Goal: Communication & Community: Answer question/provide support

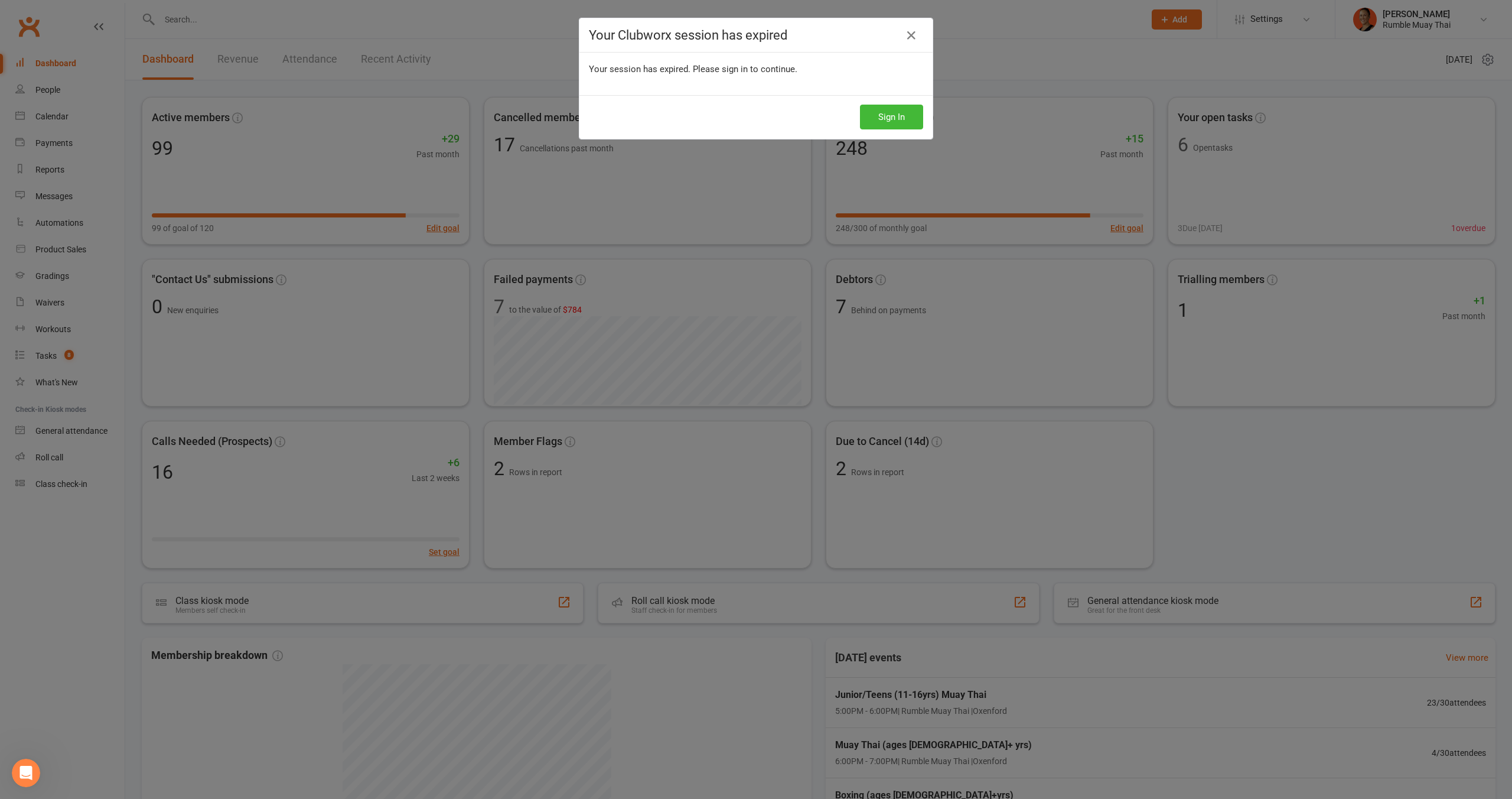
click at [786, 126] on div "Sign In" at bounding box center [756, 117] width 353 height 44
click at [919, 123] on button "Sign In" at bounding box center [892, 117] width 63 height 25
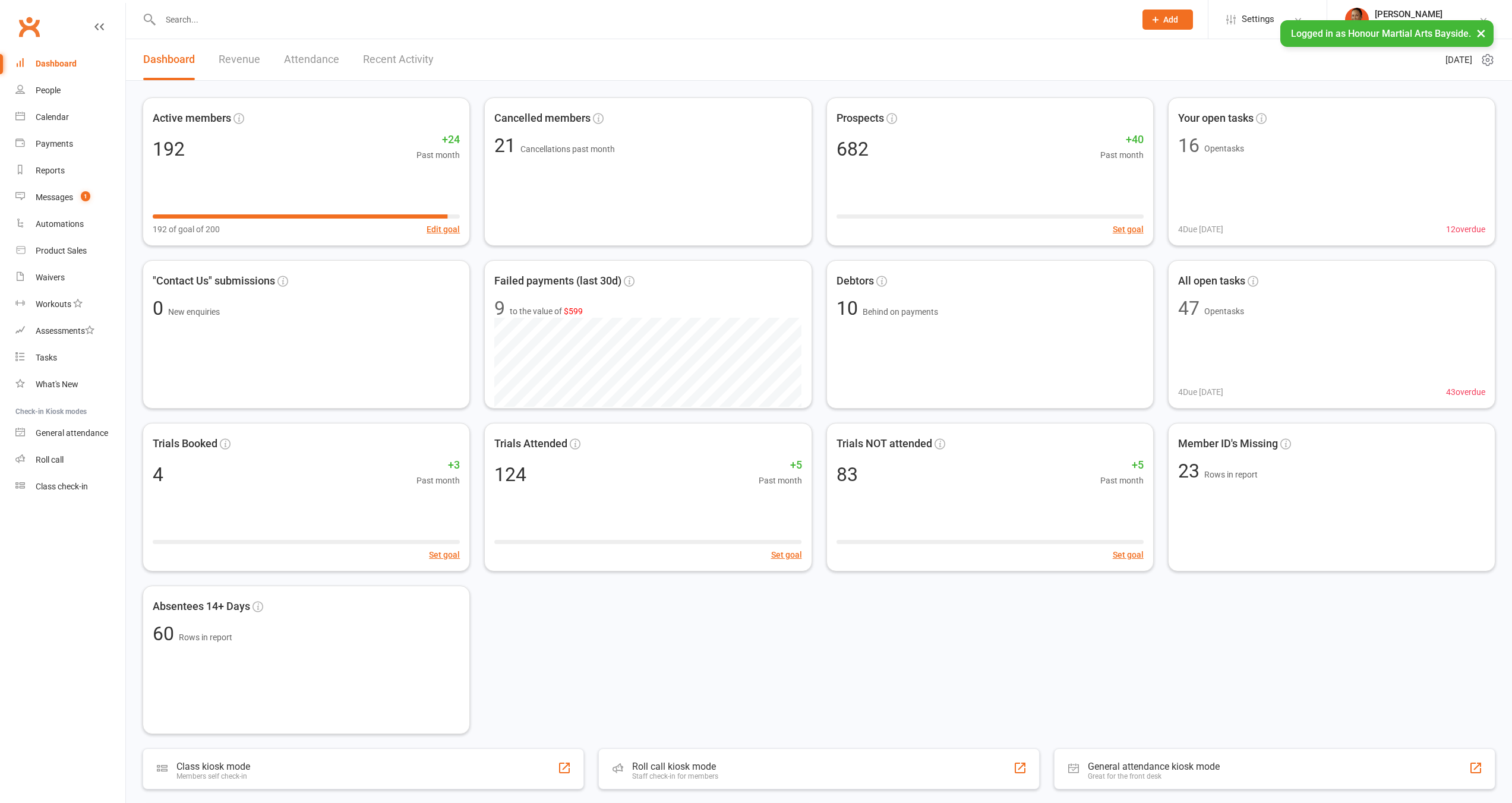
drag, startPoint x: 0, startPoint y: 0, endPoint x: 225, endPoint y: 16, distance: 225.6
click at [225, 16] on input "text" at bounding box center [641, 19] width 970 height 16
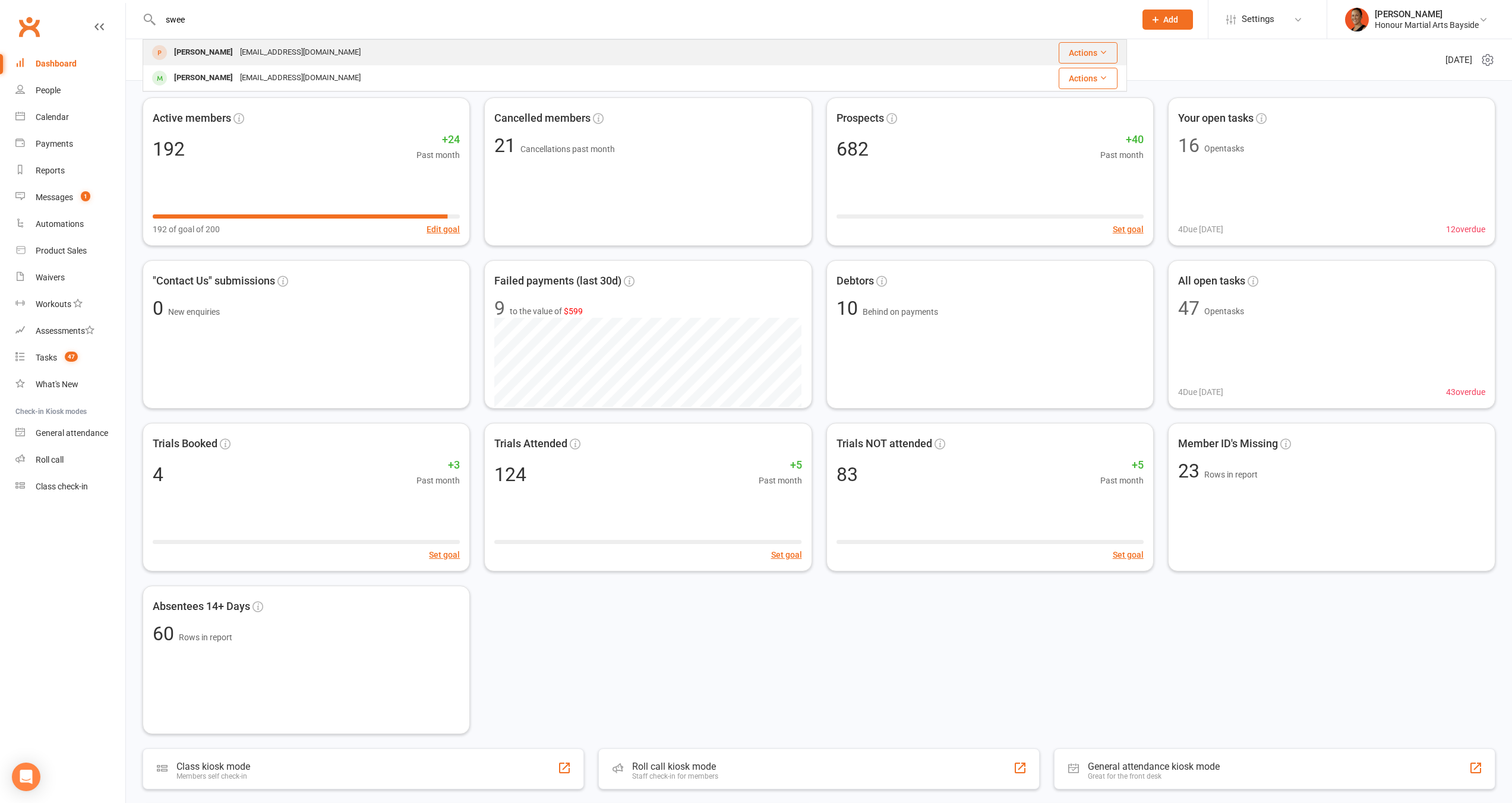
type input "swee"
click at [244, 58] on div "g_s_sweeney@yahoo.com.au" at bounding box center [299, 52] width 127 height 17
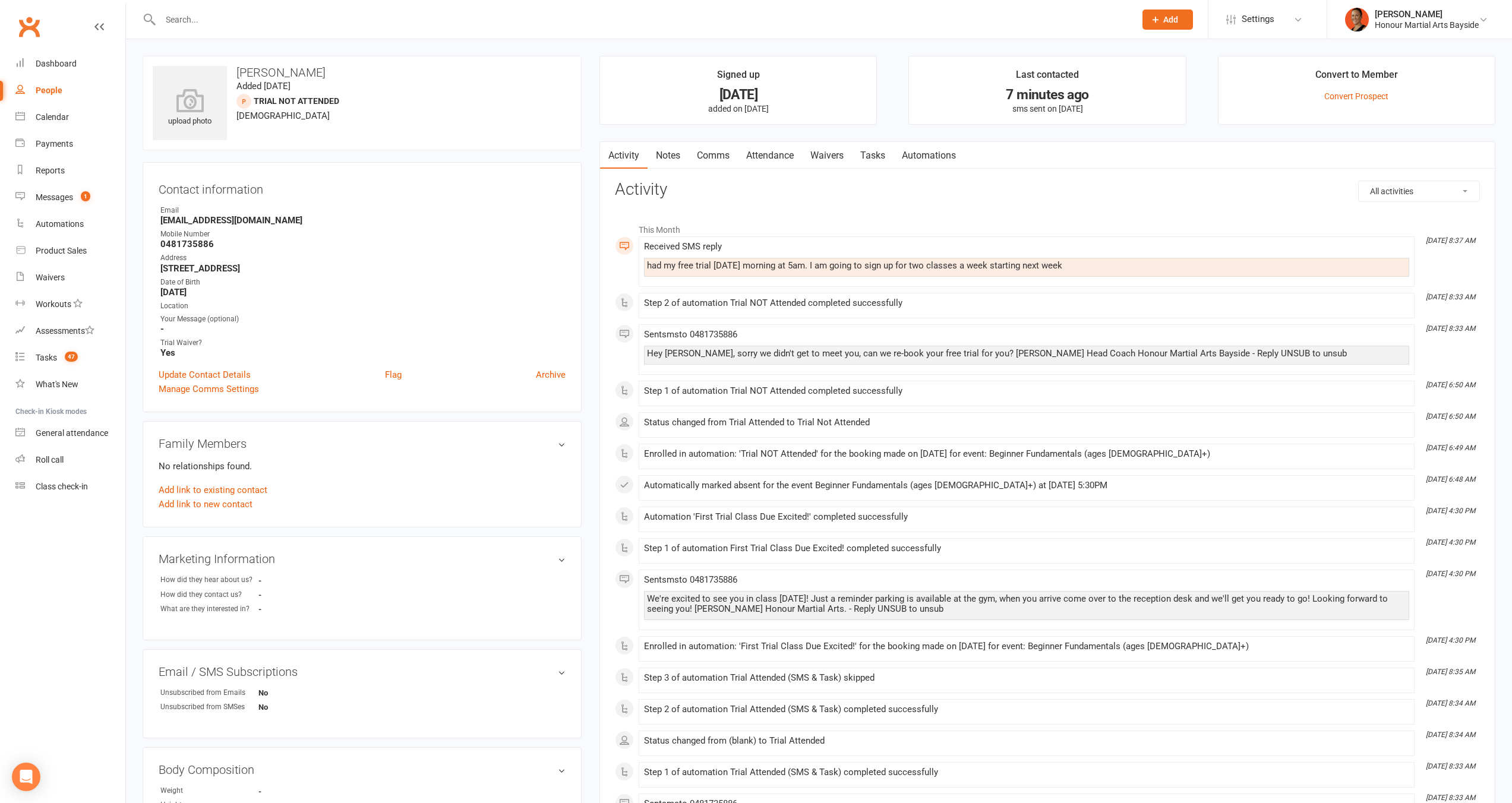
click at [836, 154] on link "Waivers" at bounding box center [826, 156] width 50 height 28
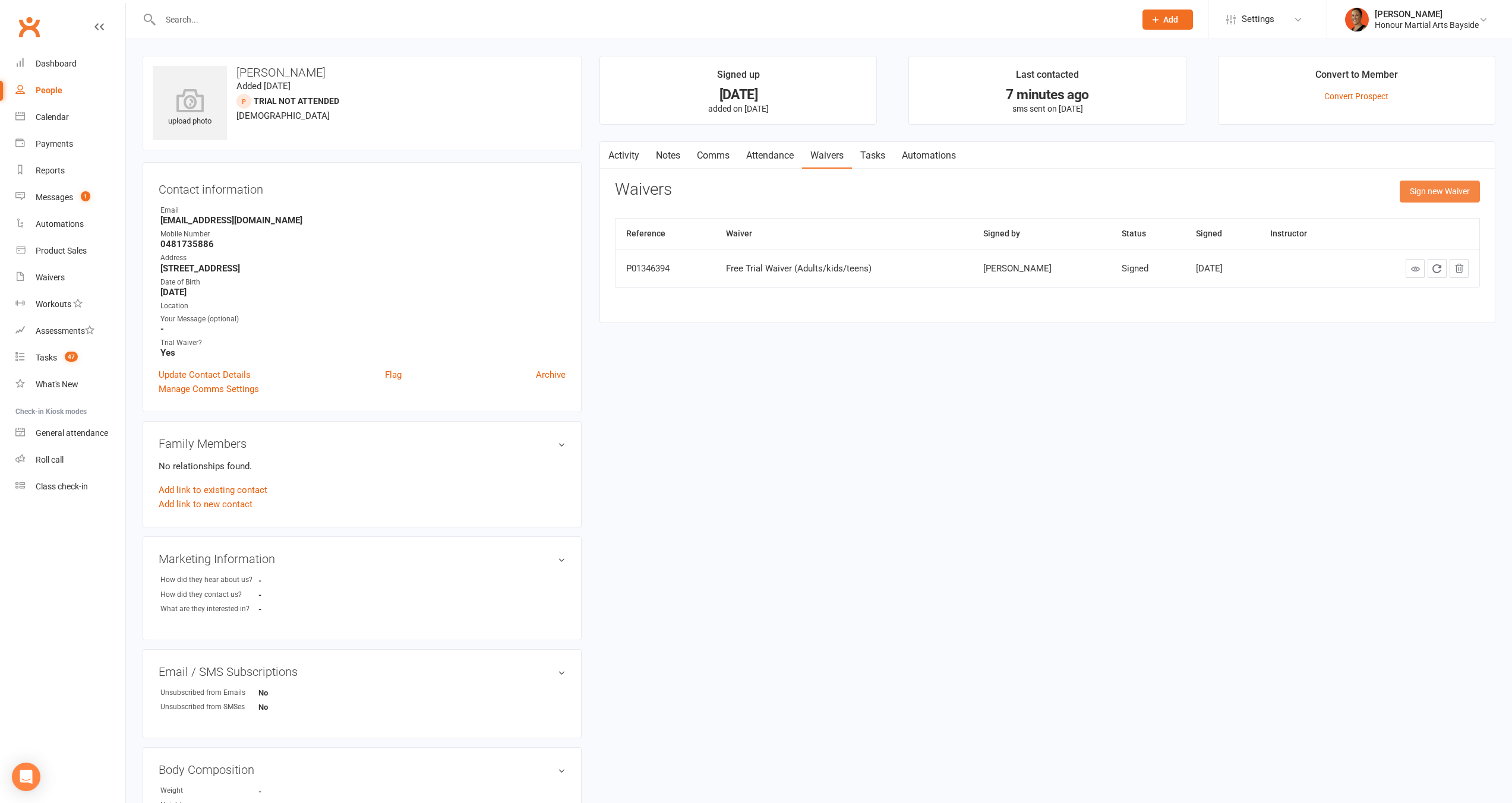
click at [1432, 196] on button "Sign new Waiver" at bounding box center [1439, 191] width 80 height 21
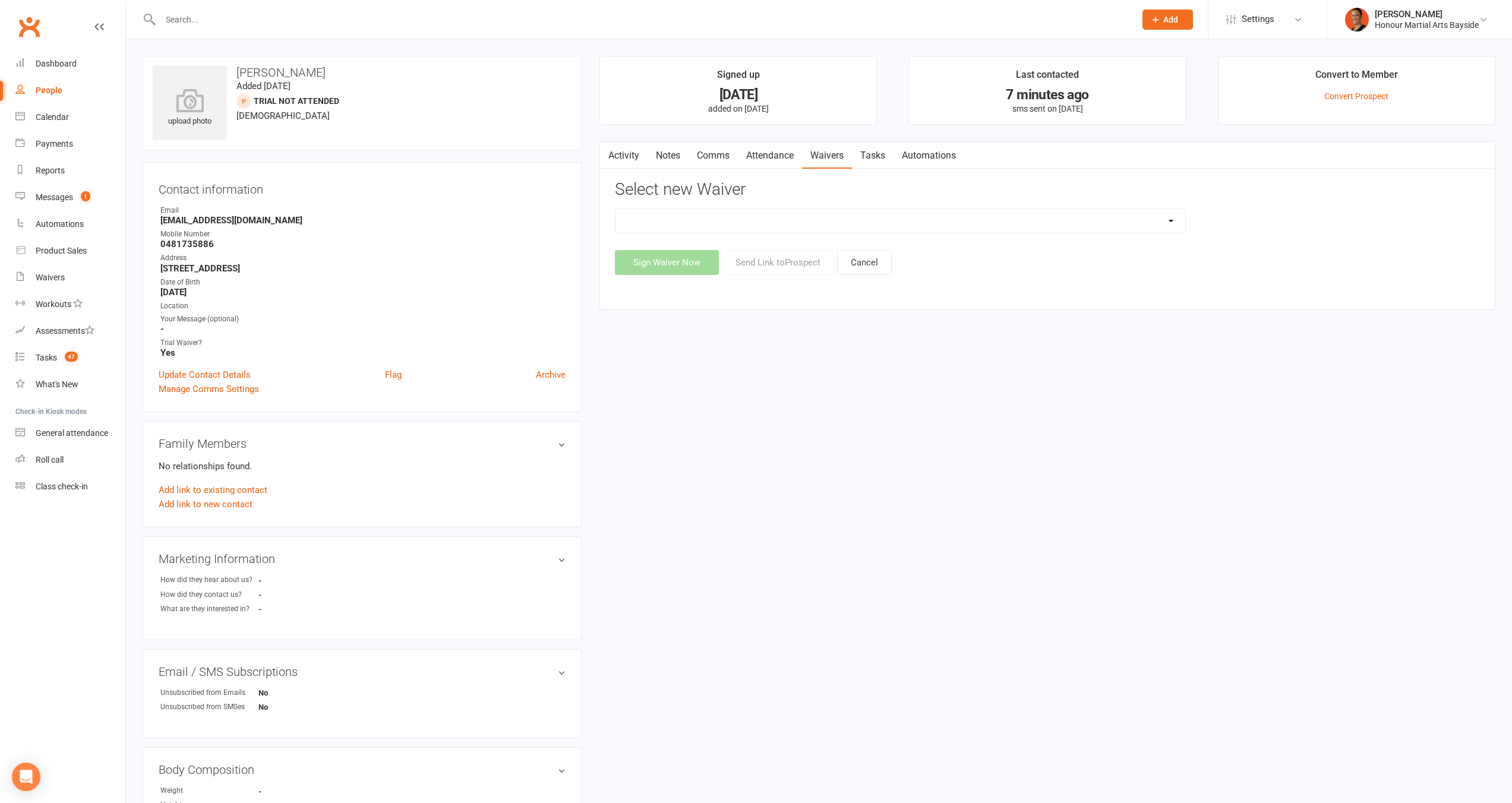
click at [911, 223] on select "Bank Account Update Form Free Trial Waiver (Adults/kids/teens) Membership Activ…" at bounding box center [900, 221] width 570 height 24
select select "10599"
click at [615, 209] on select "Bank Account Update Form Free Trial Waiver (Adults/kids/teens) Membership Activ…" at bounding box center [900, 221] width 570 height 24
click at [802, 261] on button "Send Link to Prospect" at bounding box center [778, 262] width 112 height 25
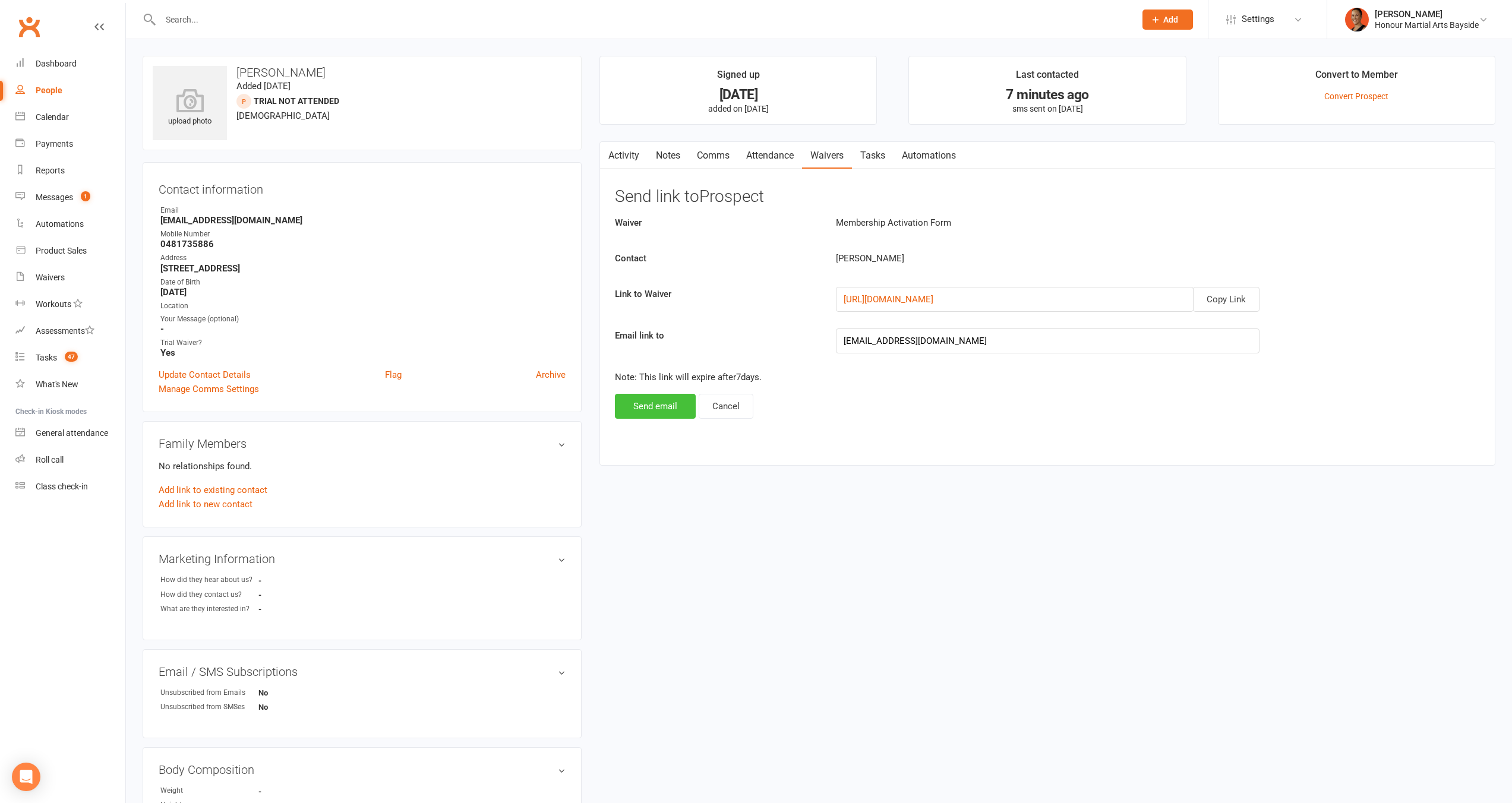
click at [679, 400] on button "Send email" at bounding box center [656, 406] width 81 height 25
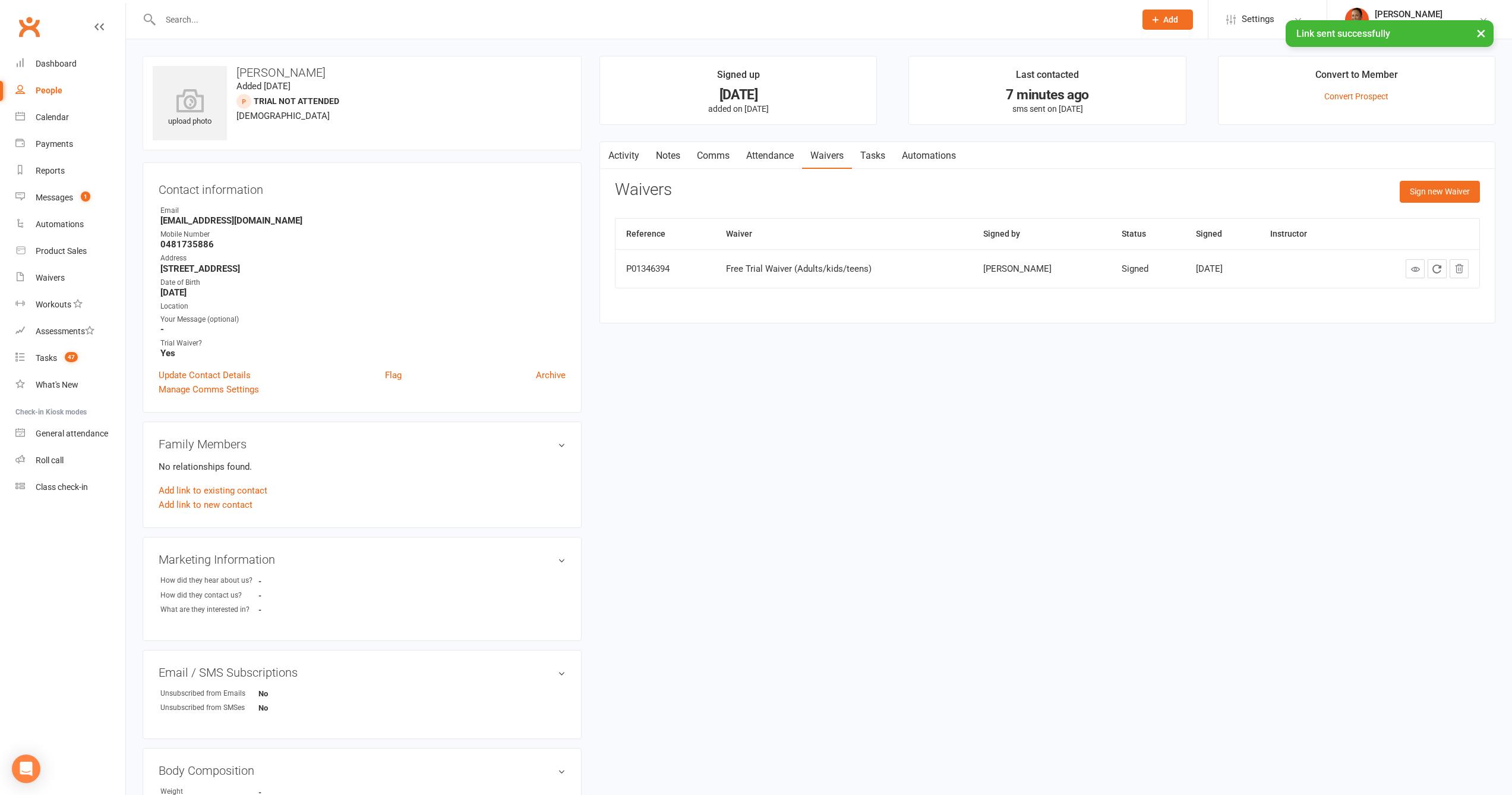
click at [776, 154] on link "Attendance" at bounding box center [769, 156] width 64 height 28
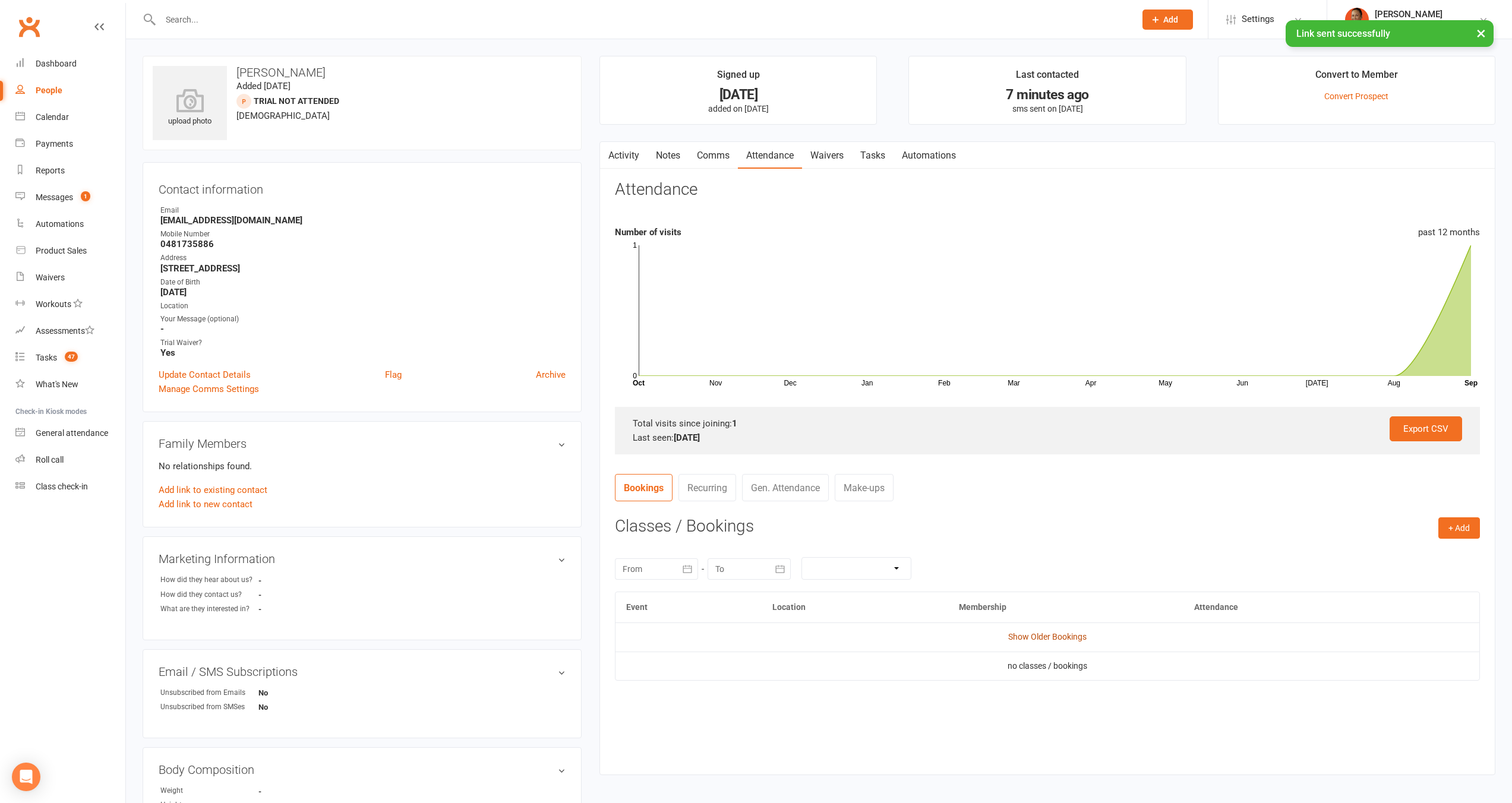
click at [1028, 634] on link "Show Older Bookings" at bounding box center [1047, 637] width 79 height 10
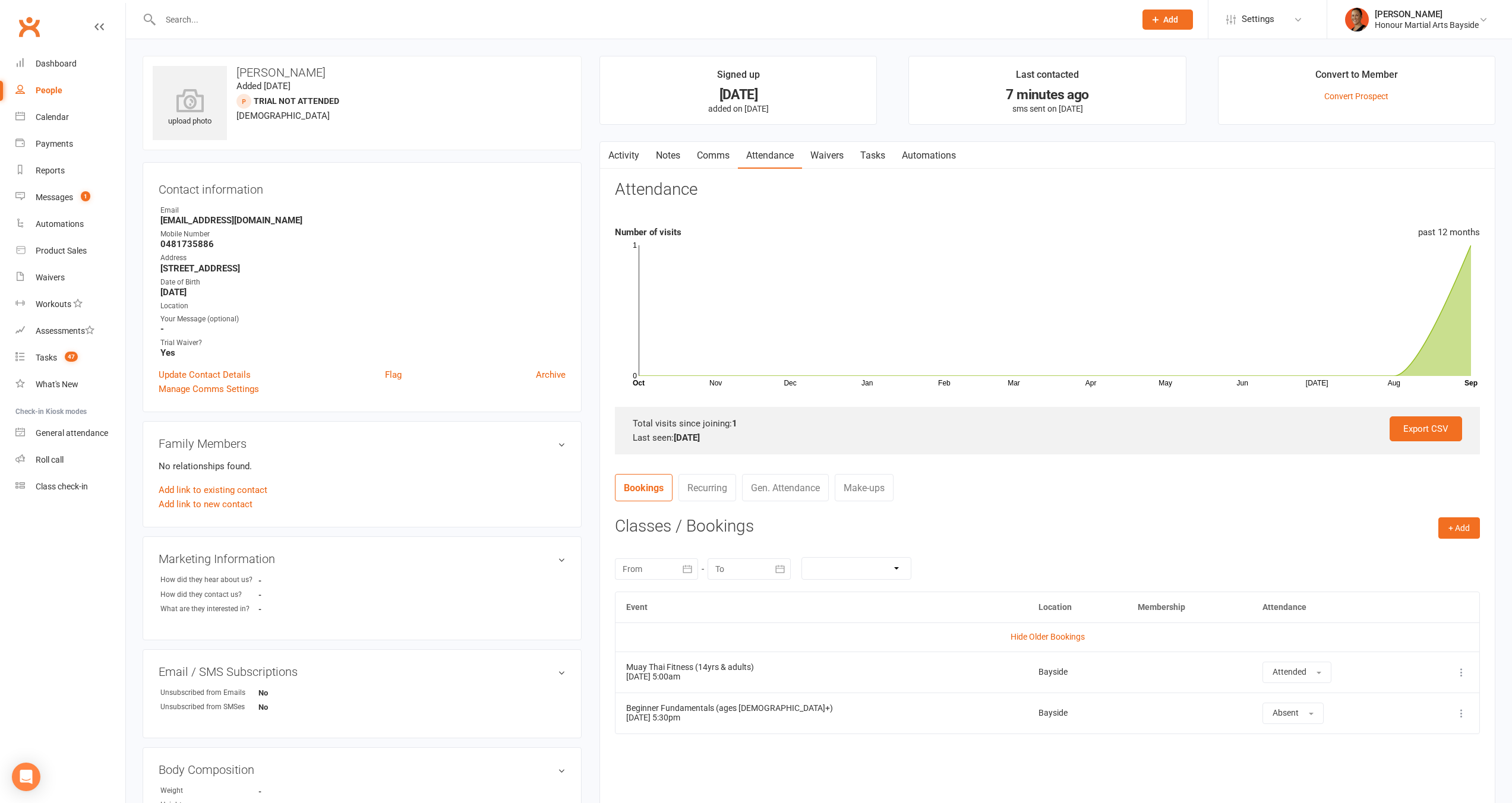
click at [692, 173] on div "Activity Notes Comms Attendance Waivers Tasks Automations Attendance Number of …" at bounding box center [1048, 484] width 896 height 687
click at [696, 163] on link "Comms" at bounding box center [713, 156] width 50 height 28
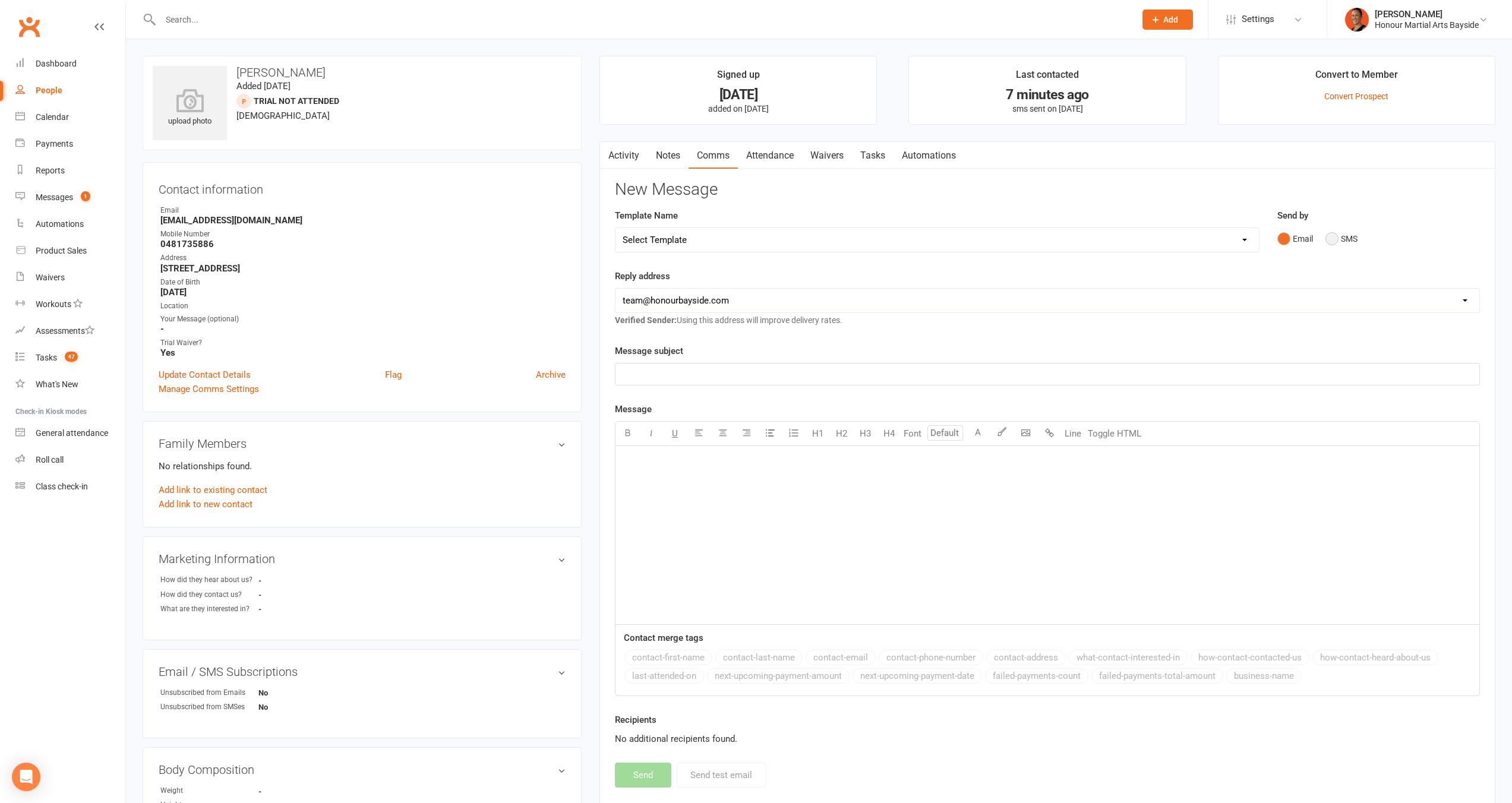
click at [1348, 242] on button "SMS" at bounding box center [1342, 238] width 32 height 23
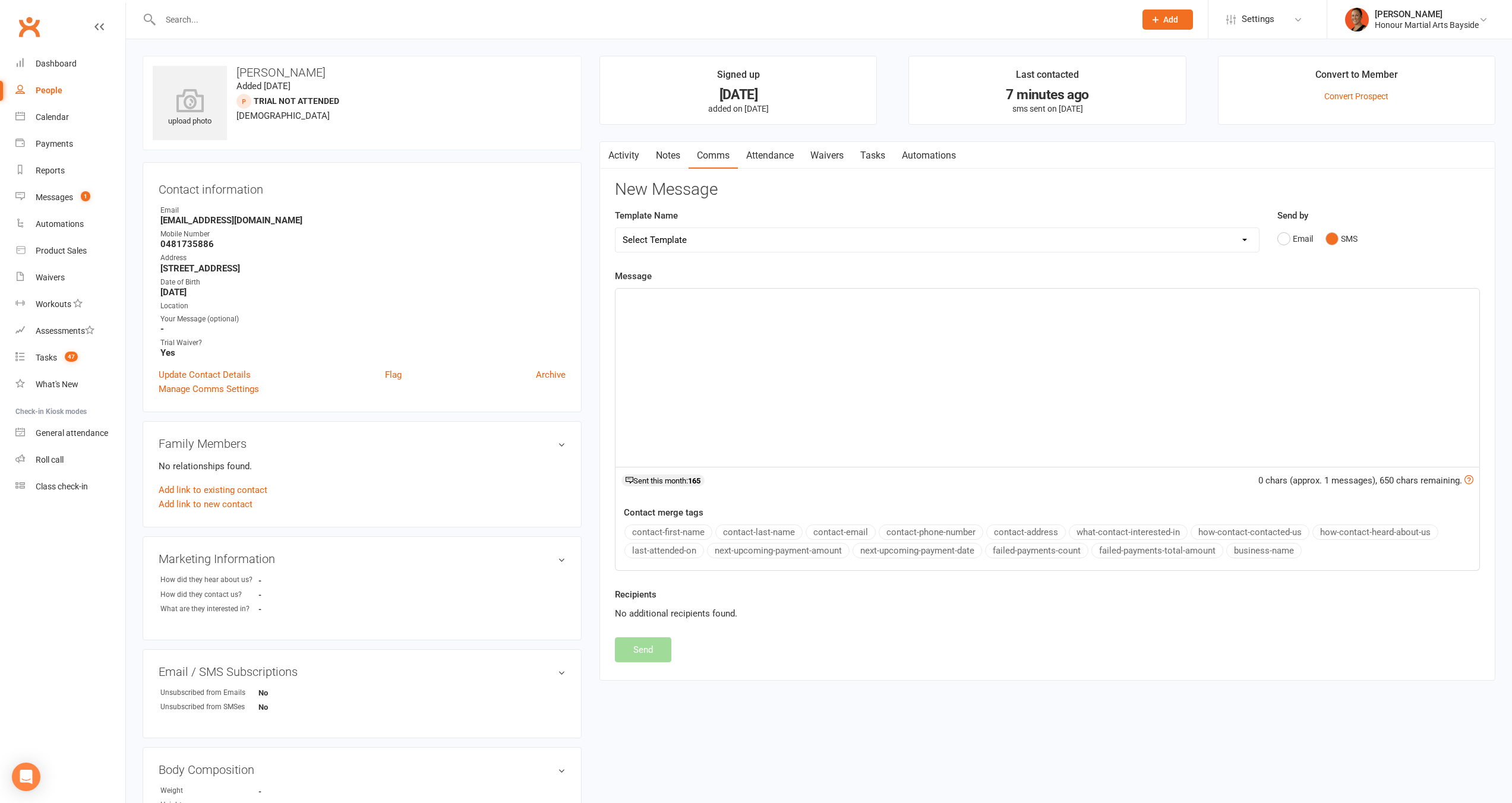
drag, startPoint x: 964, startPoint y: 412, endPoint x: 963, endPoint y: 406, distance: 6.1
click at [964, 411] on div "﻿" at bounding box center [1047, 378] width 864 height 178
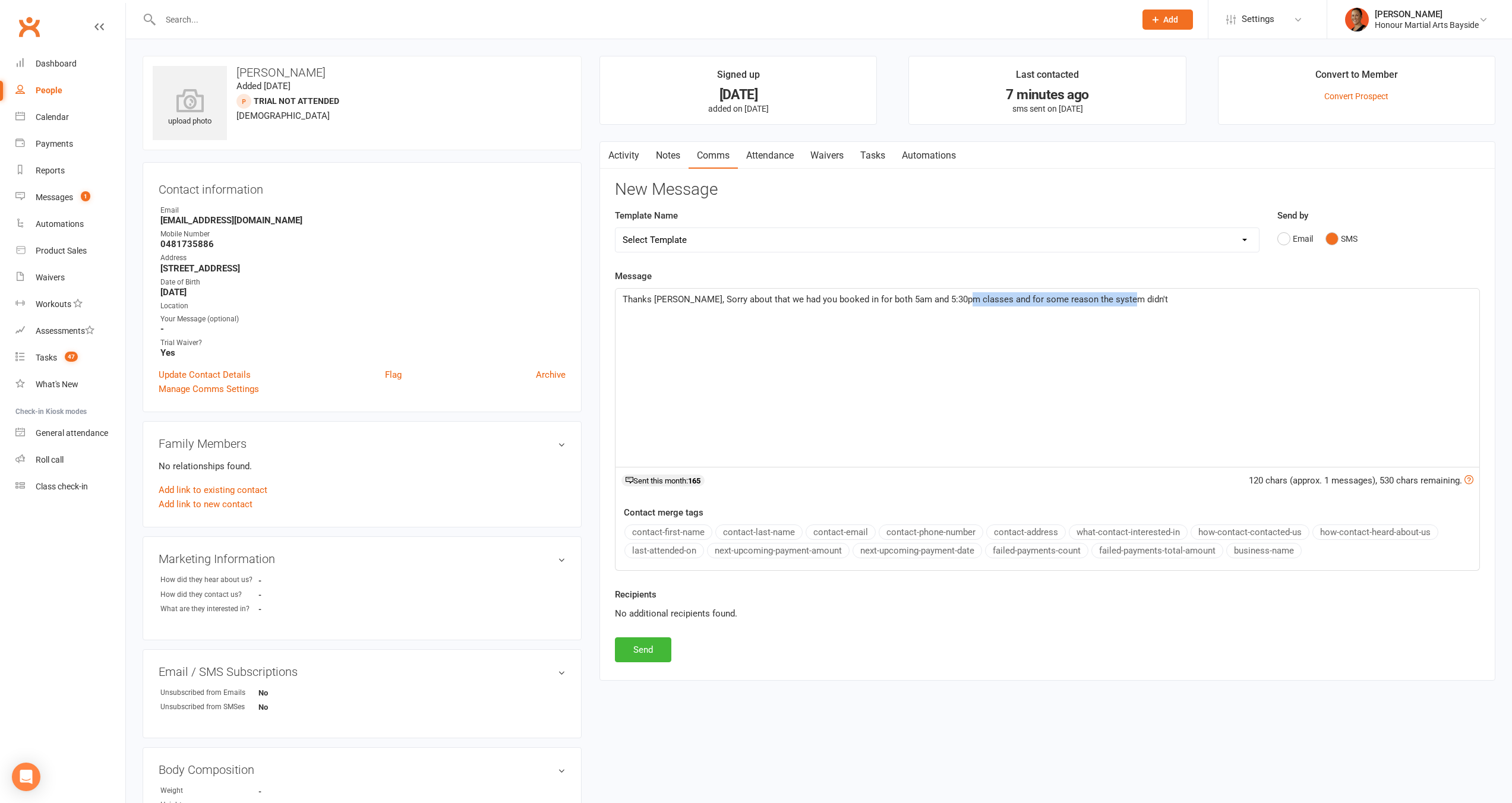
drag, startPoint x: 963, startPoint y: 303, endPoint x: 1239, endPoint y: 309, distance: 276.1
click at [1239, 309] on div "Thanks Glen, Sorry about that we had you booked in for both 5am and 5:30pm clas…" at bounding box center [1047, 378] width 864 height 178
click at [663, 648] on button "Send" at bounding box center [644, 649] width 57 height 25
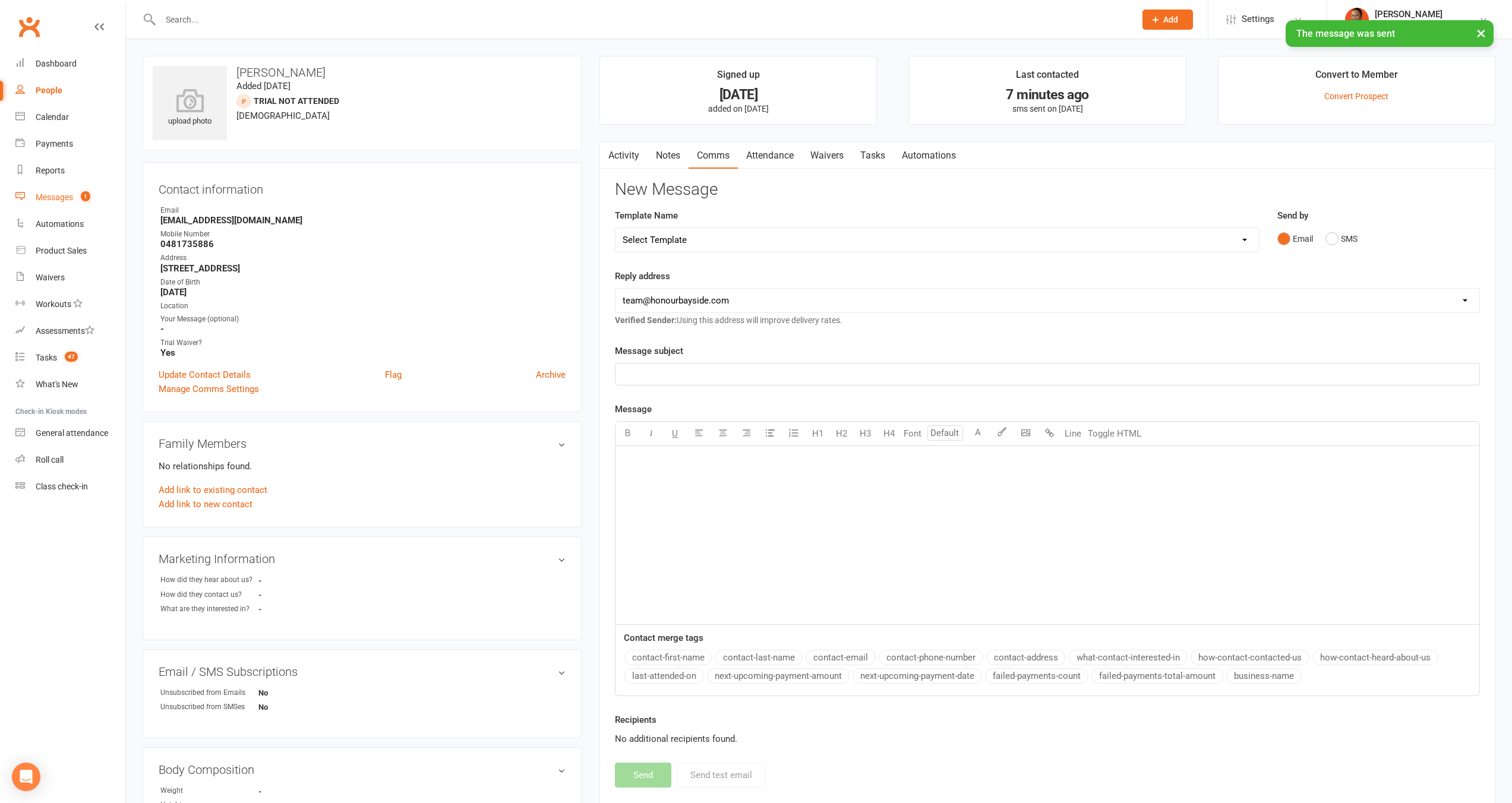
click at [71, 194] on div "Messages" at bounding box center [54, 197] width 37 height 10
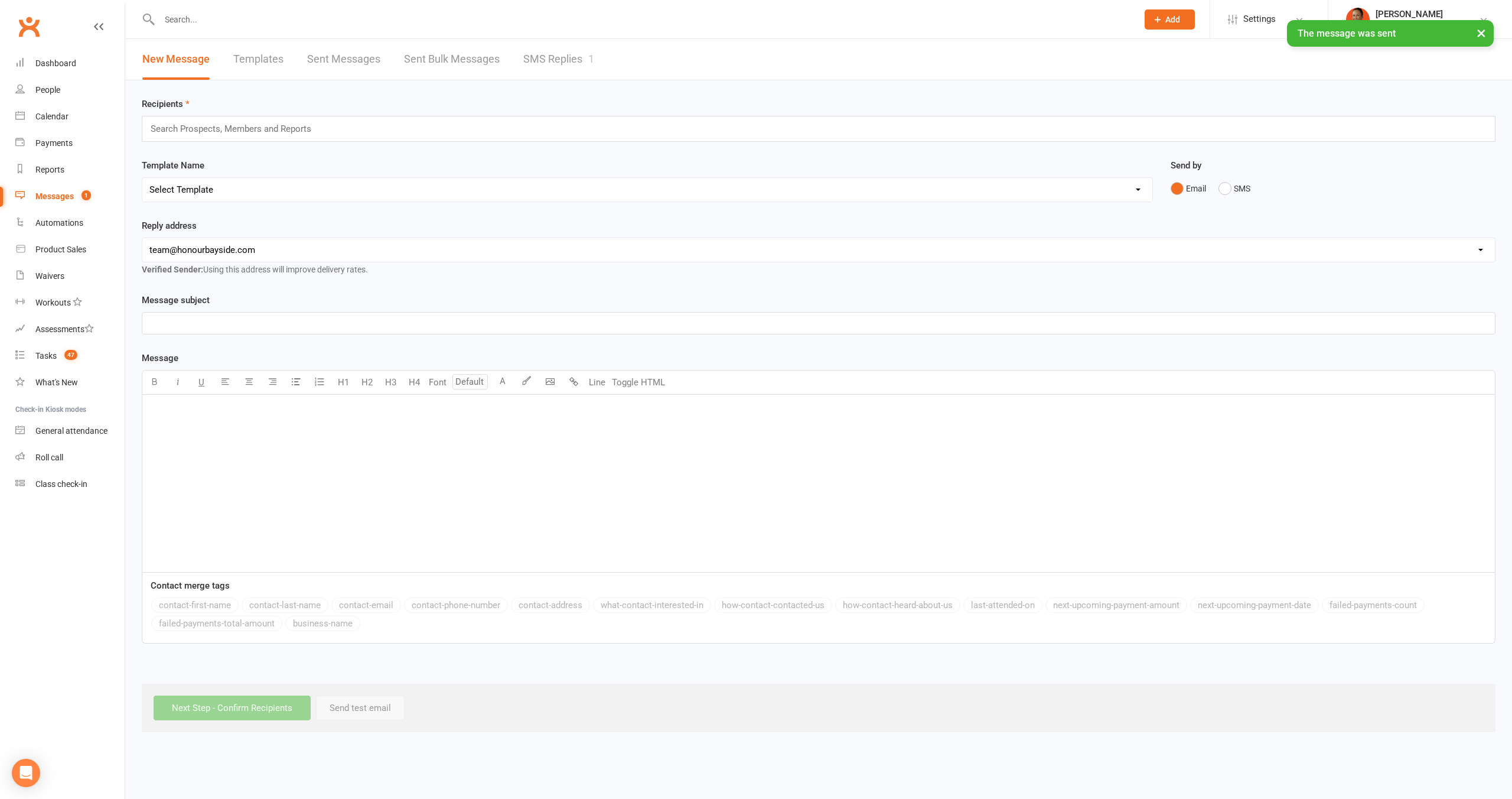
click at [545, 64] on link "SMS Replies 1" at bounding box center [558, 59] width 71 height 41
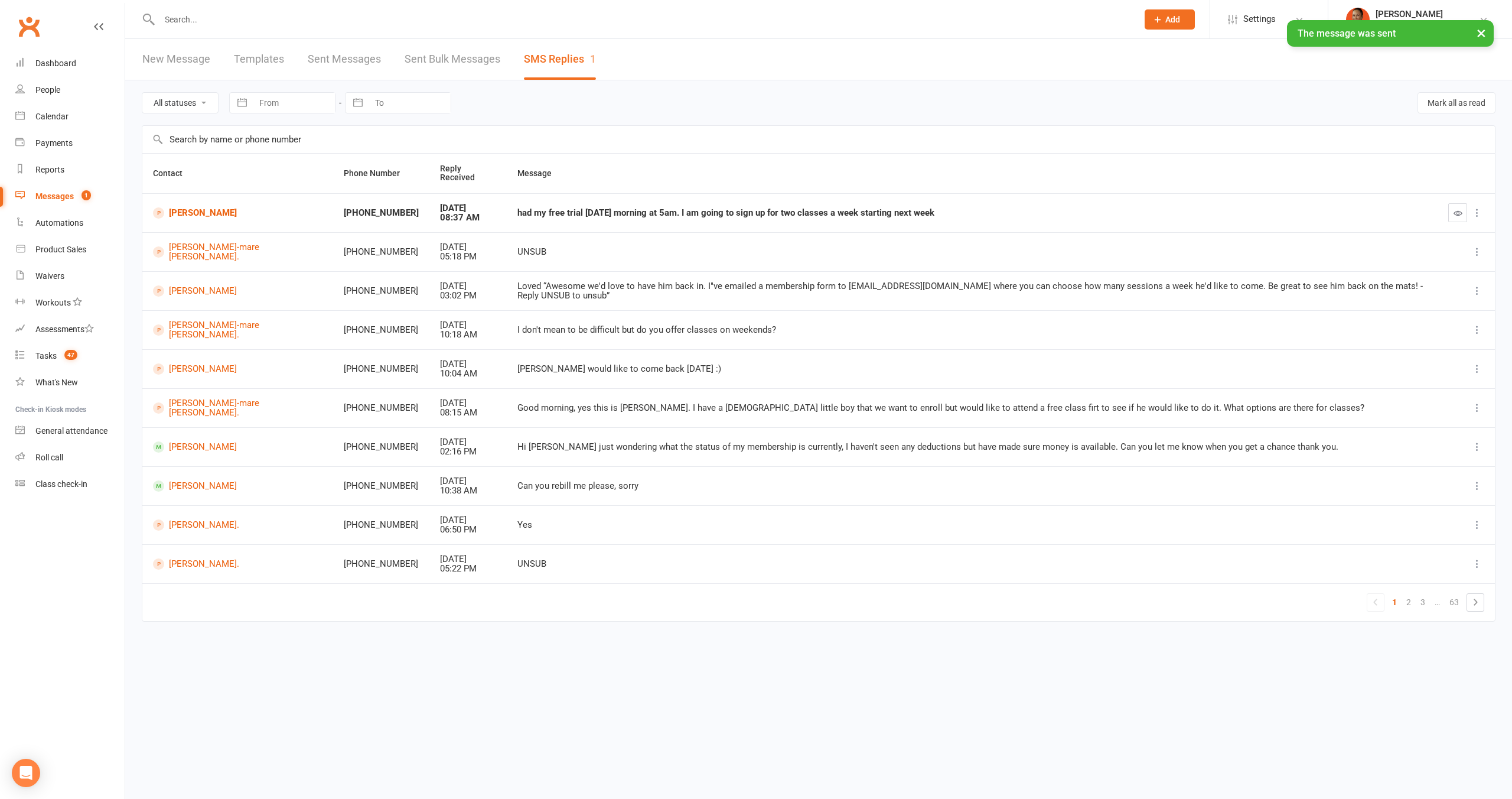
click at [1468, 207] on div at bounding box center [1466, 212] width 36 height 19
click at [1455, 208] on icon "button" at bounding box center [1457, 212] width 9 height 9
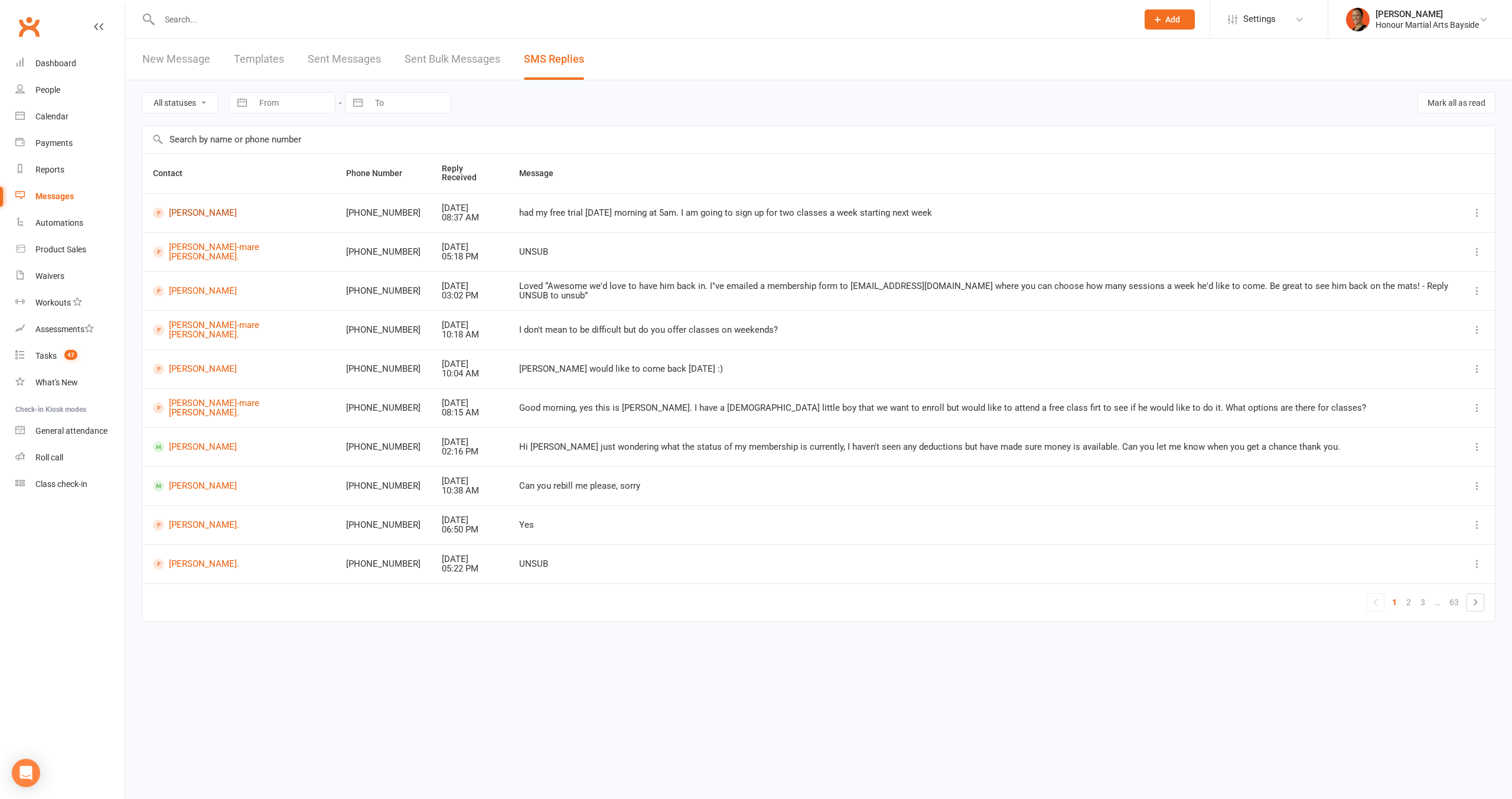
click at [206, 207] on link "glen sweeney" at bounding box center [239, 213] width 172 height 11
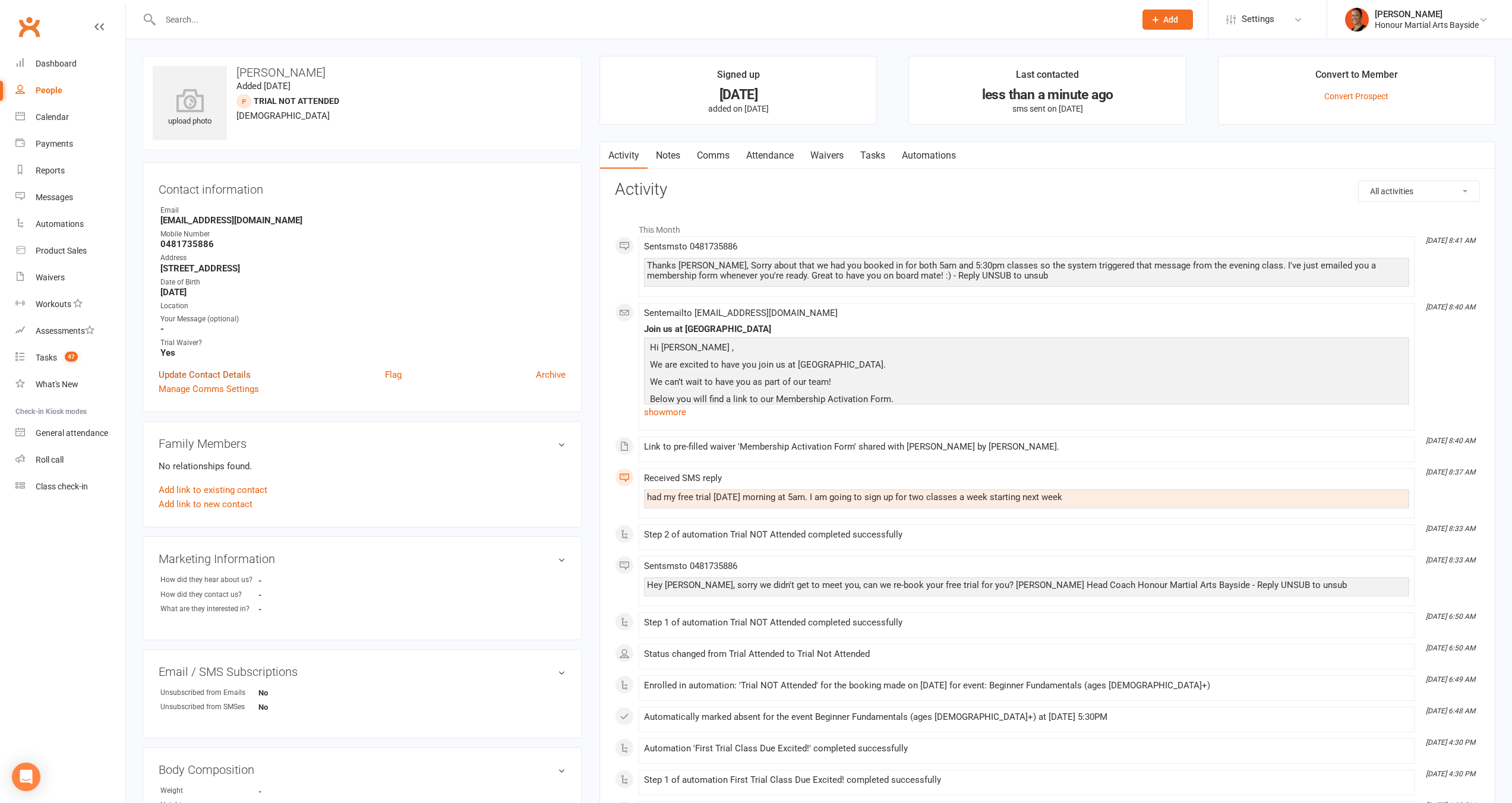
click at [214, 371] on link "Update Contact Details" at bounding box center [204, 375] width 92 height 15
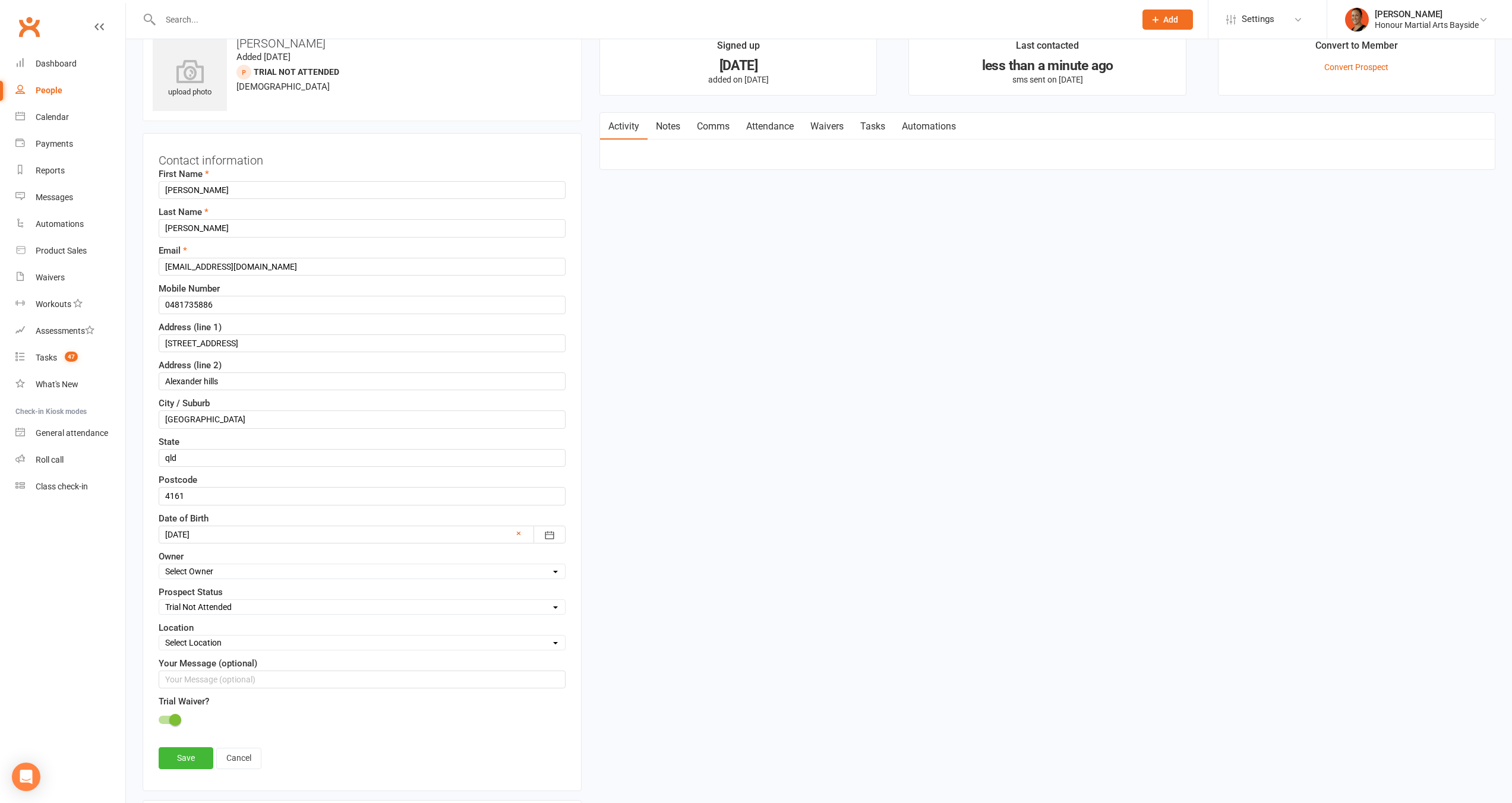
scroll to position [56, 0]
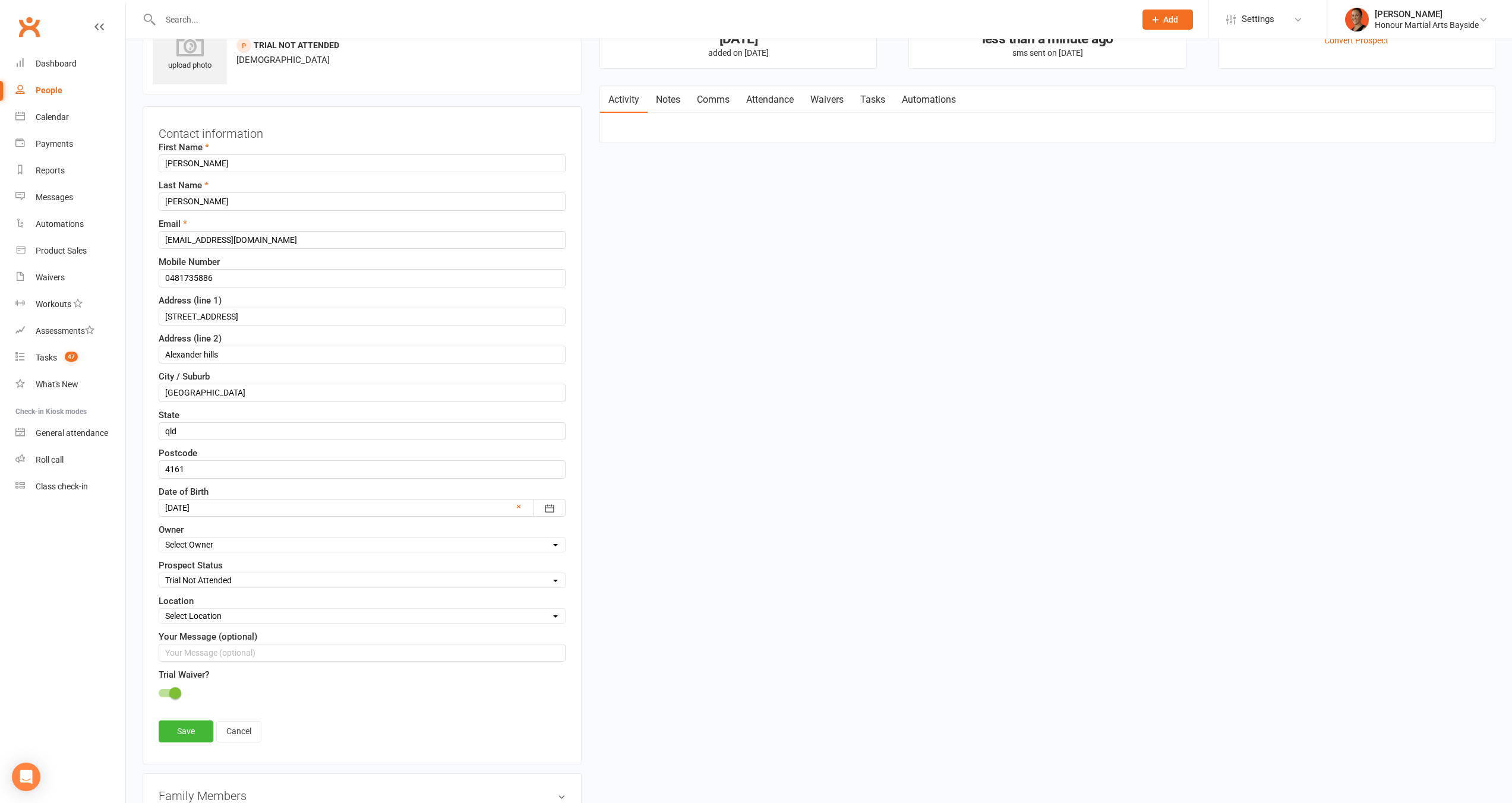
click at [194, 583] on select "Select Initial Contact Follow-up Call Follow-up Email Almost Ready Not Ready No…" at bounding box center [362, 580] width 406 height 13
select select "Trial Attended"
click at [159, 573] on select "Select Initial Contact Follow-up Call Follow-up Email Almost Ready Not Ready No…" at bounding box center [362, 580] width 406 height 13
click at [182, 734] on link "Save" at bounding box center [185, 731] width 54 height 21
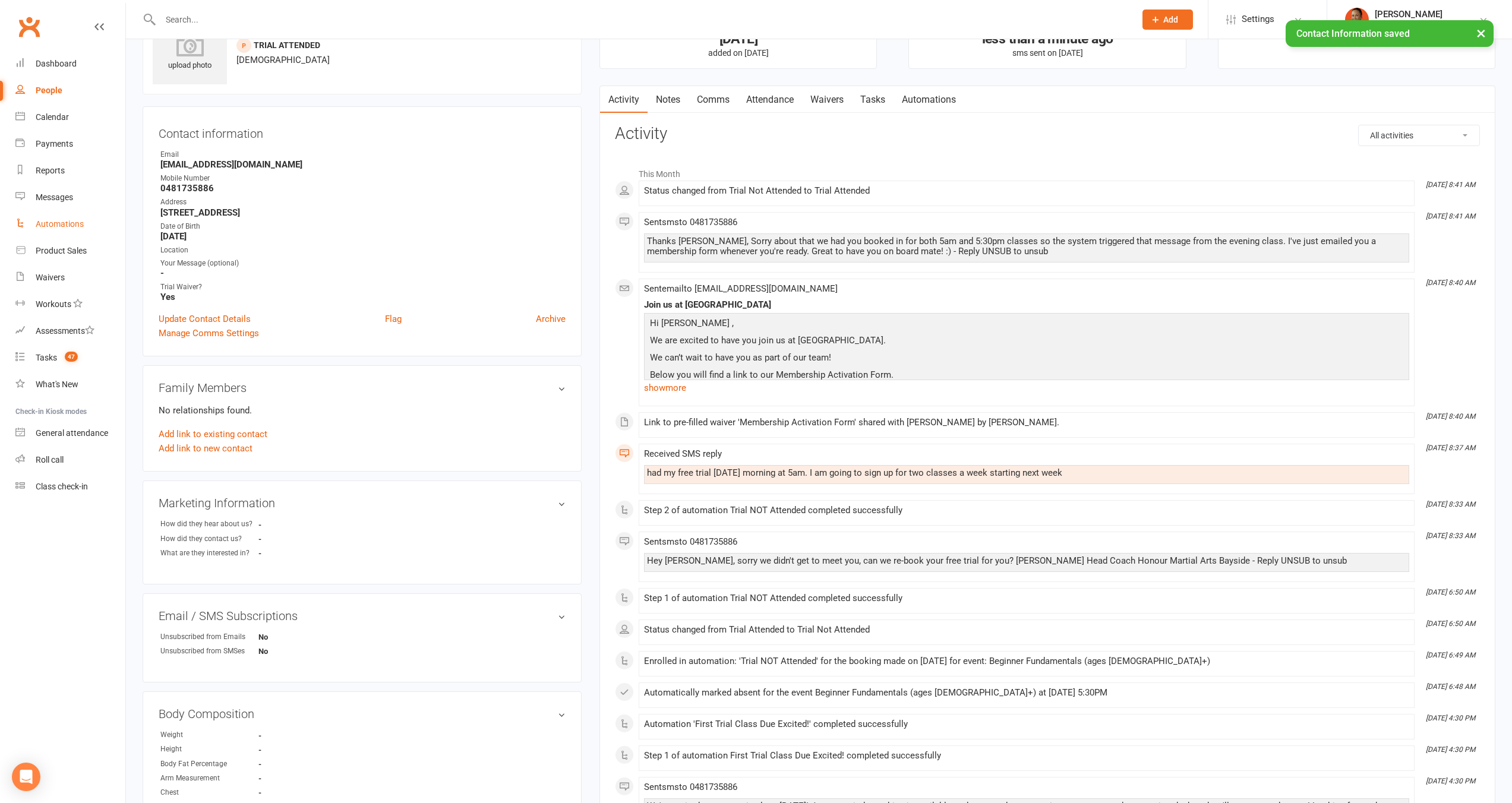
click at [65, 215] on link "Automations" at bounding box center [70, 224] width 110 height 27
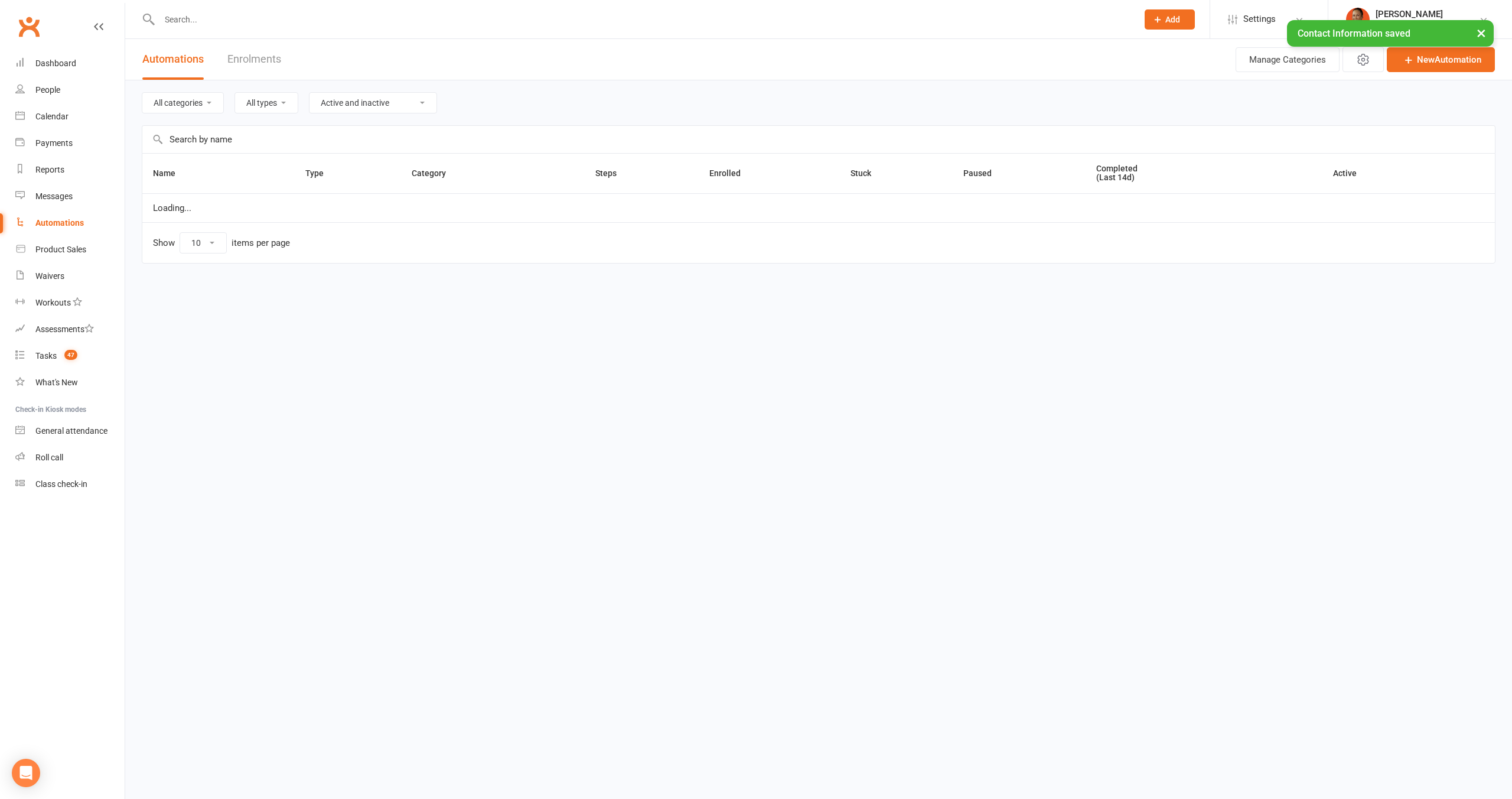
select select "100"
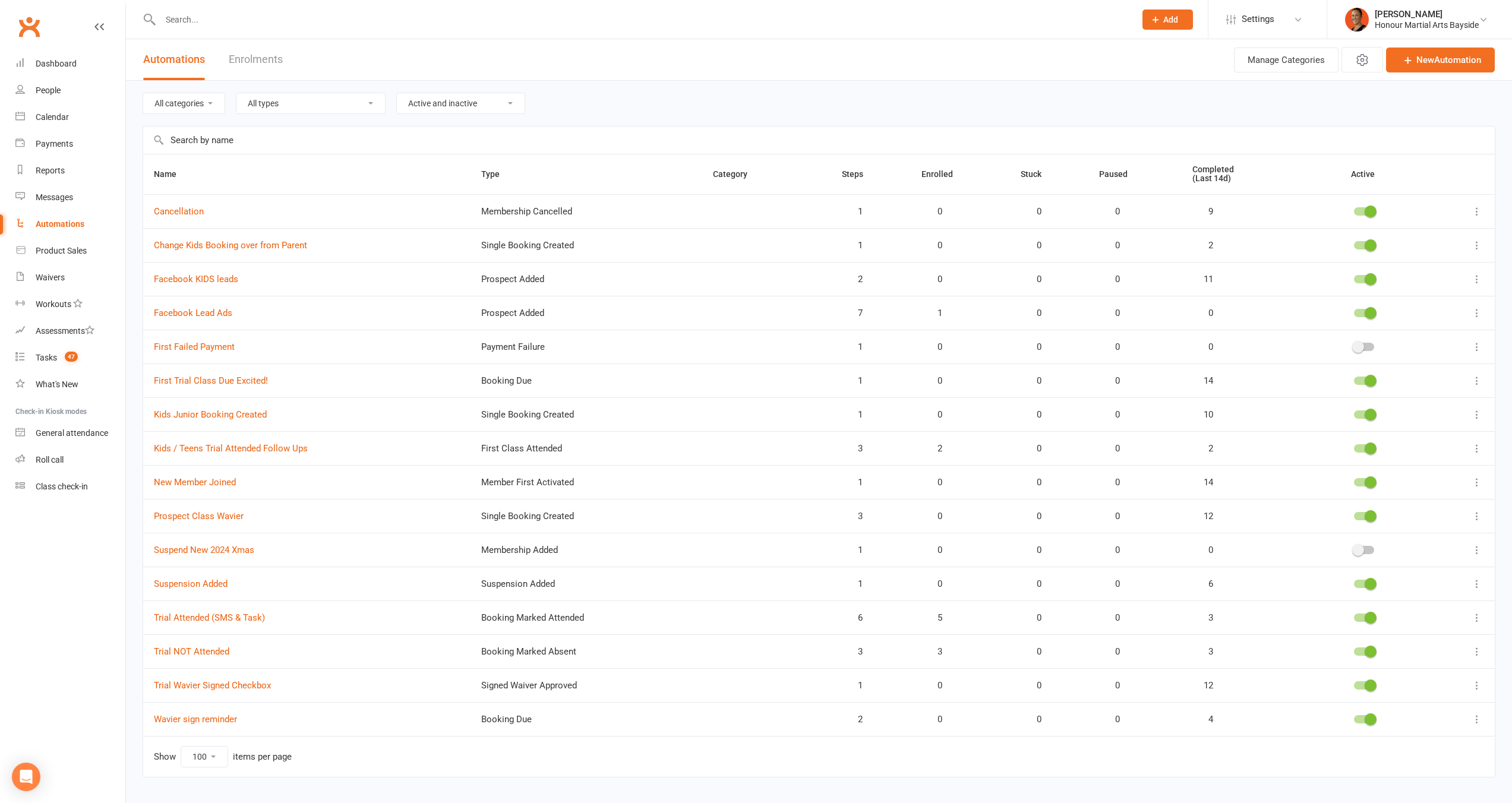
click at [207, 645] on td "Trial NOT Attended" at bounding box center [306, 651] width 327 height 34
click at [207, 648] on link "Trial NOT Attended" at bounding box center [192, 651] width 75 height 11
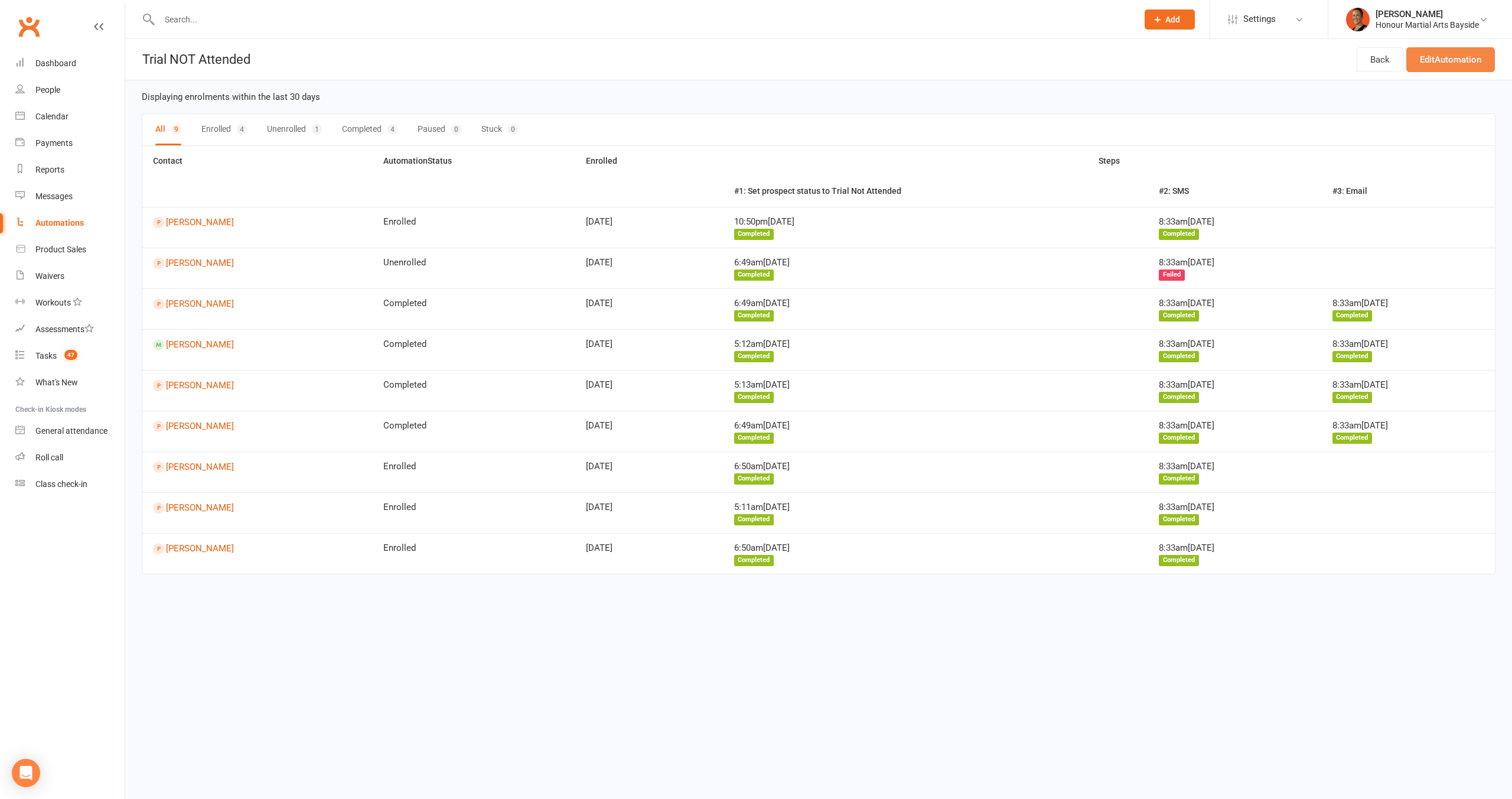
click at [1453, 61] on link "Edit Automation" at bounding box center [1451, 60] width 89 height 25
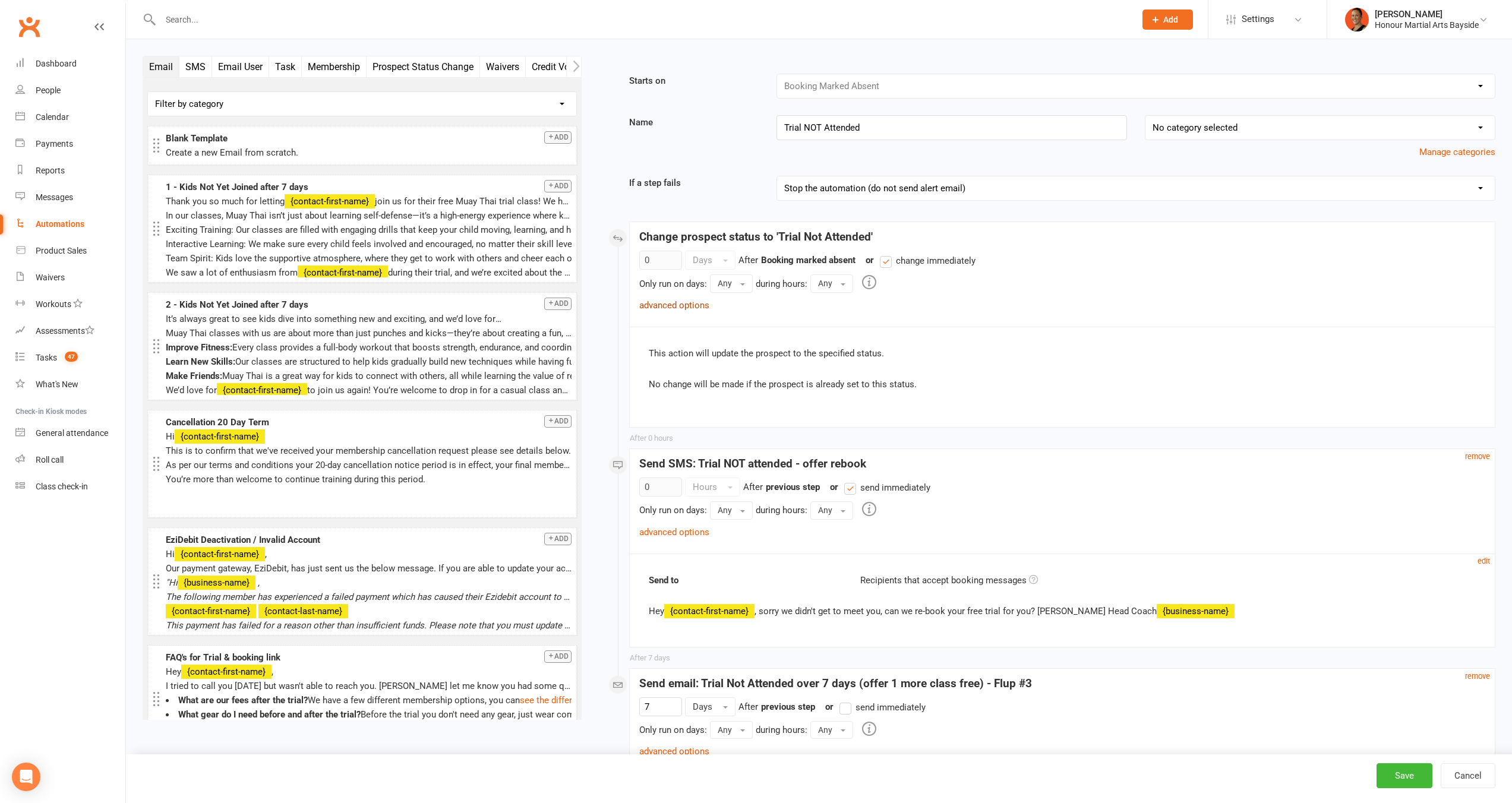
click at [689, 304] on link "advanced options" at bounding box center [674, 305] width 70 height 11
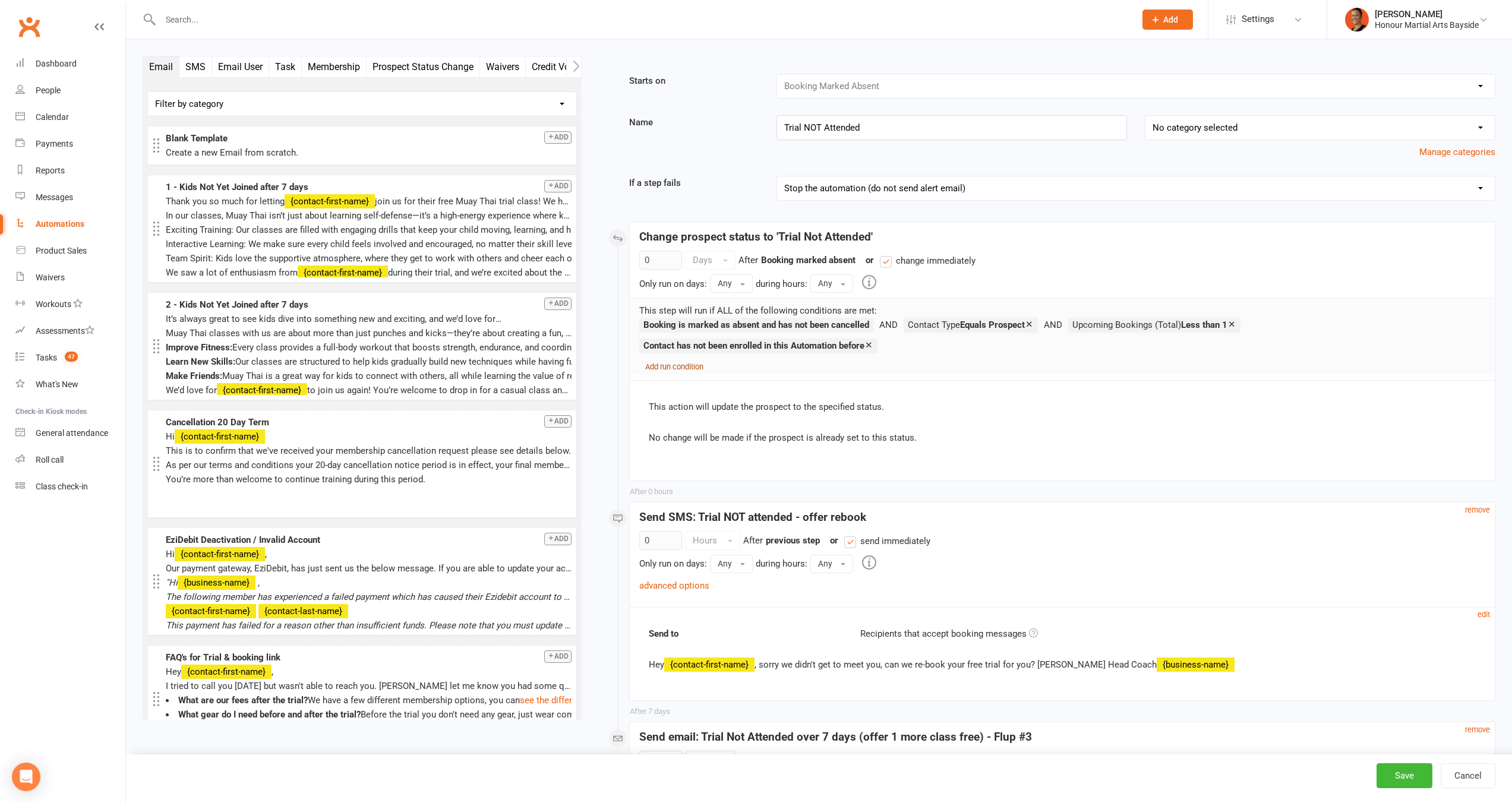
click at [686, 367] on small "Add run condition" at bounding box center [674, 366] width 58 height 9
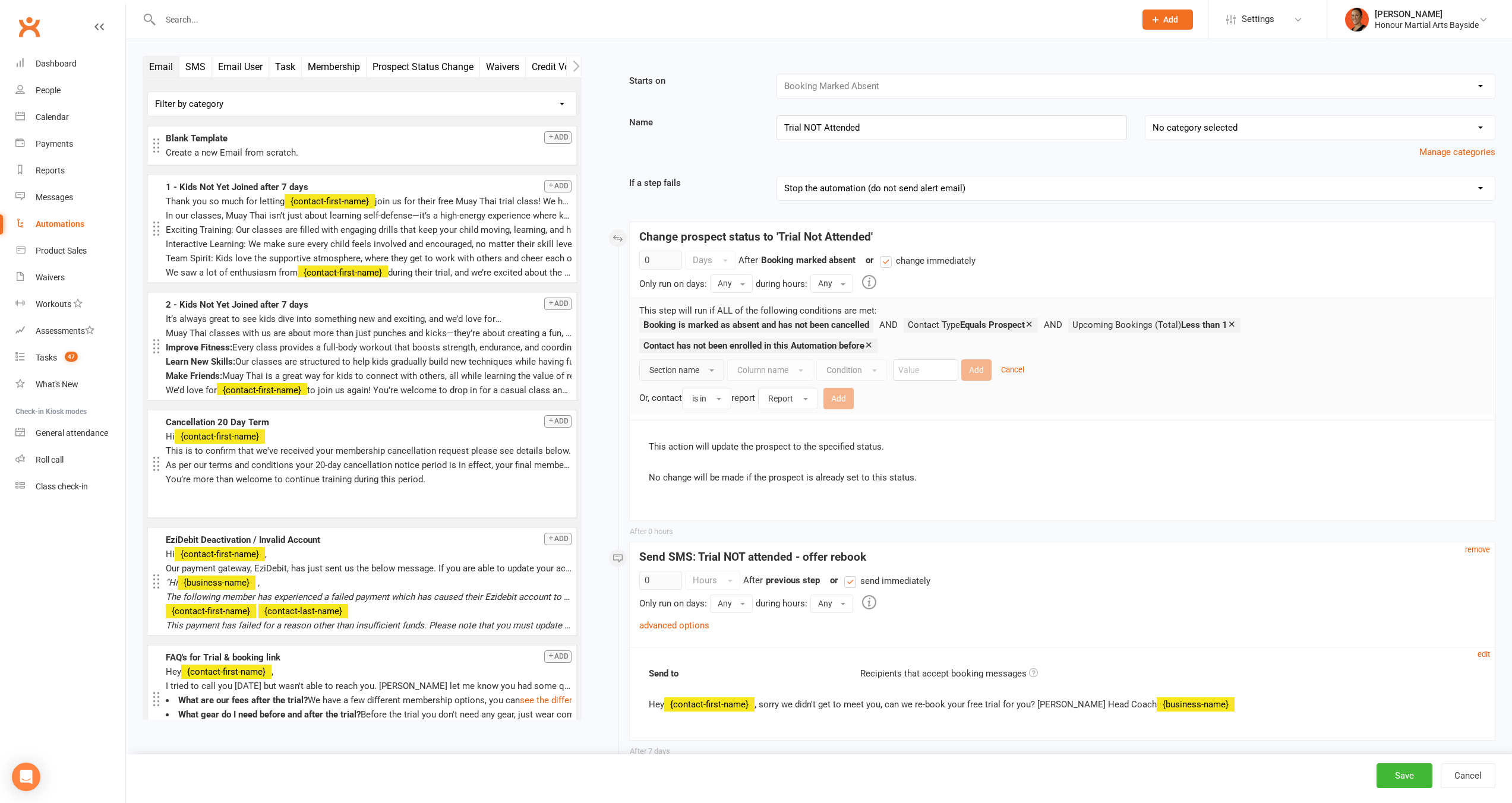
click at [686, 367] on span "Section name" at bounding box center [674, 370] width 50 height 10
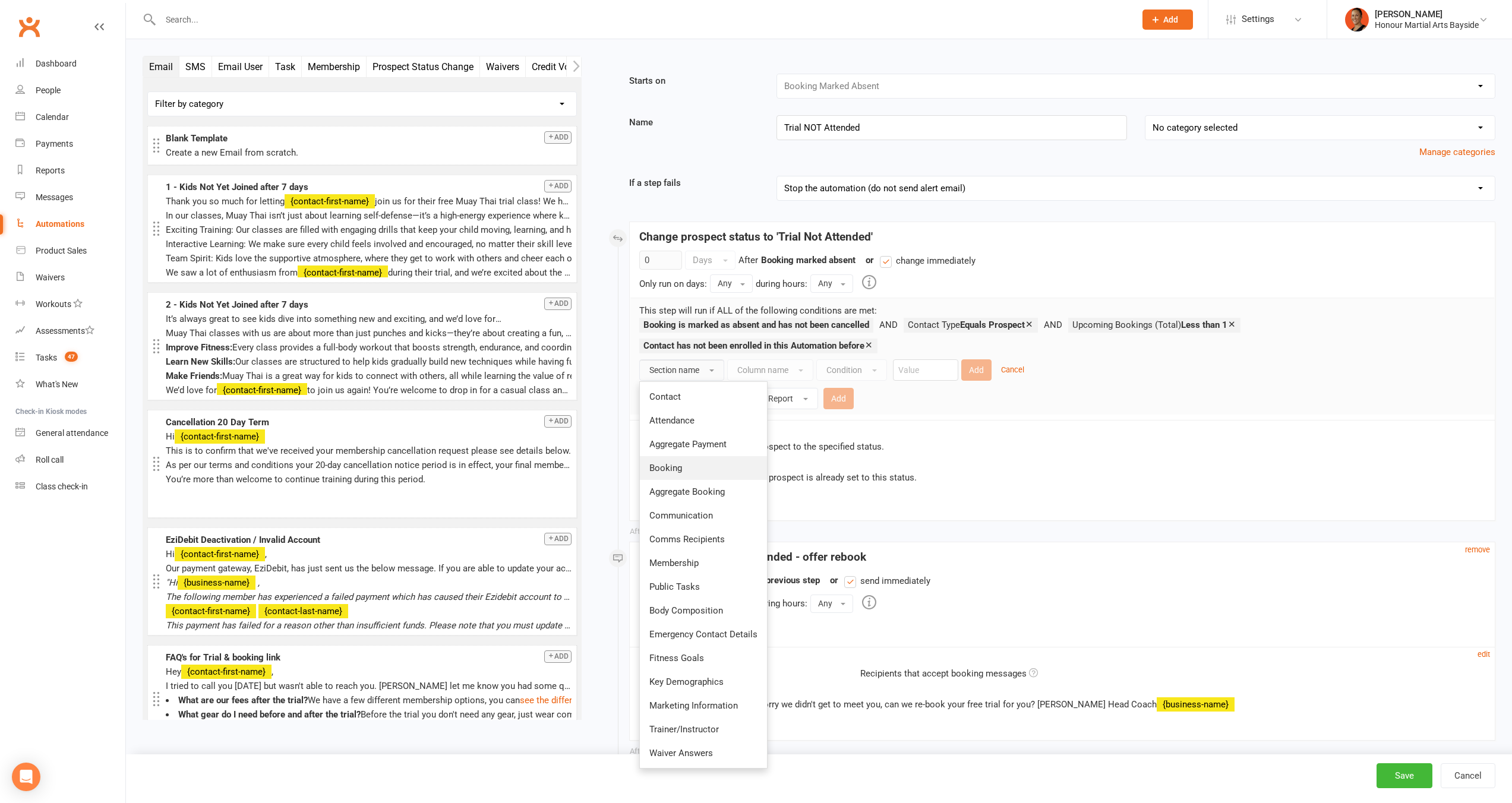
click at [704, 470] on link "Booking" at bounding box center [703, 467] width 127 height 24
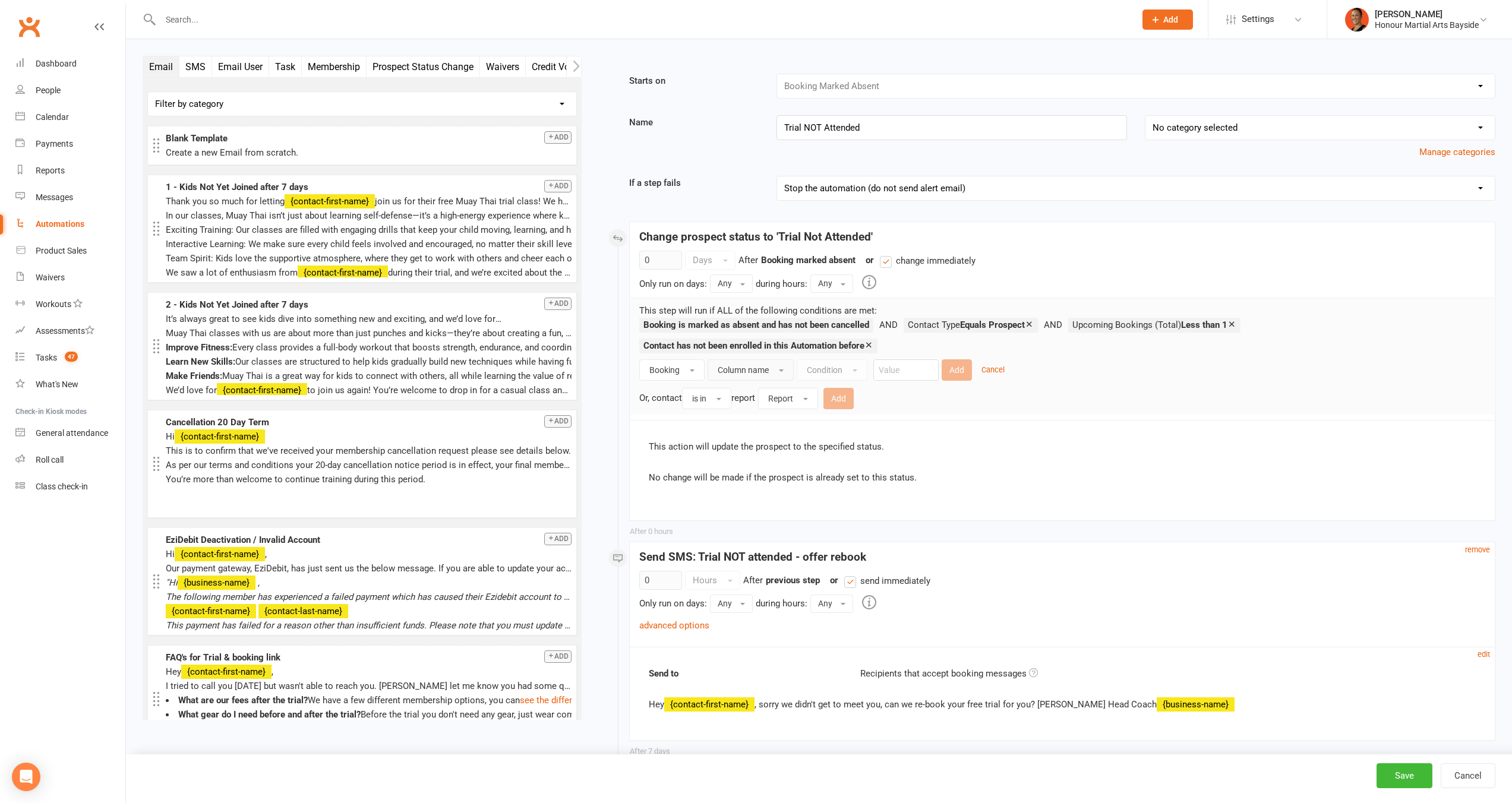
click at [740, 369] on span "Column name" at bounding box center [743, 370] width 51 height 10
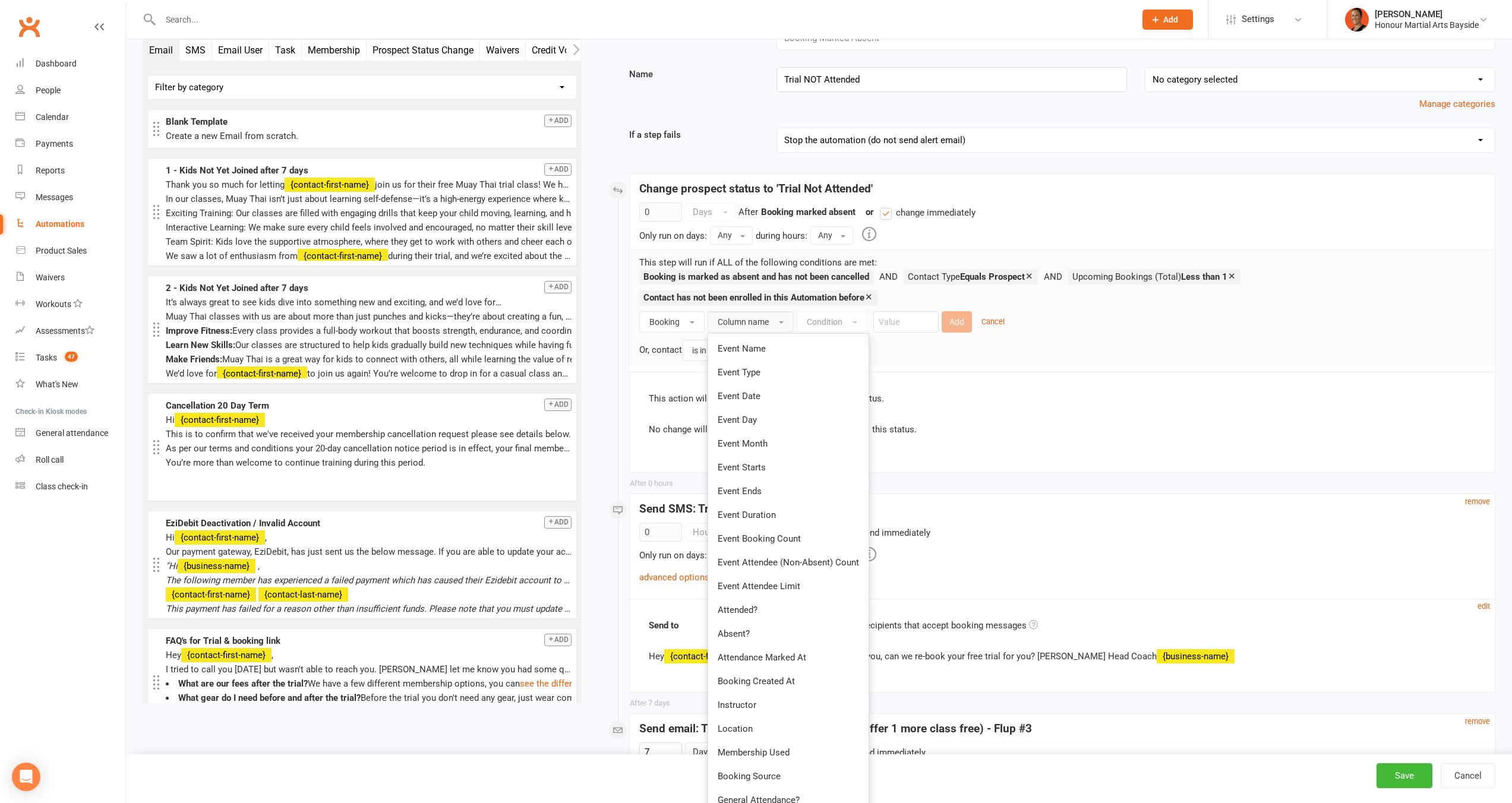
scroll to position [286, 0]
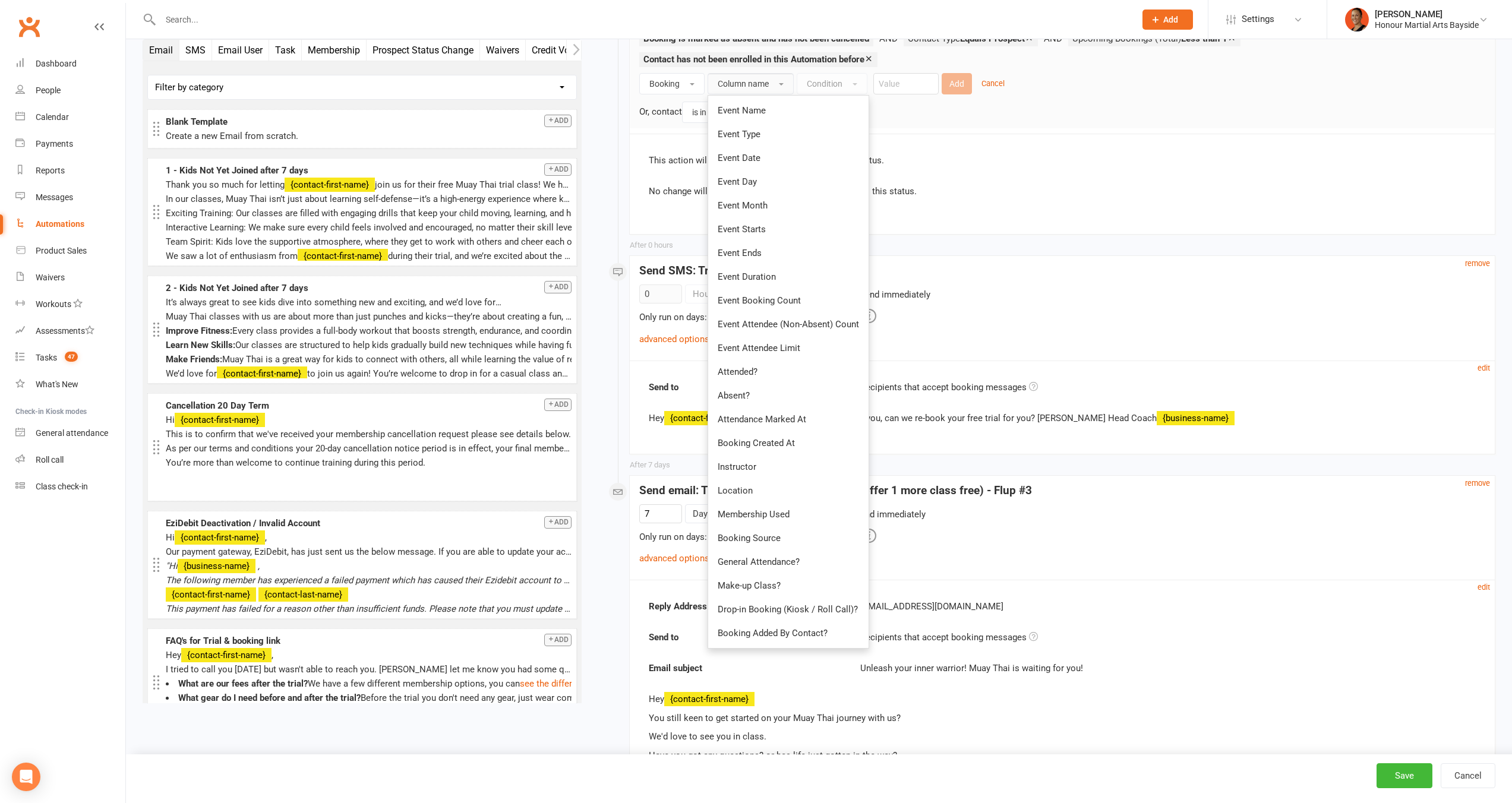
click at [667, 97] on div "Booking Column name Event Name Event Type Event Date Event Day Event Month Even…" at bounding box center [1062, 97] width 846 height 49
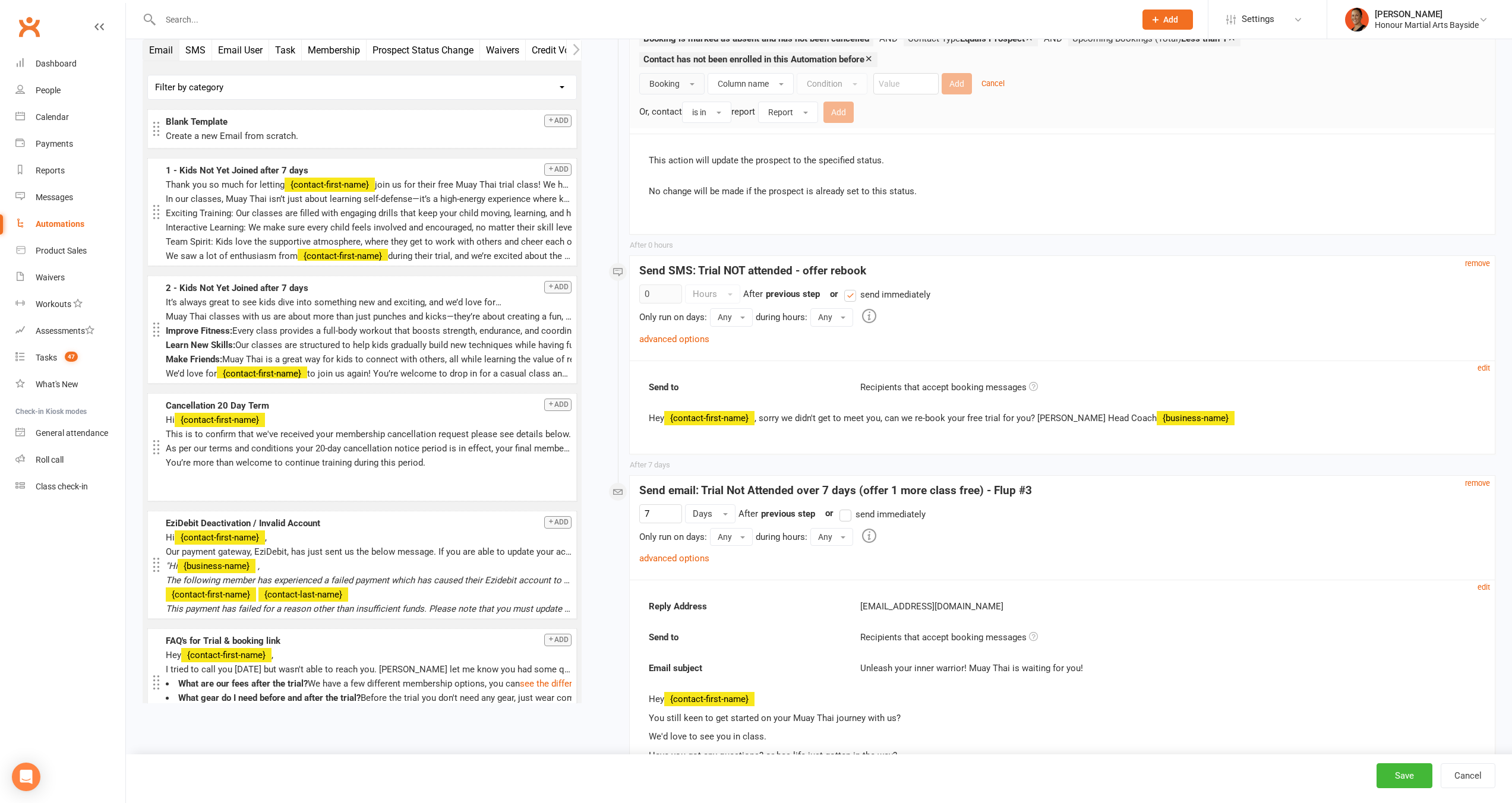
click at [678, 81] on span "Booking" at bounding box center [664, 84] width 30 height 10
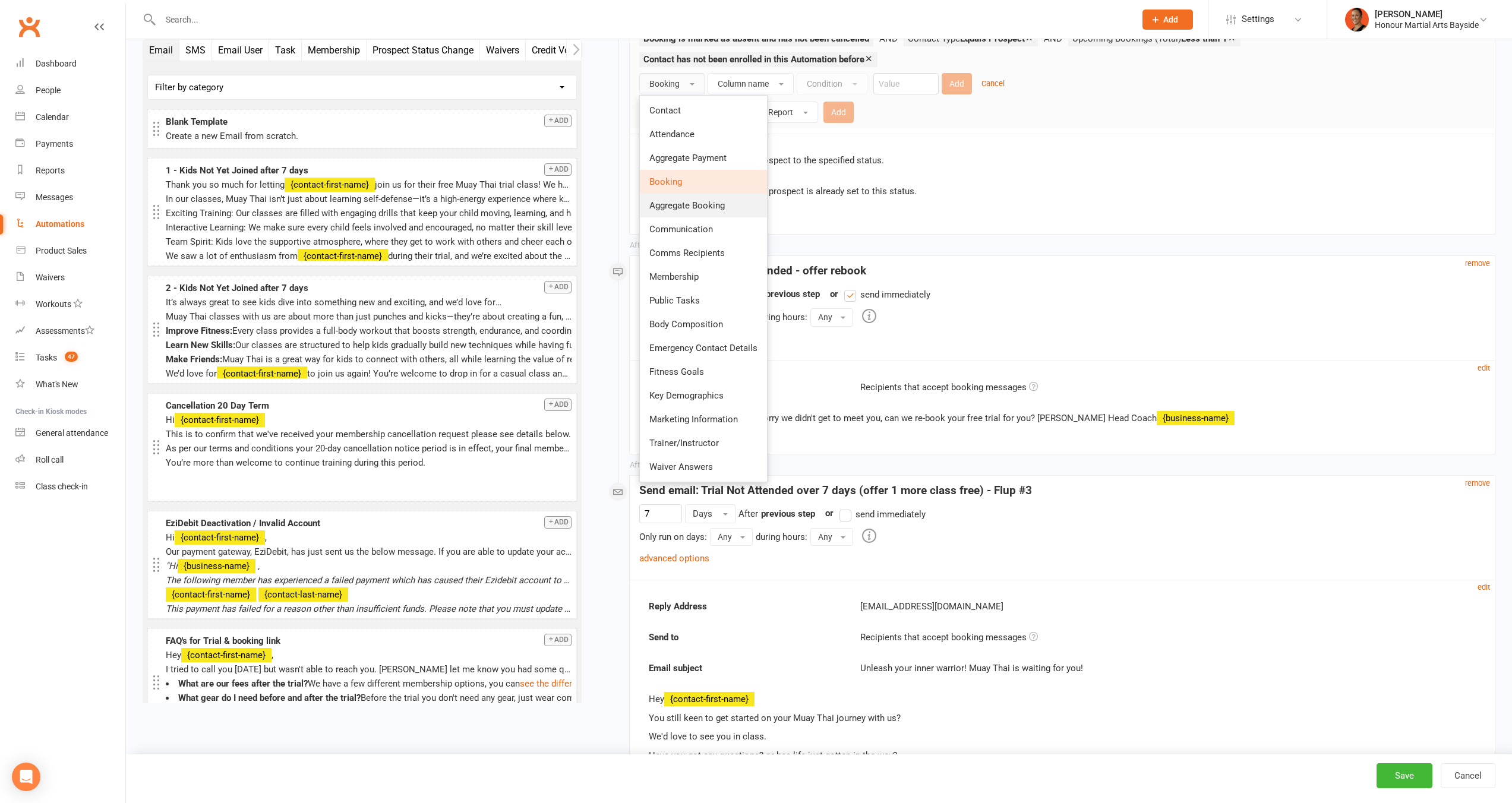
click at [704, 208] on span "Aggregate Booking" at bounding box center [687, 205] width 75 height 11
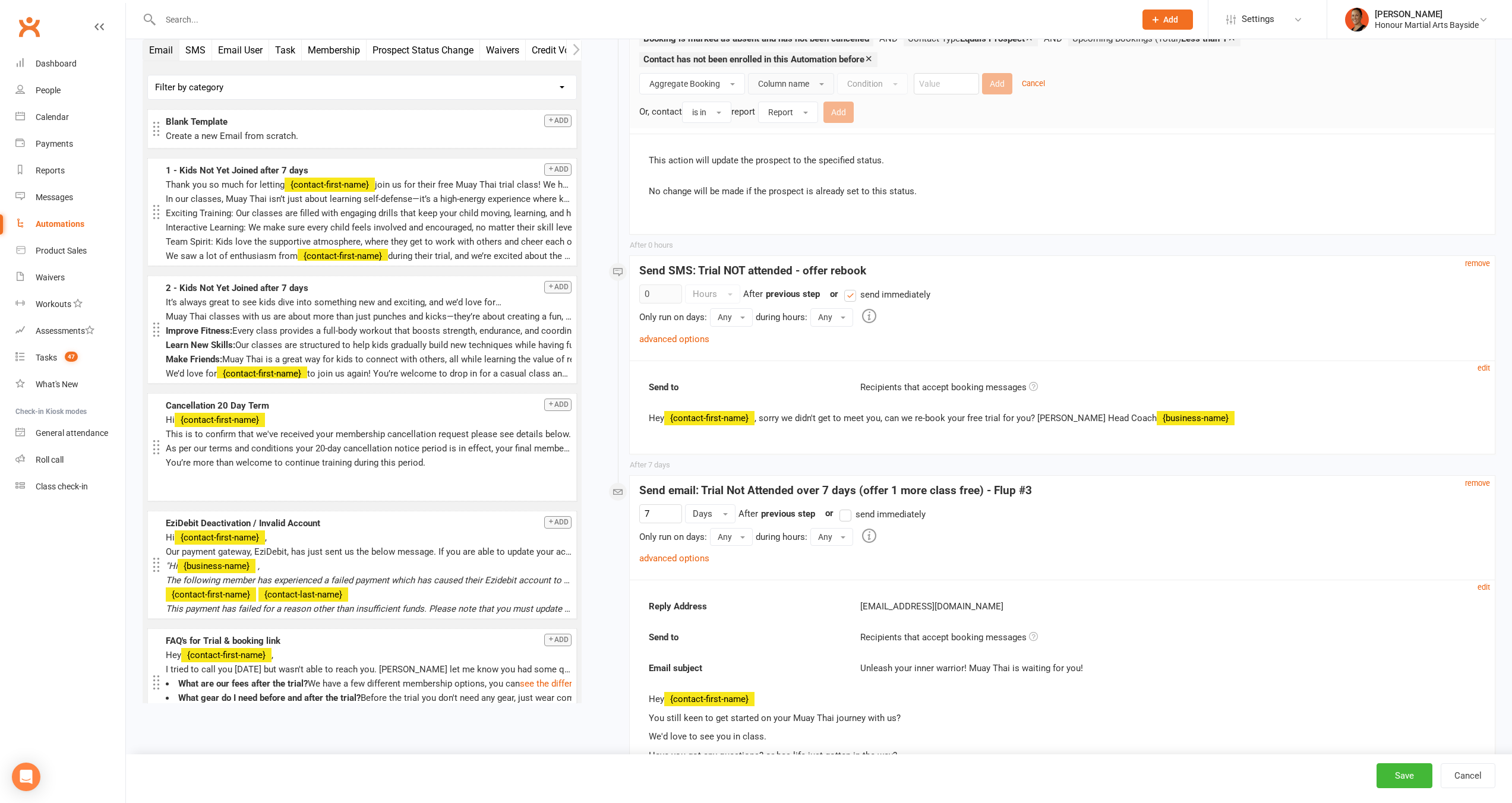
click at [795, 83] on span "Column name" at bounding box center [783, 84] width 51 height 10
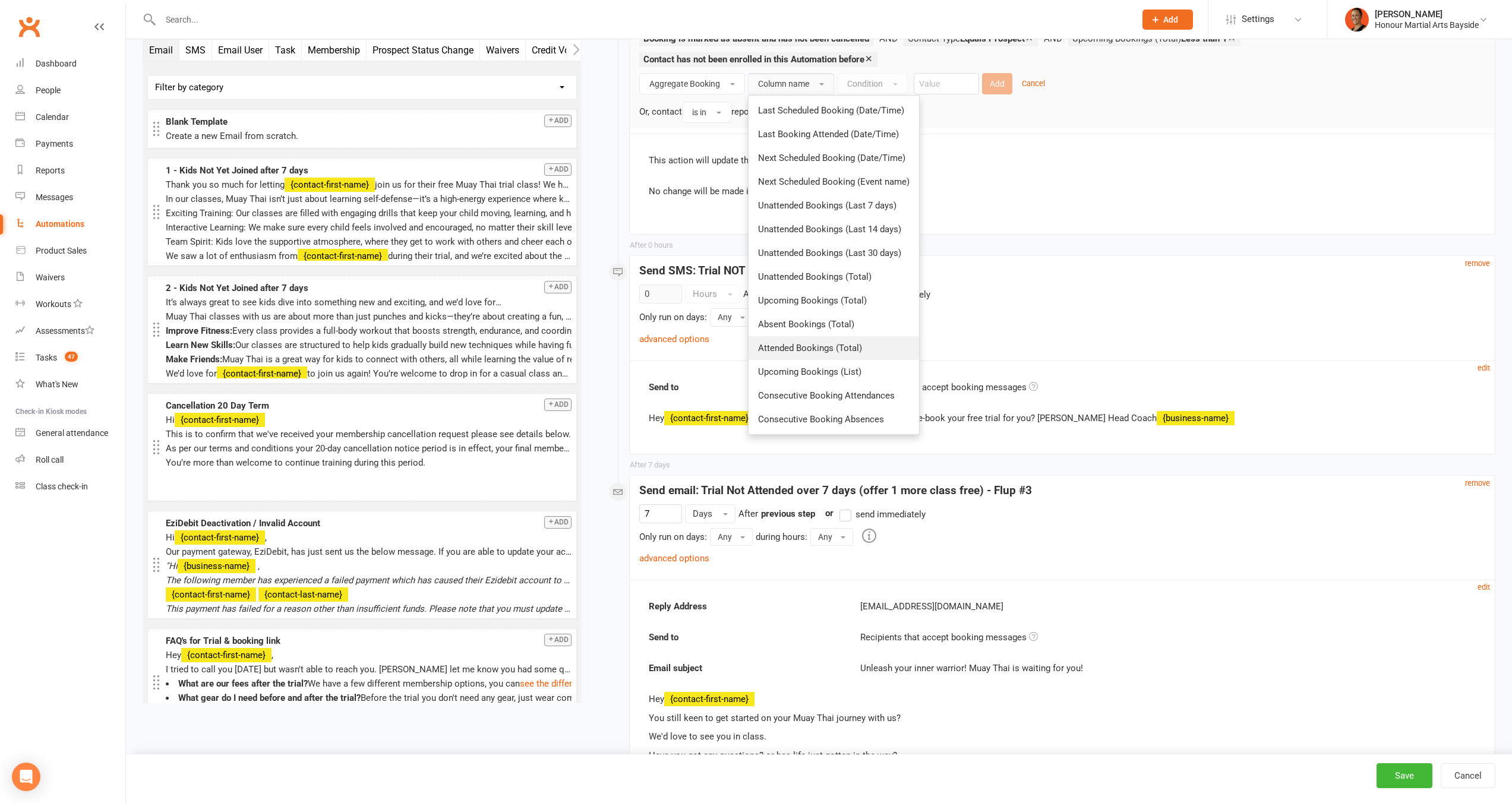
click at [845, 349] on span "Attended Bookings (Total)" at bounding box center [810, 347] width 104 height 11
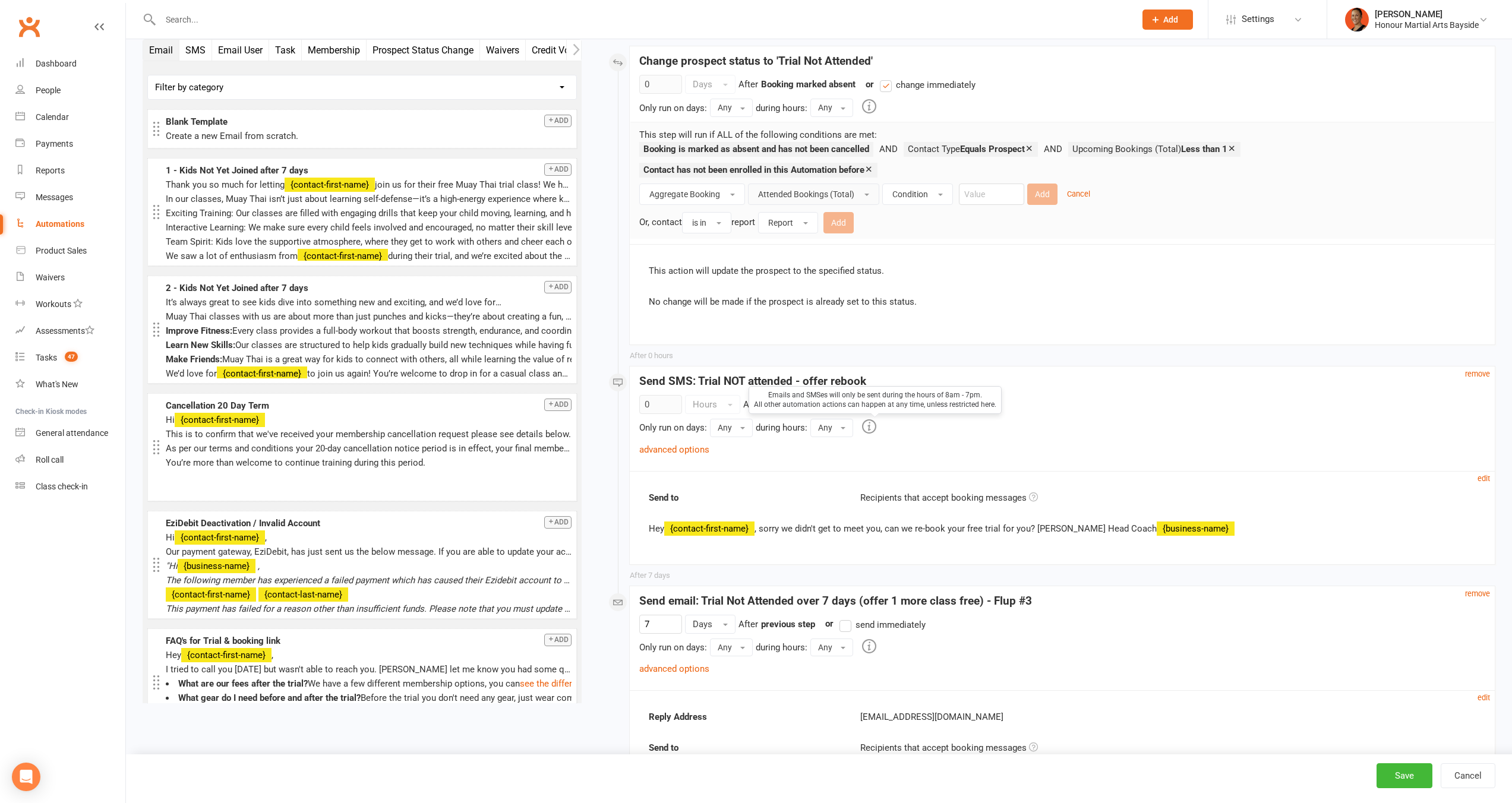
scroll to position [54, 0]
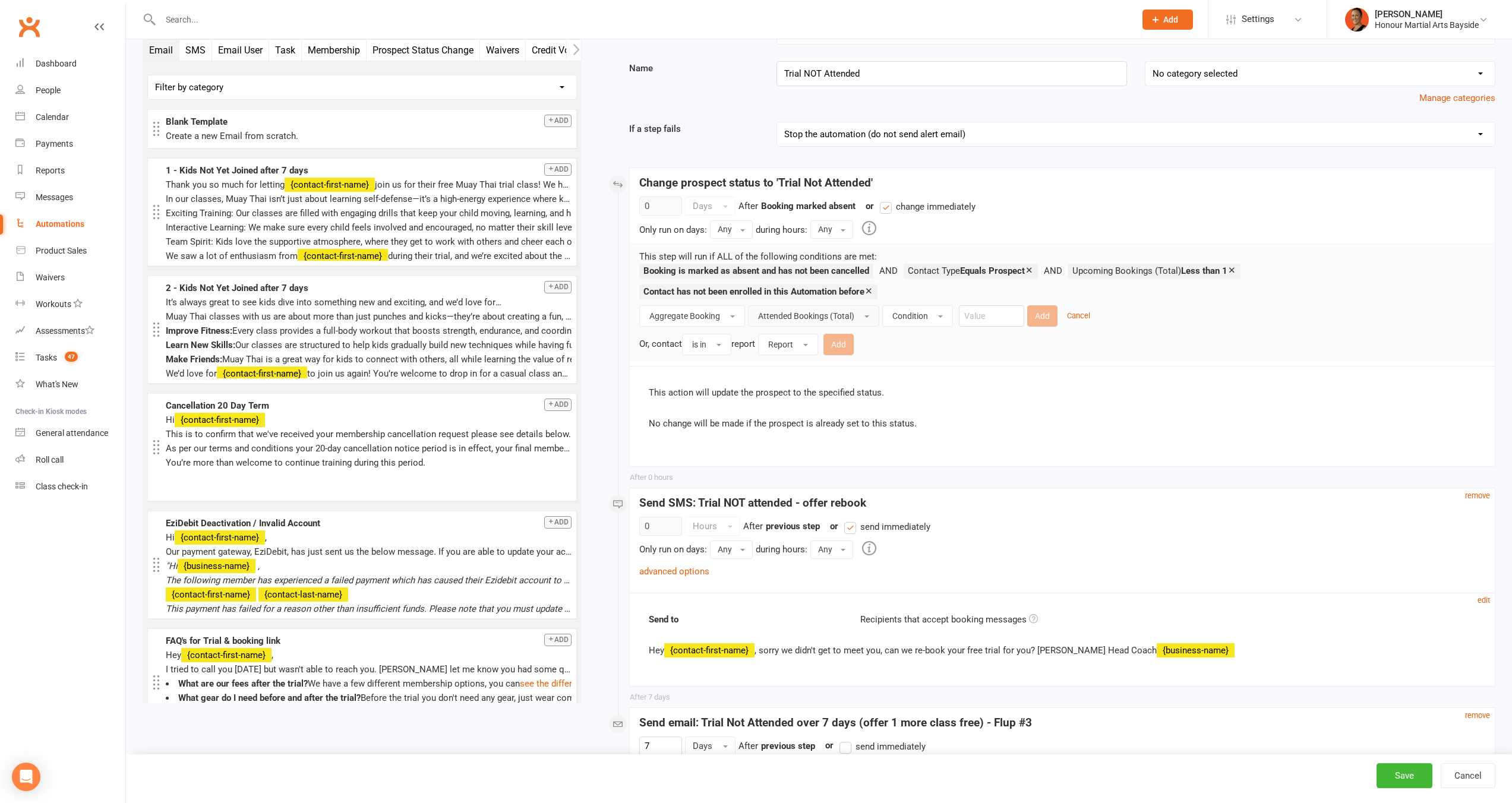
click at [908, 303] on ul "Booking is marked as absent and has not been cancelled Contact Type Equals Pros…" at bounding box center [1058, 284] width 837 height 41
click at [907, 320] on button "Condition" at bounding box center [917, 316] width 71 height 21
click at [941, 432] on span "Less than or equal to" at bounding box center [934, 437] width 84 height 11
click at [1017, 322] on input "number" at bounding box center [1033, 316] width 66 height 21
click at [856, 313] on button "Attended Bookings (Total)" at bounding box center [814, 316] width 131 height 21
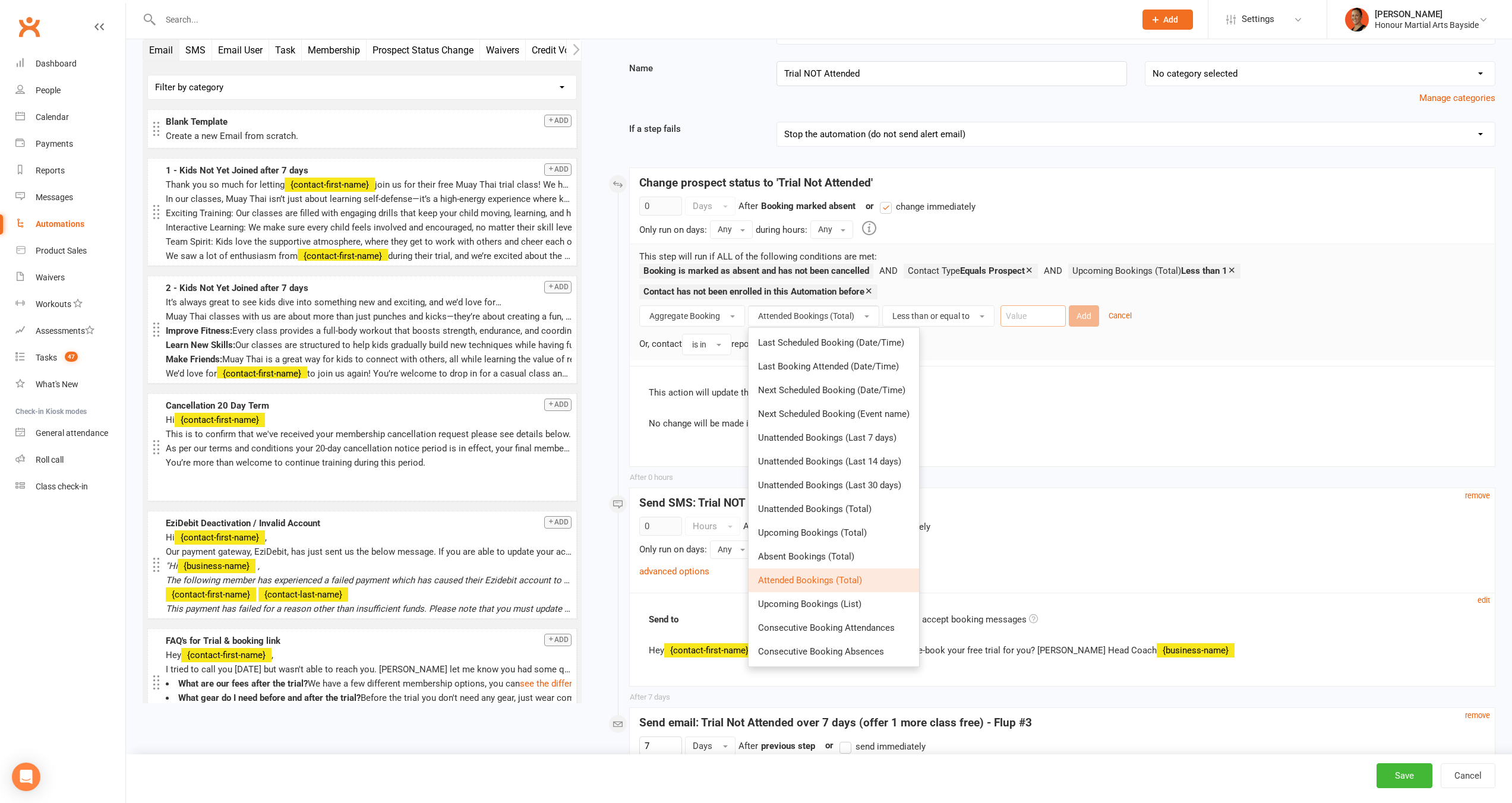
click at [1045, 321] on input "number" at bounding box center [1033, 316] width 66 height 21
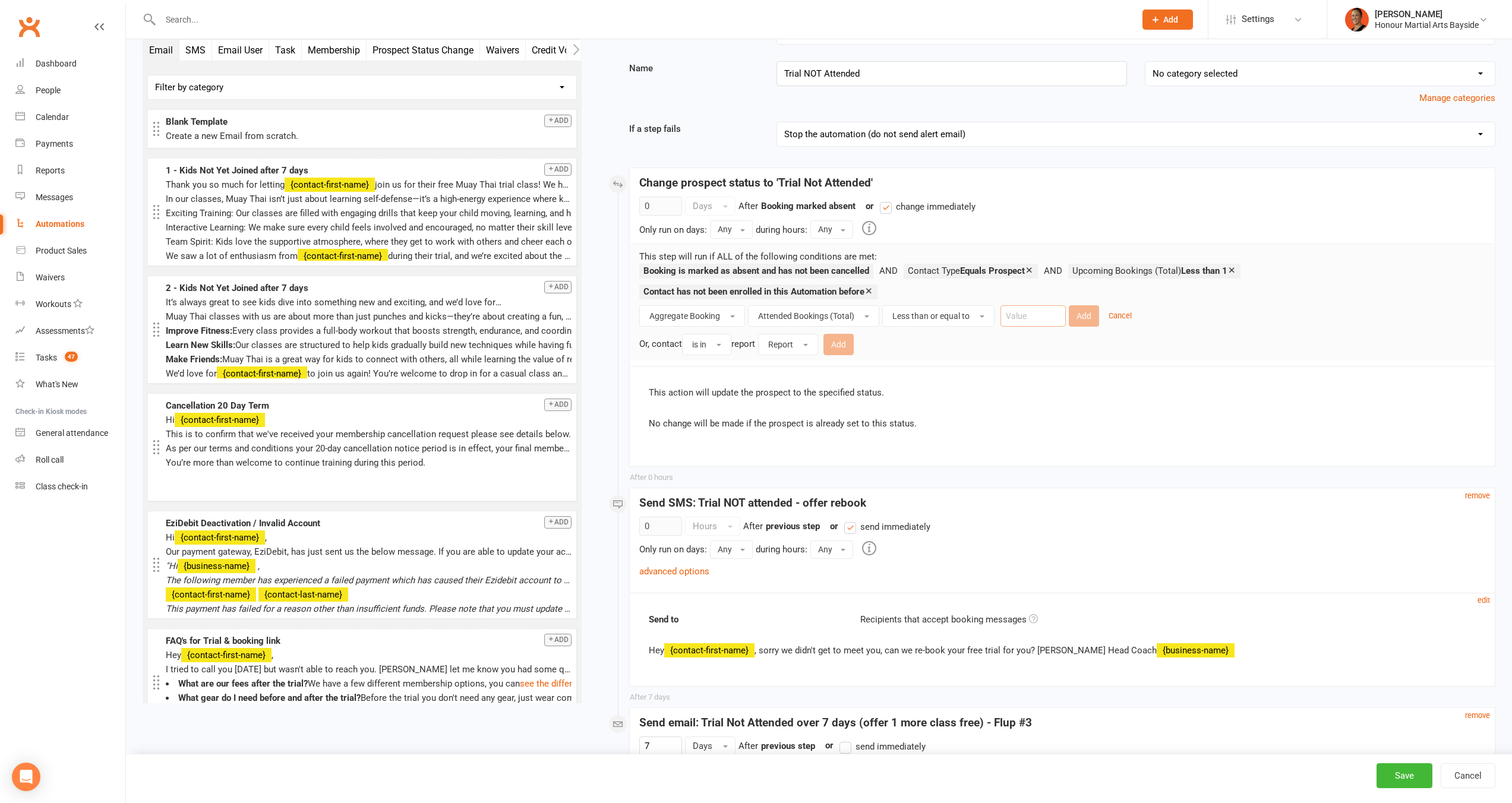
click at [1027, 319] on input "number" at bounding box center [1033, 316] width 66 height 21
type input "1"
click at [967, 316] on span "Less than or equal to" at bounding box center [930, 316] width 77 height 10
click at [1047, 310] on input "1" at bounding box center [1033, 316] width 66 height 21
click at [1041, 328] on div "Aggregate Booking Attended Bookings (Total) Less than or equal to 1 Add Cancel …" at bounding box center [1062, 329] width 846 height 49
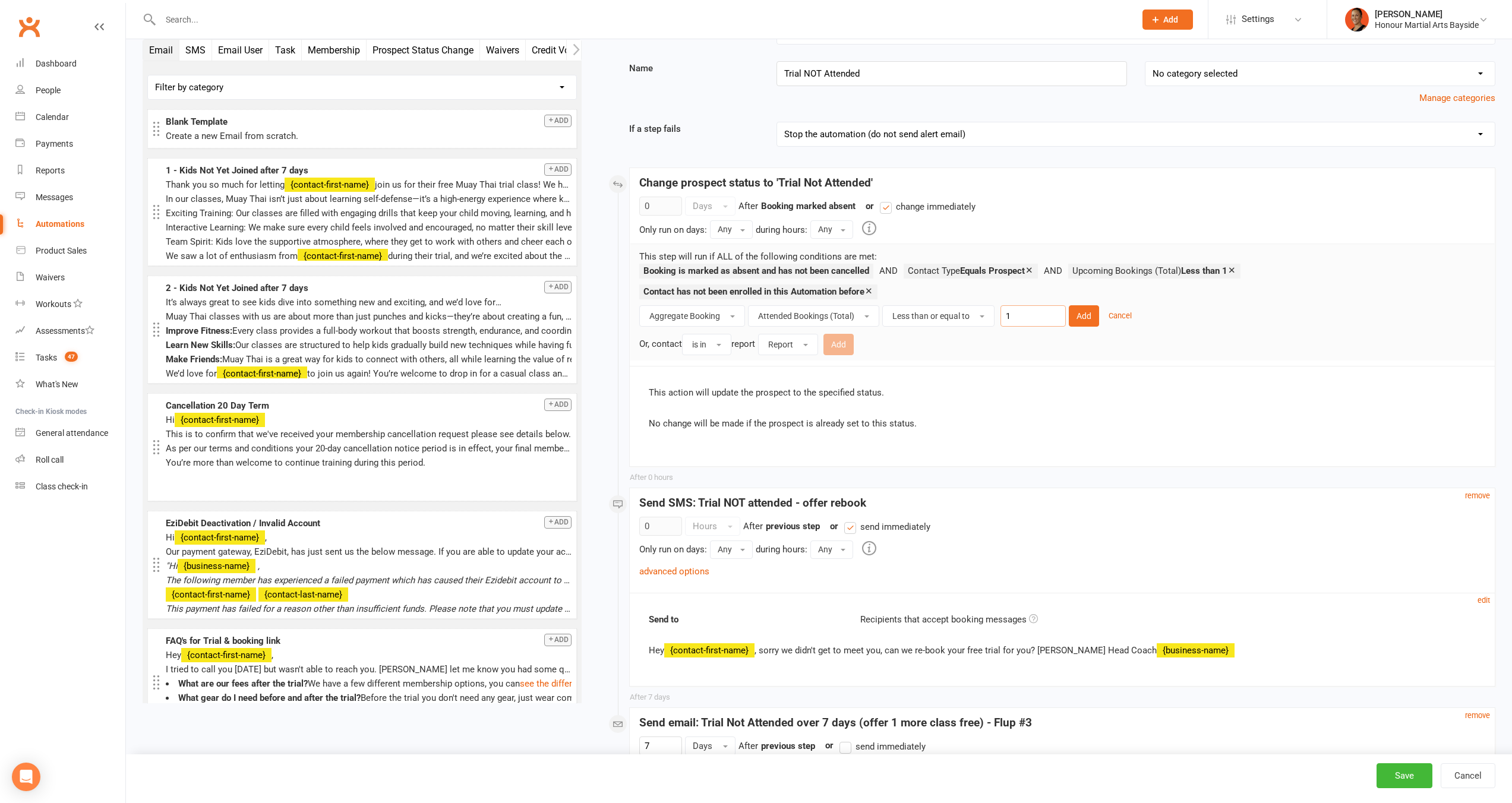
click at [1049, 310] on input "1" at bounding box center [1033, 316] width 66 height 21
click at [977, 313] on button "Less than or equal to" at bounding box center [938, 316] width 112 height 21
click at [1019, 312] on input "1" at bounding box center [1033, 316] width 66 height 21
drag, startPoint x: 1019, startPoint y: 312, endPoint x: 1005, endPoint y: 311, distance: 14.0
click at [1005, 311] on input "1" at bounding box center [1033, 316] width 66 height 21
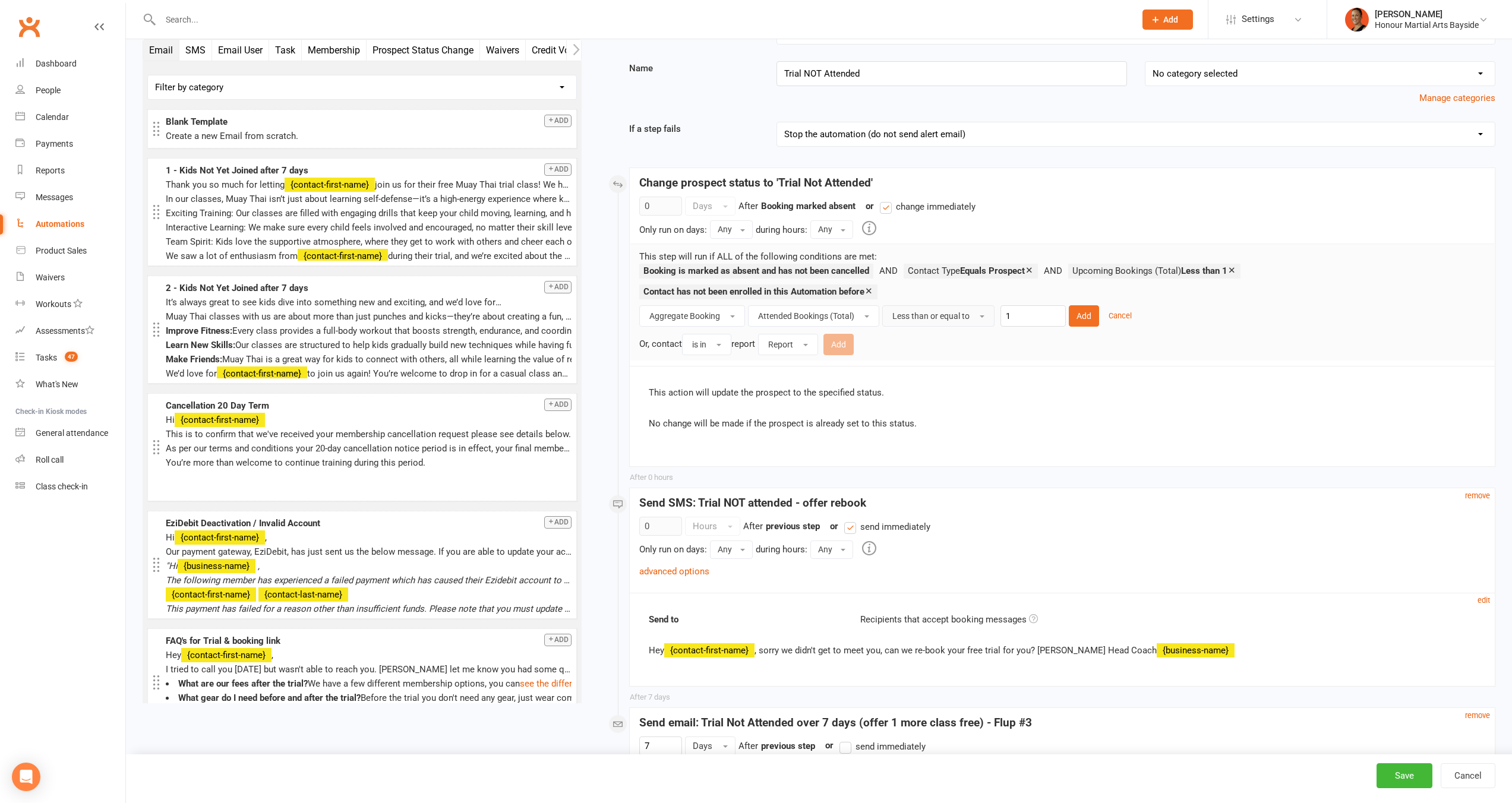
click at [967, 311] on span "Less than or equal to" at bounding box center [930, 316] width 77 height 10
click at [952, 390] on link "Less than" at bounding box center [941, 389] width 118 height 24
click at [982, 315] on input "number" at bounding box center [992, 316] width 66 height 21
click at [1065, 312] on div "Add Cancel" at bounding box center [1059, 316] width 63 height 21
click at [1027, 307] on div "Aggregate Booking Attended Bookings (Total) Less than 1 Add Cancel Or, contact …" at bounding box center [1062, 329] width 846 height 49
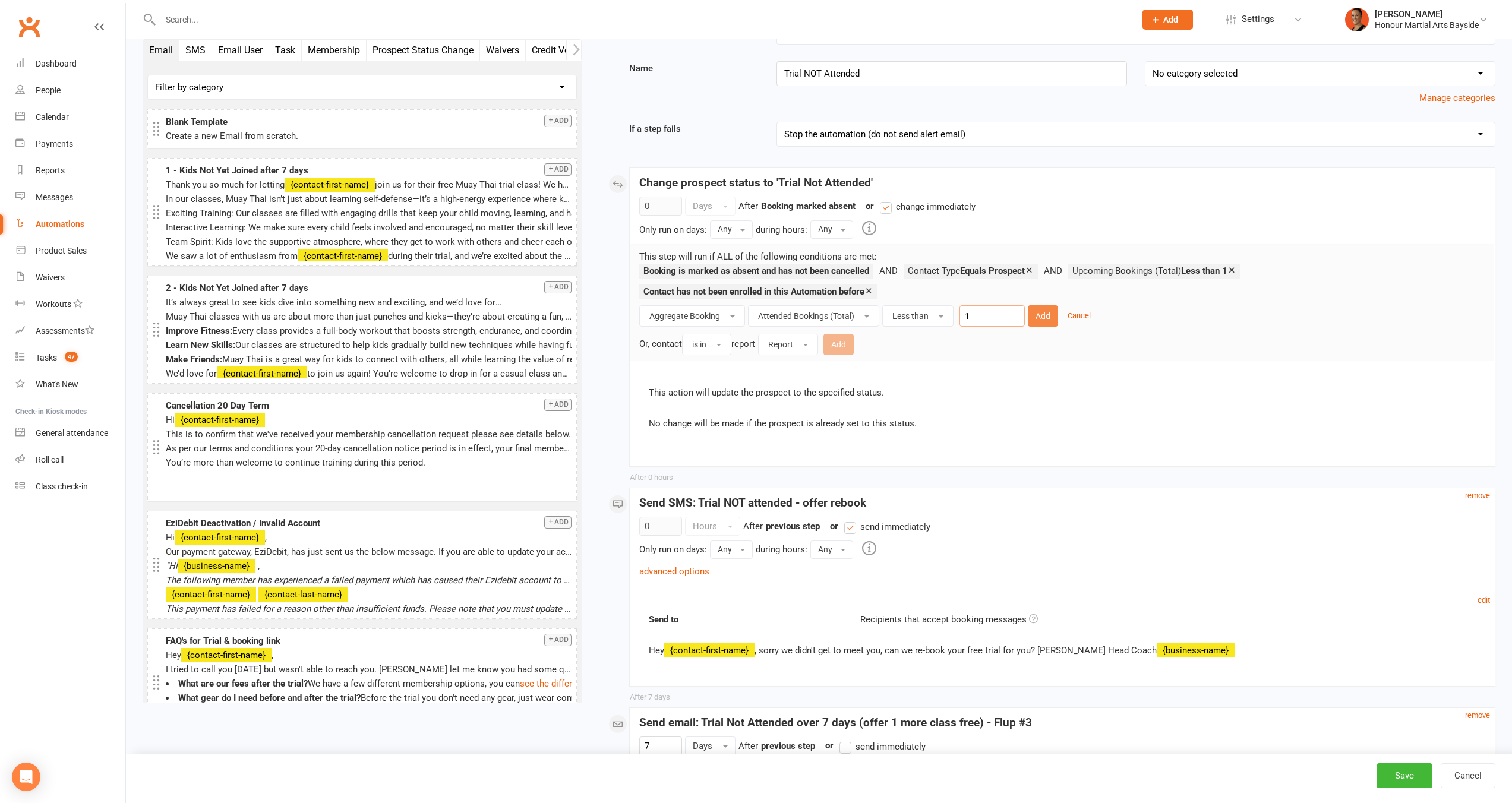
type input "1"
click at [1036, 312] on button "Add" at bounding box center [1042, 316] width 30 height 21
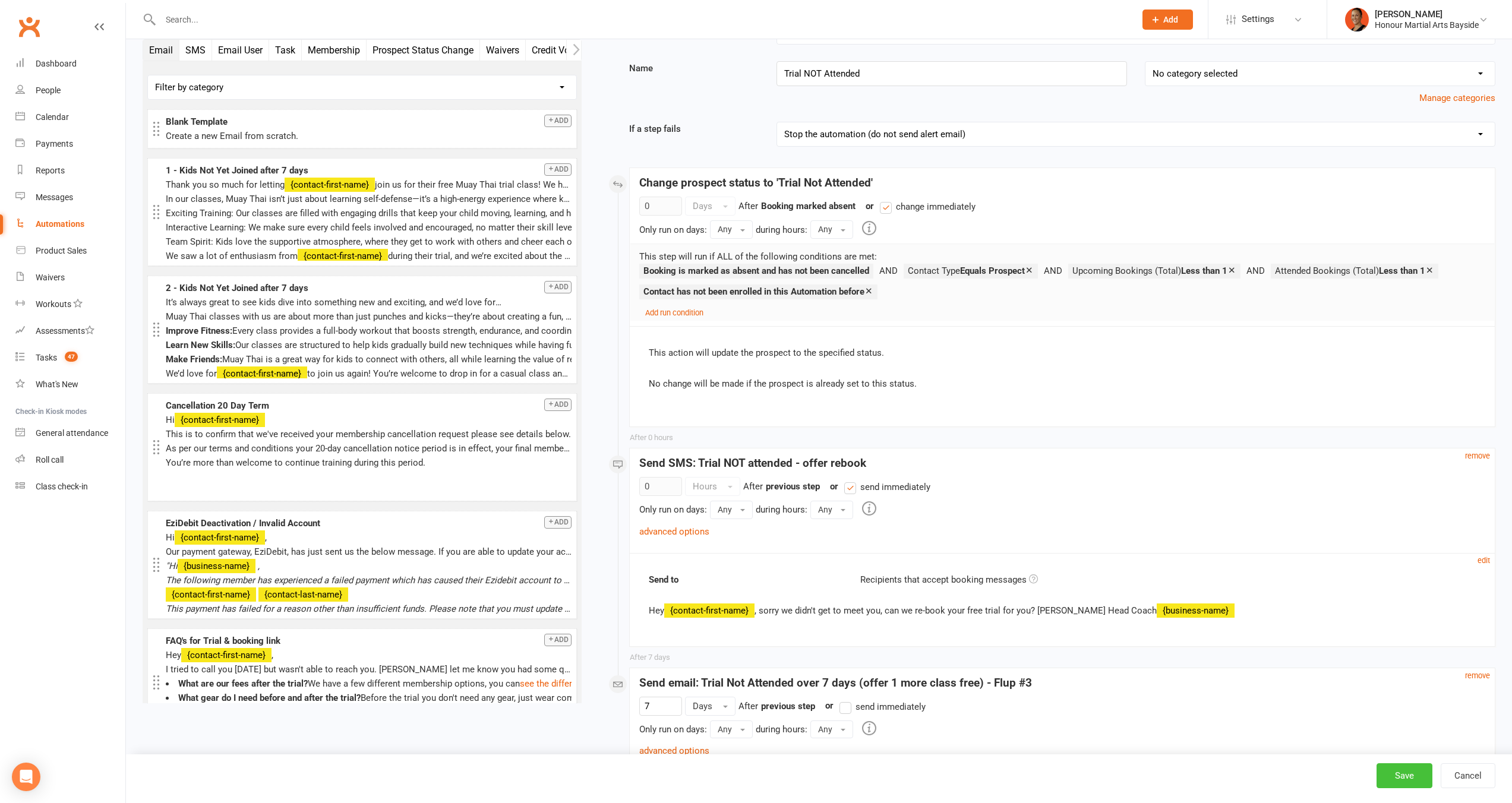
click at [1402, 786] on button "Save" at bounding box center [1404, 775] width 56 height 25
select select "100"
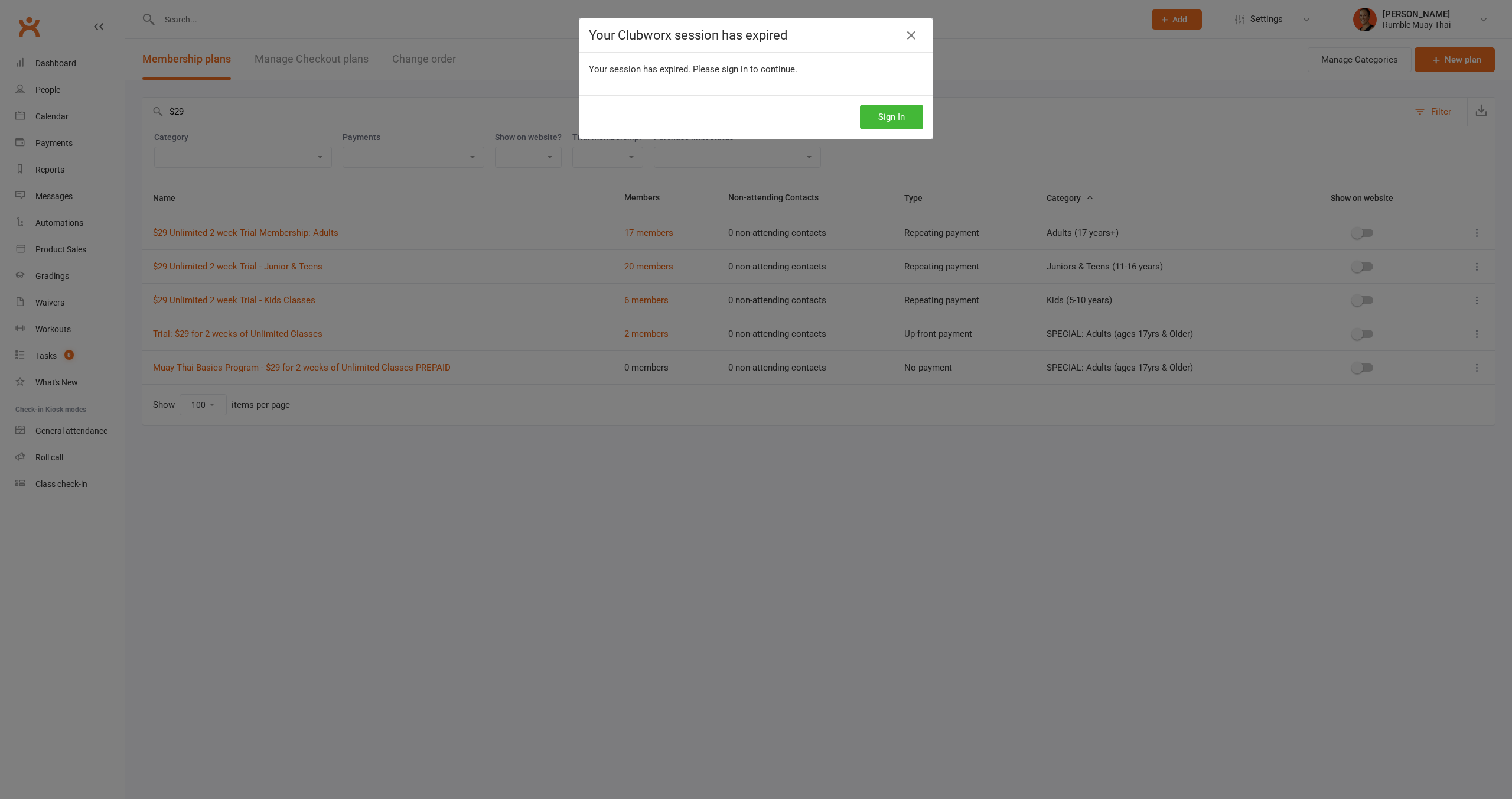
select select "100"
click at [913, 35] on icon at bounding box center [912, 36] width 15 height 15
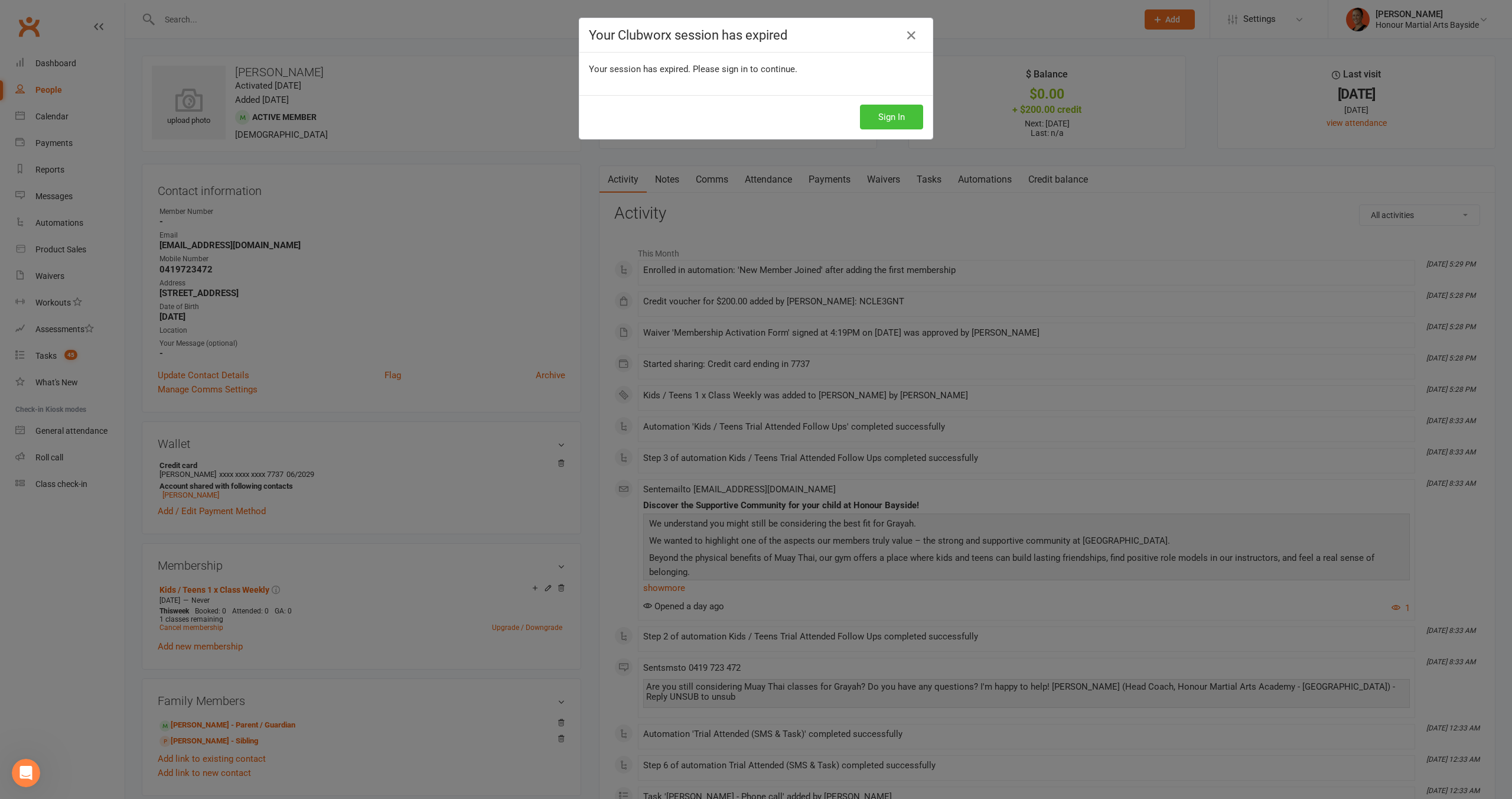
drag, startPoint x: 888, startPoint y: 119, endPoint x: 895, endPoint y: 105, distance: 15.7
click at [889, 119] on button "Sign In" at bounding box center [892, 117] width 63 height 25
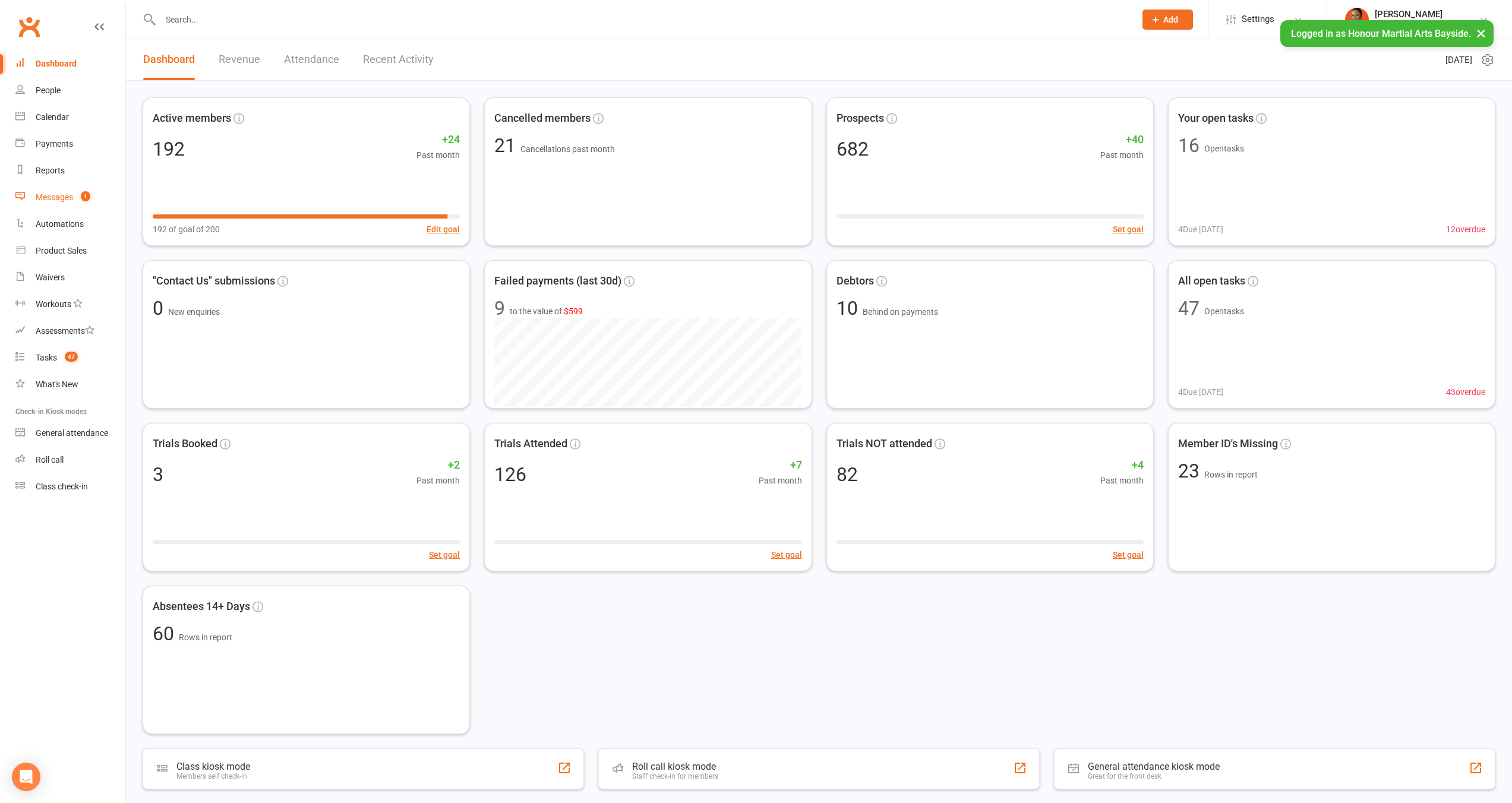
click at [47, 191] on link "Messages 1" at bounding box center [70, 197] width 110 height 27
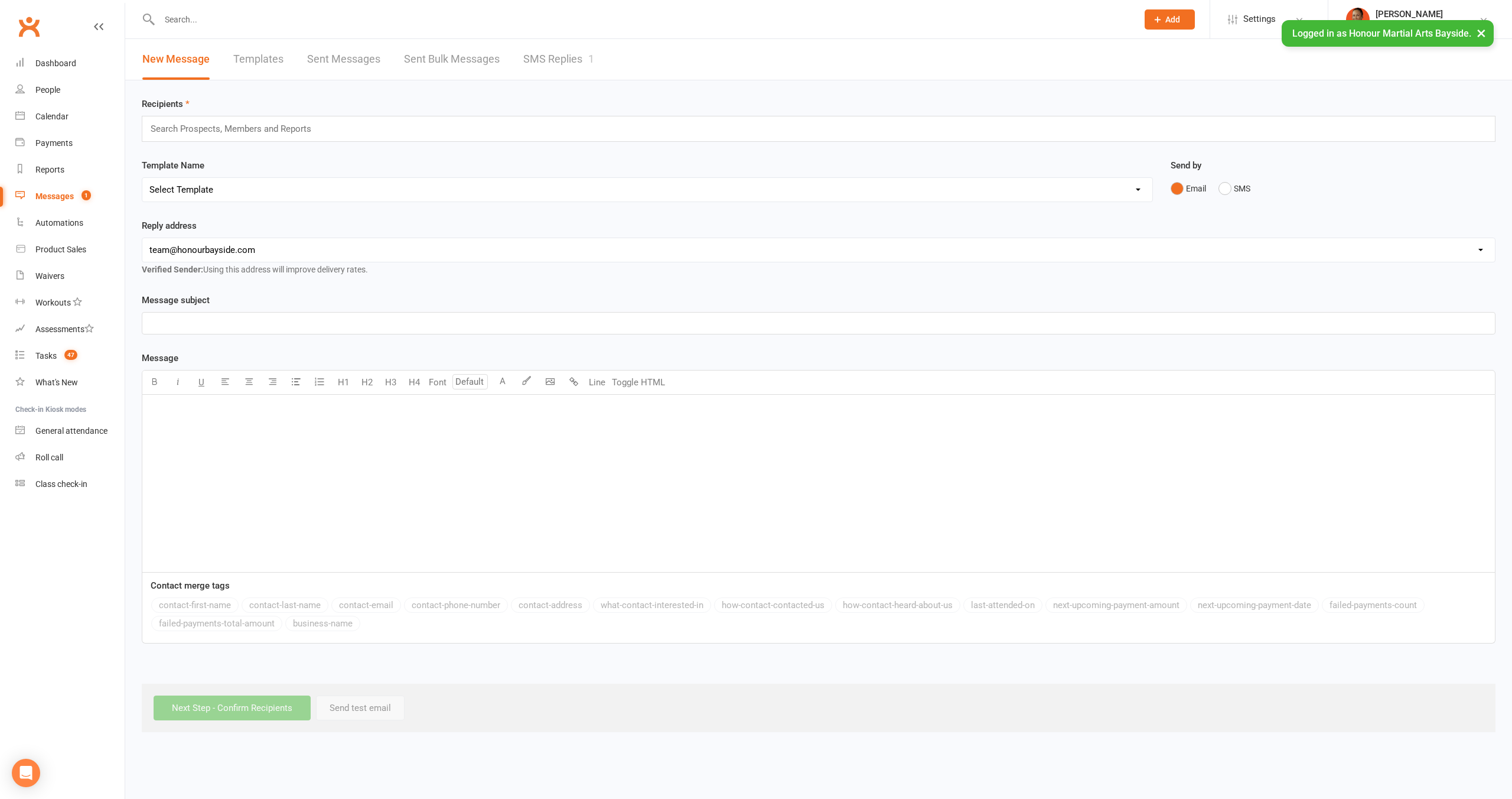
click at [560, 56] on link "SMS Replies 1" at bounding box center [558, 59] width 71 height 41
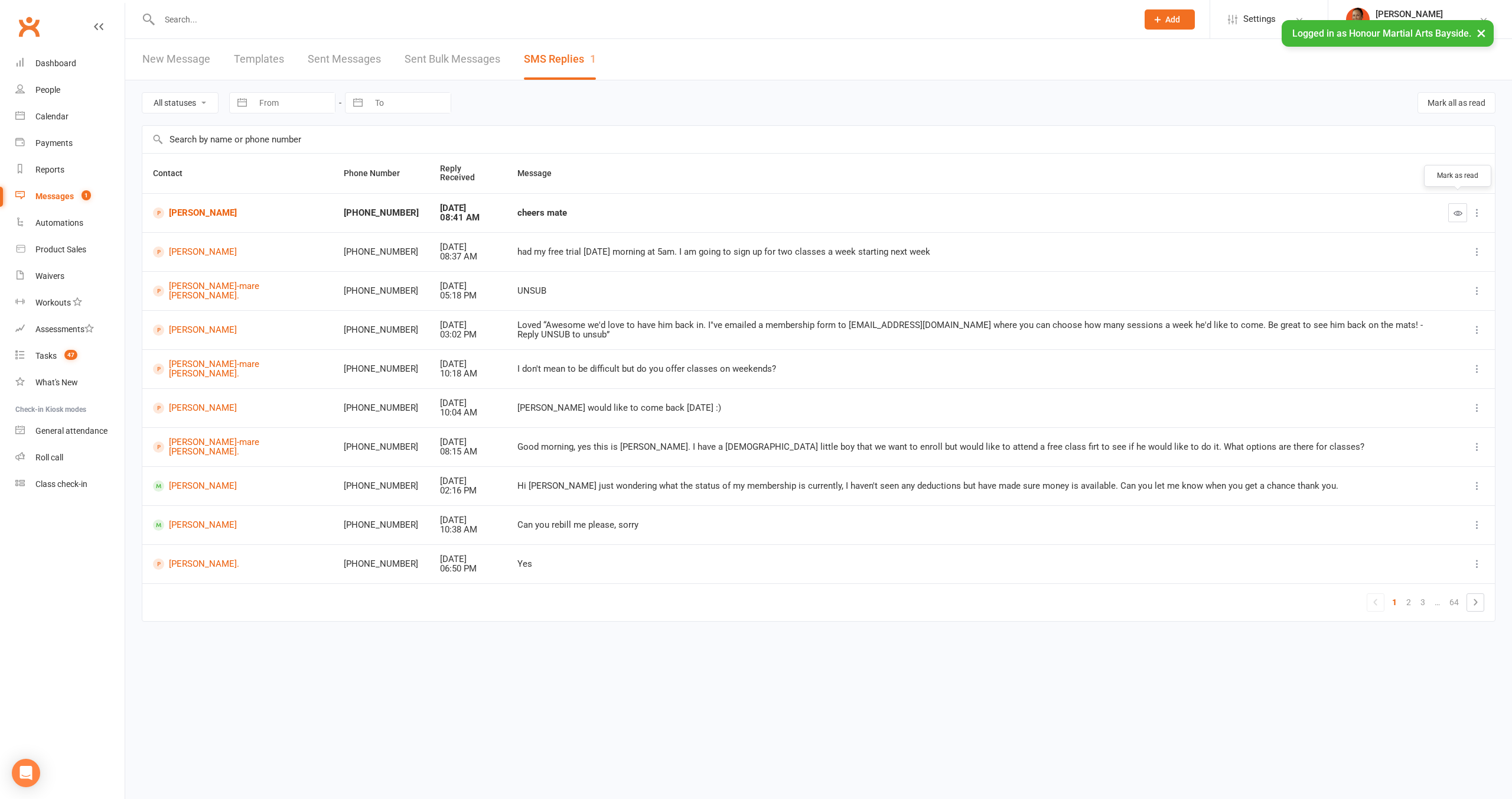
click at [1457, 208] on icon "button" at bounding box center [1457, 212] width 9 height 9
click at [45, 89] on div "People" at bounding box center [48, 90] width 25 height 10
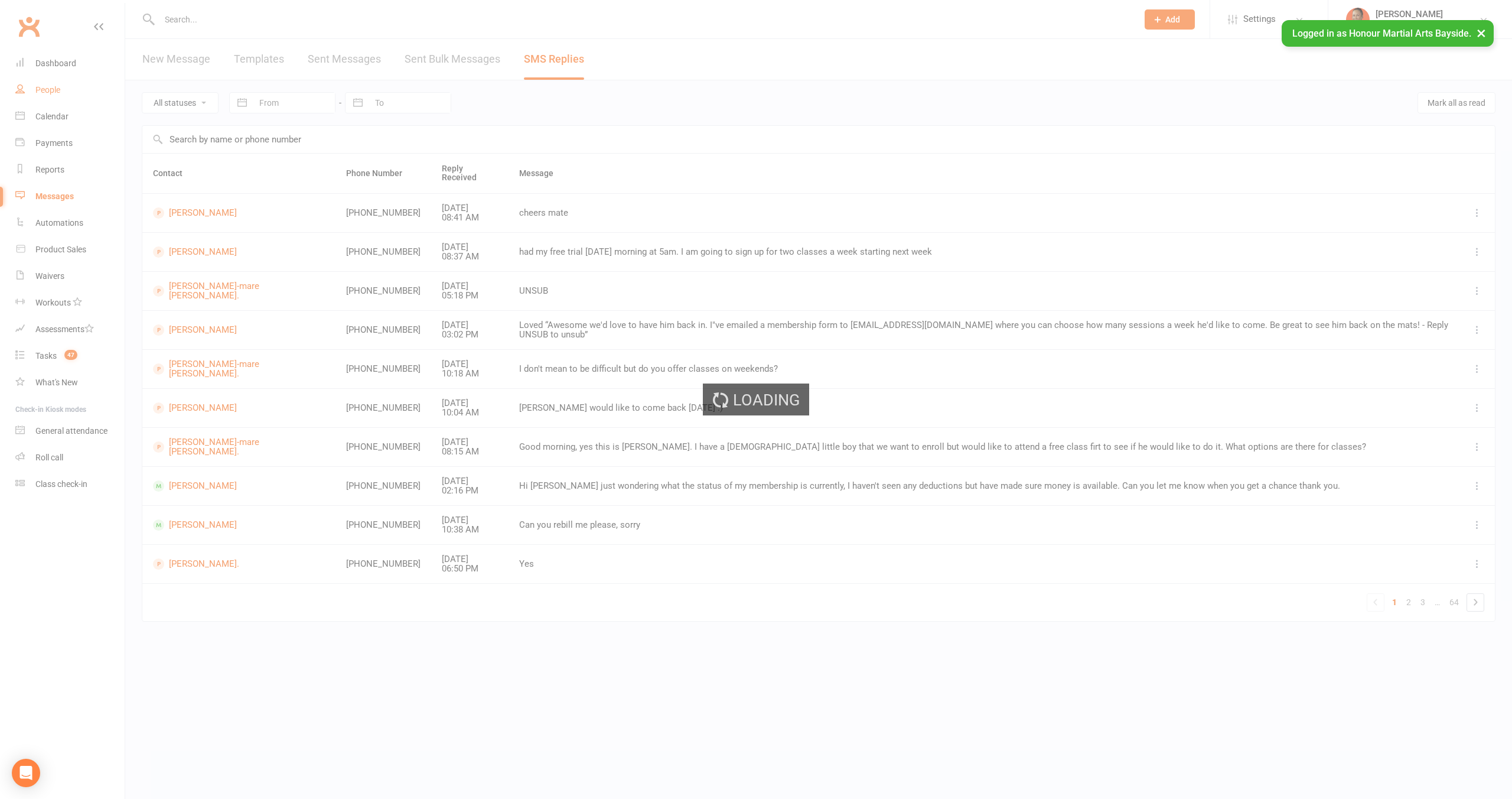
select select "100"
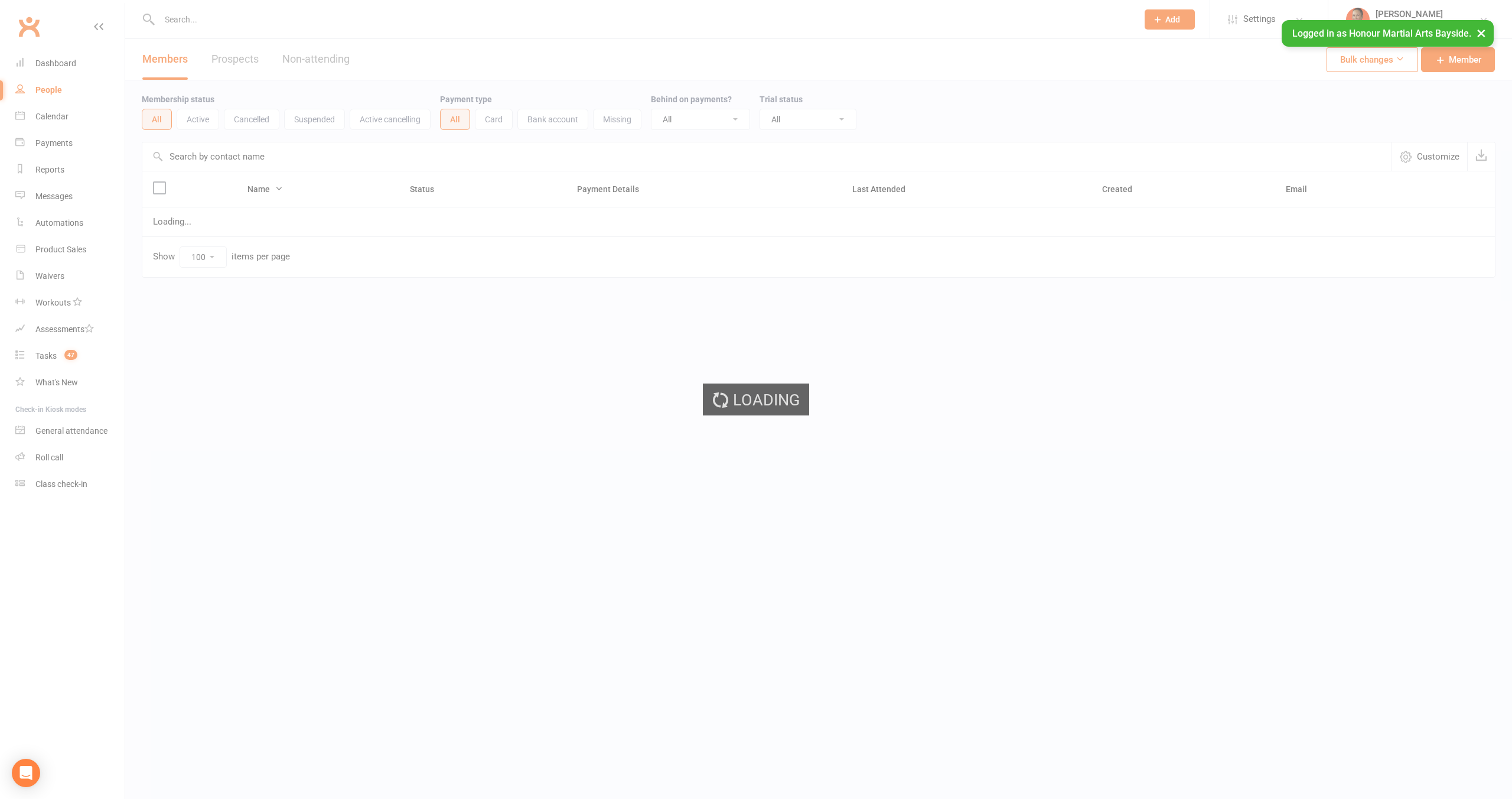
click at [218, 62] on div "Loading" at bounding box center [756, 400] width 1512 height 799
click at [244, 56] on link "Prospects 682" at bounding box center [247, 59] width 71 height 41
select select "100"
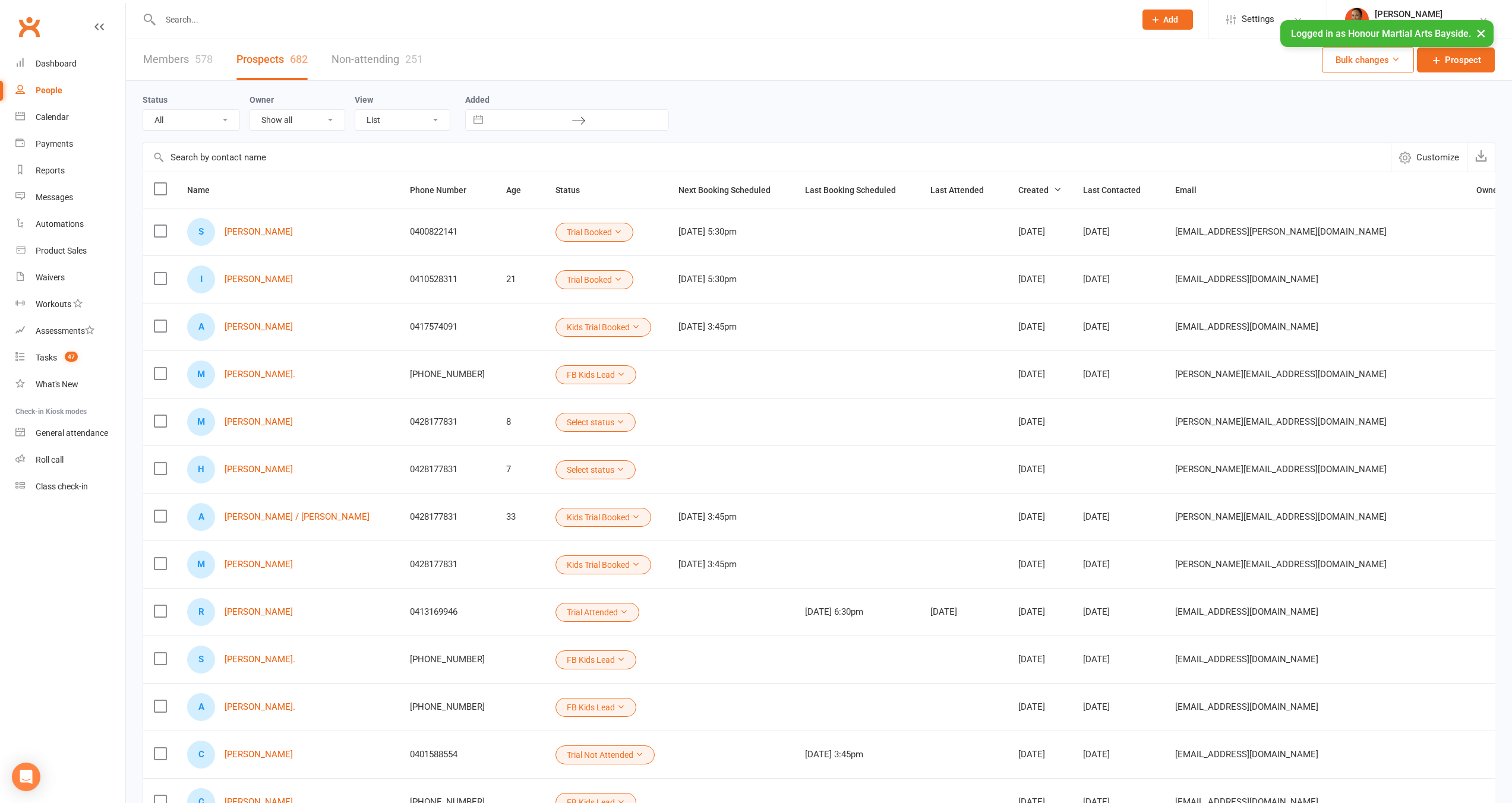
click at [192, 122] on select "All (No status set) (Invalid status) Initial Contact Follow-up Call Follow-up E…" at bounding box center [191, 119] width 97 height 20
select select "no_prospect_status"
click at [143, 110] on select "All (No status set) (Invalid status) Initial Contact Follow-up Call Follow-up E…" at bounding box center [191, 119] width 97 height 20
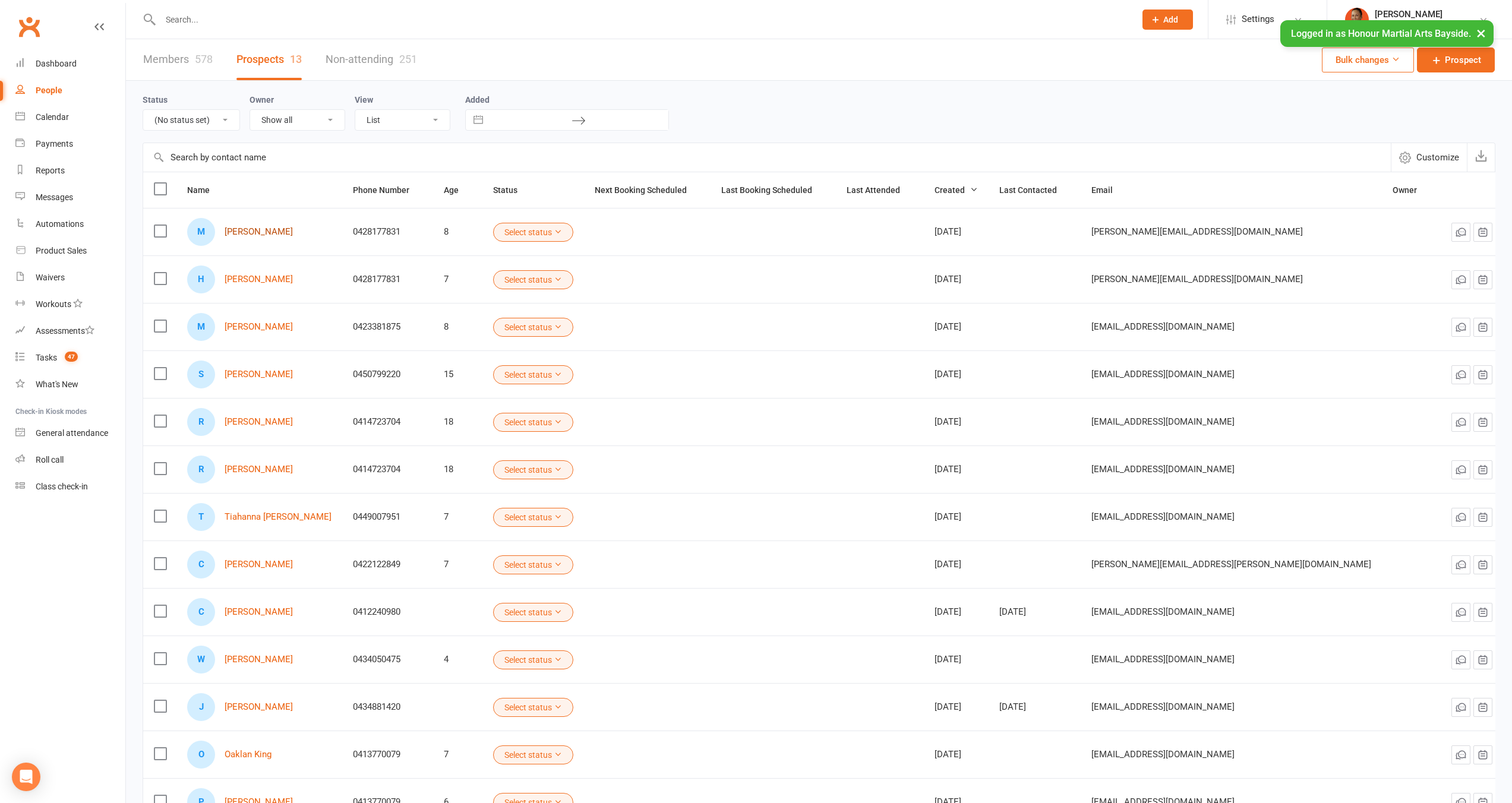
click at [282, 231] on link "[PERSON_NAME]" at bounding box center [259, 232] width 68 height 10
click at [281, 281] on link "Harrison Breckell" at bounding box center [259, 279] width 68 height 10
click at [257, 327] on link "Max Baker" at bounding box center [259, 327] width 68 height 10
click at [259, 371] on link "Star Phillips-McLeod" at bounding box center [259, 374] width 68 height 10
click at [256, 418] on link "Rico Ngati" at bounding box center [259, 422] width 68 height 10
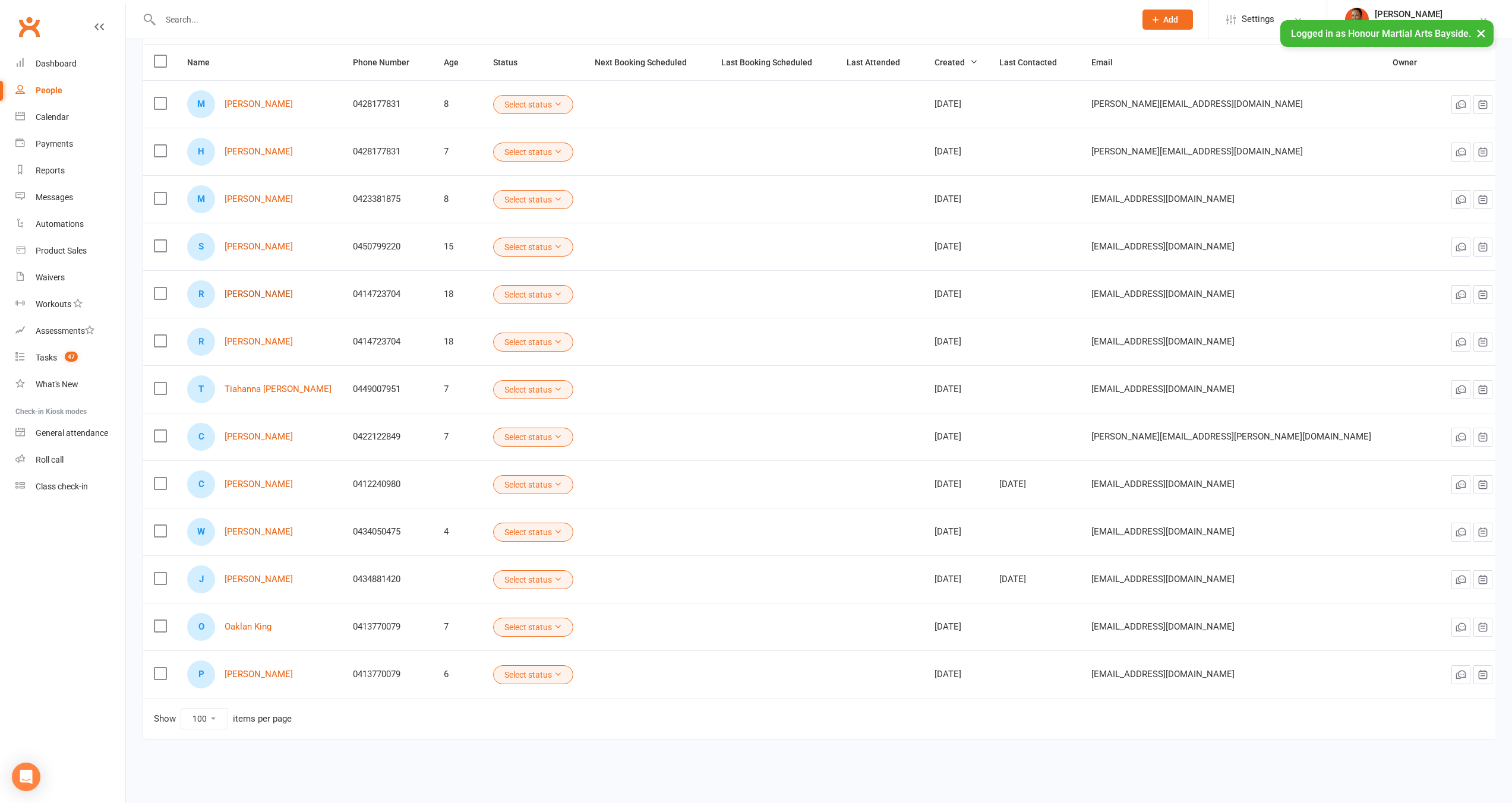
scroll to position [85, 0]
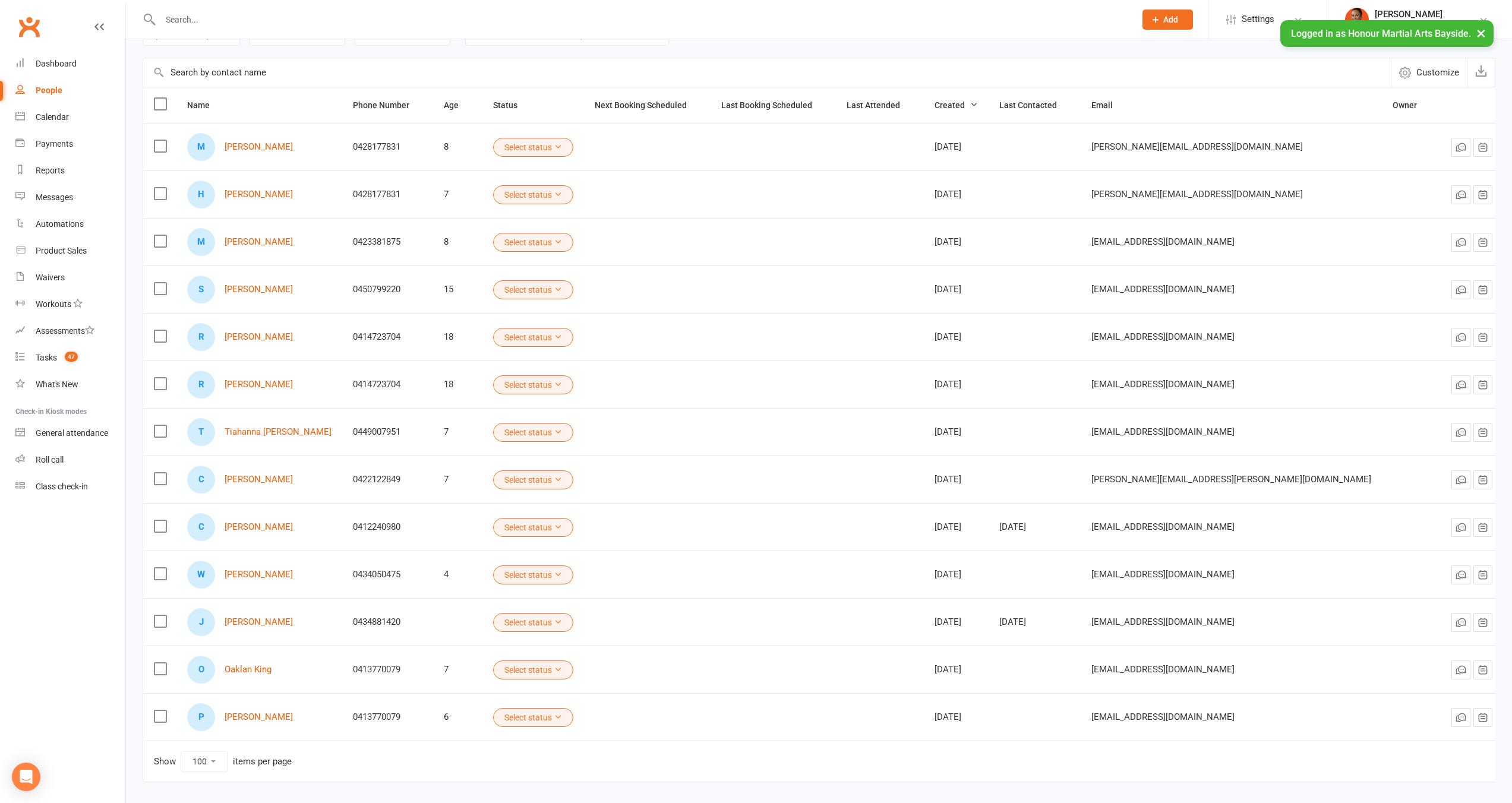
click at [455, 770] on td "Show 10 25 50 100 items per page" at bounding box center [831, 761] width 1377 height 41
click at [263, 528] on link "Cassie Smith" at bounding box center [259, 526] width 68 height 10
click at [248, 386] on link "Rico Ngati" at bounding box center [259, 384] width 68 height 10
click at [247, 386] on link "Rico Ngati" at bounding box center [259, 384] width 68 height 10
click at [260, 335] on link "Rico Ngati" at bounding box center [259, 337] width 68 height 10
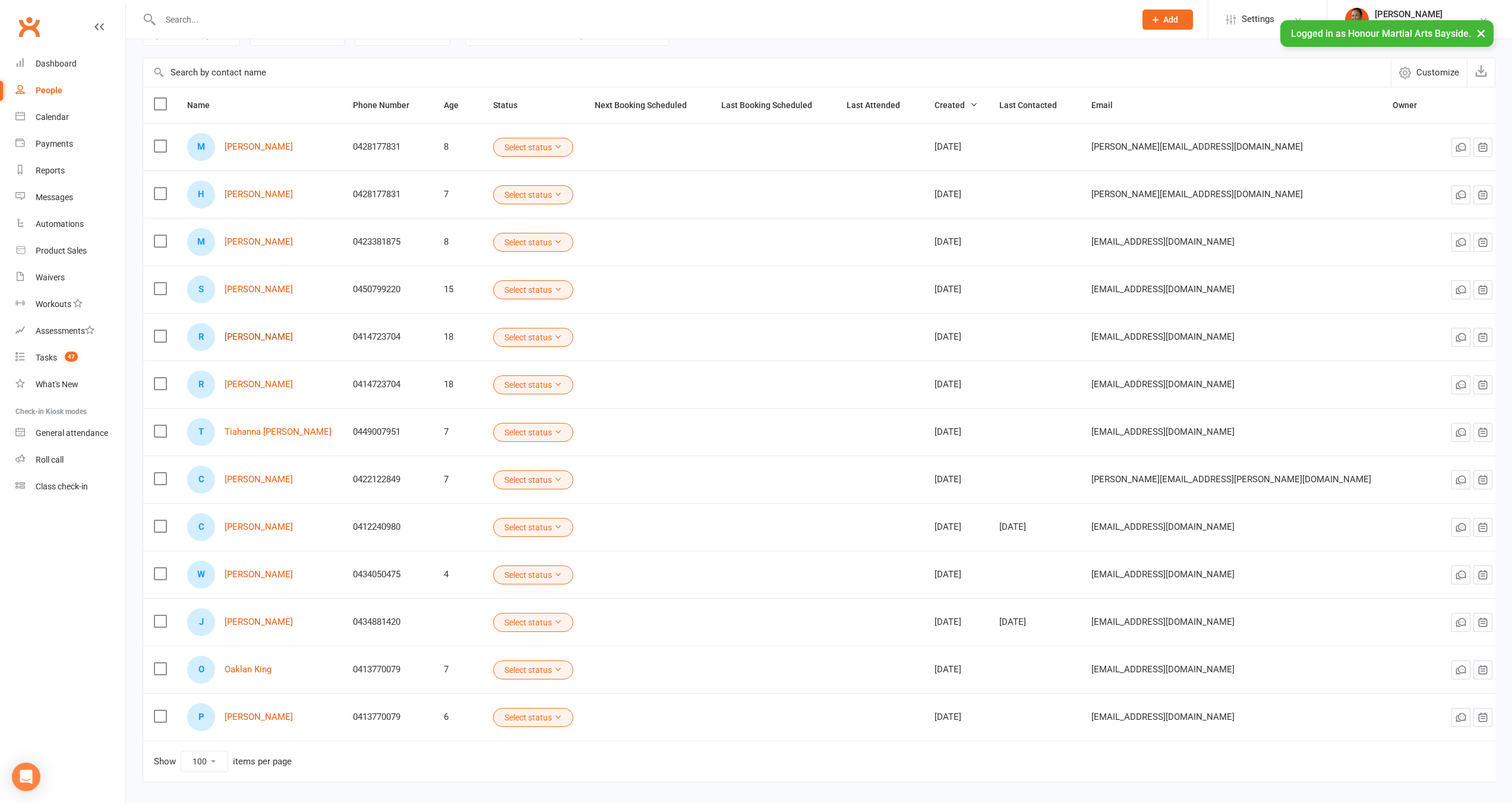
scroll to position [0, 0]
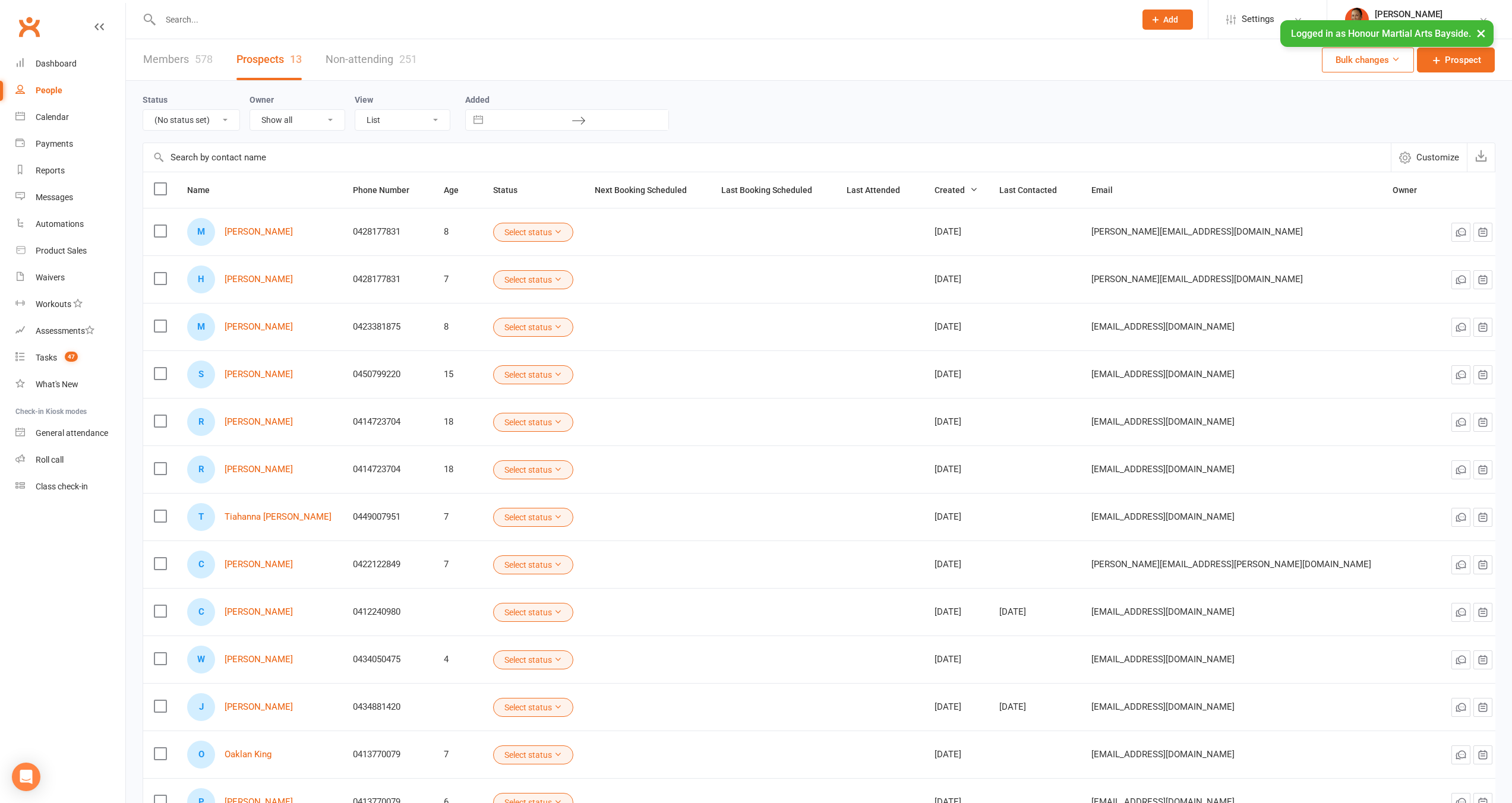
click at [163, 56] on link "Members 578" at bounding box center [178, 59] width 70 height 41
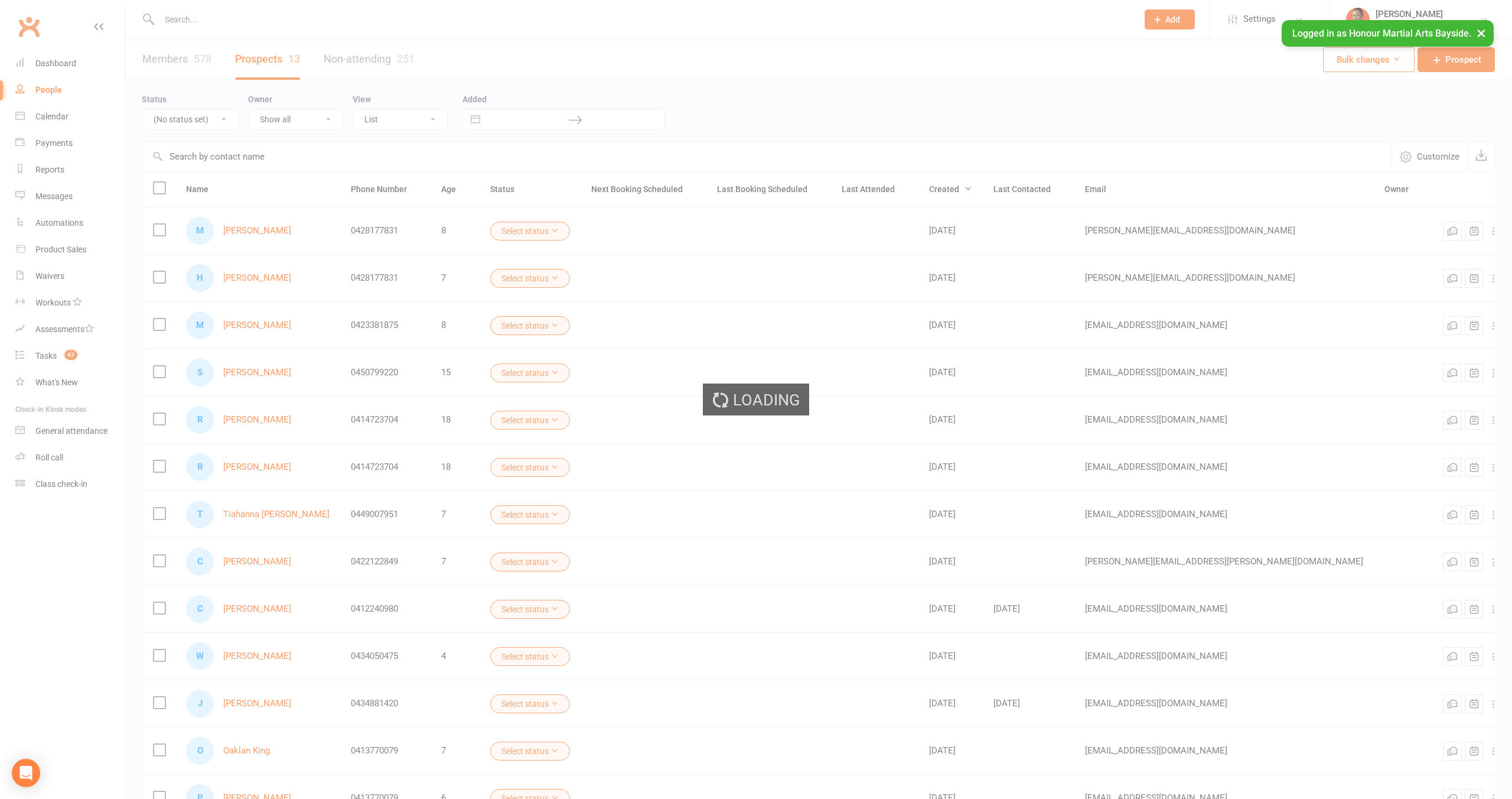
select select "100"
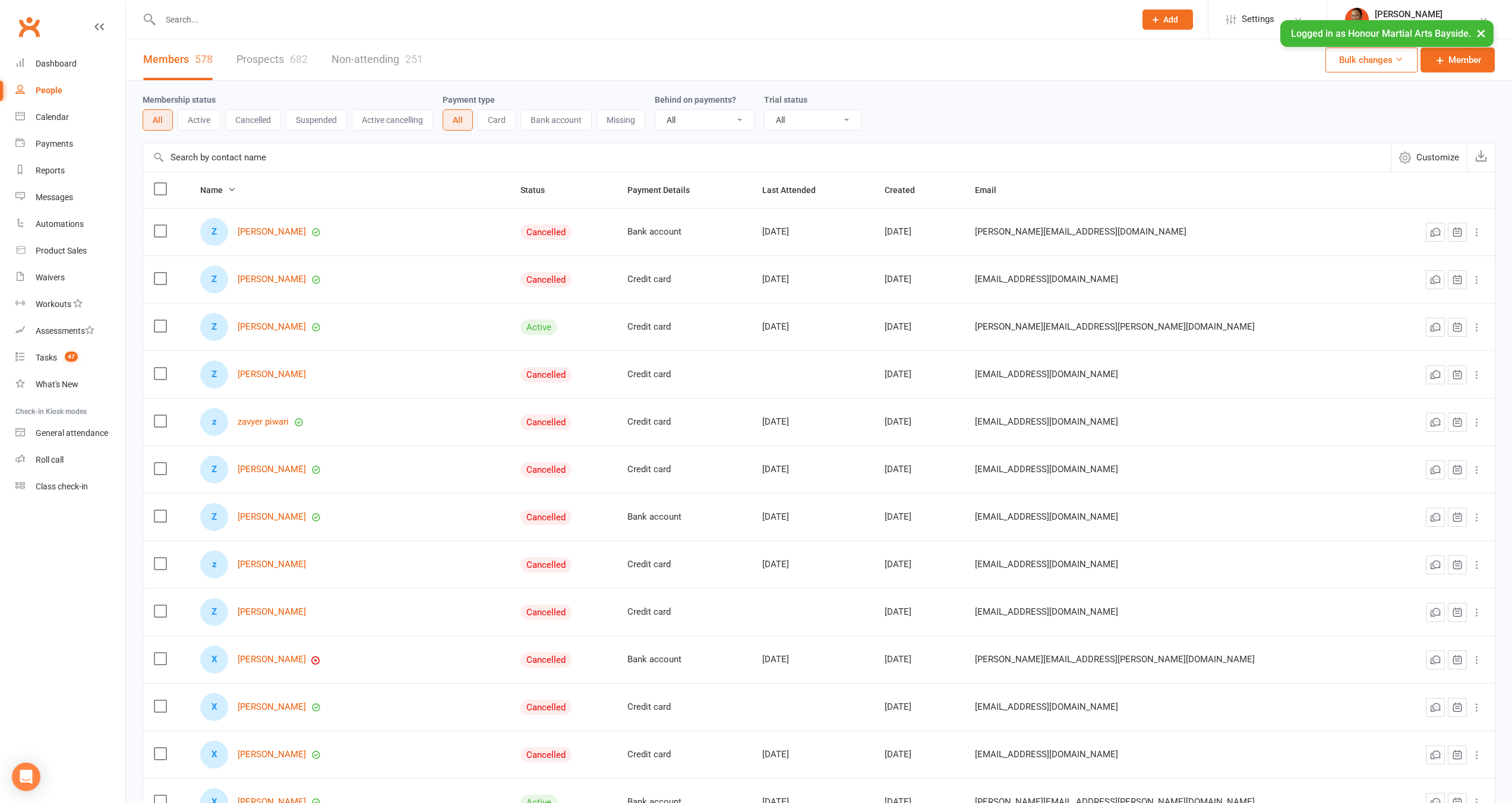
click at [277, 62] on link "Prospects 682" at bounding box center [272, 59] width 71 height 41
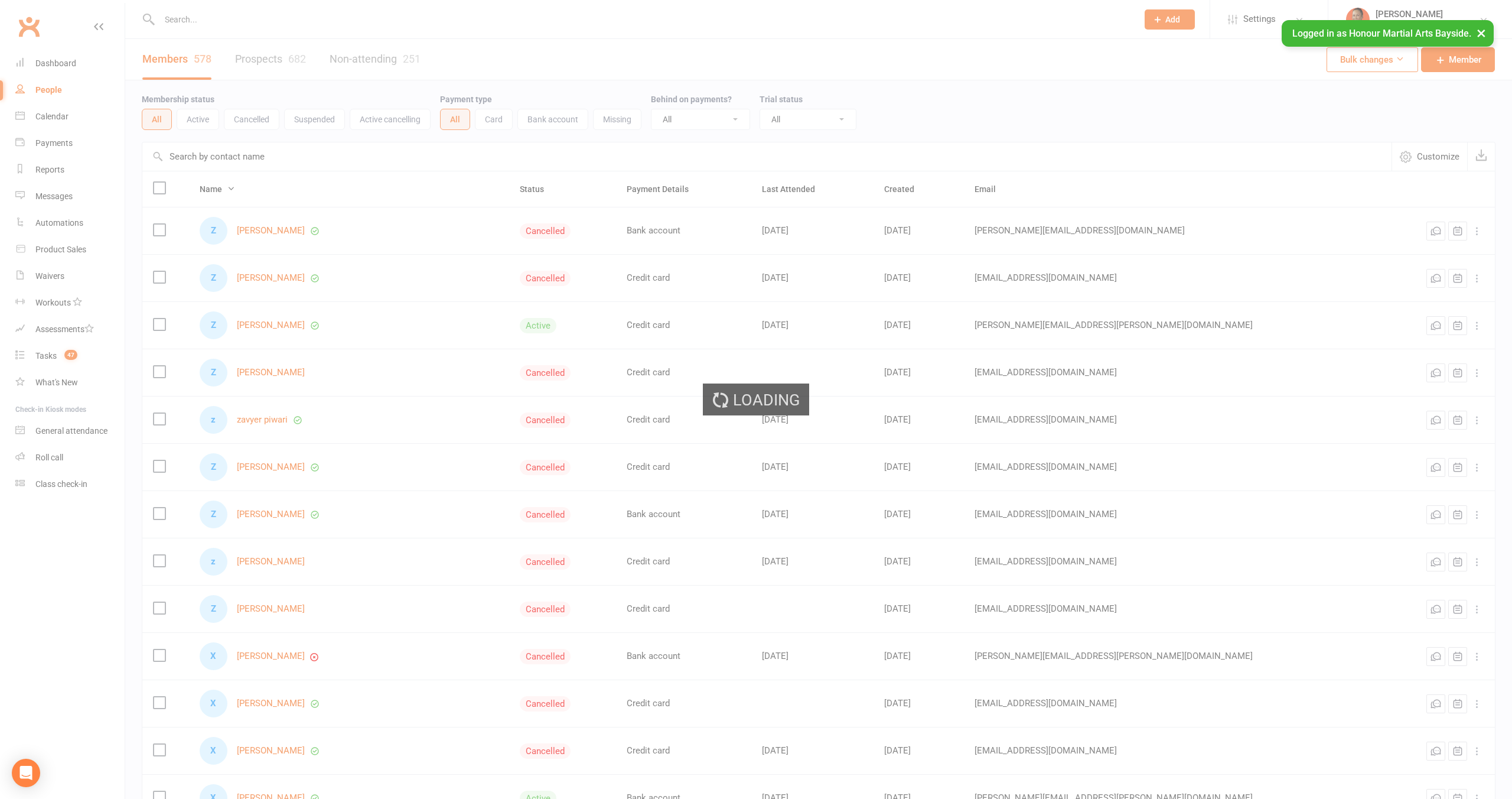
select select "100"
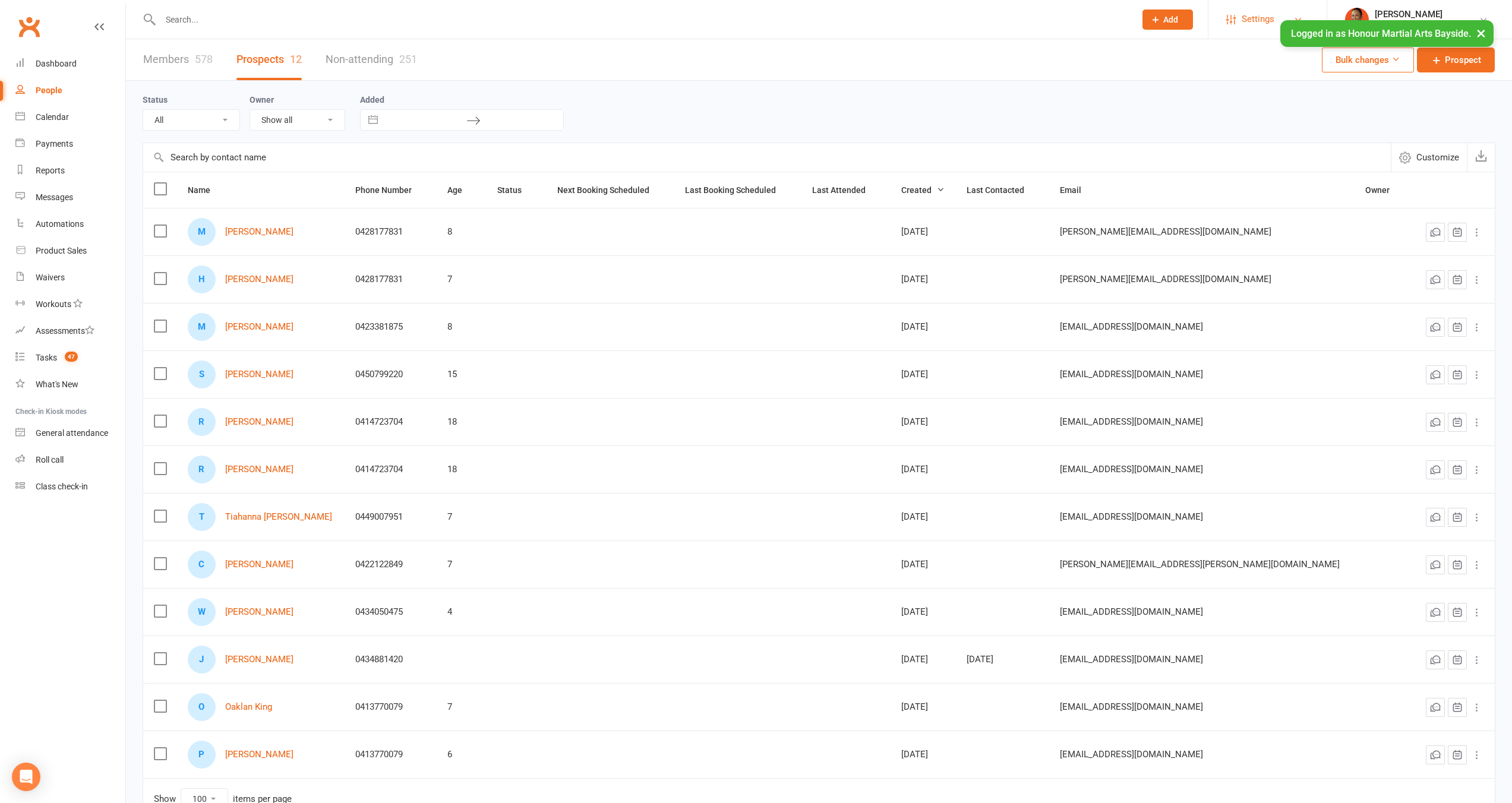
select select "no_prospect_status"
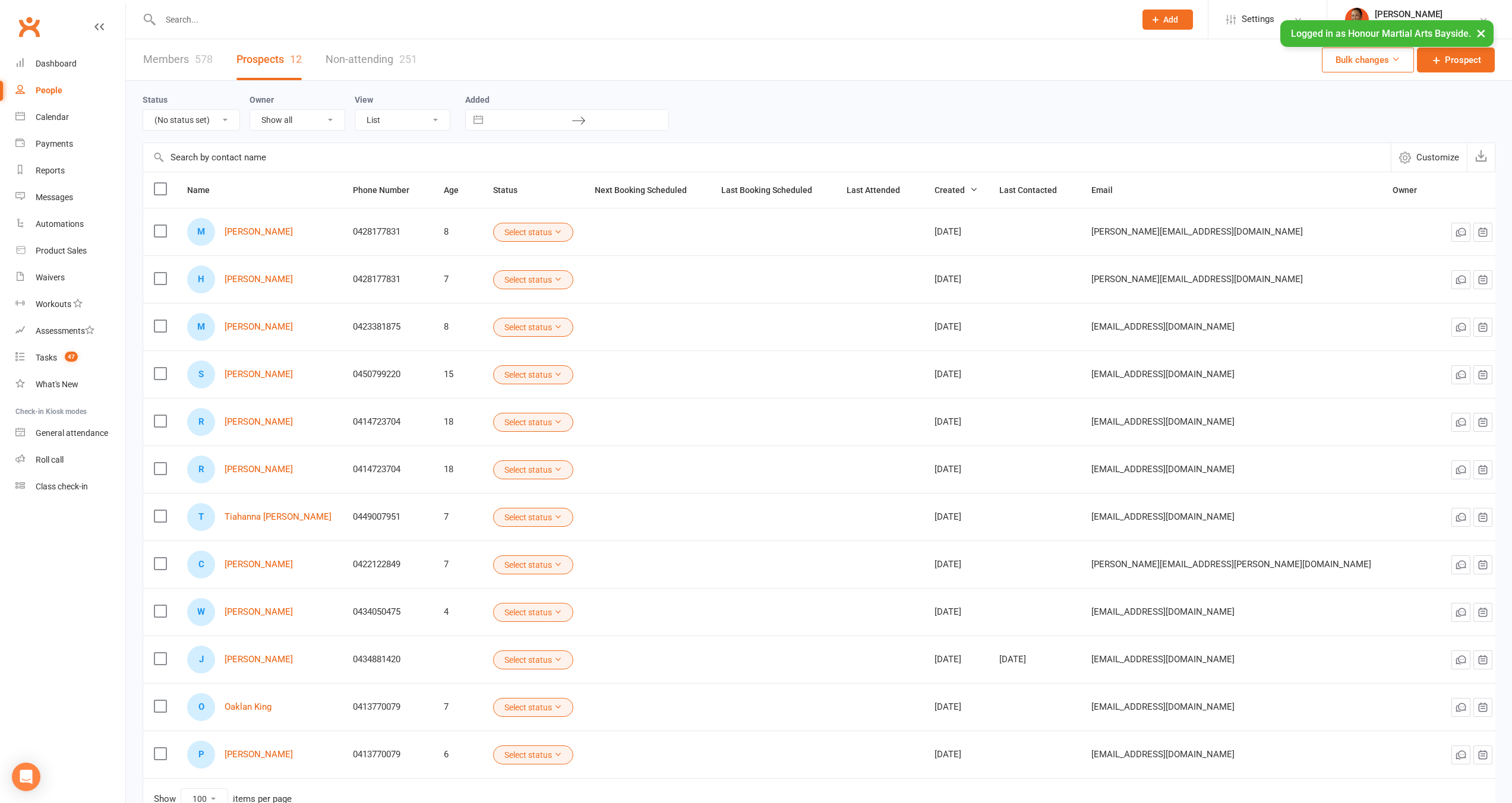
click at [1165, 25] on button "Add" at bounding box center [1168, 19] width 50 height 20
click at [1167, 55] on link "Prospect" at bounding box center [1155, 53] width 106 height 28
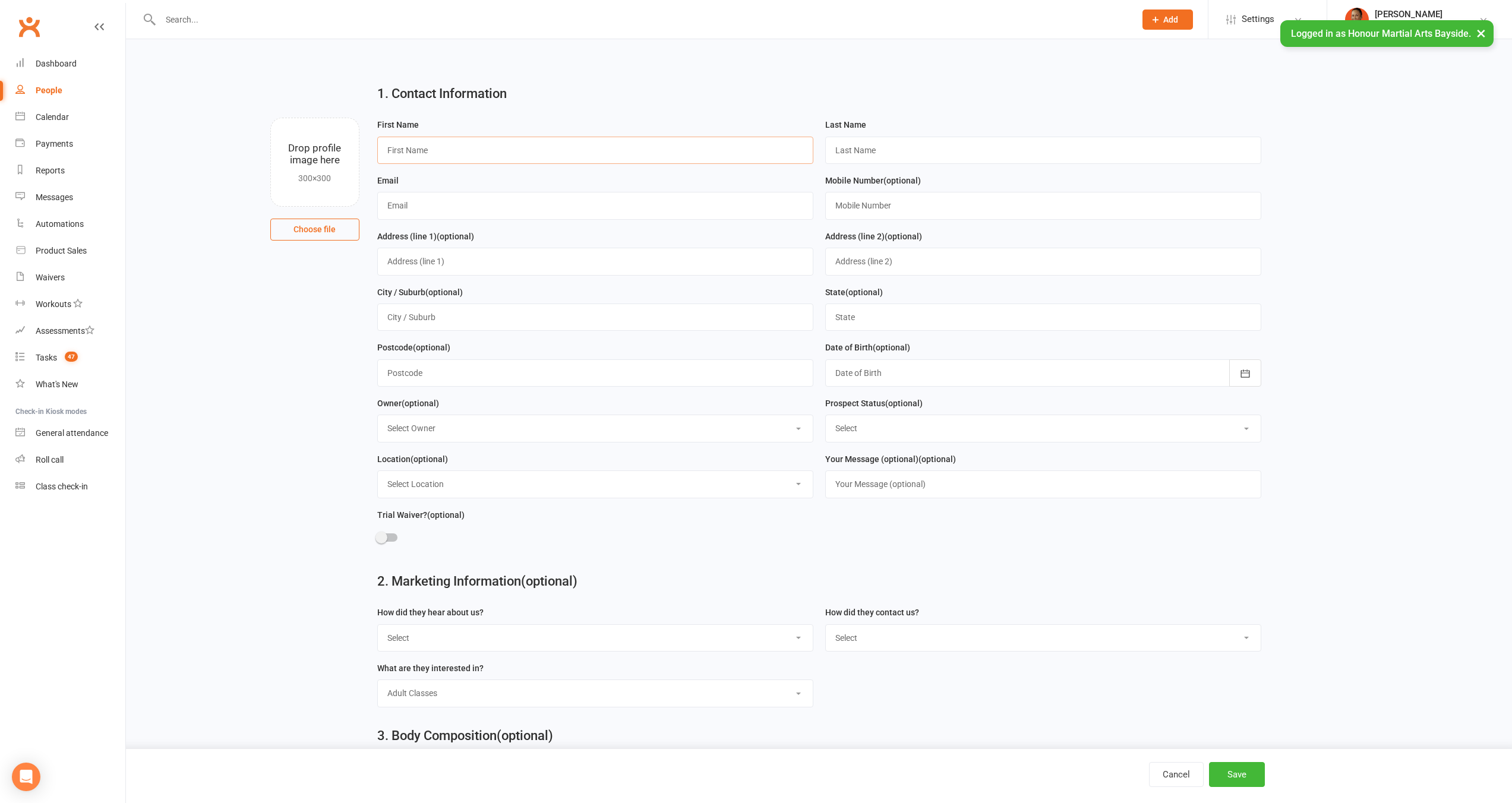
click at [435, 148] on input "text" at bounding box center [595, 150] width 436 height 28
paste input "aul email paulsegal100@gmail.com phone +61400850640 status Facebook Lead"
click at [409, 149] on input "aul email paulsegal100@gmail.com phone +61400850640 status Facebook Lead" at bounding box center [595, 150] width 436 height 28
drag, startPoint x: 495, startPoint y: 149, endPoint x: 403, endPoint y: 148, distance: 92.0
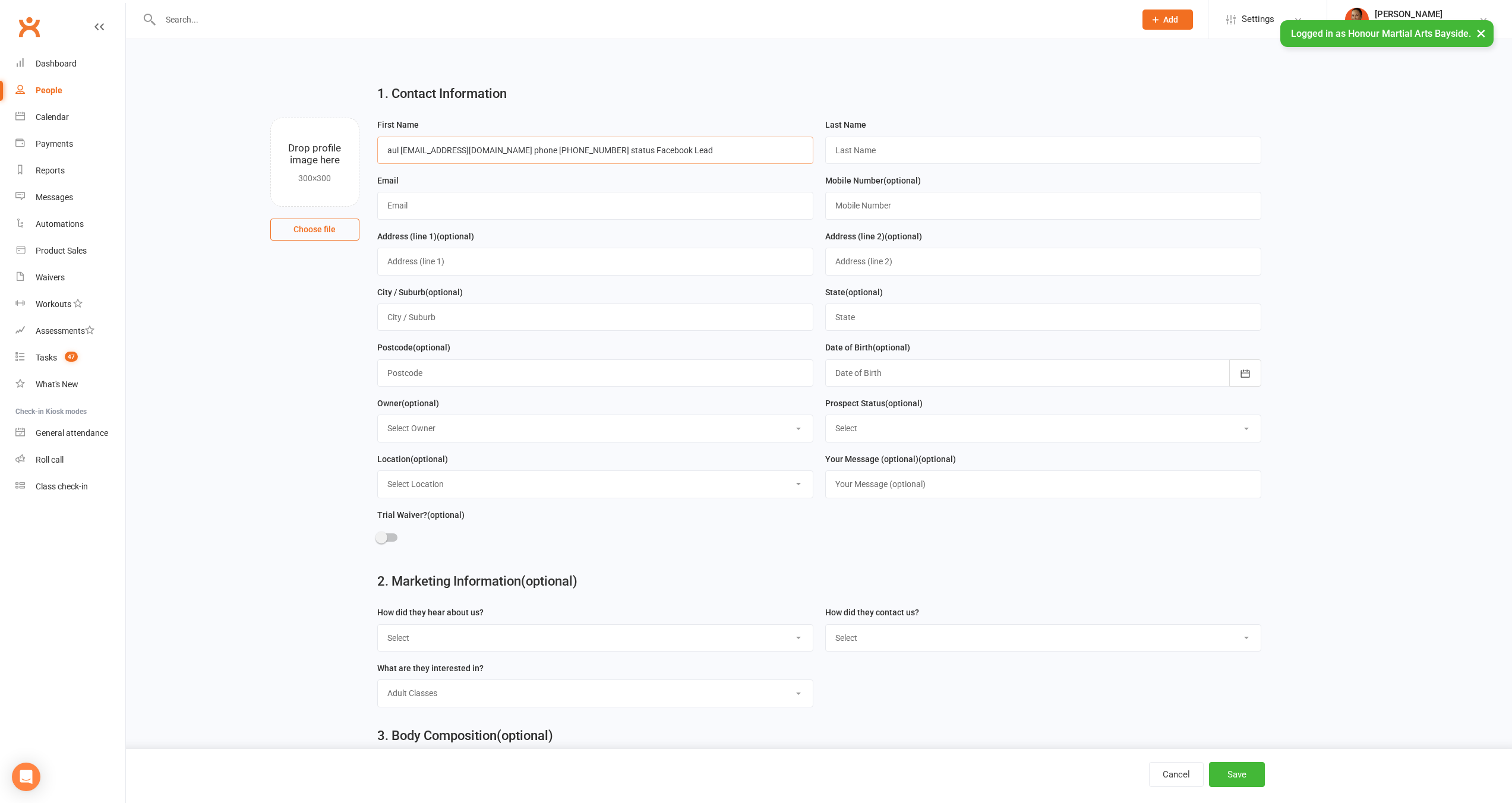
click at [403, 148] on input "aul paulsegal100@gmail.com phone +61400850640 status Facebook Lead" at bounding box center [595, 150] width 436 height 28
drag, startPoint x: 402, startPoint y: 149, endPoint x: 495, endPoint y: 151, distance: 93.0
click at [495, 151] on input "aul paulsegal100@gmail.com phone +61400850640 status Facebook Lead" at bounding box center [595, 150] width 436 height 28
type input "aul phone +61400850640 status Facebook Lead"
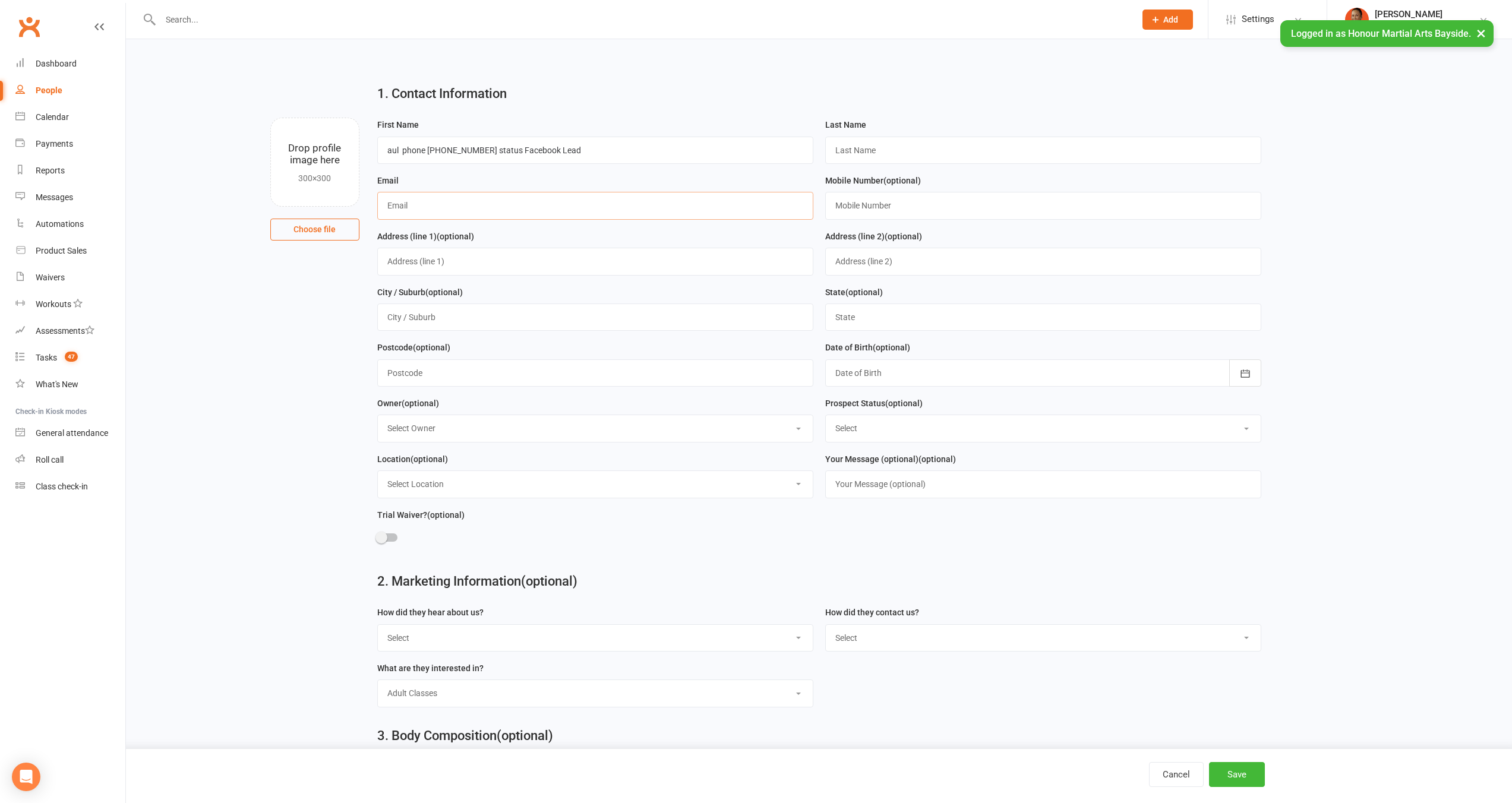
click at [433, 200] on input "text" at bounding box center [595, 205] width 436 height 28
paste input "paulsegal100@gmail.com"
type input "paulsegal100@gmail.com"
drag, startPoint x: 428, startPoint y: 148, endPoint x: 483, endPoint y: 148, distance: 55.0
click at [483, 148] on input "aul phone +61400850640 status Facebook Lead" at bounding box center [595, 150] width 436 height 28
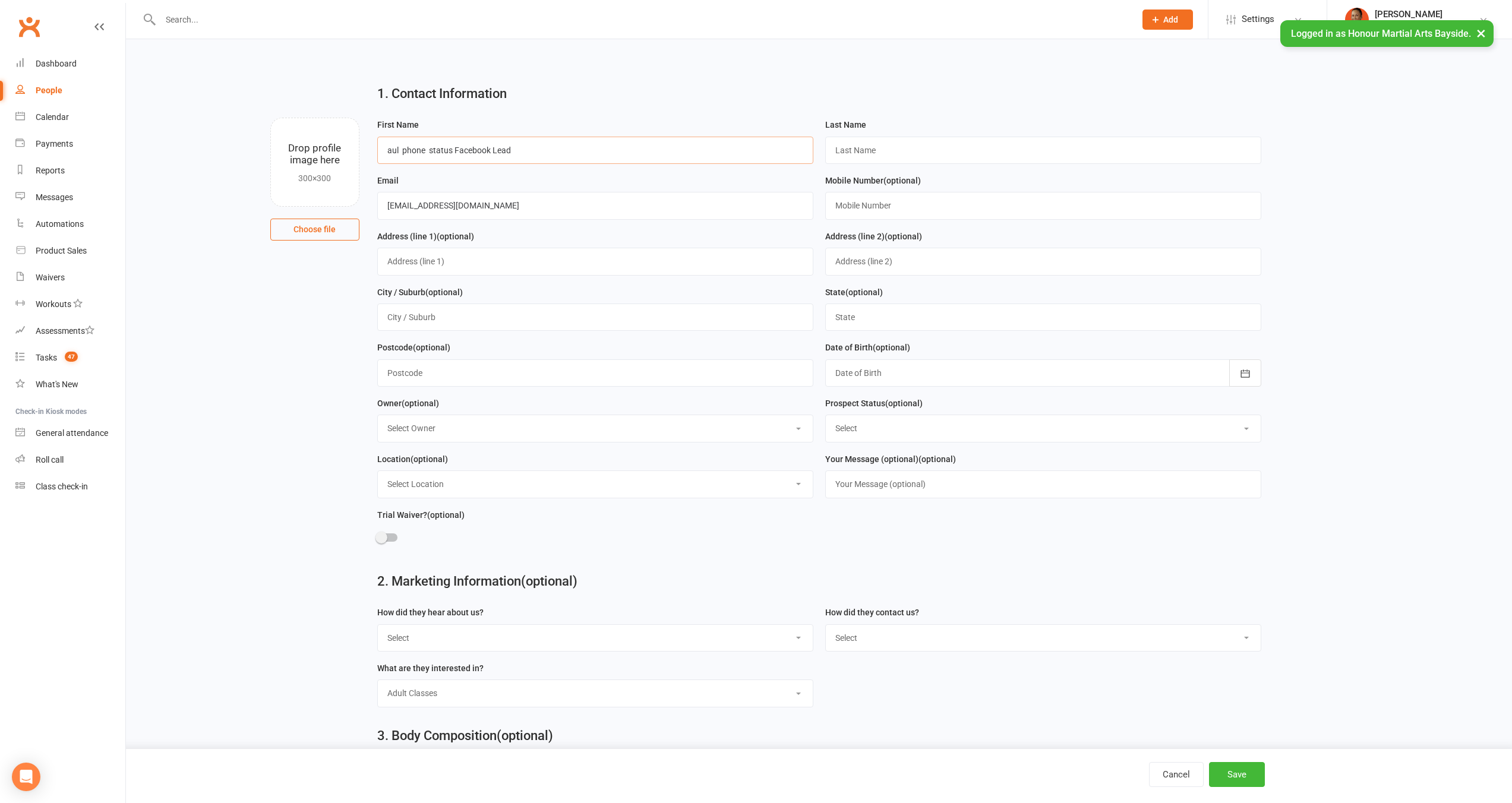
type input "aul phone status Facebook Lead"
click at [937, 193] on input "text" at bounding box center [1043, 205] width 436 height 28
paste input "+61400850640"
click at [846, 207] on input "+61400850640" at bounding box center [1043, 205] width 436 height 28
drag, startPoint x: 847, startPoint y: 206, endPoint x: 814, endPoint y: 207, distance: 33.0
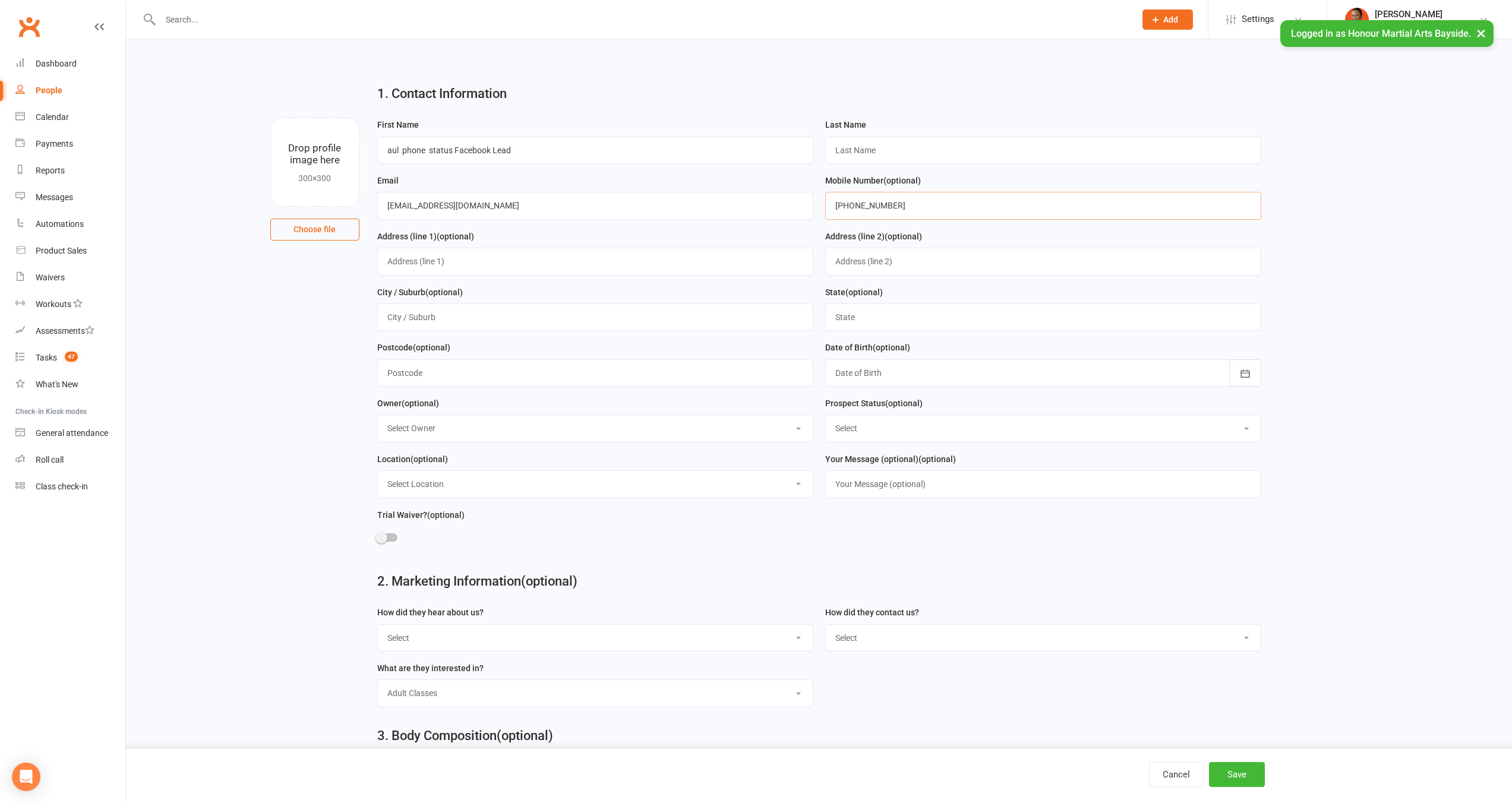
click at [814, 207] on form "First Name aul phone status Facebook Lead Last Name Email paulsegal100@gmail.co…" at bounding box center [819, 340] width 896 height 444
type input "0400850640"
drag, startPoint x: 405, startPoint y: 149, endPoint x: 612, endPoint y: 145, distance: 207.0
click at [612, 145] on input "aul phone status Facebook Lead" at bounding box center [595, 150] width 436 height 28
click at [386, 151] on input "aul" at bounding box center [595, 150] width 436 height 28
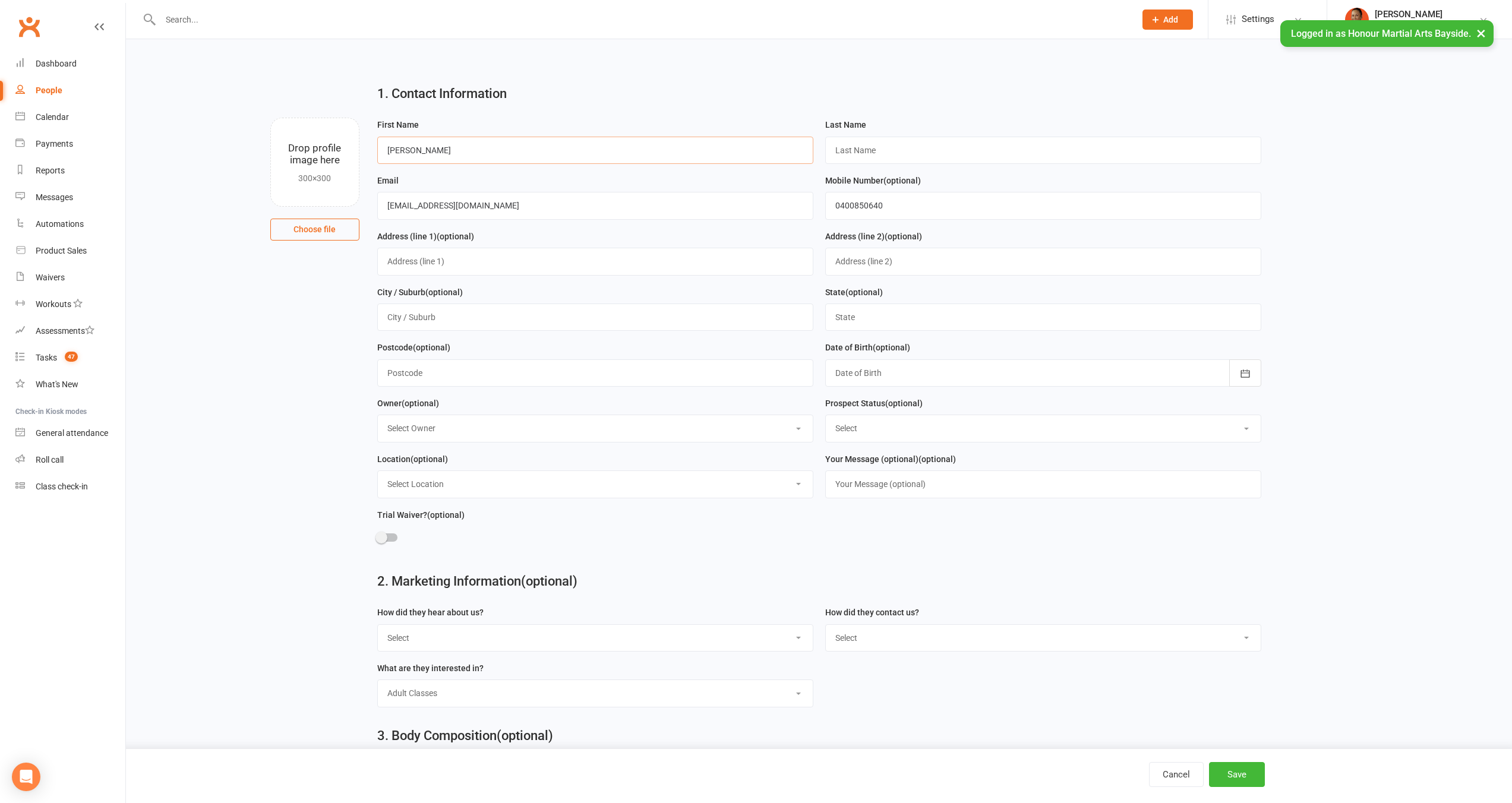
type input "Paul"
click at [420, 207] on input "paulsegal100@gmail.com" at bounding box center [595, 205] width 436 height 28
drag, startPoint x: 404, startPoint y: 204, endPoint x: 423, endPoint y: 205, distance: 19.0
click at [423, 205] on input "paulsegal100@gmail.com" at bounding box center [595, 205] width 436 height 28
click at [1014, 148] on input "text" at bounding box center [1043, 150] width 436 height 28
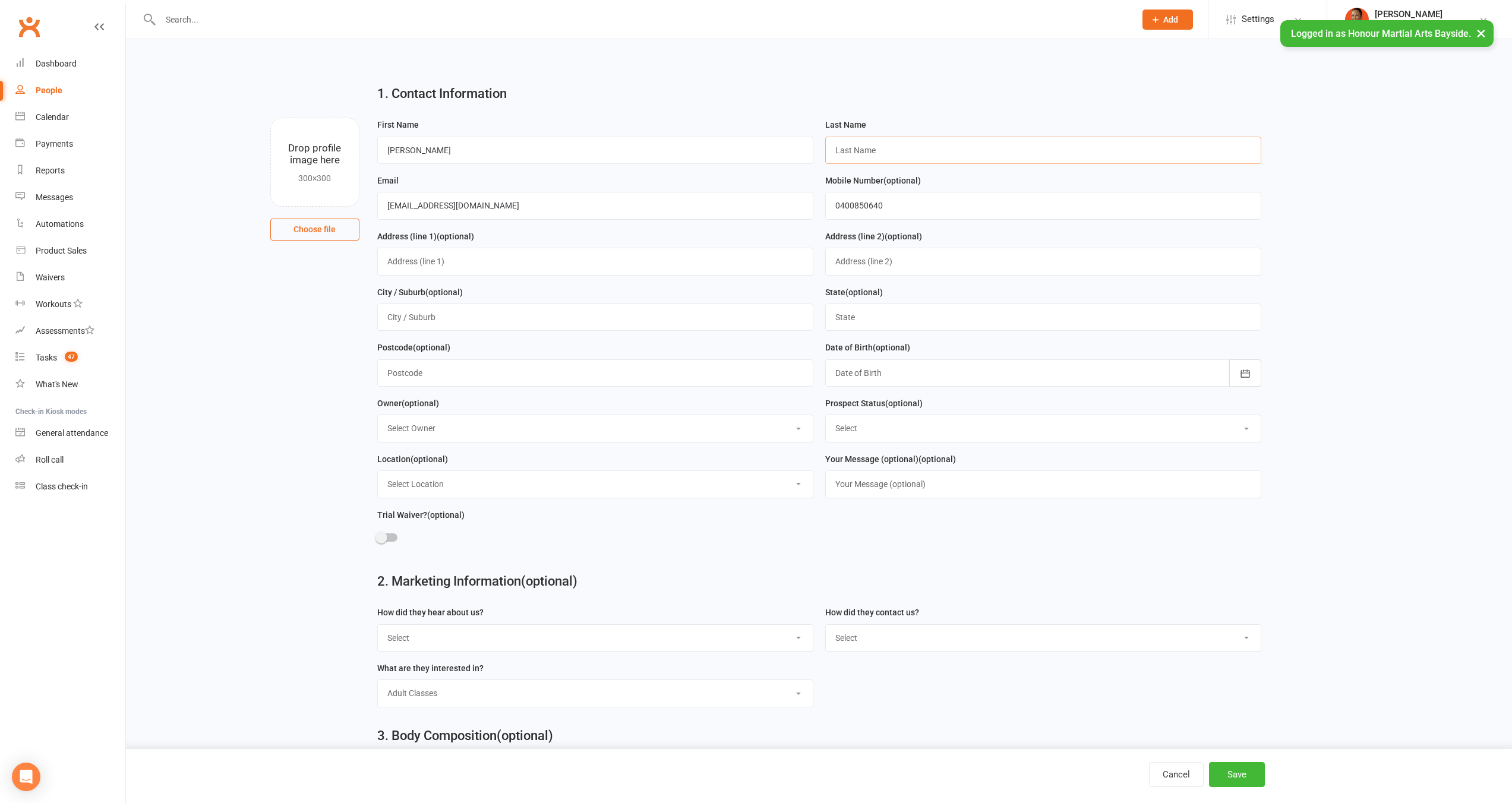
paste input "segal"
click at [834, 149] on input "segal" at bounding box center [1043, 150] width 436 height 28
type input "Segal"
click at [1232, 773] on button "Save" at bounding box center [1236, 774] width 56 height 25
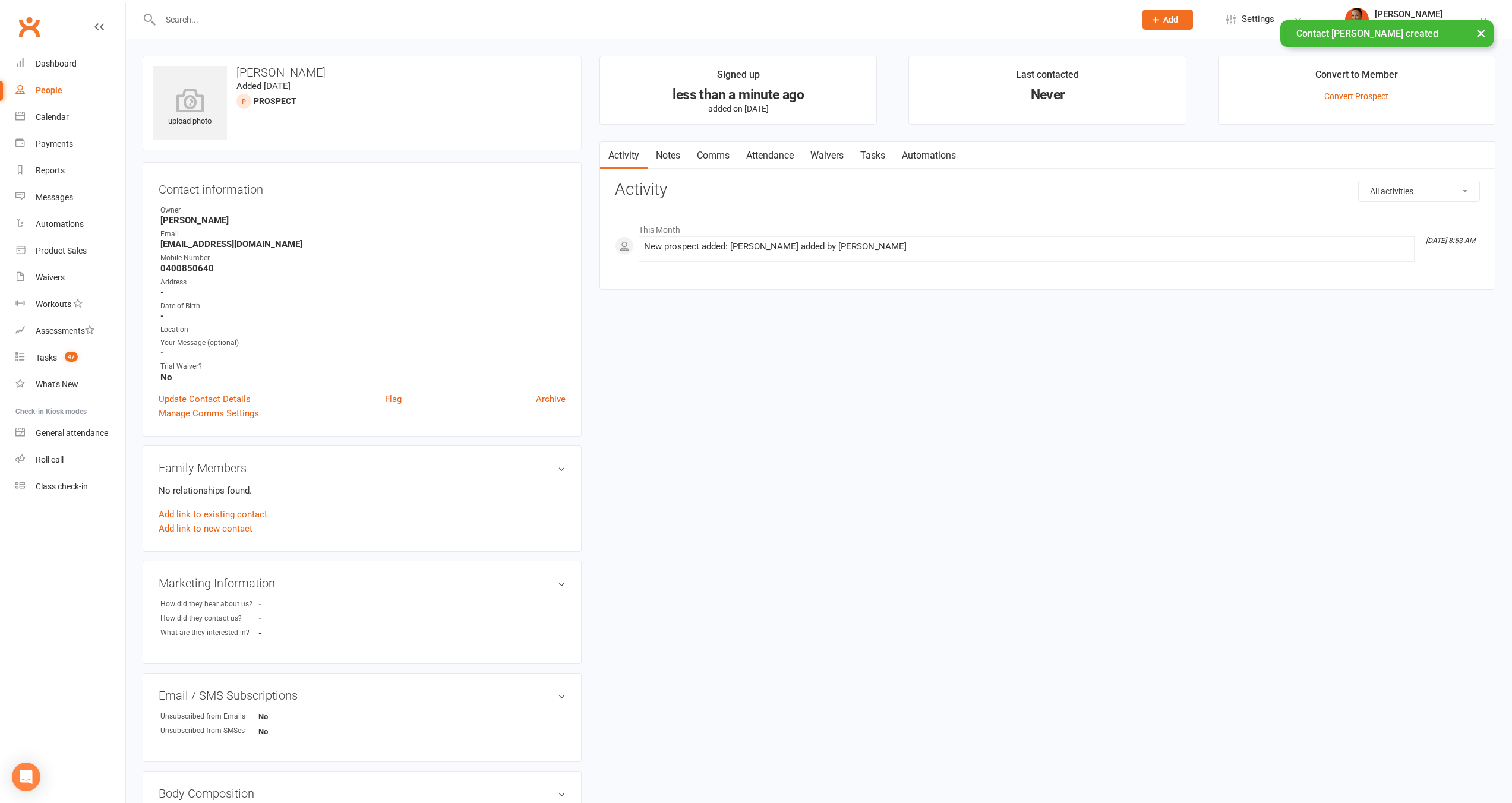
click at [728, 159] on link "Comms" at bounding box center [713, 156] width 50 height 28
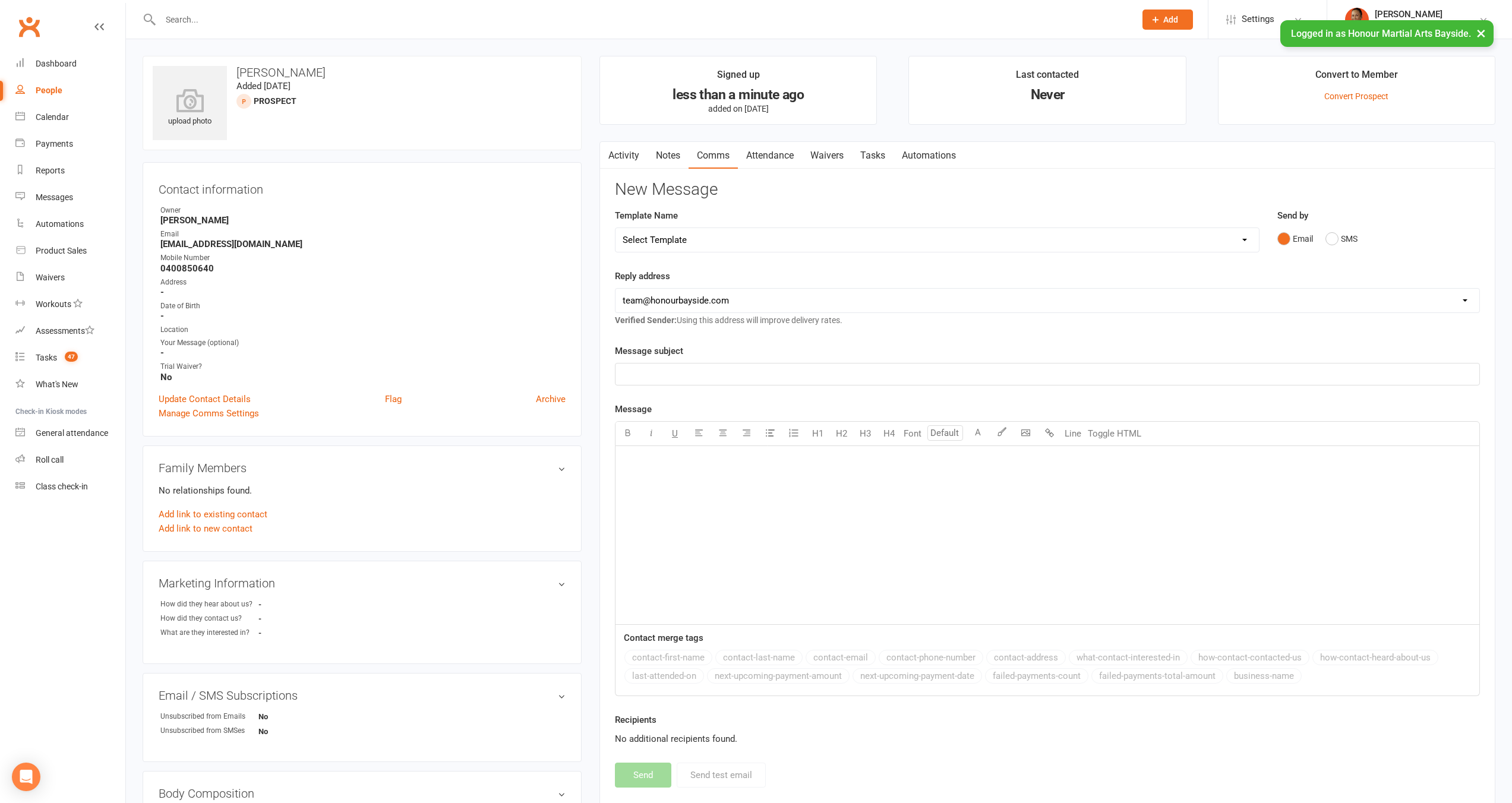
drag, startPoint x: 786, startPoint y: 161, endPoint x: 907, endPoint y: 164, distance: 121.0
click at [975, 142] on nav "Activity Notes Comms Attendance Waivers Tasks Automations" at bounding box center [1047, 156] width 894 height 28
click at [739, 237] on select "Select Template [Email] Cancellation 20 Day Term [Email] Suspend/Cancel Choice …" at bounding box center [937, 239] width 644 height 24
click at [946, 161] on link "Automations" at bounding box center [928, 156] width 71 height 28
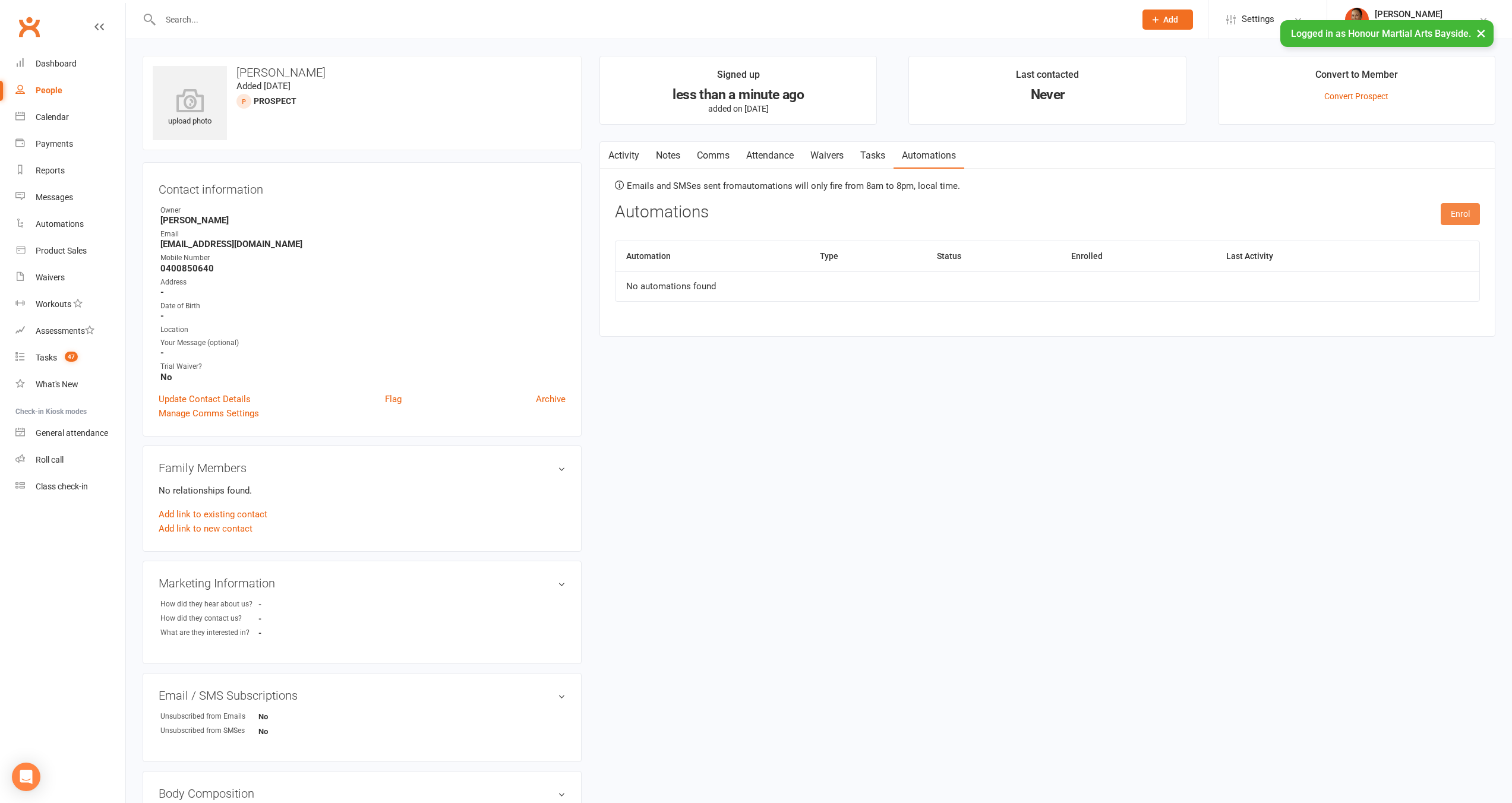
click at [1449, 213] on button "Enrol" at bounding box center [1460, 213] width 39 height 21
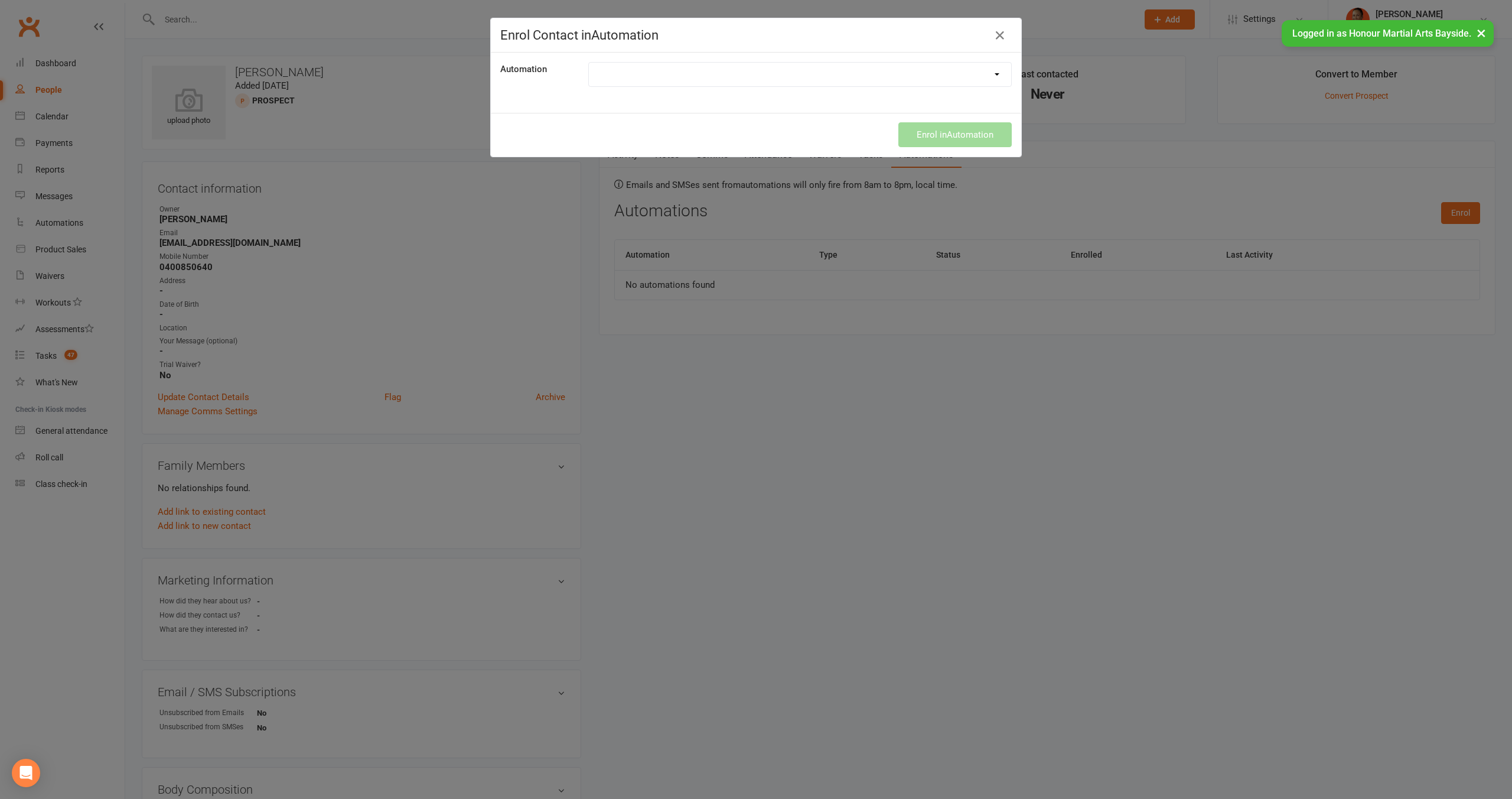
click at [745, 81] on select "Change Kids Booking over from Parent Facebook KIDS leads Facebook Lead Ads Firs…" at bounding box center [800, 74] width 422 height 23
select select "8050"
click at [589, 63] on select "Change Kids Booking over from Parent Facebook KIDS leads Facebook Lead Ads Firs…" at bounding box center [800, 74] width 422 height 23
click at [947, 138] on button "Enrol in Automation" at bounding box center [954, 135] width 114 height 25
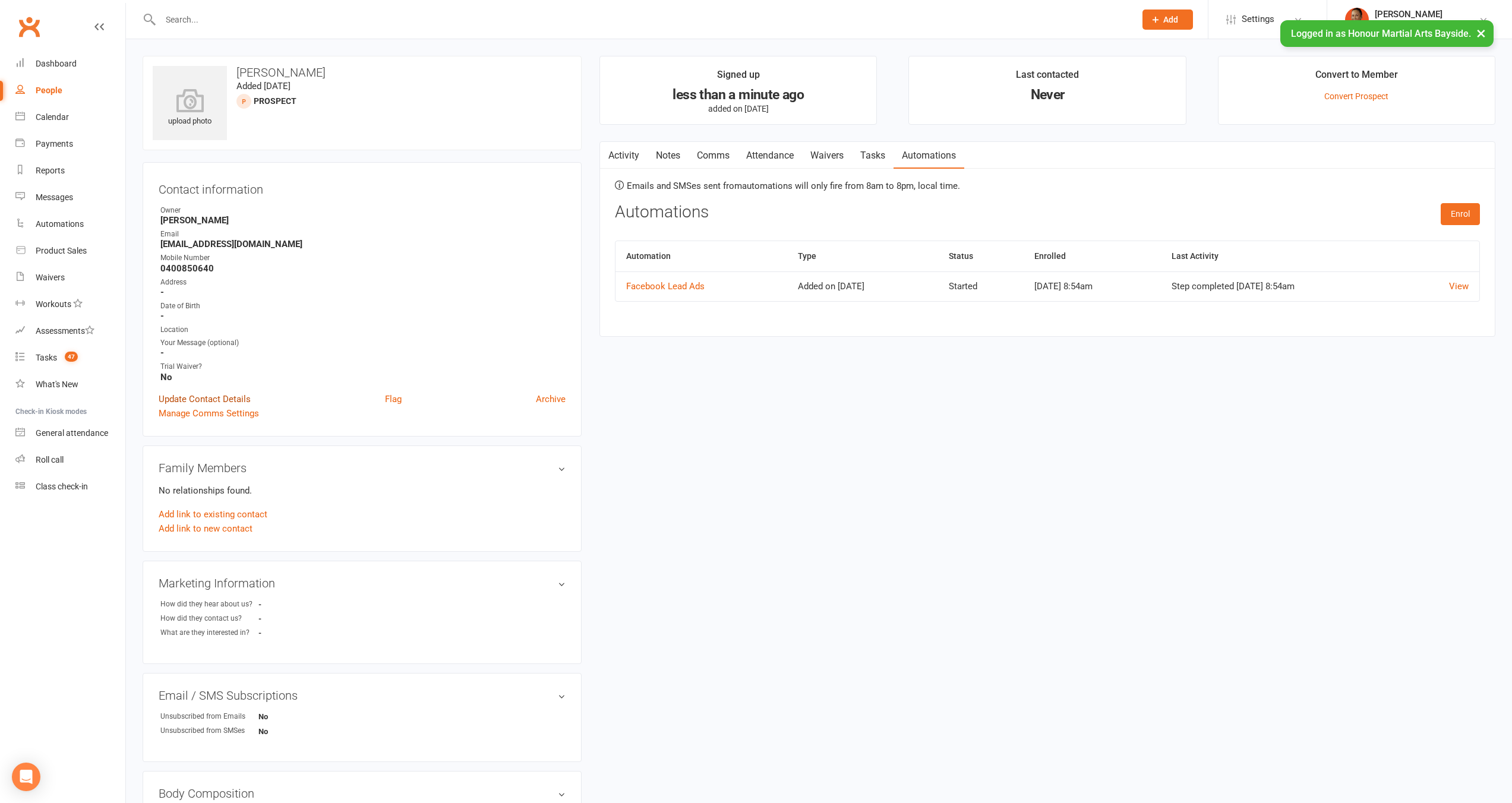
click at [237, 395] on link "Update Contact Details" at bounding box center [204, 399] width 92 height 15
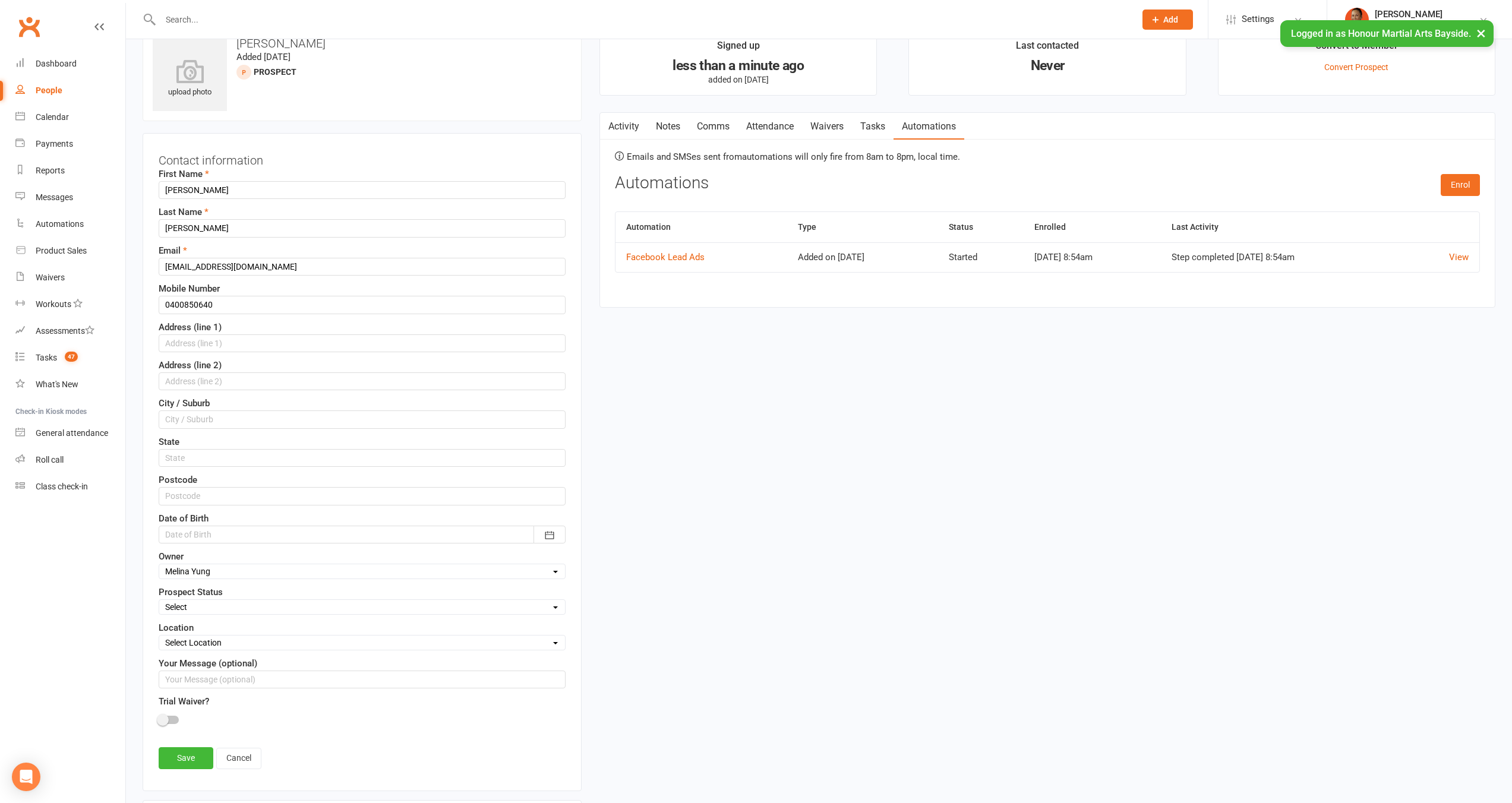
scroll to position [56, 0]
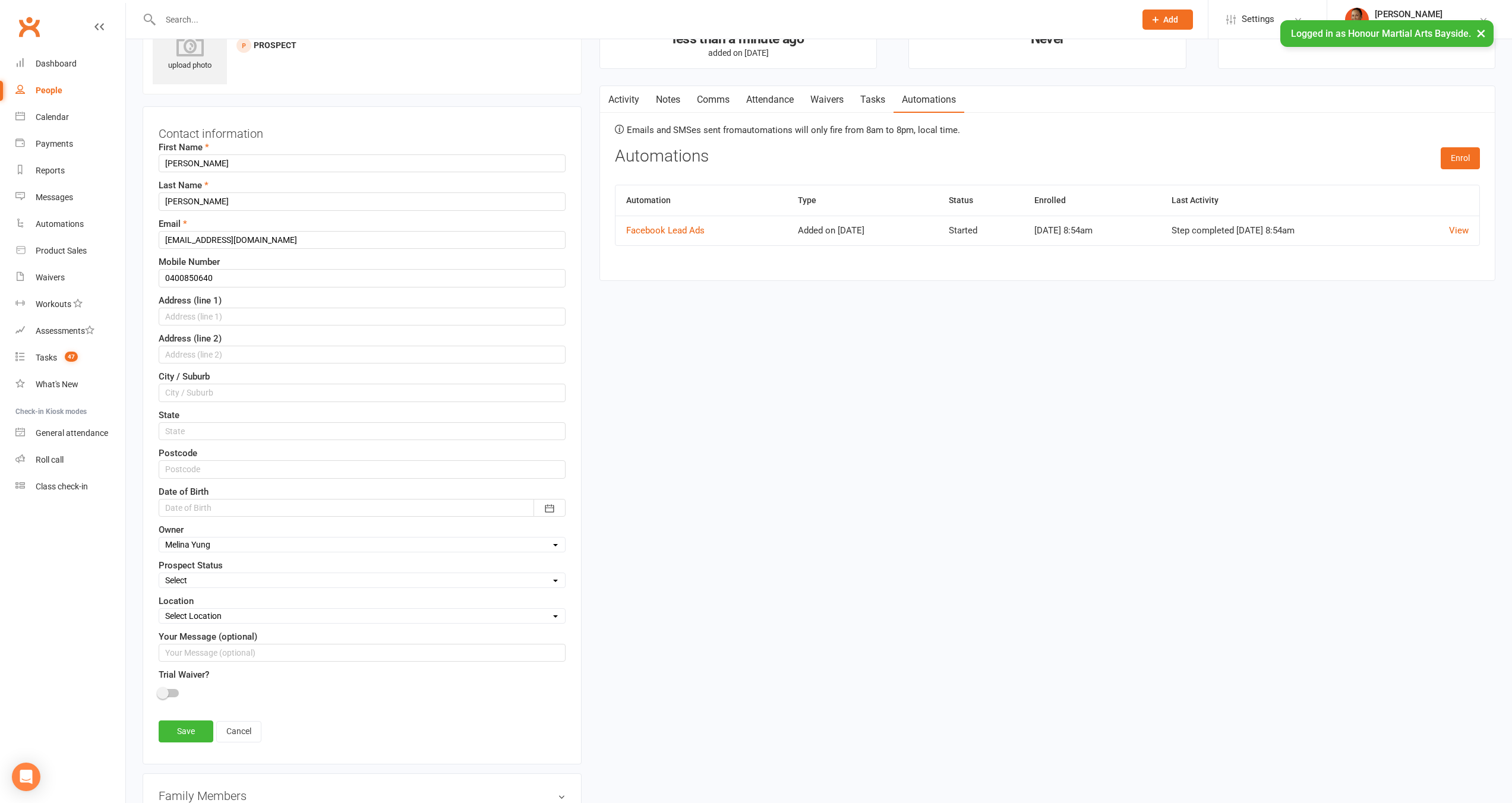
click at [224, 582] on select "Select Initial Contact Follow-up Call Follow-up Email Almost Ready Not Ready No…" at bounding box center [362, 580] width 406 height 13
select select "Facebook Lead"
click at [159, 573] on select "Select Initial Contact Follow-up Call Follow-up Email Almost Ready Not Ready No…" at bounding box center [362, 580] width 406 height 13
click at [189, 736] on link "Save" at bounding box center [185, 731] width 54 height 21
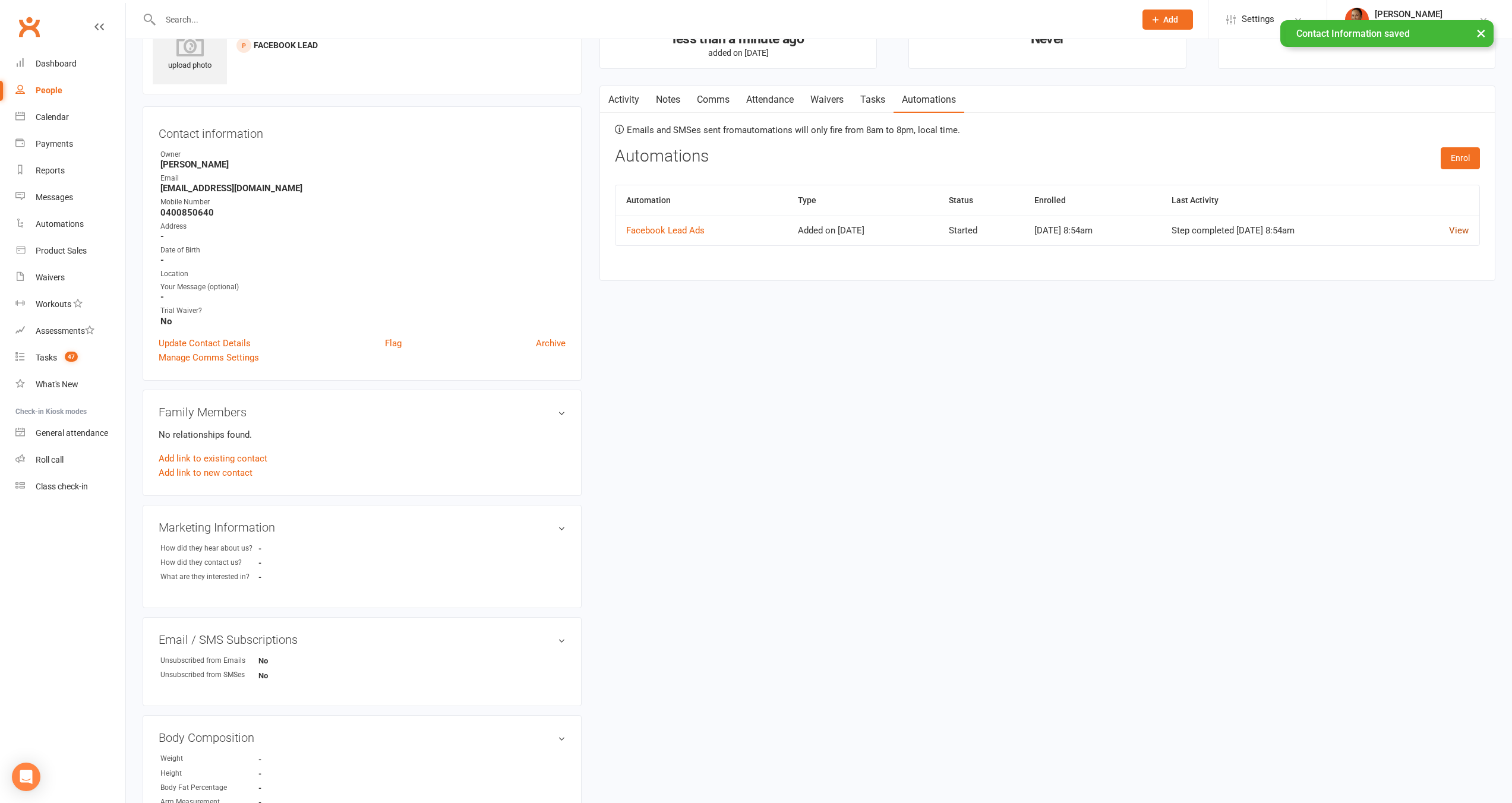
click at [1457, 225] on link "View" at bounding box center [1458, 230] width 19 height 11
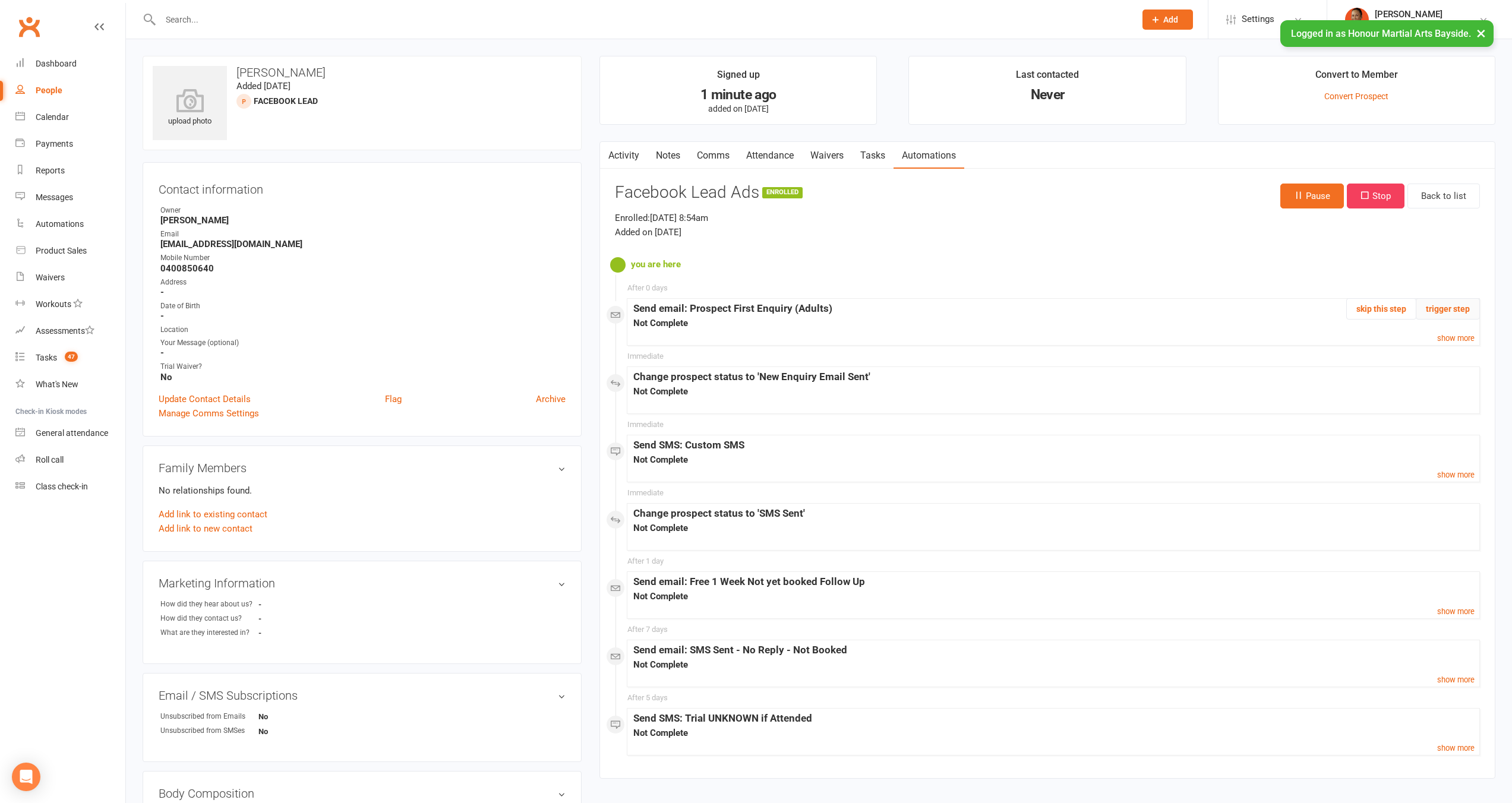
click at [1460, 304] on button "trigger step" at bounding box center [1447, 308] width 64 height 21
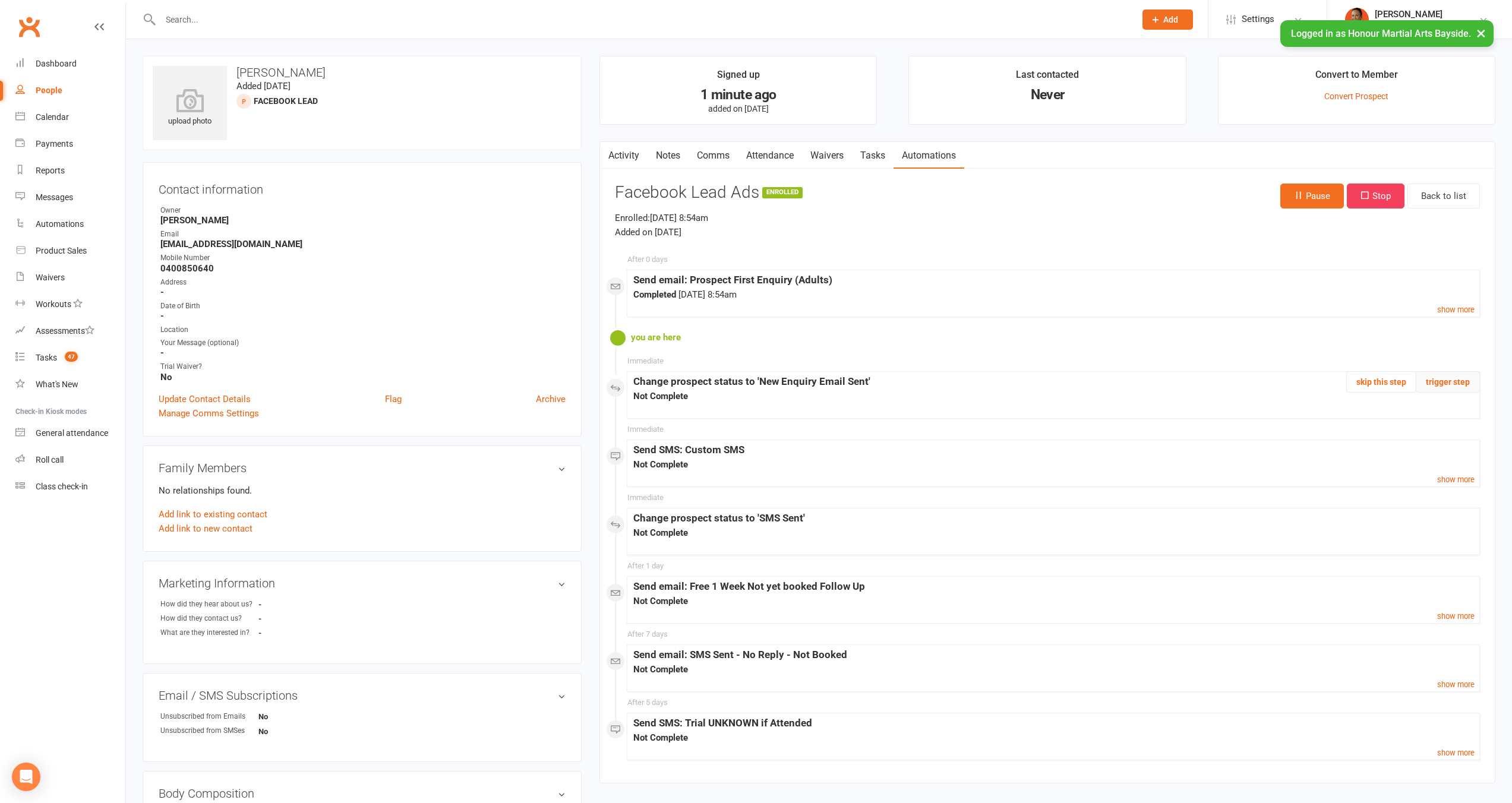
click at [1446, 379] on button "trigger step" at bounding box center [1447, 381] width 64 height 21
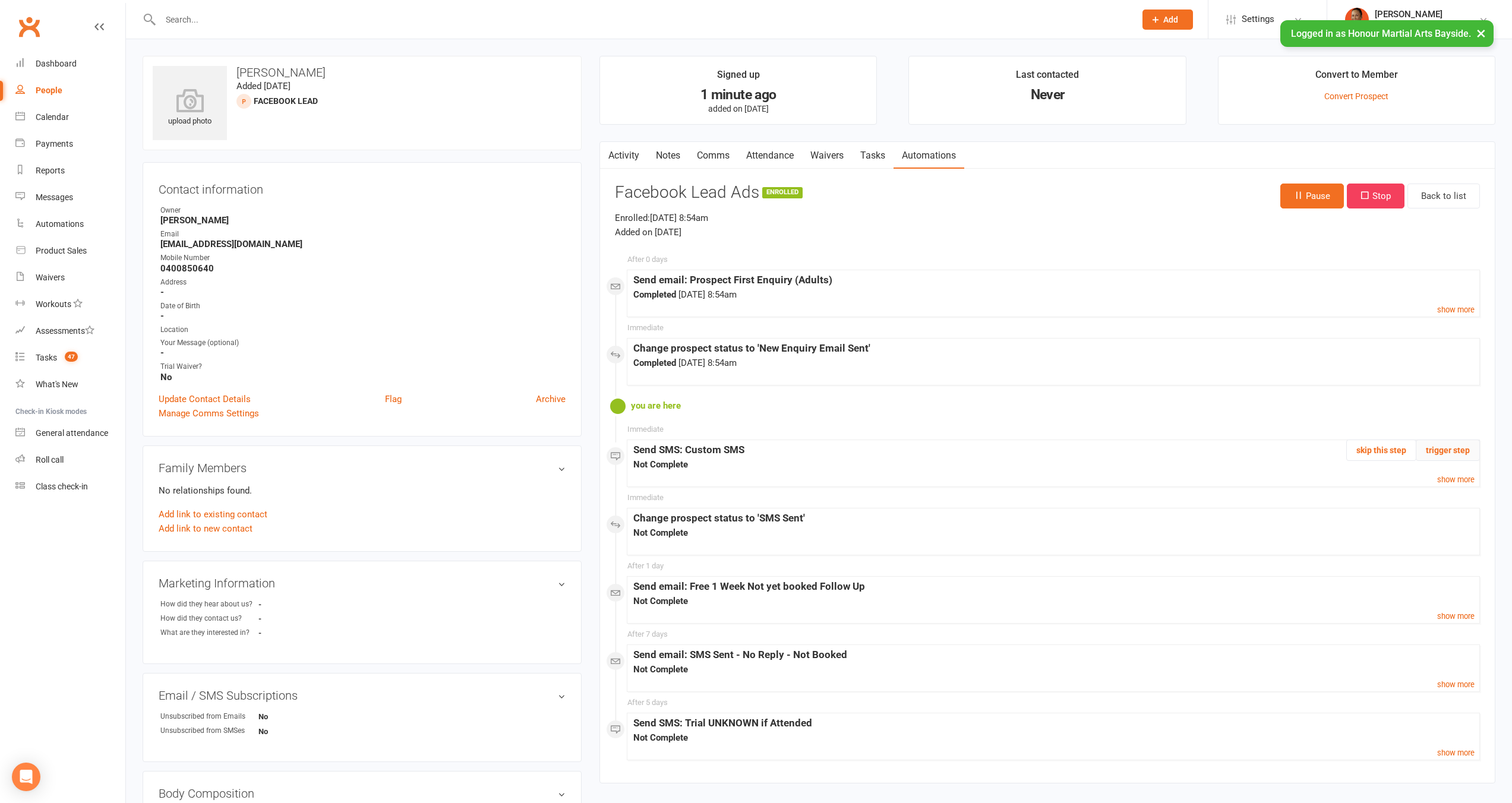
click at [1455, 453] on button "trigger step" at bounding box center [1447, 450] width 64 height 21
click at [1454, 520] on button "trigger step" at bounding box center [1447, 518] width 64 height 21
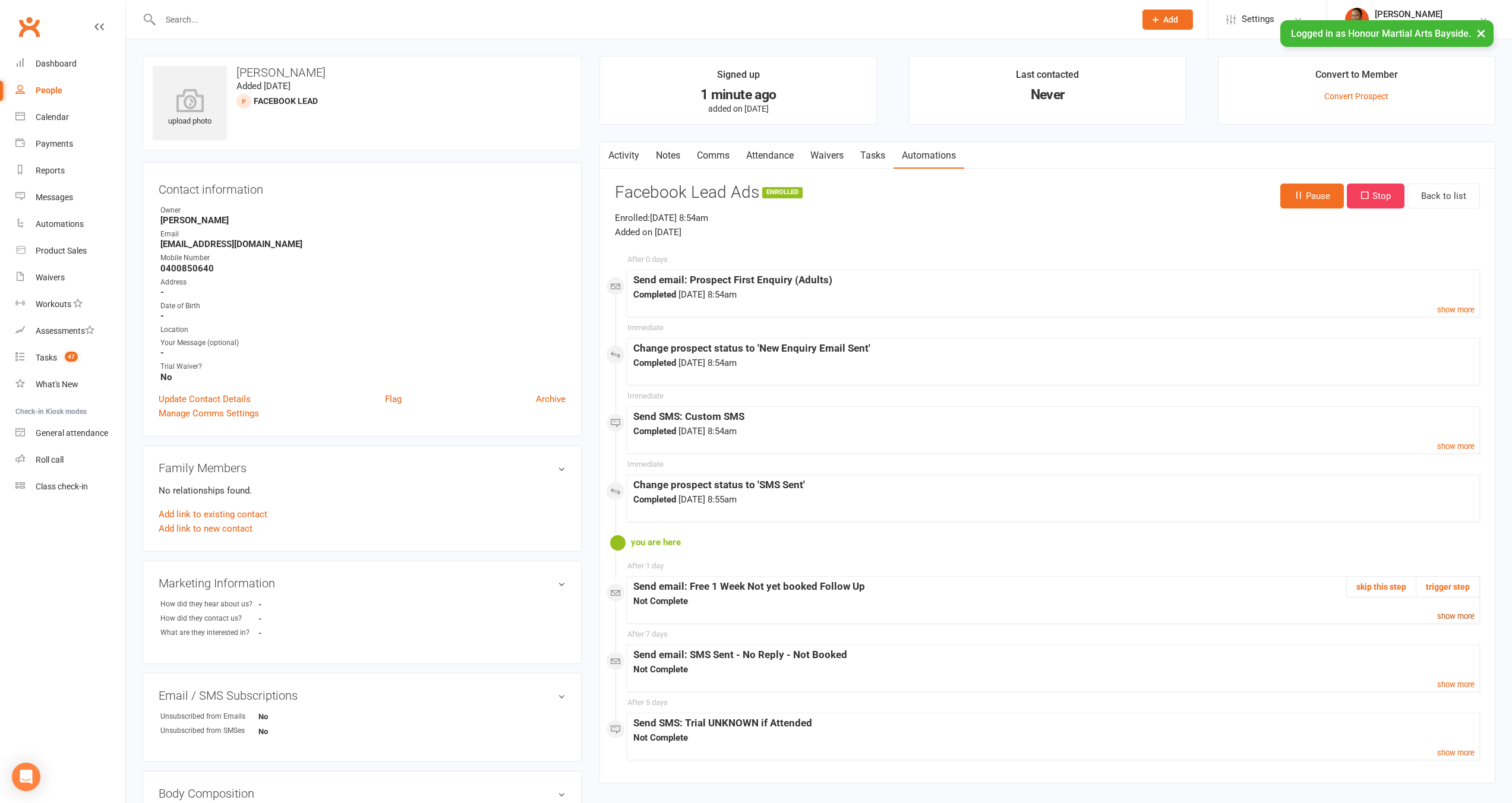
click at [1458, 612] on small "show more" at bounding box center [1456, 616] width 37 height 9
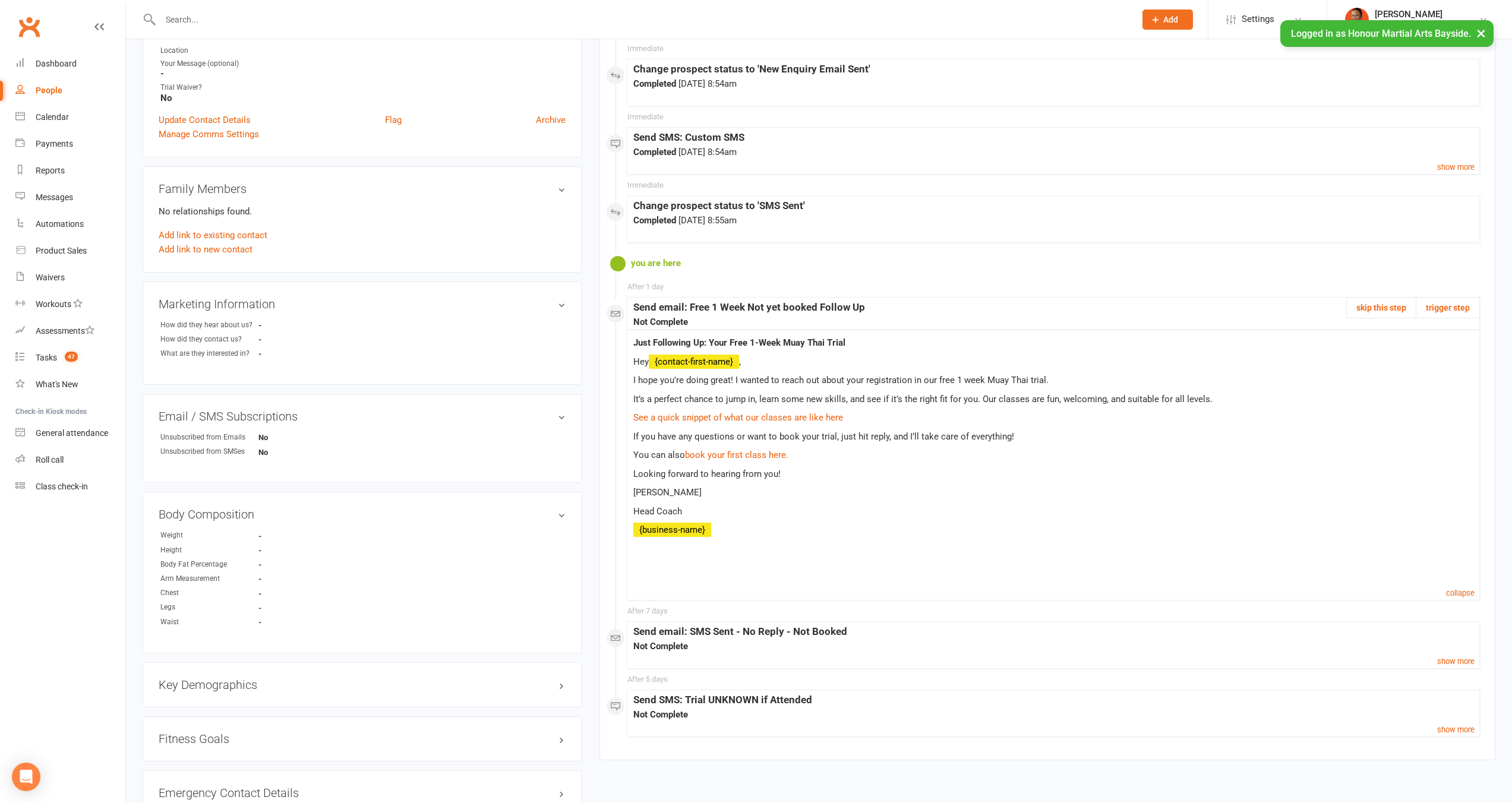
scroll to position [20, 0]
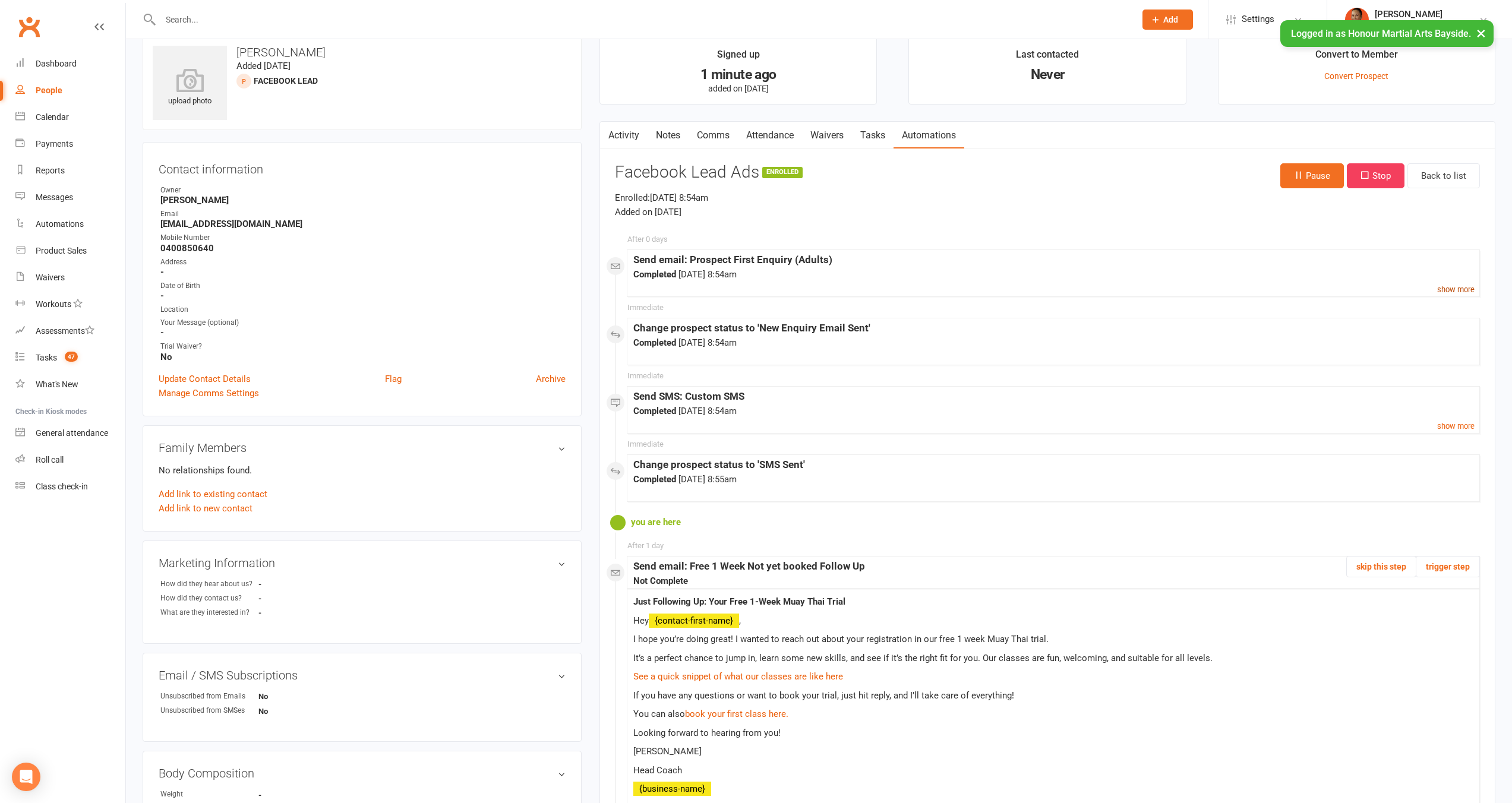
click at [1442, 289] on small "show more" at bounding box center [1456, 289] width 37 height 9
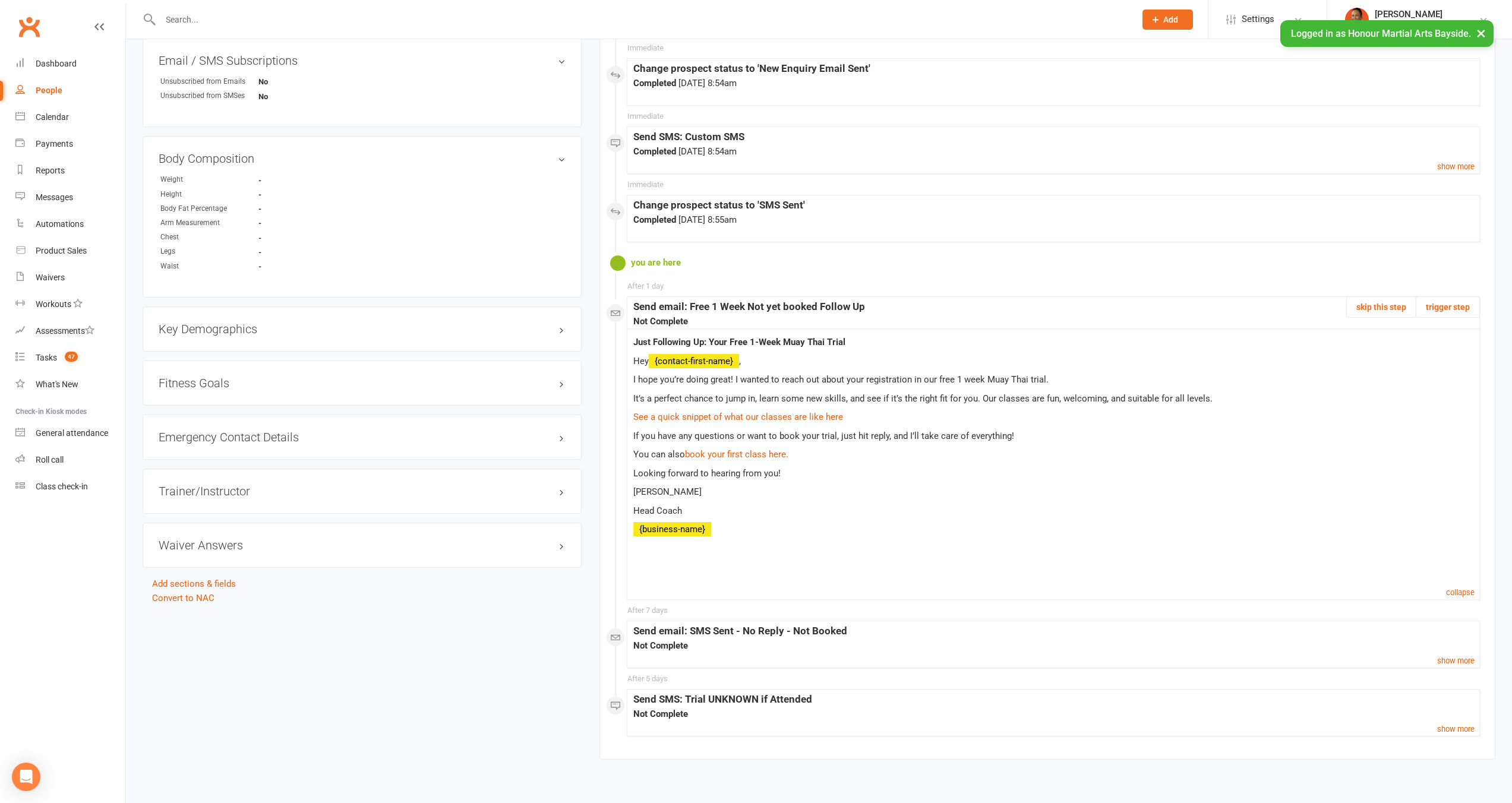
scroll to position [627, 0]
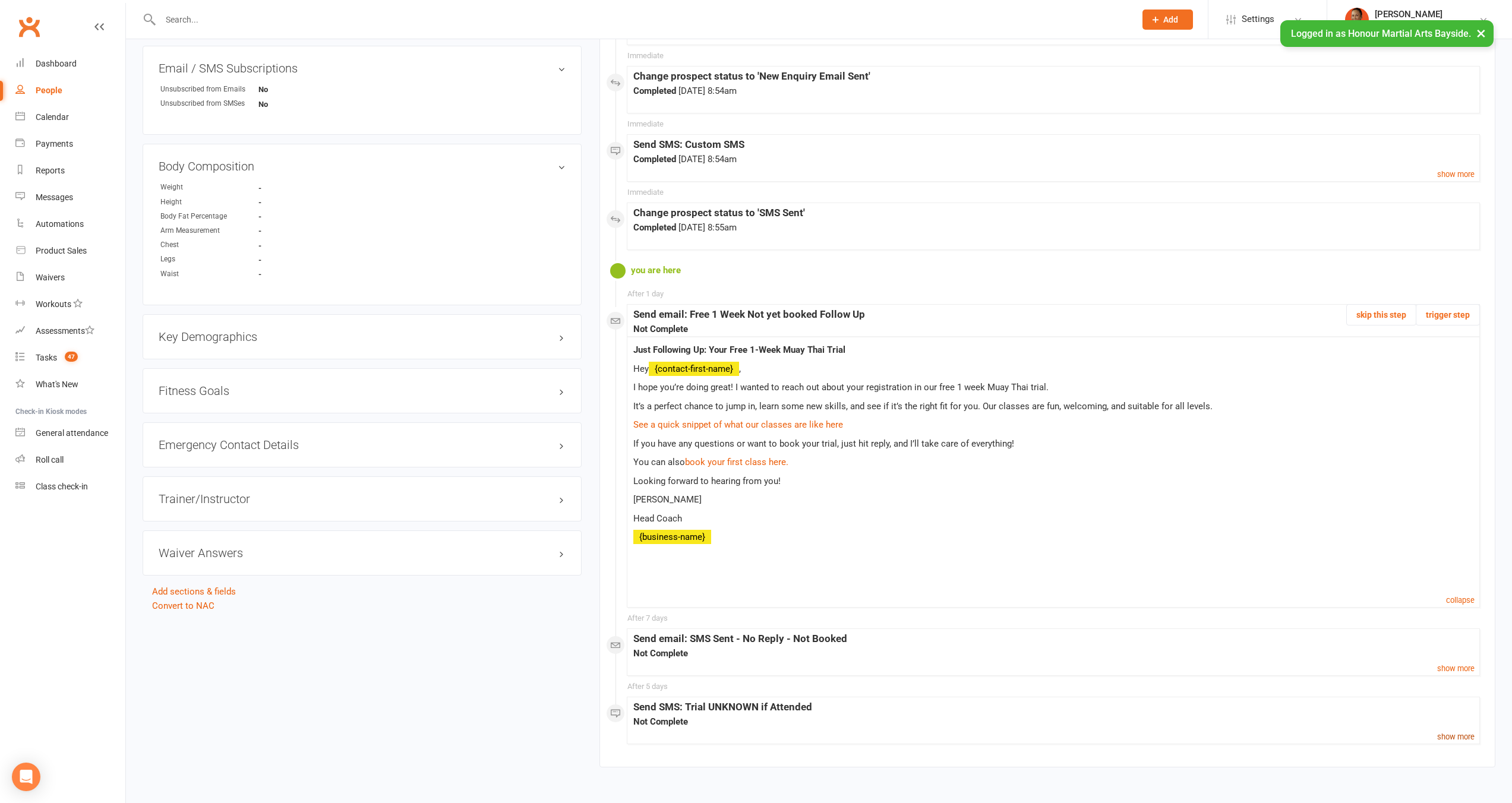
click at [1468, 736] on small "show more" at bounding box center [1456, 736] width 37 height 9
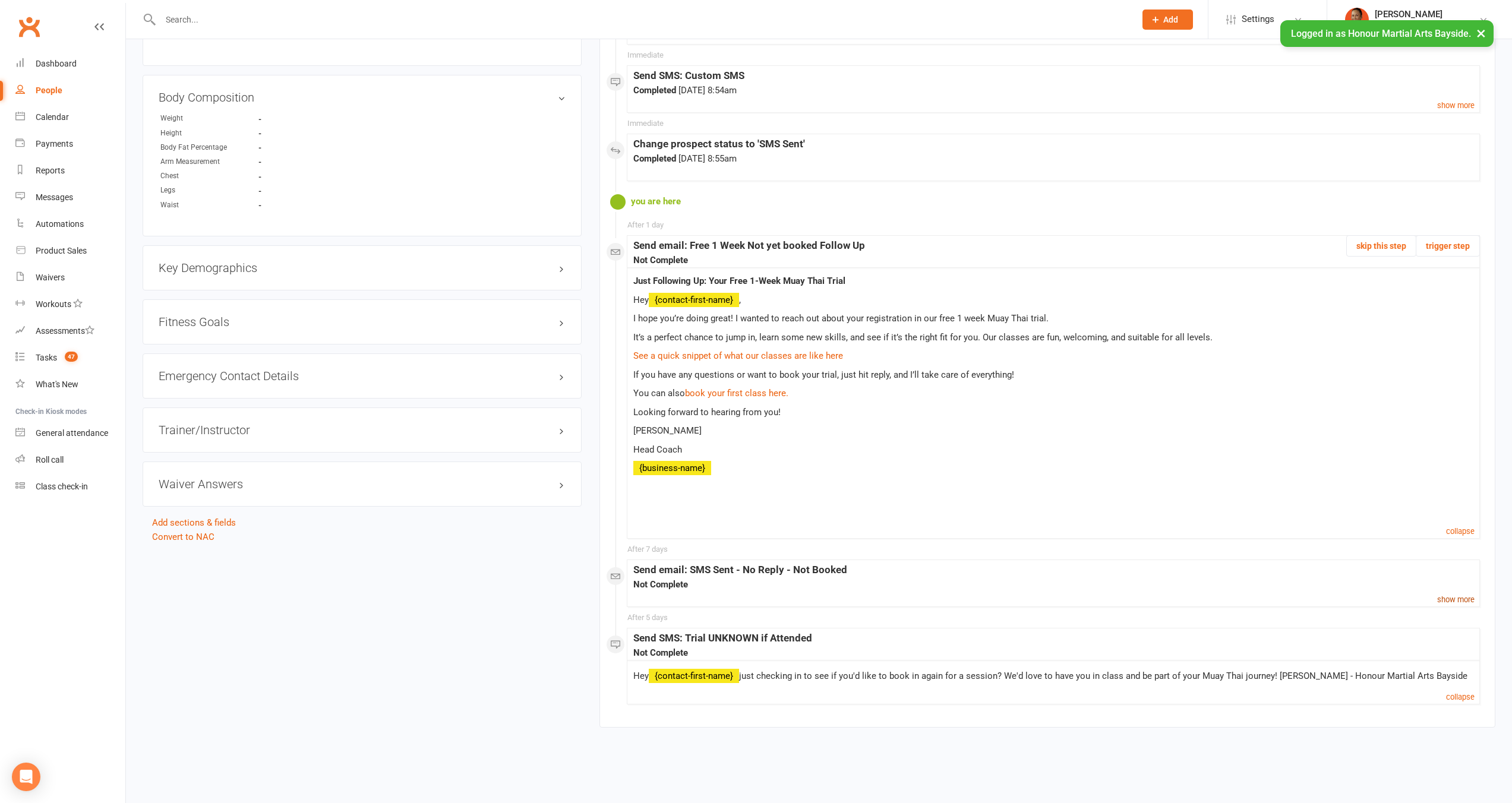
click at [1449, 595] on small "show more" at bounding box center [1456, 599] width 37 height 9
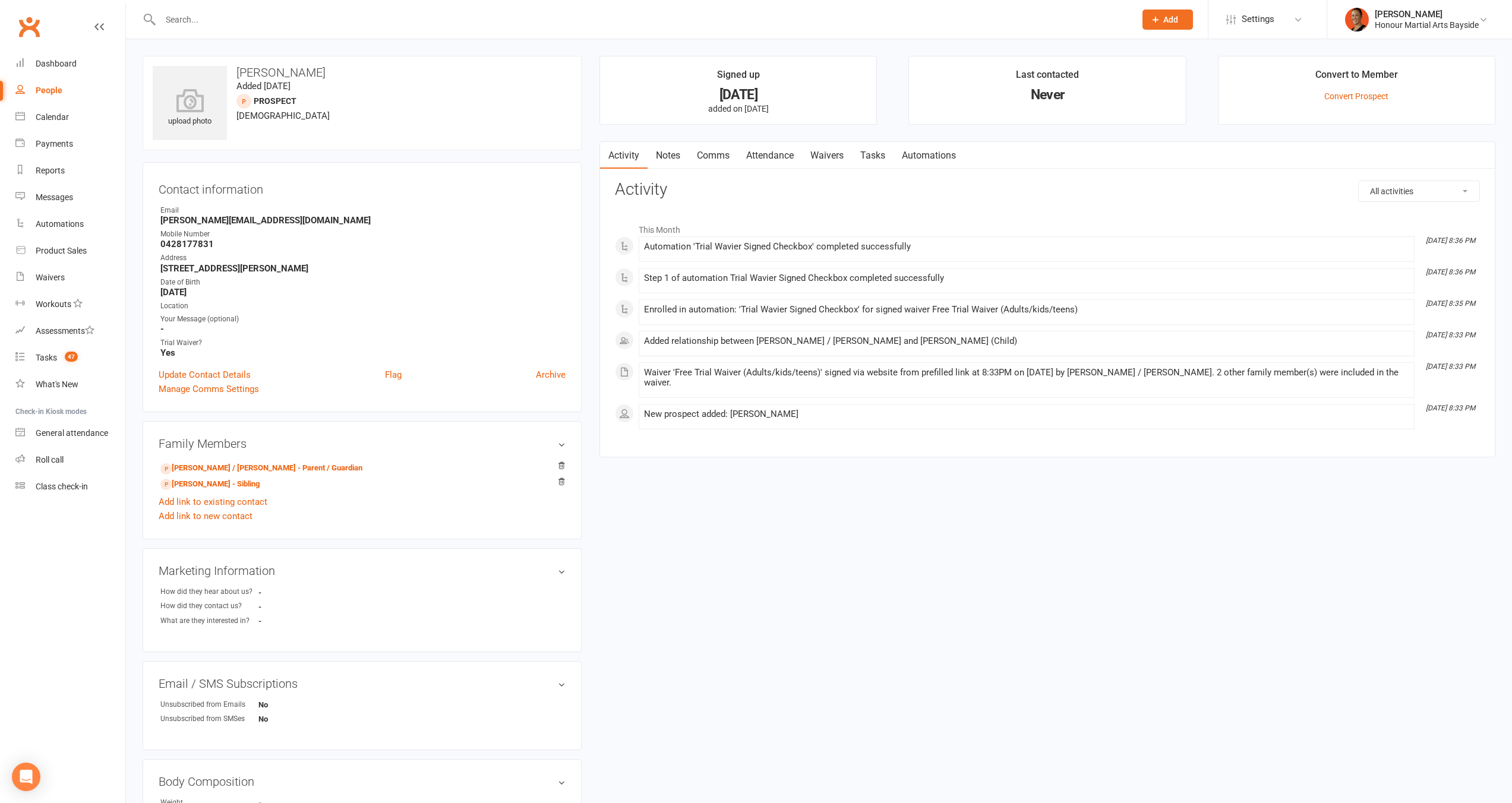
click at [766, 152] on link "Attendance" at bounding box center [769, 156] width 64 height 28
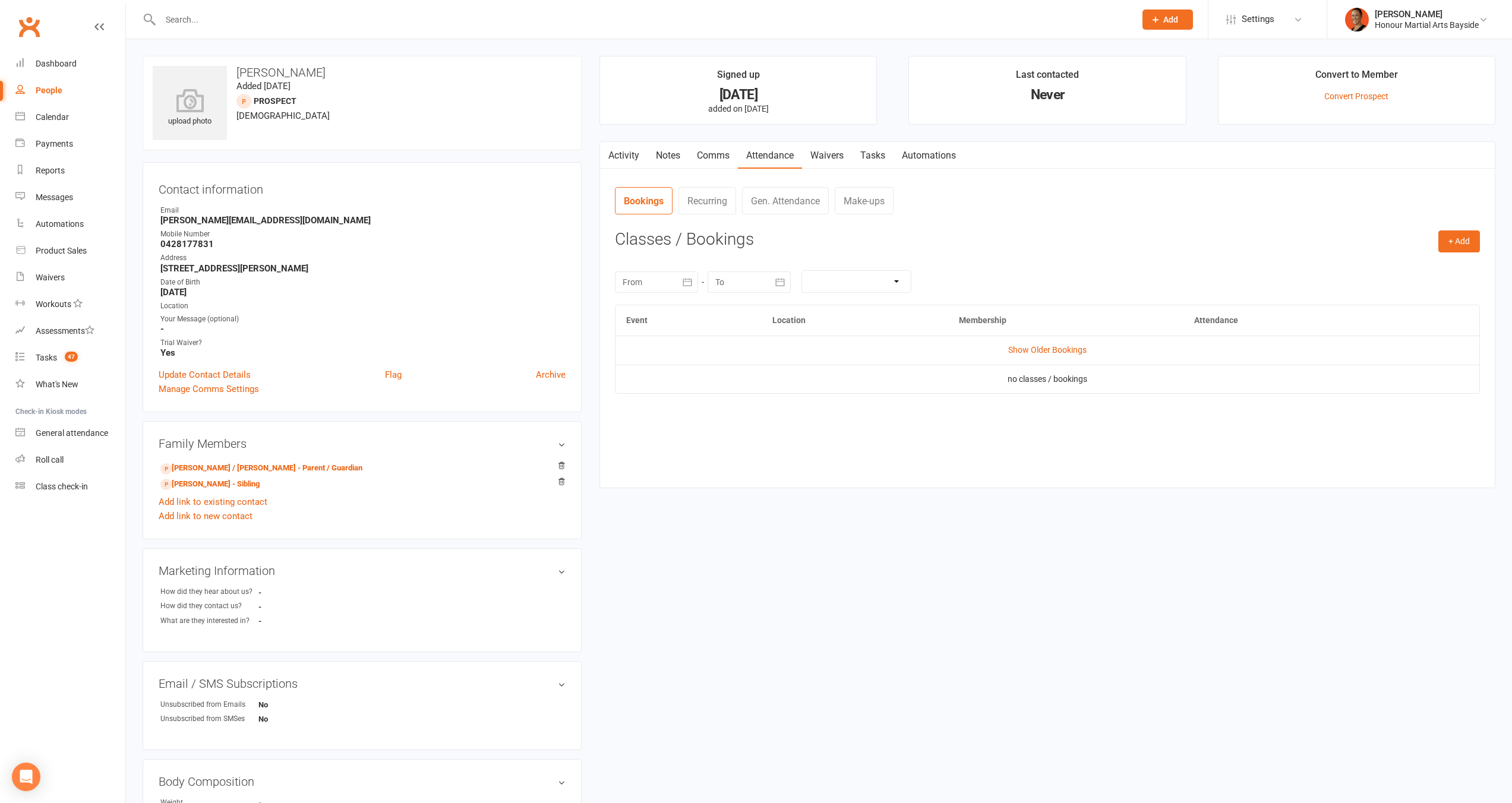
click at [1019, 343] on td "Show Older Bookings" at bounding box center [1047, 350] width 864 height 28
click at [1021, 350] on link "Show Older Bookings" at bounding box center [1047, 350] width 79 height 10
click at [278, 470] on link "[PERSON_NAME] / [PERSON_NAME] - Parent / Guardian" at bounding box center [261, 467] width 202 height 12
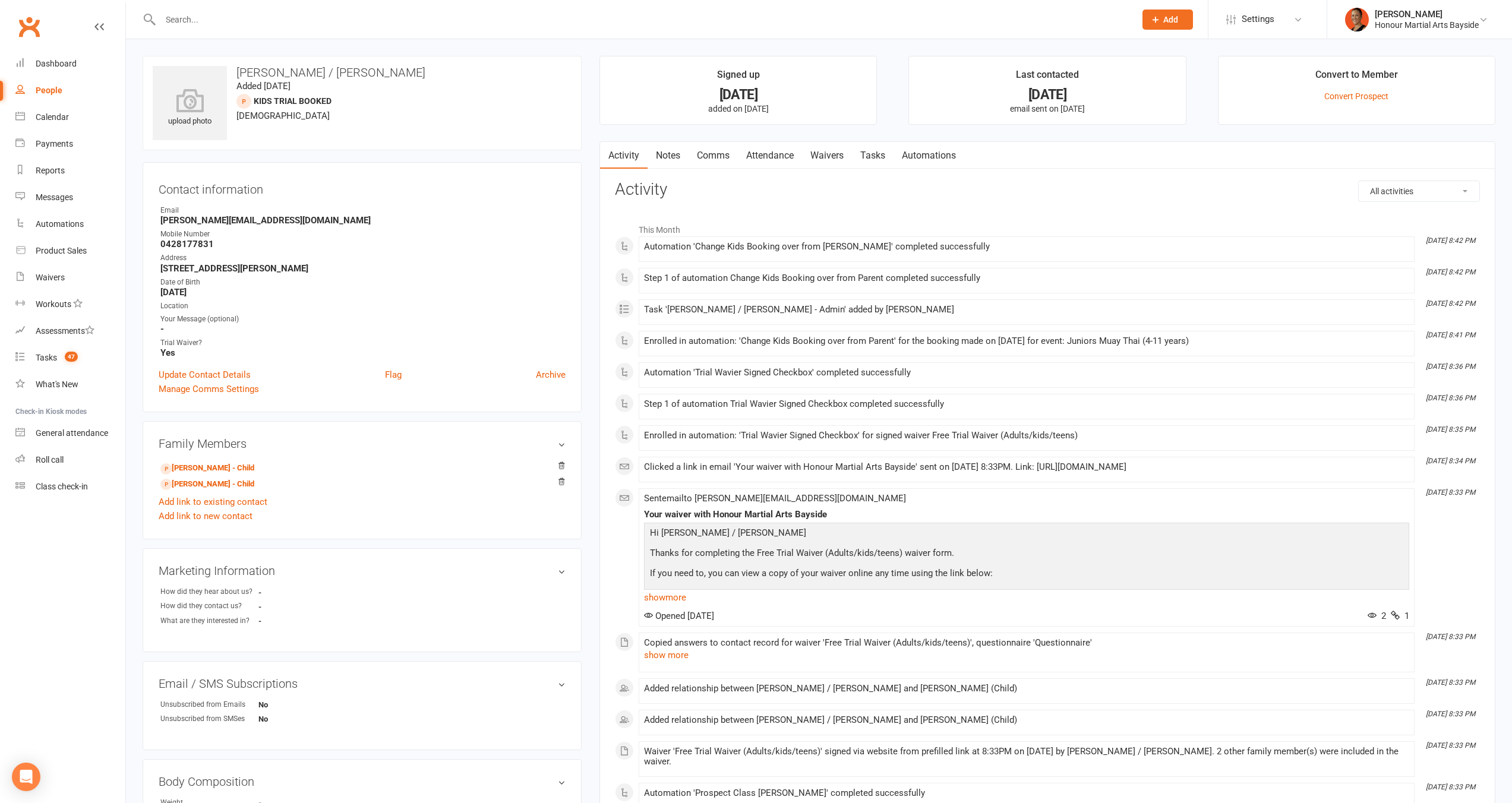
click at [786, 153] on link "Attendance" at bounding box center [769, 156] width 64 height 28
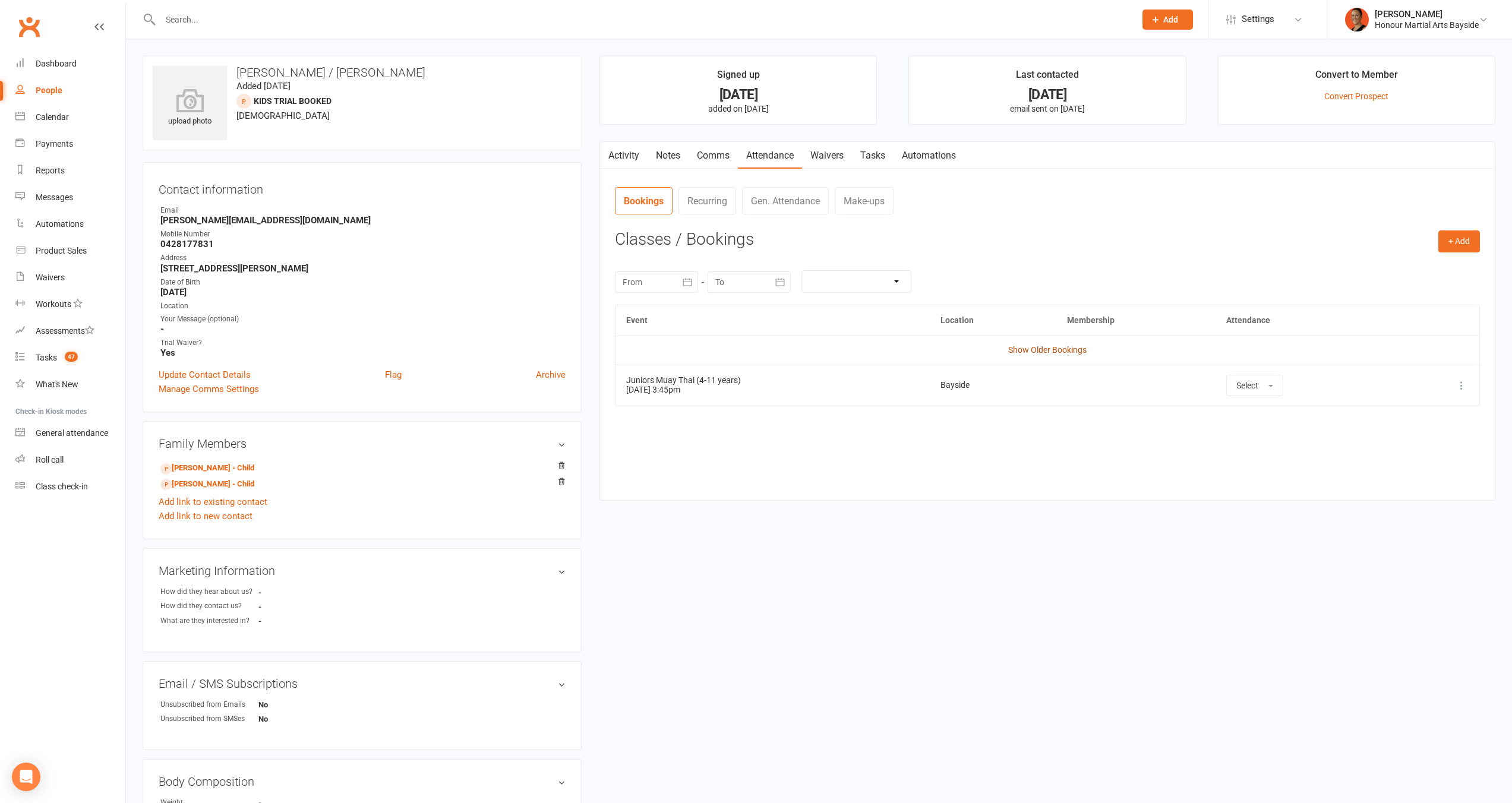
click at [1052, 354] on link "Show Older Bookings" at bounding box center [1047, 350] width 79 height 10
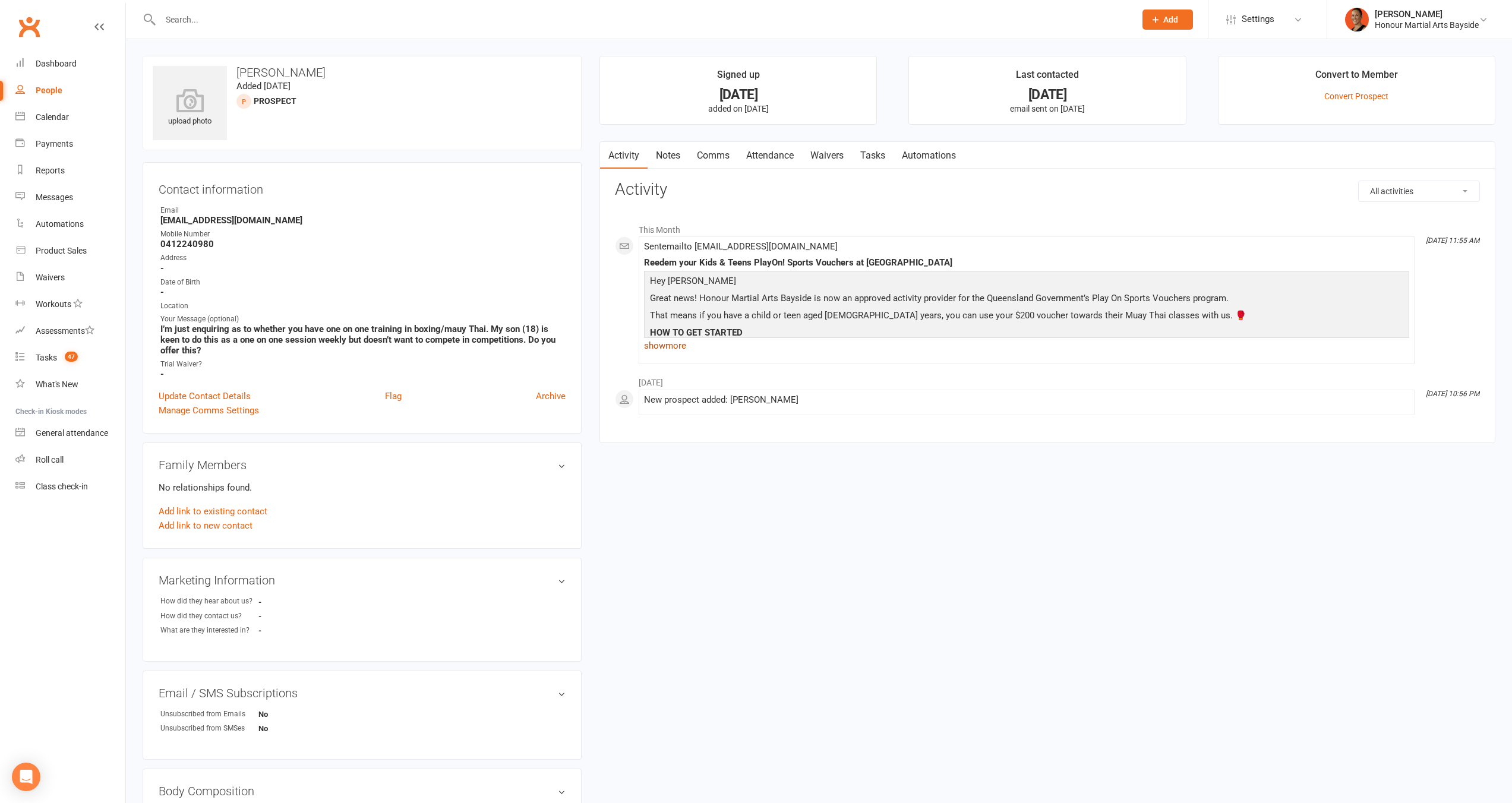
click at [679, 345] on link "show more" at bounding box center [1026, 346] width 765 height 16
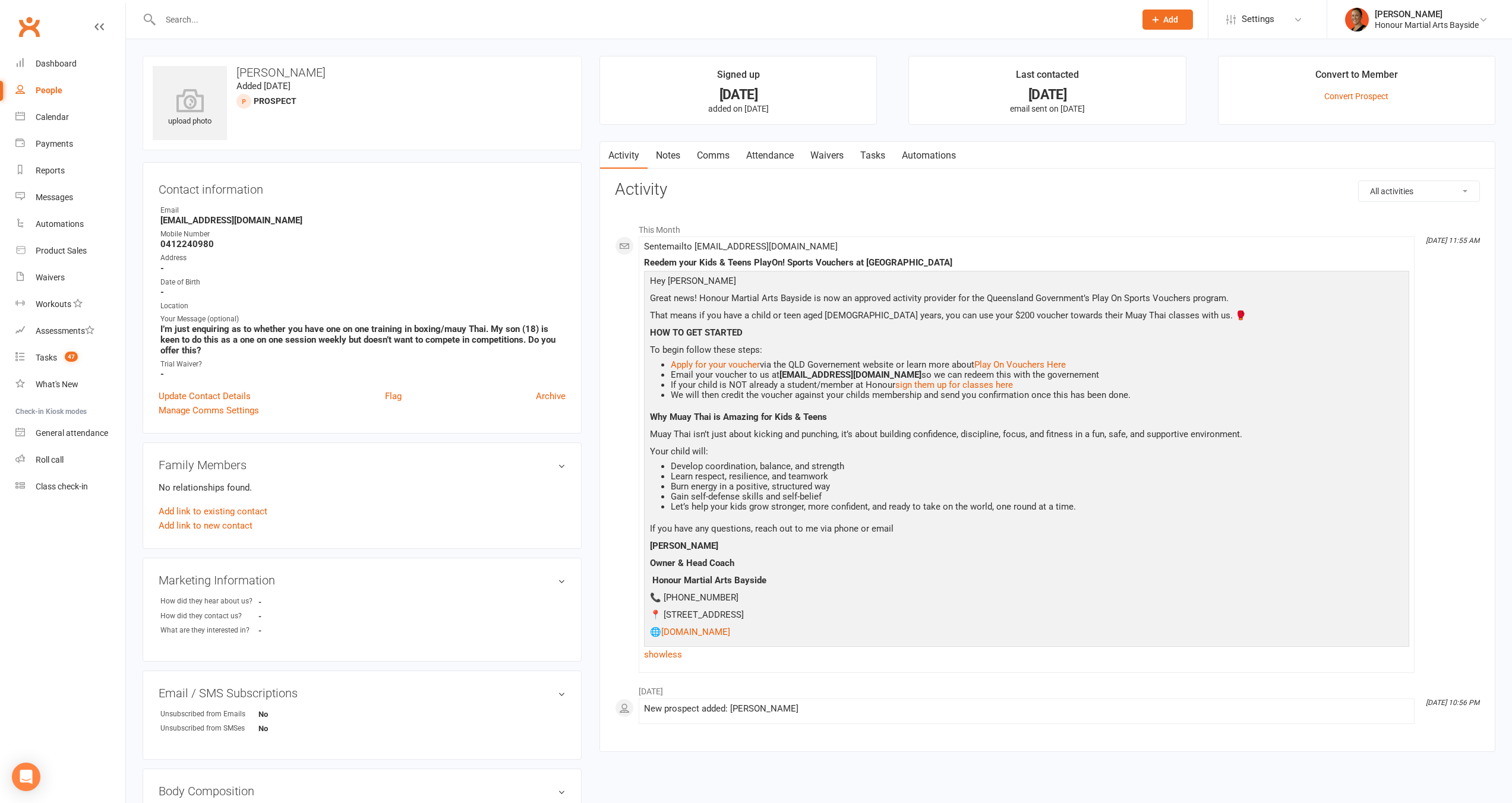
click at [677, 149] on link "Notes" at bounding box center [668, 156] width 41 height 28
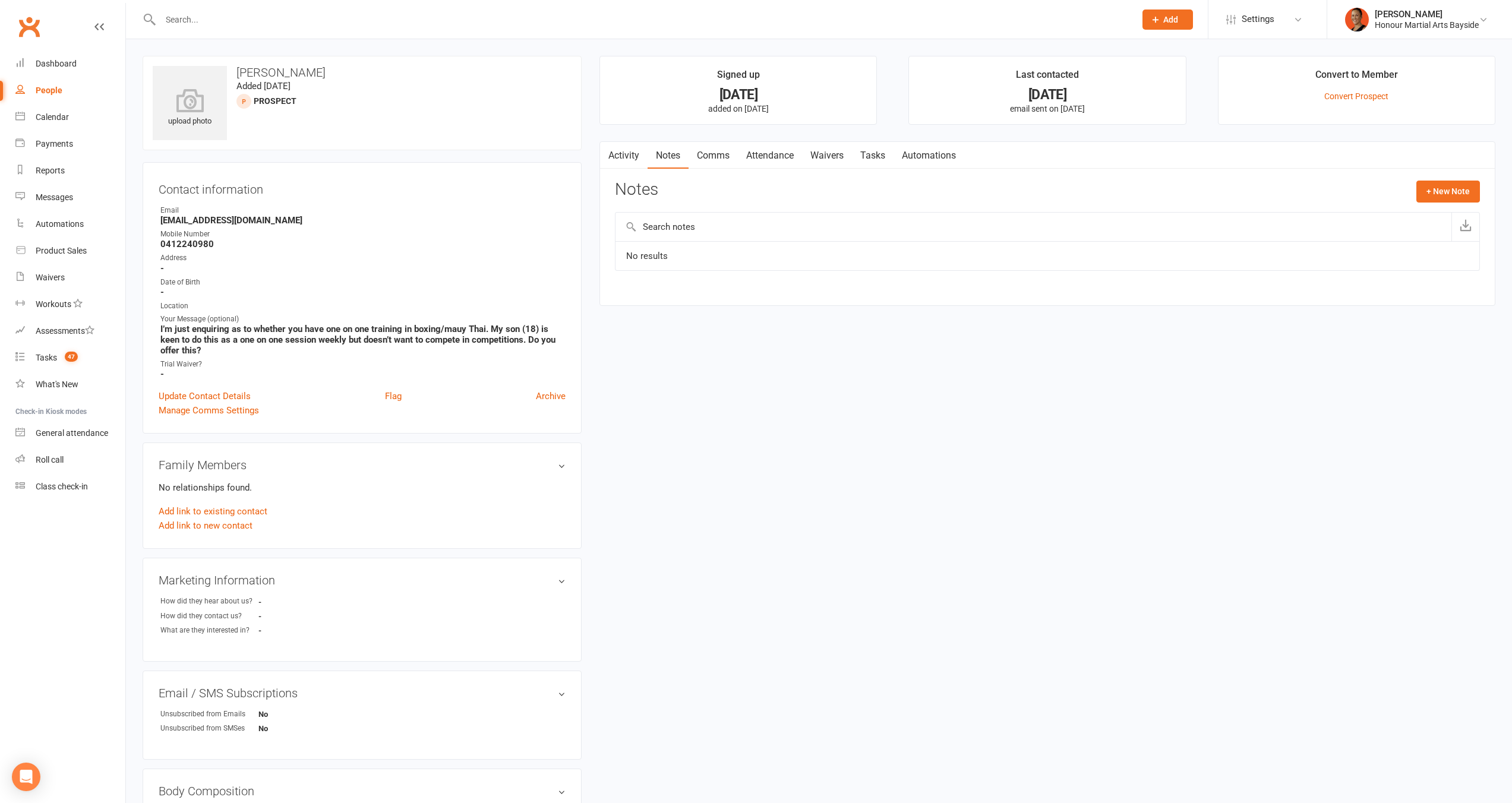
click at [630, 158] on link "Activity" at bounding box center [623, 156] width 48 height 28
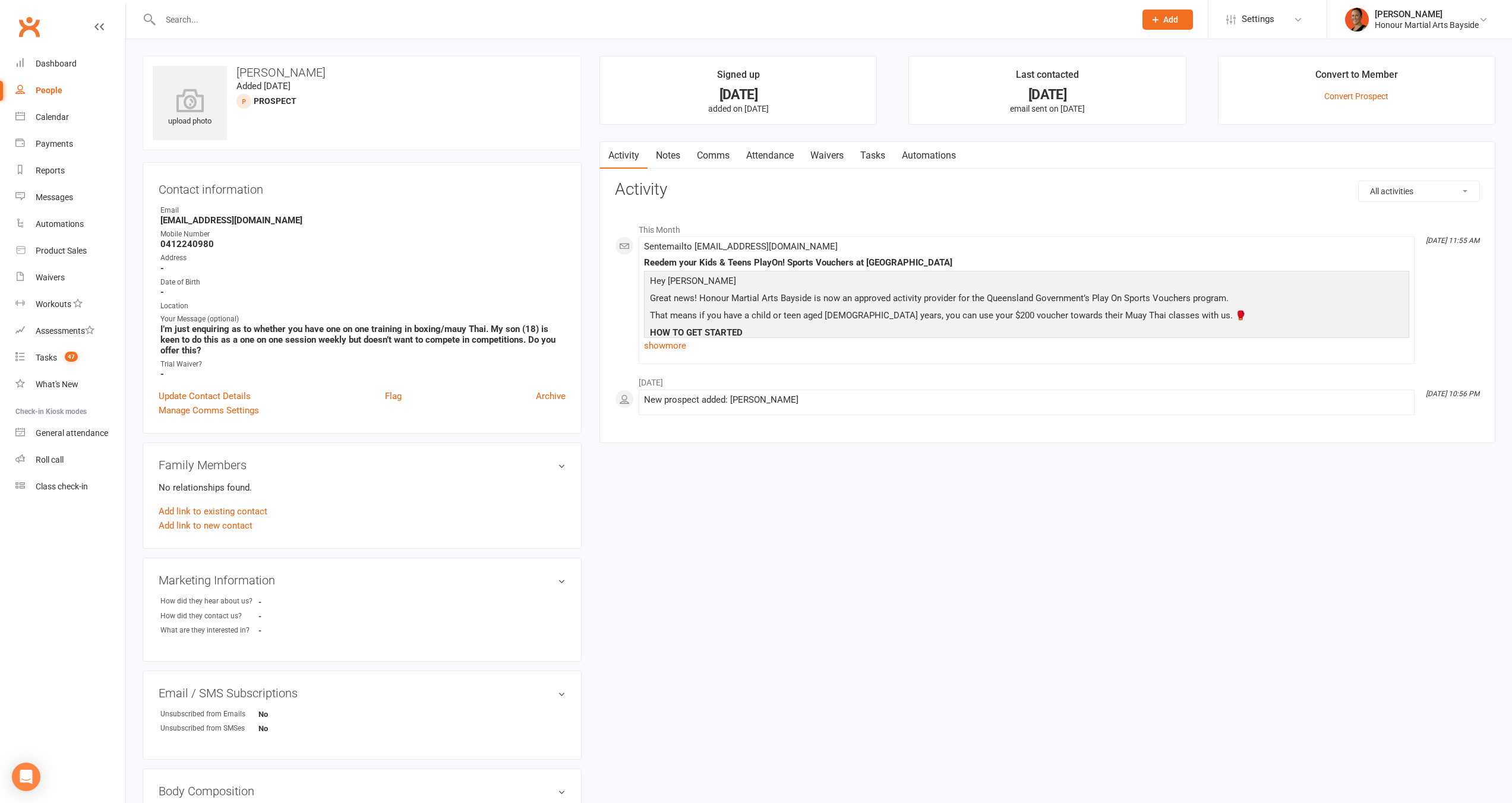
click at [701, 157] on link "Comms" at bounding box center [713, 156] width 50 height 28
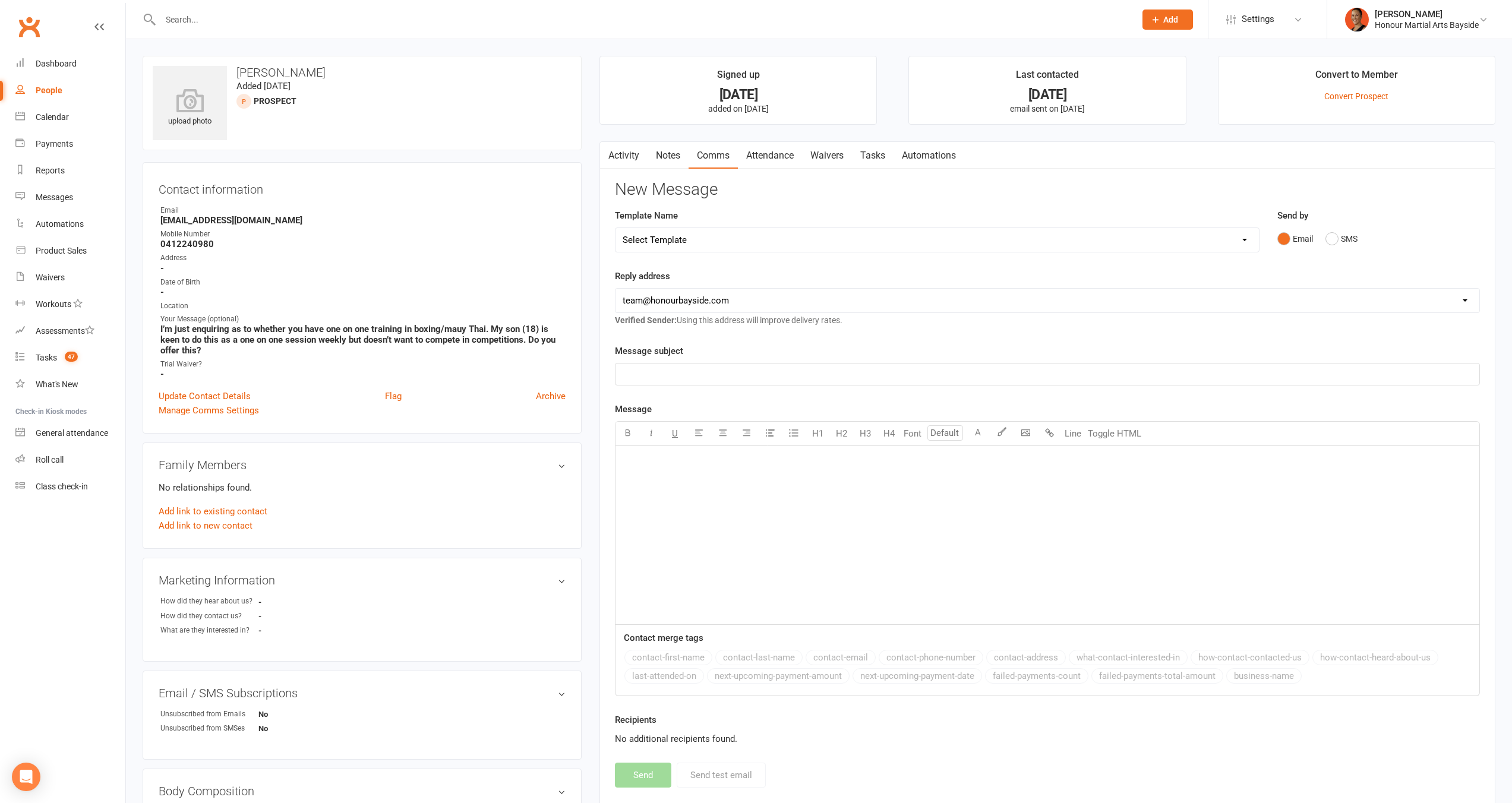
click at [727, 236] on select "Select Template [Email] Cancellation 20 Day Term [Email] Suspend/Cancel Choice …" at bounding box center [937, 239] width 644 height 24
click at [216, 380] on div "Contact information Owner Email [EMAIL_ADDRESS][DOMAIN_NAME] Mobile Number [PHO…" at bounding box center [362, 298] width 439 height 271
click at [217, 391] on link "Update Contact Details" at bounding box center [204, 396] width 92 height 15
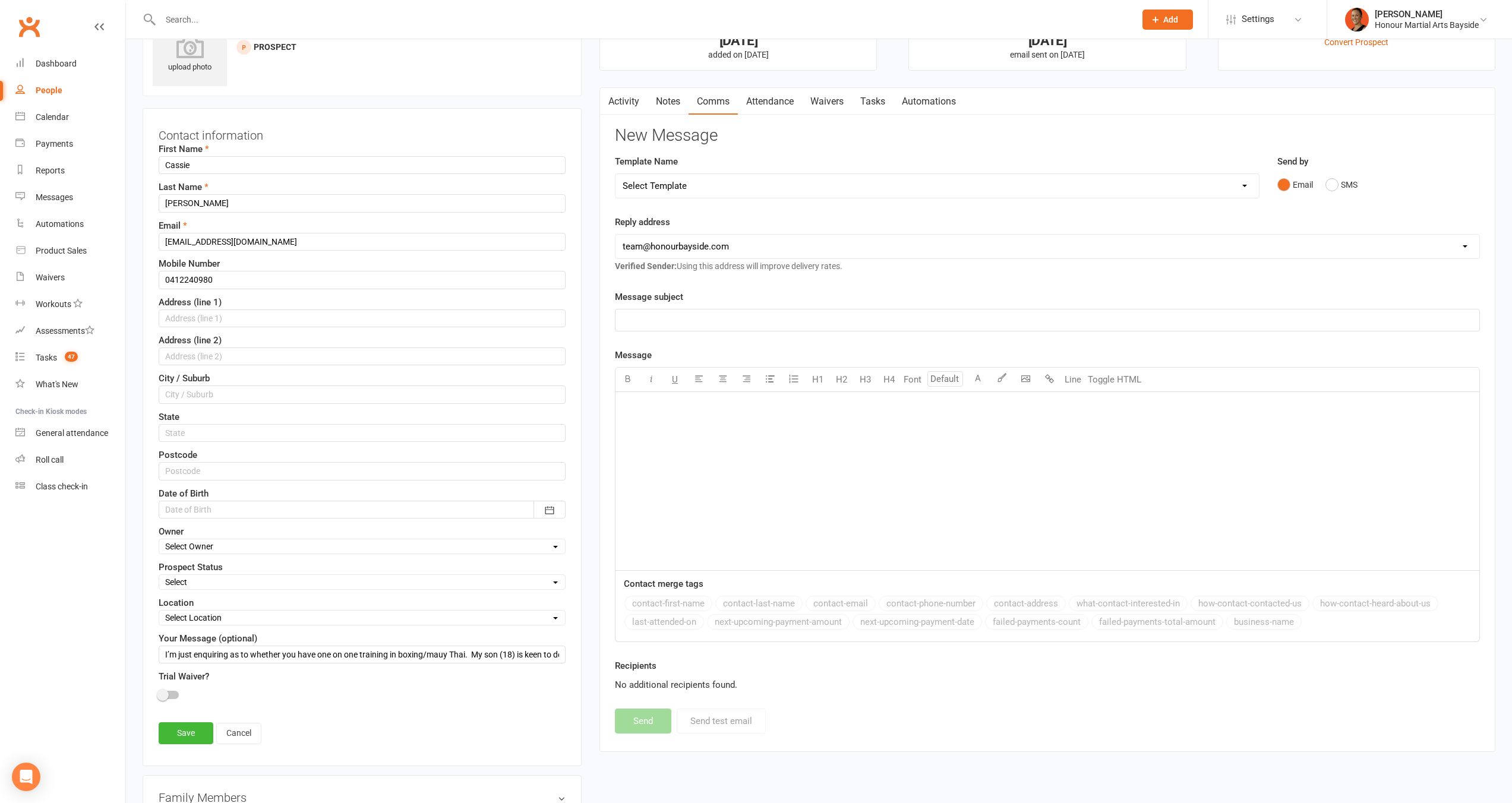
scroll to position [56, 0]
click at [248, 582] on select "Select Initial Contact Follow-up Call Follow-up Email Almost Ready Not Ready No…" at bounding box center [362, 580] width 406 height 13
select select "PT Enquiry"
click at [159, 573] on select "Select Initial Contact Follow-up Call Follow-up Email Almost Ready Not Ready No…" at bounding box center [362, 580] width 406 height 13
click at [182, 756] on div "Contact information First Name [PERSON_NAME] Last Name [PERSON_NAME] Email [EMA…" at bounding box center [362, 435] width 439 height 658
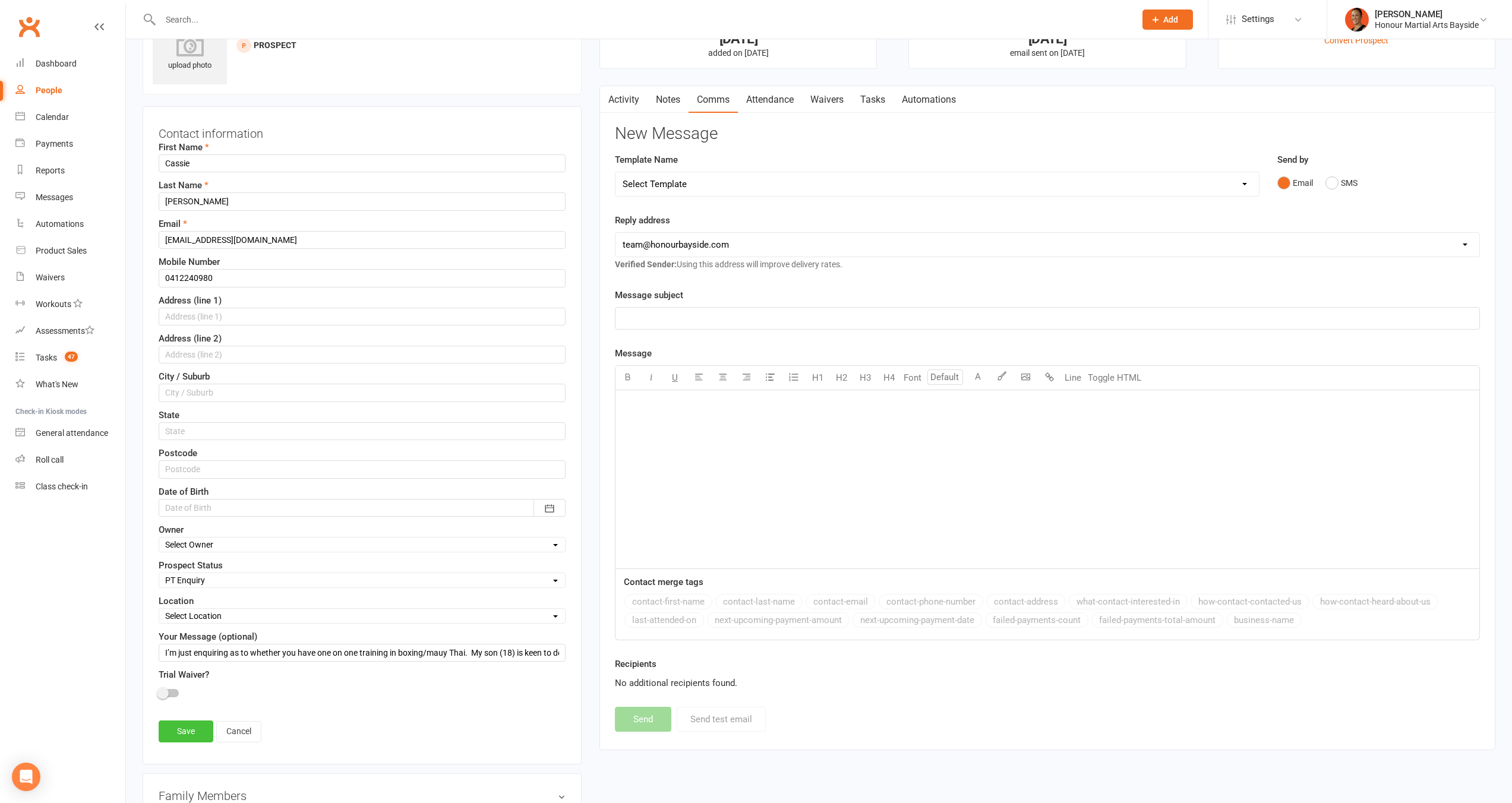
click at [181, 736] on link "Save" at bounding box center [185, 731] width 54 height 21
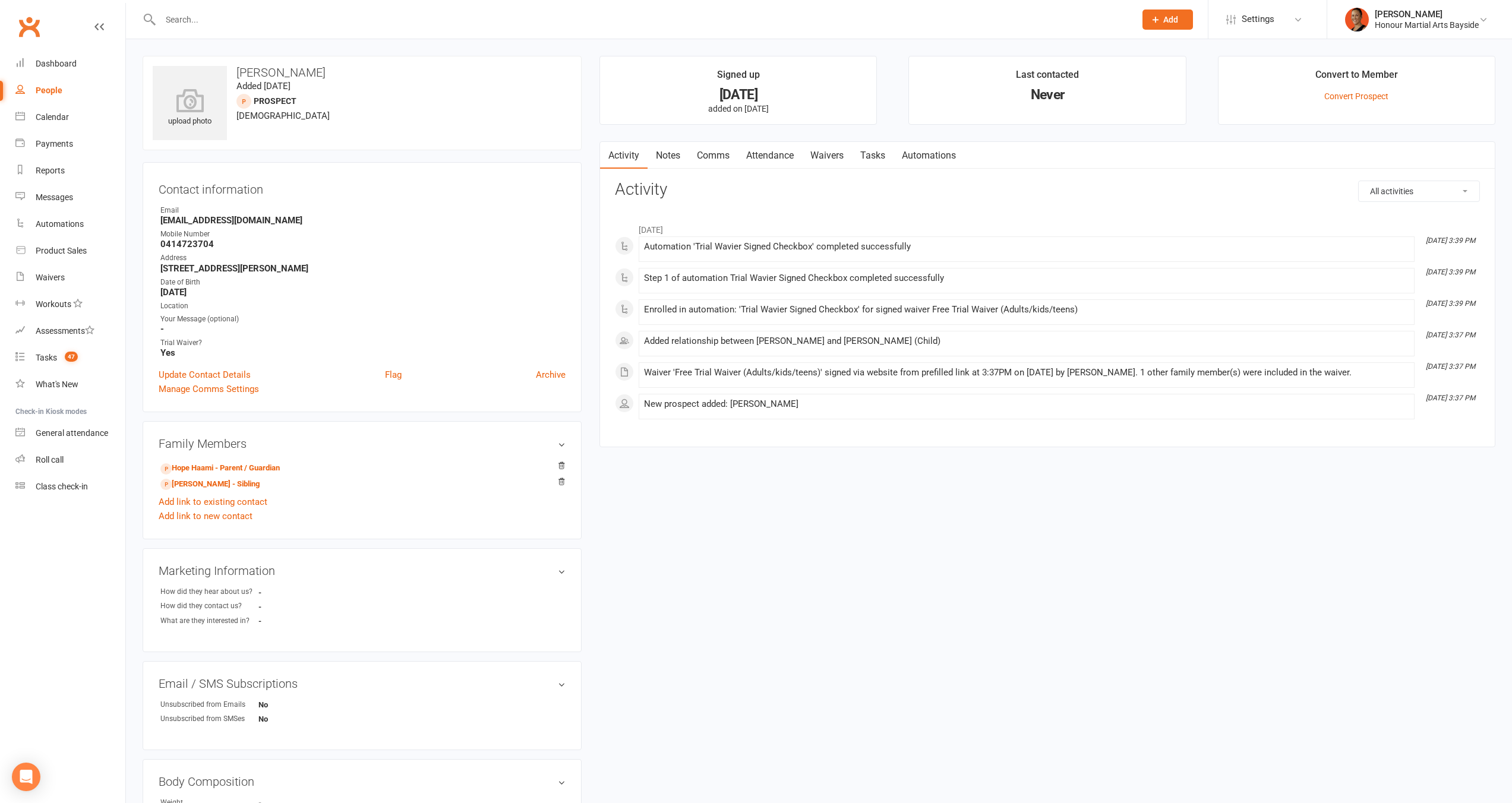
click at [832, 157] on link "Waivers" at bounding box center [826, 156] width 50 height 28
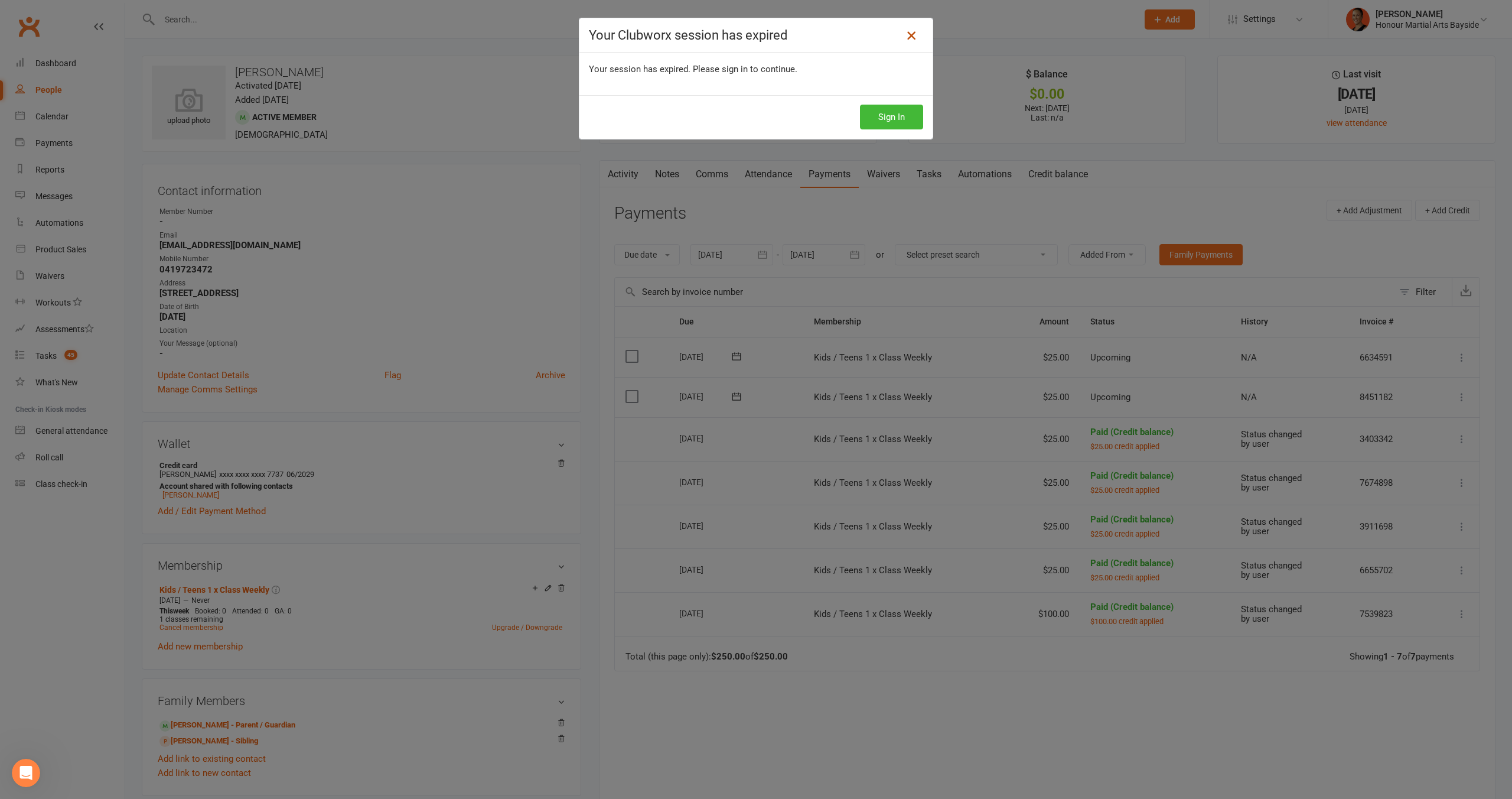
click at [909, 37] on icon at bounding box center [912, 36] width 15 height 15
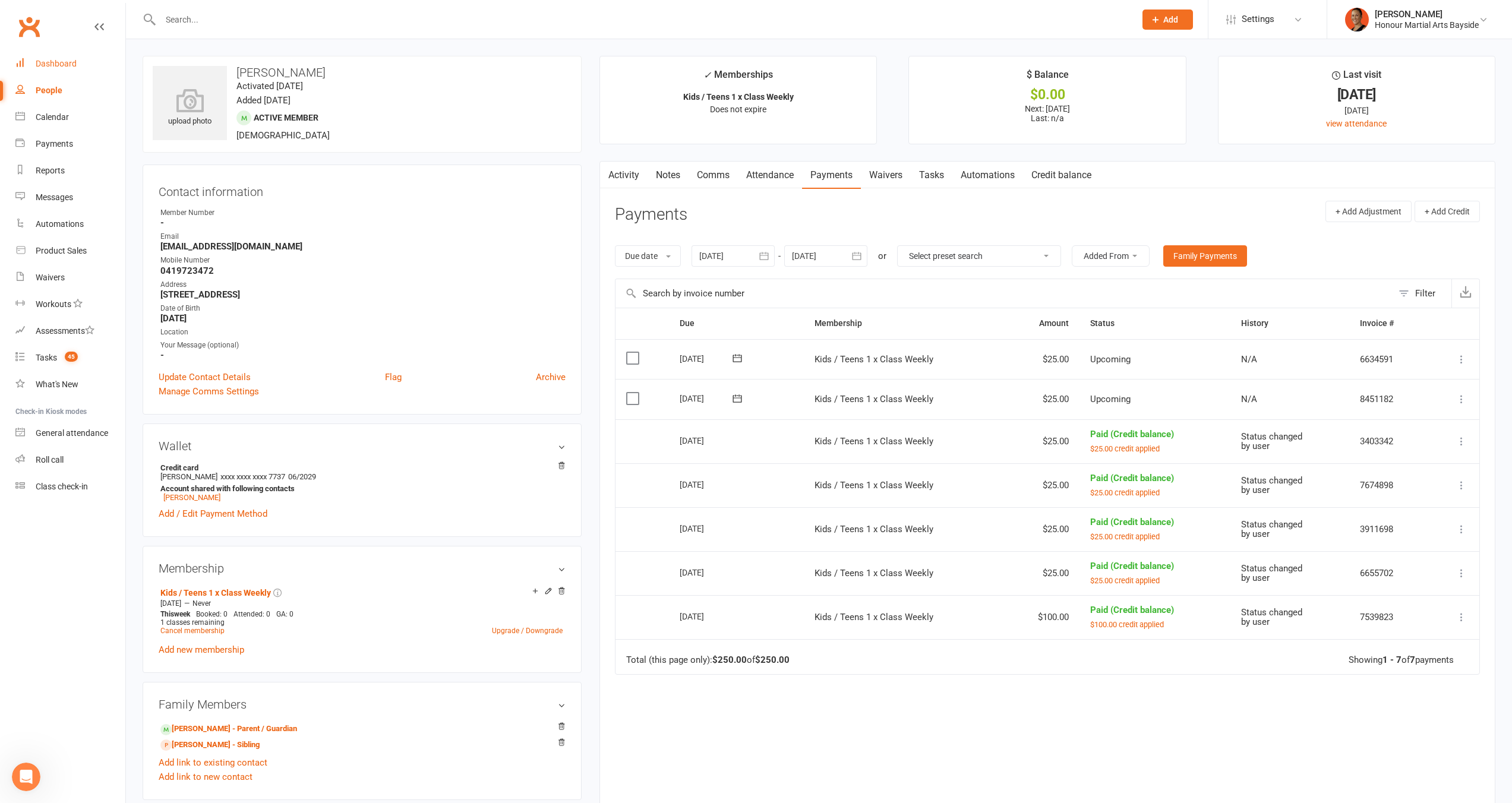
click at [82, 62] on link "Dashboard" at bounding box center [70, 63] width 110 height 27
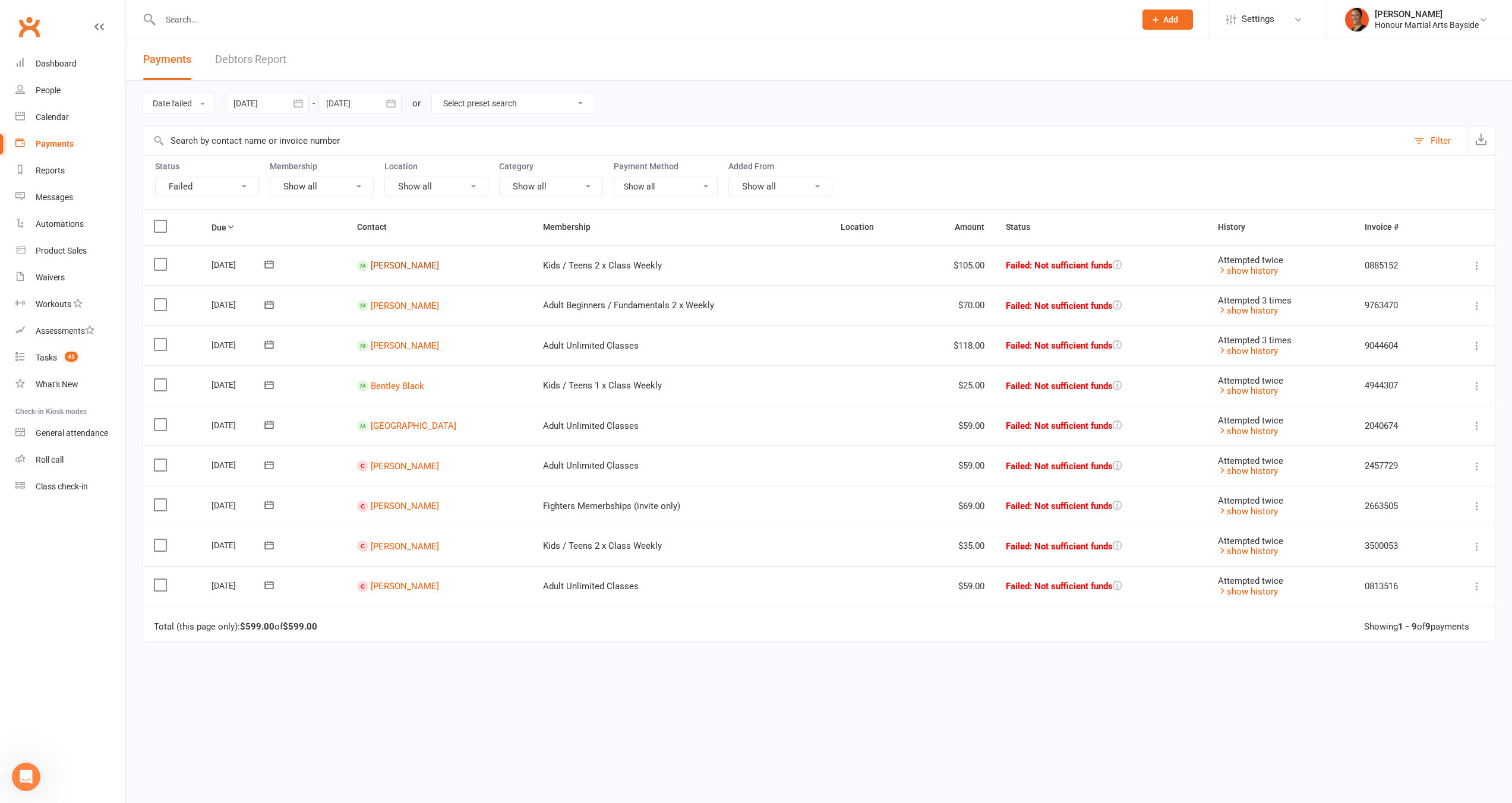
click at [403, 267] on link "[PERSON_NAME]" at bounding box center [405, 265] width 68 height 11
click at [404, 304] on link "Vari Logan" at bounding box center [405, 305] width 68 height 11
click at [405, 342] on link "Bodie Smith" at bounding box center [405, 345] width 68 height 11
click at [407, 382] on link "Bentley Black" at bounding box center [398, 384] width 54 height 11
click at [399, 422] on link "Wyndam Lake" at bounding box center [413, 425] width 85 height 11
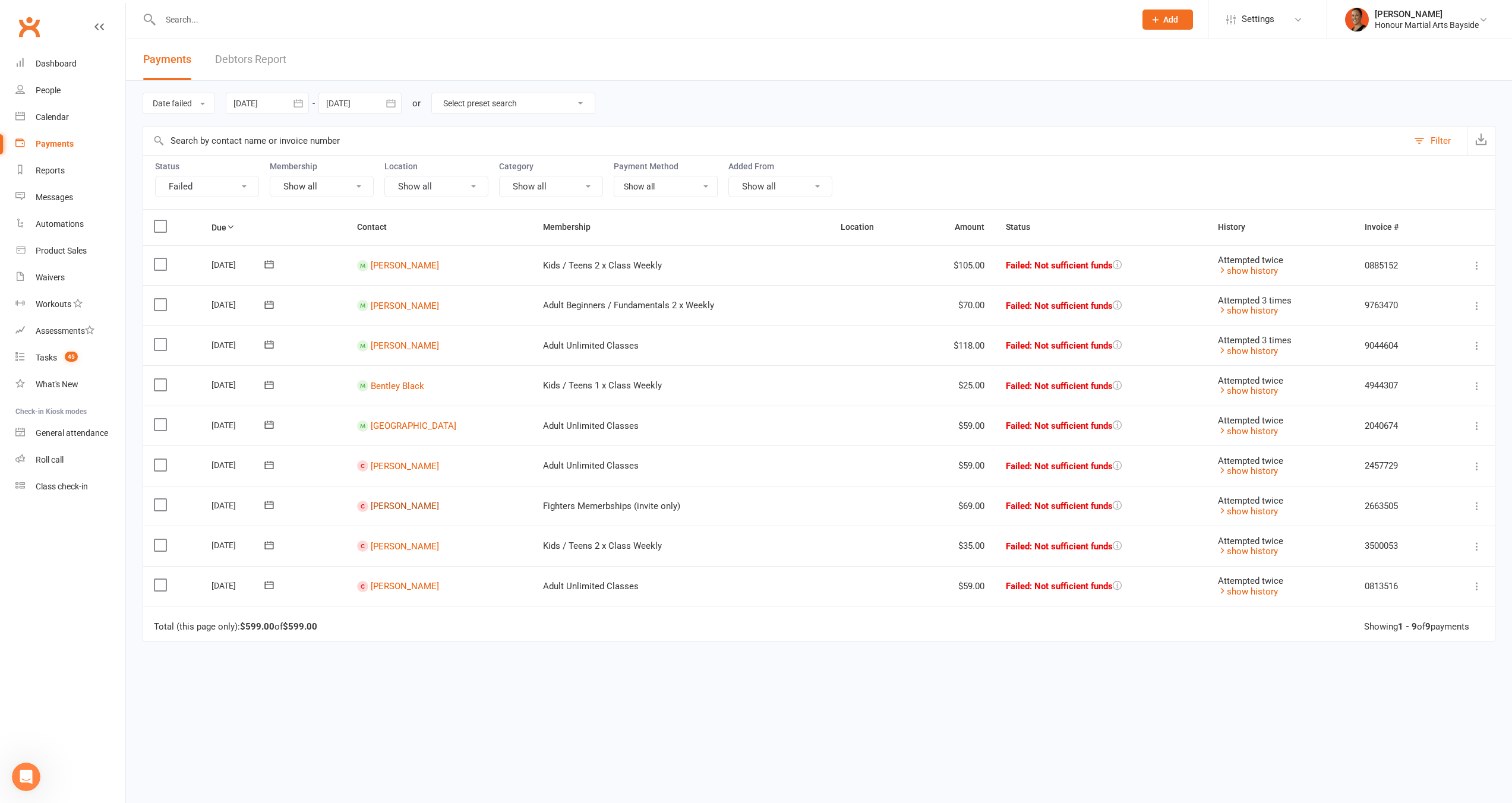
click at [420, 508] on link "Ujjvala Sanmugam" at bounding box center [405, 505] width 68 height 11
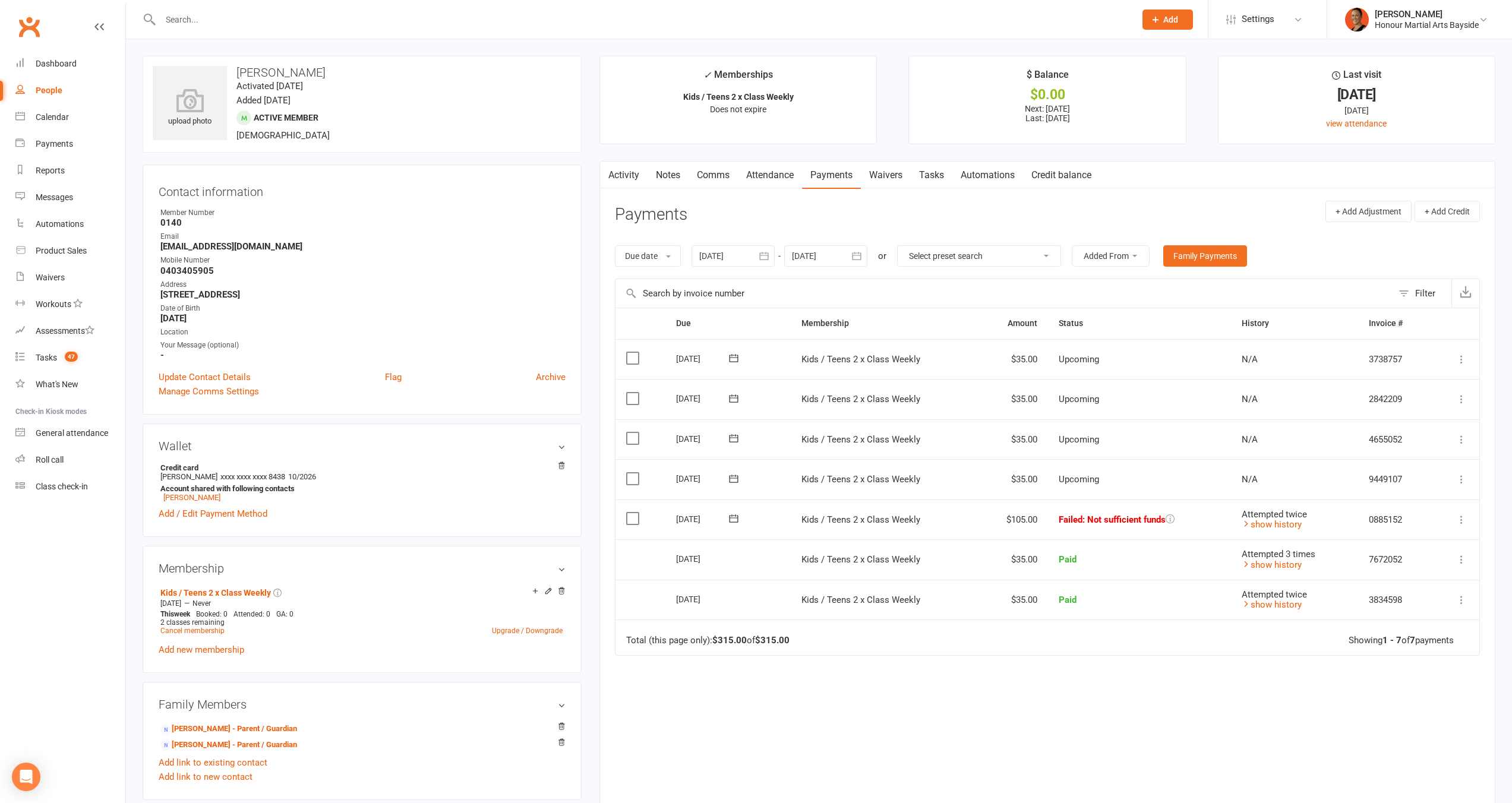
click at [732, 518] on icon at bounding box center [734, 518] width 12 height 12
click at [808, 631] on button "17" at bounding box center [802, 633] width 25 height 21
click at [724, 514] on button at bounding box center [733, 518] width 24 height 12
click at [825, 633] on span "18" at bounding box center [829, 633] width 10 height 10
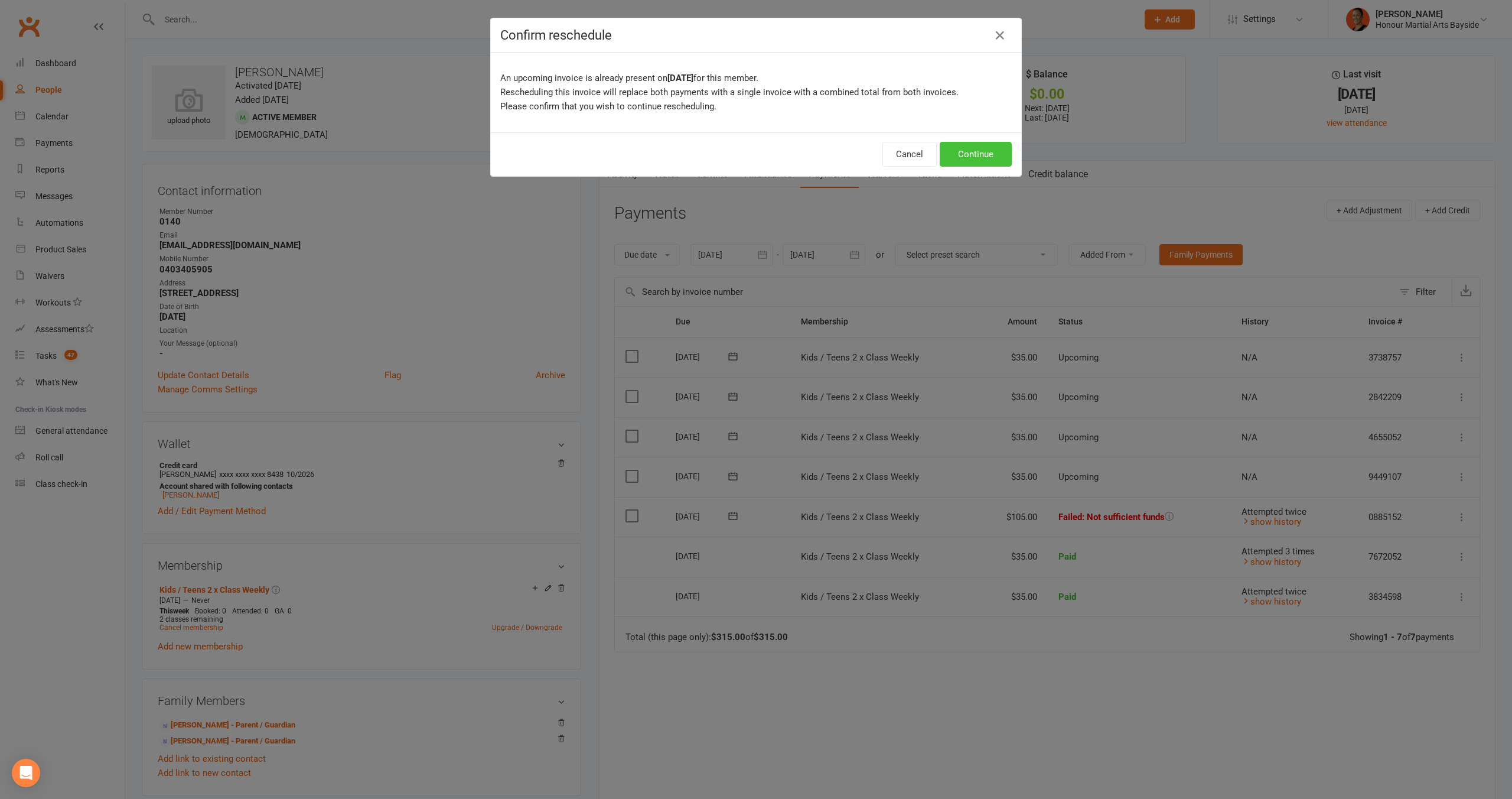
click at [988, 154] on button "Continue" at bounding box center [975, 154] width 72 height 25
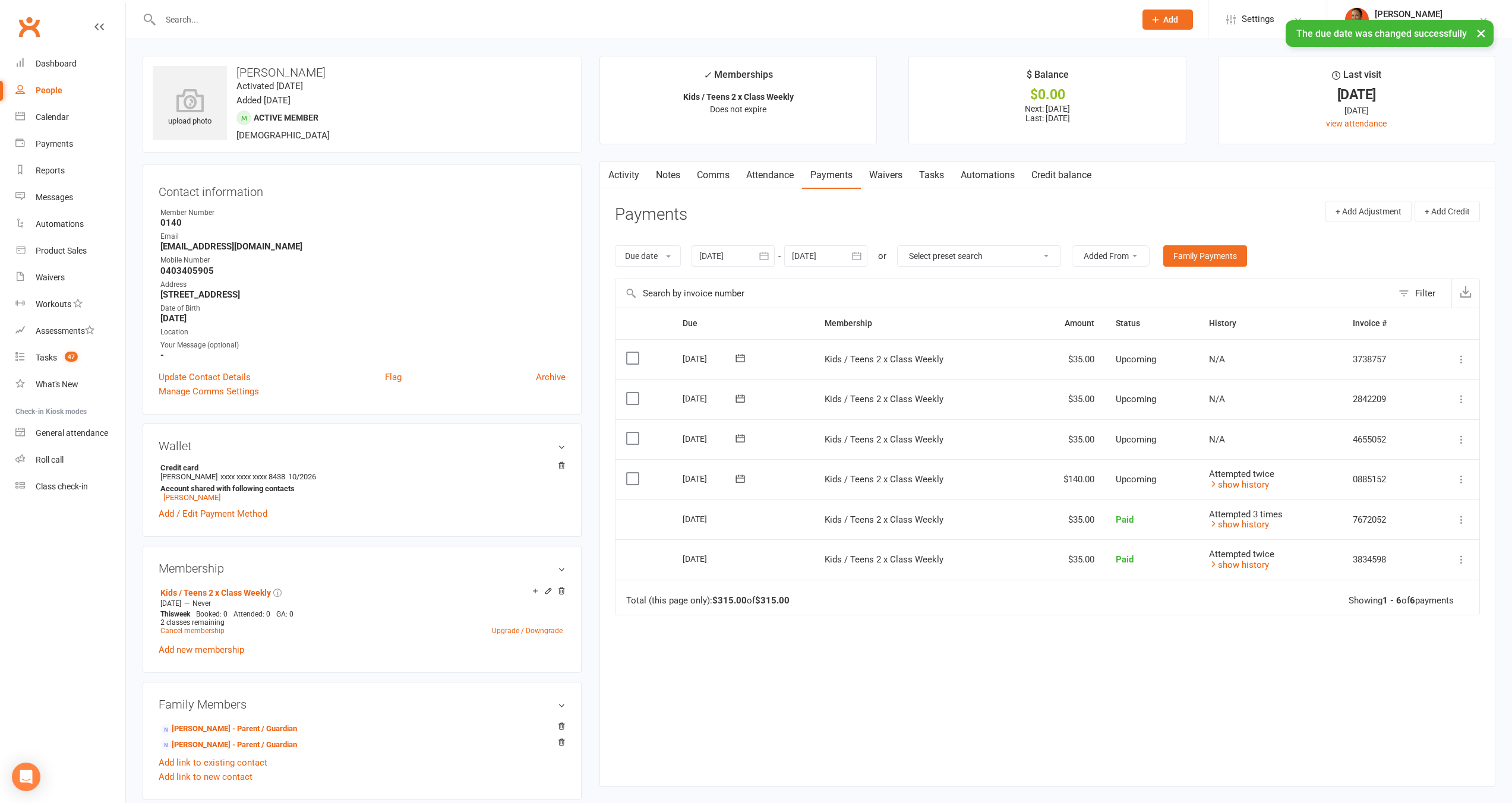
click at [617, 174] on link "Activity" at bounding box center [623, 175] width 48 height 28
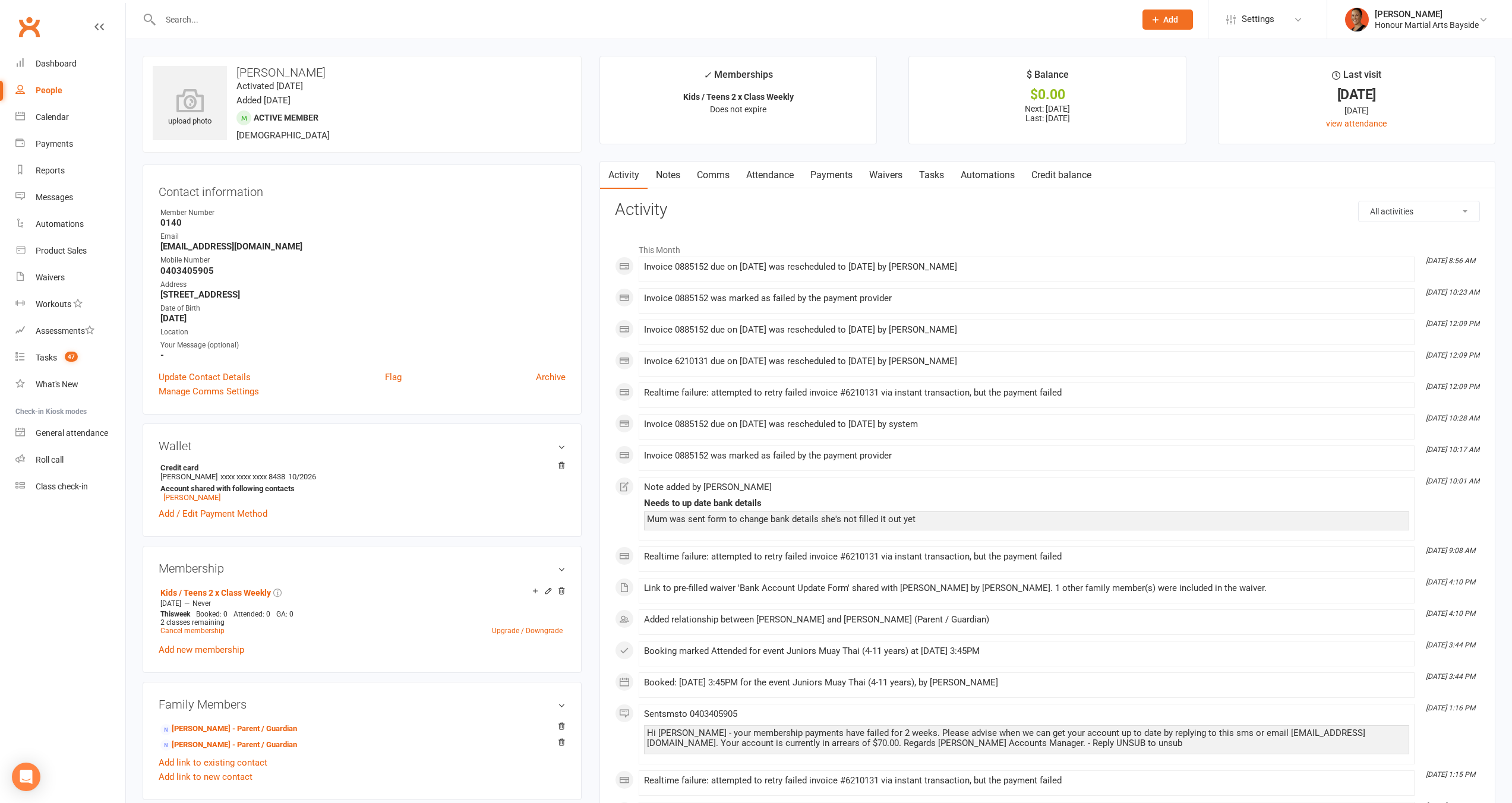
click at [879, 169] on link "Waivers" at bounding box center [885, 175] width 50 height 28
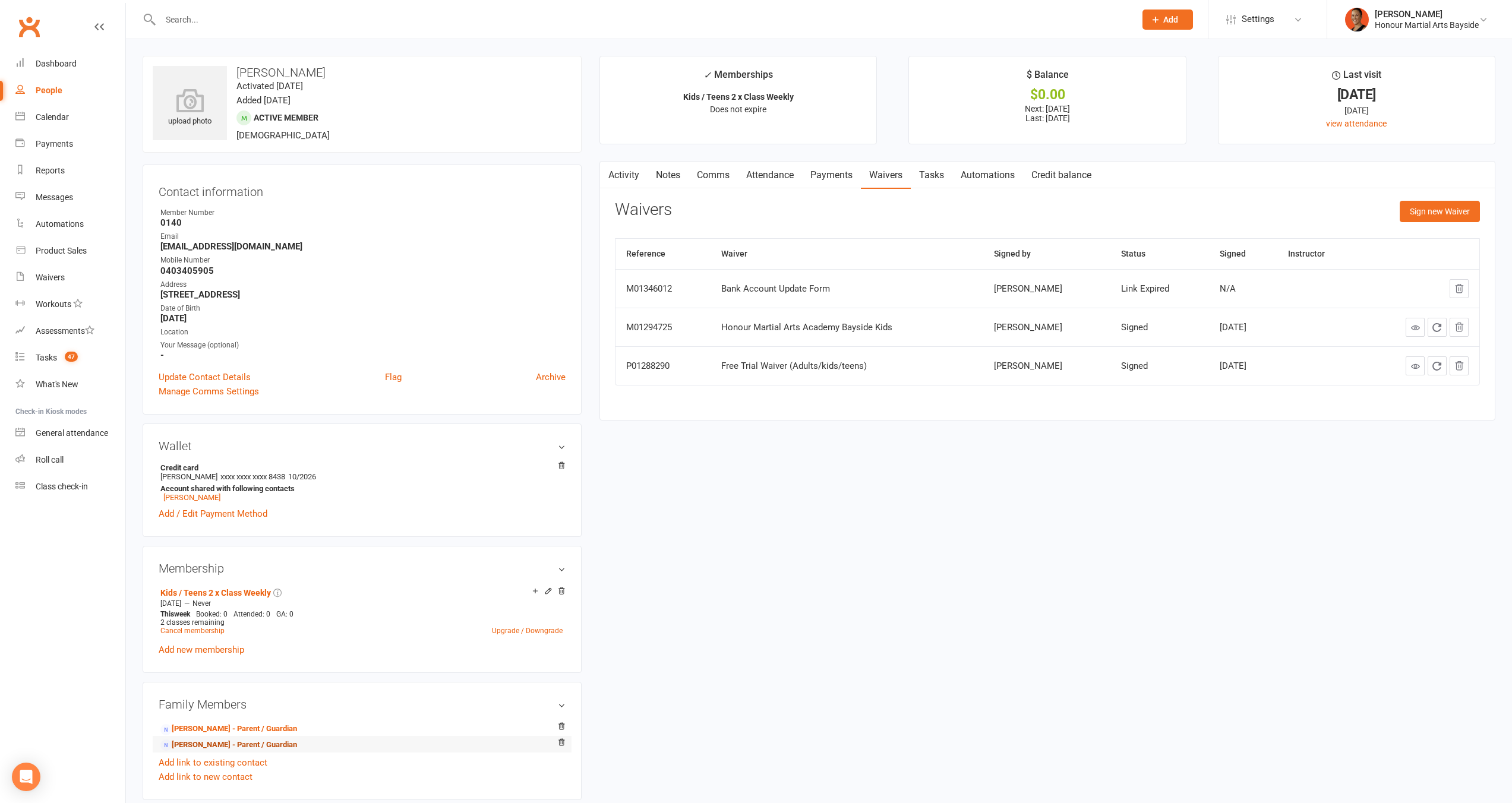
click at [250, 741] on link "[PERSON_NAME] - Parent / Guardian" at bounding box center [229, 745] width 136 height 12
click at [635, 172] on link "Activity" at bounding box center [623, 175] width 48 height 28
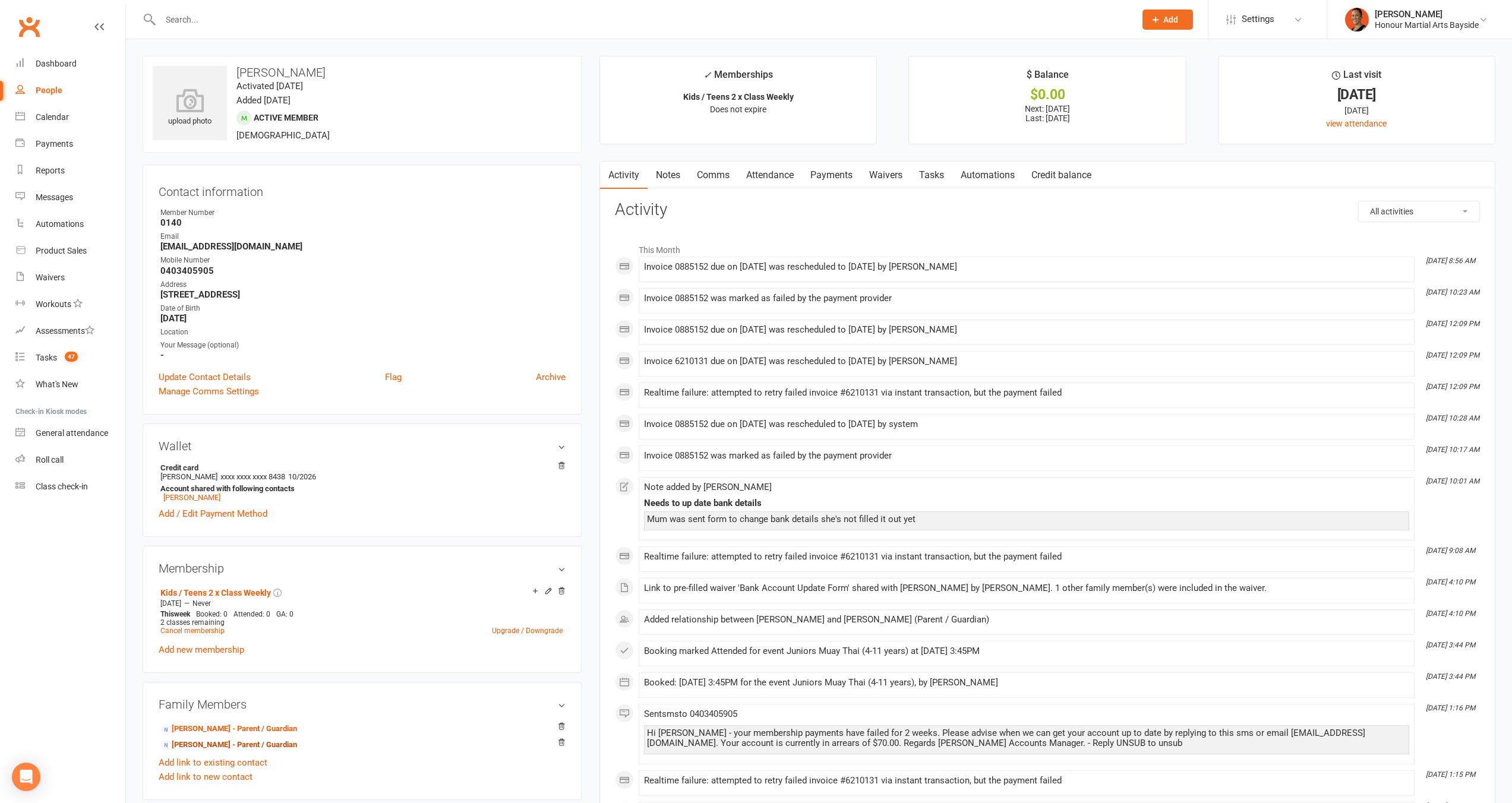
click at [708, 176] on link "Comms" at bounding box center [713, 175] width 50 height 28
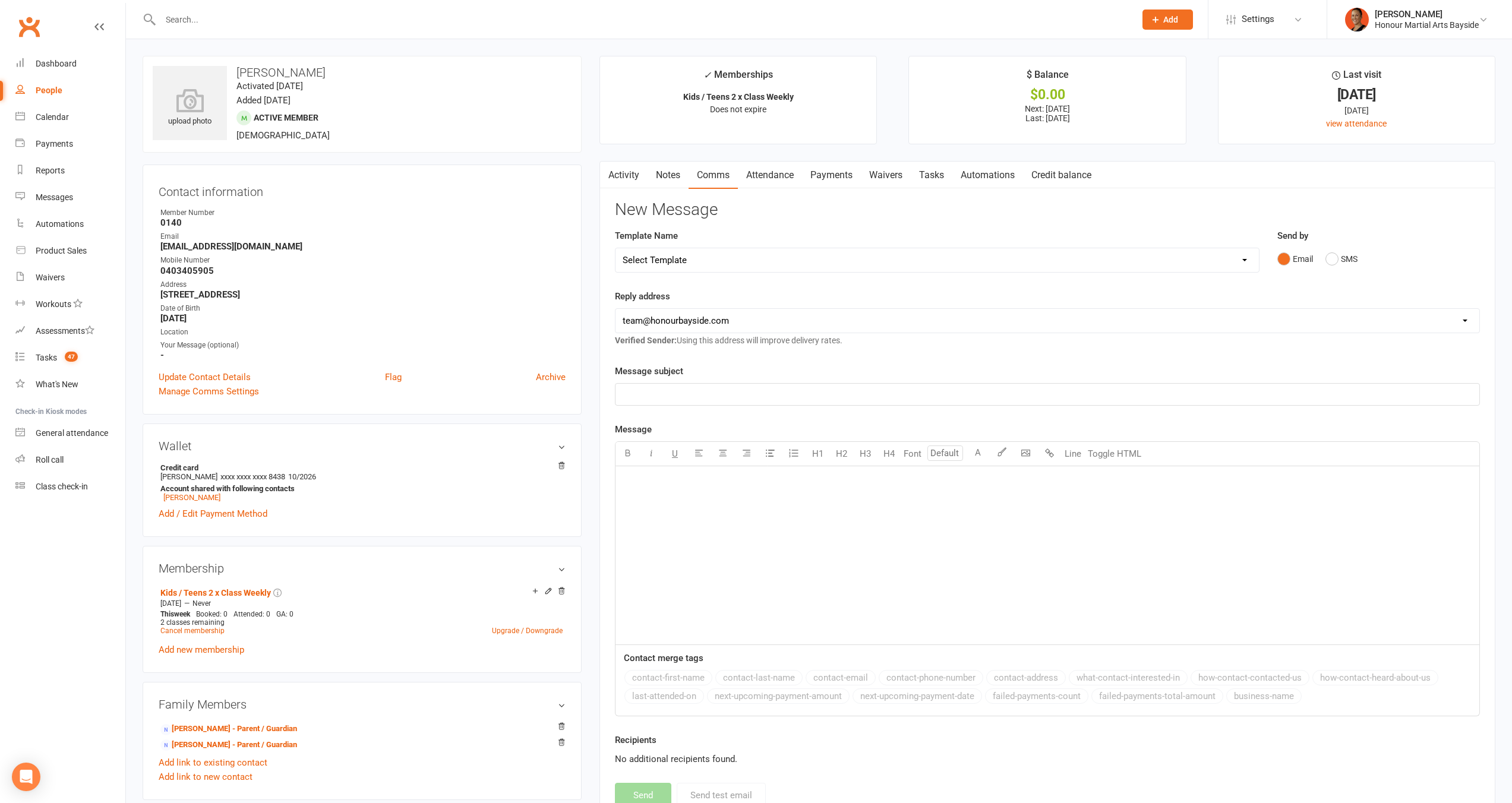
click at [716, 260] on select "Select Template [Email] Cancellation 20 Day Term [Email] Suspend/Cancel Choice …" at bounding box center [937, 260] width 644 height 24
click at [615, 248] on select "Select Template [Email] Cancellation 20 Day Term [Email] Suspend/Cancel Choice …" at bounding box center [937, 260] width 644 height 24
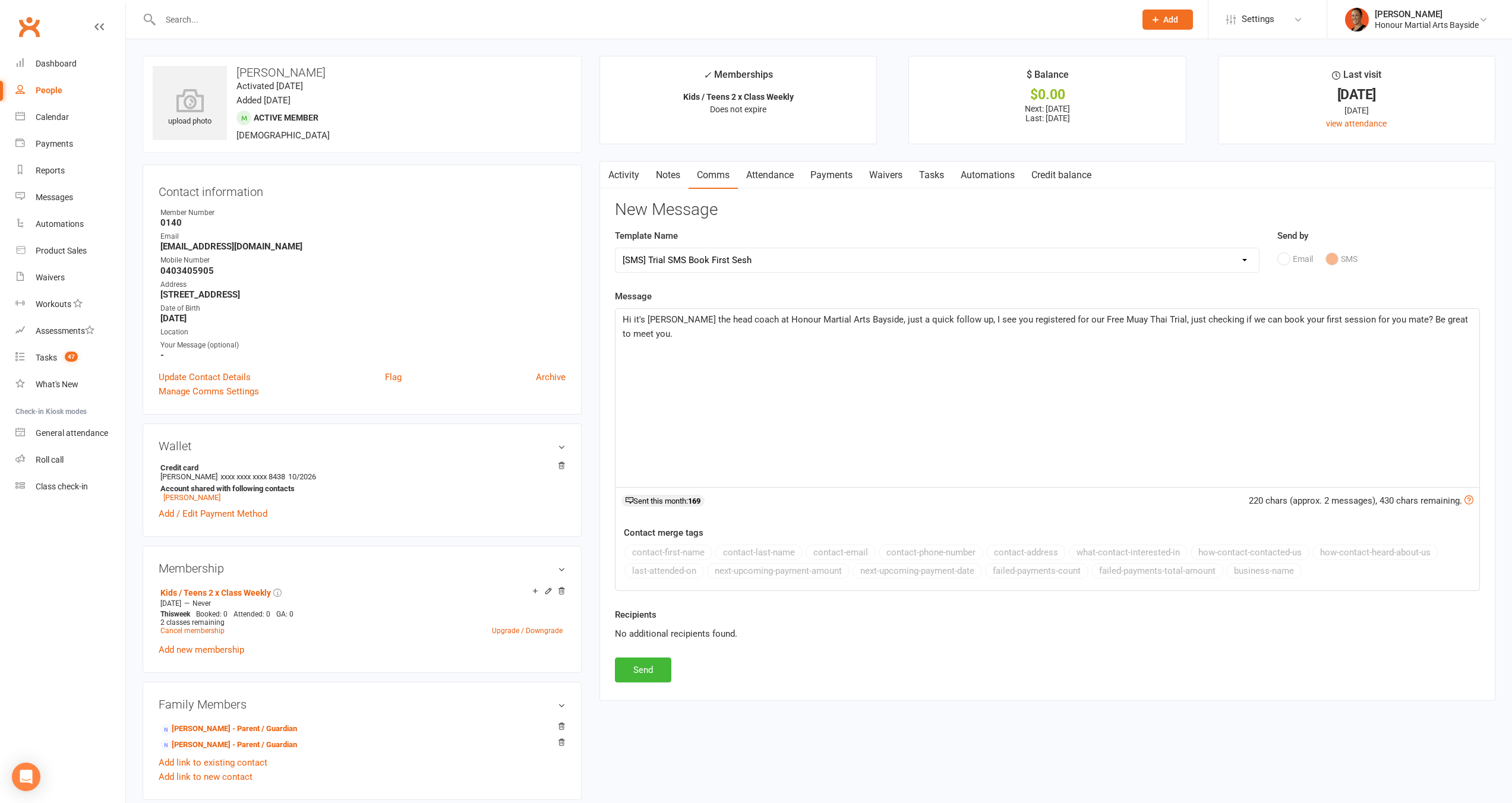
click at [721, 251] on select "Select Template [Email] Cancellation 20 Day Term [Email] Suspend/Cancel Choice …" at bounding box center [937, 260] width 644 height 24
select select "4"
click at [615, 248] on select "Select Template [Email] Cancellation 20 Day Term [Email] Suspend/Cancel Choice …" at bounding box center [937, 260] width 644 height 24
click at [916, 320] on span "- your membership payments have failed for multiple weeks in a row. Please advi…" at bounding box center [1020, 326] width 796 height 25
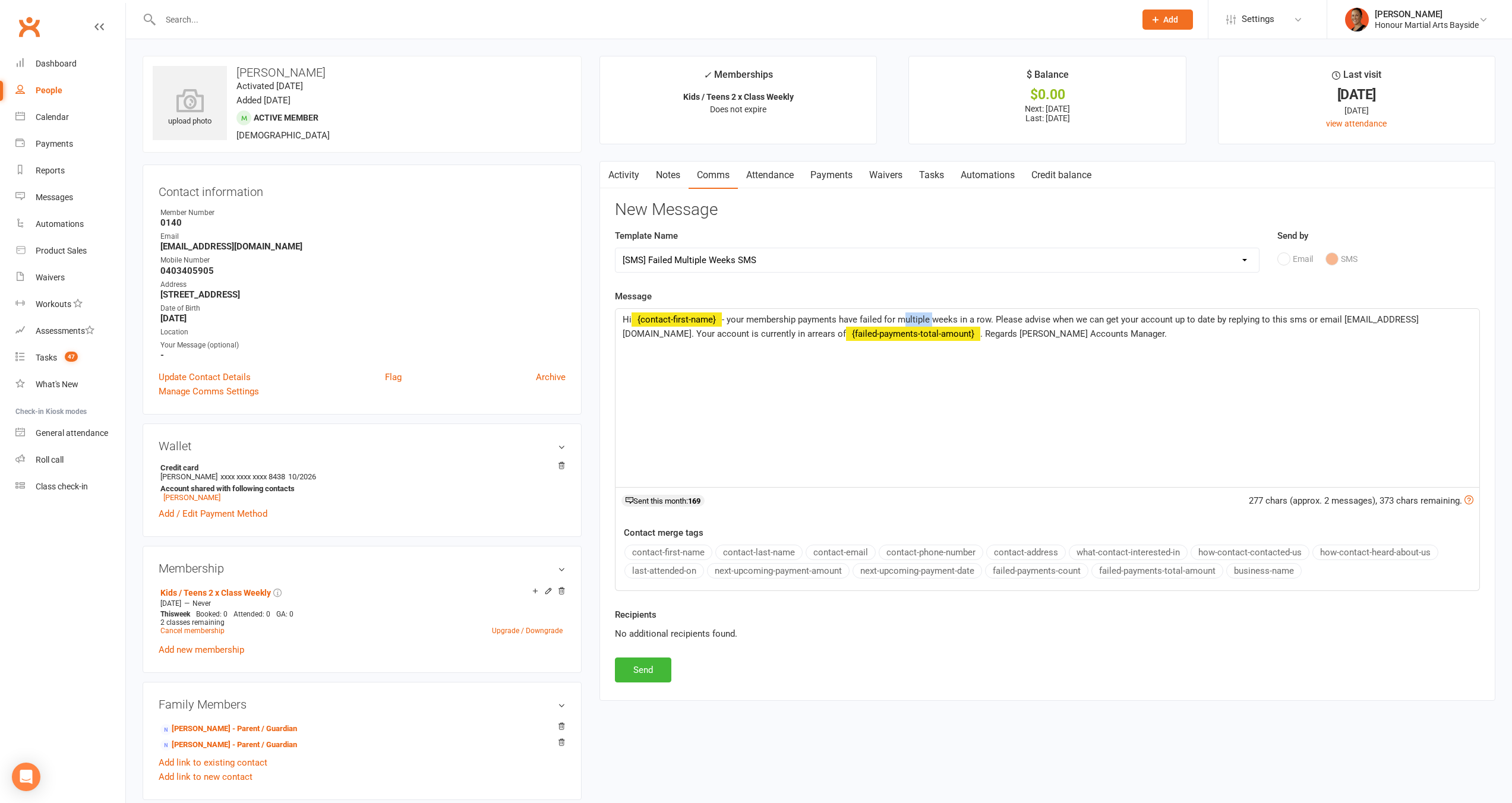
click at [916, 320] on span "- your membership payments have failed for multiple weeks in a row. Please advi…" at bounding box center [1020, 326] width 796 height 25
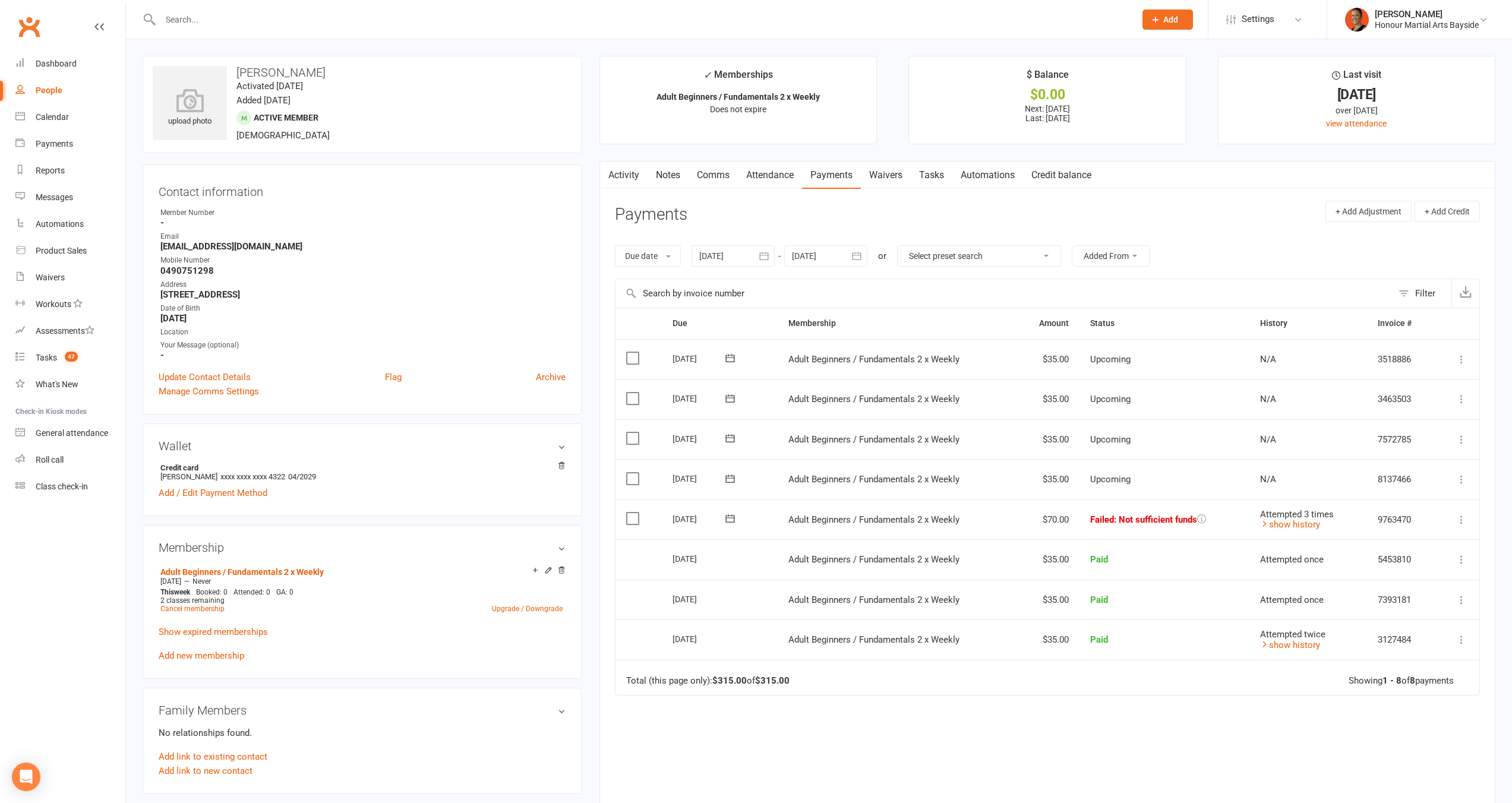
click at [1460, 517] on icon at bounding box center [1461, 519] width 12 height 12
click at [1394, 628] on link "Retry now" at bounding box center [1409, 637] width 118 height 24
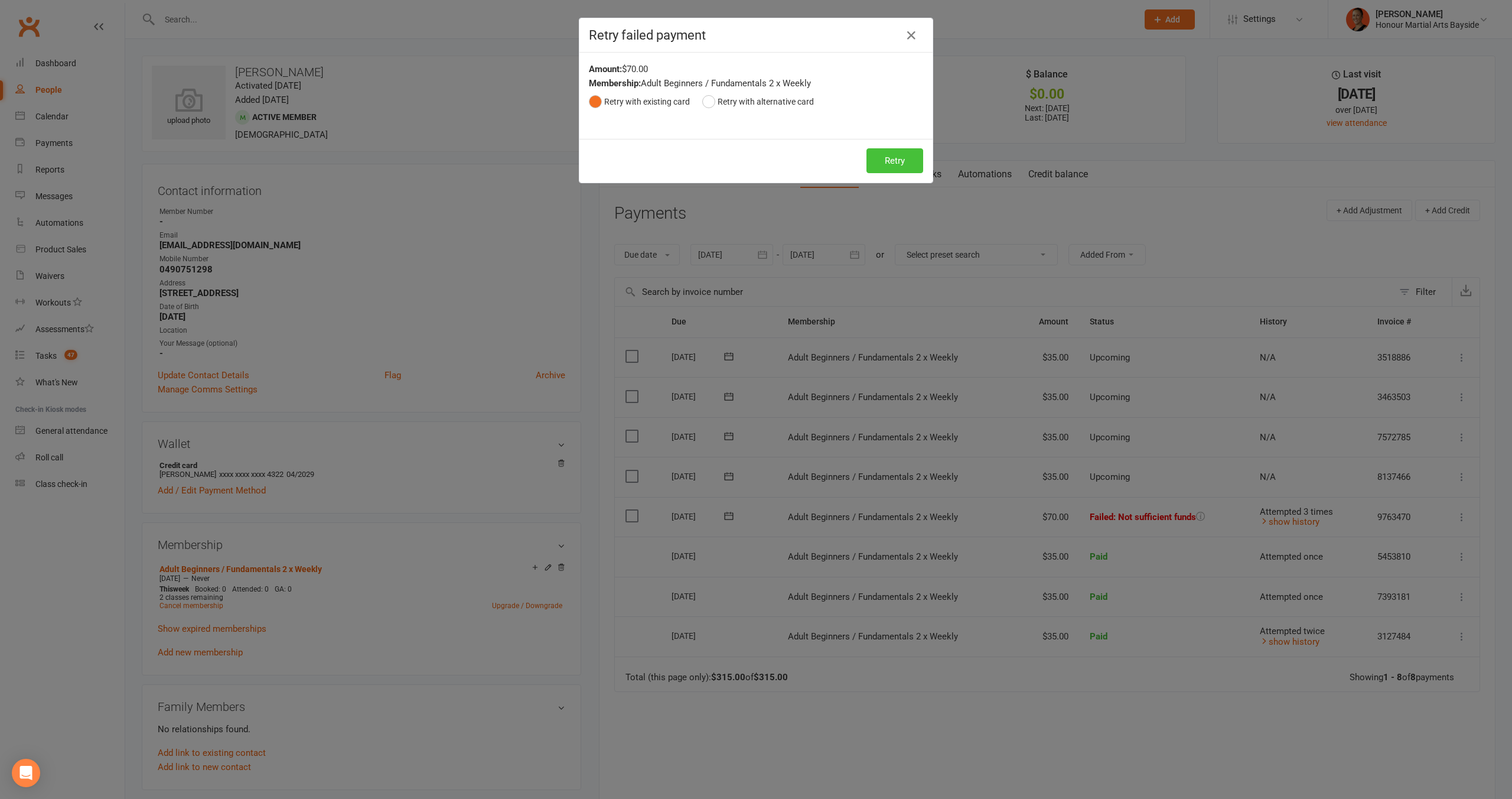
click at [871, 159] on button "Retry" at bounding box center [895, 161] width 56 height 25
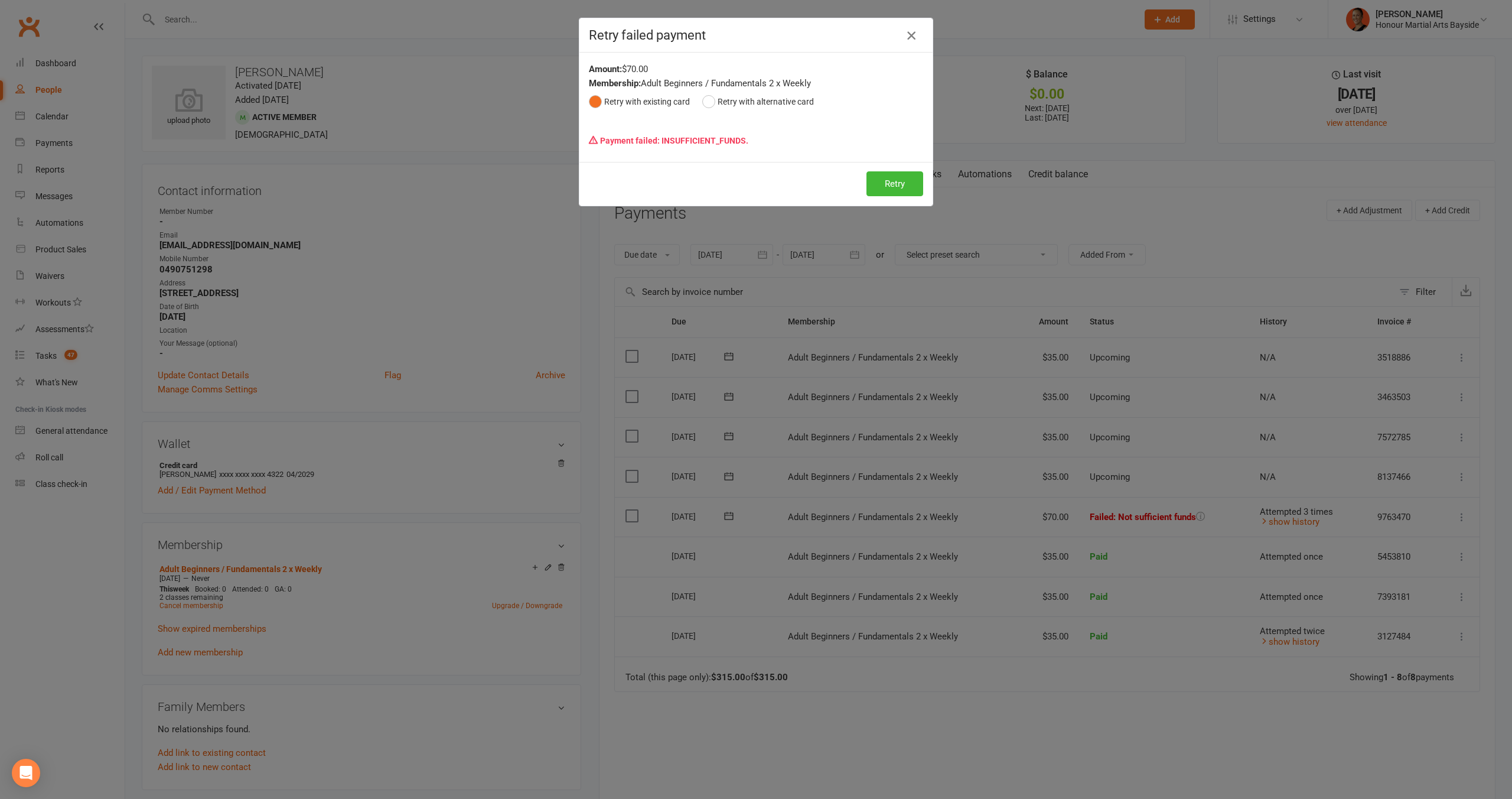
click at [912, 36] on icon "button" at bounding box center [912, 36] width 15 height 15
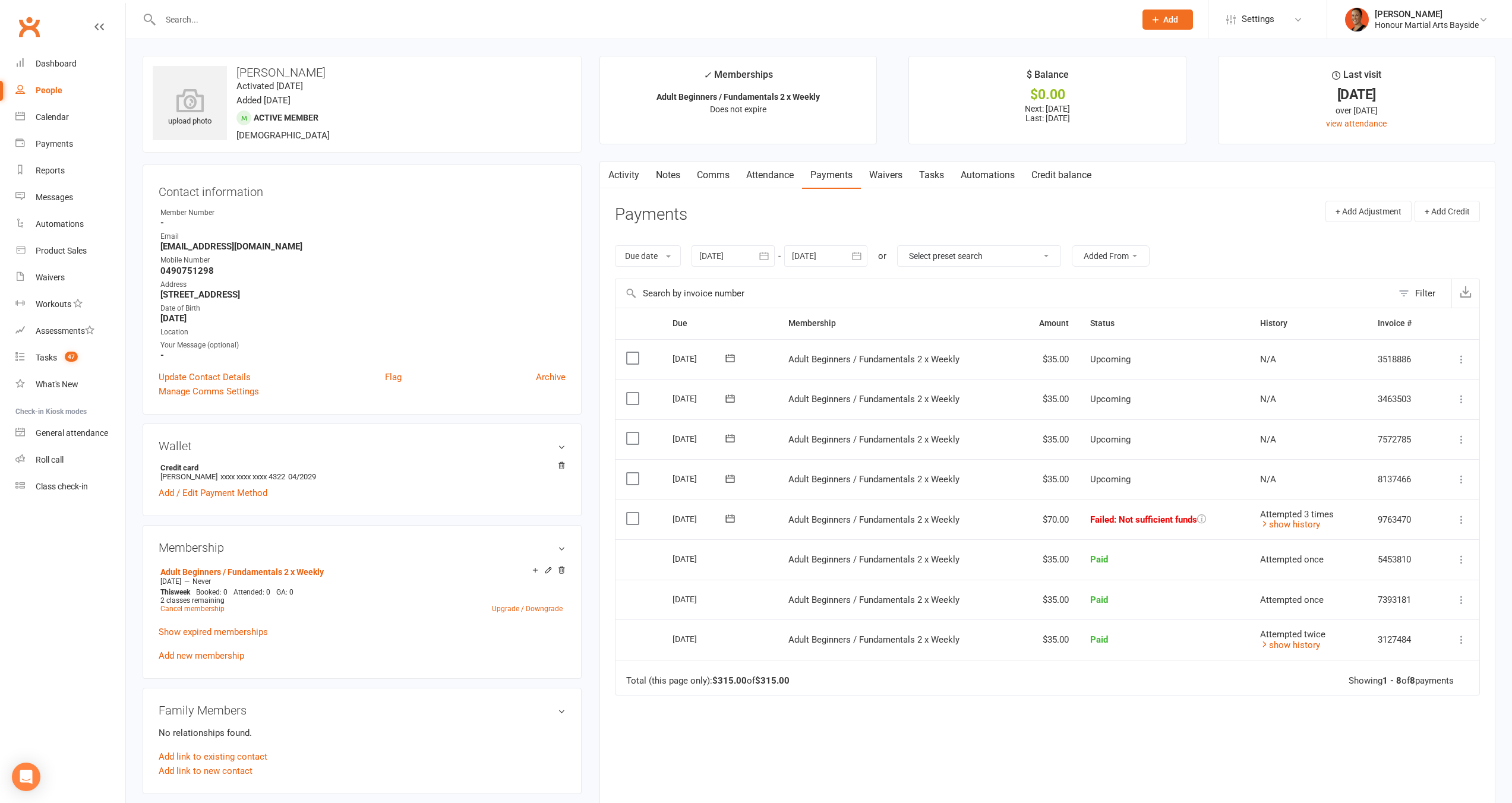
click at [626, 174] on link "Activity" at bounding box center [623, 175] width 48 height 28
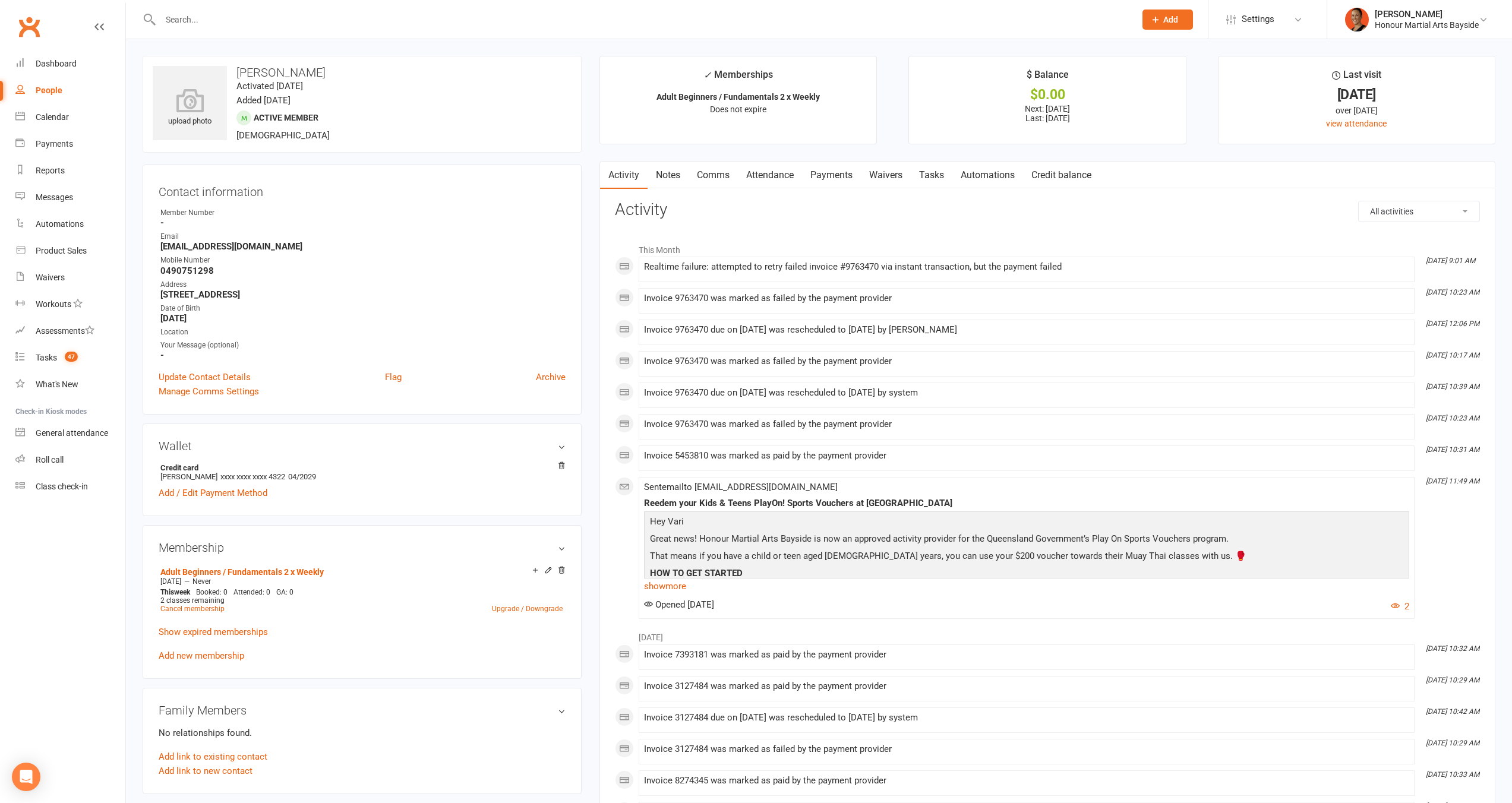
click at [731, 178] on link "Comms" at bounding box center [713, 175] width 50 height 28
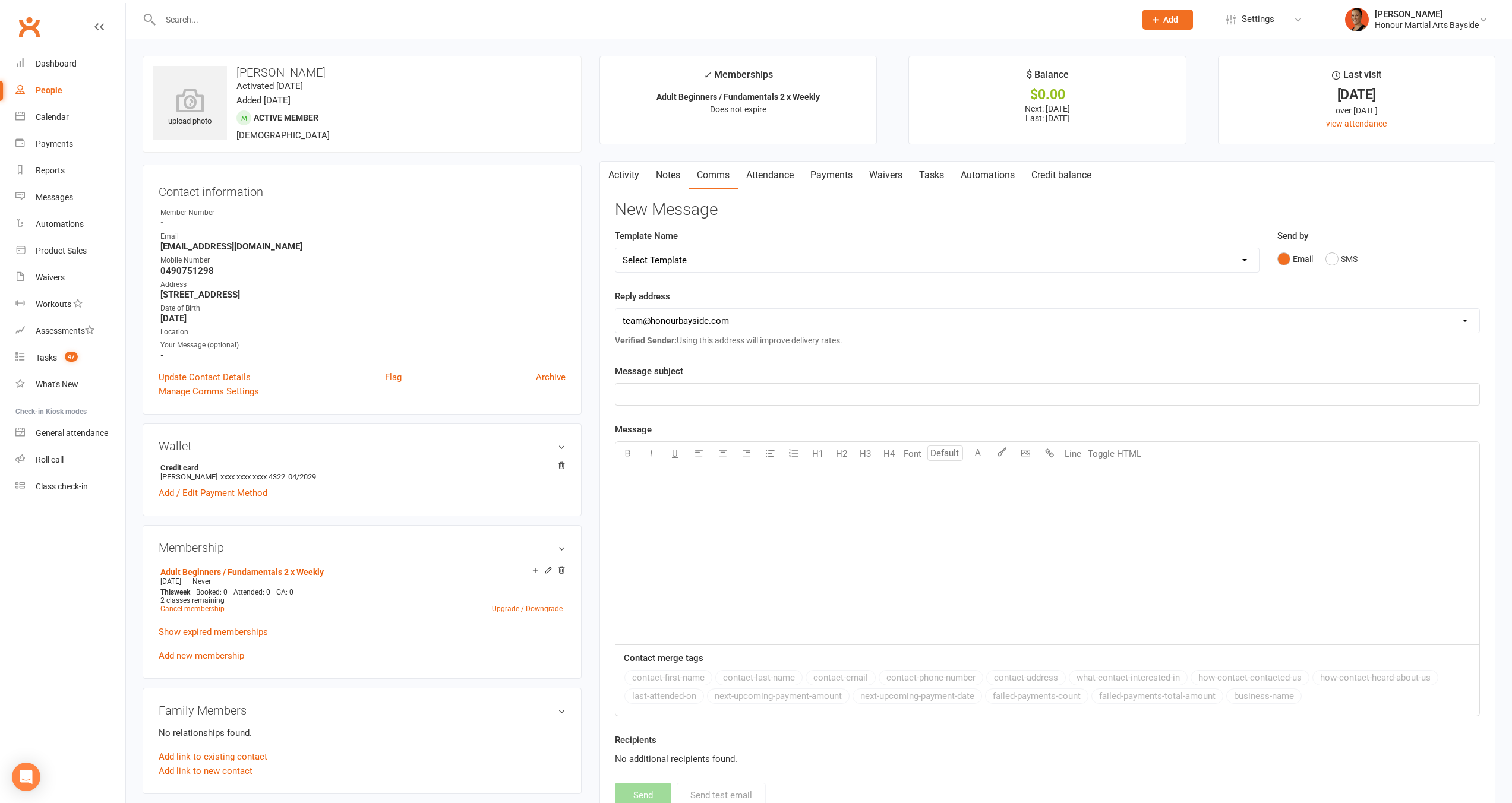
click at [1058, 278] on div "Template Name Select Template [Email] Cancellation 20 Day Term [Email] Suspend/…" at bounding box center [937, 259] width 662 height 61
click at [1062, 256] on select "Select Template [Email] Cancellation 20 Day Term [Email] Suspend/Cancel Choice …" at bounding box center [937, 260] width 644 height 24
select select "4"
click at [615, 248] on select "Select Template [Email] Cancellation 20 Day Term [Email] Suspend/Cancel Choice …" at bounding box center [937, 260] width 644 height 24
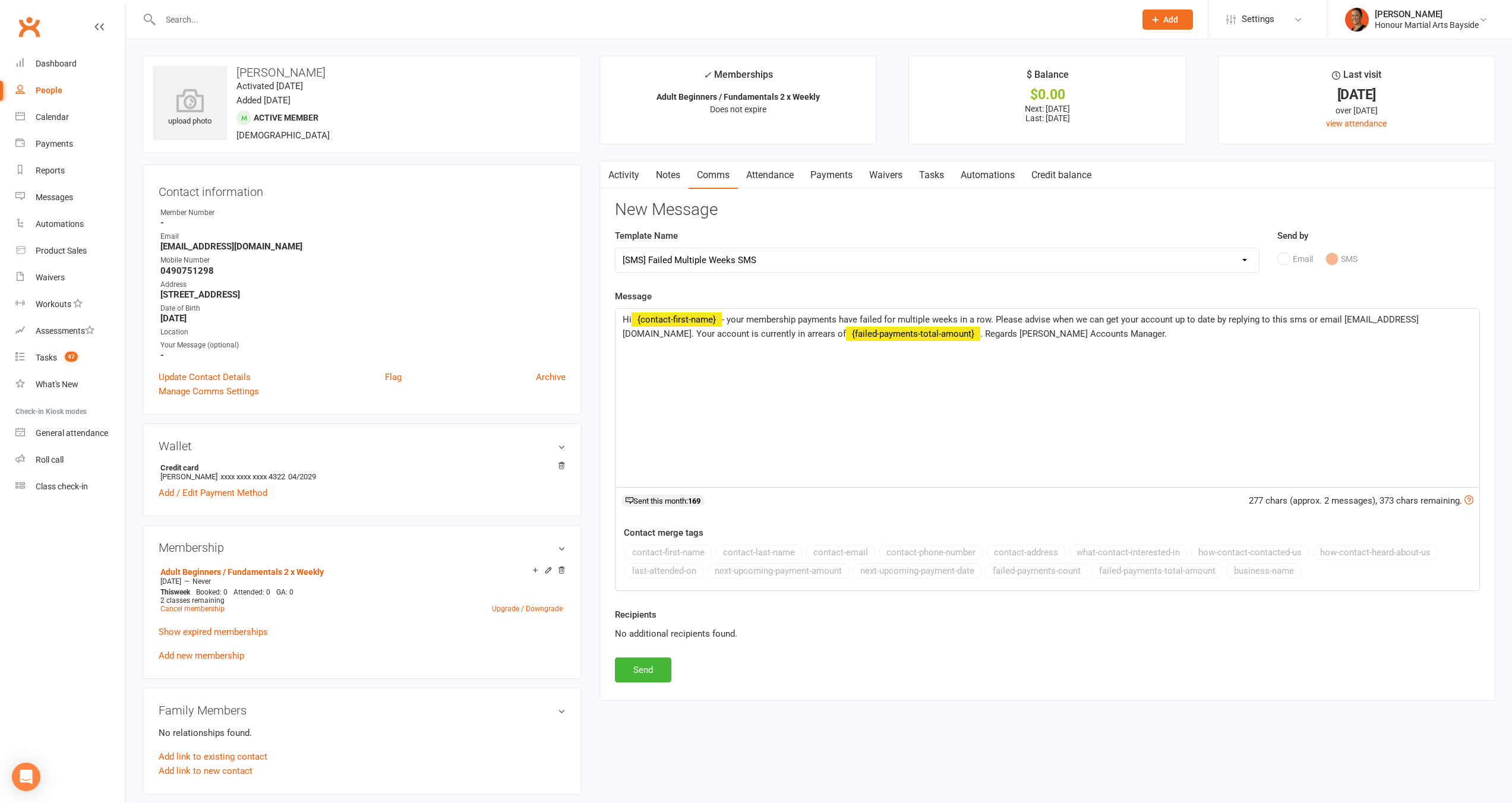
click at [914, 314] on span "- your membership payments have failed for multiple weeks in a row. Please advi…" at bounding box center [1020, 326] width 796 height 25
click at [963, 320] on span "- your membership payments have failed for 2 weeks in a row. Please advise when…" at bounding box center [1044, 326] width 842 height 25
click at [962, 320] on span "- your membership payments have failed for 2 weeks in a row. Please advise when…" at bounding box center [1044, 326] width 842 height 25
click at [987, 336] on span ". Regards [PERSON_NAME] Accounts Manager." at bounding box center [979, 333] width 187 height 11
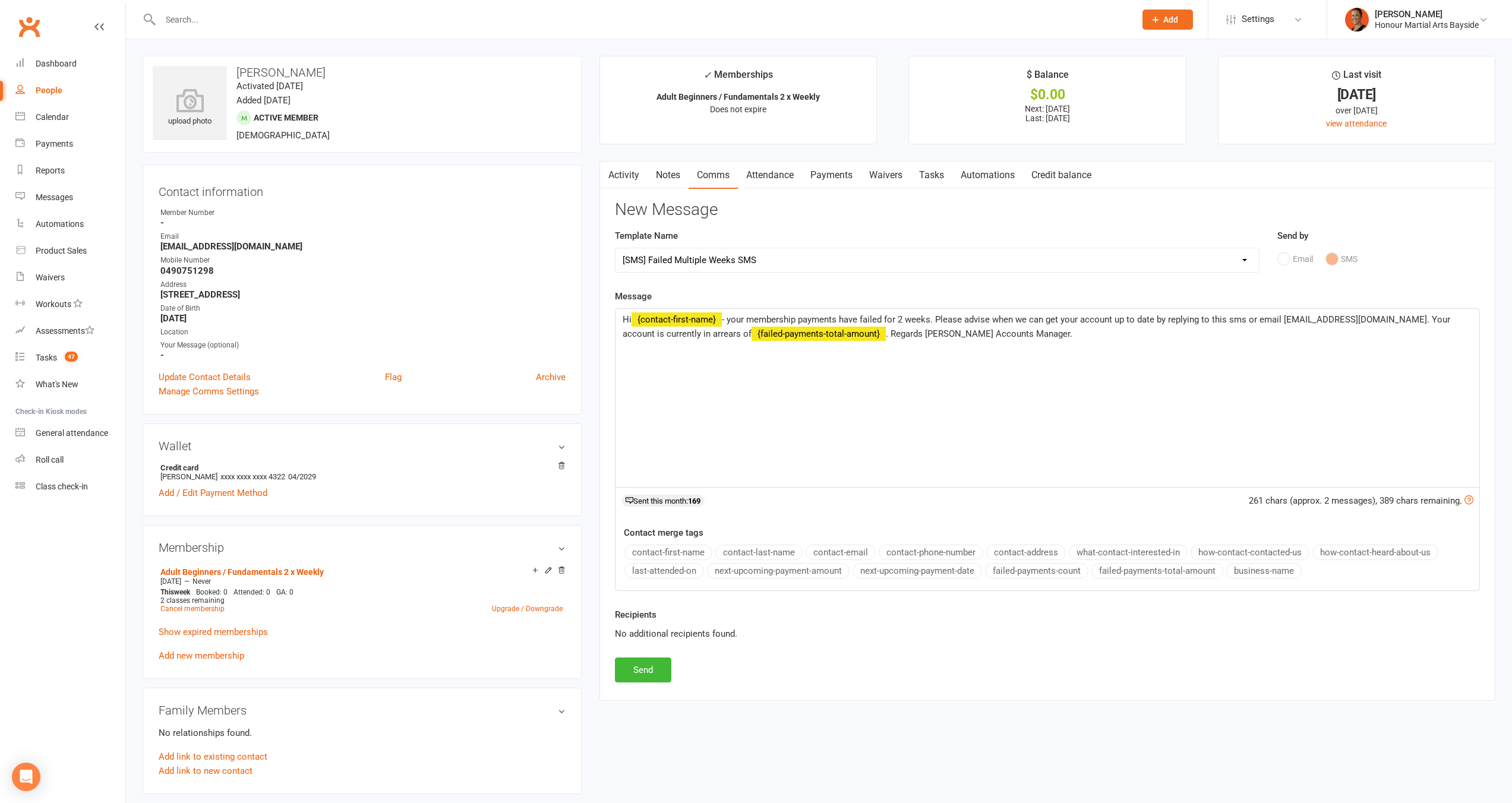
click at [1014, 333] on p "Hi ﻿ {contact-first-name} - your membership payments have failed for 2 weeks. P…" at bounding box center [1047, 326] width 850 height 28
click at [1290, 571] on button "business-name" at bounding box center [1264, 570] width 75 height 15
click at [649, 664] on button "Send" at bounding box center [644, 669] width 57 height 25
select select
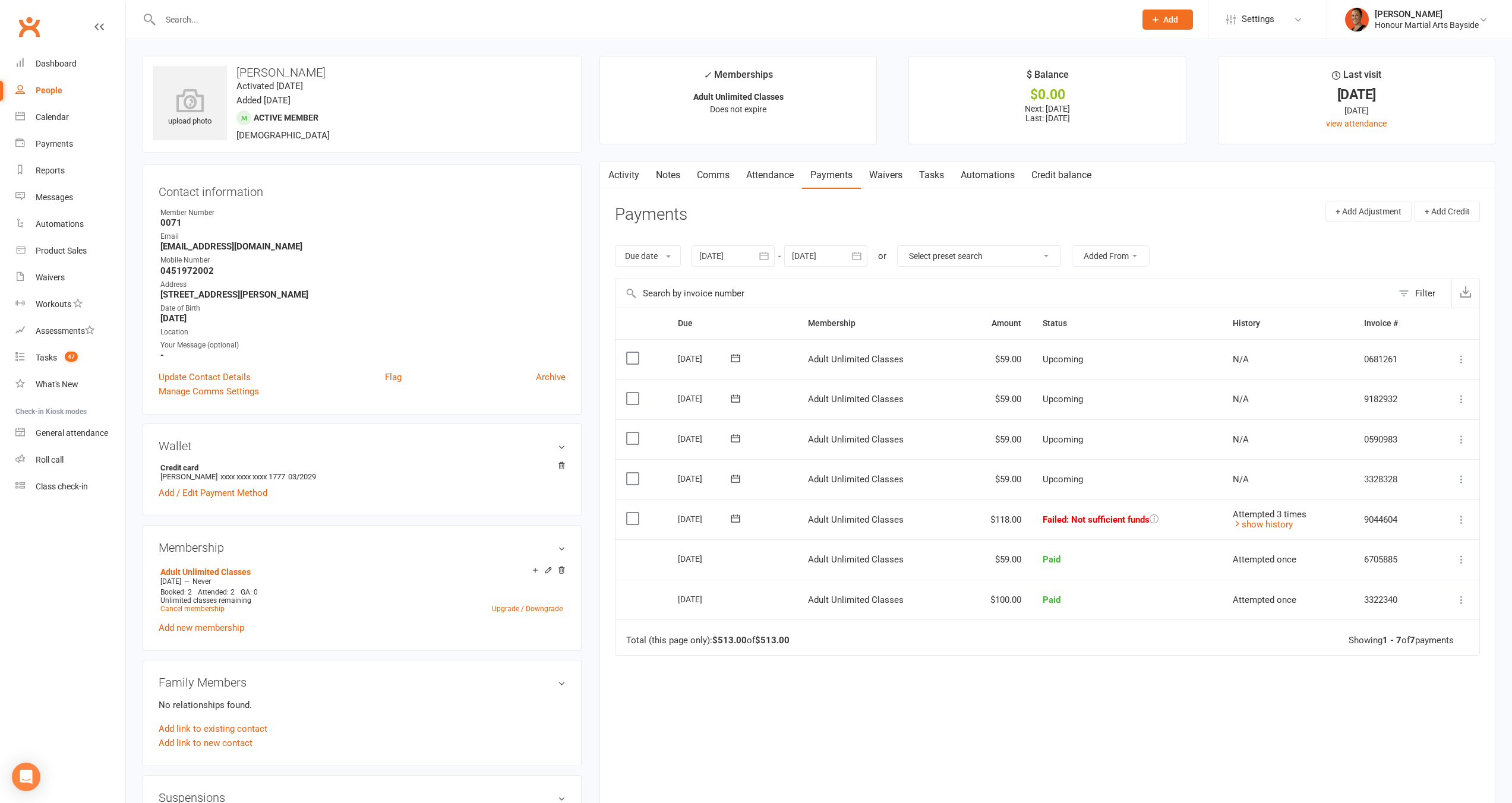
click at [661, 177] on link "Notes" at bounding box center [668, 175] width 41 height 28
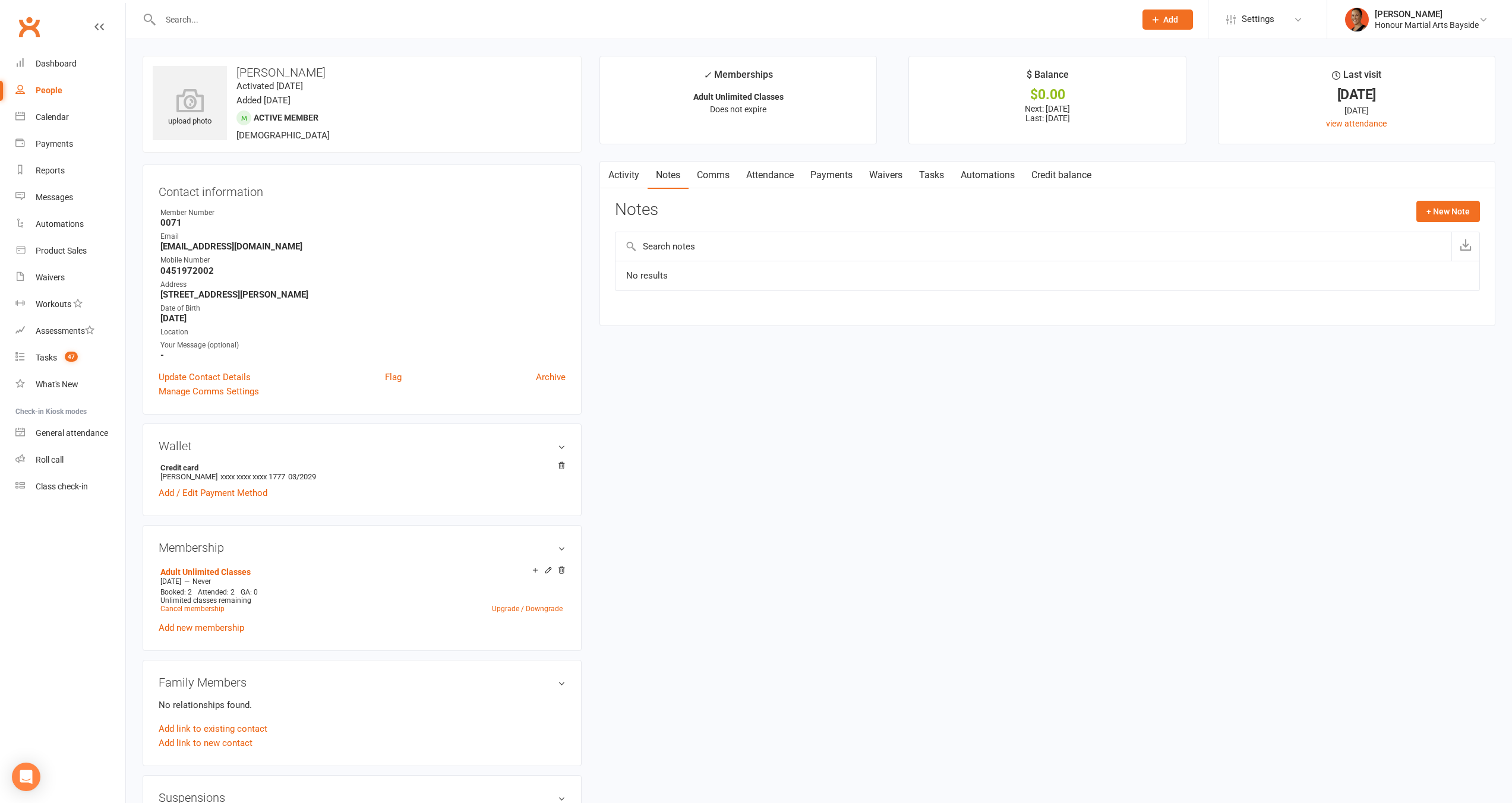
click at [617, 171] on link "Activity" at bounding box center [623, 175] width 48 height 28
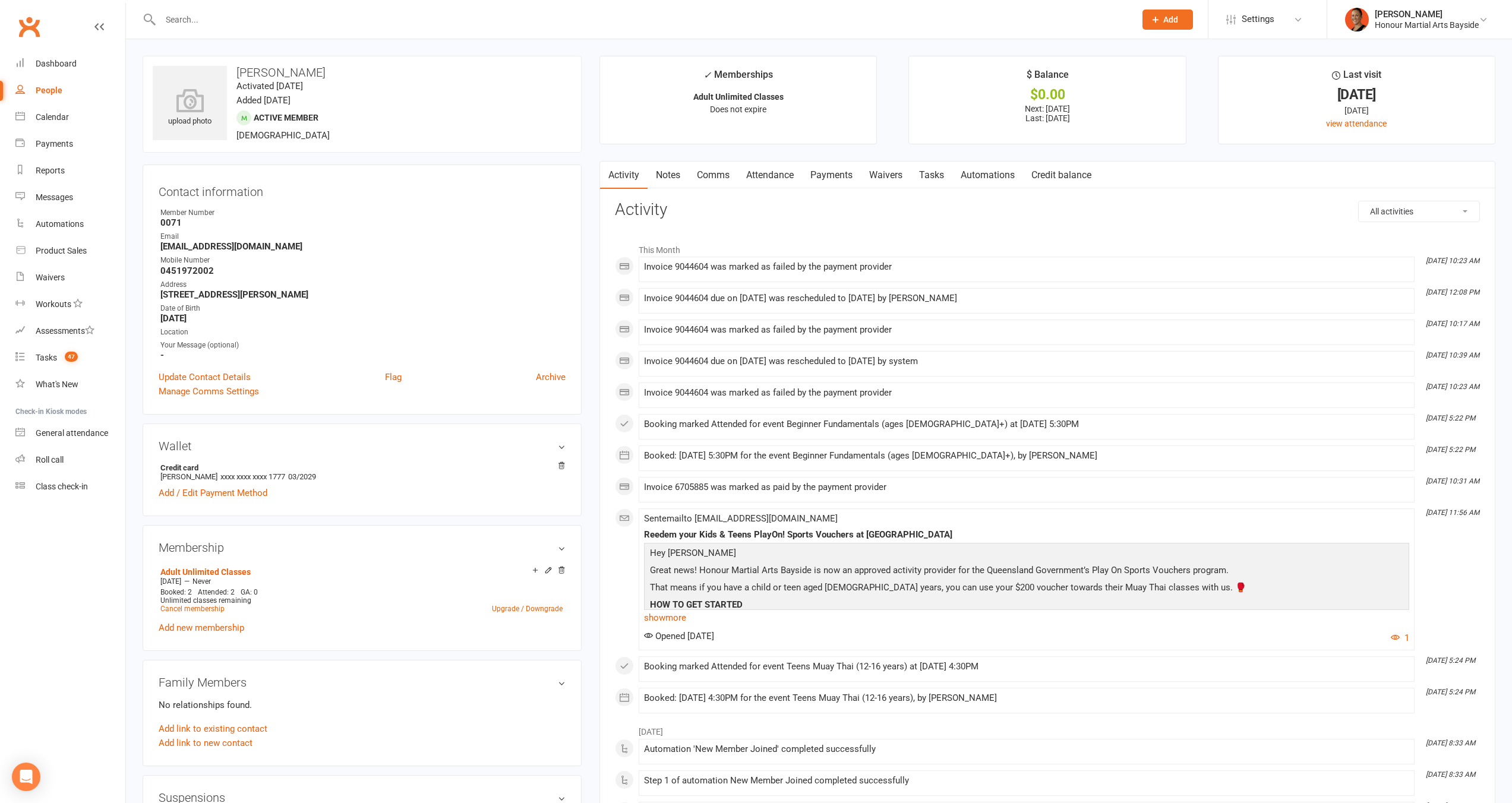
click at [1399, 212] on select "All activities Bookings / Attendances Communications Notes Failed SMSes Grading…" at bounding box center [1419, 211] width 121 height 20
select select "ConversationLogEntry"
click at [1359, 201] on select "All activities Bookings / Attendances Communications Notes Failed SMSes Grading…" at bounding box center [1419, 211] width 121 height 20
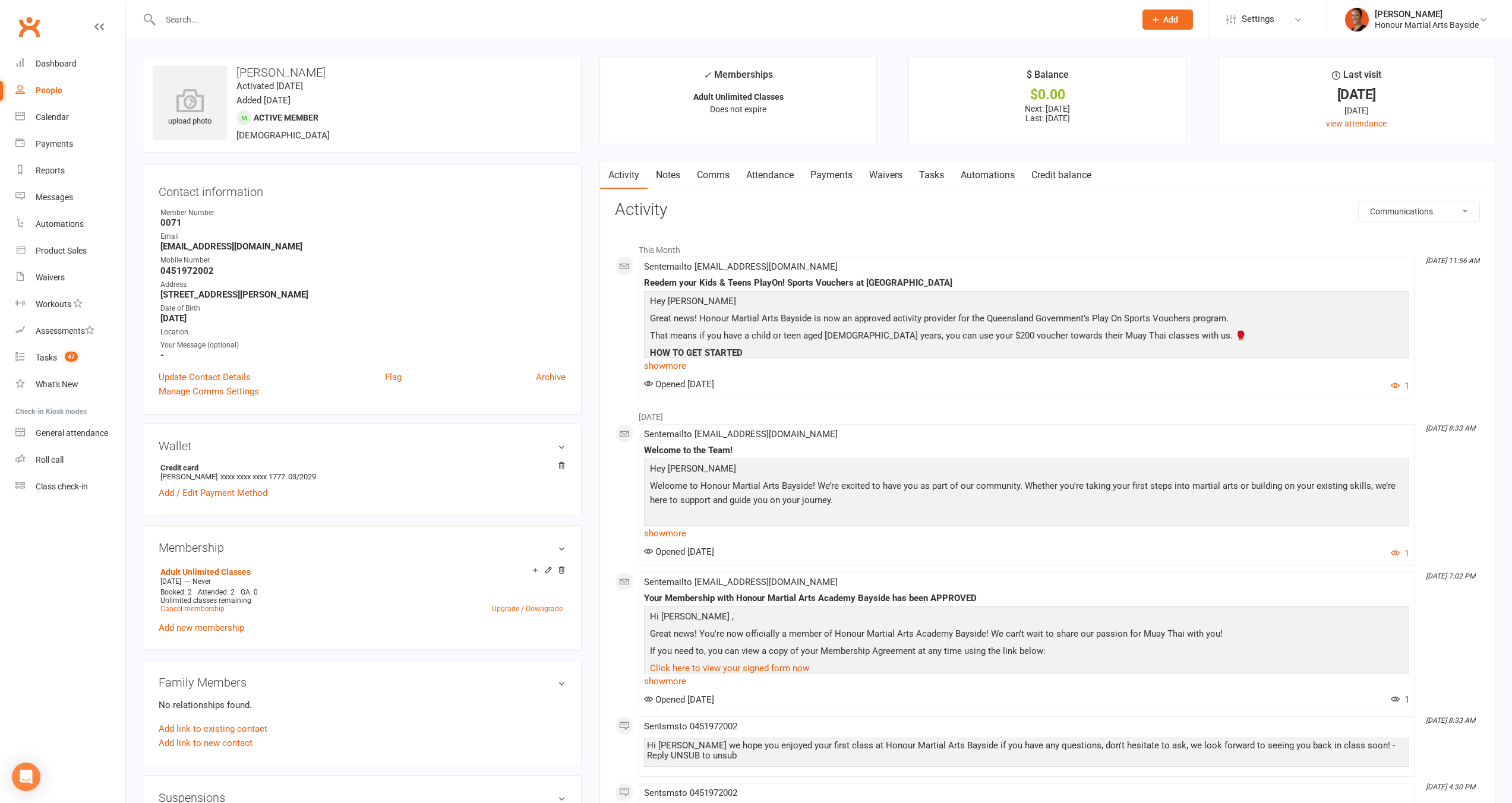
click at [832, 177] on link "Payments" at bounding box center [831, 175] width 58 height 28
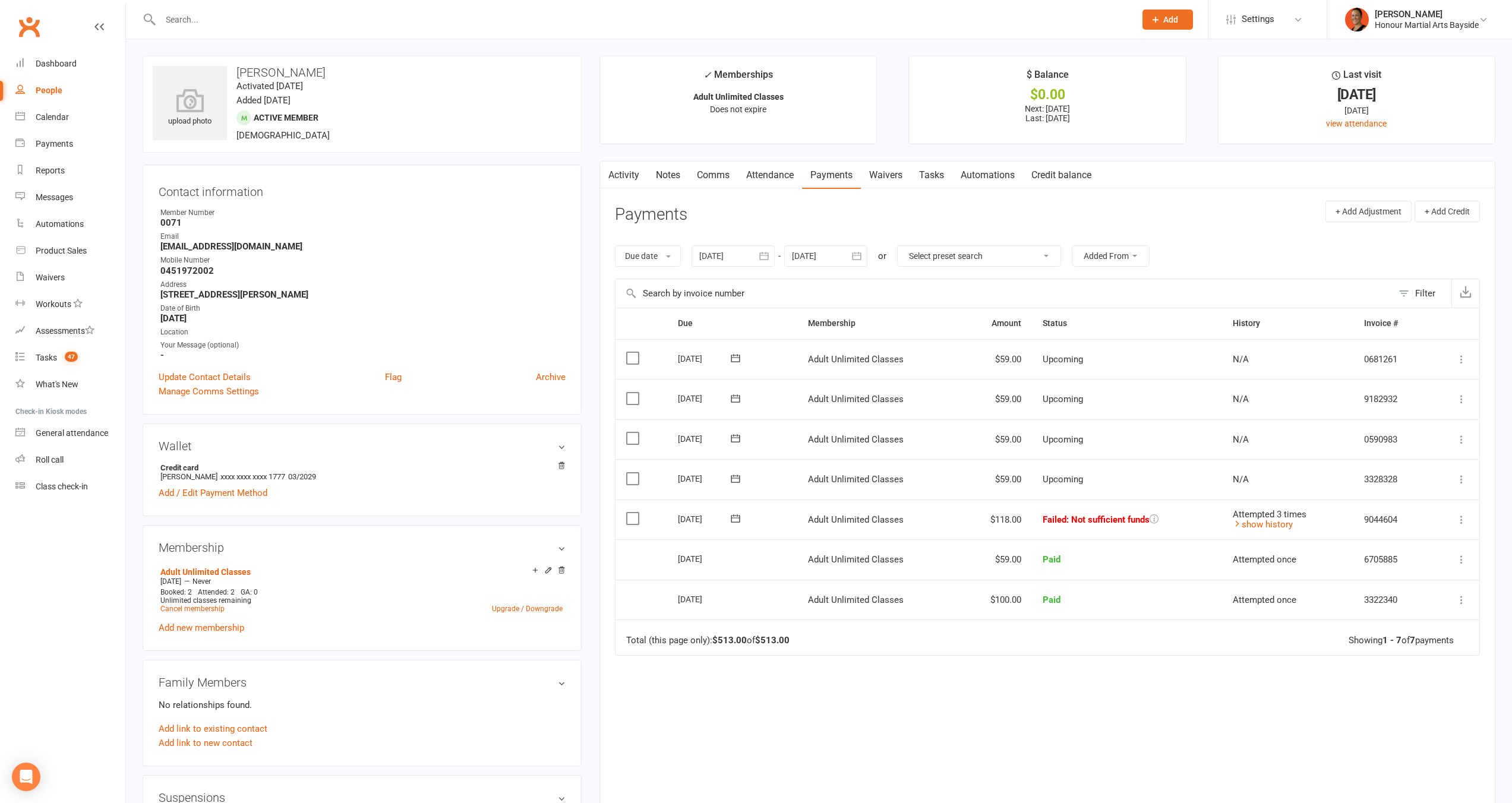
click at [1463, 521] on icon at bounding box center [1461, 519] width 12 height 12
click at [1419, 630] on link "Retry now" at bounding box center [1409, 637] width 118 height 24
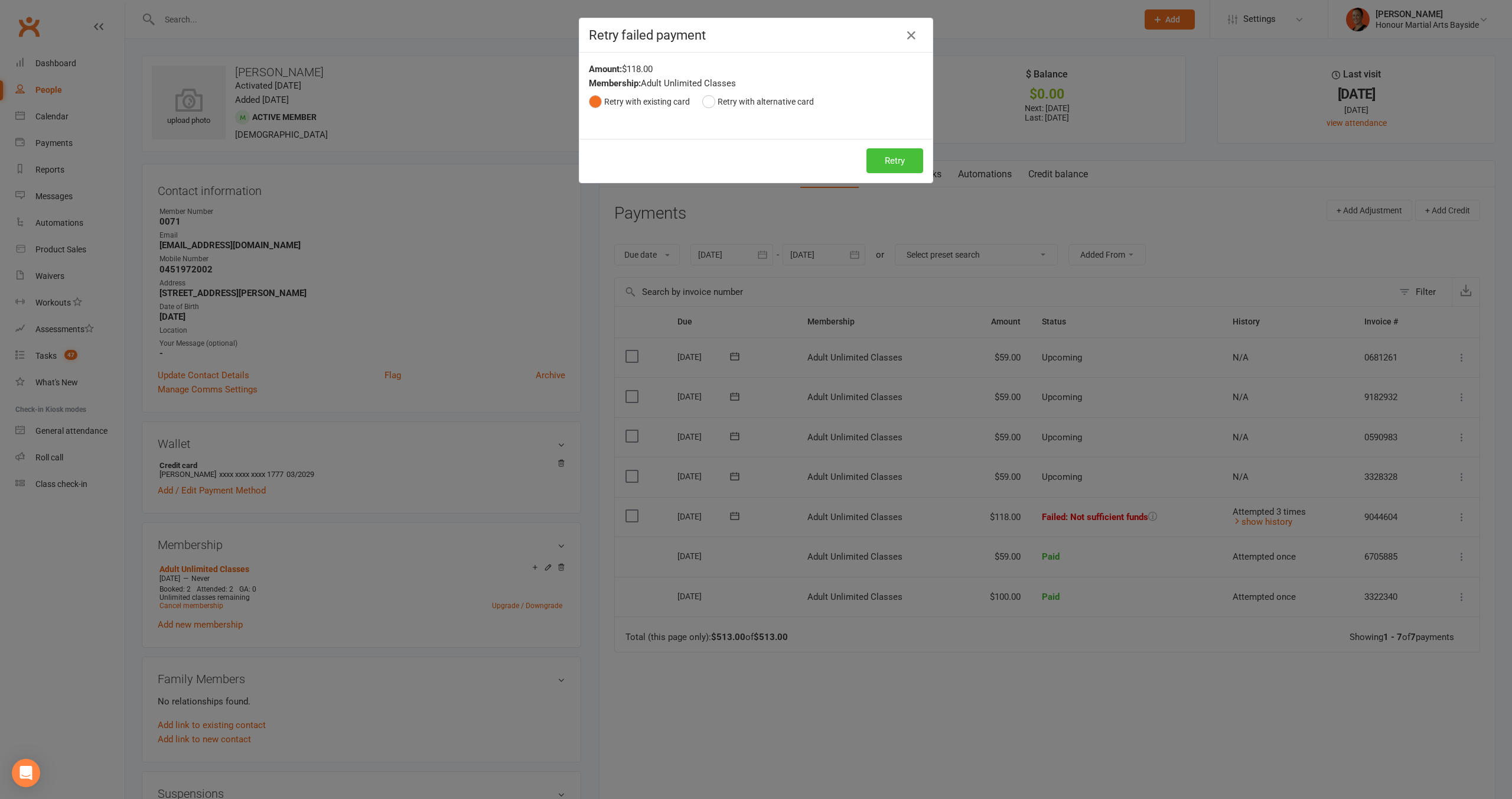
click at [900, 157] on button "Retry" at bounding box center [895, 161] width 56 height 25
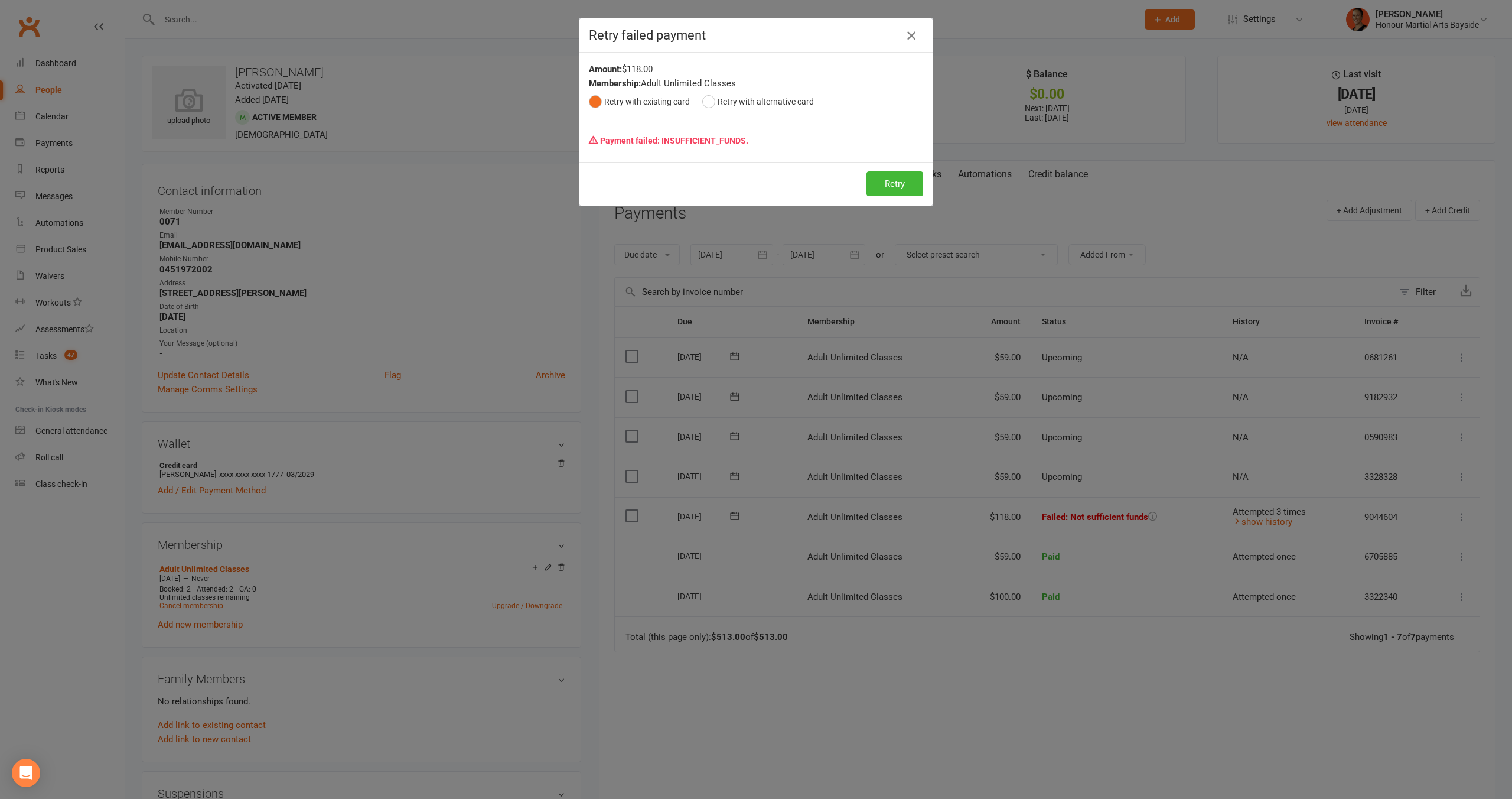
click at [904, 42] on icon "button" at bounding box center [912, 36] width 15 height 15
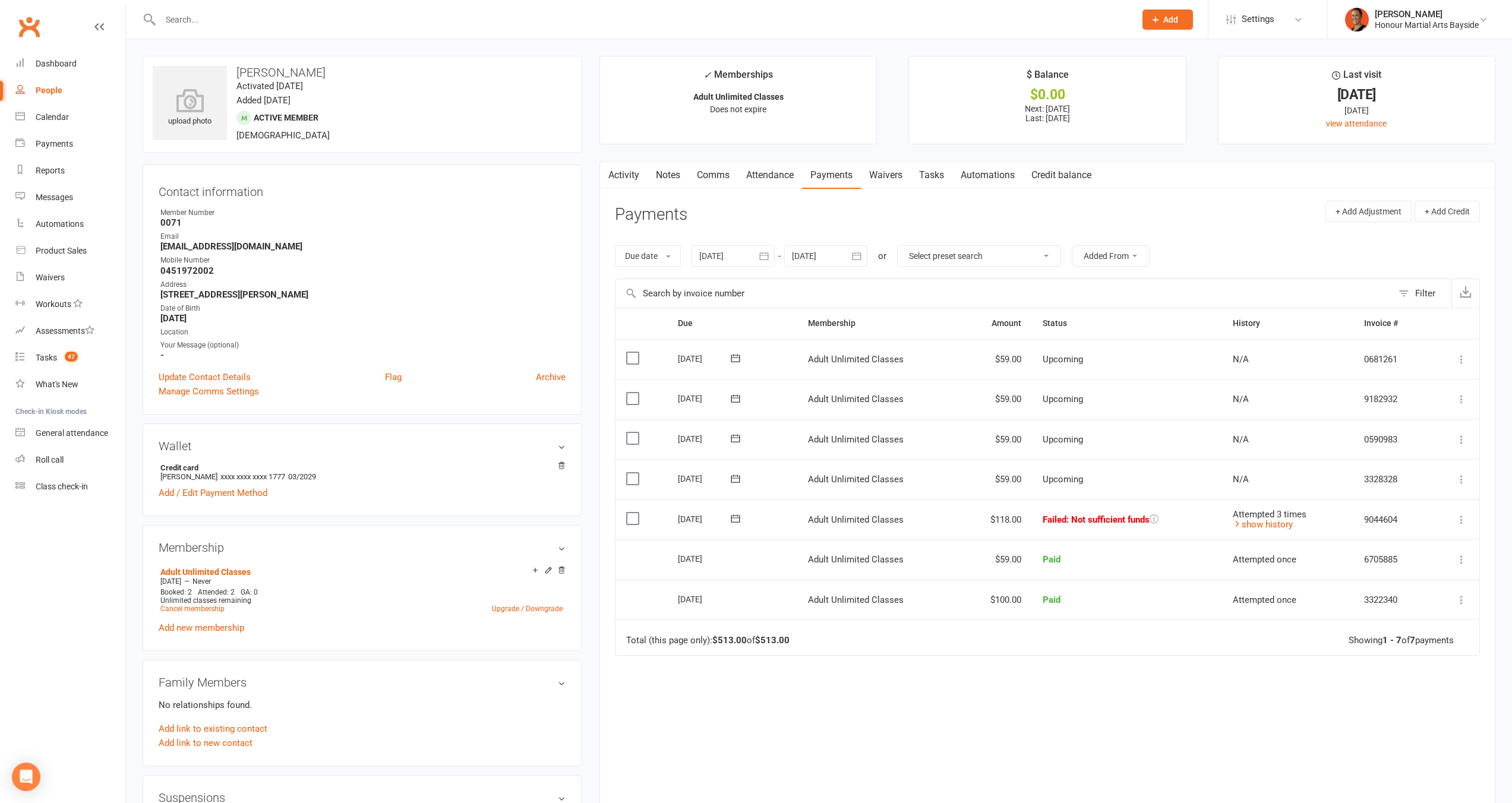
click at [713, 179] on link "Comms" at bounding box center [713, 175] width 50 height 28
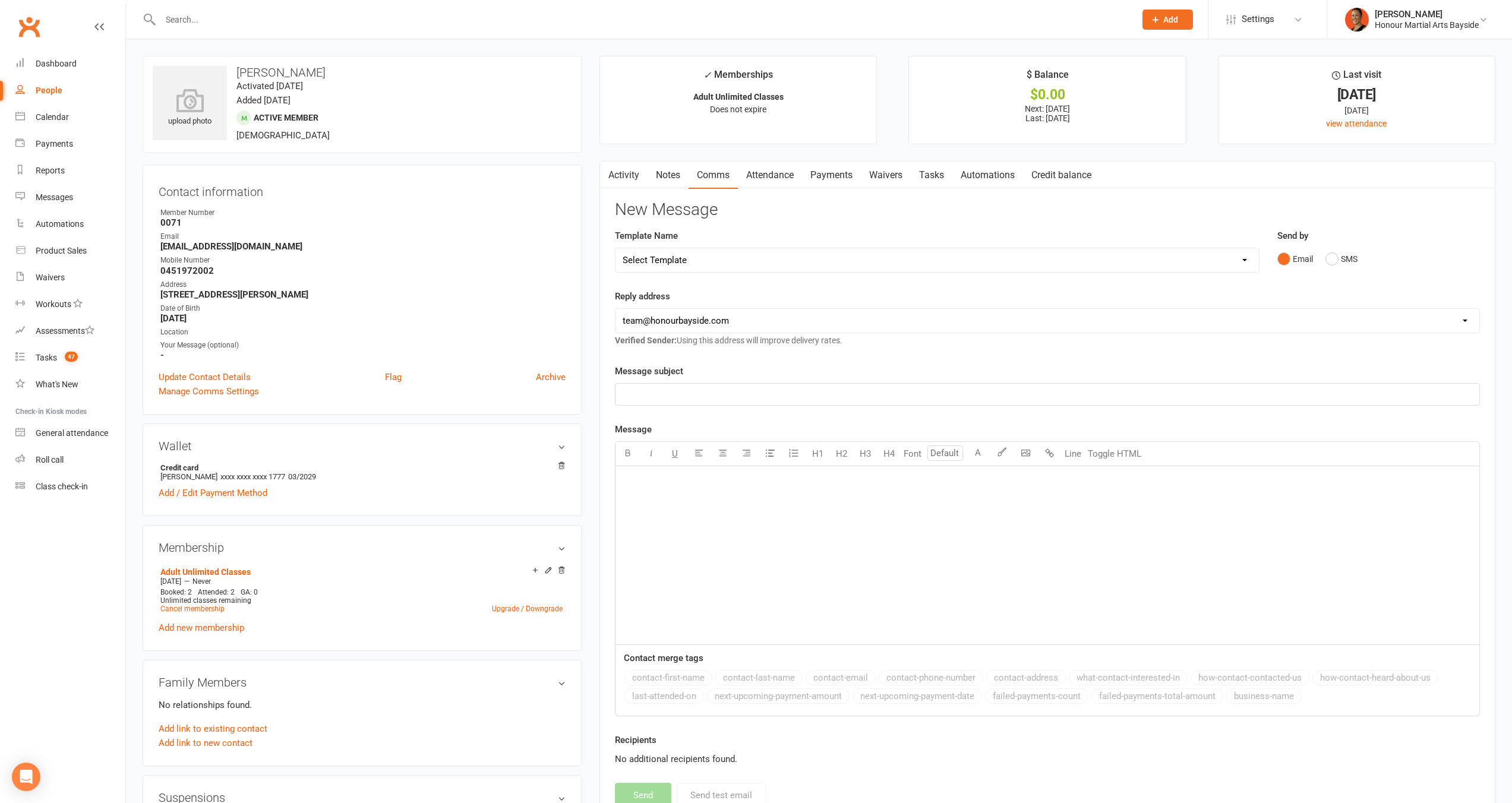
click at [907, 260] on select "Select Template [Email] Cancellation 20 Day Term [Email] Suspend/Cancel Choice …" at bounding box center [937, 260] width 644 height 24
select select "4"
click at [615, 248] on select "Select Template [Email] Cancellation 20 Day Term [Email] Suspend/Cancel Choice …" at bounding box center [937, 260] width 644 height 24
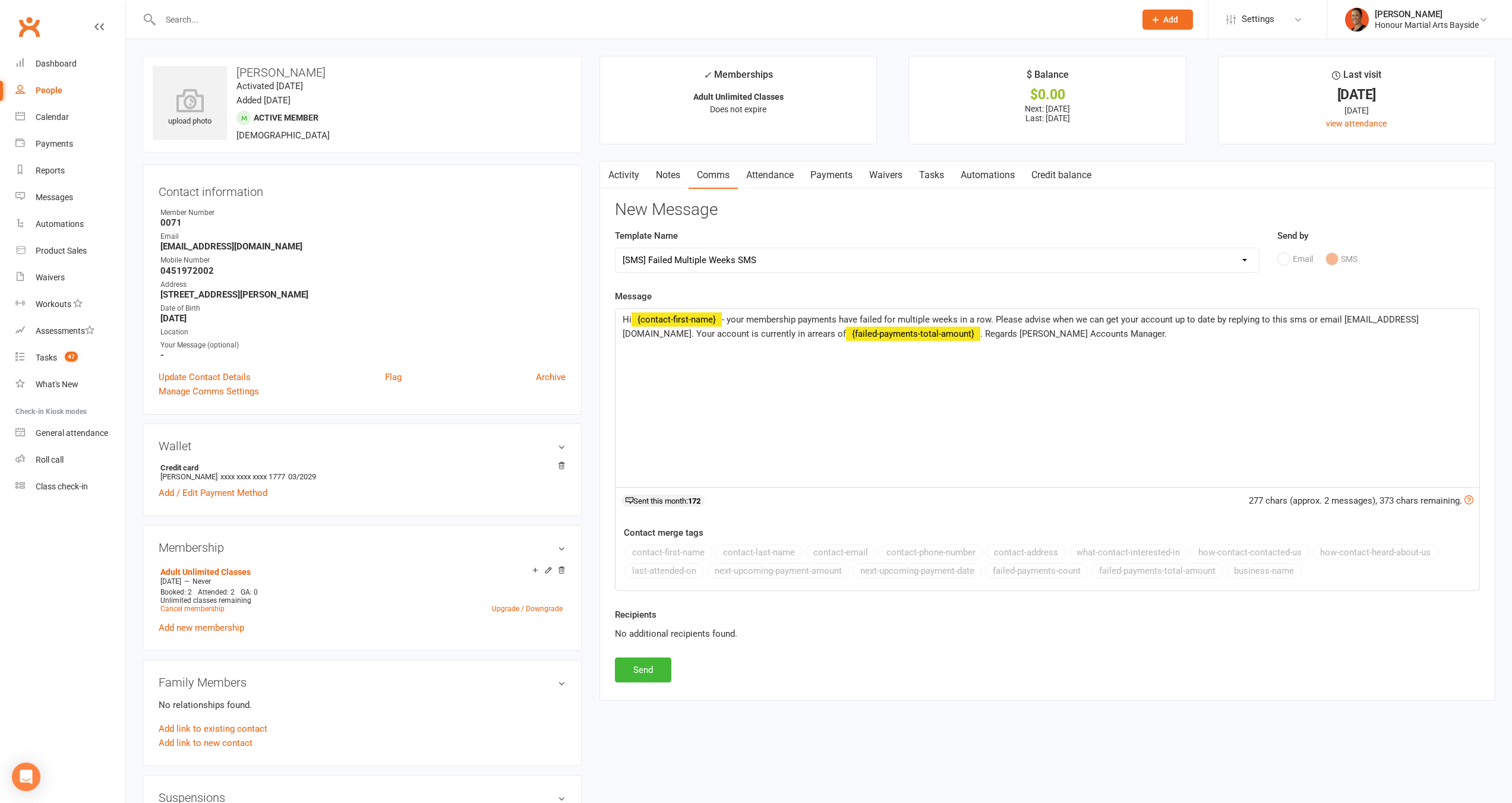
click at [919, 318] on span "- your membership payments have failed for multiple weeks in a row. Please advi…" at bounding box center [1020, 326] width 796 height 25
click at [956, 322] on span "- your membership payments have failed for 2 weeks in a row. Please advise when…" at bounding box center [1044, 326] width 842 height 25
click at [646, 667] on button "Send" at bounding box center [644, 669] width 57 height 25
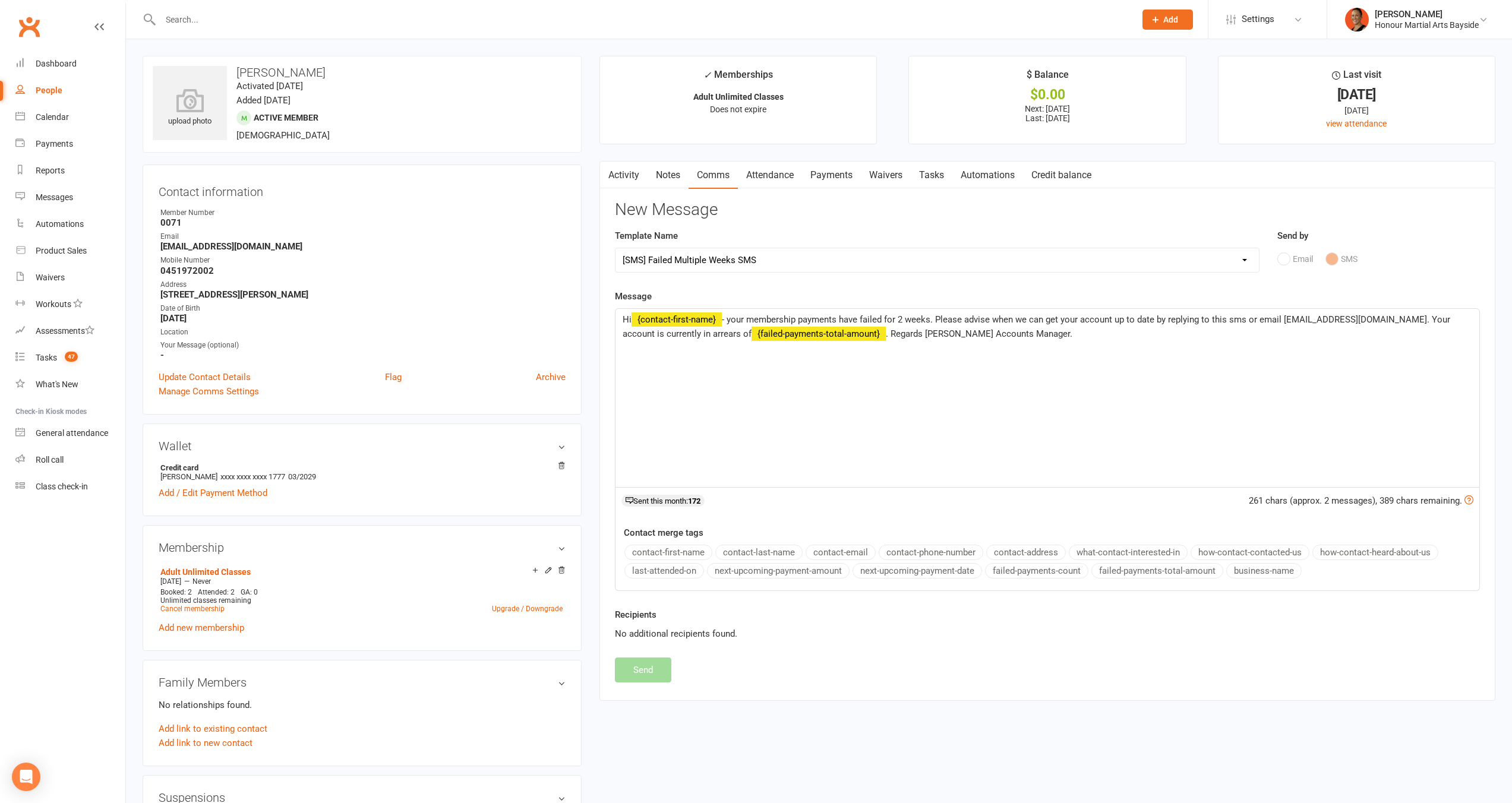
select select
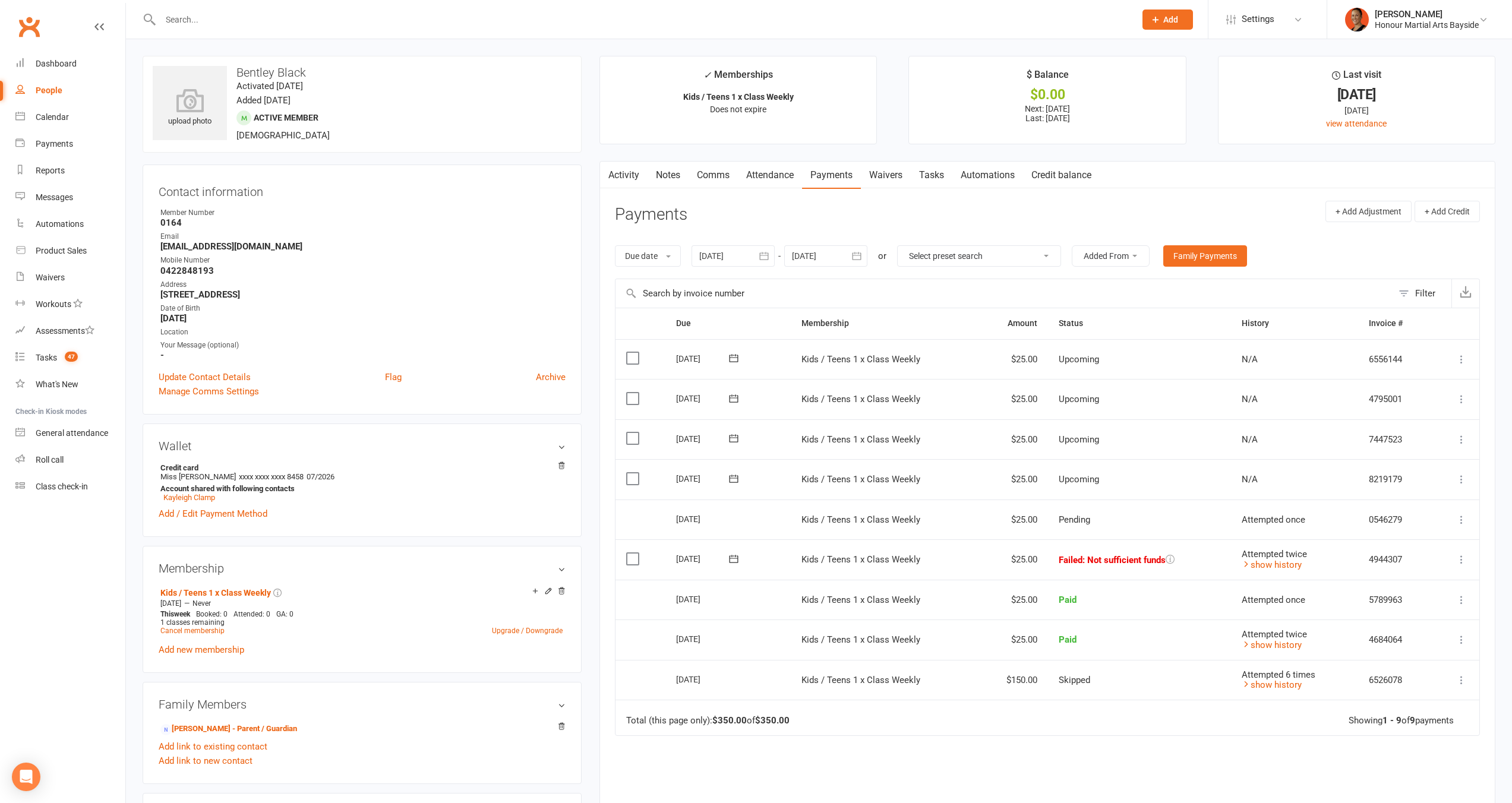
click at [1461, 558] on icon at bounding box center [1461, 559] width 12 height 12
click at [1439, 670] on link "Retry now" at bounding box center [1409, 676] width 118 height 24
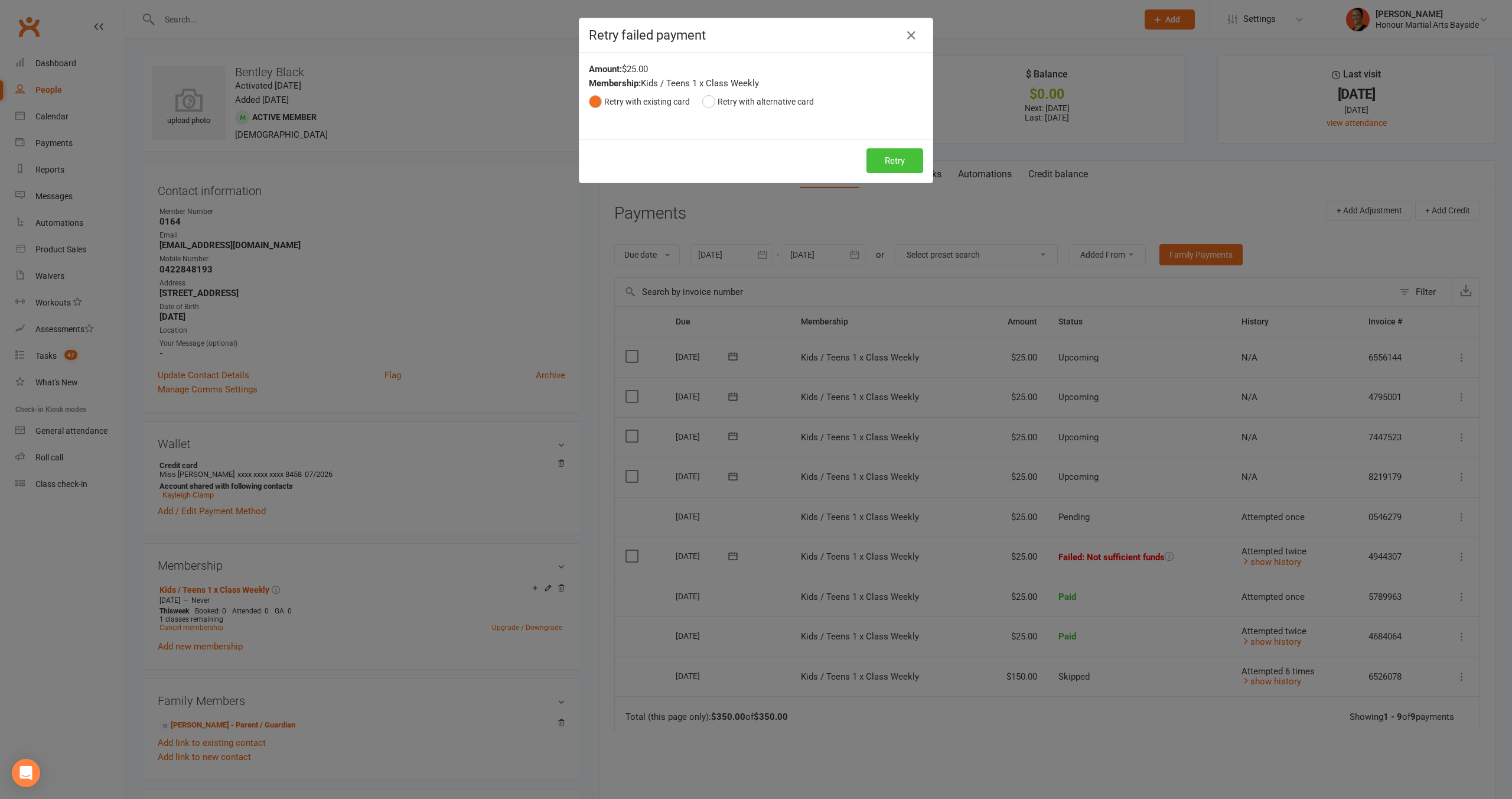
click at [892, 165] on button "Retry" at bounding box center [895, 161] width 56 height 25
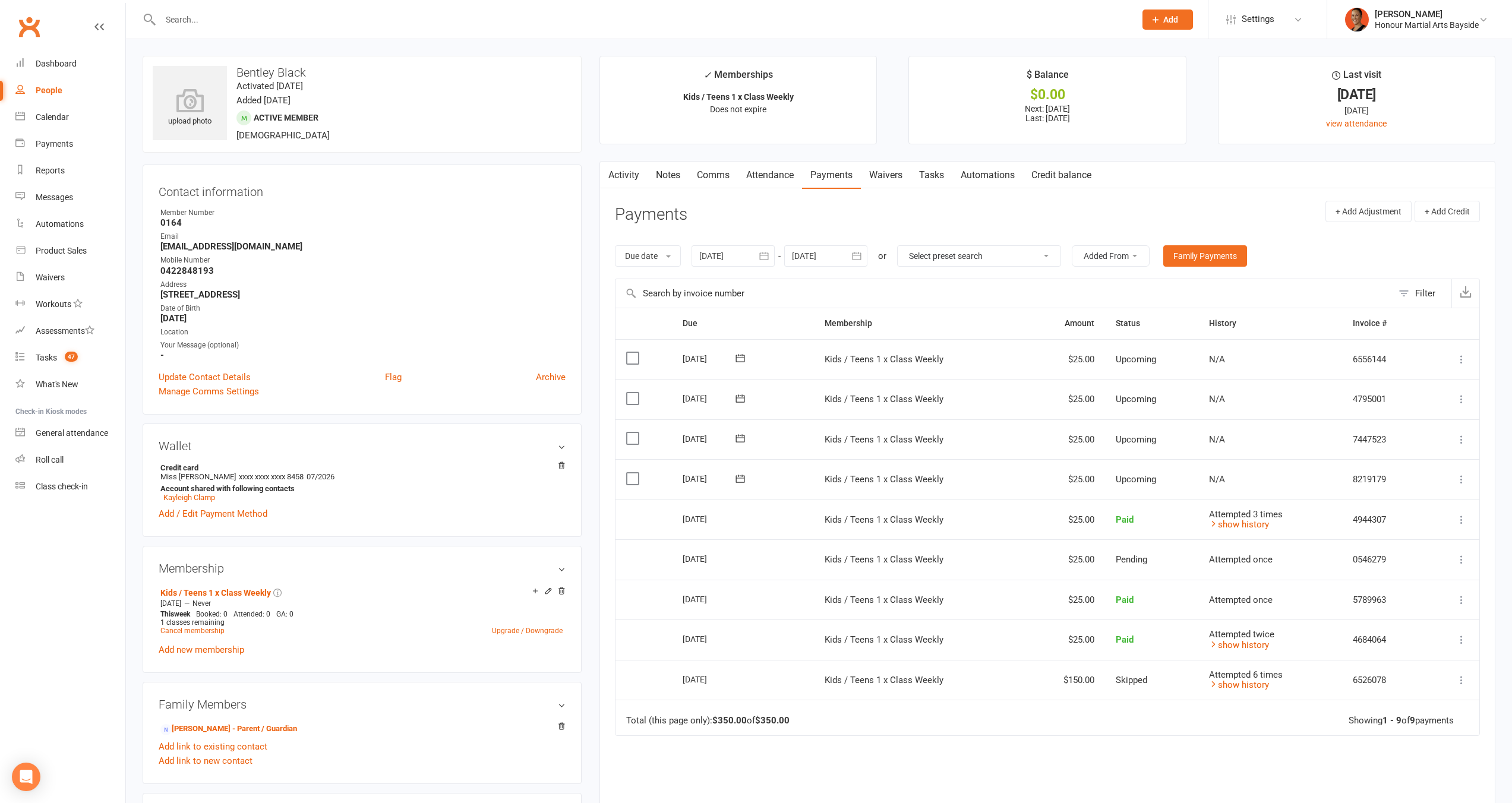
click at [668, 158] on main "✓ Memberships Kids / Teens 1 x Class Weekly Does not expire $ Balance $0.00 Nex…" at bounding box center [1048, 487] width 914 height 863
click at [668, 171] on link "Notes" at bounding box center [668, 175] width 41 height 28
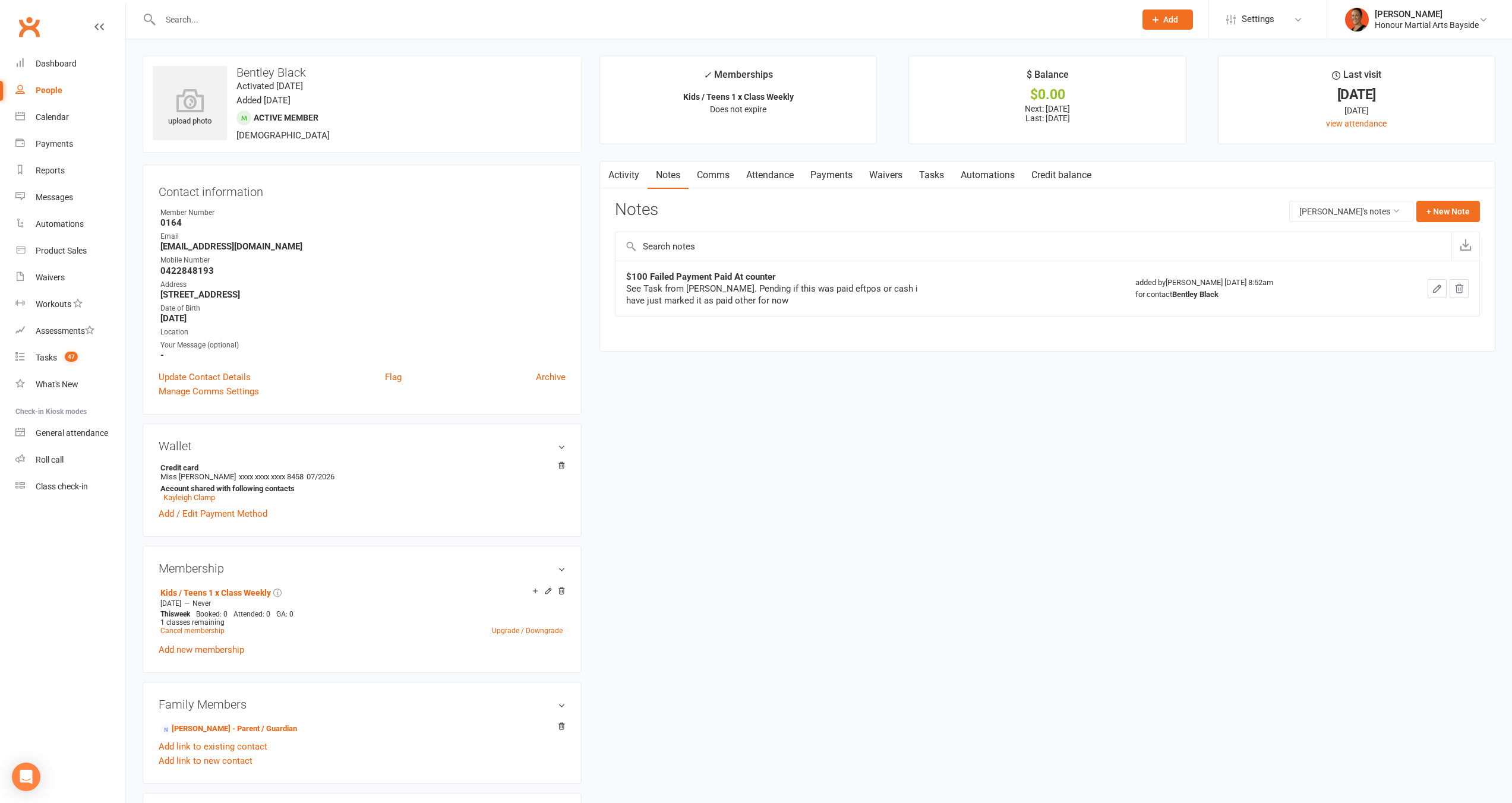
click at [824, 180] on link "Payments" at bounding box center [831, 175] width 58 height 28
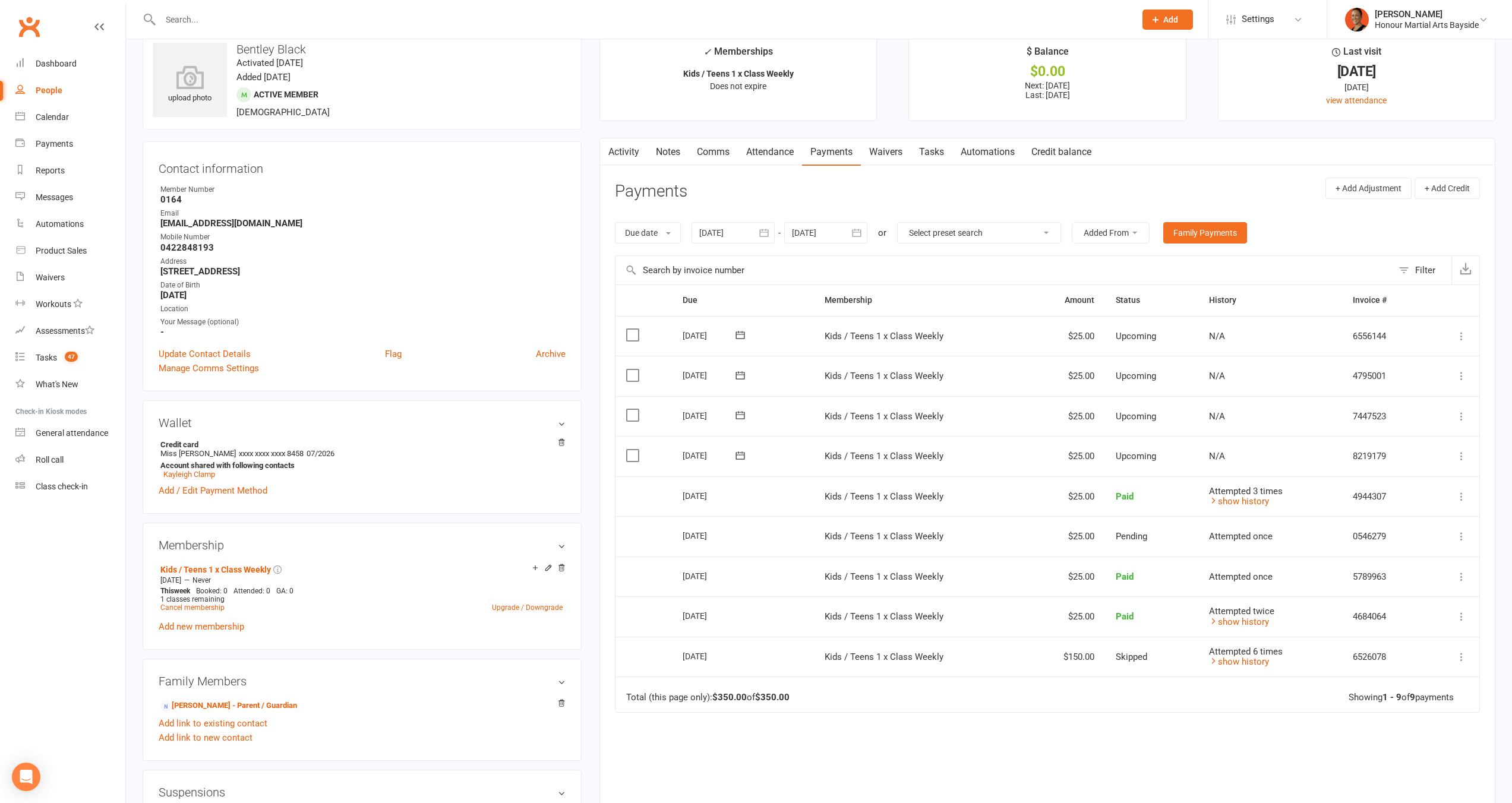
scroll to position [39, 0]
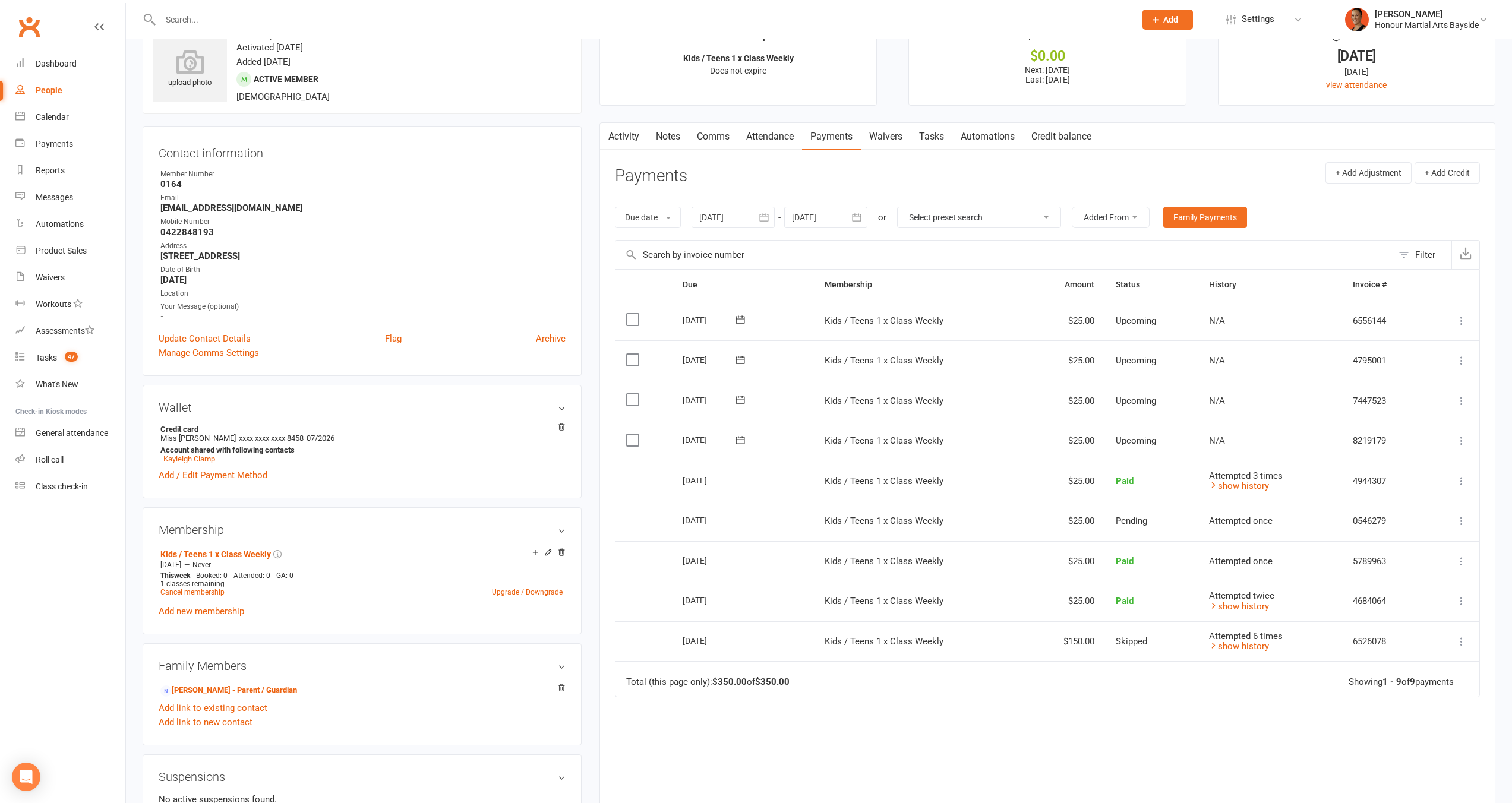
click at [635, 136] on link "Activity" at bounding box center [623, 137] width 48 height 28
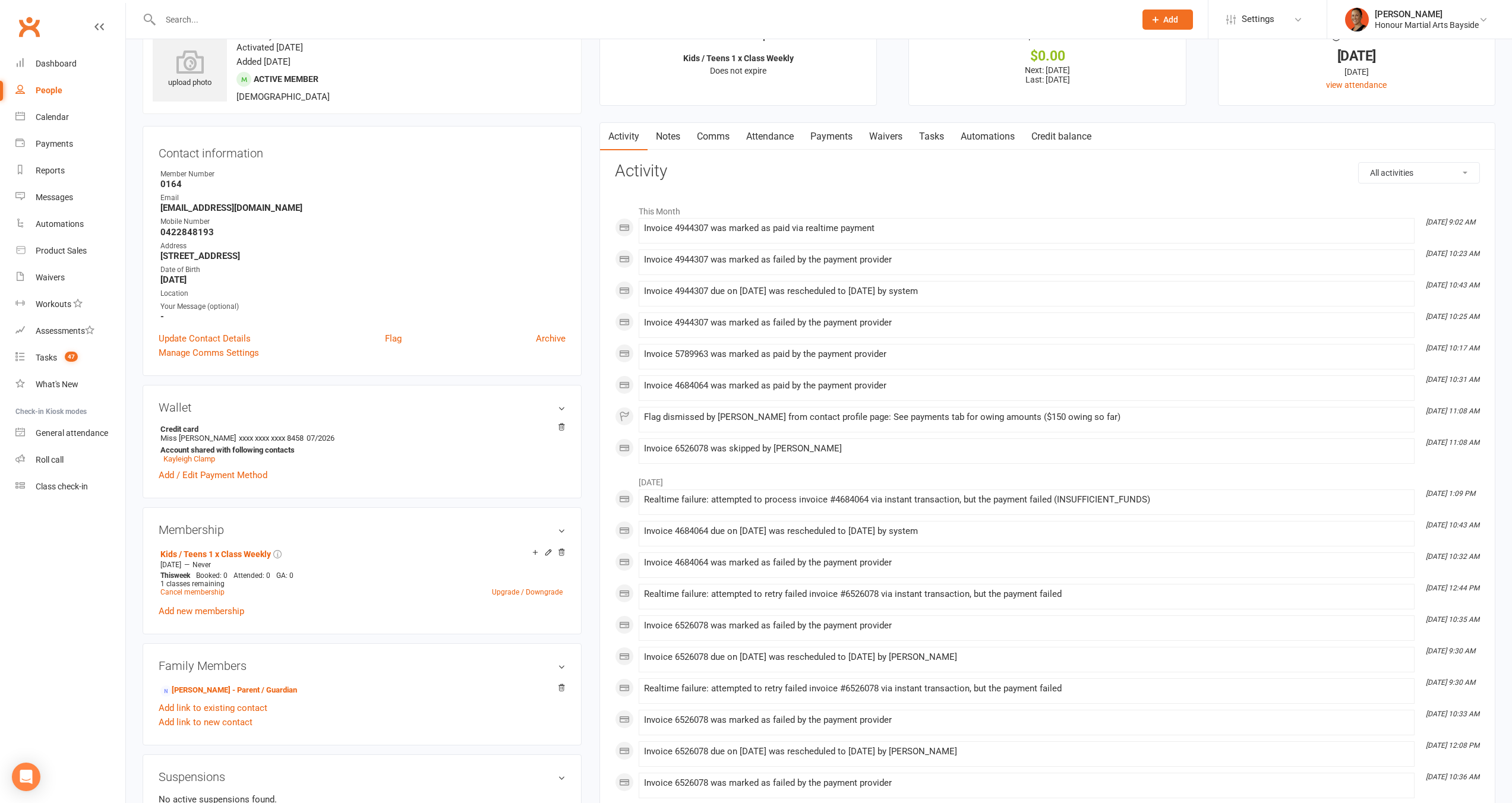
click at [1403, 178] on select "All activities Bookings / Attendances Communications Notes Failed SMSes Grading…" at bounding box center [1419, 173] width 121 height 20
select select "InvoiceLogEntry"
click at [1359, 163] on select "All activities Bookings / Attendances Communications Notes Failed SMSes Grading…" at bounding box center [1419, 173] width 121 height 20
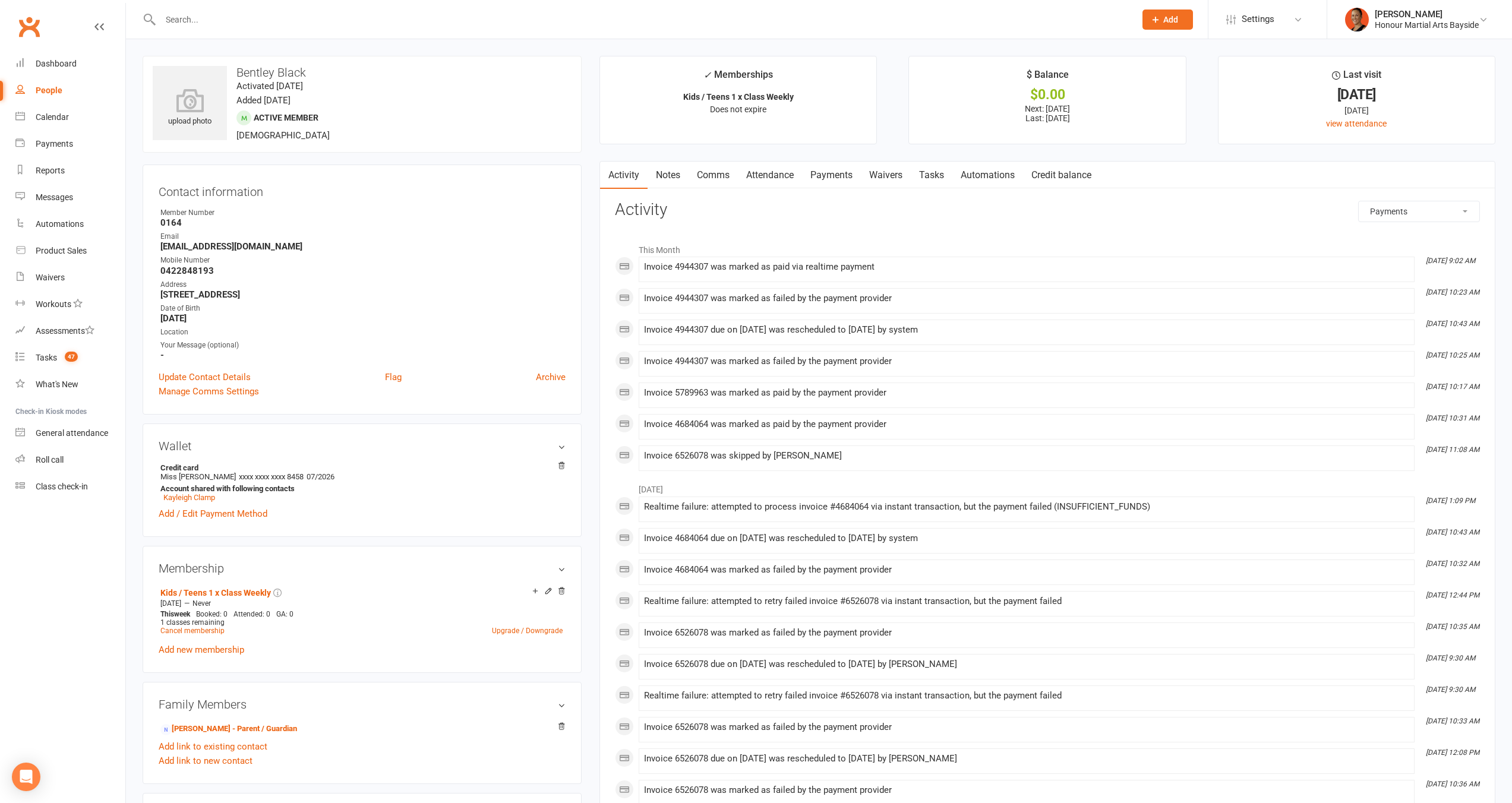
click at [795, 459] on div "Invoice 6526078 was skipped by Melina Yung" at bounding box center [1026, 456] width 765 height 10
click at [818, 187] on link "Payments" at bounding box center [831, 175] width 58 height 28
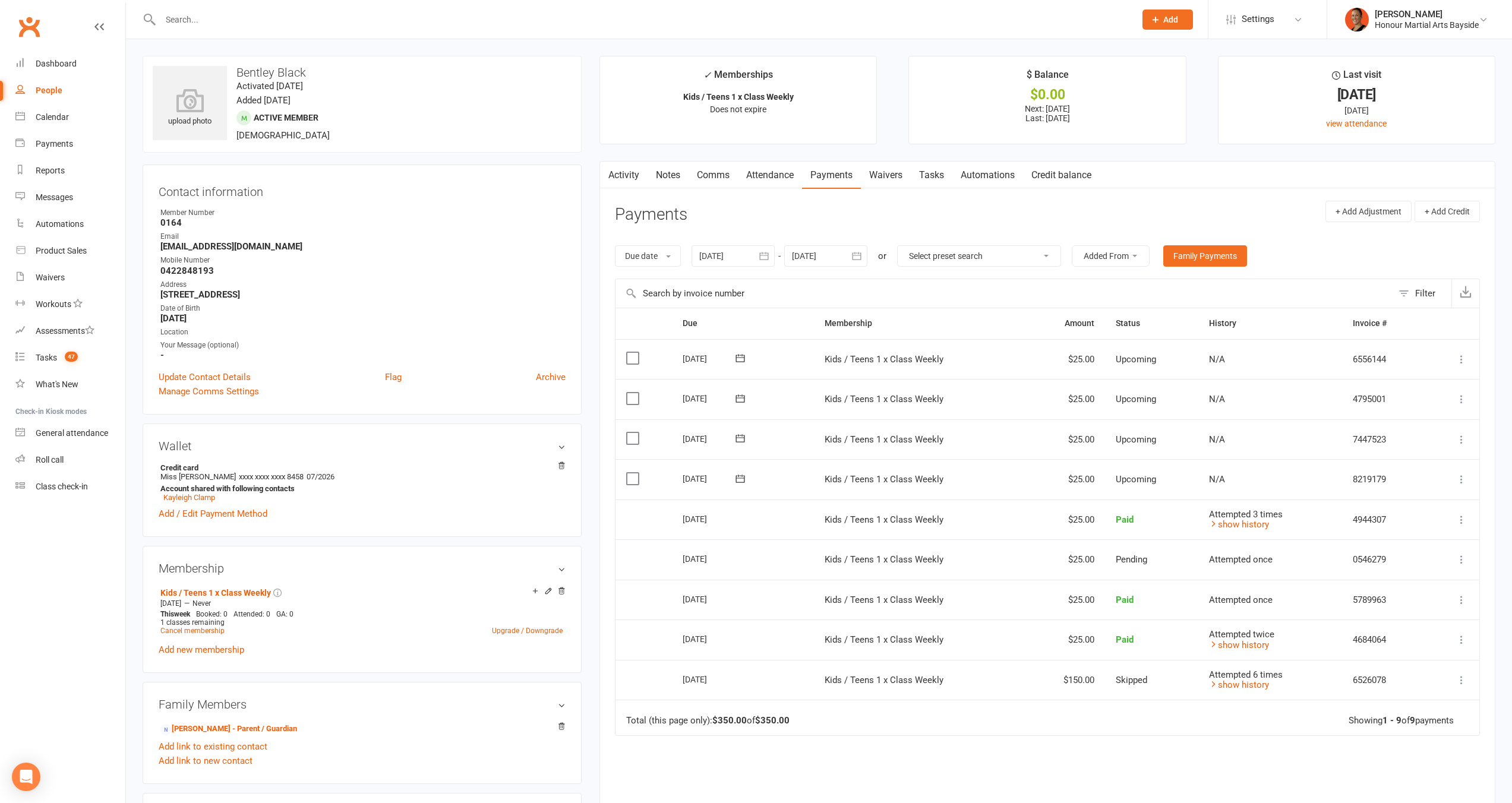
click at [673, 170] on link "Notes" at bounding box center [668, 175] width 41 height 28
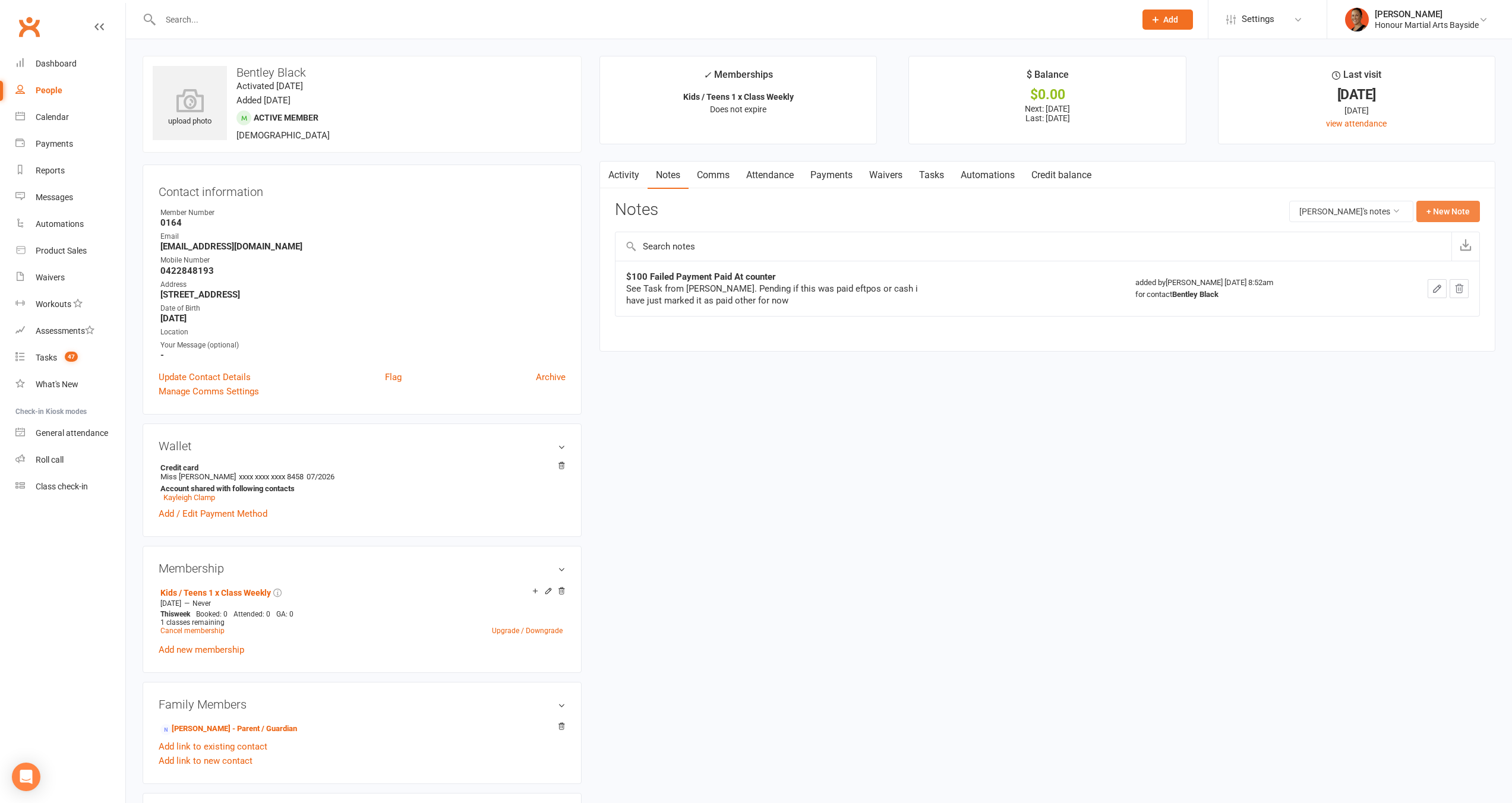
click at [1428, 209] on button "+ New Note" at bounding box center [1448, 211] width 63 height 21
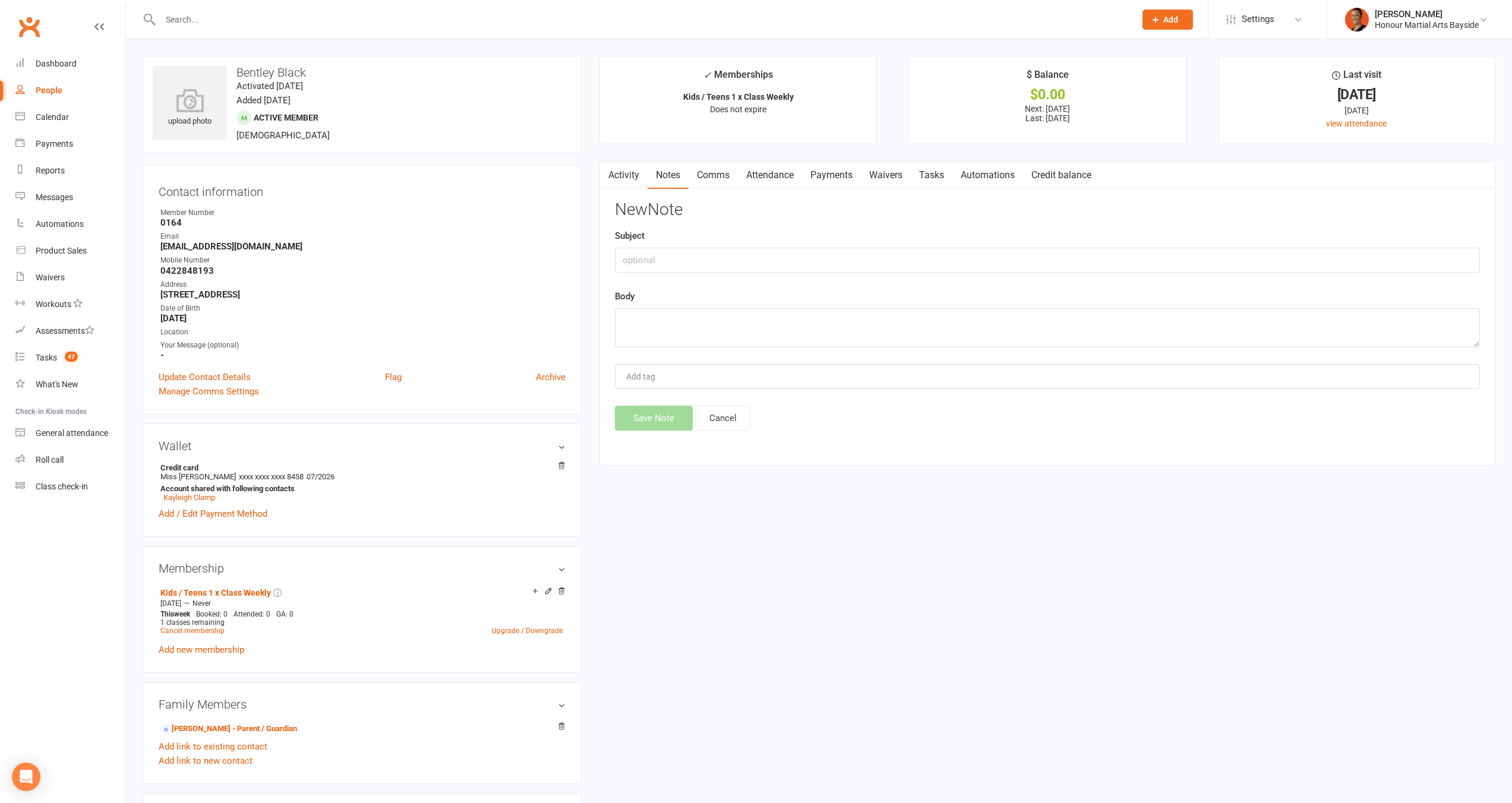
click at [761, 283] on div "New Note Subject Body Add tag Save Note Cancel" at bounding box center [1048, 315] width 865 height 230
click at [756, 256] on input "text" at bounding box center [1048, 260] width 865 height 25
type input "$150 debt skipped"
type textarea "DG advised they had a family emergency and have been interstate to deal with it…"
click at [659, 421] on button "Save Note" at bounding box center [654, 418] width 78 height 25
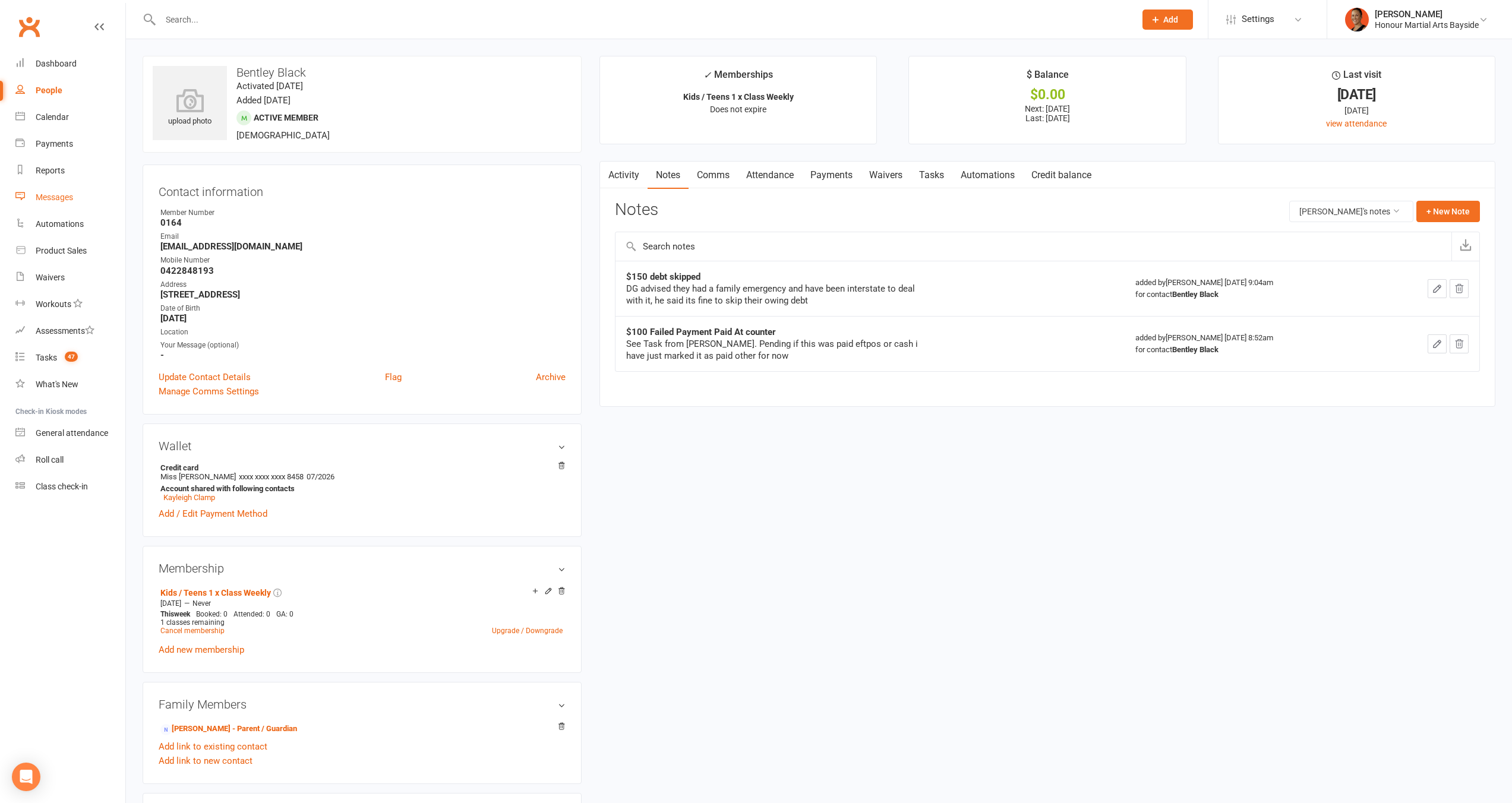
click at [56, 199] on div "Messages" at bounding box center [54, 197] width 37 height 10
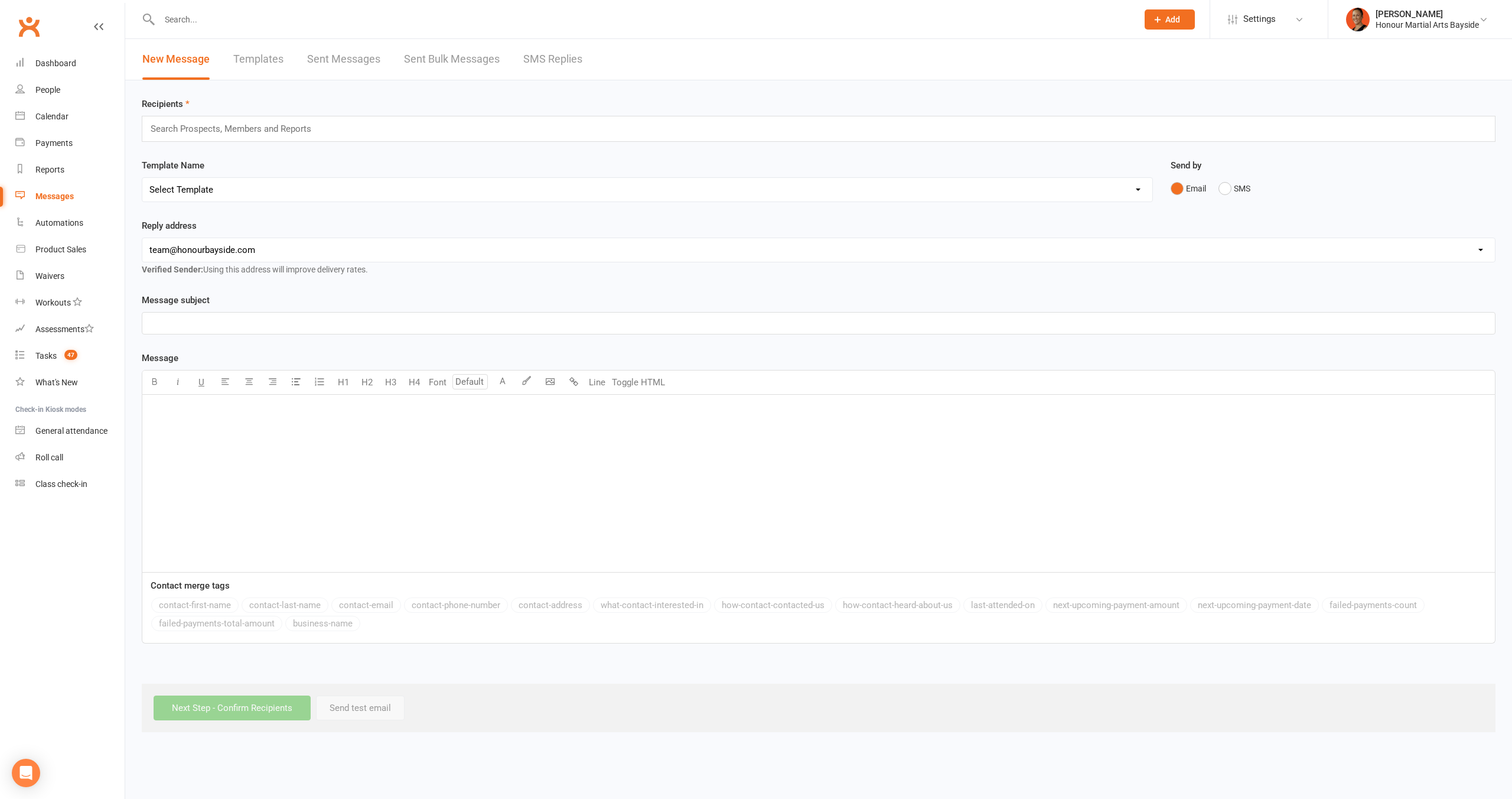
click at [551, 62] on link "SMS Replies" at bounding box center [552, 59] width 59 height 41
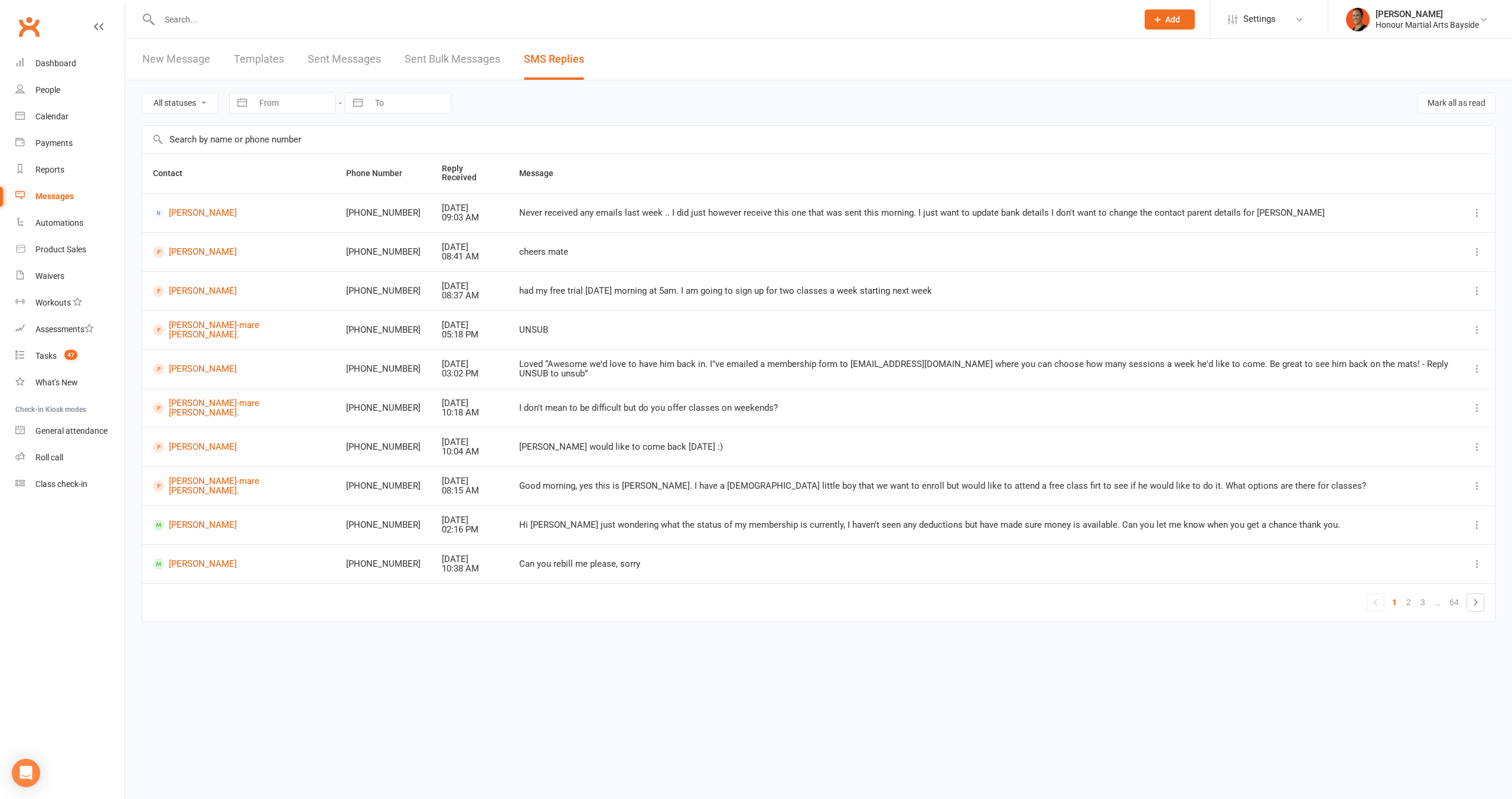
click at [519, 208] on div "Never received any emails last week .. I did just however receive this one that…" at bounding box center [984, 213] width 929 height 10
click at [55, 199] on div "Messages" at bounding box center [55, 196] width 39 height 10
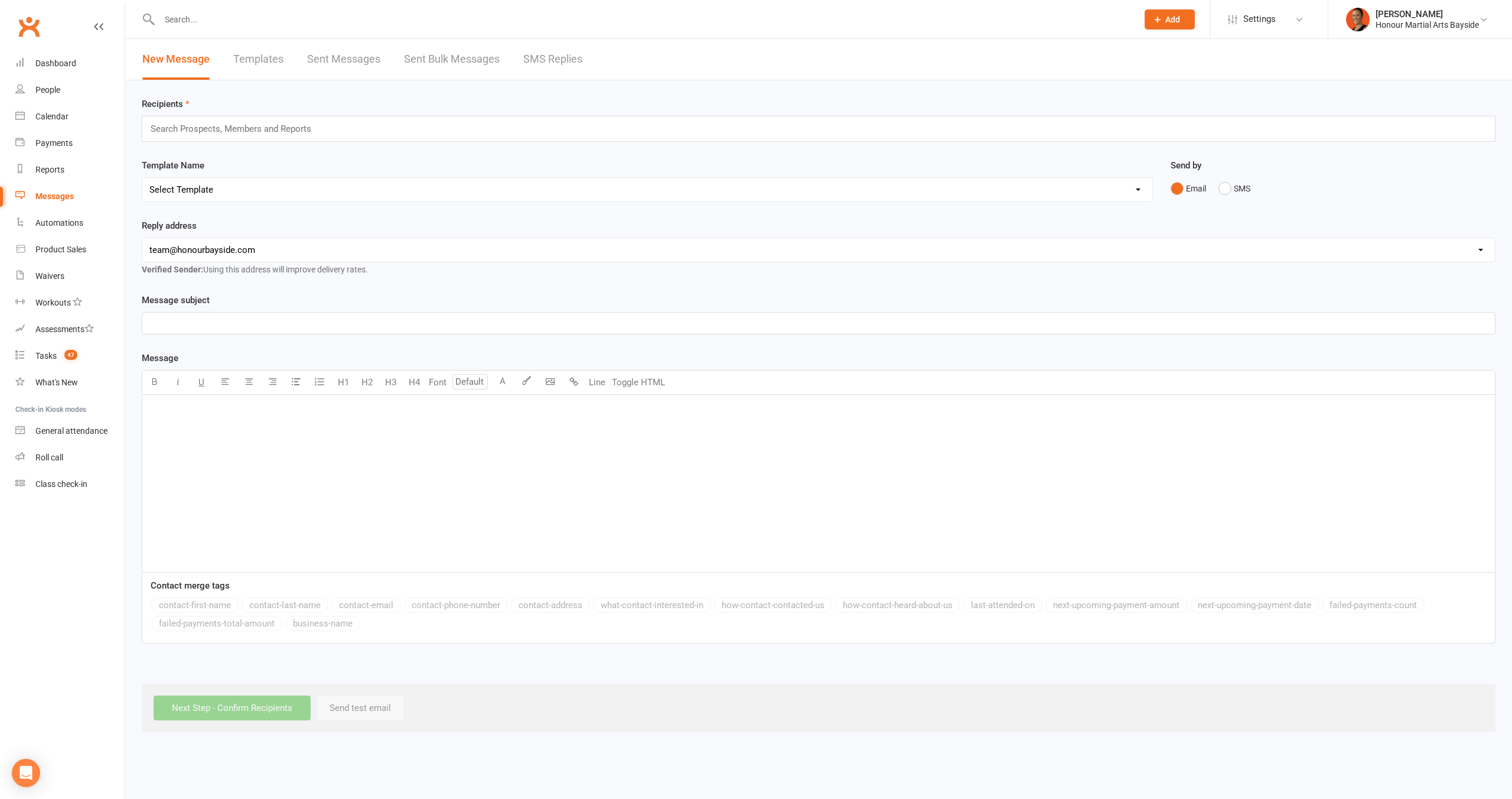
click at [553, 49] on link "SMS Replies" at bounding box center [552, 59] width 59 height 41
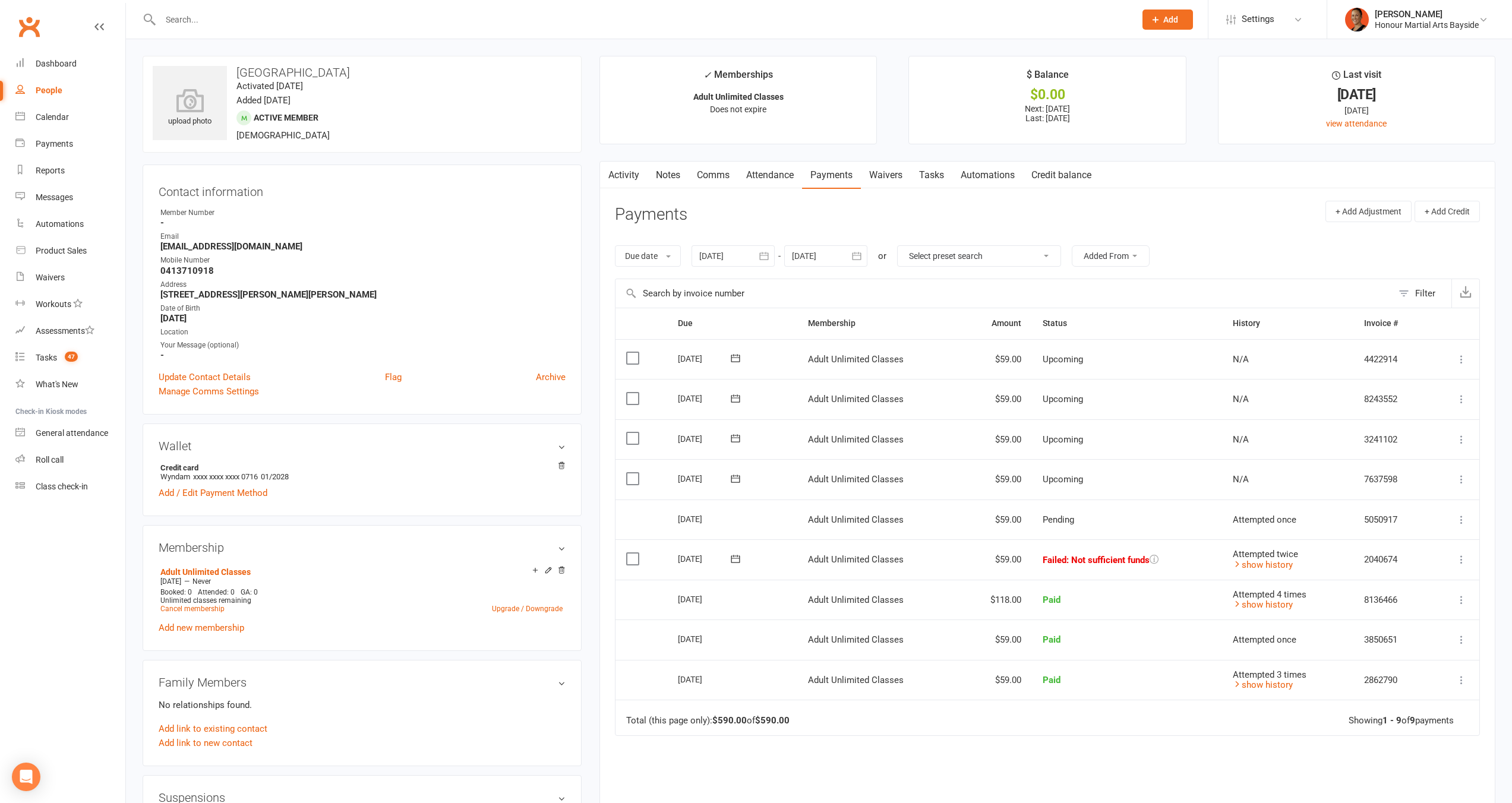
click at [614, 178] on button "button" at bounding box center [607, 174] width 15 height 27
click at [633, 179] on link "Activity" at bounding box center [623, 175] width 48 height 28
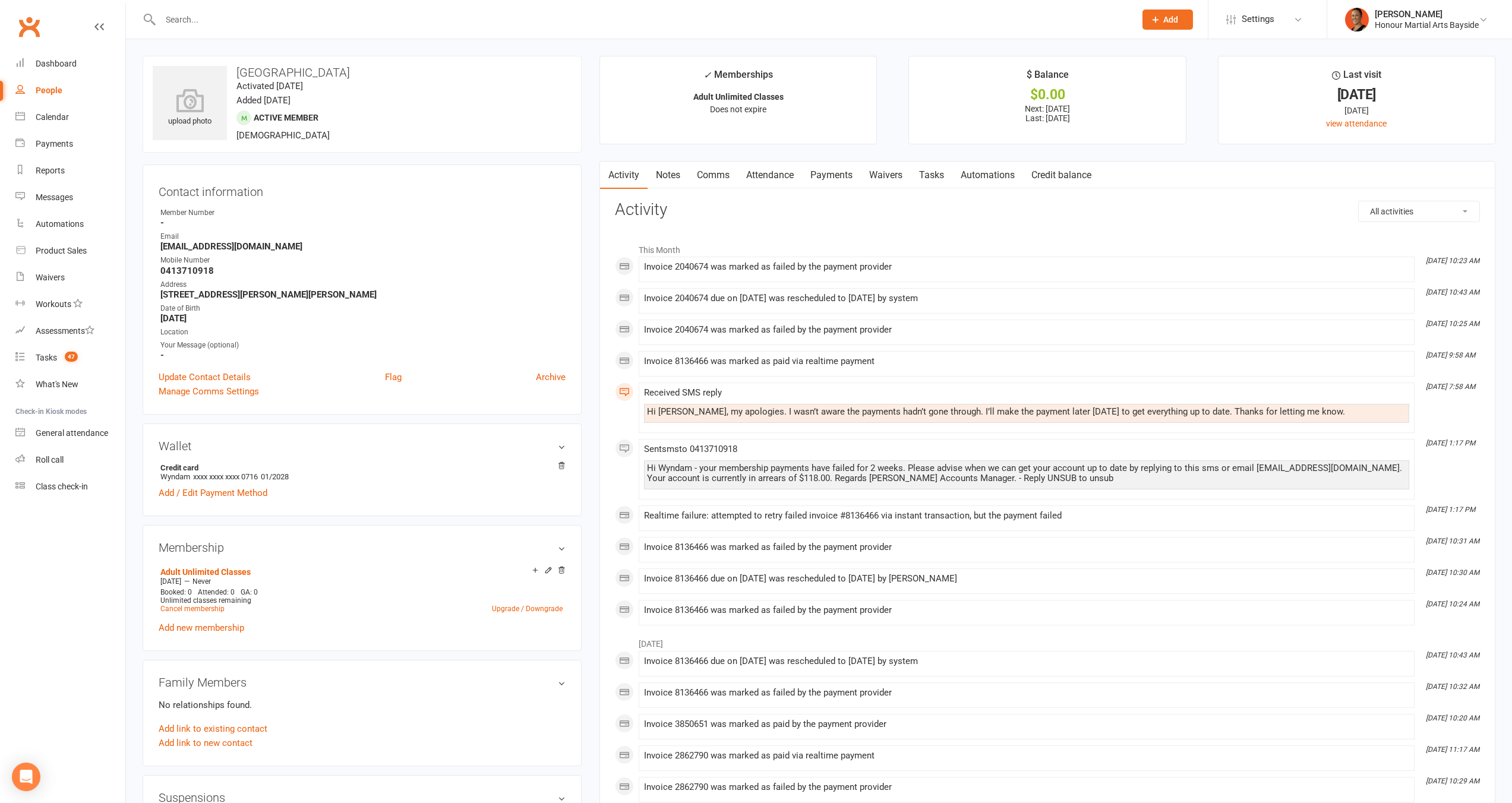
click at [833, 176] on link "Payments" at bounding box center [831, 175] width 58 height 28
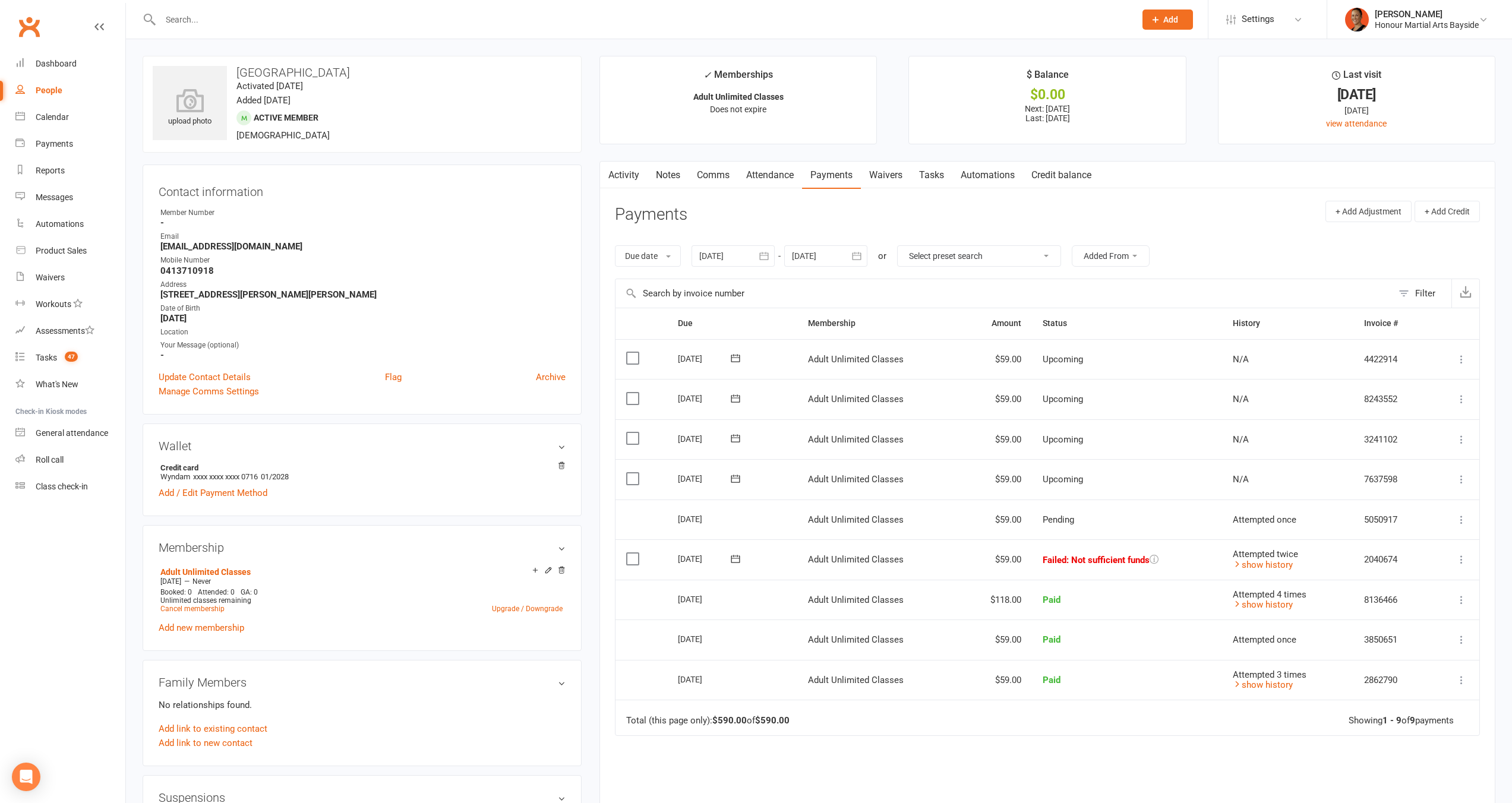
click at [1459, 555] on icon at bounding box center [1461, 559] width 12 height 12
click at [1428, 679] on link "Retry now" at bounding box center [1409, 676] width 118 height 24
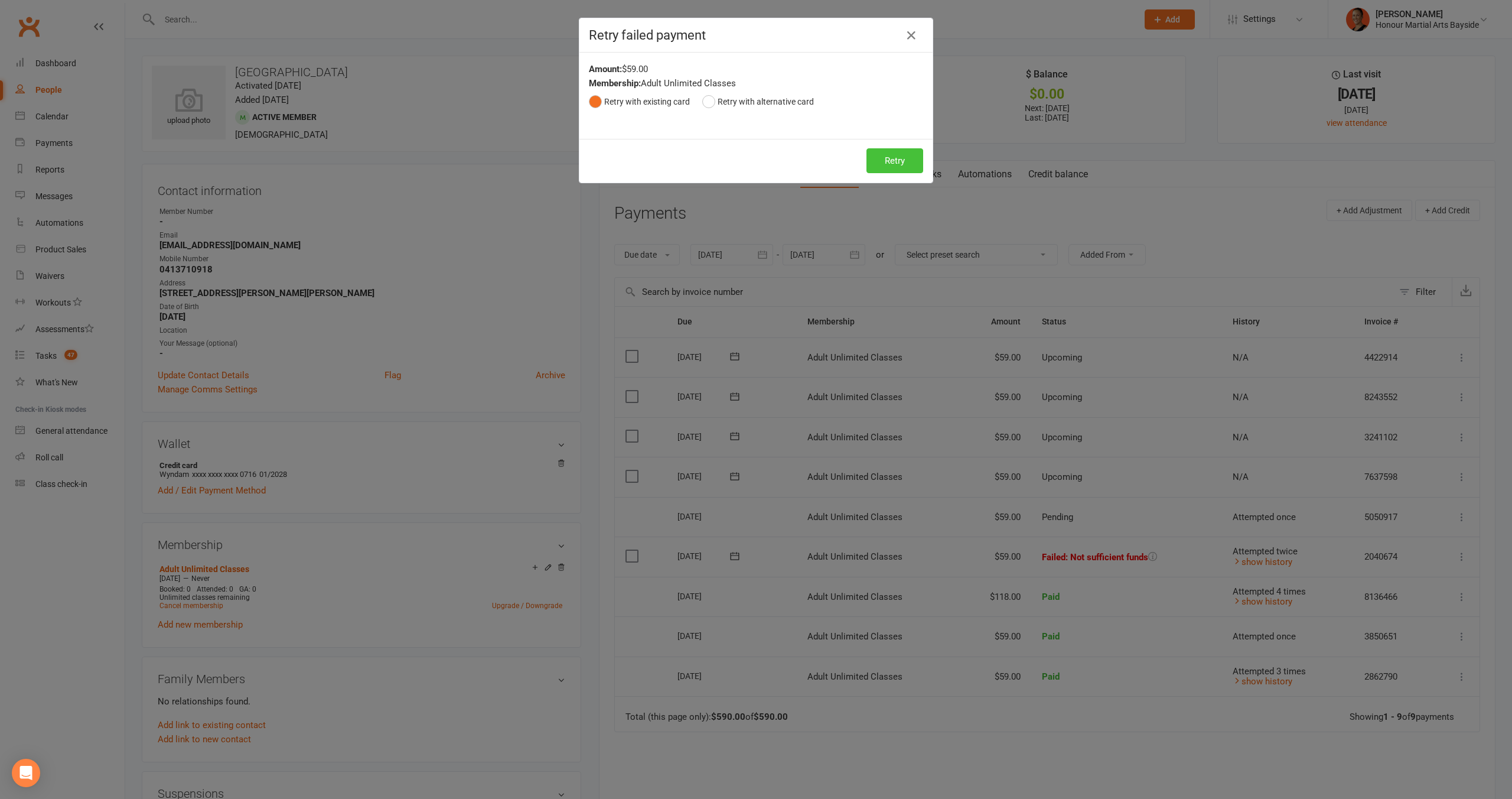
click at [896, 169] on button "Retry" at bounding box center [895, 161] width 56 height 25
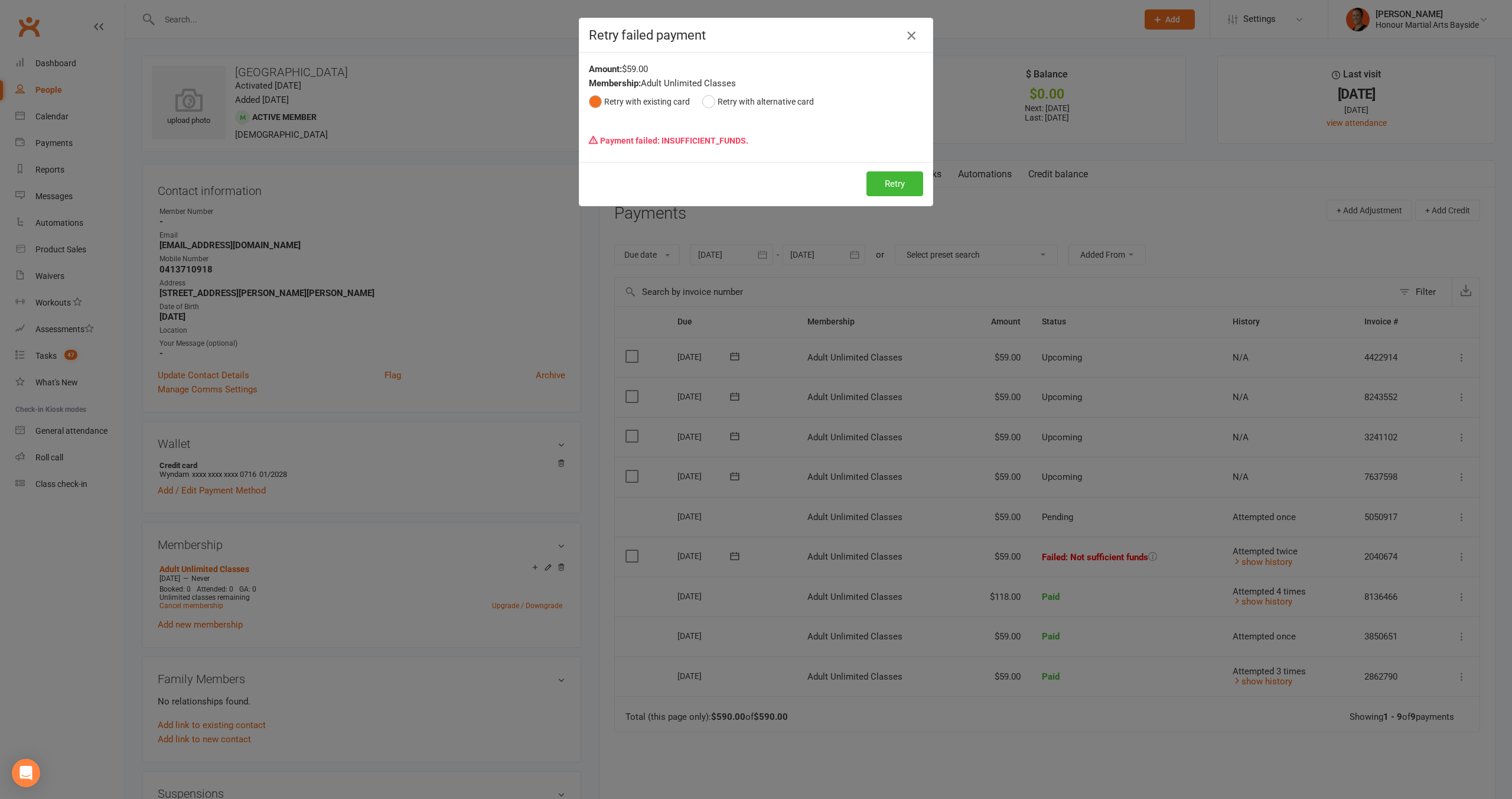
click at [900, 43] on div "Retry failed payment" at bounding box center [756, 36] width 353 height 34
click at [904, 40] on icon "button" at bounding box center [912, 36] width 15 height 15
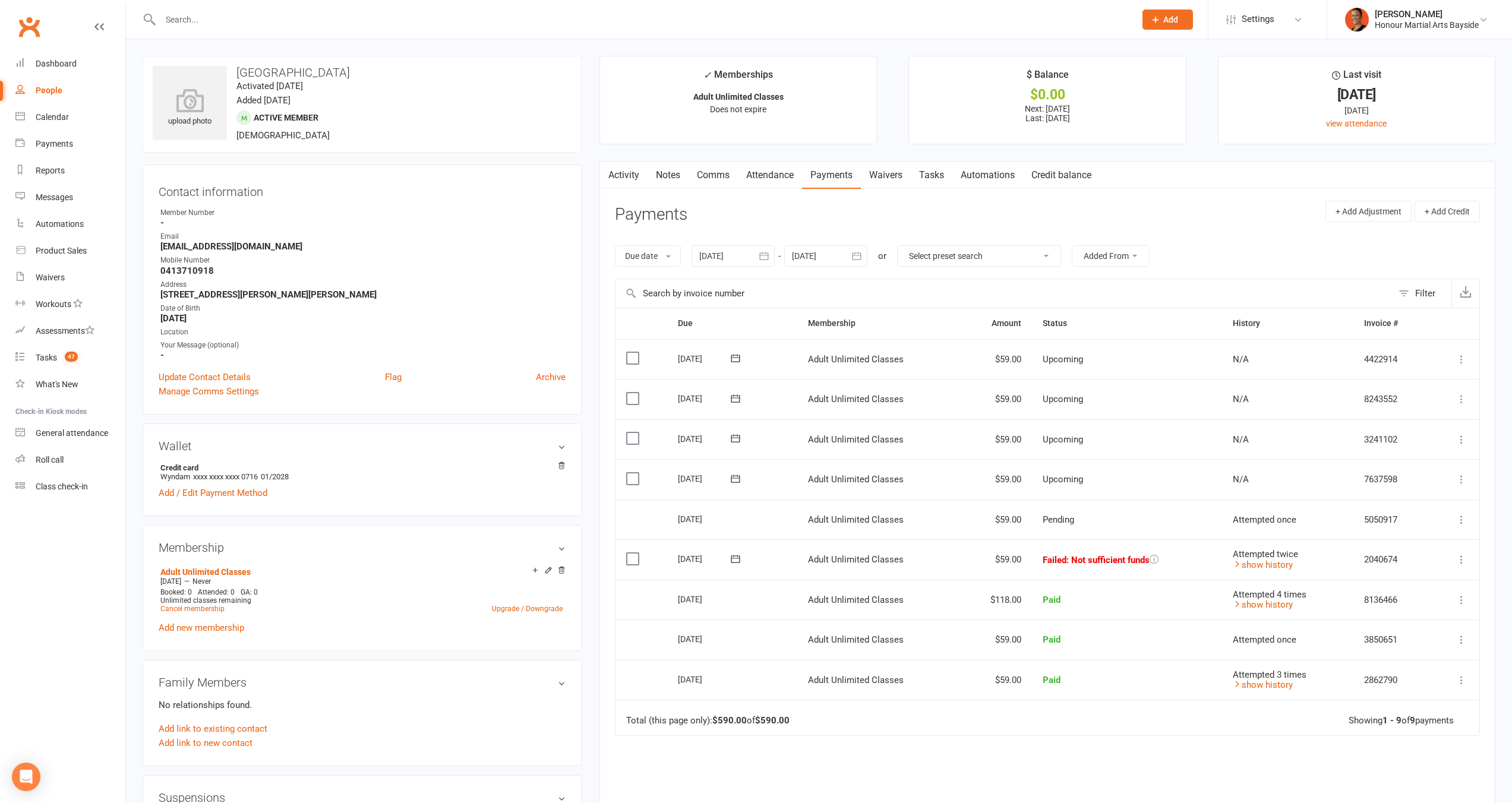
click at [733, 557] on icon at bounding box center [735, 558] width 12 height 12
click at [994, 529] on td "$59.00" at bounding box center [995, 520] width 72 height 41
click at [628, 174] on link "Activity" at bounding box center [623, 175] width 48 height 28
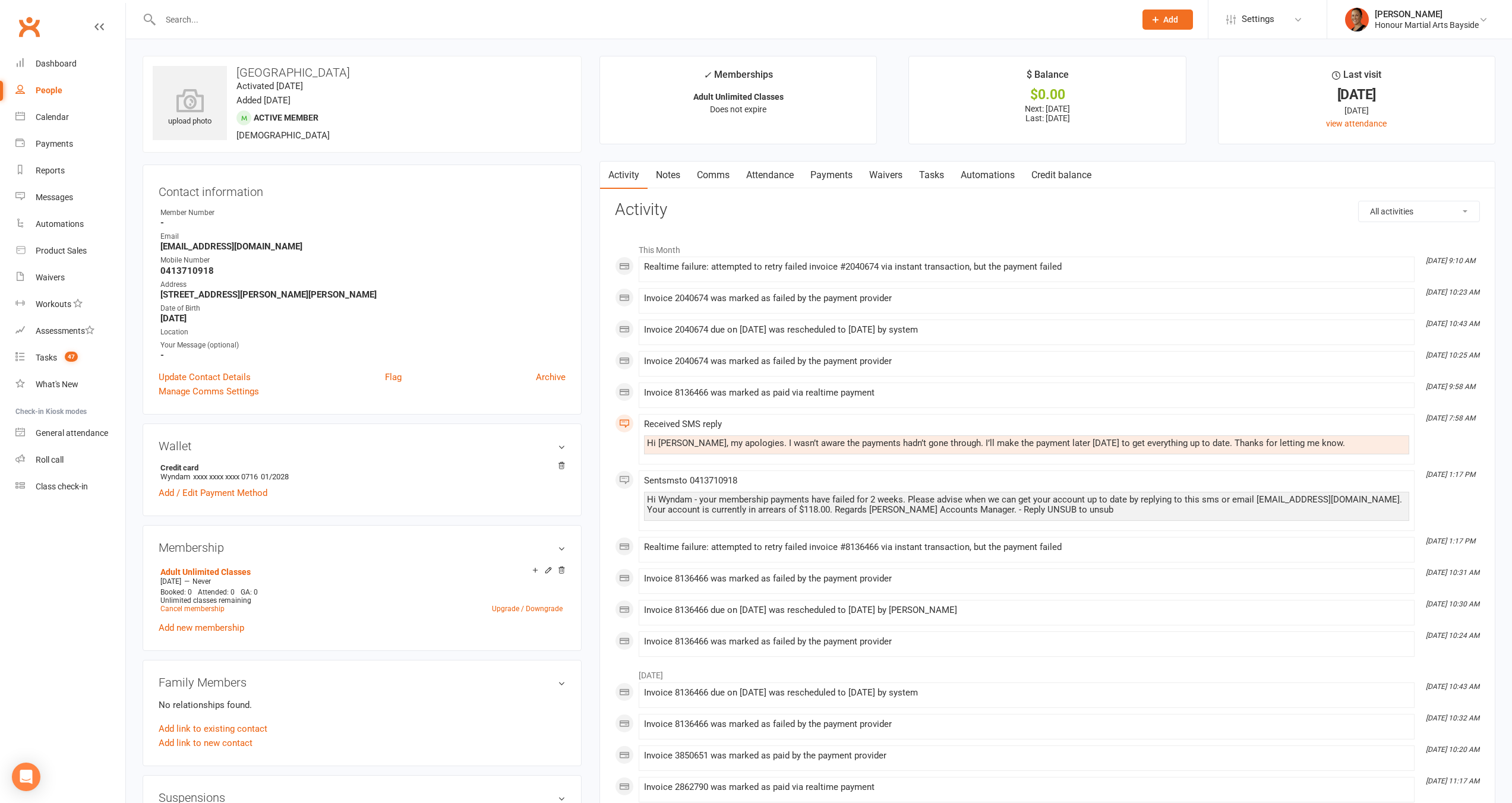
click at [810, 168] on link "Payments" at bounding box center [831, 175] width 58 height 28
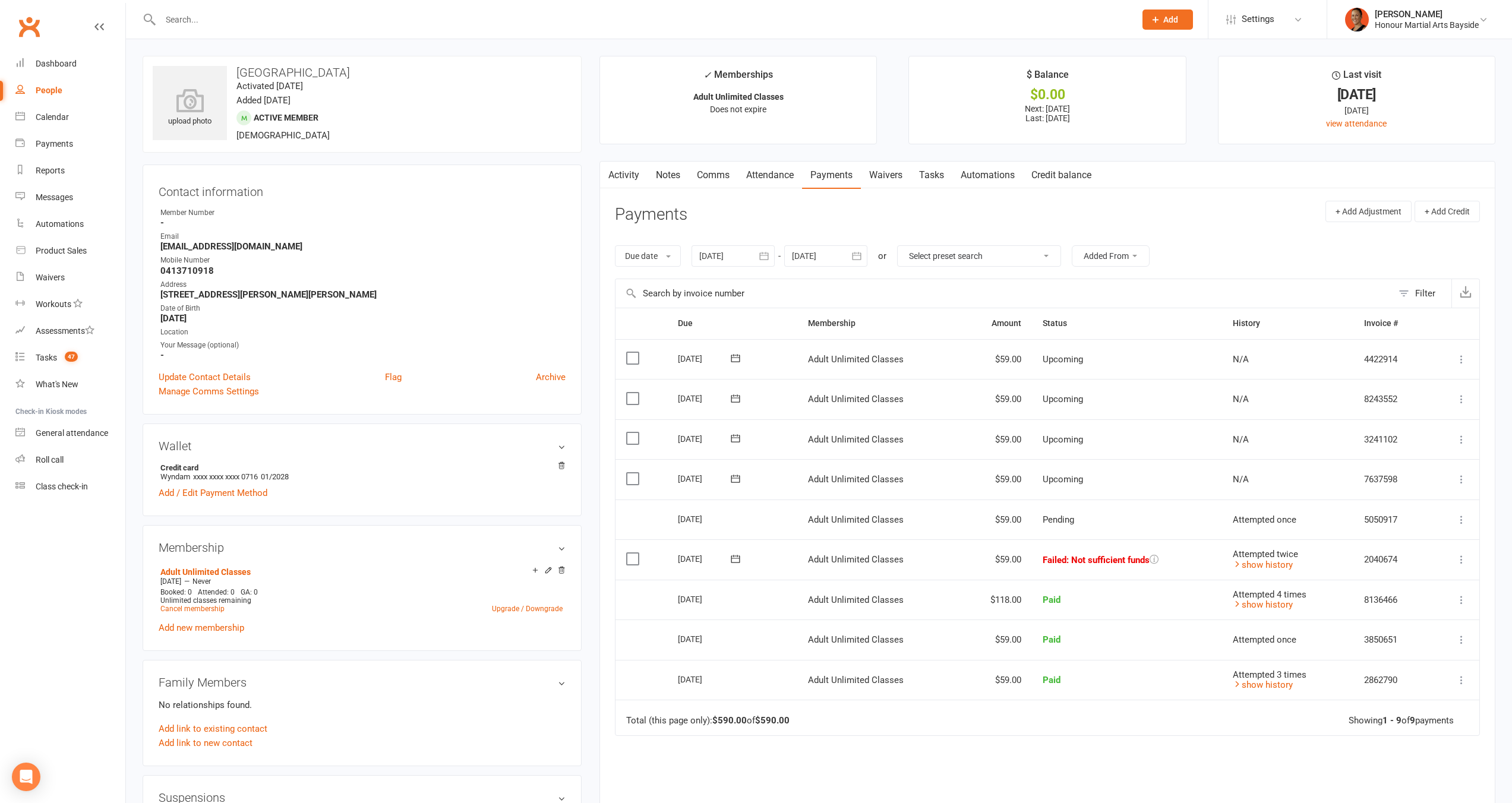
click at [717, 174] on link "Comms" at bounding box center [713, 175] width 50 height 28
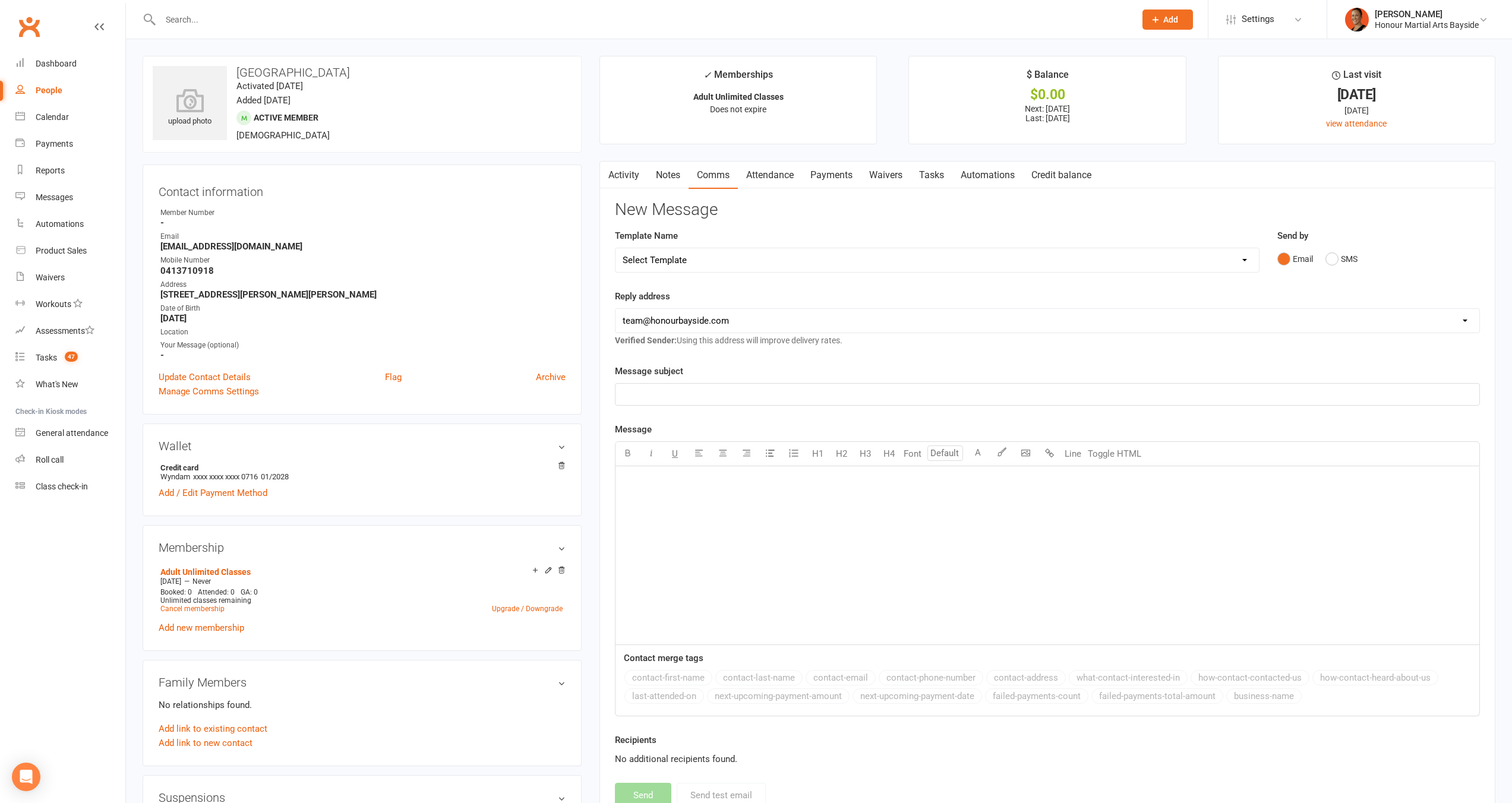
click at [610, 173] on icon "button" at bounding box center [607, 173] width 7 height 12
click at [615, 173] on link "Activity" at bounding box center [623, 175] width 48 height 28
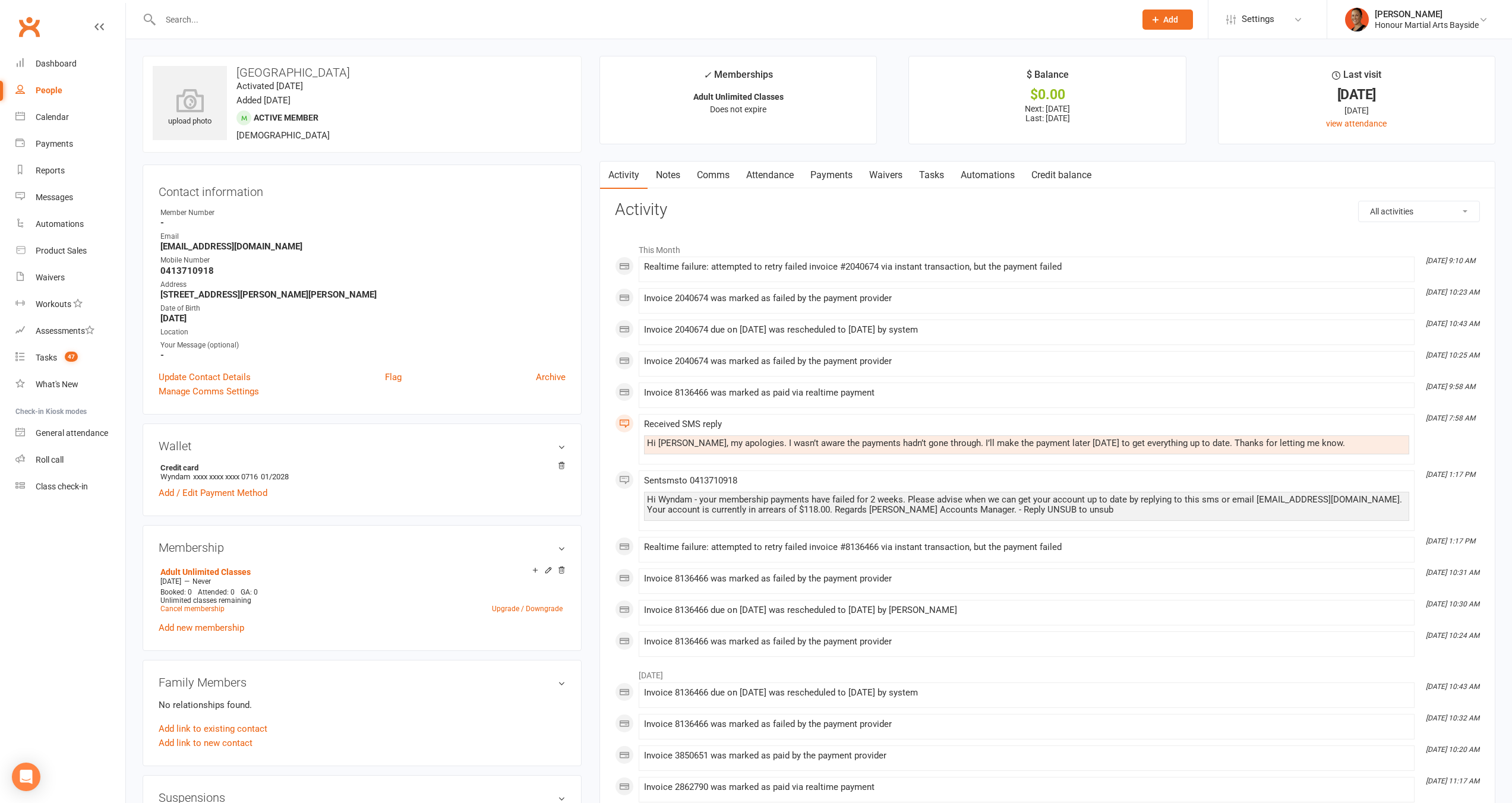
click at [710, 176] on link "Comms" at bounding box center [713, 175] width 50 height 28
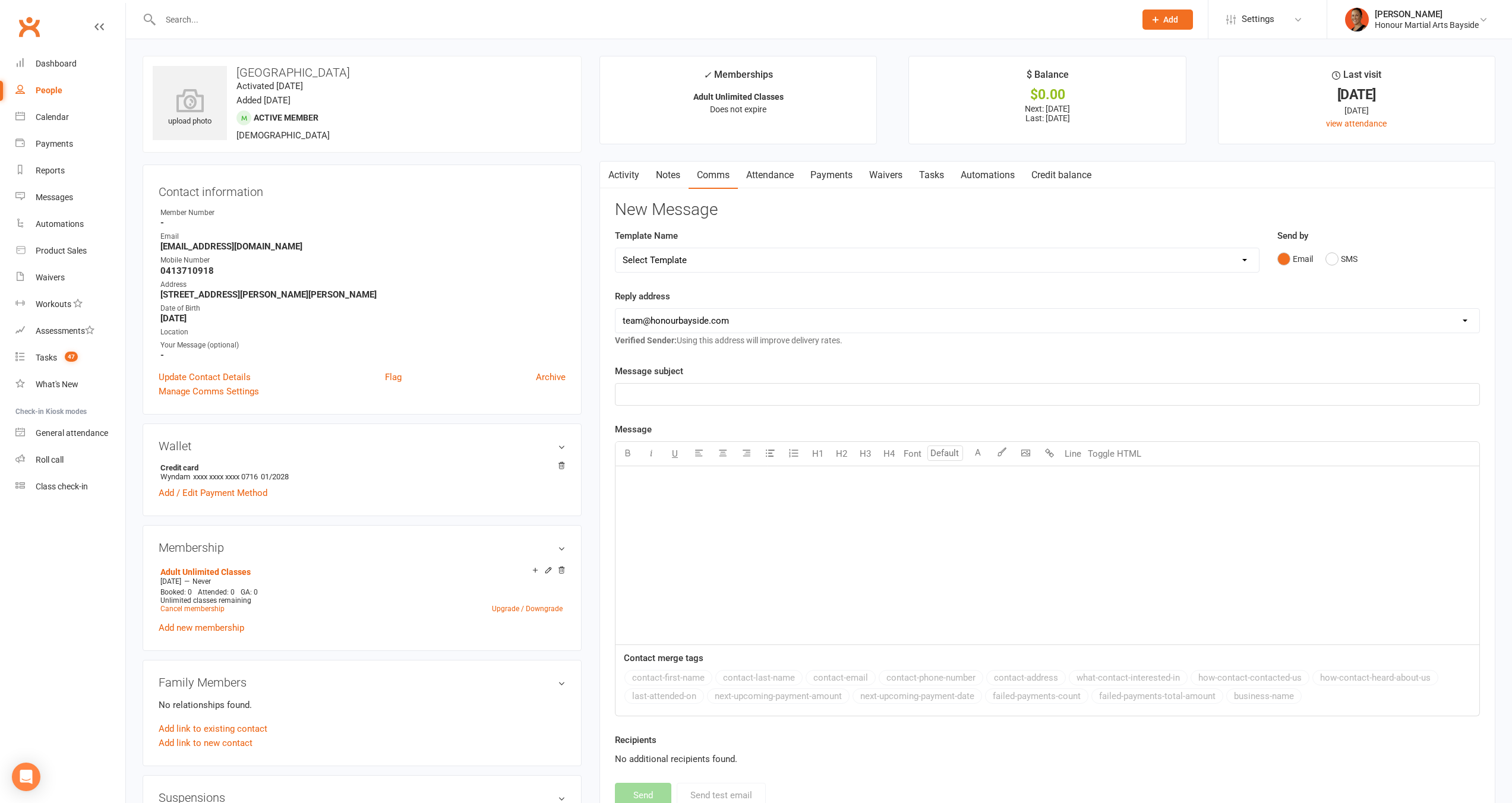
click at [696, 256] on select "Select Template [Email] Cancellation 20 Day Term [Email] Suspend/Cancel Choice …" at bounding box center [937, 260] width 644 height 24
select select "4"
click at [615, 248] on select "Select Template [Email] Cancellation 20 Day Term [Email] Suspend/Cancel Choice …" at bounding box center [937, 260] width 644 height 24
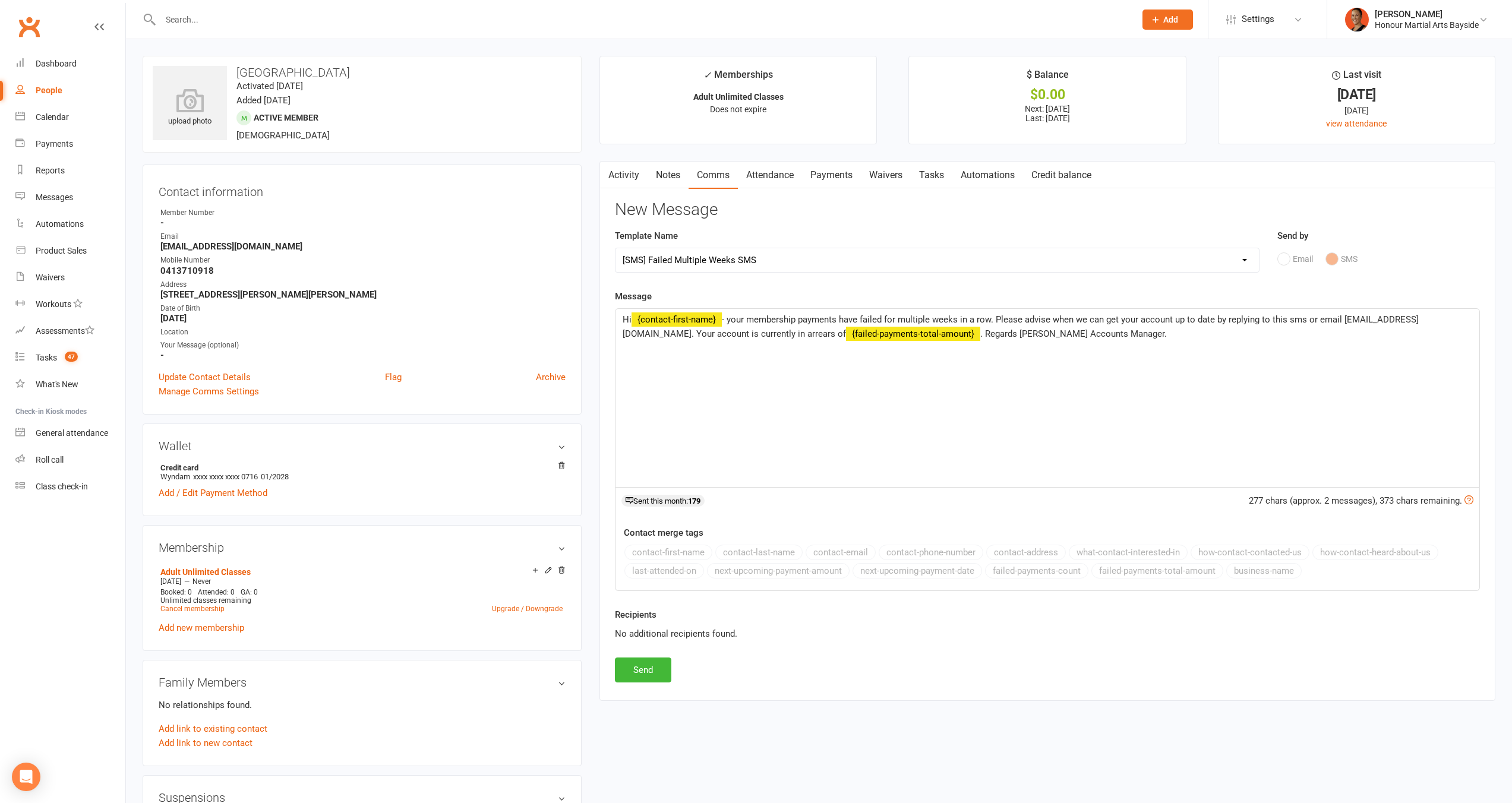
click at [781, 268] on select "Select Template [Email] Cancellation 20 Day Term [Email] Suspend/Cancel Choice …" at bounding box center [937, 260] width 644 height 24
click at [912, 320] on span "- your membership payments have failed for multiple weeks in a row. Please advi…" at bounding box center [1020, 326] width 796 height 25
click at [945, 316] on span "- your membership payments have failed for last wee weeks in a row. Please advi…" at bounding box center [1021, 326] width 797 height 25
click at [952, 317] on span "- your membership payments have failed for last wee weeks in a row. Please advi…" at bounding box center [1021, 326] width 797 height 25
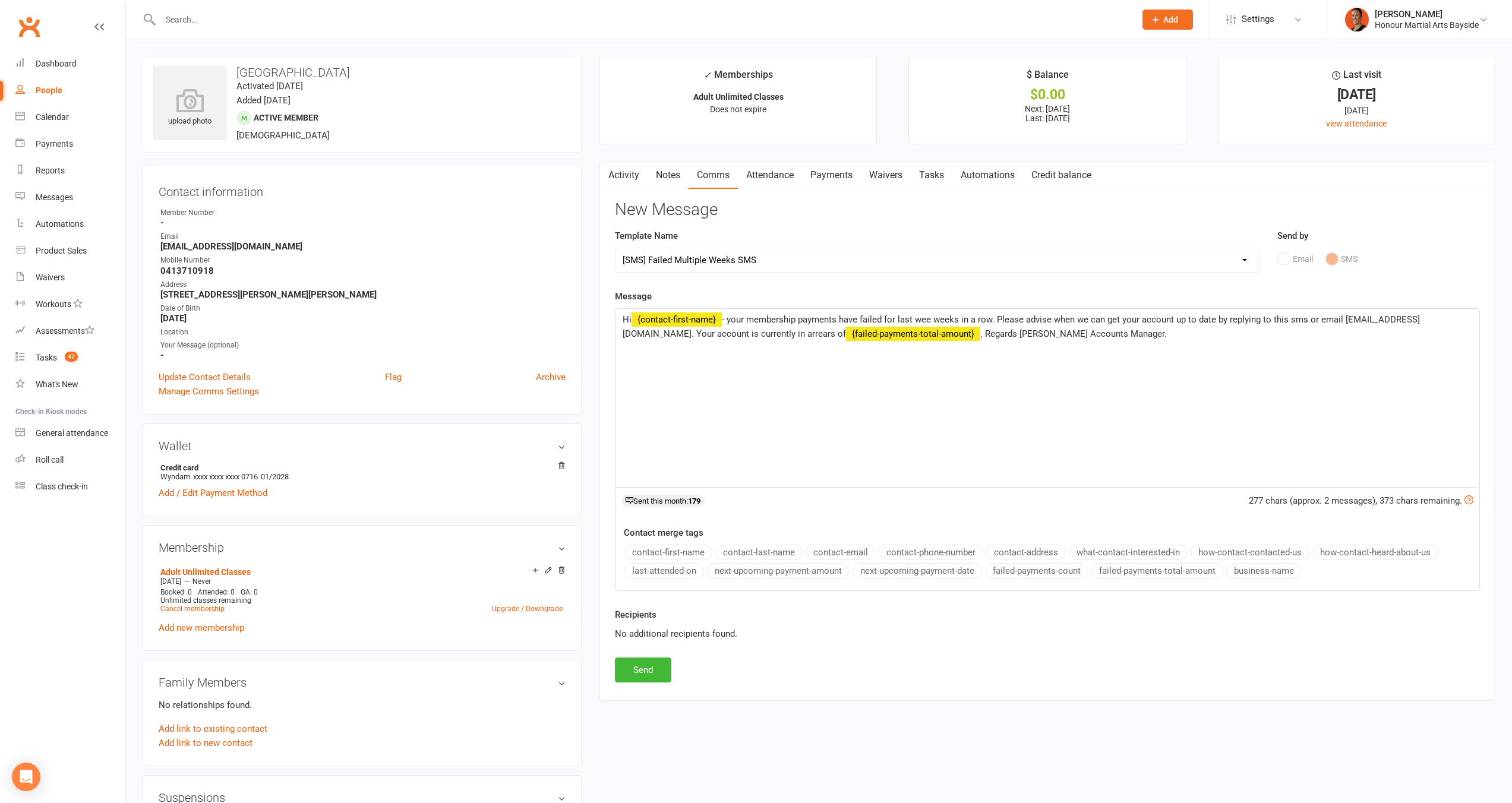
click at [952, 317] on span "- your membership payments have failed for last wee weeks in a row. Please advi…" at bounding box center [1021, 326] width 797 height 25
click at [892, 318] on span "- your membership payments have failed for last wee weeks in a row. Please advi…" at bounding box center [1021, 326] width 797 height 25
drag, startPoint x: 889, startPoint y: 319, endPoint x: 967, endPoint y: 313, distance: 78.2
click at [967, 314] on span "- your membership payments have failed for last wee weeks in a row. Please advi…" at bounding box center [1021, 326] width 797 height 25
click at [954, 323] on span "- your membership payments have failed has failed n a row. Please advise when w…" at bounding box center [1038, 326] width 832 height 25
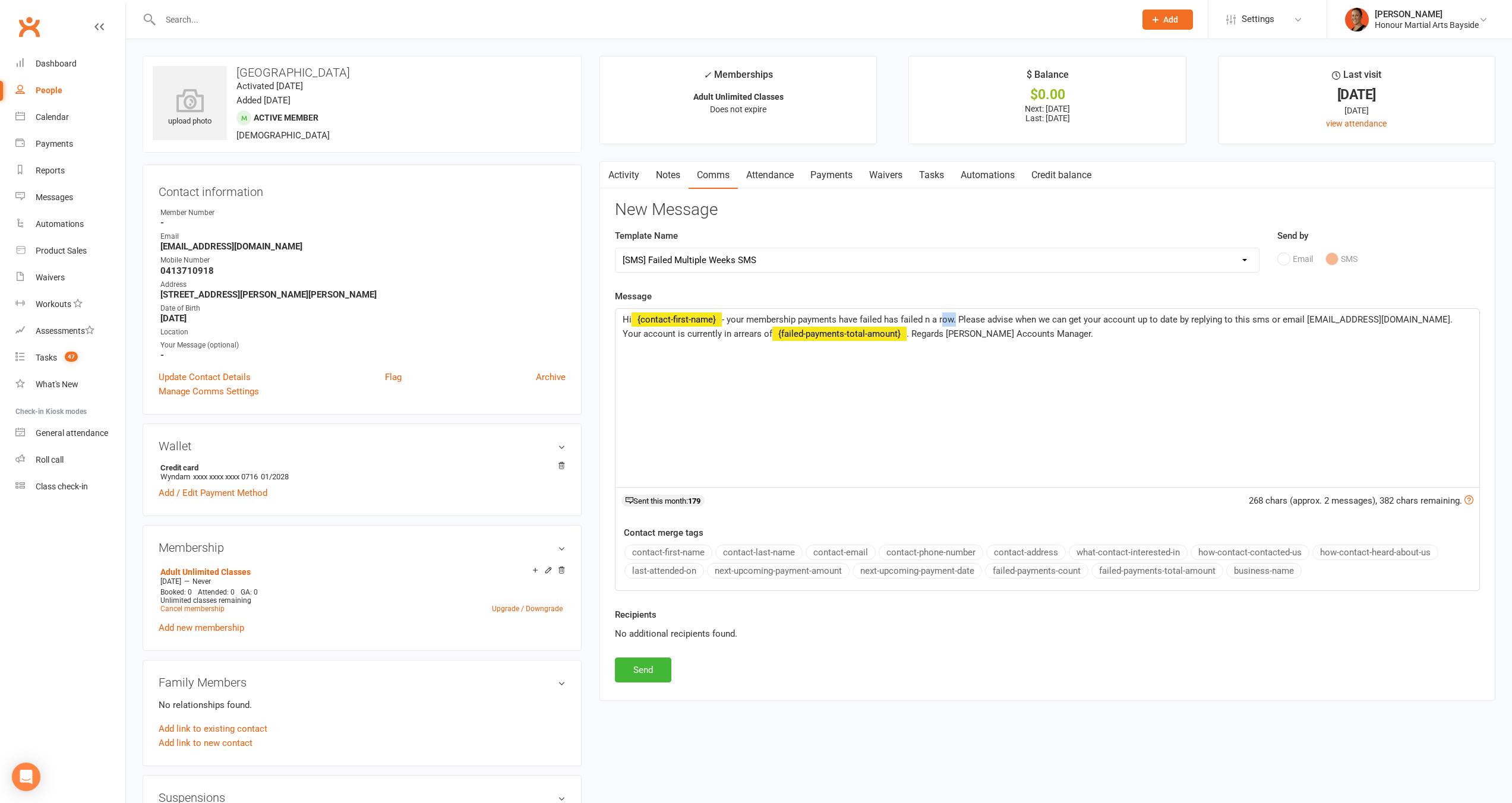
click at [954, 323] on span "- your membership payments have failed has failed n a row. Please advise when w…" at bounding box center [1038, 326] width 832 height 25
drag, startPoint x: 1015, startPoint y: 333, endPoint x: 860, endPoint y: 339, distance: 155.1
click at [860, 339] on p "Hi ﻿ {contact-first-name} - your membership payments have failed has failed las…" at bounding box center [1047, 326] width 850 height 28
drag, startPoint x: 735, startPoint y: 328, endPoint x: 1019, endPoint y: 333, distance: 284.0
click at [1019, 333] on p "Hi ﻿ {contact-first-name} - your membership payments have failed has failed las…" at bounding box center [1047, 326] width 850 height 28
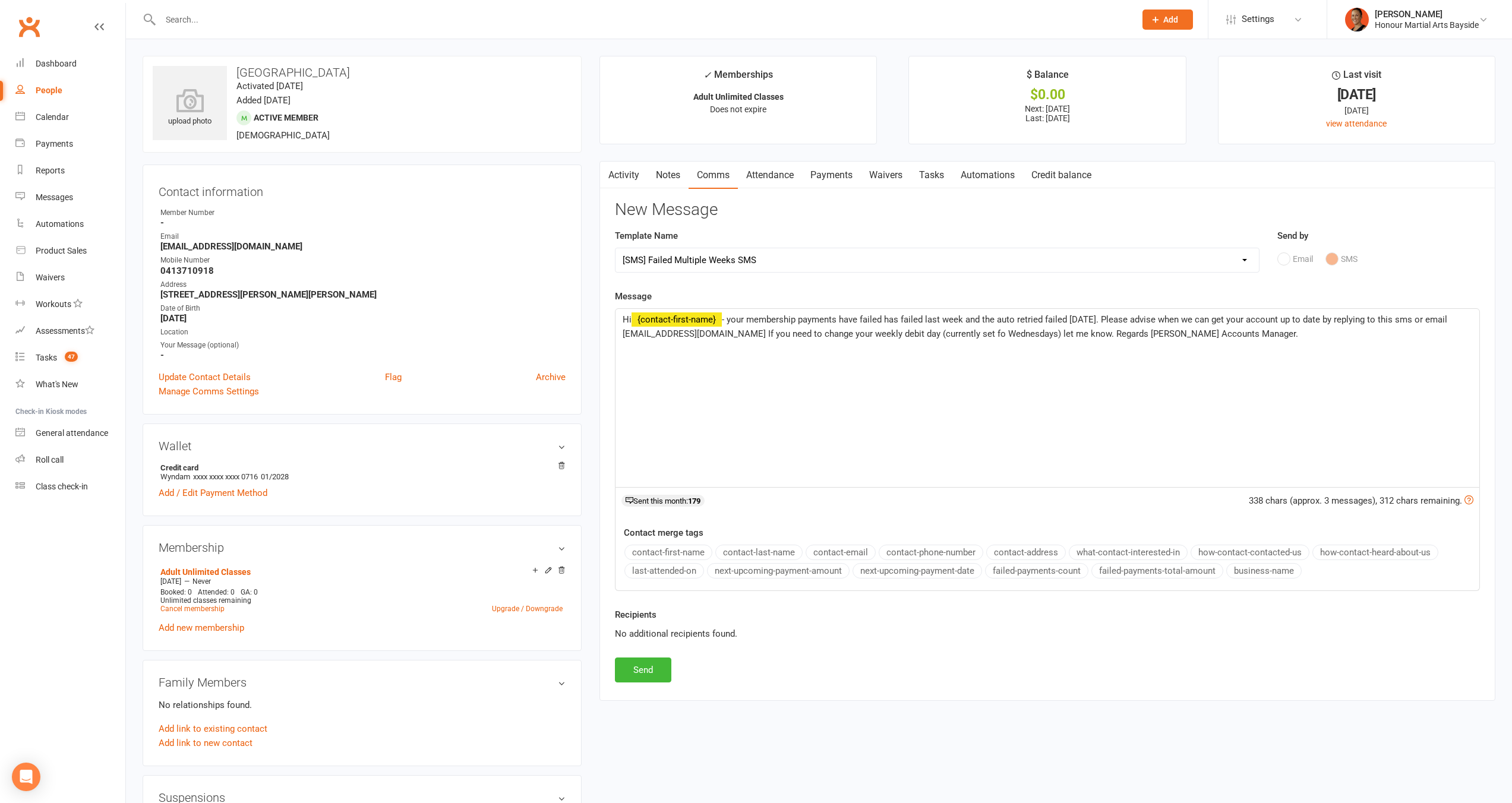
click at [1096, 337] on span "- your membership payments have failed has failed last week and the auto retrie…" at bounding box center [1036, 326] width 827 height 25
drag, startPoint x: 1125, startPoint y: 334, endPoint x: 1307, endPoint y: 342, distance: 182.2
click at [1307, 342] on div "Hi ﻿ {contact-first-name} - your membership payments have failed has failed las…" at bounding box center [1047, 398] width 864 height 178
click at [1293, 569] on button "business-name" at bounding box center [1264, 570] width 75 height 15
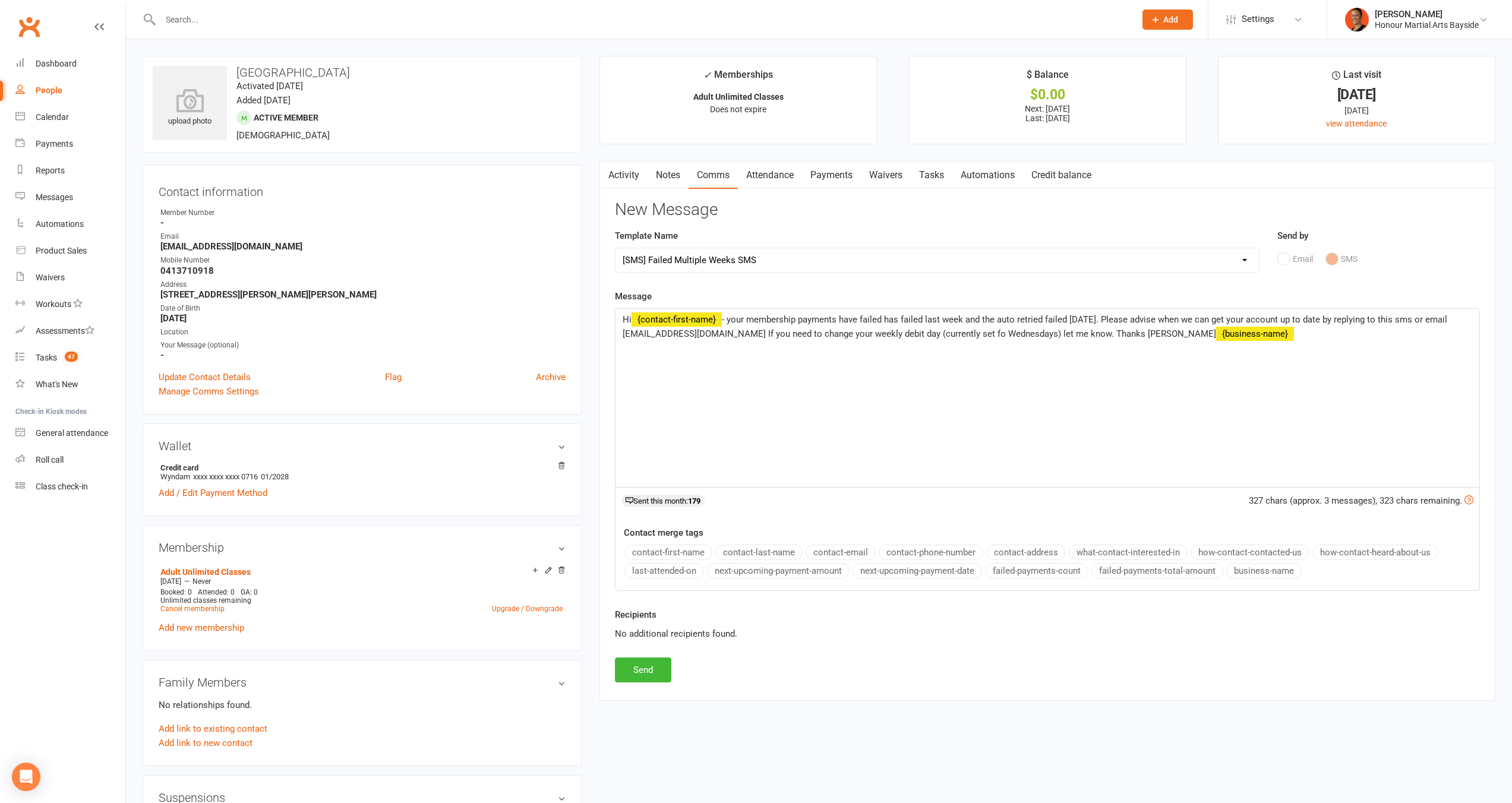
click at [838, 322] on span "- your membership payments have failed has failed last week and the auto retrie…" at bounding box center [1036, 326] width 827 height 25
click at [840, 320] on span "- your membership payment have failed has failed last week and the auto retried…" at bounding box center [1033, 326] width 822 height 25
click at [838, 318] on span "- your membership payment failed has failed last week and the auto retried fail…" at bounding box center [1023, 326] width 801 height 25
click at [859, 320] on span "- your membership payment failed has failed last week and the auto retried fail…" at bounding box center [1023, 326] width 801 height 25
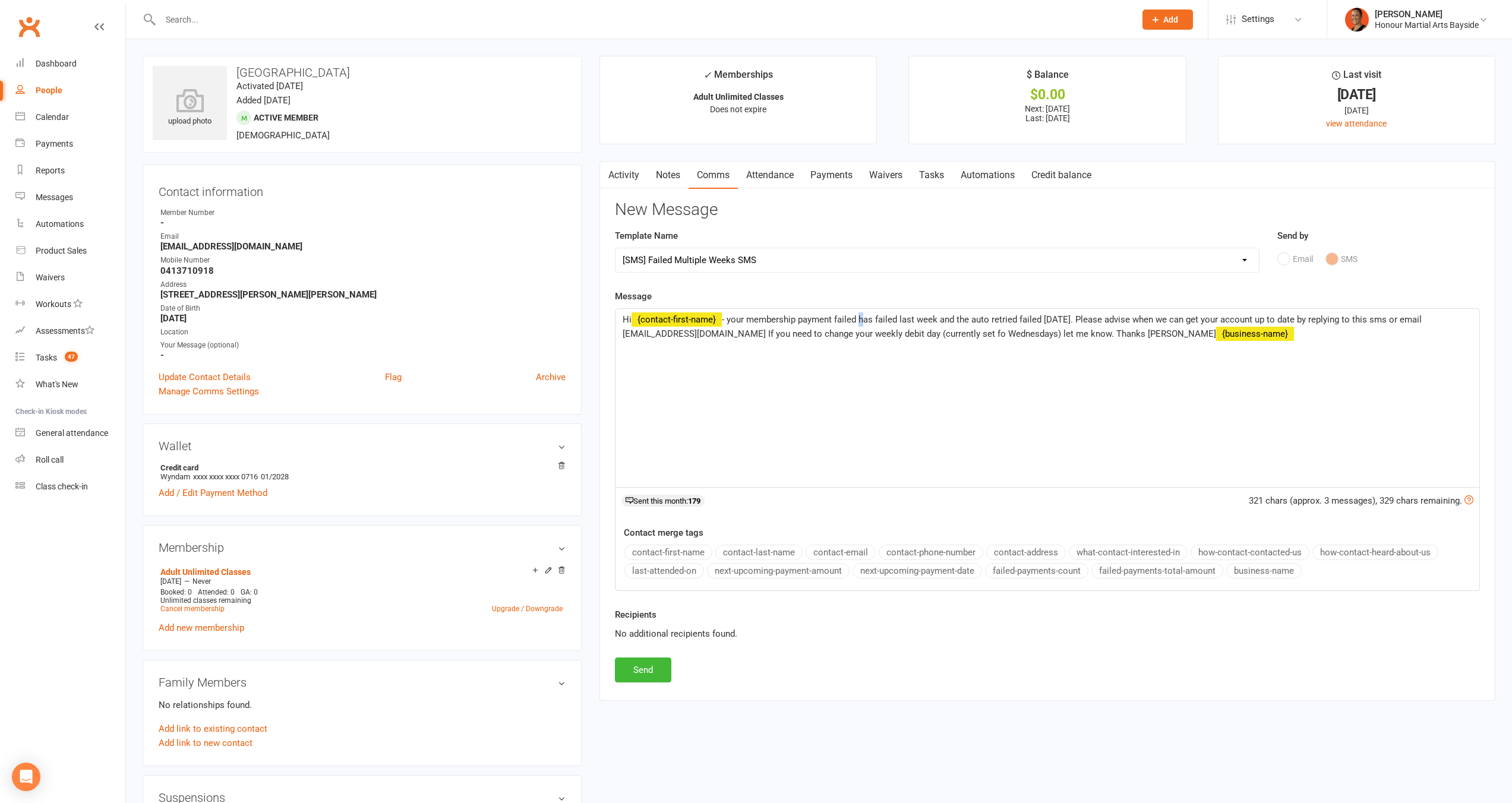
click at [859, 319] on span "- your membership payment failed has failed last week and the auto retried fail…" at bounding box center [1023, 326] width 801 height 25
click at [849, 317] on span "- your membership payment failed has failed last week and the auto retried fail…" at bounding box center [1023, 326] width 801 height 25
click at [846, 316] on span "- your membership payment has failed last week and the auto retried failed toda…" at bounding box center [1010, 326] width 777 height 25
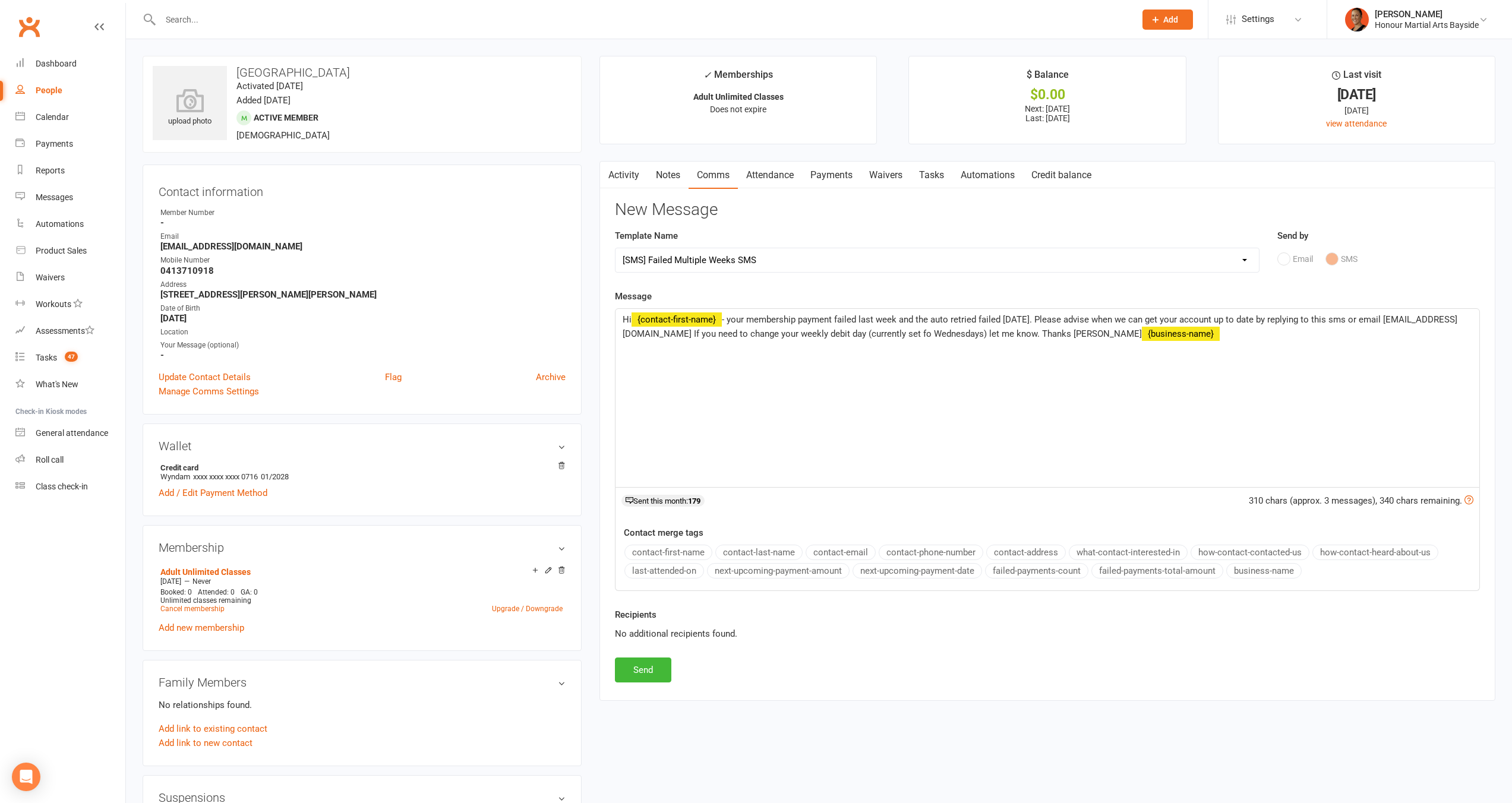
click at [1027, 318] on span "- your membership payment failed last week and the auto retried failed today. P…" at bounding box center [1040, 326] width 834 height 25
click at [992, 319] on span "- your membership payment failed last week and the auto retried failed today. P…" at bounding box center [1040, 326] width 834 height 25
click at [1001, 319] on span "- your membership payment failed last week and the auto retried today. Please a…" at bounding box center [1027, 326] width 810 height 25
click at [1003, 319] on span "- your membership payment failed last week and the auto retried today. Please a…" at bounding box center [1027, 326] width 810 height 25
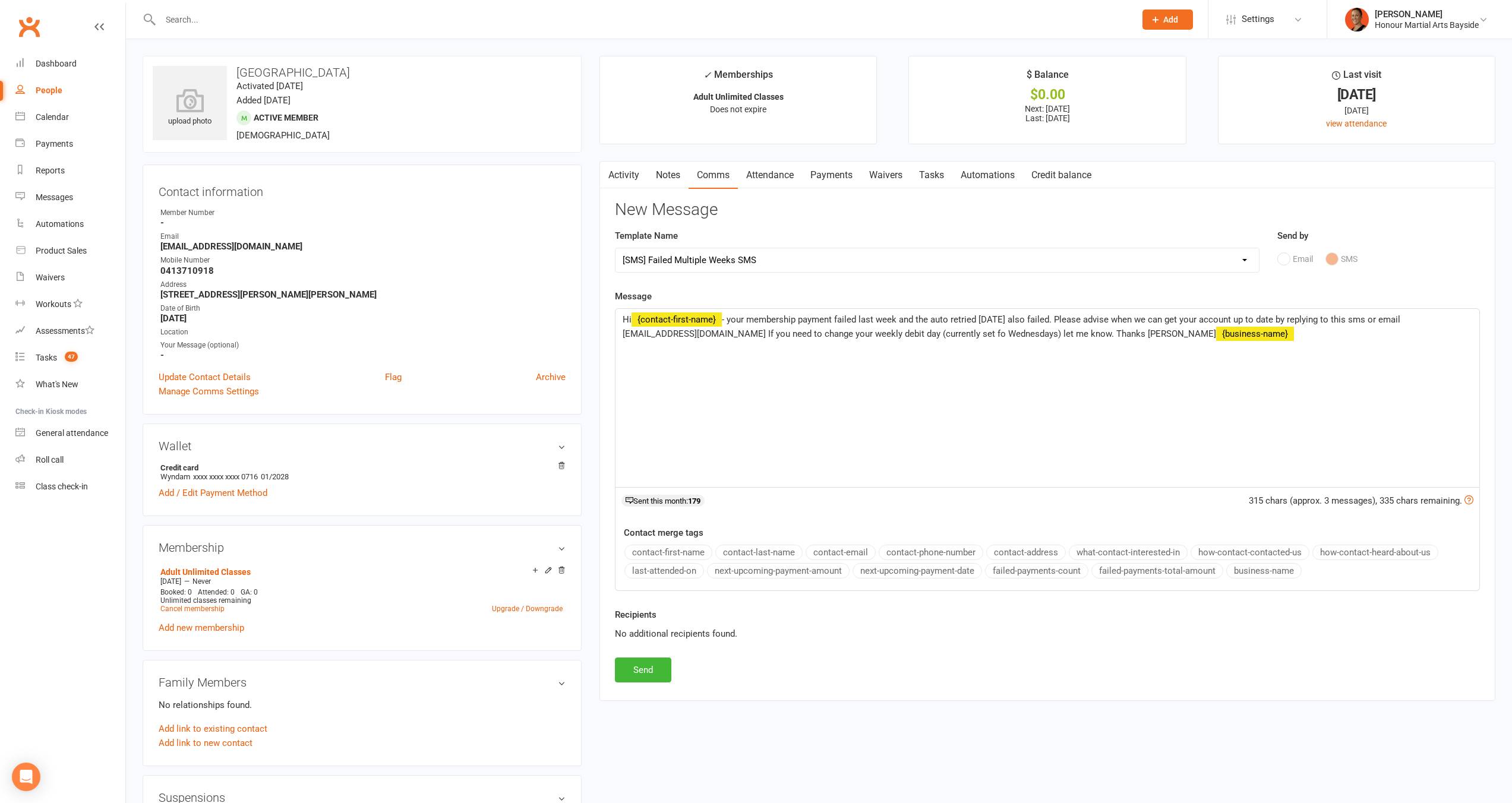
click at [730, 331] on span "- your membership payment failed last week and the auto retried today also fail…" at bounding box center [1012, 326] width 780 height 25
click at [1074, 336] on span "- your membership payment failed last week and the auto retried today also fail…" at bounding box center [1012, 326] width 780 height 25
click at [650, 667] on button "Send" at bounding box center [644, 669] width 57 height 25
select select
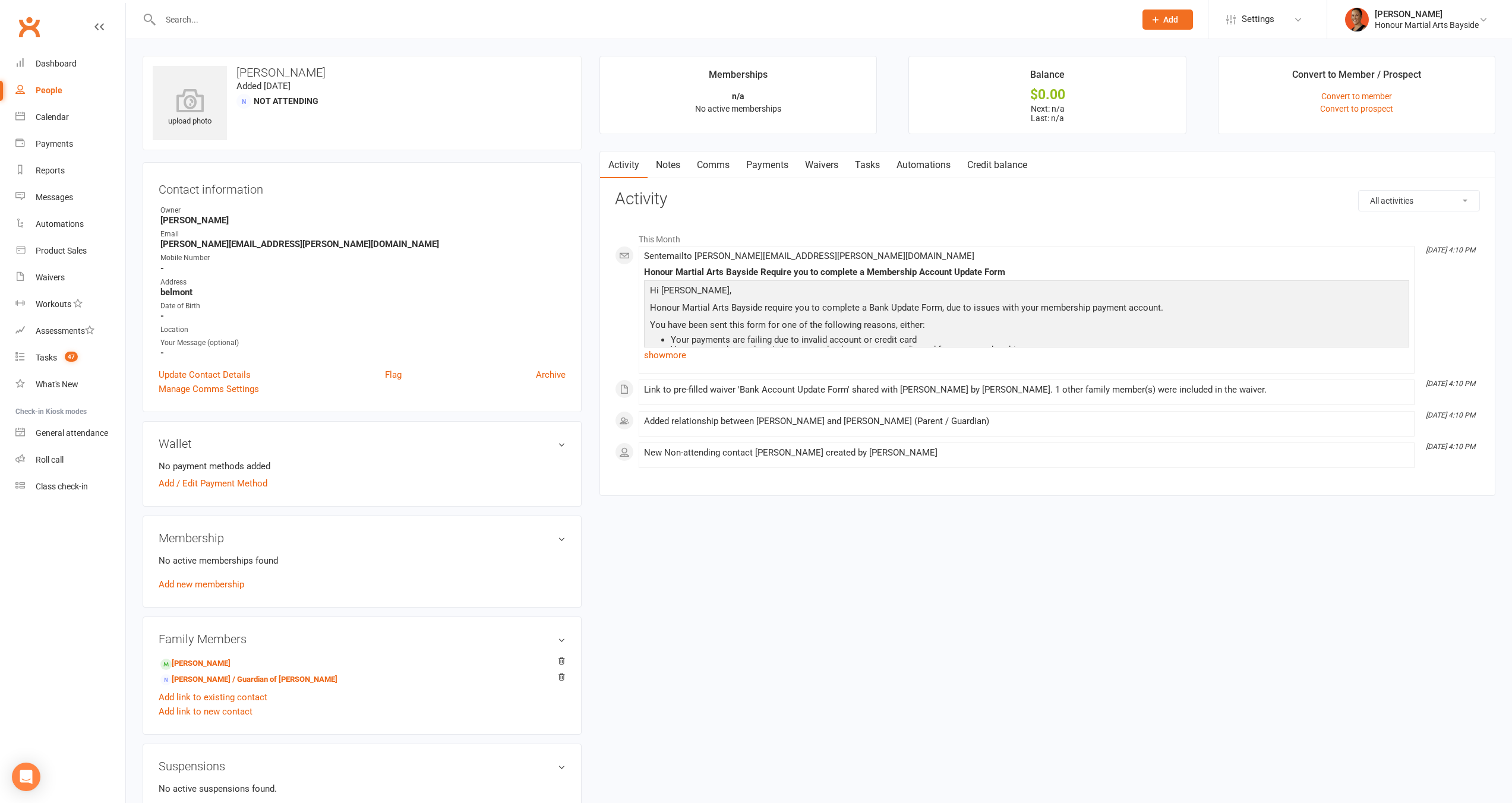
click at [807, 165] on link "Waivers" at bounding box center [821, 165] width 50 height 28
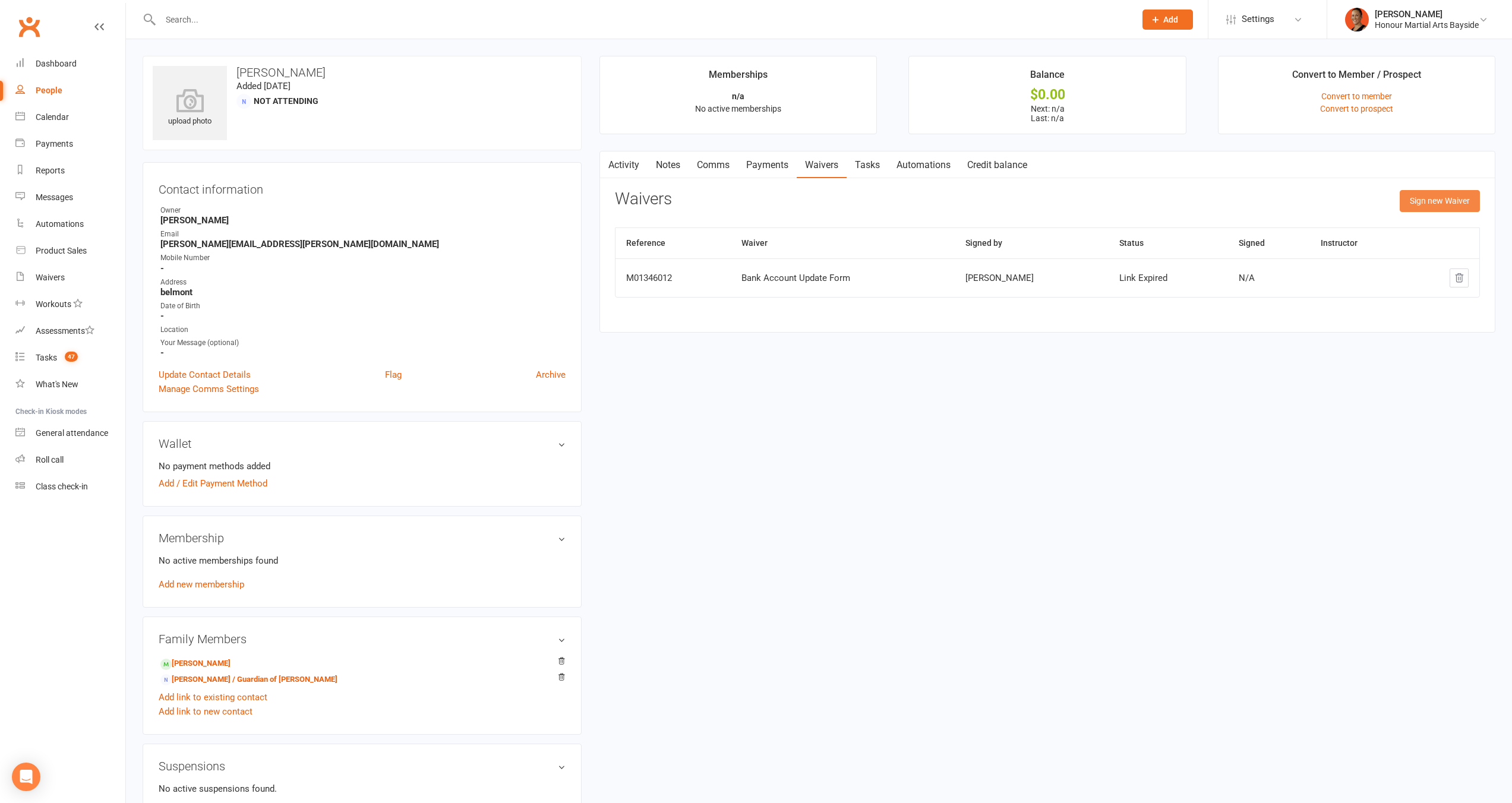
click at [1426, 200] on button "Sign new Waiver" at bounding box center [1439, 200] width 80 height 21
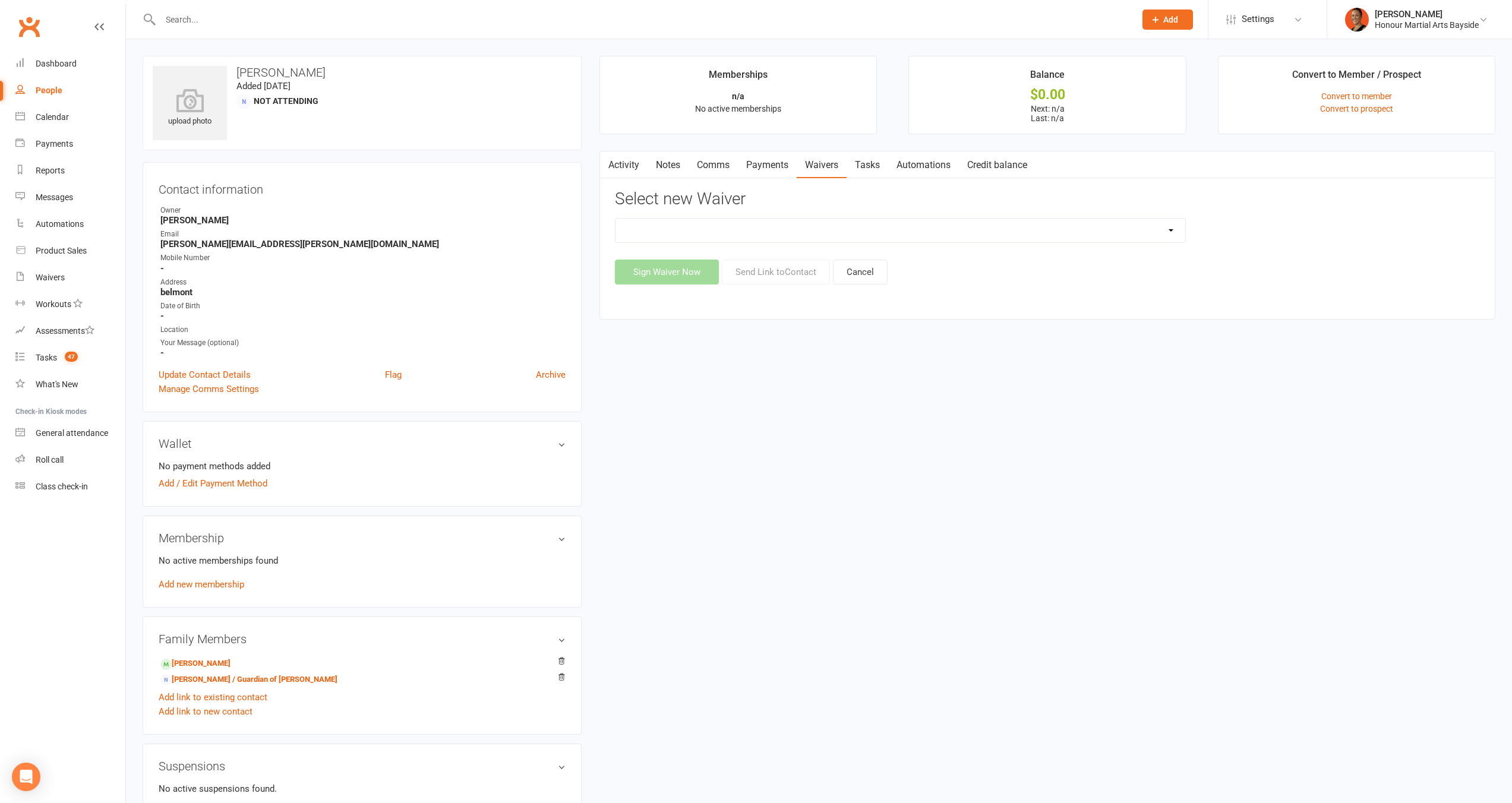
click at [803, 229] on select "Bank Account Update Form Membership Activation Form New Casual Student or PAYG …" at bounding box center [900, 230] width 570 height 24
select select "12300"
click at [615, 218] on select "Bank Account Update Form Membership Activation Form New Casual Student or PAYG …" at bounding box center [900, 230] width 570 height 24
click at [808, 272] on button "Send Link to Contact" at bounding box center [775, 272] width 108 height 25
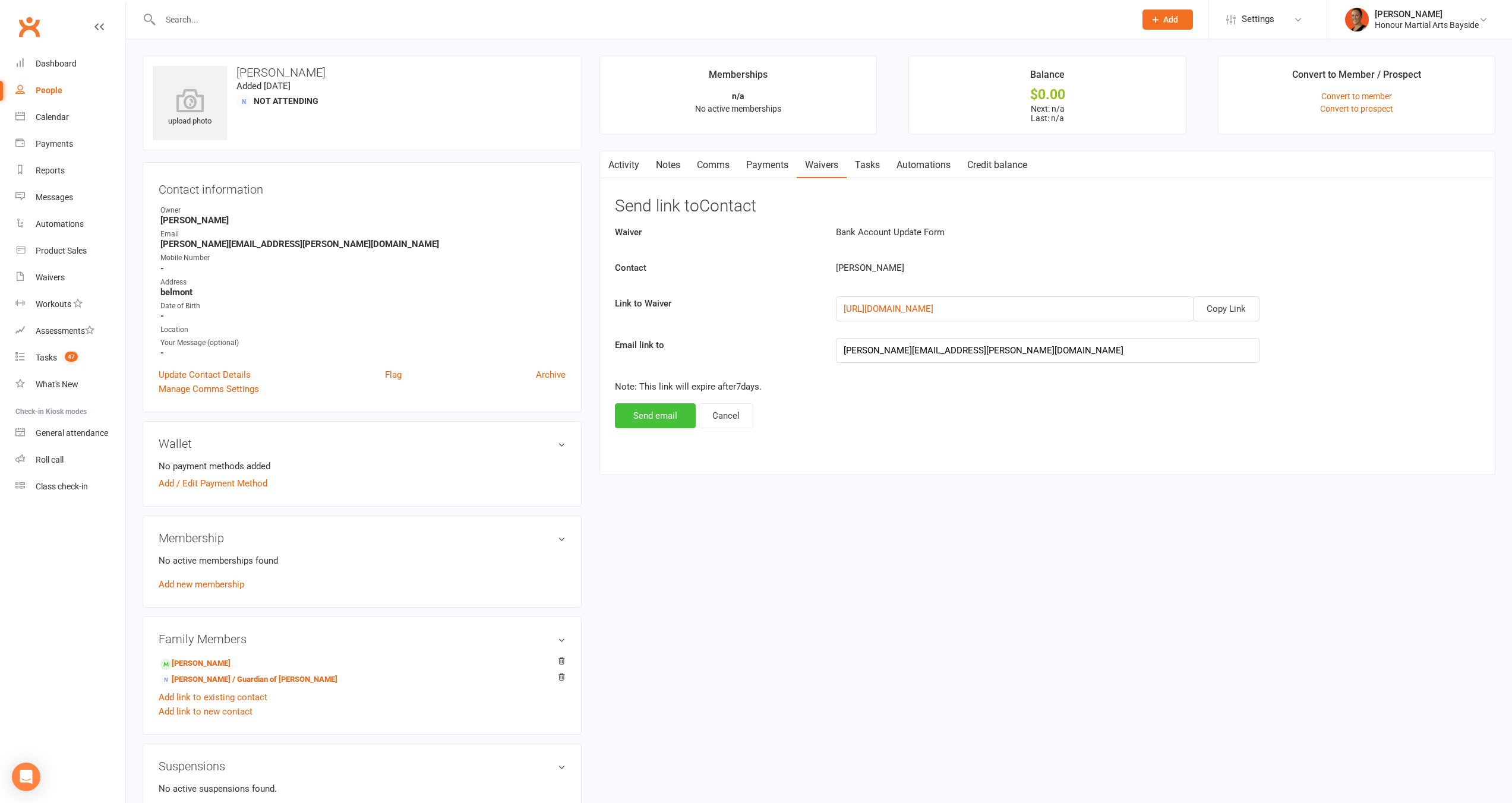
click at [657, 421] on button "Send email" at bounding box center [656, 415] width 81 height 25
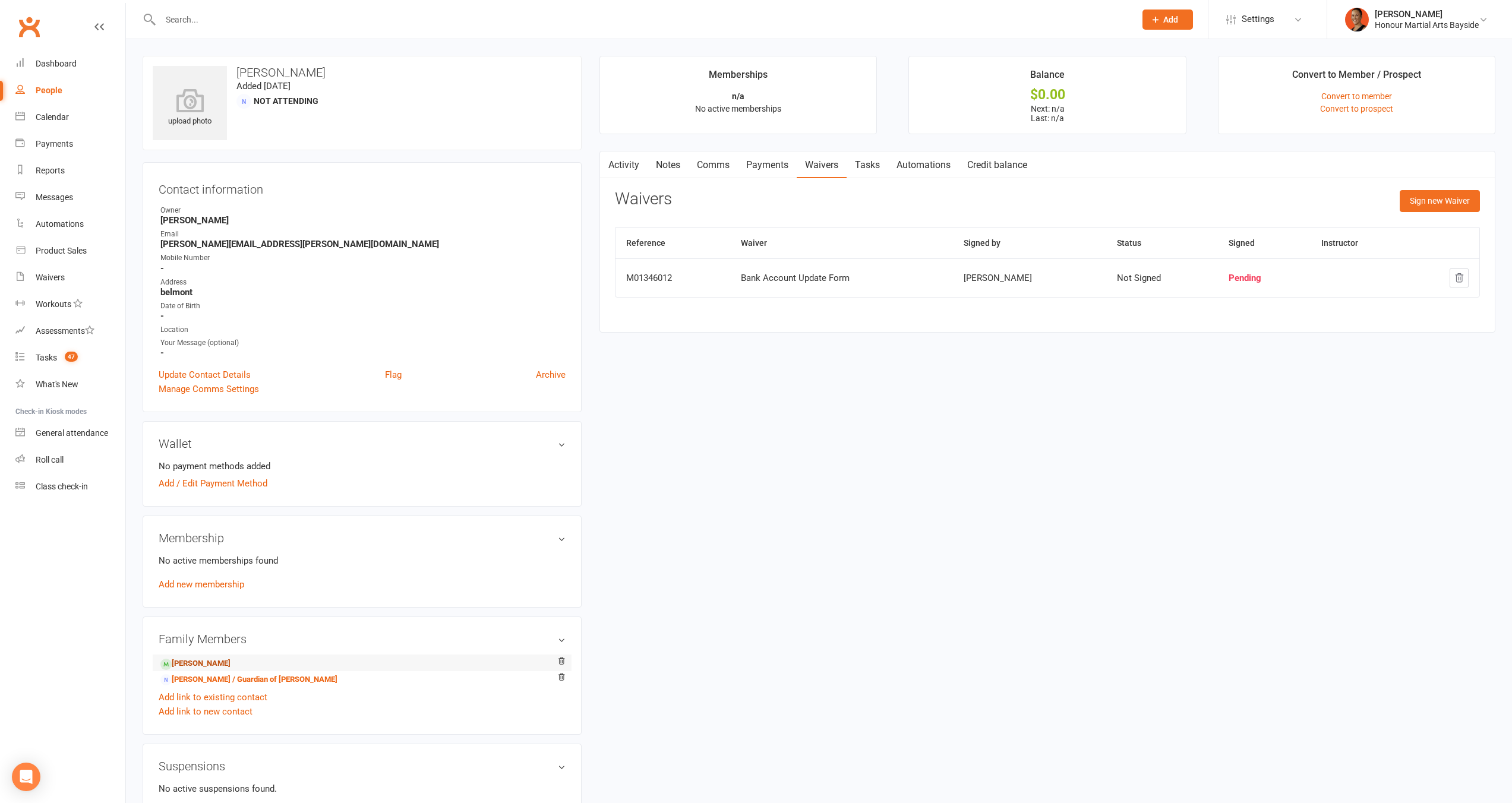
click at [222, 658] on link "noah duncan - Child" at bounding box center [196, 663] width 70 height 12
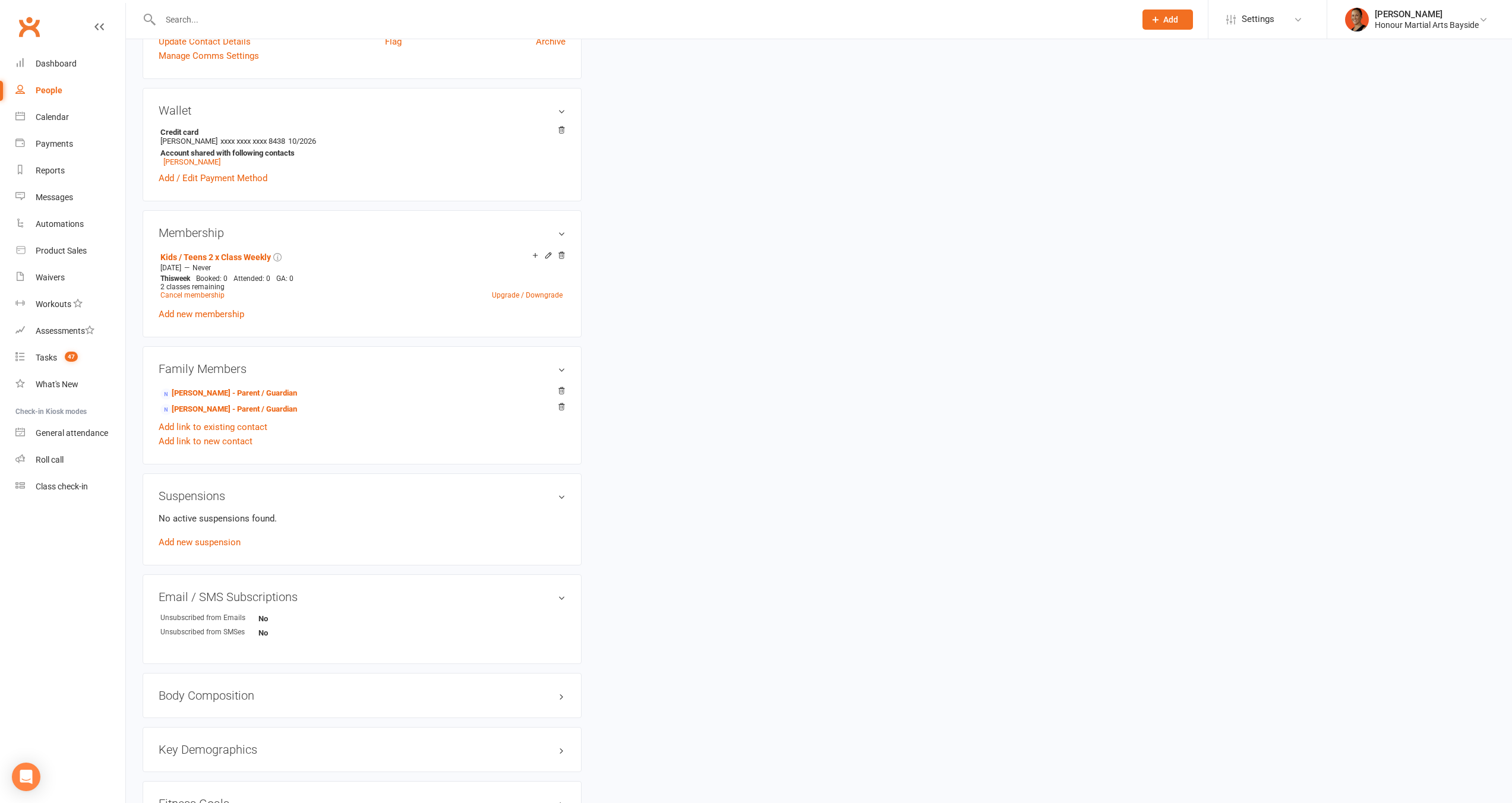
scroll to position [566, 0]
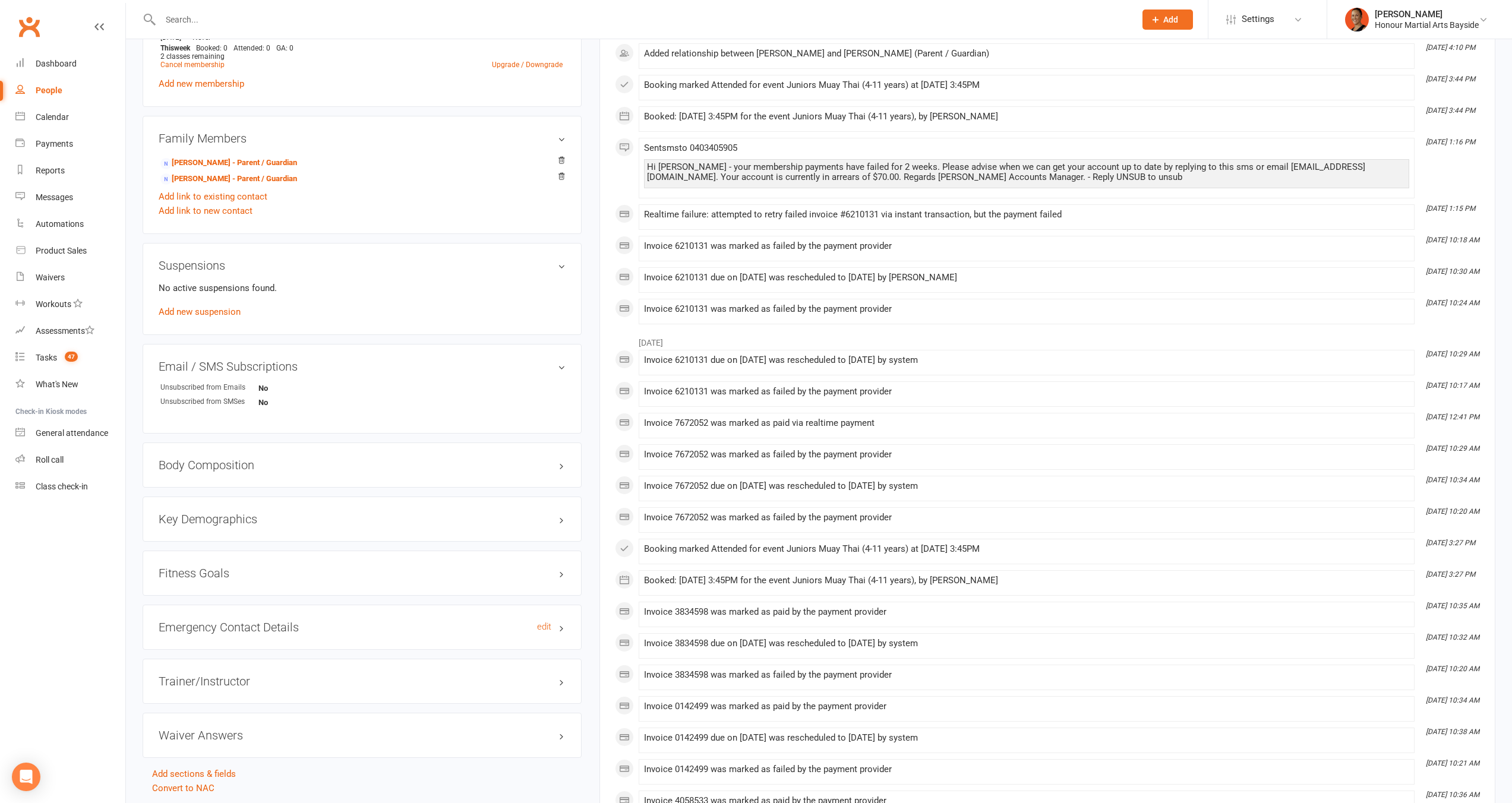
click at [282, 628] on h3 "Emergency Contact Details edit" at bounding box center [361, 627] width 407 height 13
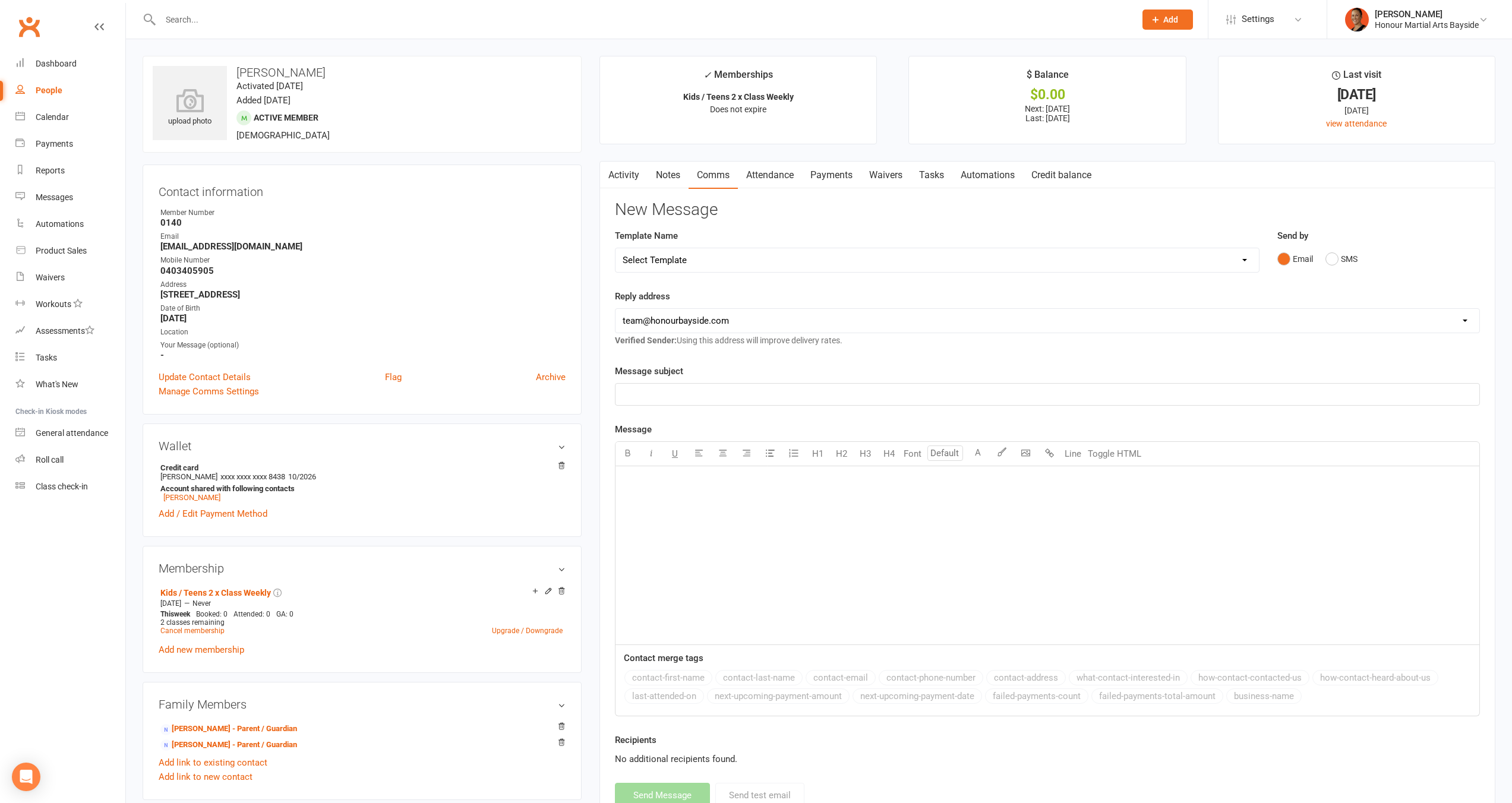
click at [850, 178] on link "Payments" at bounding box center [831, 175] width 58 height 28
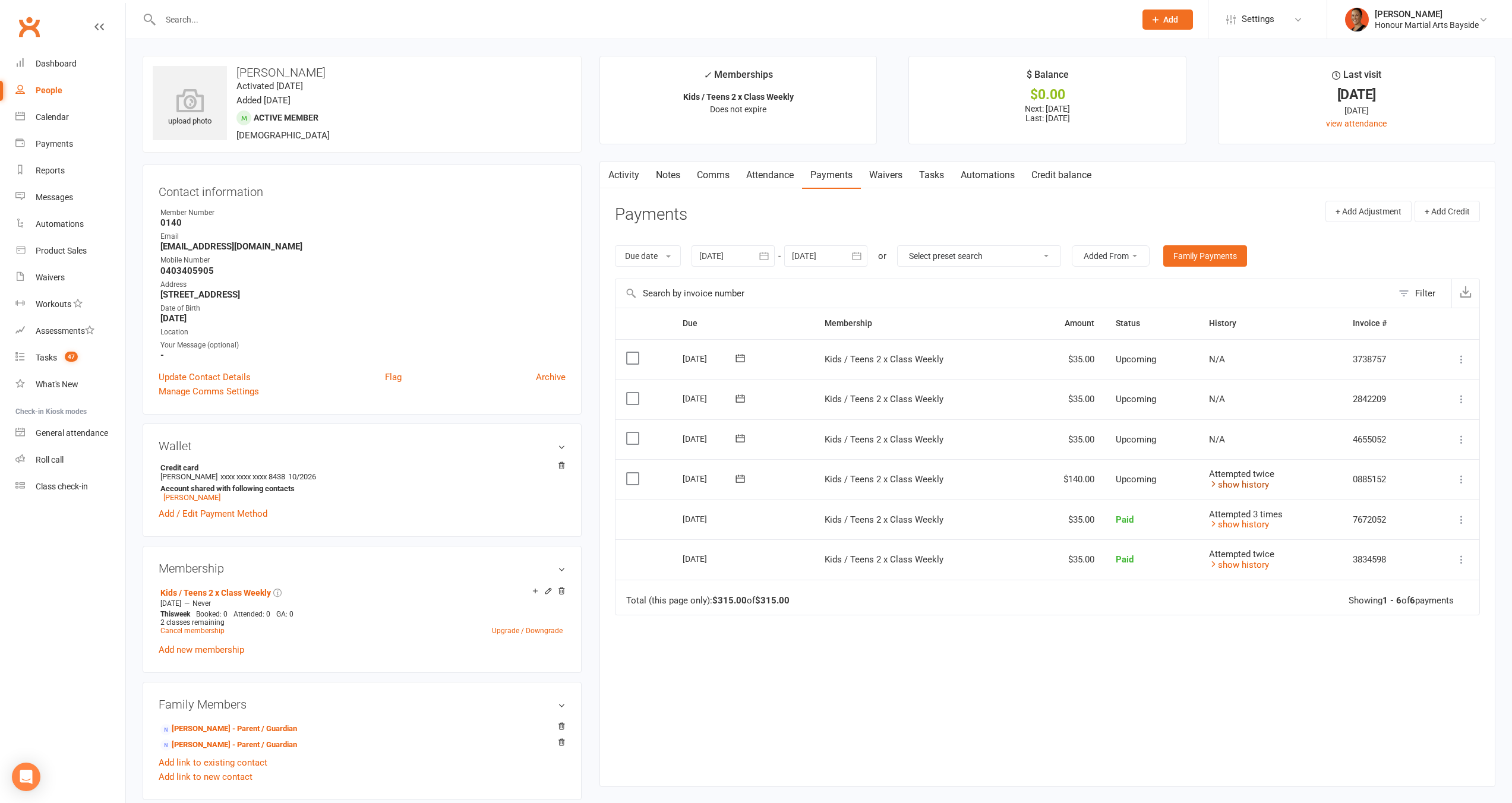
click at [1246, 484] on link "show history" at bounding box center [1238, 484] width 60 height 11
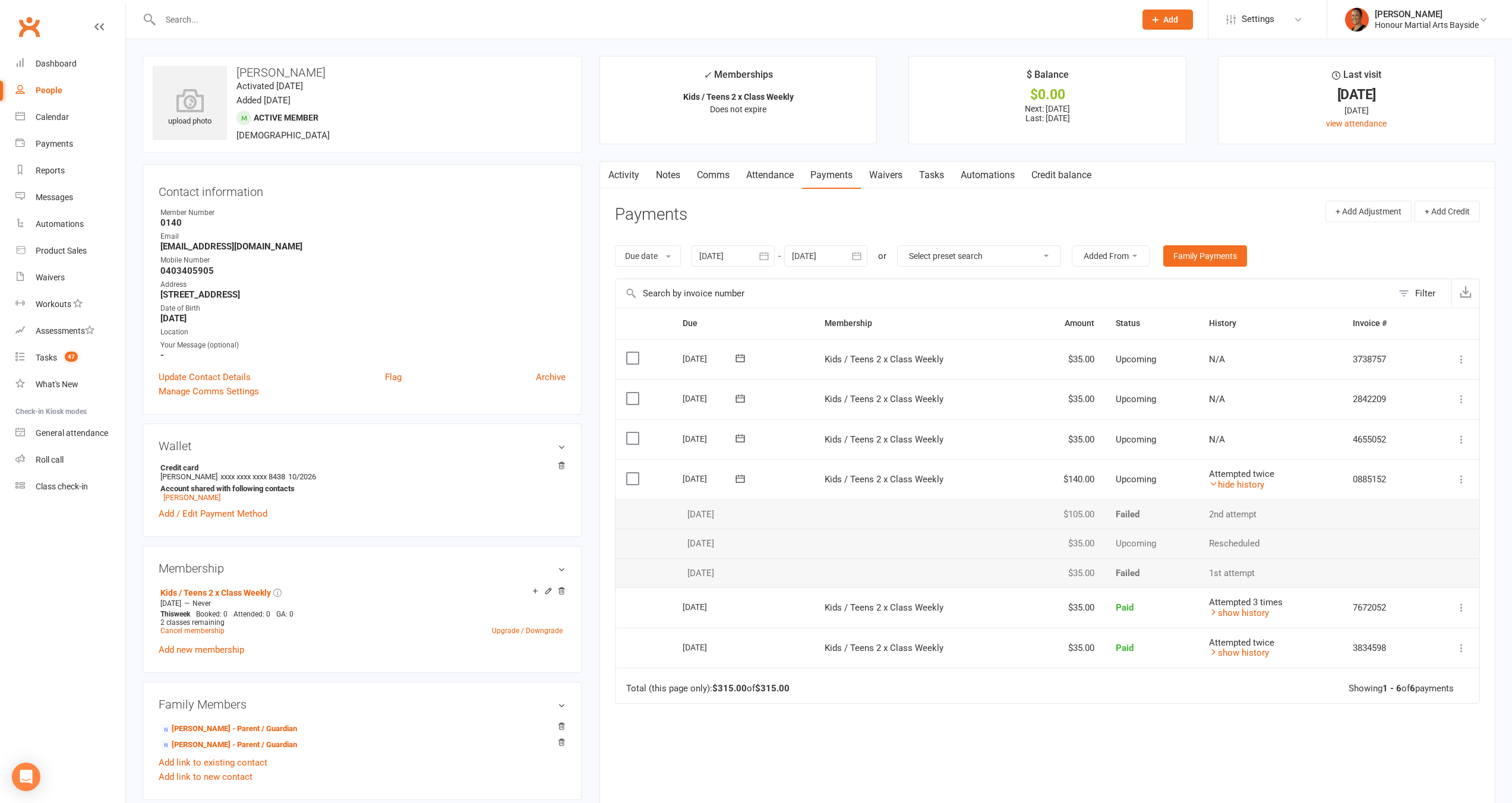
click at [1076, 475] on td "$140.00" at bounding box center [1065, 479] width 79 height 41
click at [1071, 513] on td "$105.00" at bounding box center [1065, 514] width 79 height 30
copy td "105.00"
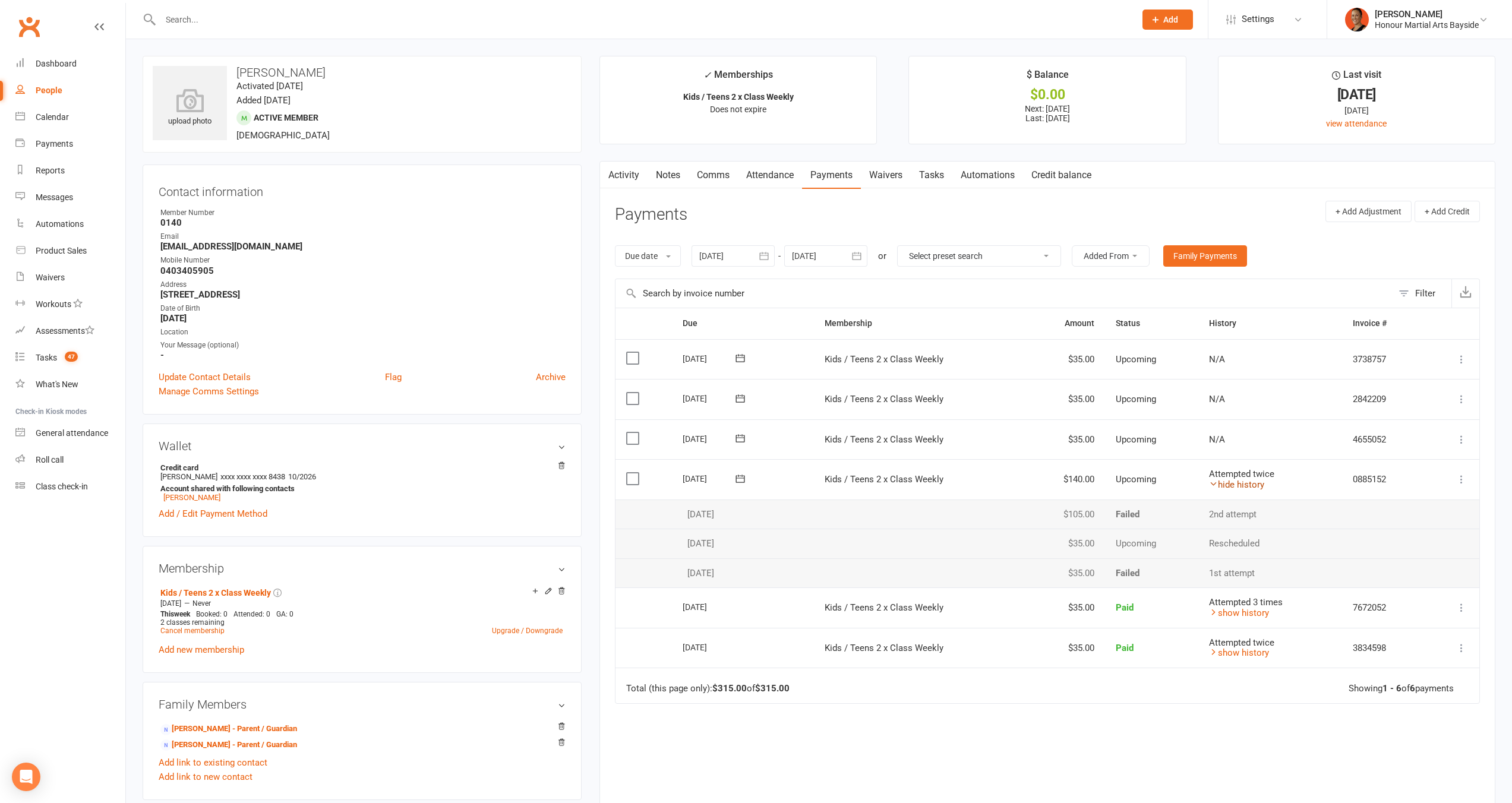
click at [1256, 481] on link "hide history" at bounding box center [1236, 484] width 55 height 11
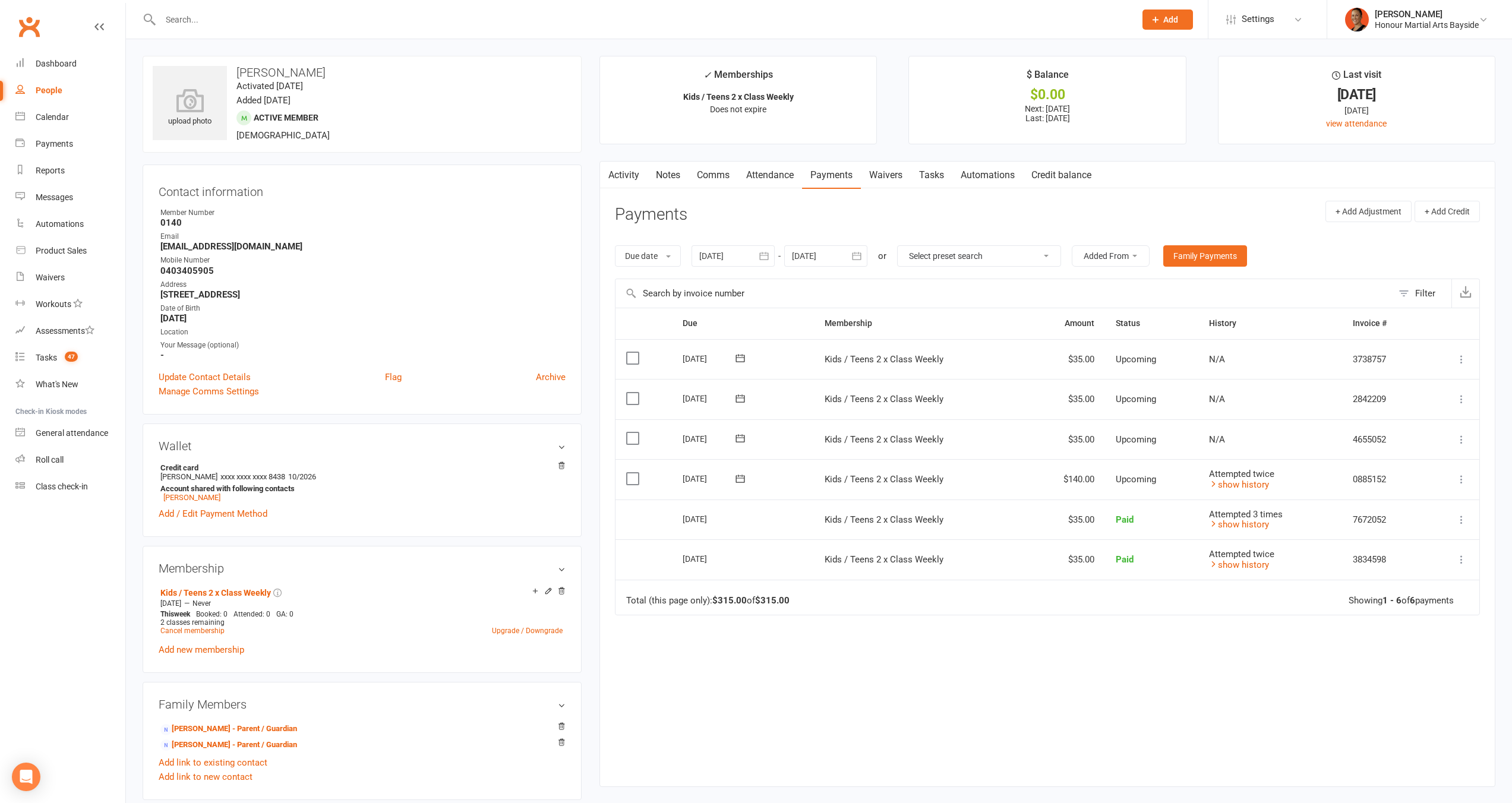
click at [721, 174] on link "Comms" at bounding box center [713, 175] width 50 height 28
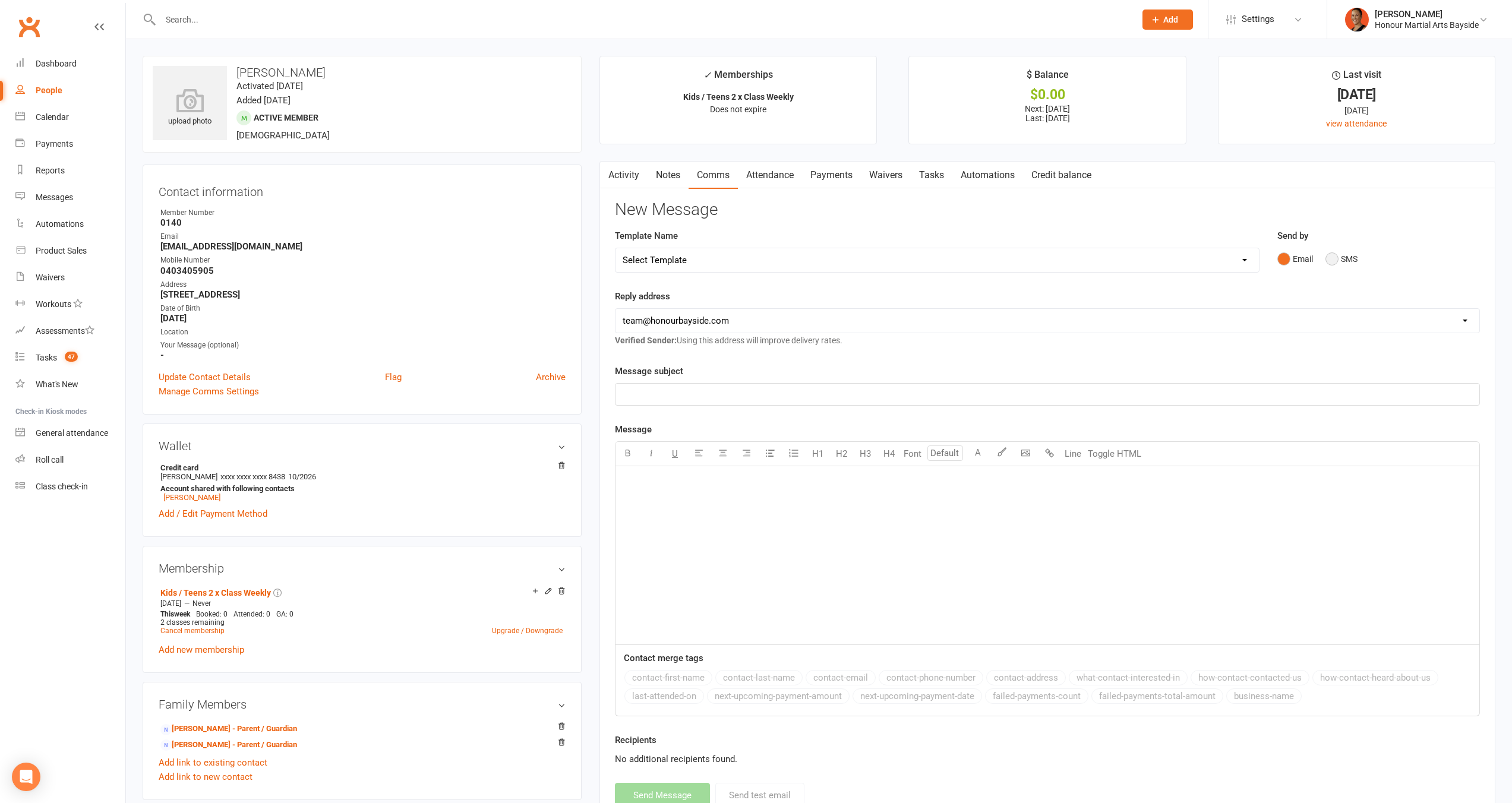
click at [1346, 264] on button "SMS" at bounding box center [1342, 259] width 32 height 23
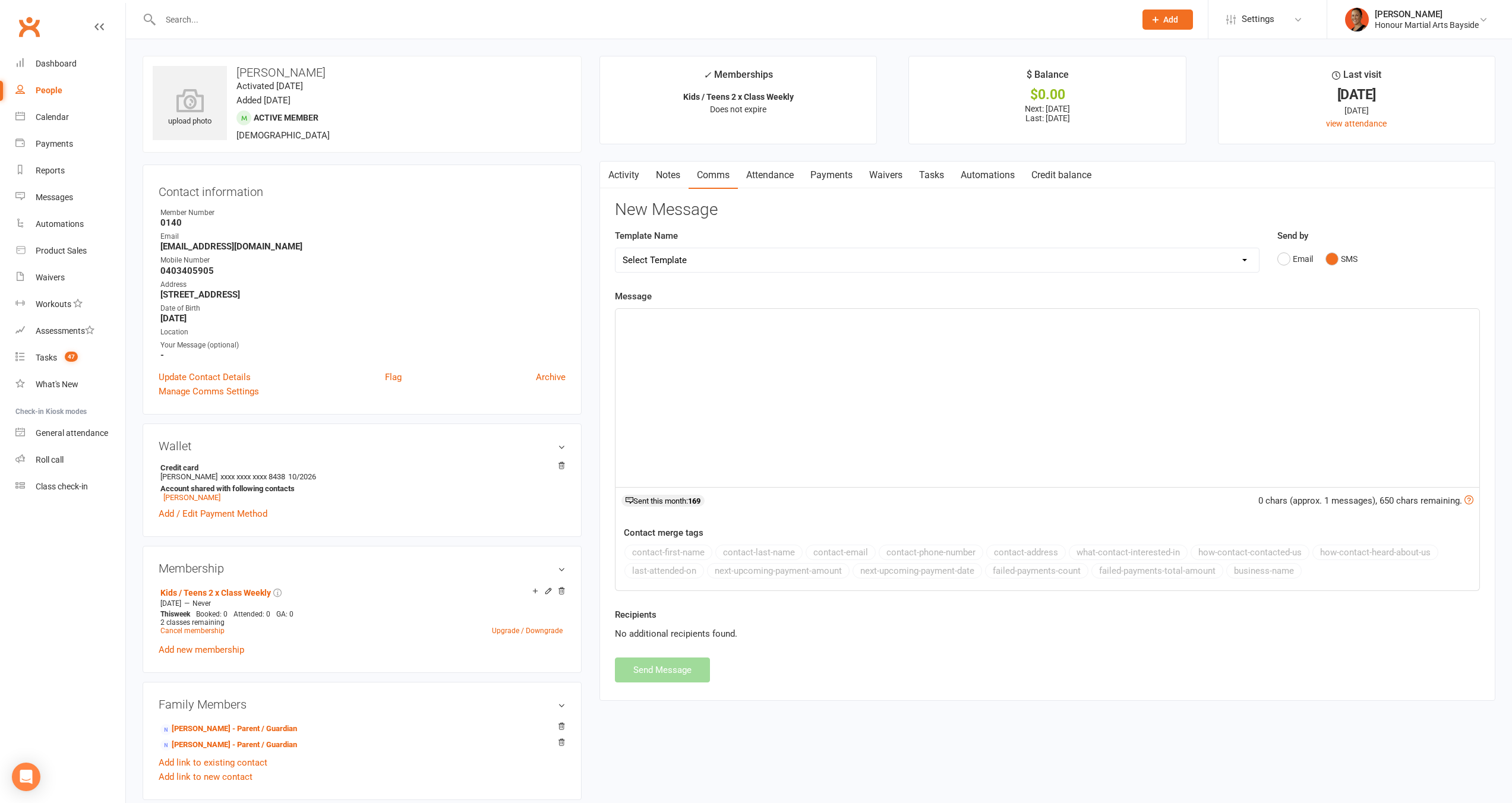
click at [1062, 360] on div "﻿" at bounding box center [1047, 398] width 864 height 178
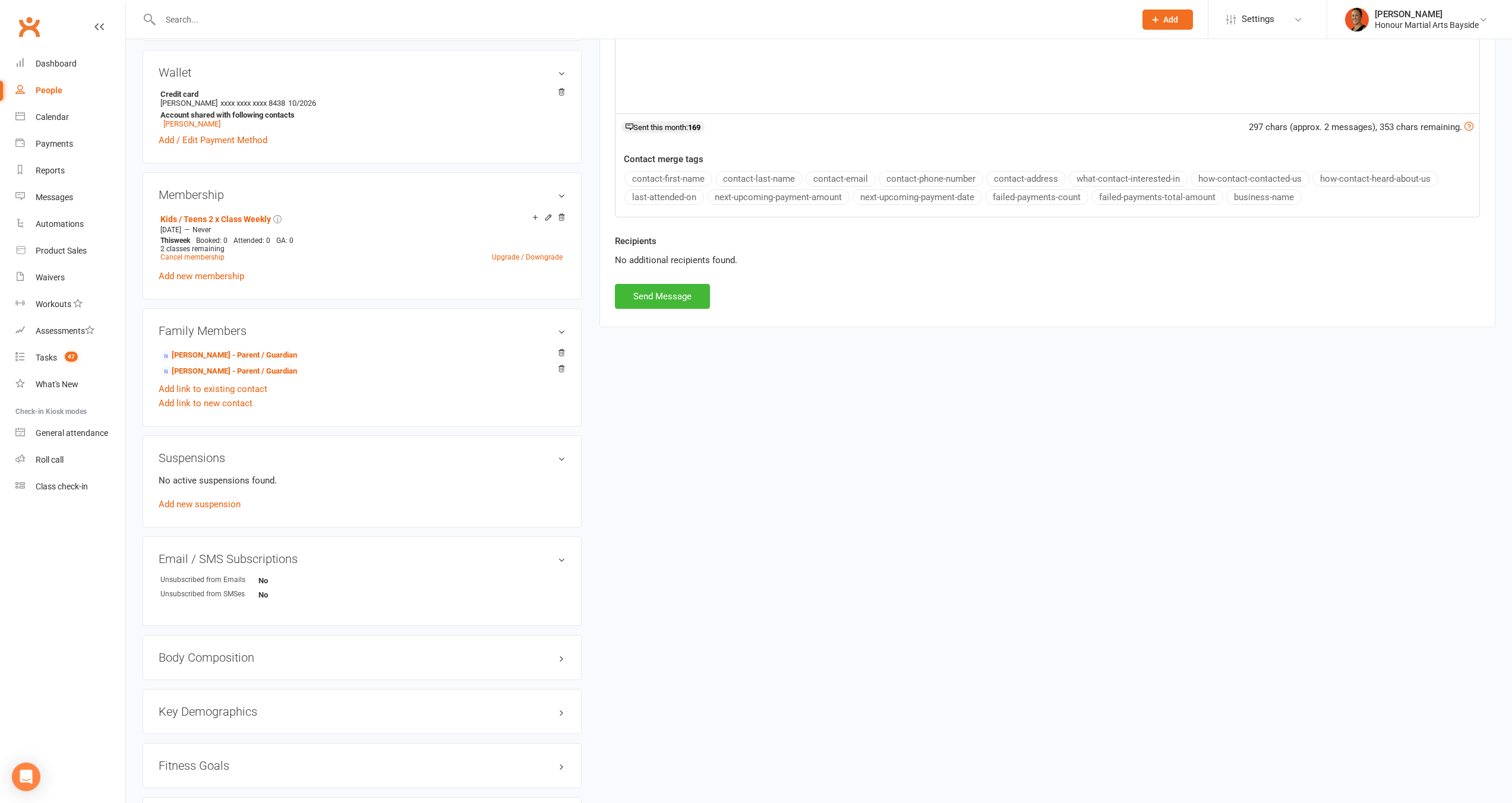
scroll to position [490, 0]
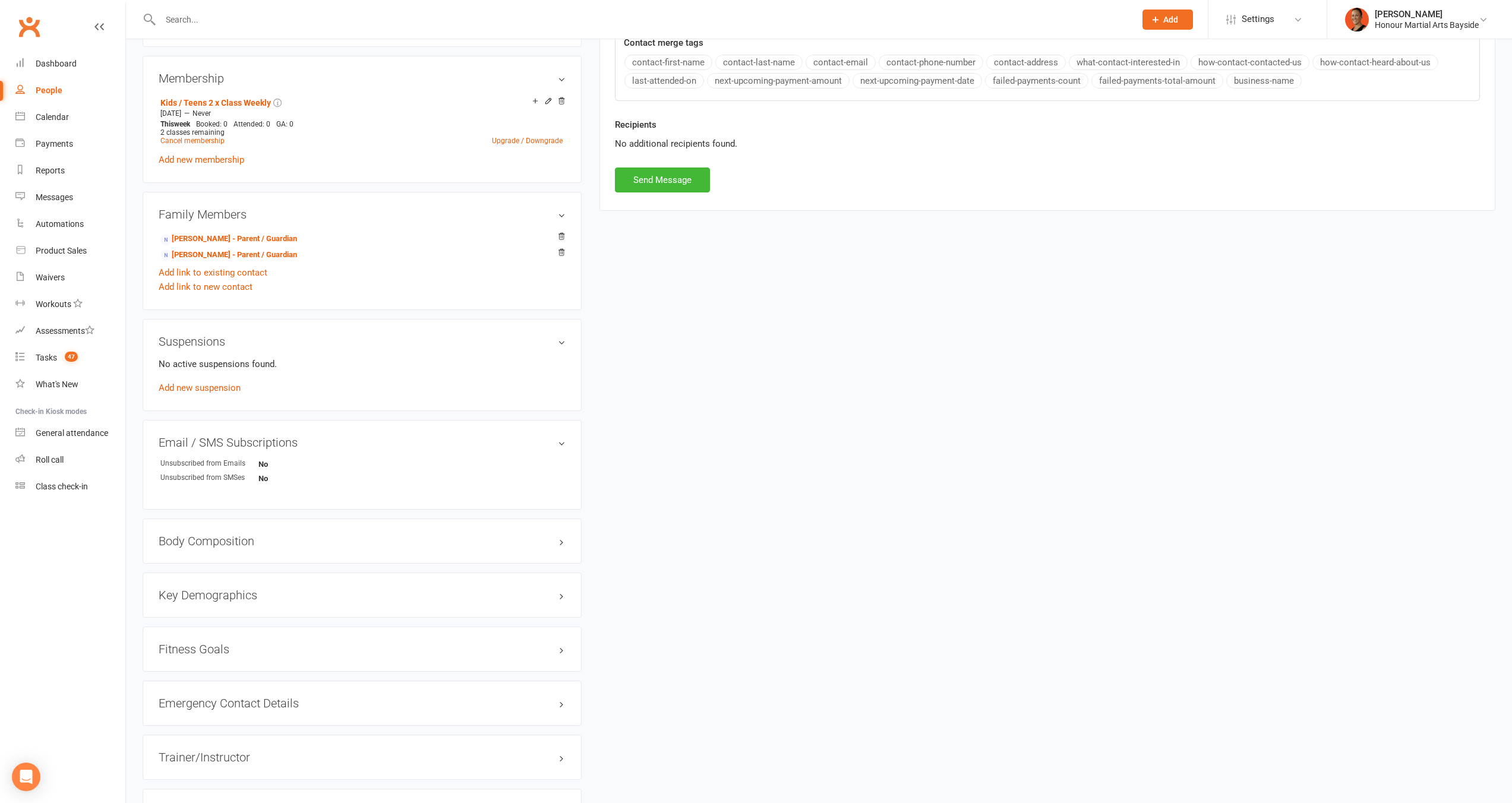
click at [566, 700] on div "Emergency Contact Details edit" at bounding box center [362, 703] width 439 height 45
click at [562, 701] on h3 "Emergency Contact Details edit" at bounding box center [361, 703] width 407 height 13
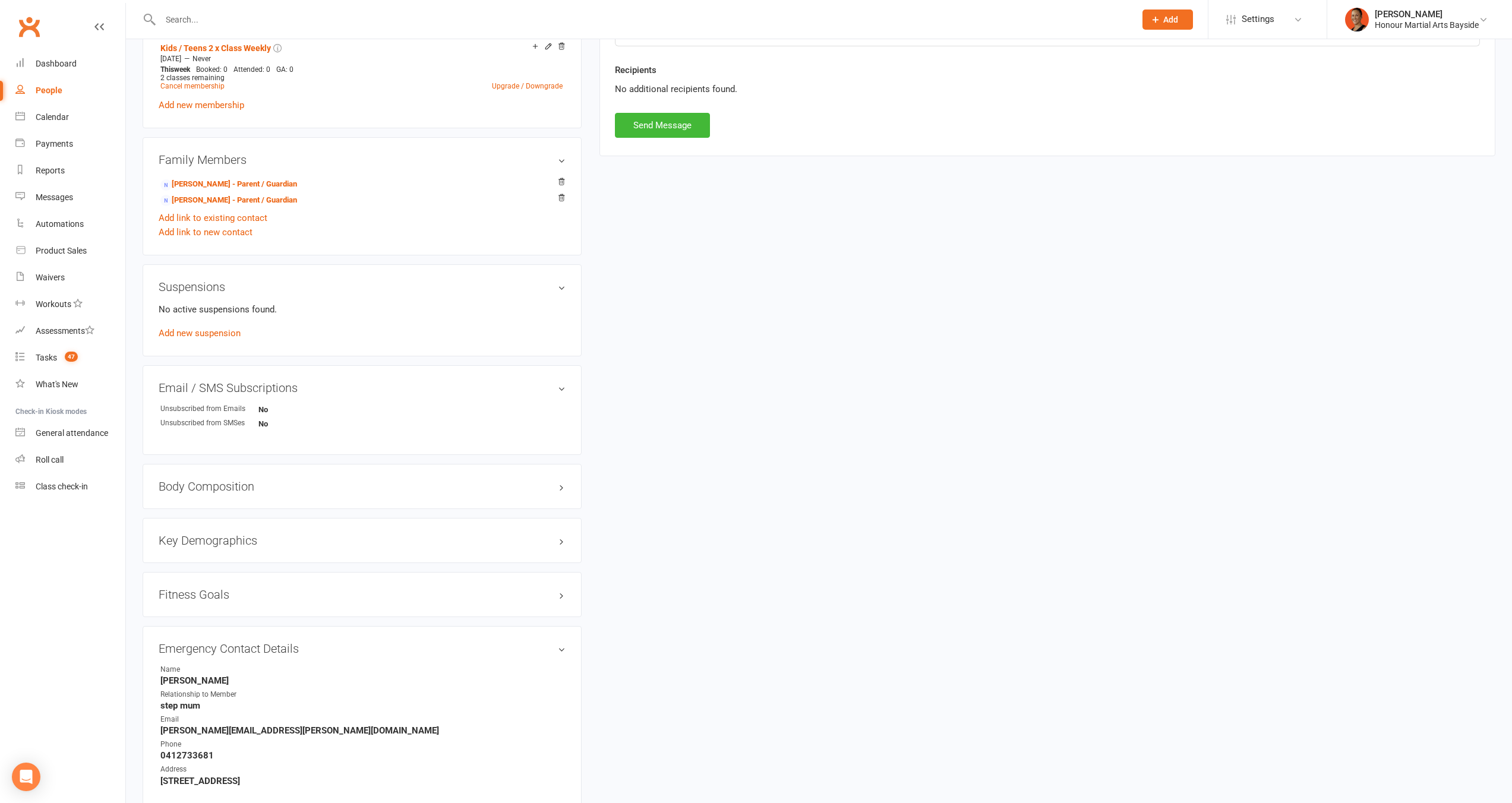
scroll to position [606, 0]
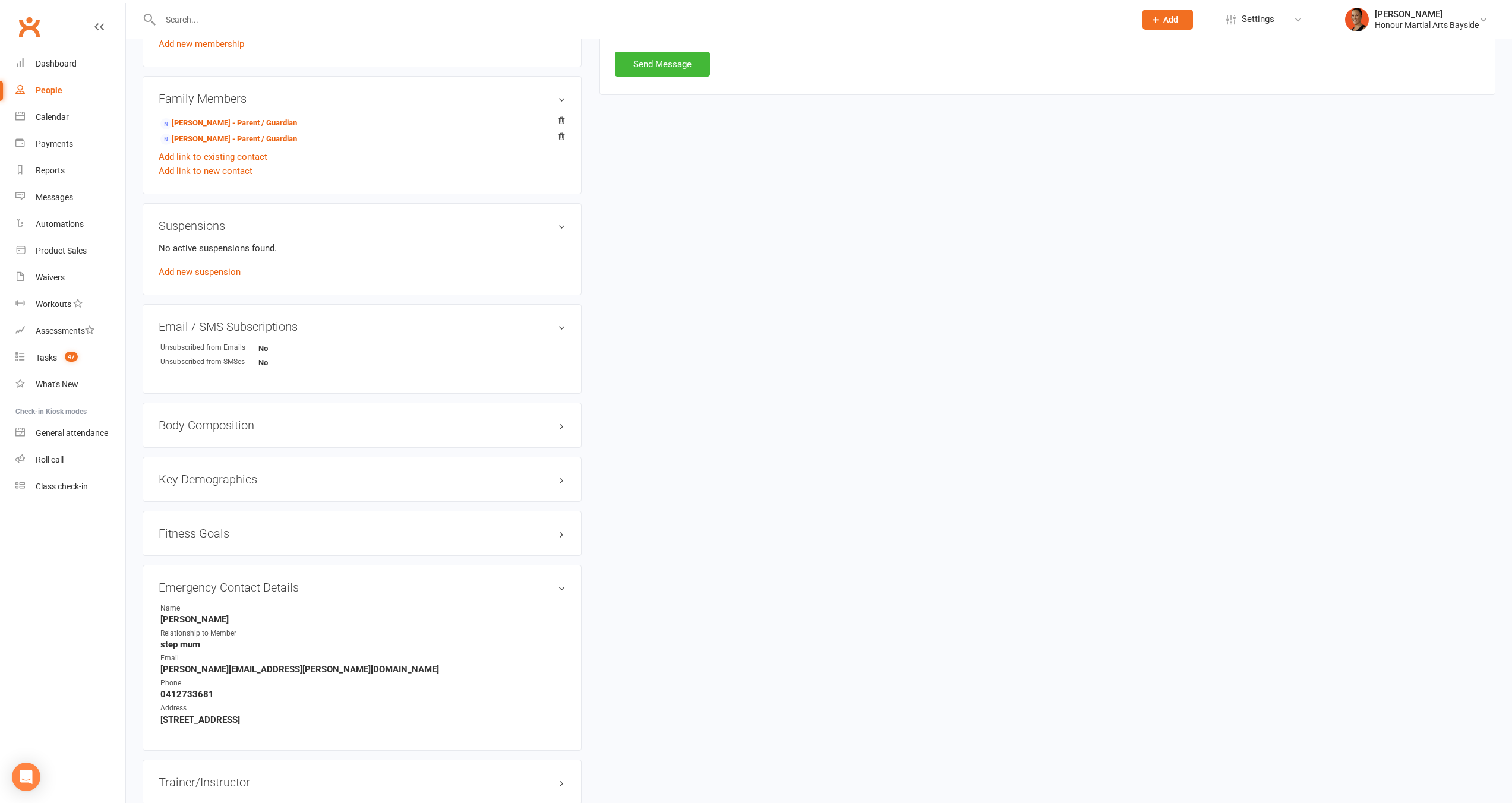
click at [196, 692] on strong "0412733681" at bounding box center [363, 694] width 405 height 11
copy render-form-field "0412733681"
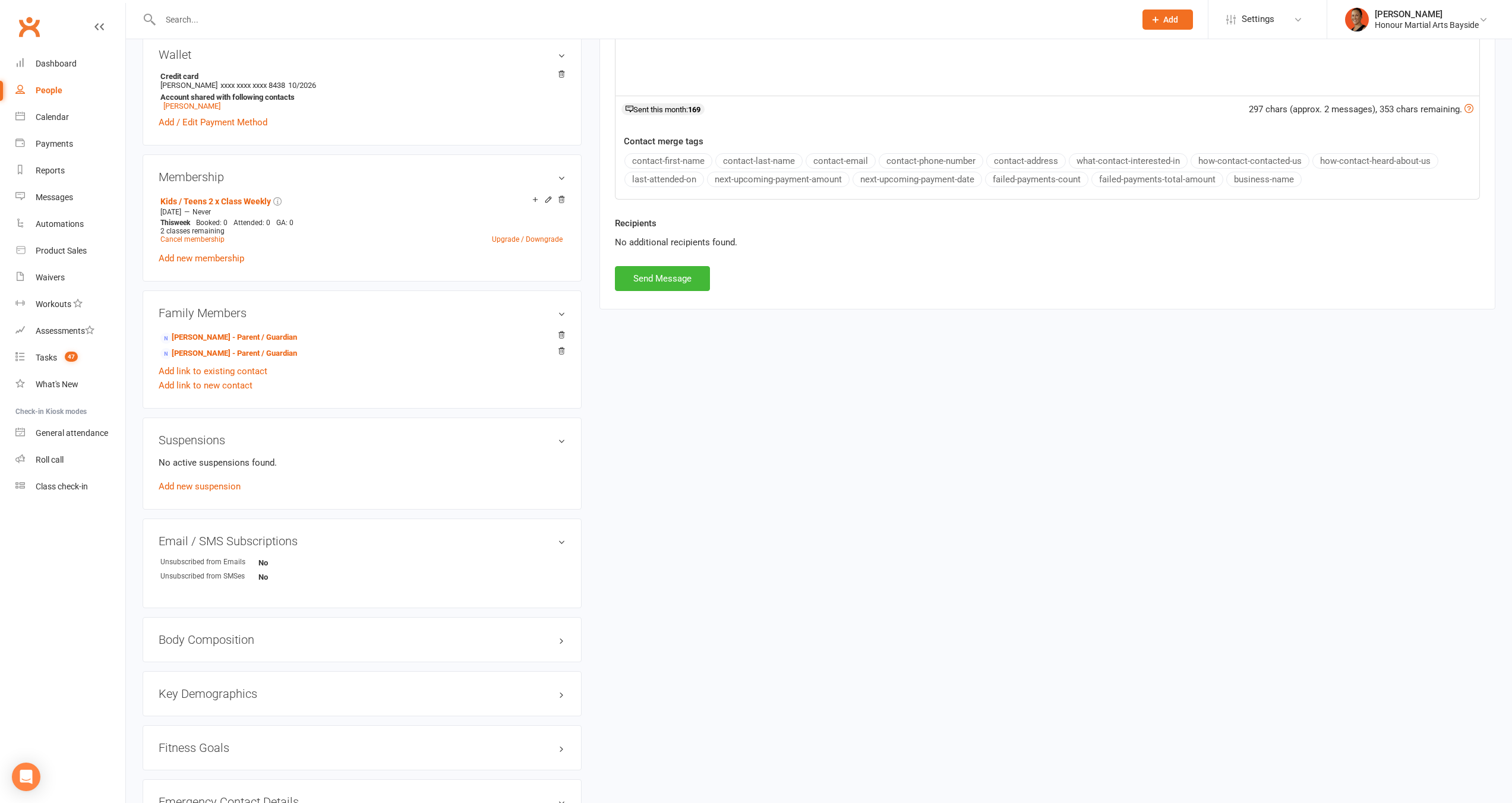
scroll to position [330, 0]
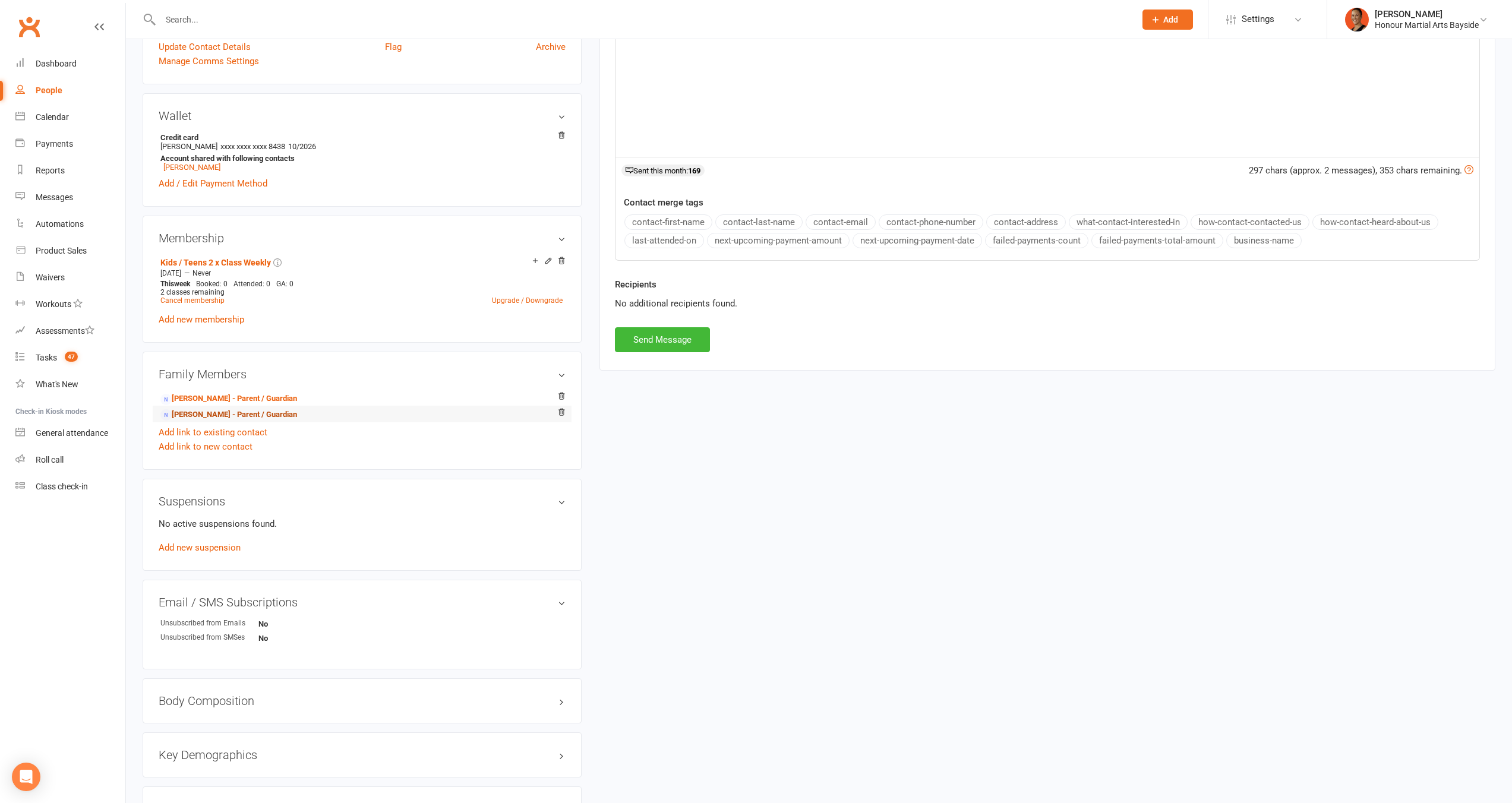
click at [187, 415] on link "Melanie Mason - Parent / Guardian" at bounding box center [229, 414] width 136 height 12
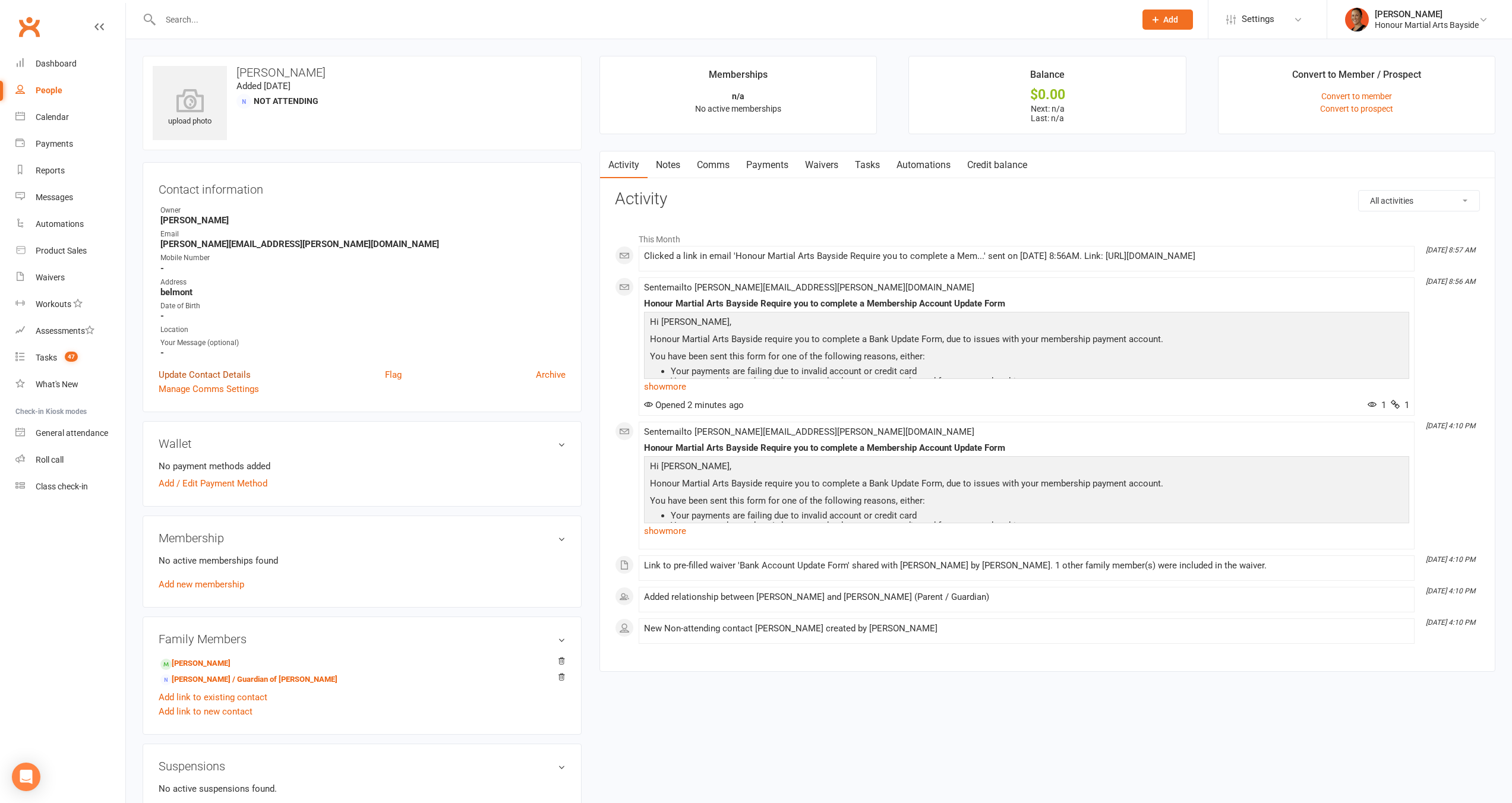
click at [218, 376] on link "Update Contact Details" at bounding box center [204, 375] width 92 height 15
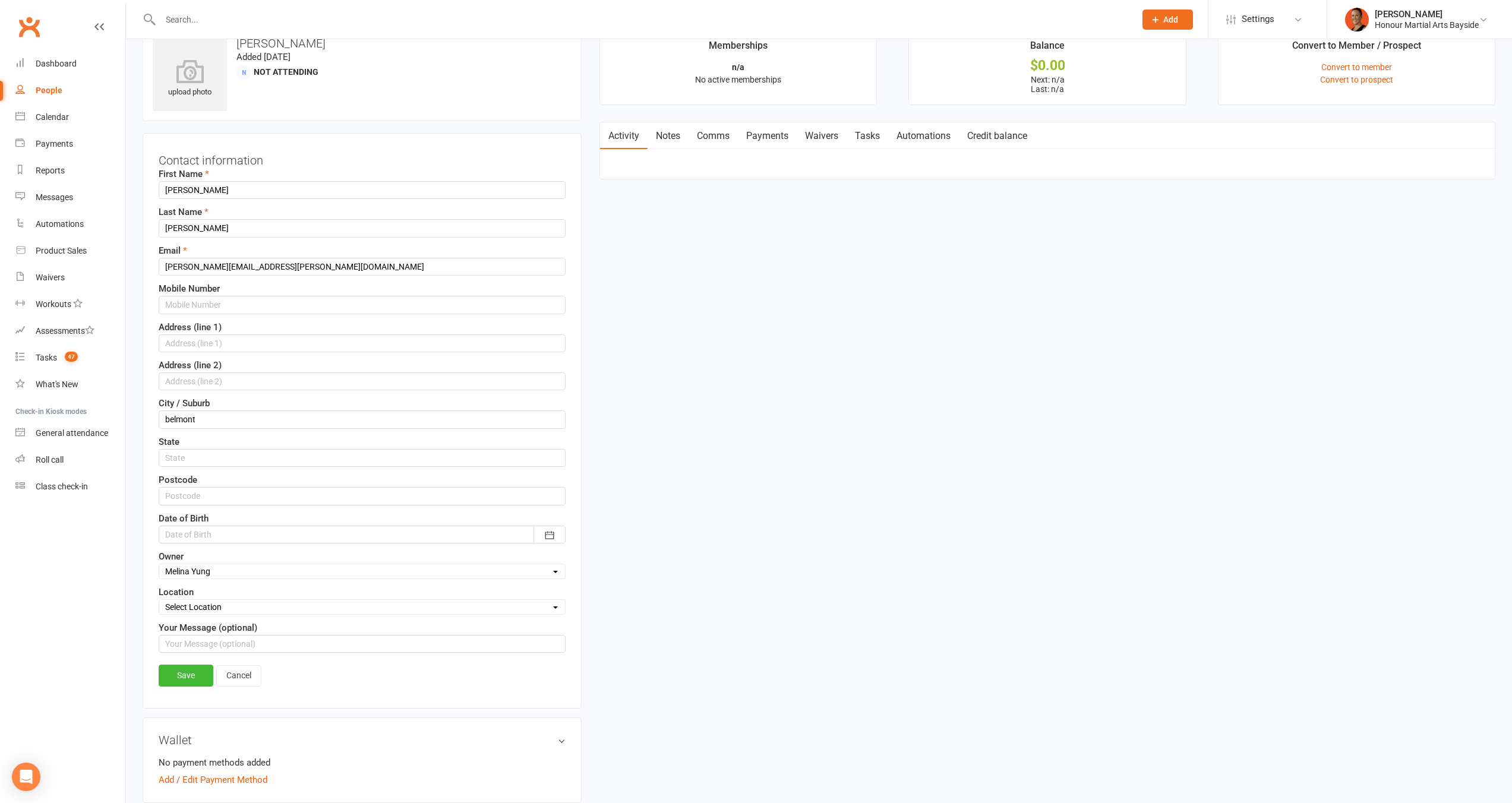
scroll to position [56, 0]
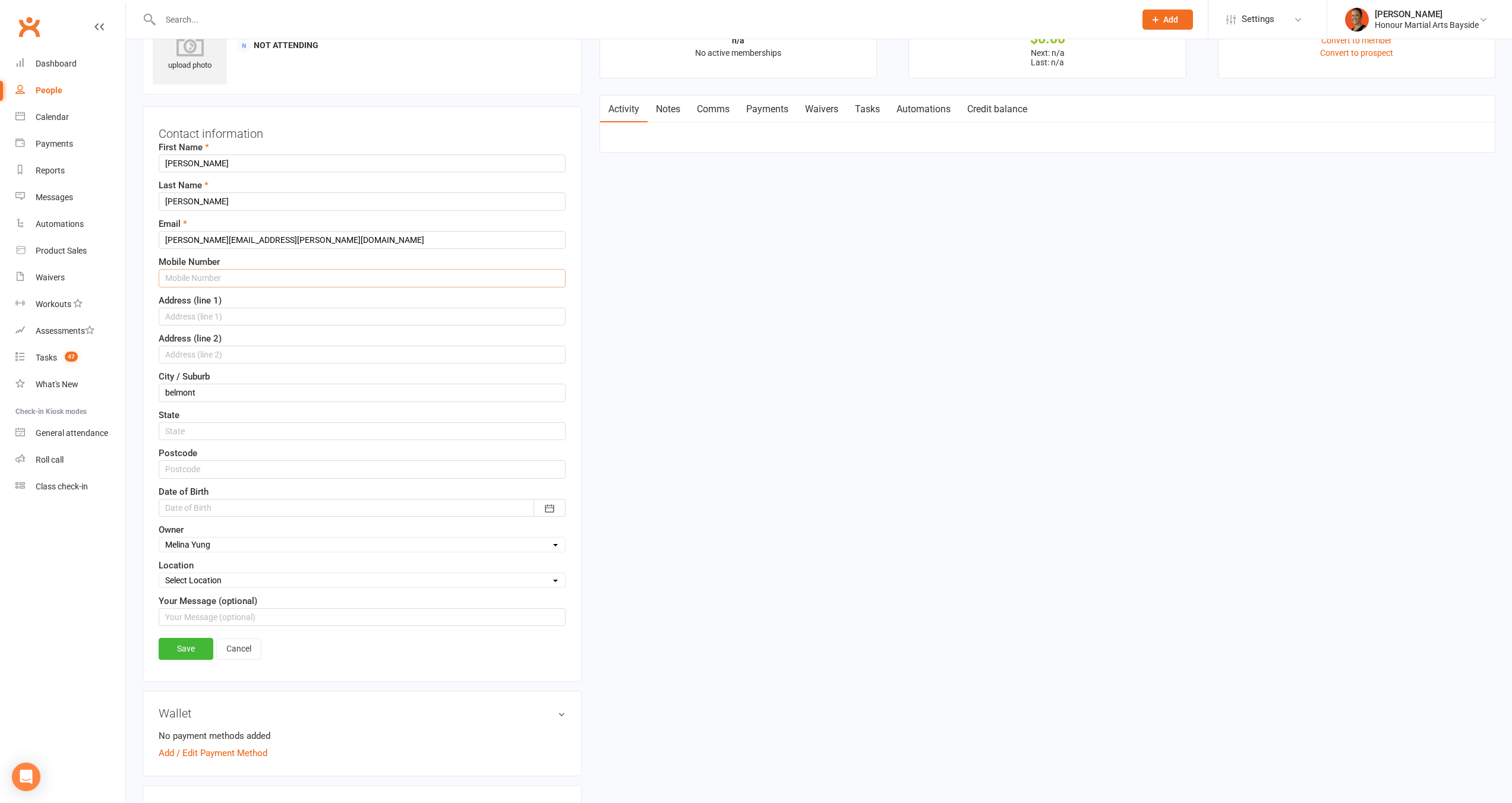
click at [231, 270] on input "text" at bounding box center [361, 278] width 407 height 18
paste input "0412733681"
type input "0412733681"
drag, startPoint x: 201, startPoint y: 648, endPoint x: 225, endPoint y: 632, distance: 28.8
click at [201, 648] on link "Save" at bounding box center [185, 648] width 54 height 21
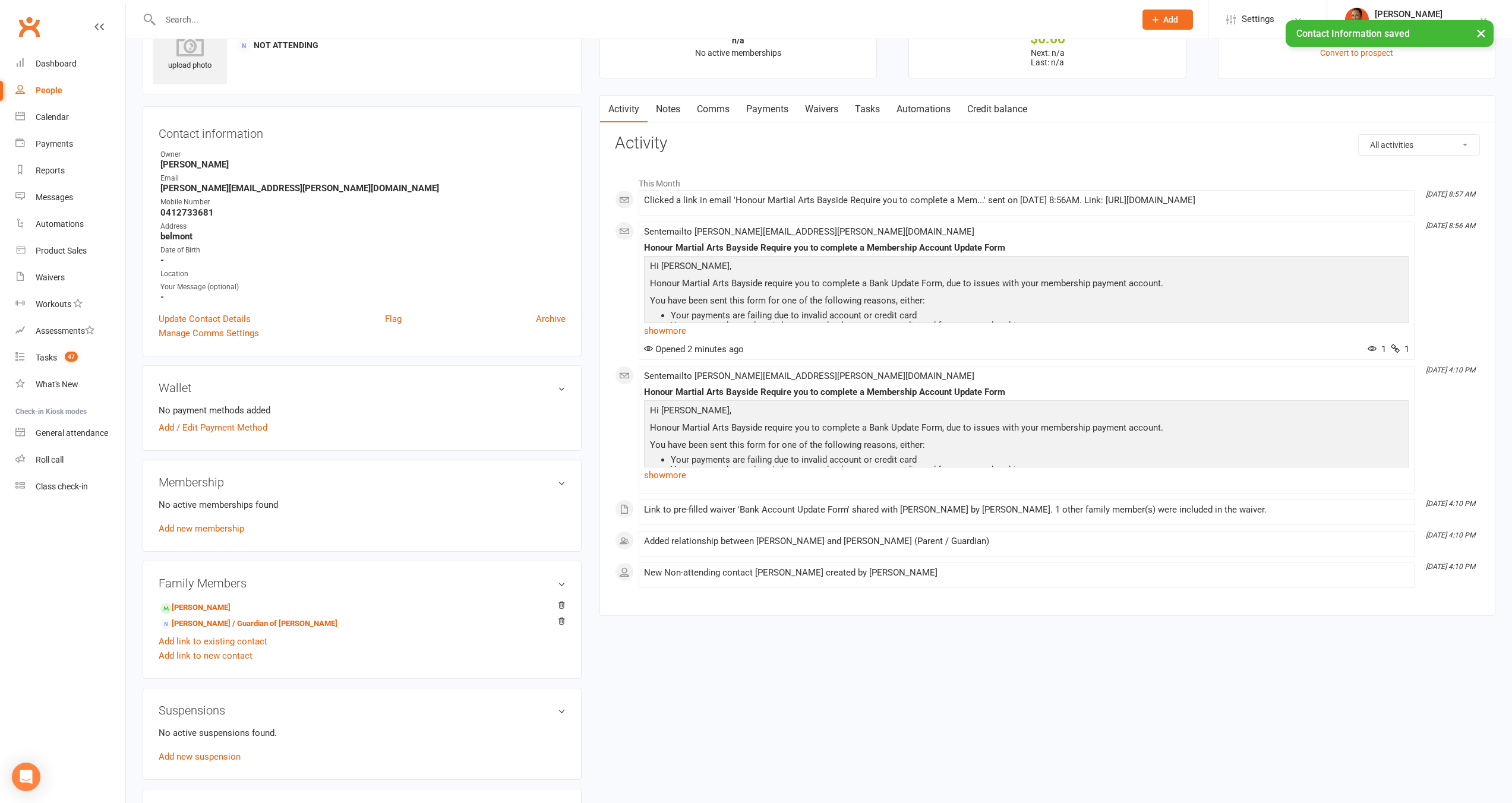
click at [712, 120] on link "Comms" at bounding box center [713, 110] width 50 height 28
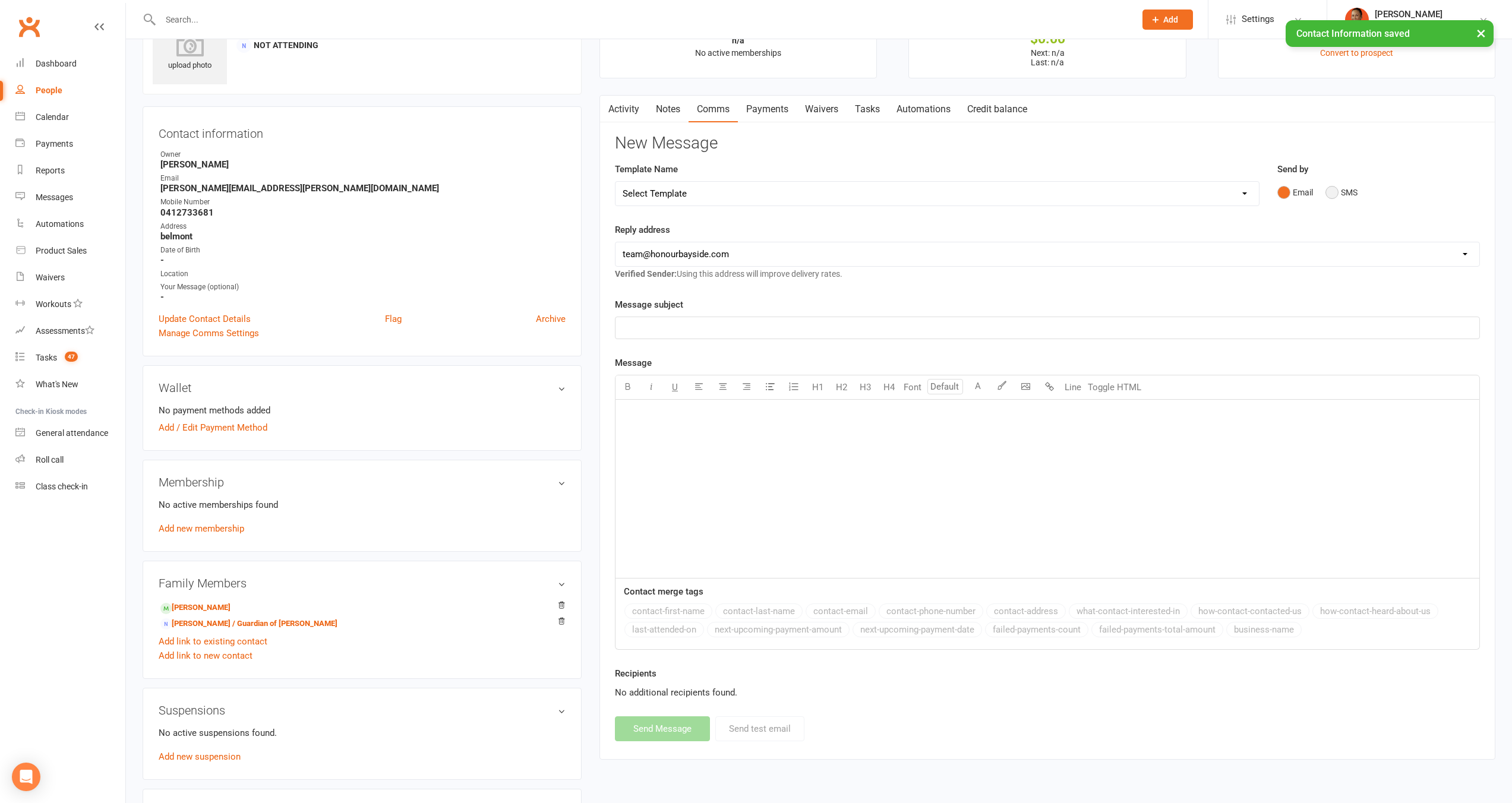
click at [1344, 187] on button "SMS" at bounding box center [1342, 192] width 32 height 23
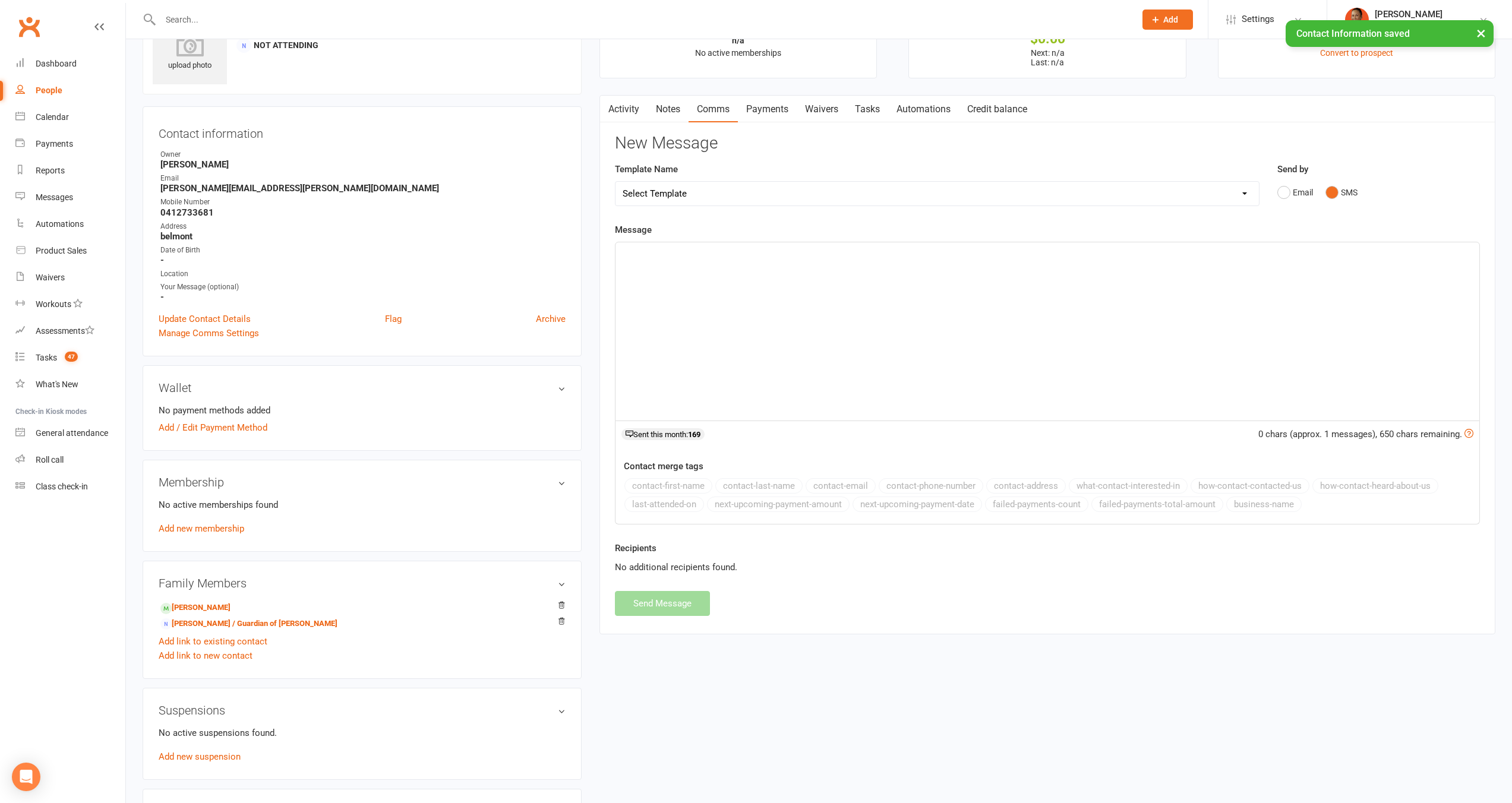
click at [976, 292] on div "﻿" at bounding box center [1047, 332] width 864 height 178
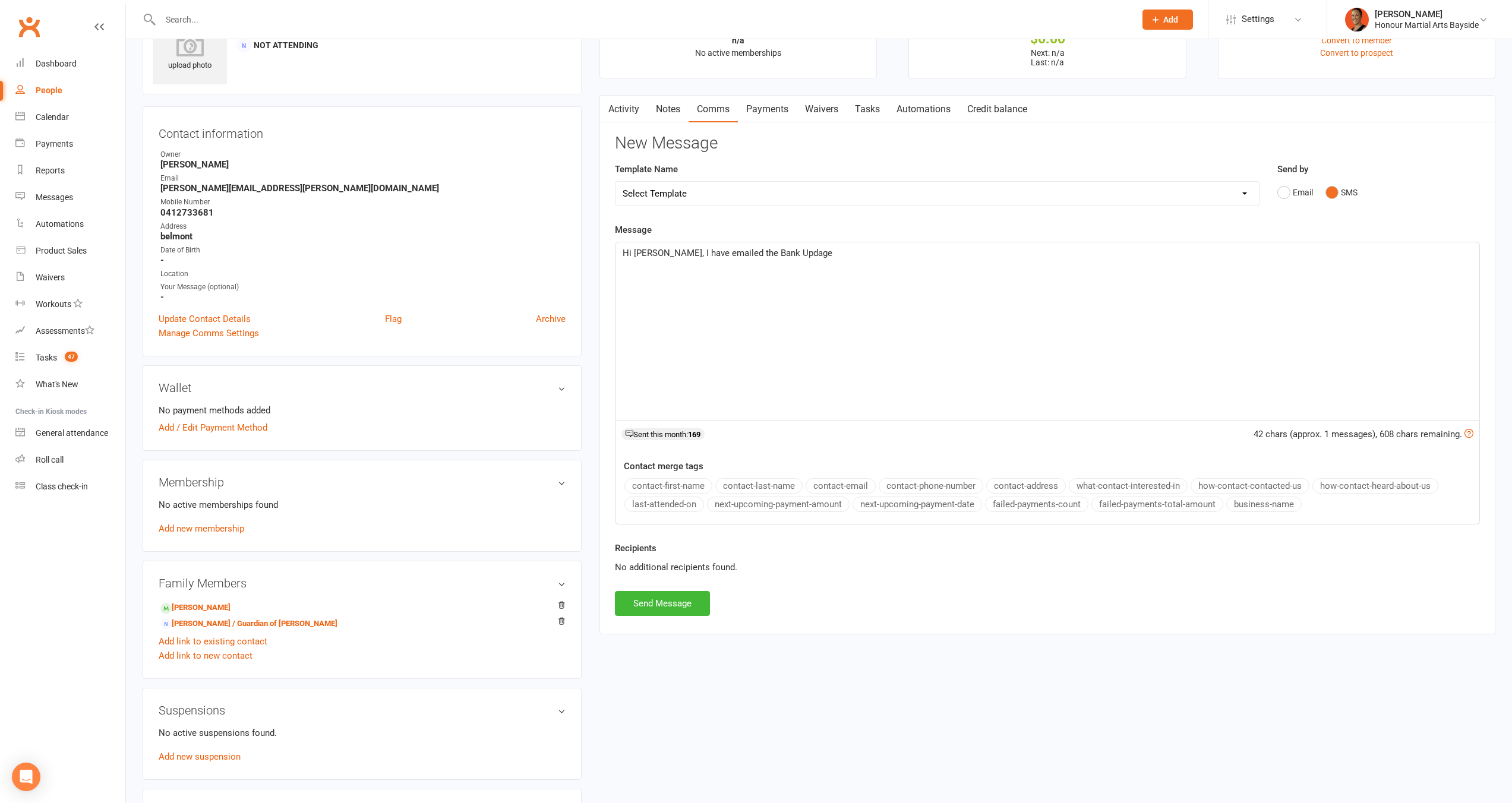
click at [679, 250] on span "Hi Melanie, I have emailed the Bank Updage" at bounding box center [727, 252] width 209 height 11
click at [769, 254] on span "Hi Melanie, I emailed the Bank Updage" at bounding box center [718, 252] width 192 height 11
click at [855, 483] on button "contact-email" at bounding box center [841, 485] width 70 height 15
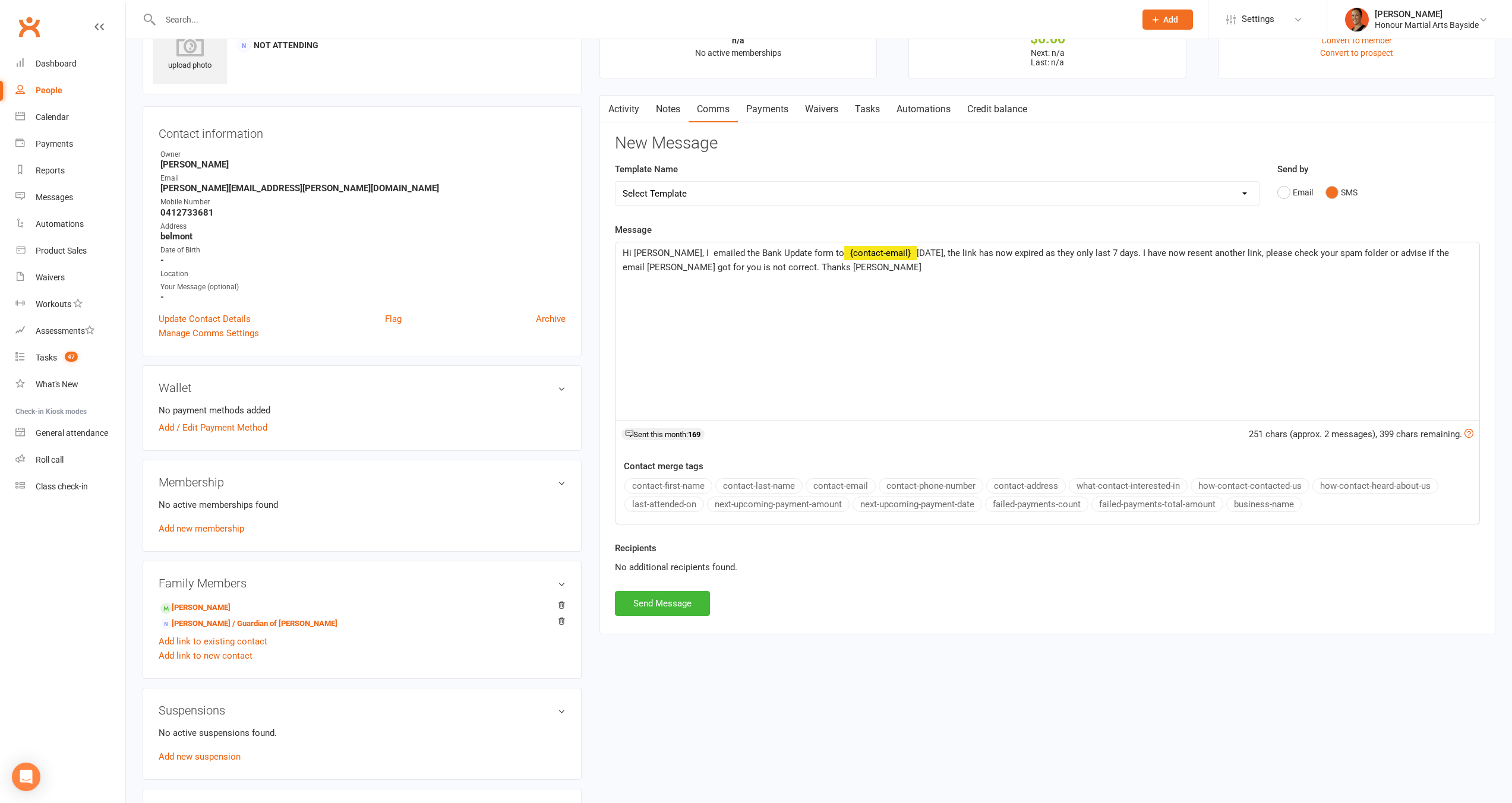
click at [1273, 501] on button "business-name" at bounding box center [1264, 504] width 75 height 15
click at [687, 602] on button "Send Message" at bounding box center [662, 603] width 95 height 25
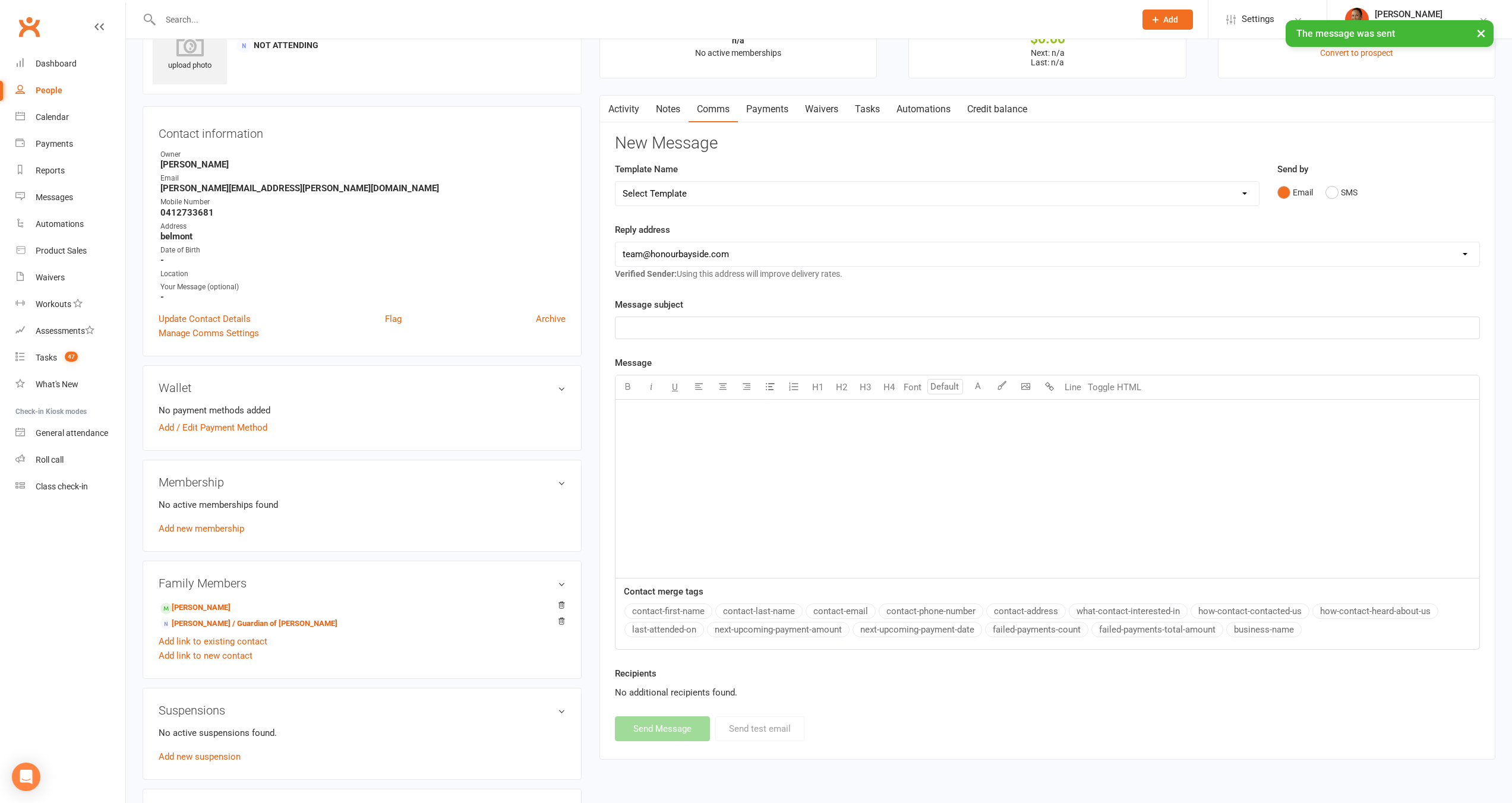
click at [627, 101] on link "Activity" at bounding box center [623, 110] width 48 height 28
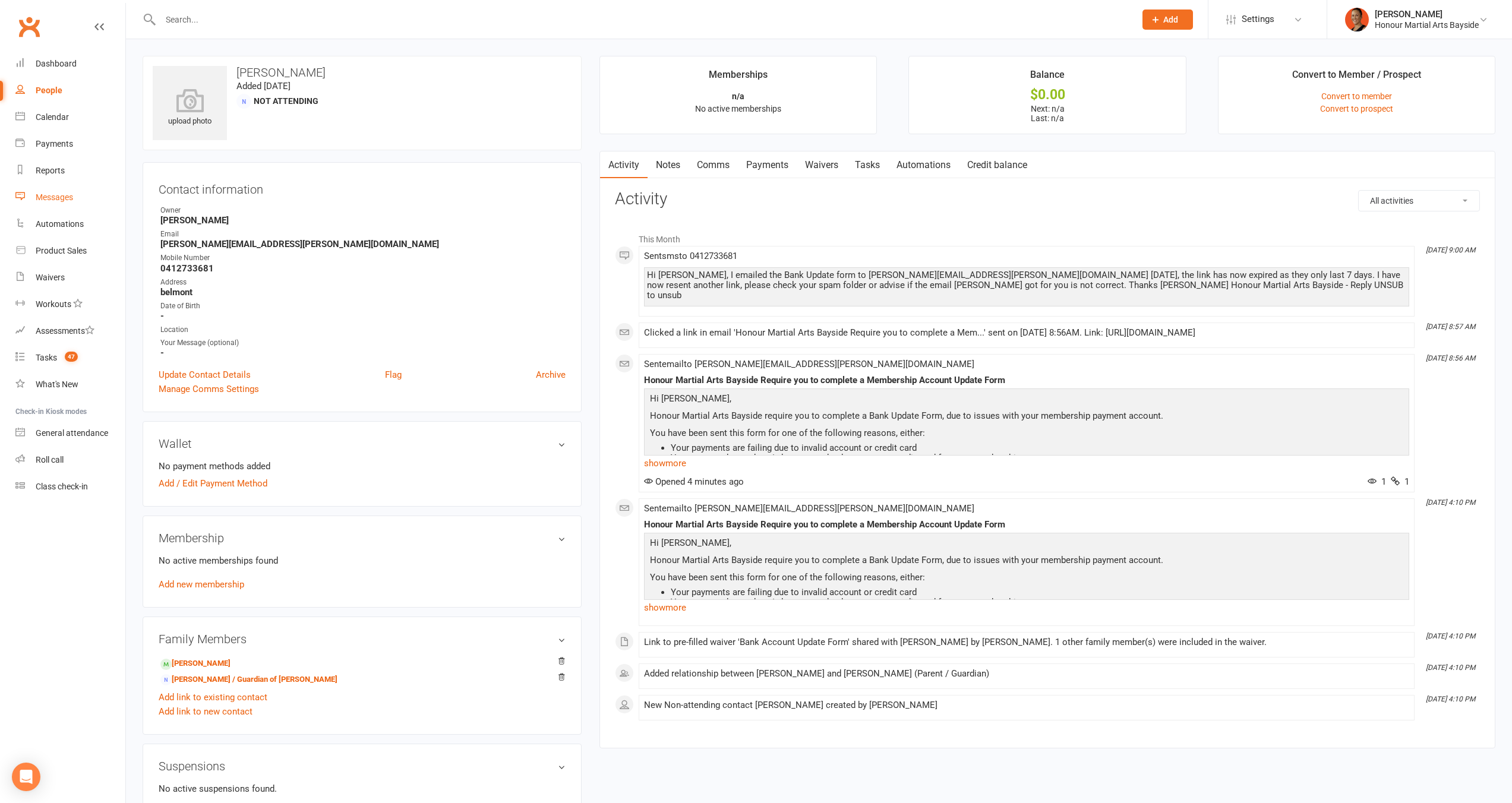
click at [50, 191] on link "Messages" at bounding box center [70, 197] width 110 height 27
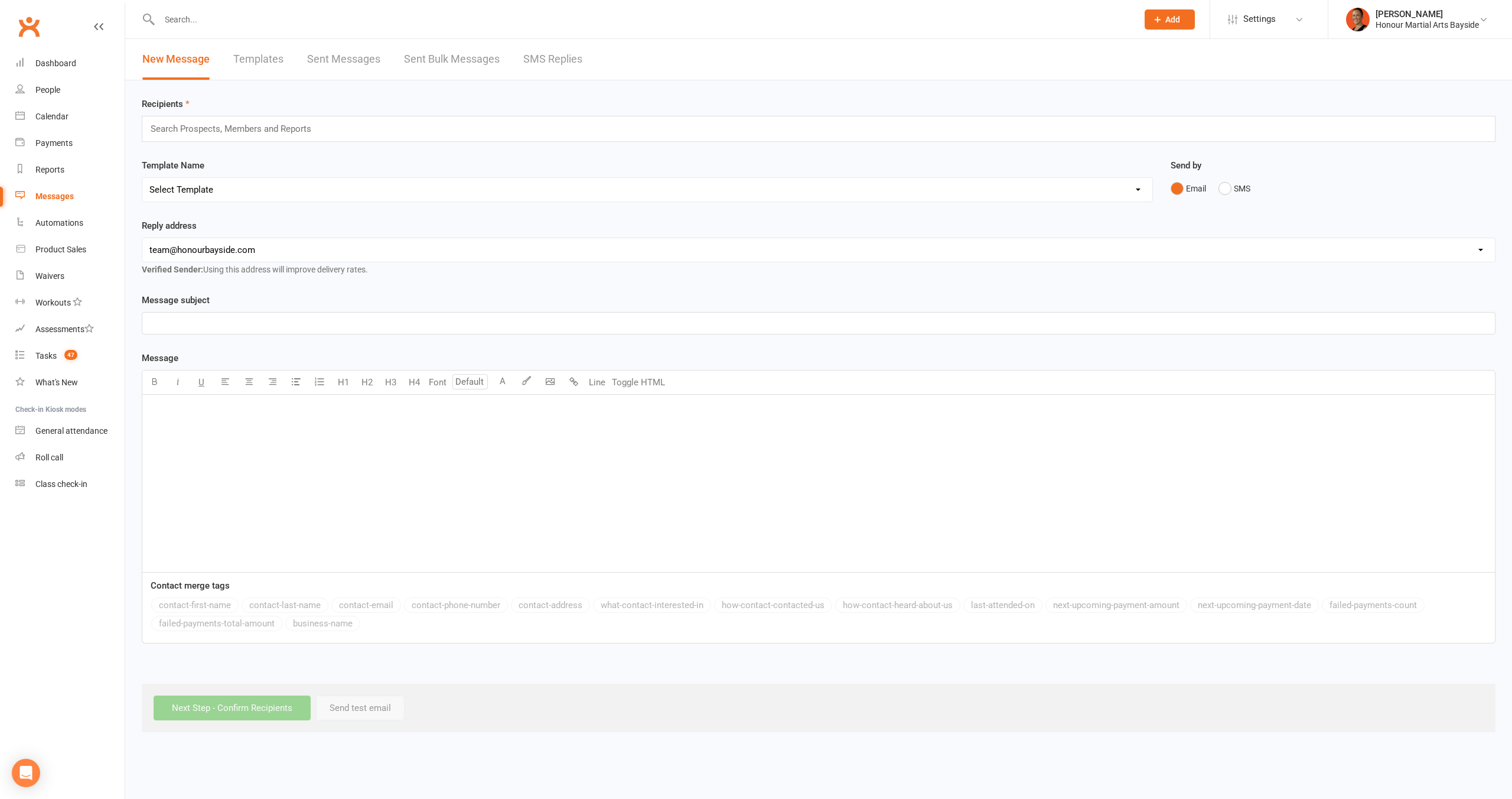
click at [539, 64] on link "SMS Replies" at bounding box center [552, 59] width 59 height 41
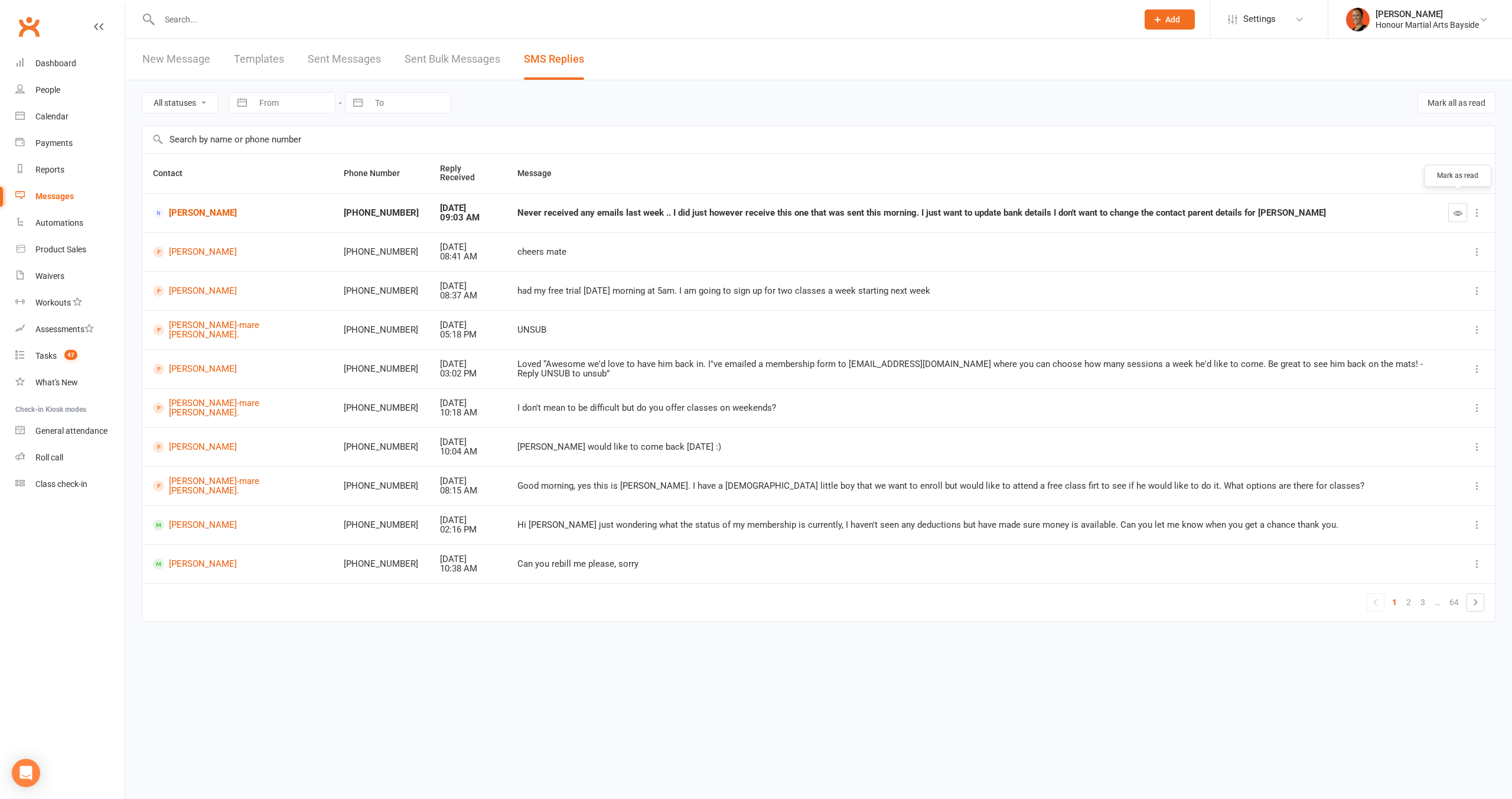
click at [1460, 208] on icon "button" at bounding box center [1457, 212] width 9 height 9
click at [202, 207] on link "Melanie Mason" at bounding box center [239, 213] width 172 height 11
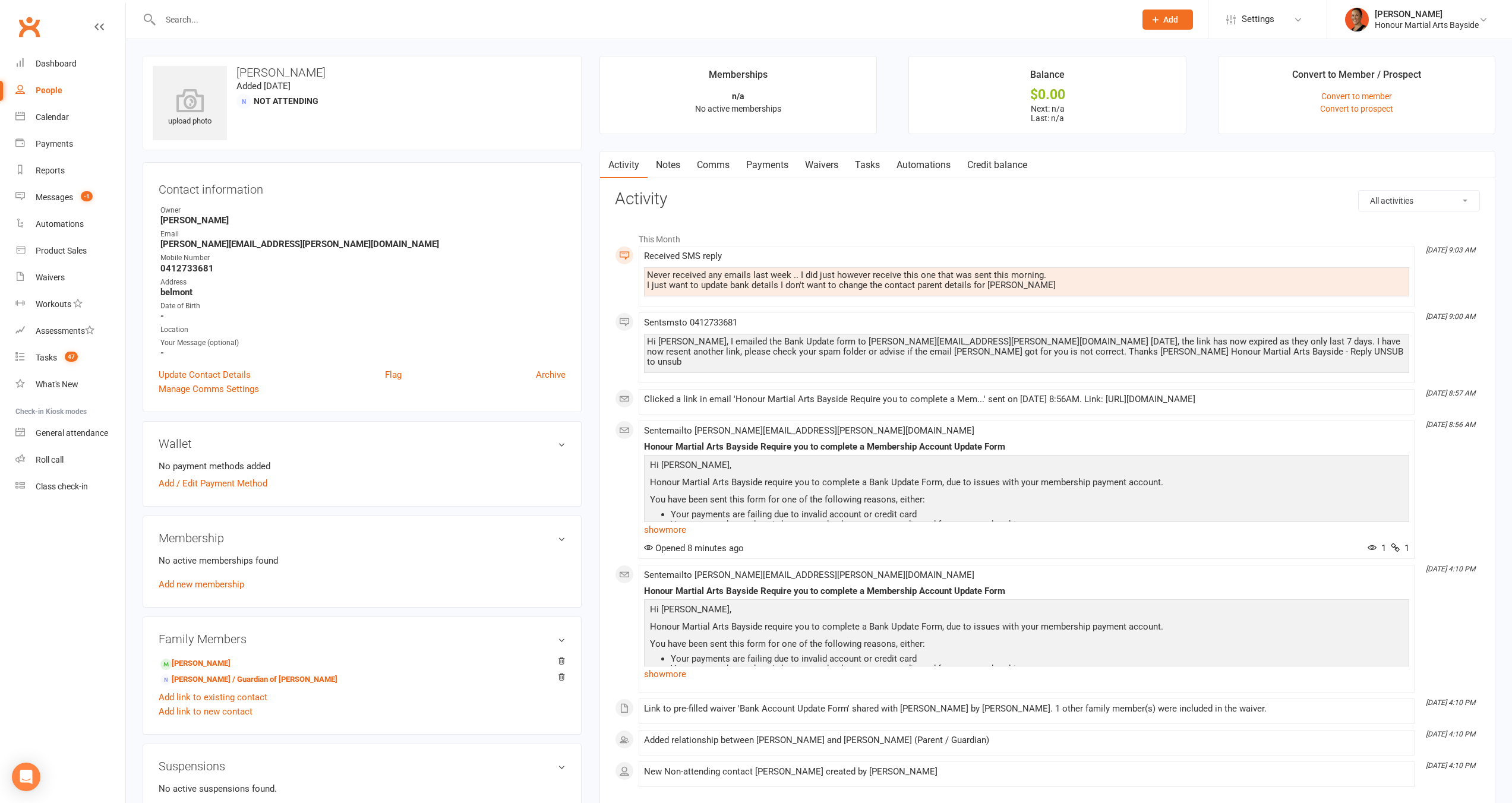
drag, startPoint x: 683, startPoint y: 163, endPoint x: 703, endPoint y: 165, distance: 20.1
click at [683, 164] on link "Notes" at bounding box center [668, 165] width 41 height 28
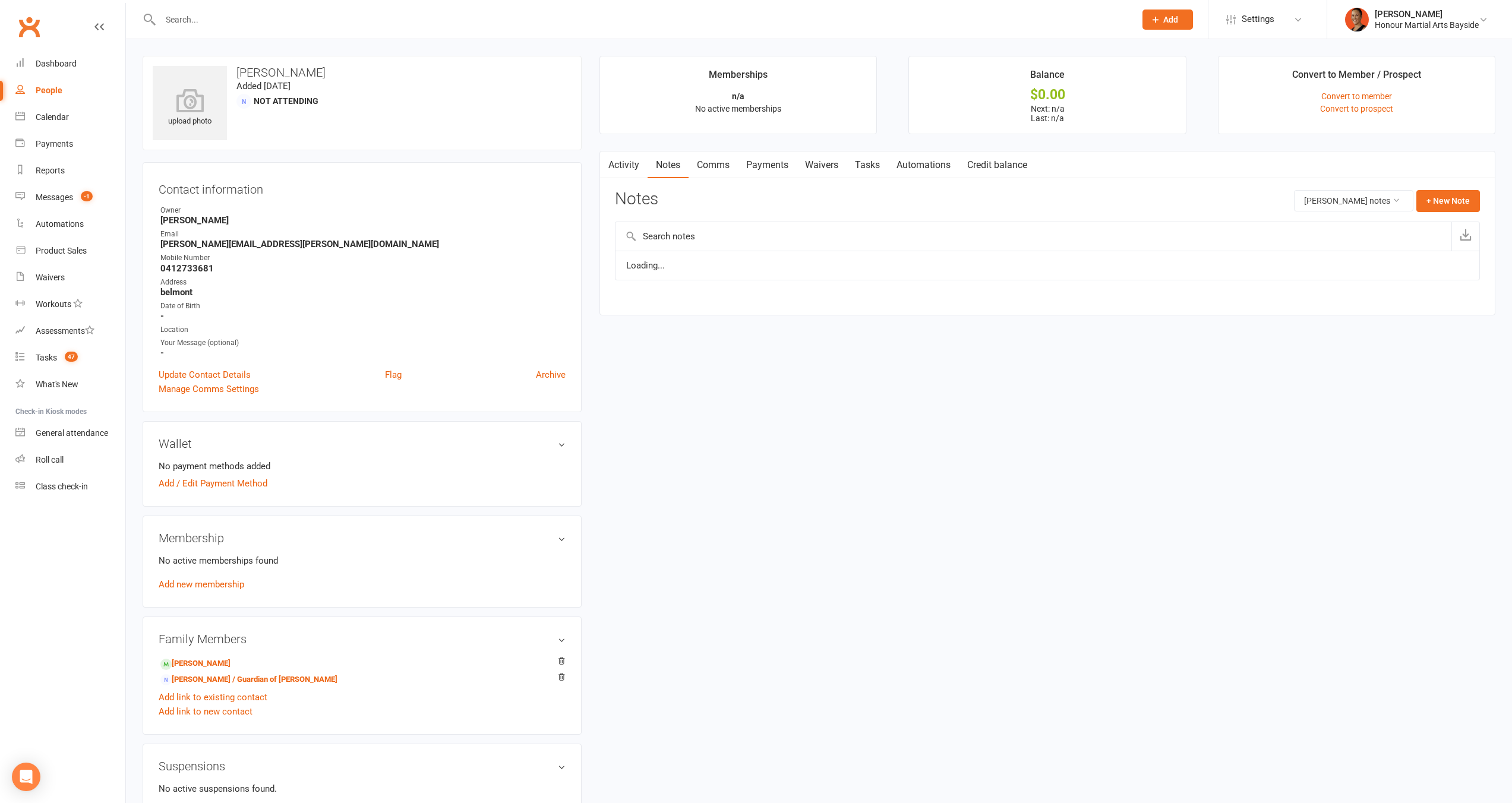
drag, startPoint x: 722, startPoint y: 170, endPoint x: 728, endPoint y: 170, distance: 6.0
click at [721, 169] on link "Comms" at bounding box center [713, 165] width 50 height 28
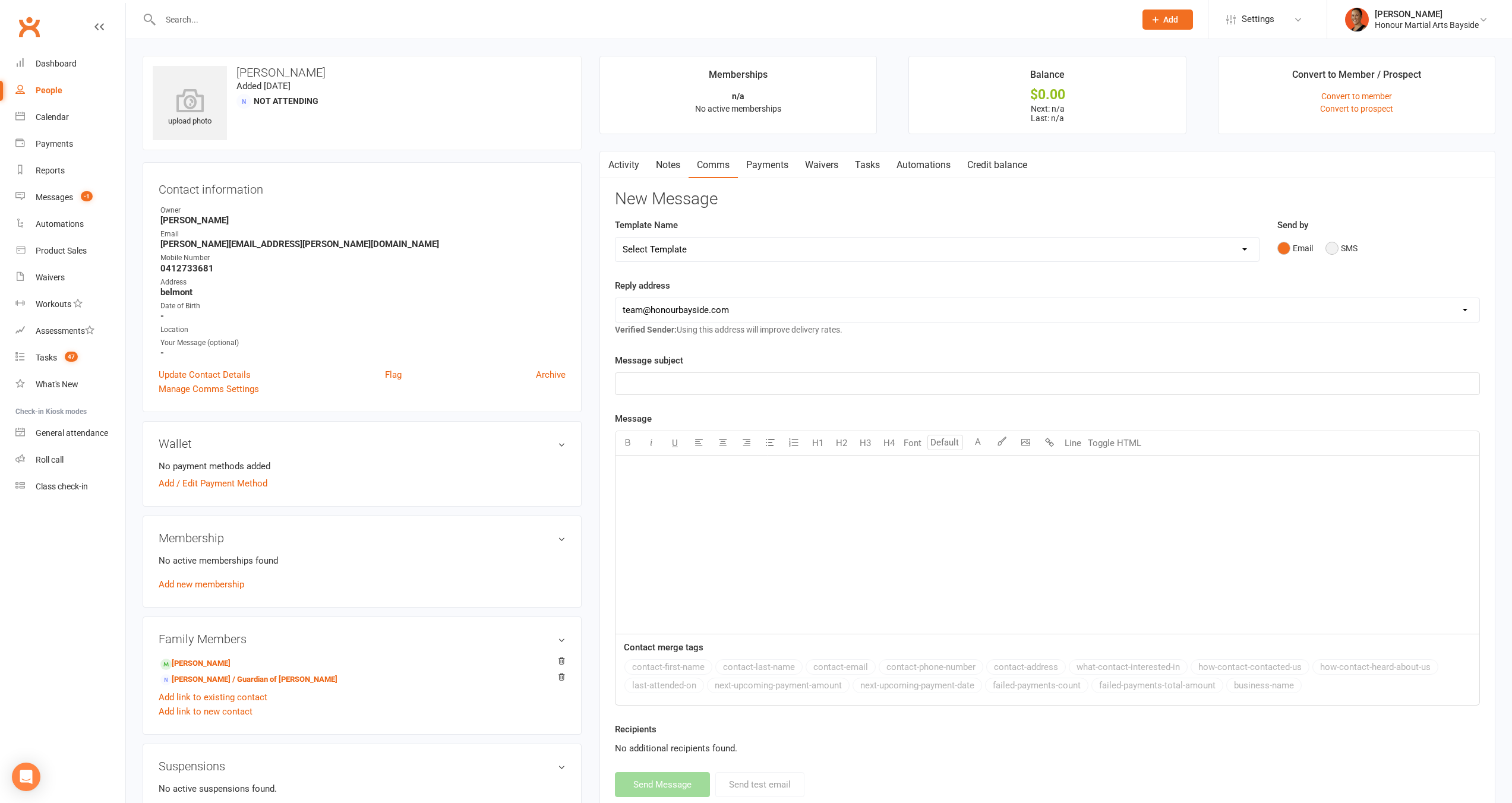
click at [1346, 243] on button "SMS" at bounding box center [1342, 248] width 32 height 23
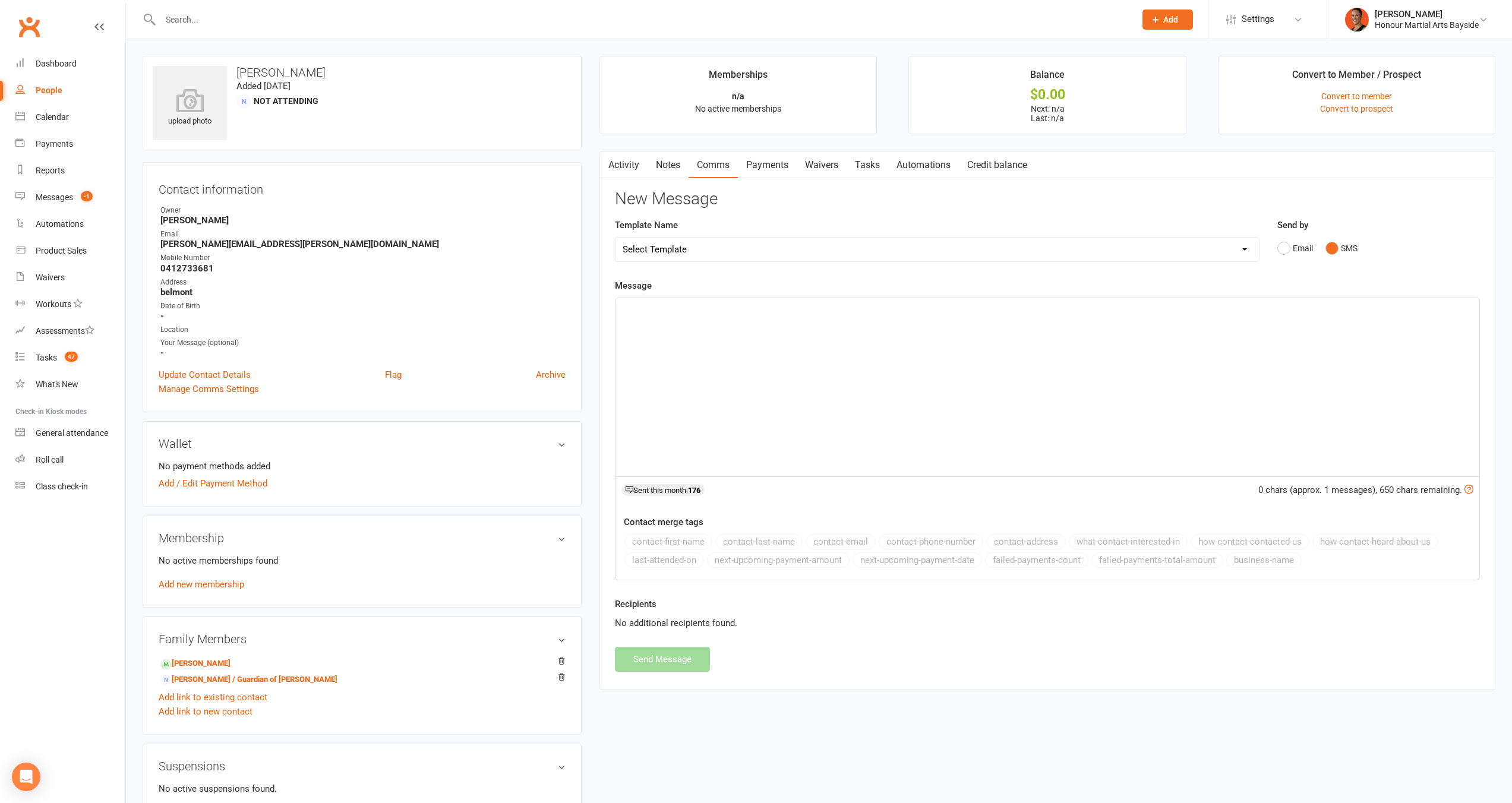
click at [1129, 337] on div "﻿" at bounding box center [1047, 387] width 864 height 178
click at [673, 311] on span "No problem there is a blank bank update form here" at bounding box center [723, 308] width 201 height 11
drag, startPoint x: 671, startPoint y: 311, endPoint x: 879, endPoint y: 309, distance: 208.0
click at [879, 309] on p "No problem there is a blank bank update form here" at bounding box center [1047, 309] width 850 height 15
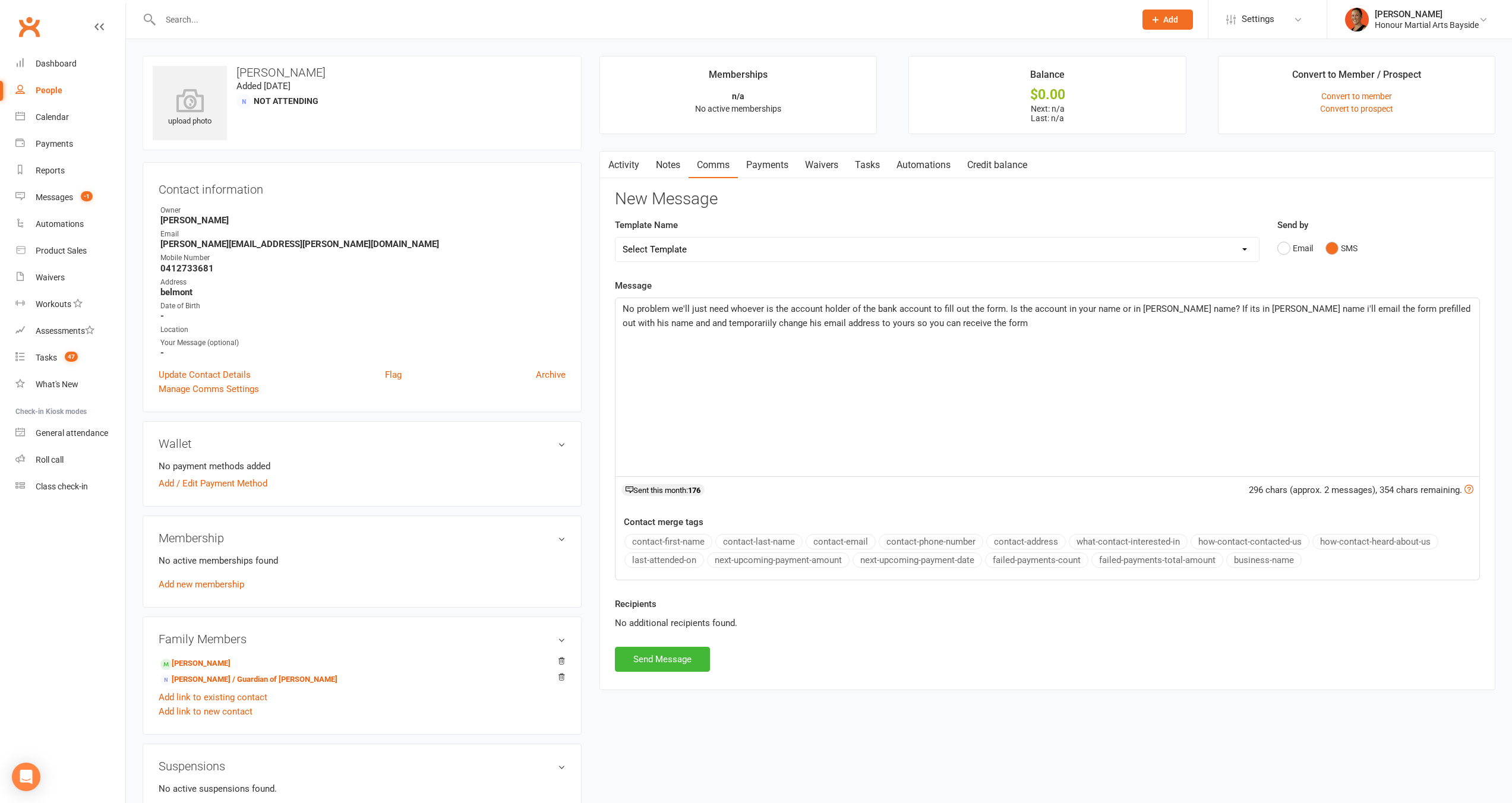
click at [679, 321] on span "No problem we'll just need whoever is the account holder of the bank account to…" at bounding box center [1047, 316] width 850 height 25
click at [668, 320] on span "No problem we'll just need whoever is the account holder of the bank account to…" at bounding box center [1047, 316] width 850 height 25
click at [633, 659] on button "Send Message" at bounding box center [662, 659] width 95 height 25
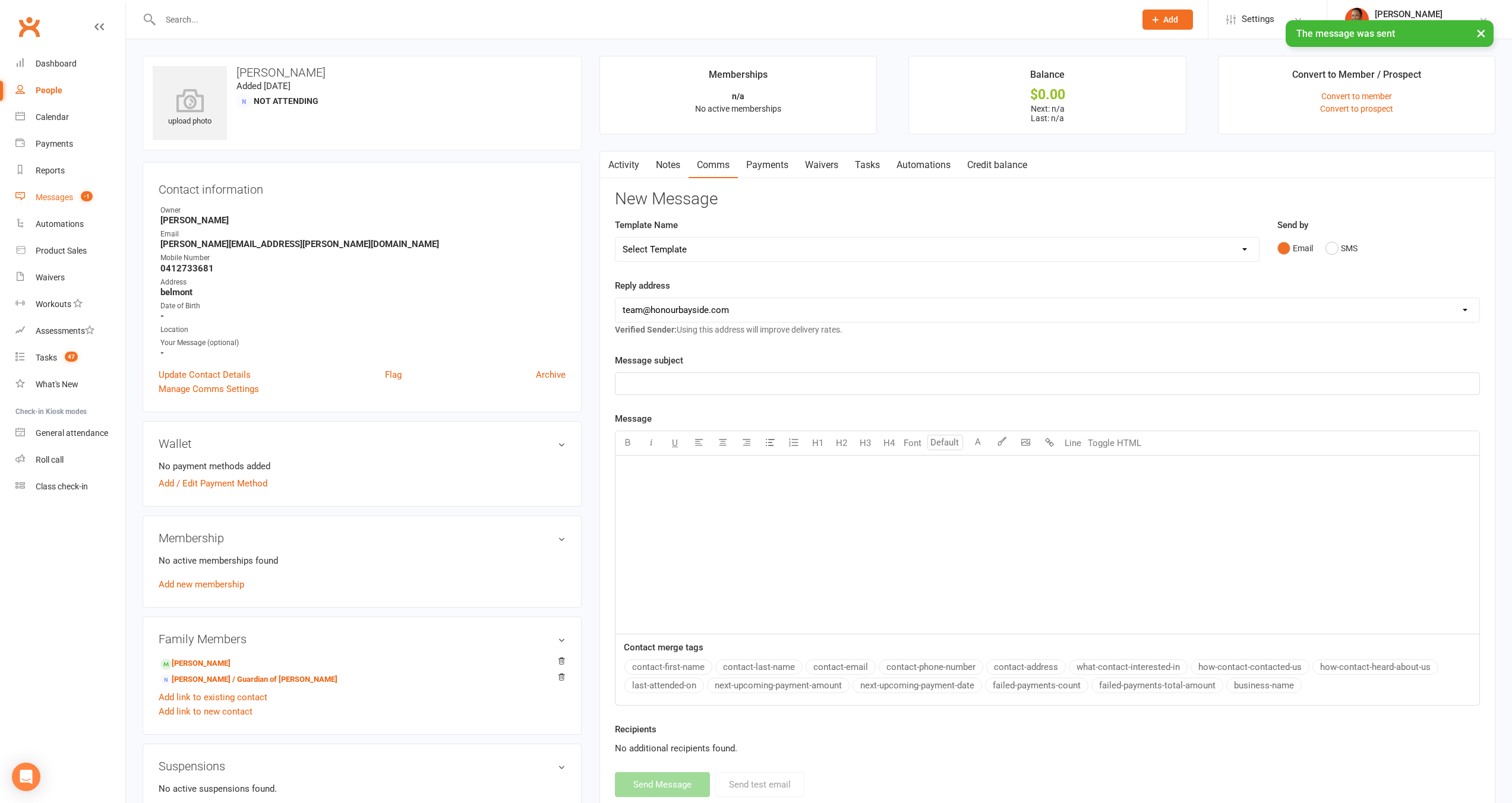
click at [42, 199] on div "Messages" at bounding box center [54, 197] width 37 height 10
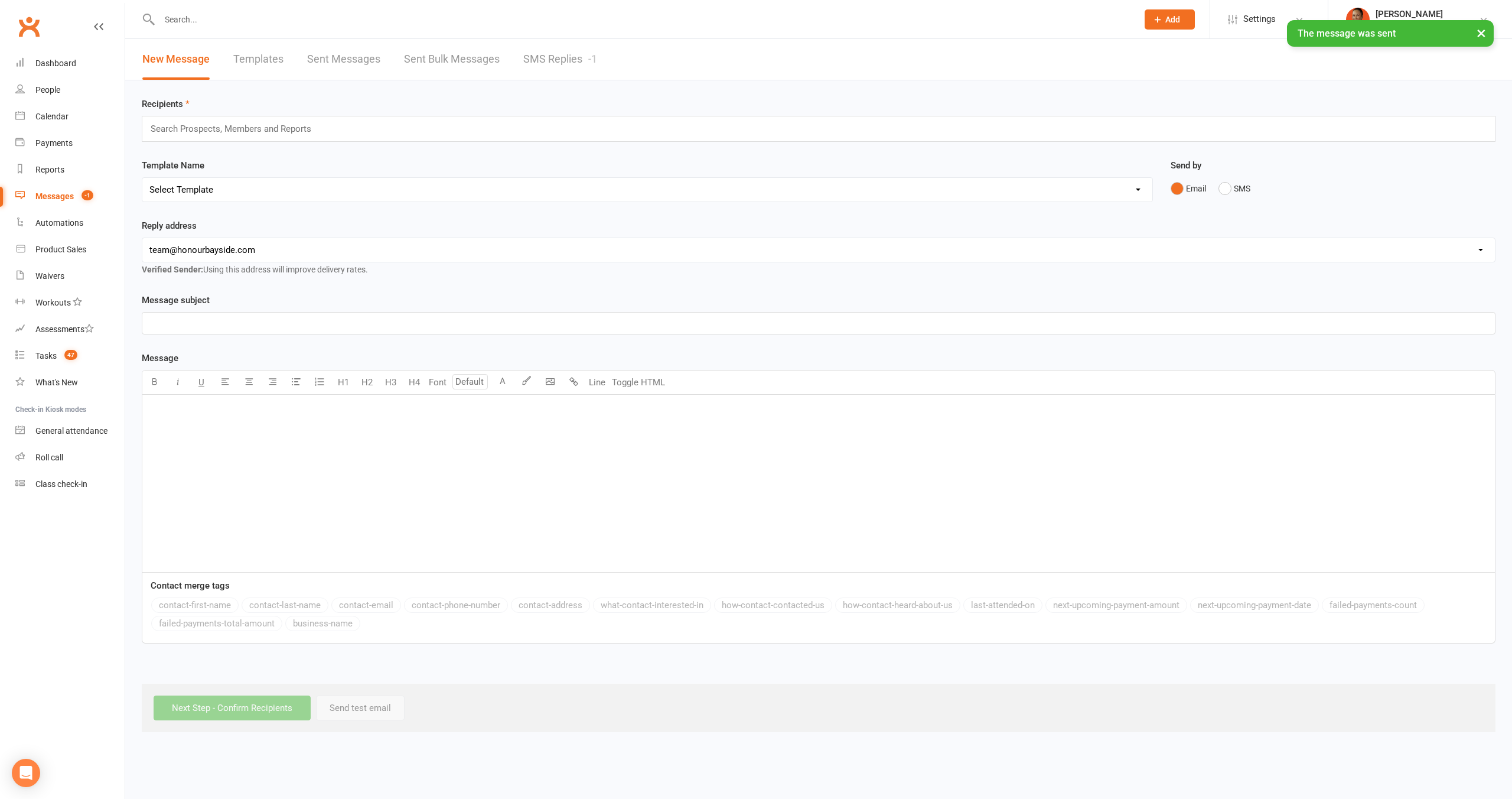
click at [546, 61] on link "SMS Replies -1" at bounding box center [559, 59] width 73 height 41
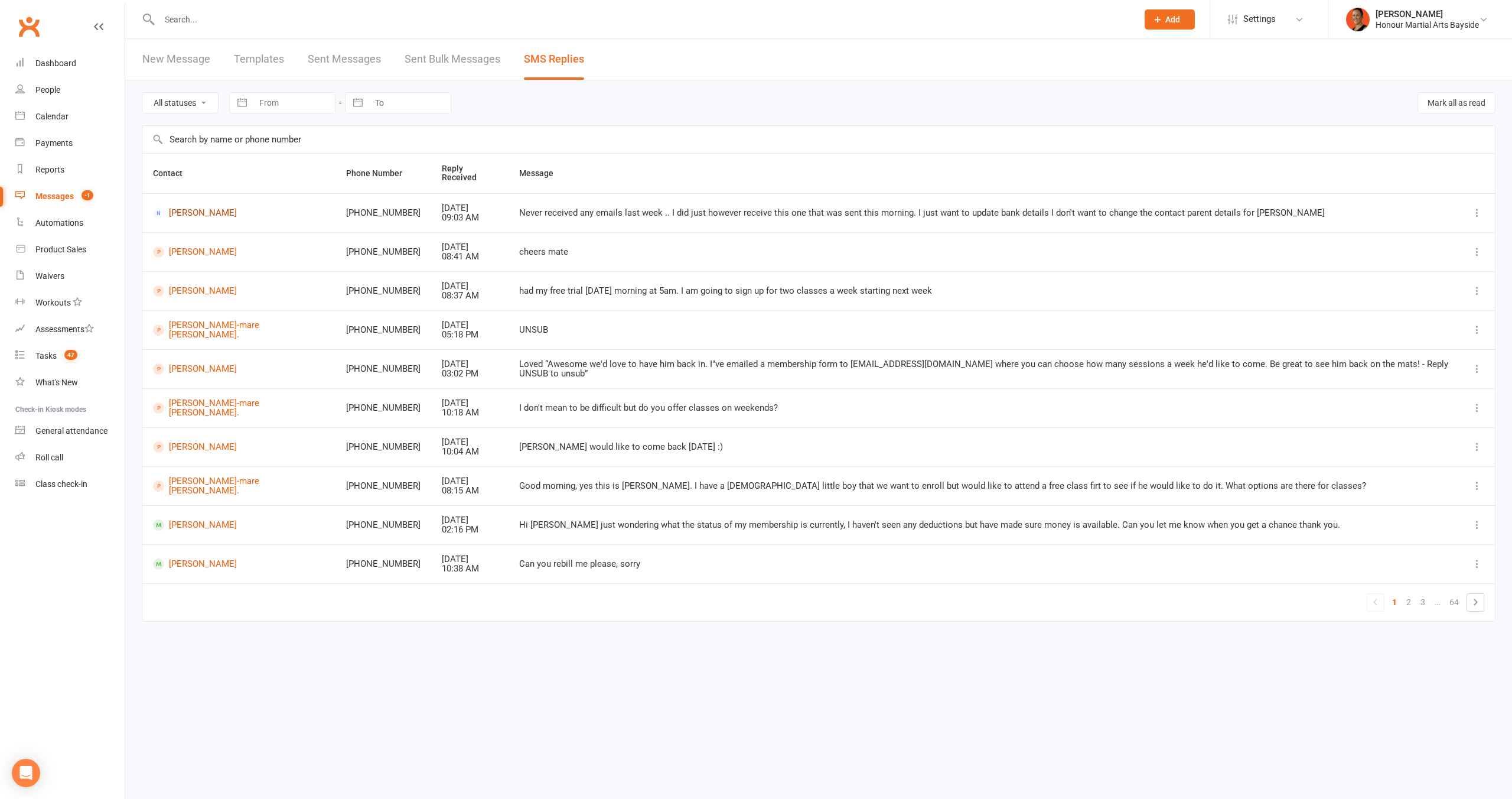
click at [212, 207] on link "Melanie Mason" at bounding box center [239, 213] width 172 height 11
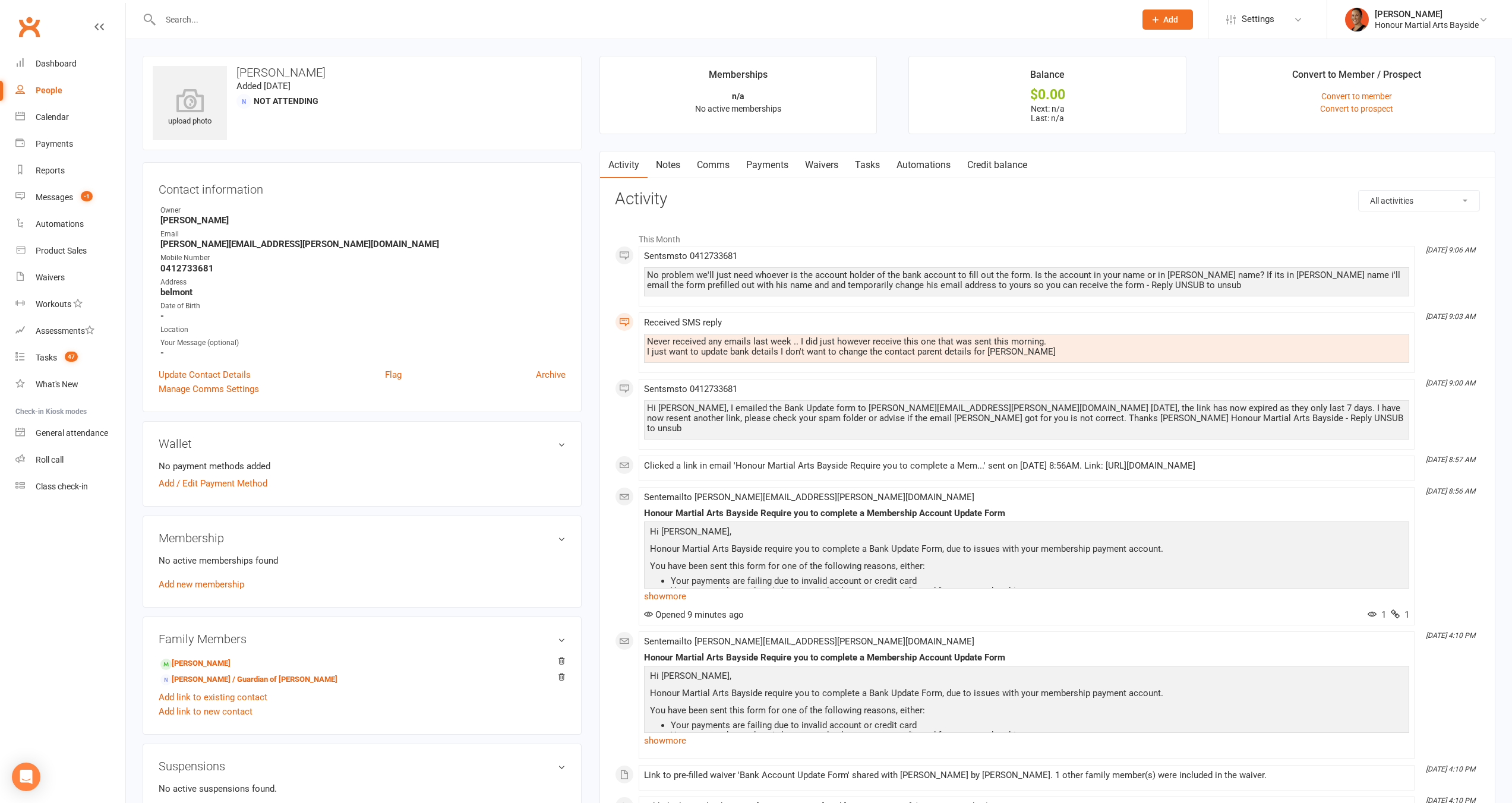
click at [243, 243] on strong "Melanie.mason@live.com.au" at bounding box center [363, 243] width 405 height 11
copy render-form-field "Melanie.mason@live.com.au"
click at [450, 264] on strong "0412733681" at bounding box center [363, 268] width 405 height 11
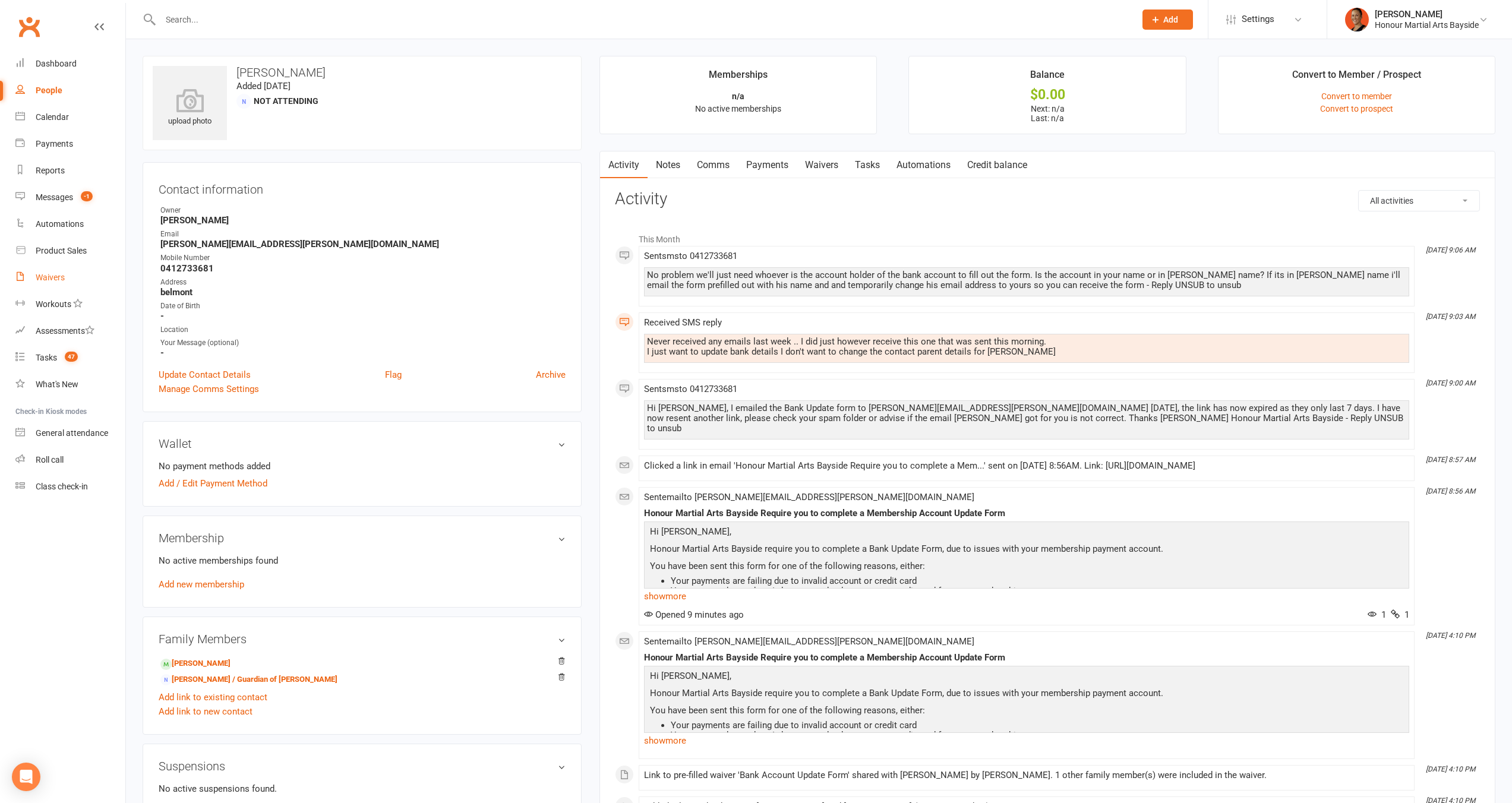
click at [63, 285] on link "Waivers" at bounding box center [70, 277] width 110 height 27
click at [58, 72] on link "Dashboard" at bounding box center [70, 63] width 110 height 27
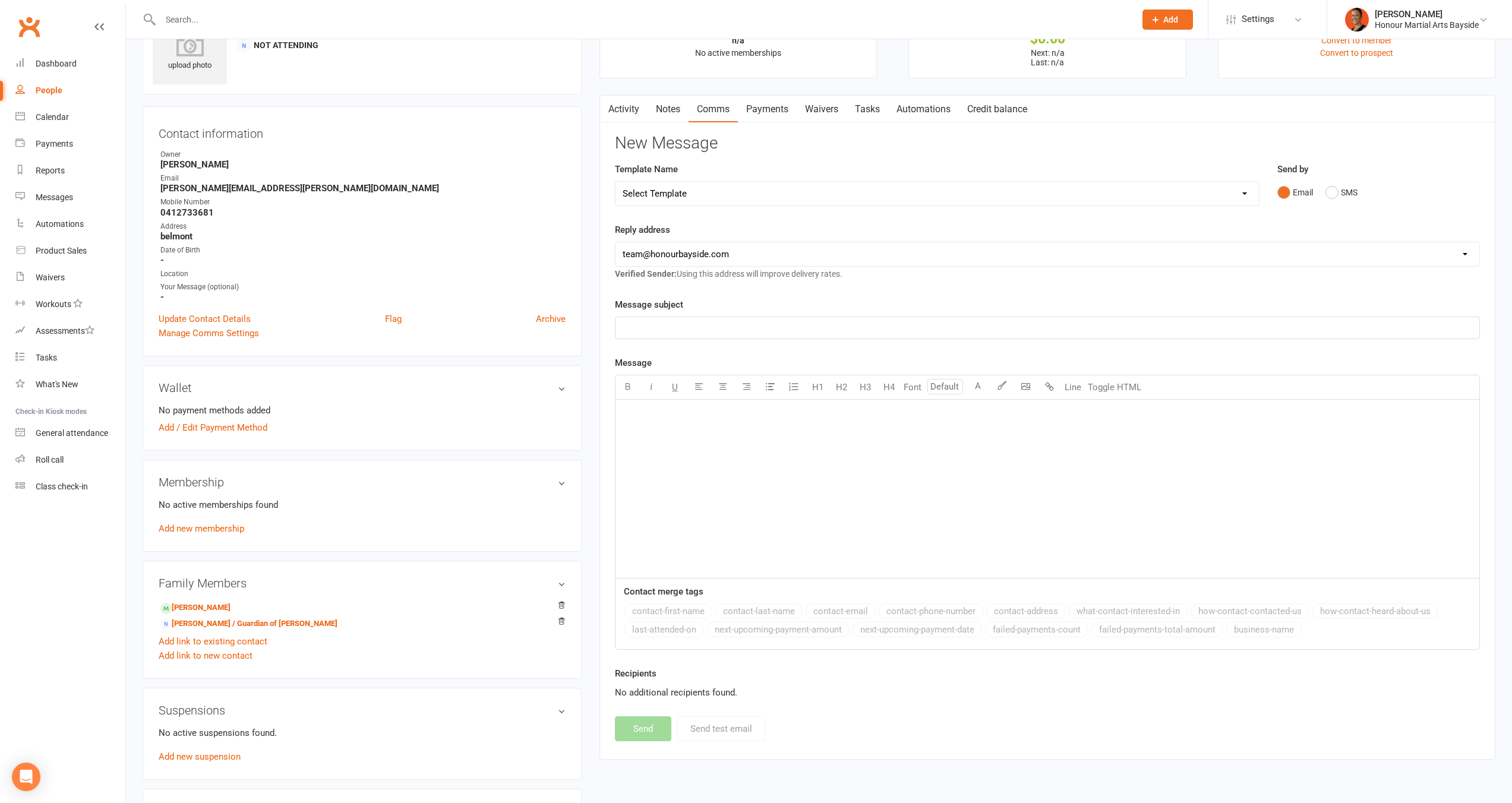
click at [622, 107] on link "Activity" at bounding box center [623, 110] width 48 height 28
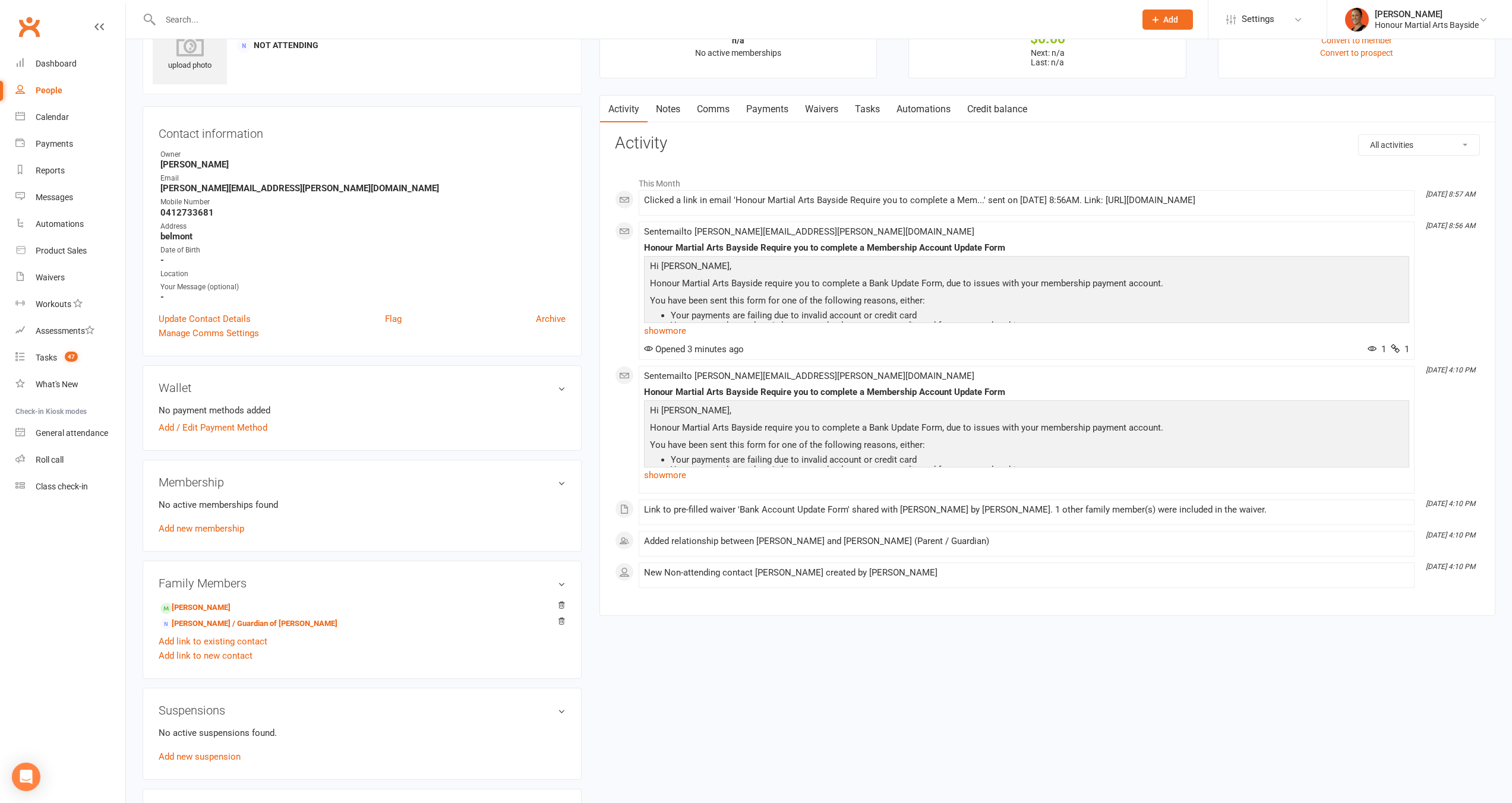
click at [1450, 374] on icon "[DATE] 4:10 PM" at bounding box center [1450, 370] width 50 height 8
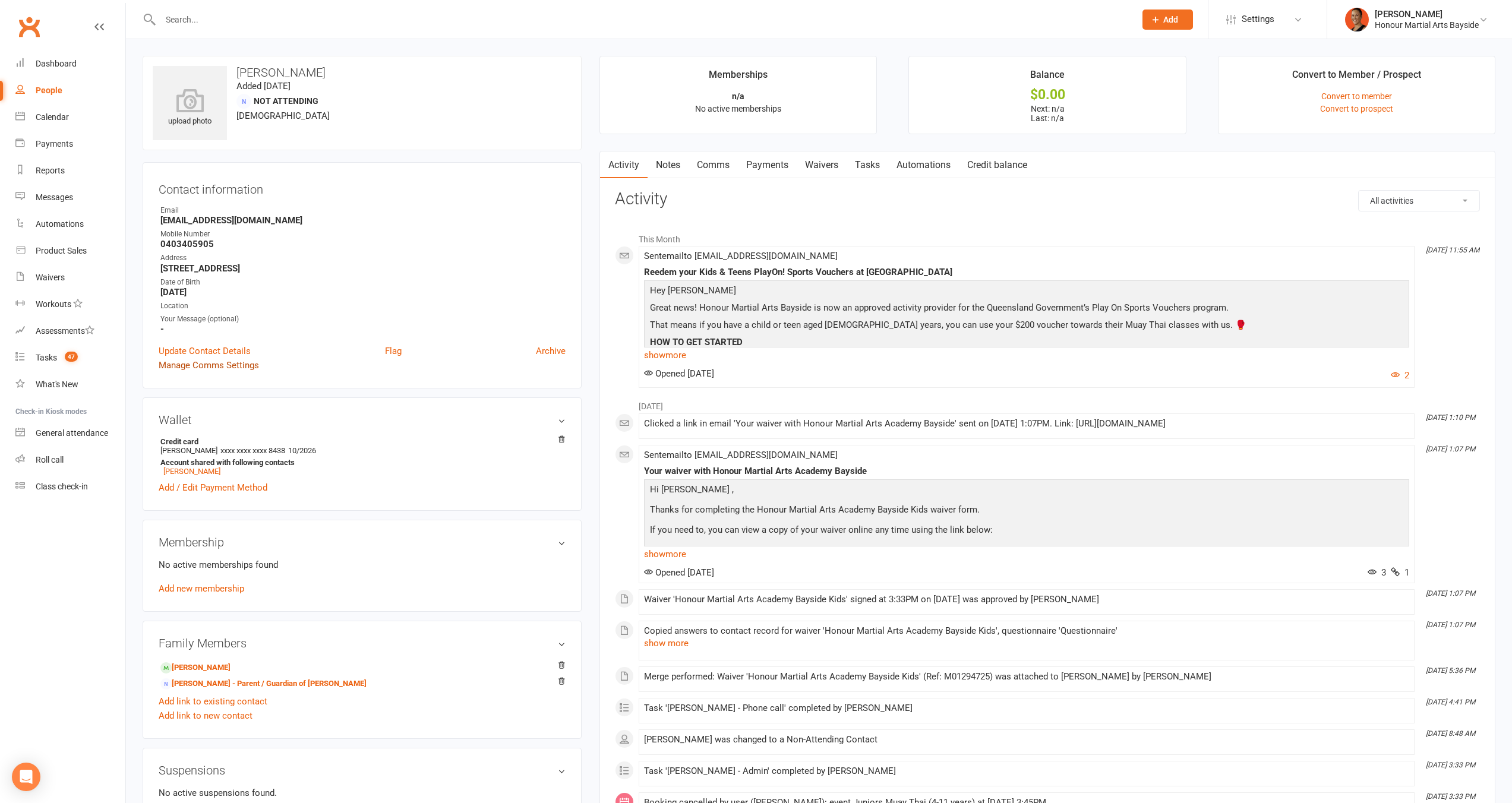
click at [207, 364] on link "Manage Comms Settings" at bounding box center [209, 365] width 101 height 15
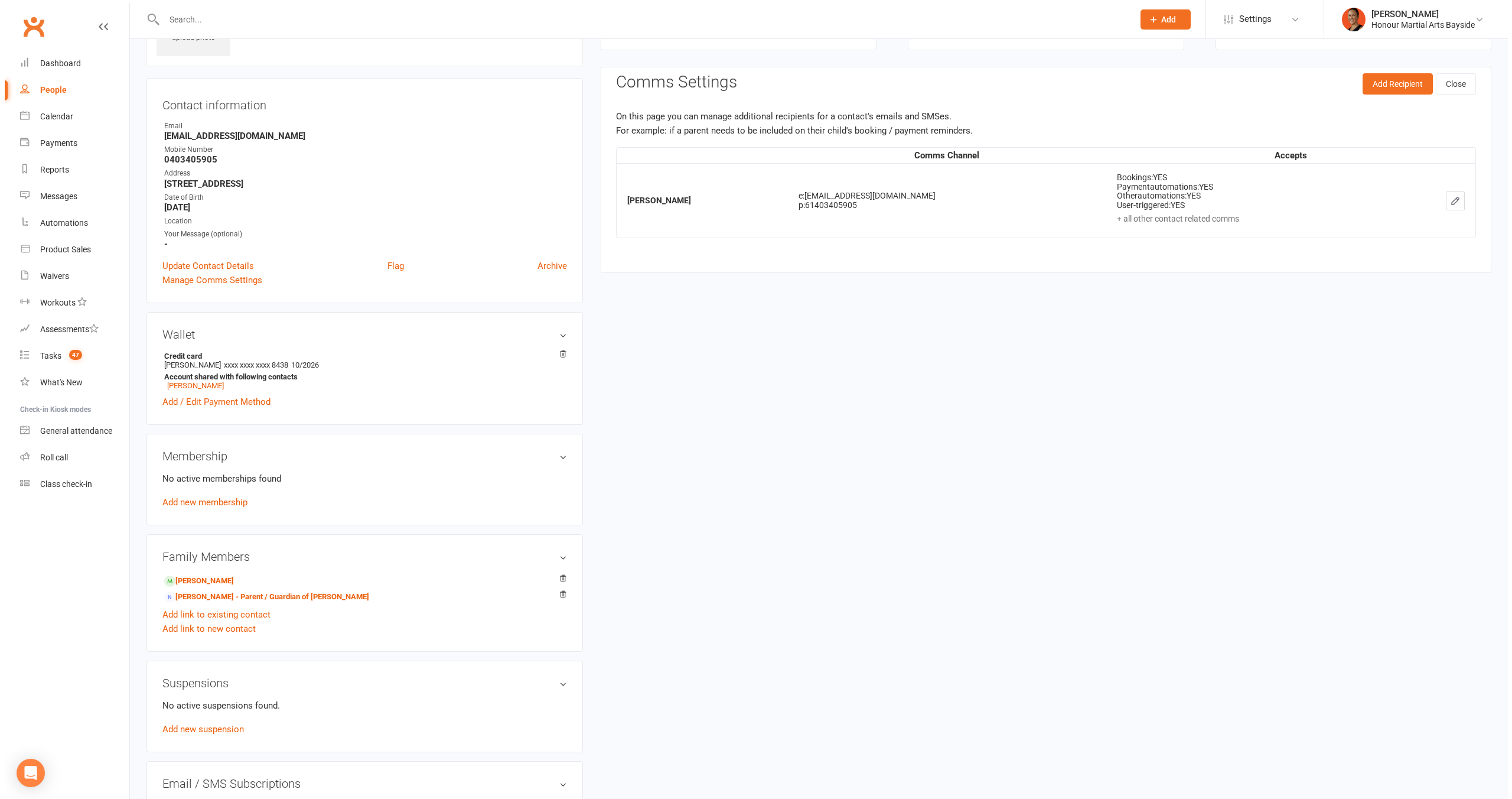
scroll to position [90, 0]
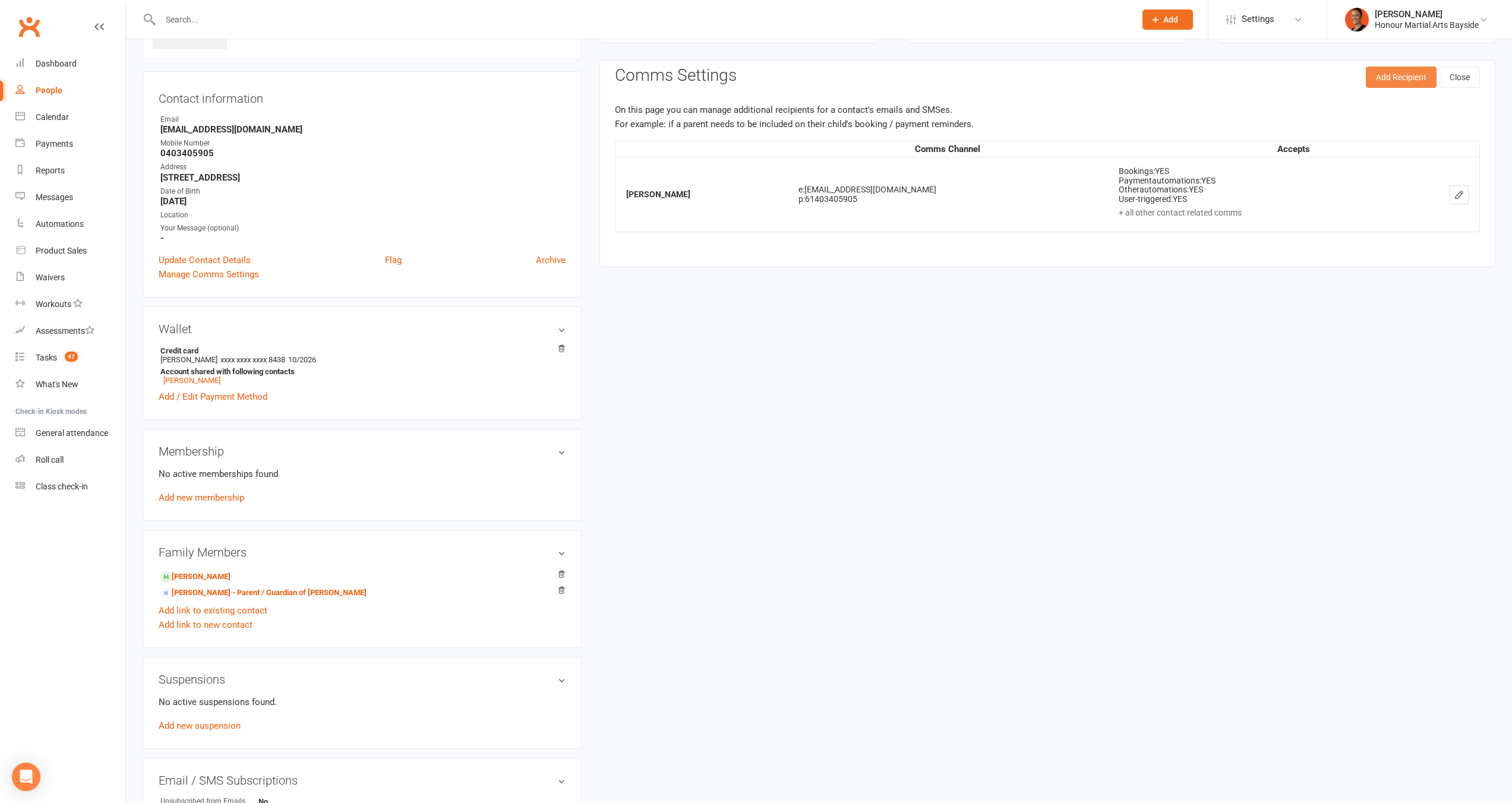
click at [1394, 79] on button "Add Recipient" at bounding box center [1401, 77] width 71 height 21
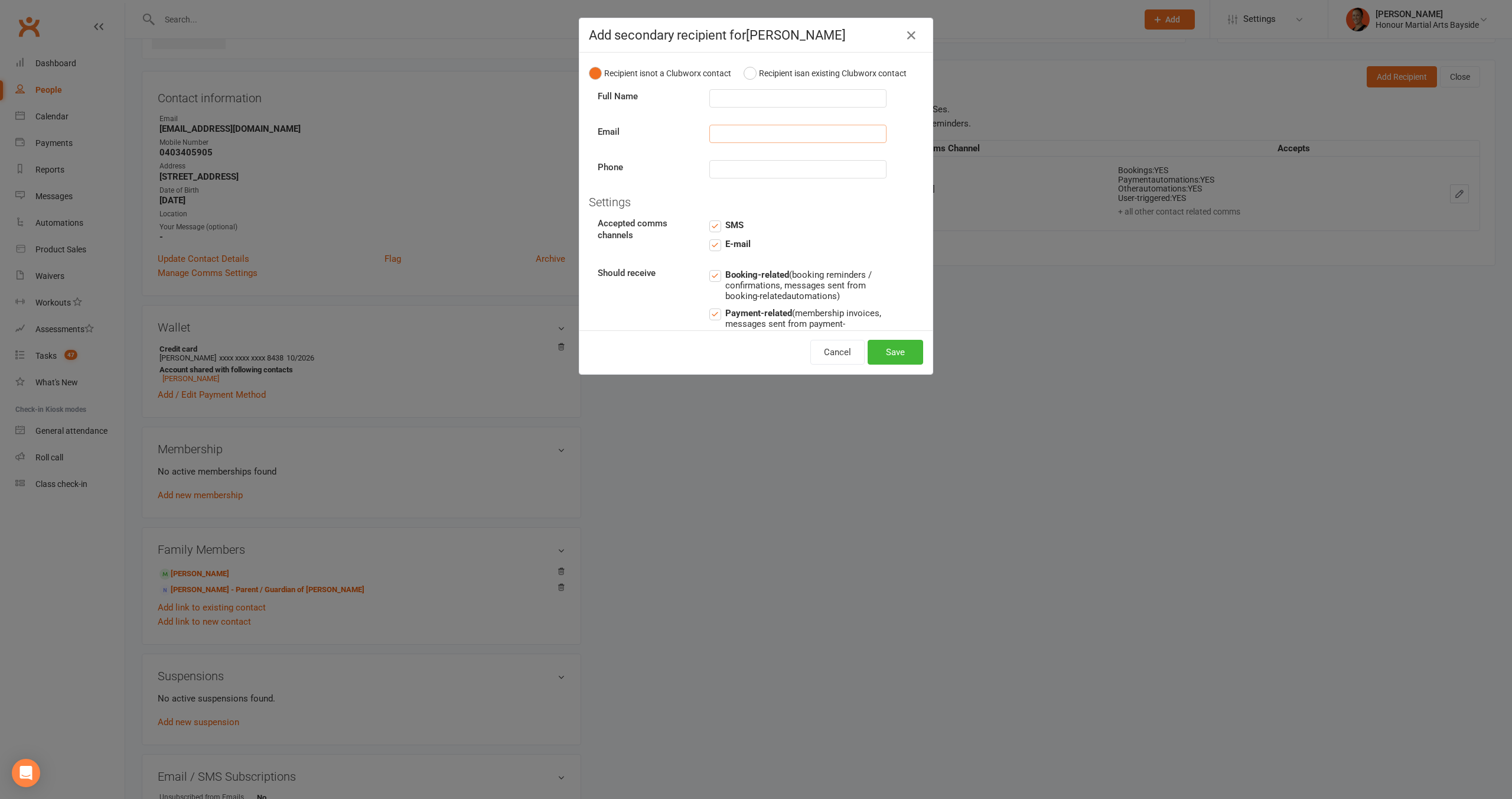
click at [739, 140] on input "text" at bounding box center [798, 133] width 178 height 19
paste input "Melanie.mason@live.com.au"
type input "Melanie.mason@live.com.au"
click at [758, 107] on input "text" at bounding box center [798, 98] width 178 height 19
type input "Melanie Mason"
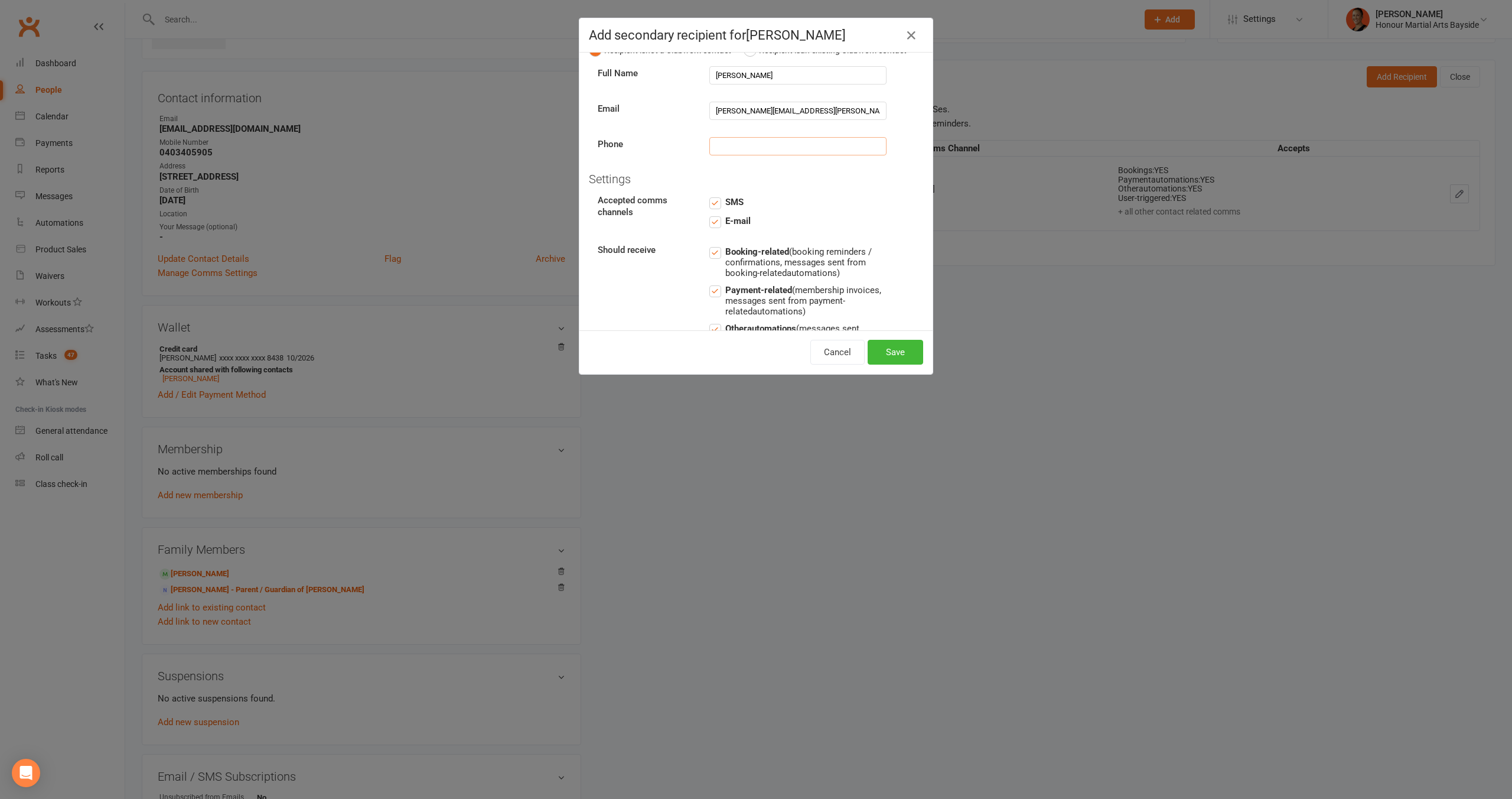
scroll to position [53, 0]
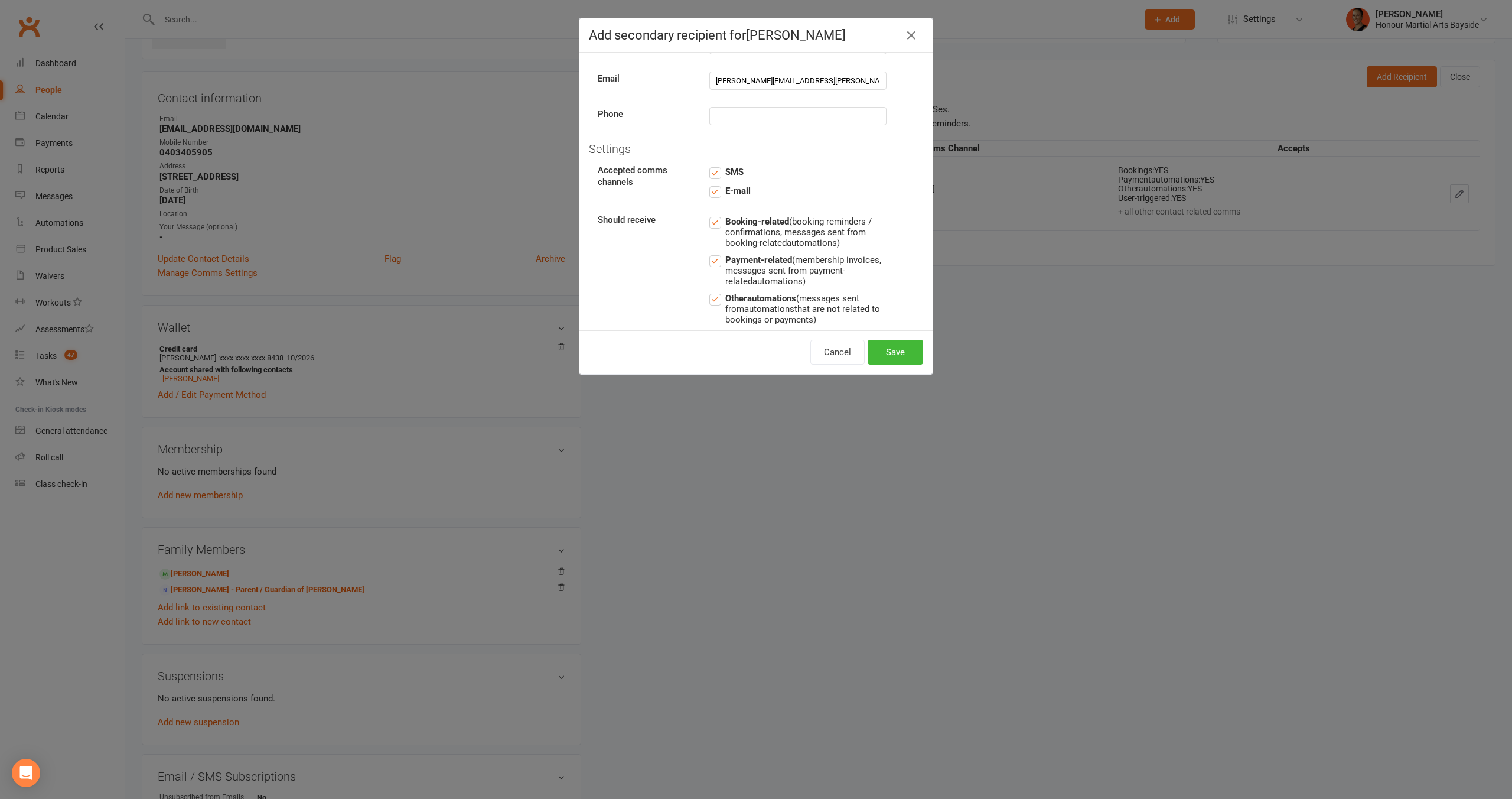
click at [714, 238] on label "Booking-related (booking reminders / confirmations, messages sent from booking-…" at bounding box center [798, 232] width 178 height 34
click at [714, 215] on input "Booking-related (booking reminders / confirmations, messages sent from booking-…" at bounding box center [798, 215] width 178 height 0
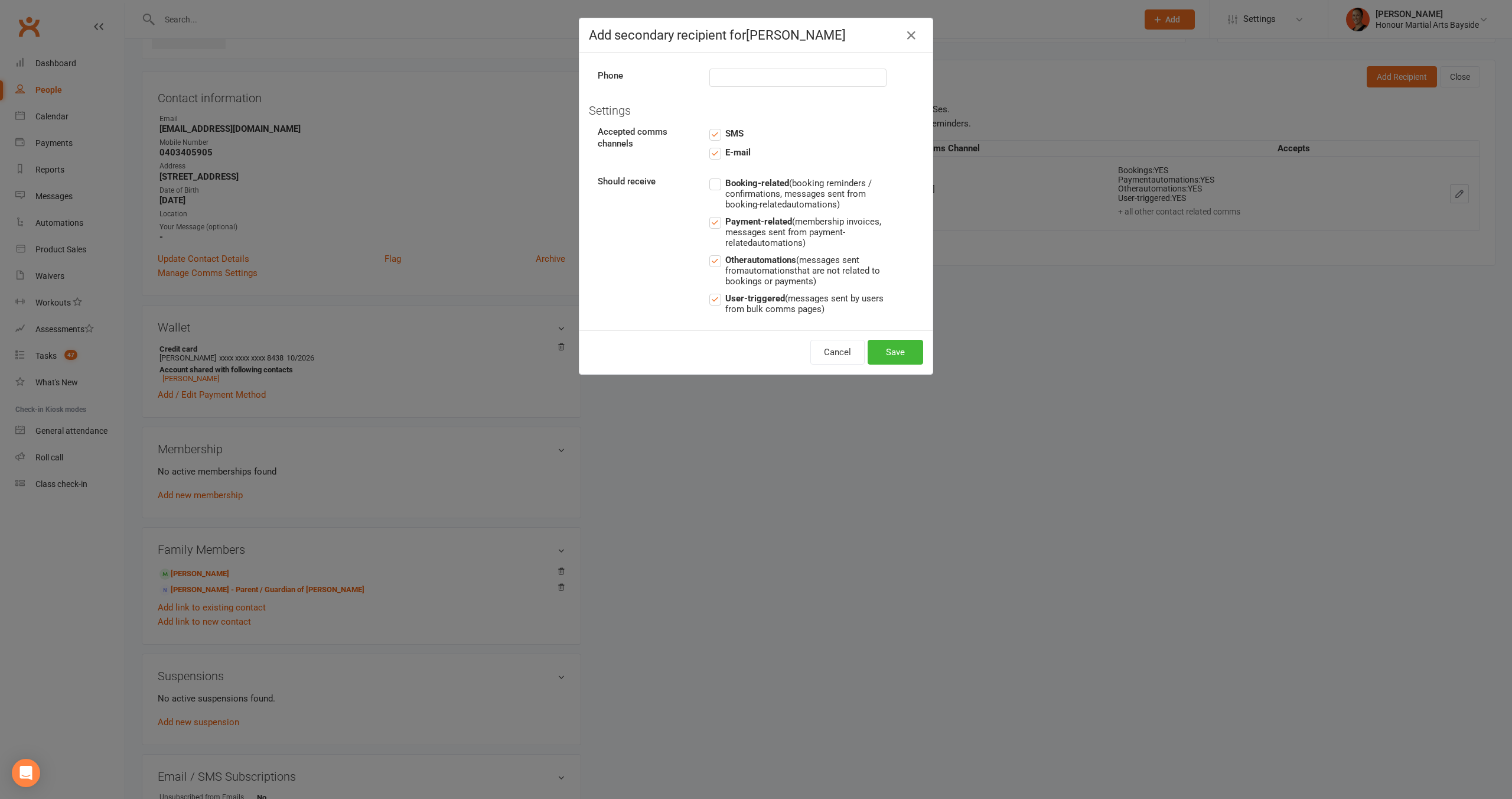
scroll to position [99, 0]
click at [709, 266] on label "Other automations (messages sent from automations that are not related to booki…" at bounding box center [798, 262] width 178 height 34
click at [709, 245] on input "Other automations (messages sent from automations that are not related to booki…" at bounding box center [798, 245] width 178 height 0
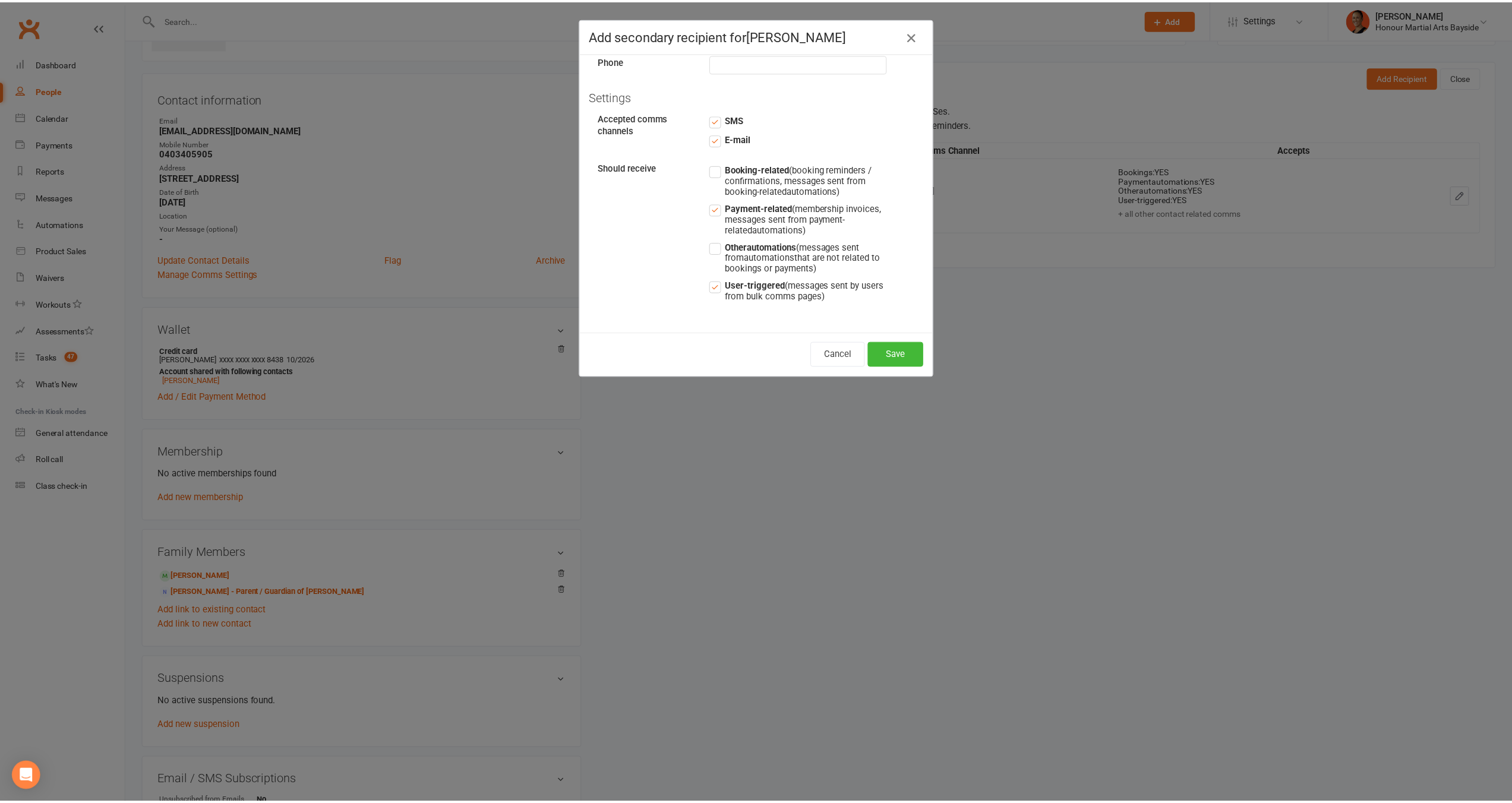
scroll to position [117, 0]
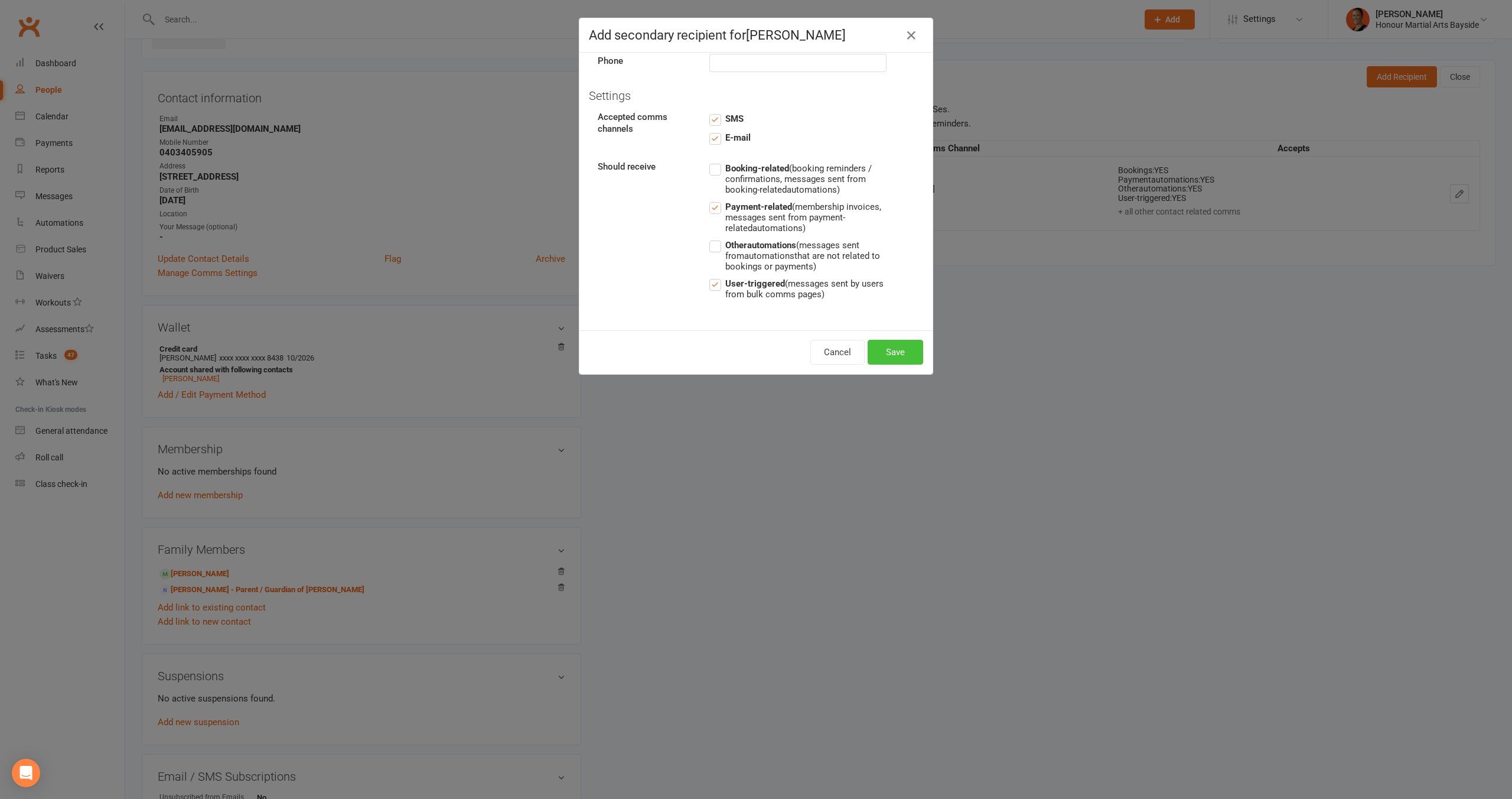
click at [877, 353] on button "Save" at bounding box center [895, 352] width 56 height 25
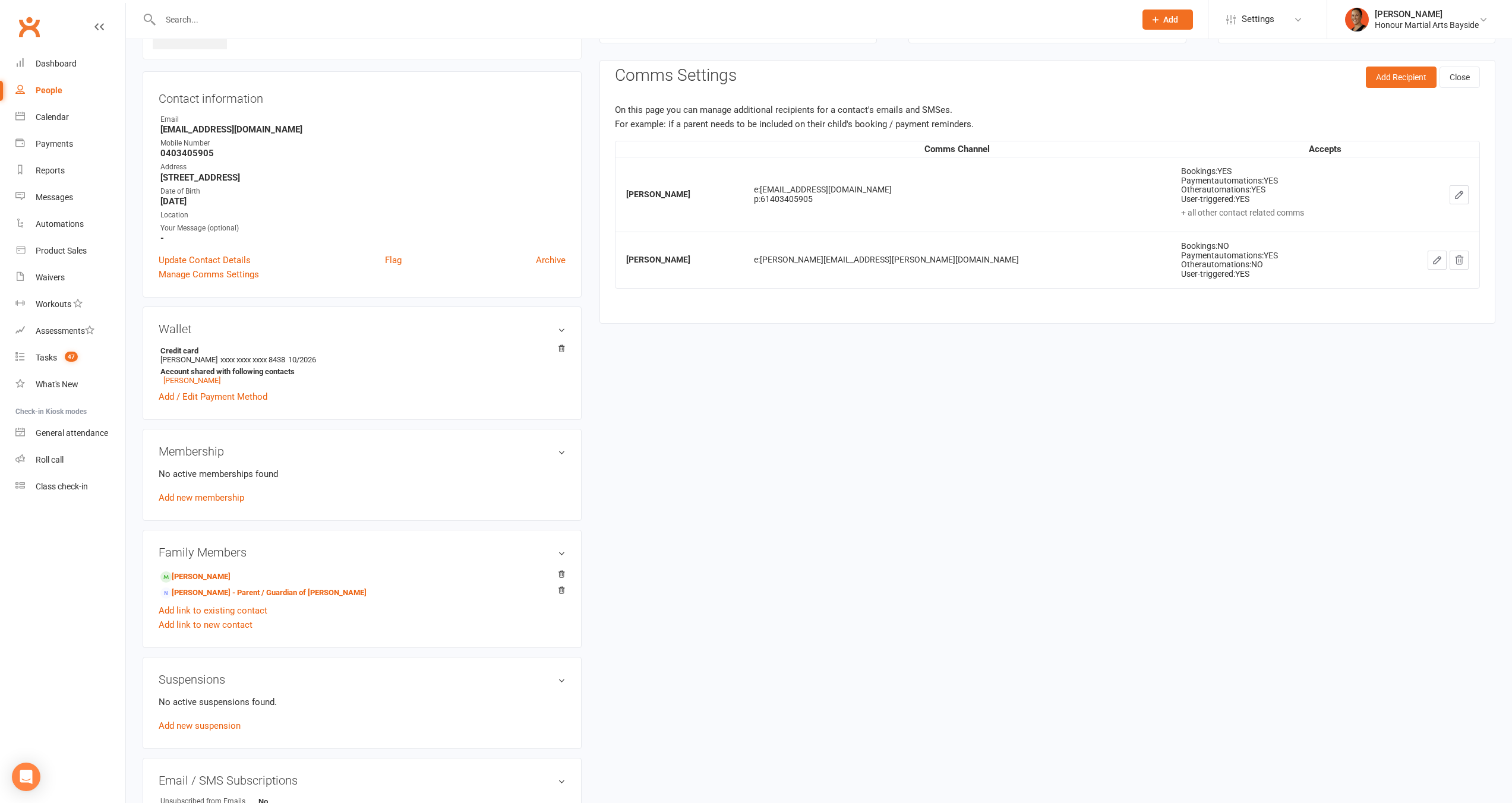
scroll to position [0, 0]
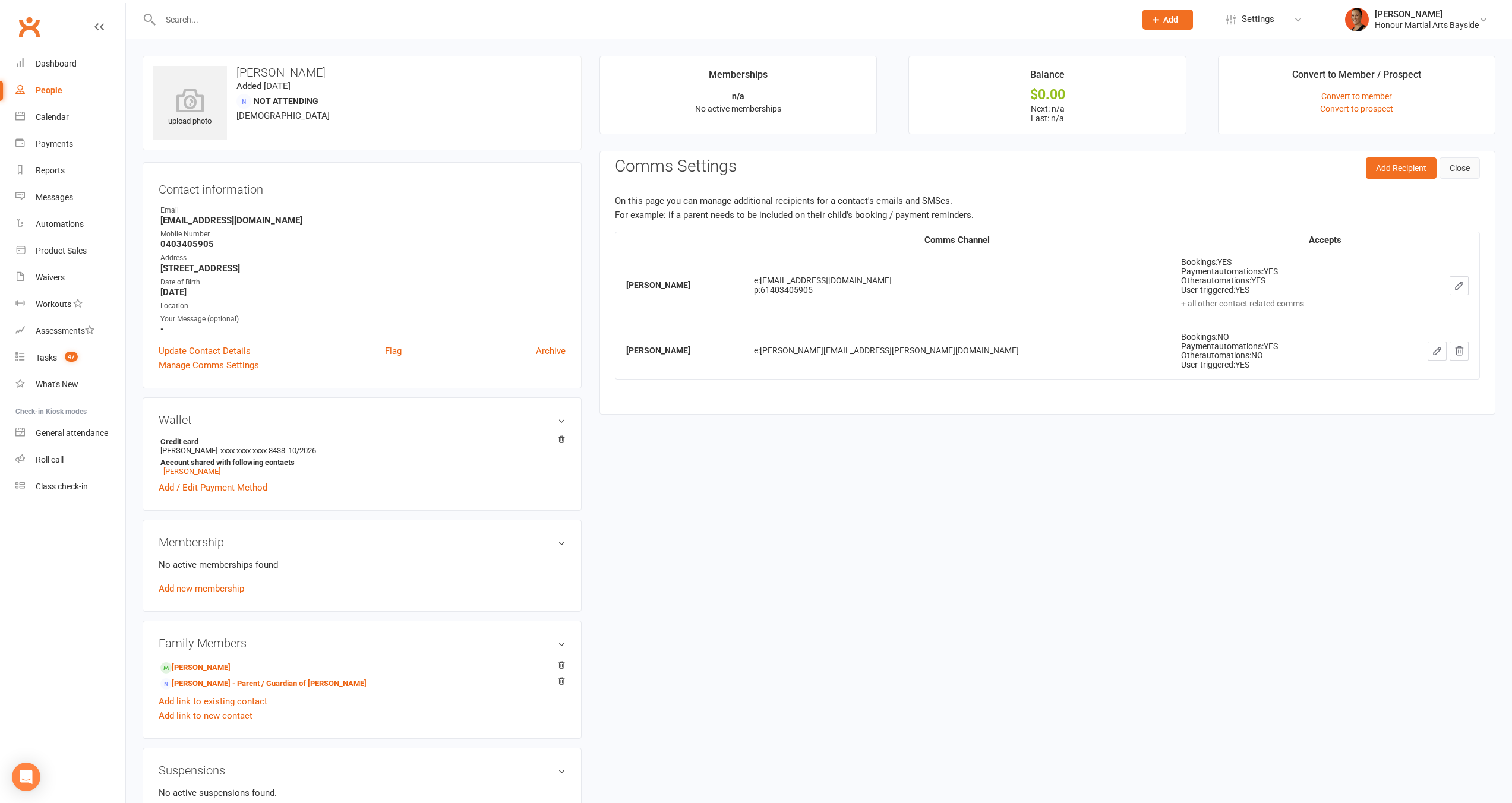
click at [1466, 163] on button "Close" at bounding box center [1459, 168] width 41 height 21
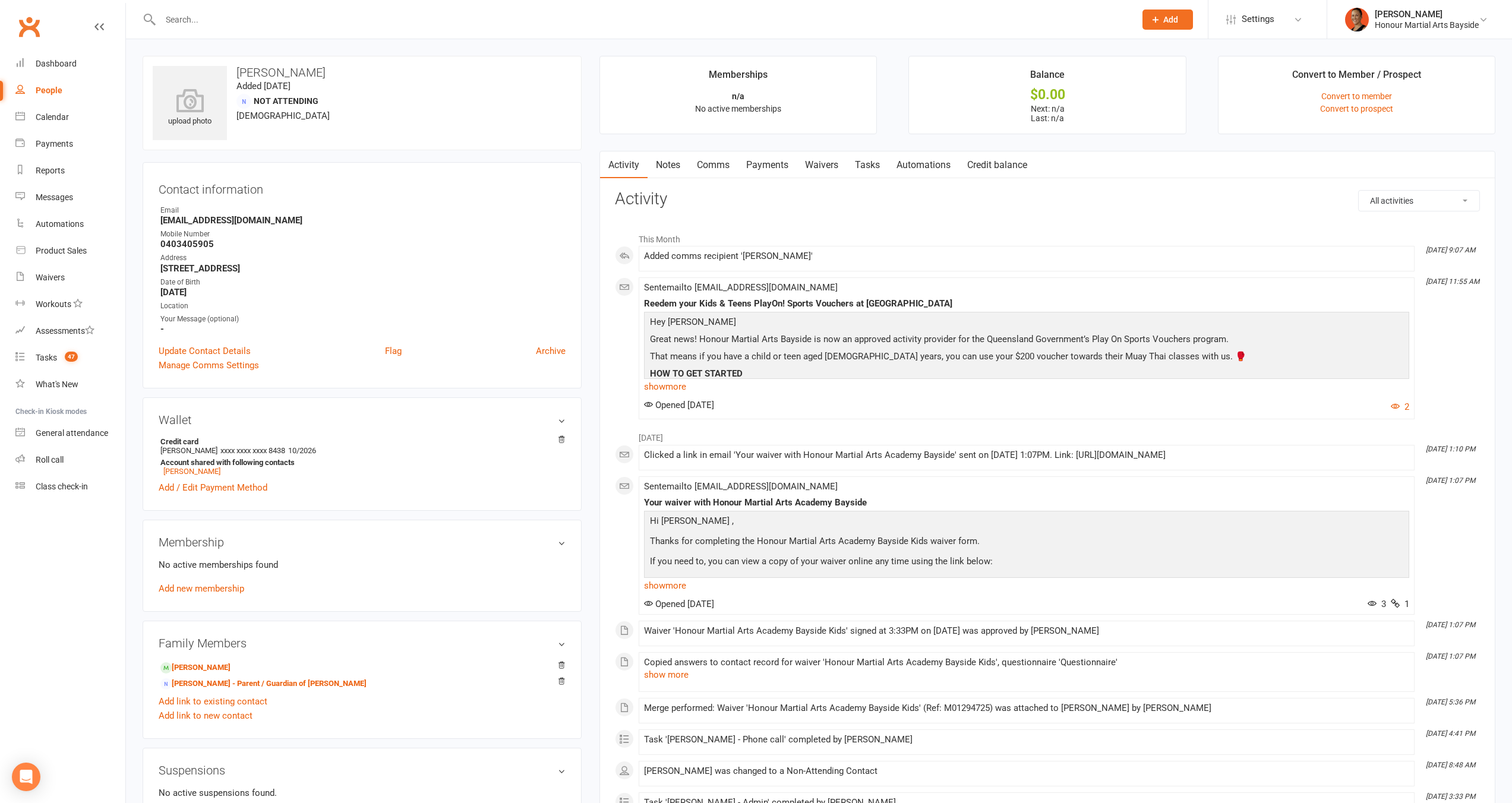
click at [827, 159] on link "Waivers" at bounding box center [821, 165] width 50 height 28
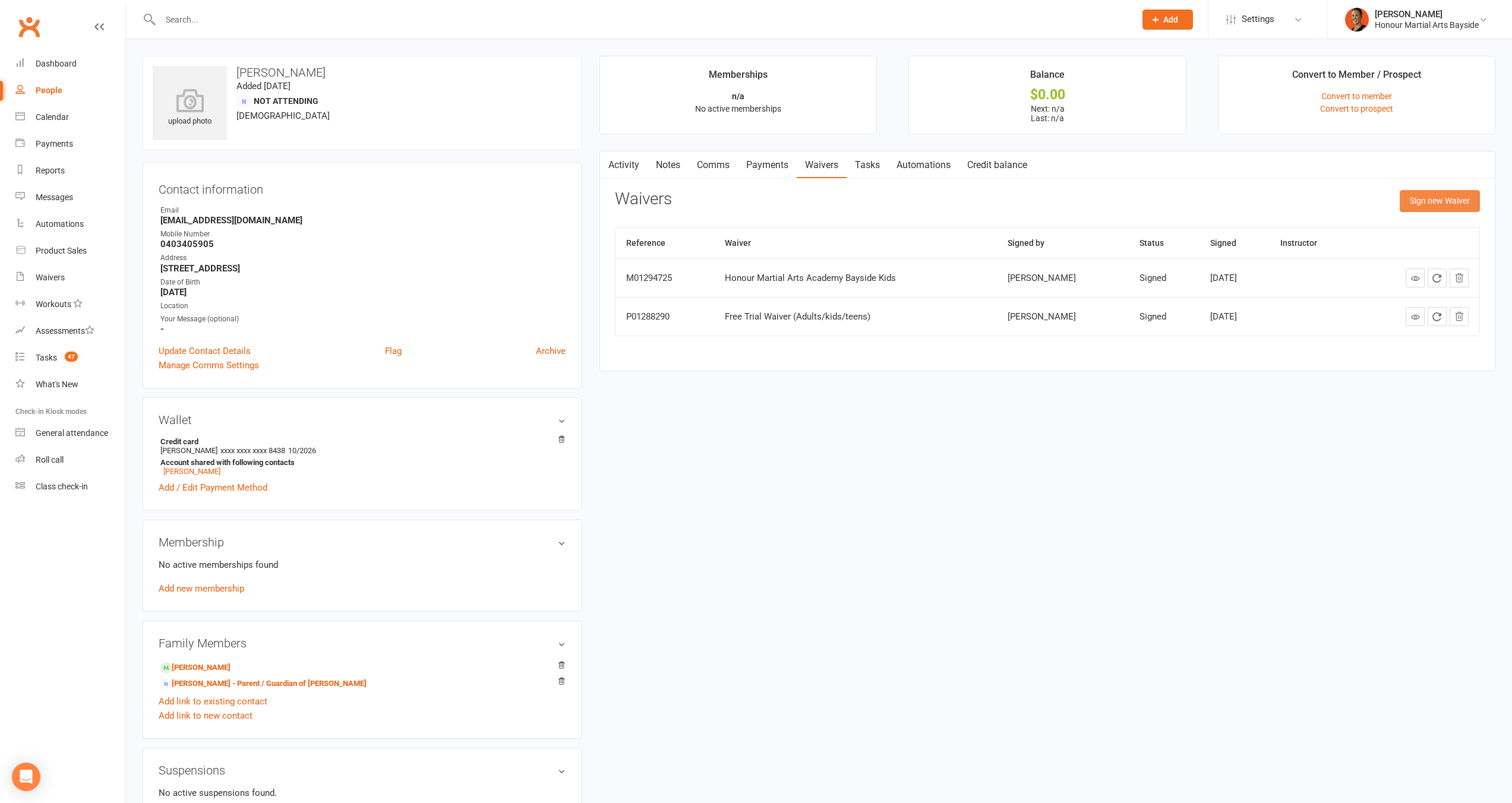
click at [1428, 202] on button "Sign new Waiver" at bounding box center [1439, 200] width 80 height 21
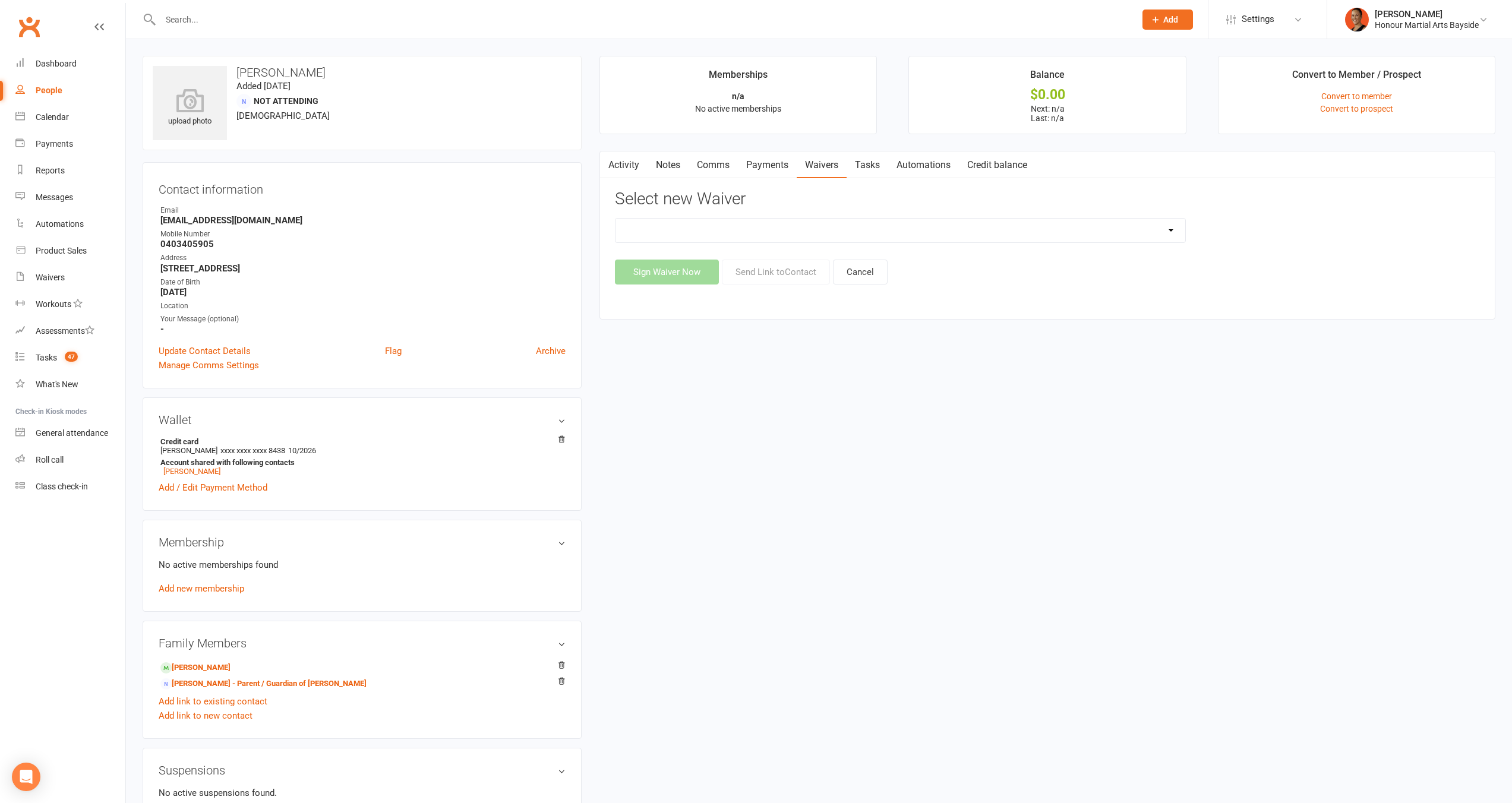
click at [754, 213] on div "Select new Waiver Bank Account Update Form Membership Activation Form New Casua…" at bounding box center [1048, 237] width 865 height 94
click at [734, 237] on select "Bank Account Update Form Membership Activation Form New Casual Student or PAYG …" at bounding box center [900, 230] width 570 height 24
select select "12300"
click at [615, 218] on select "Bank Account Update Form Membership Activation Form New Casual Student or PAYG …" at bounding box center [900, 230] width 570 height 24
click at [792, 273] on button "Send Link to Contact" at bounding box center [775, 272] width 108 height 25
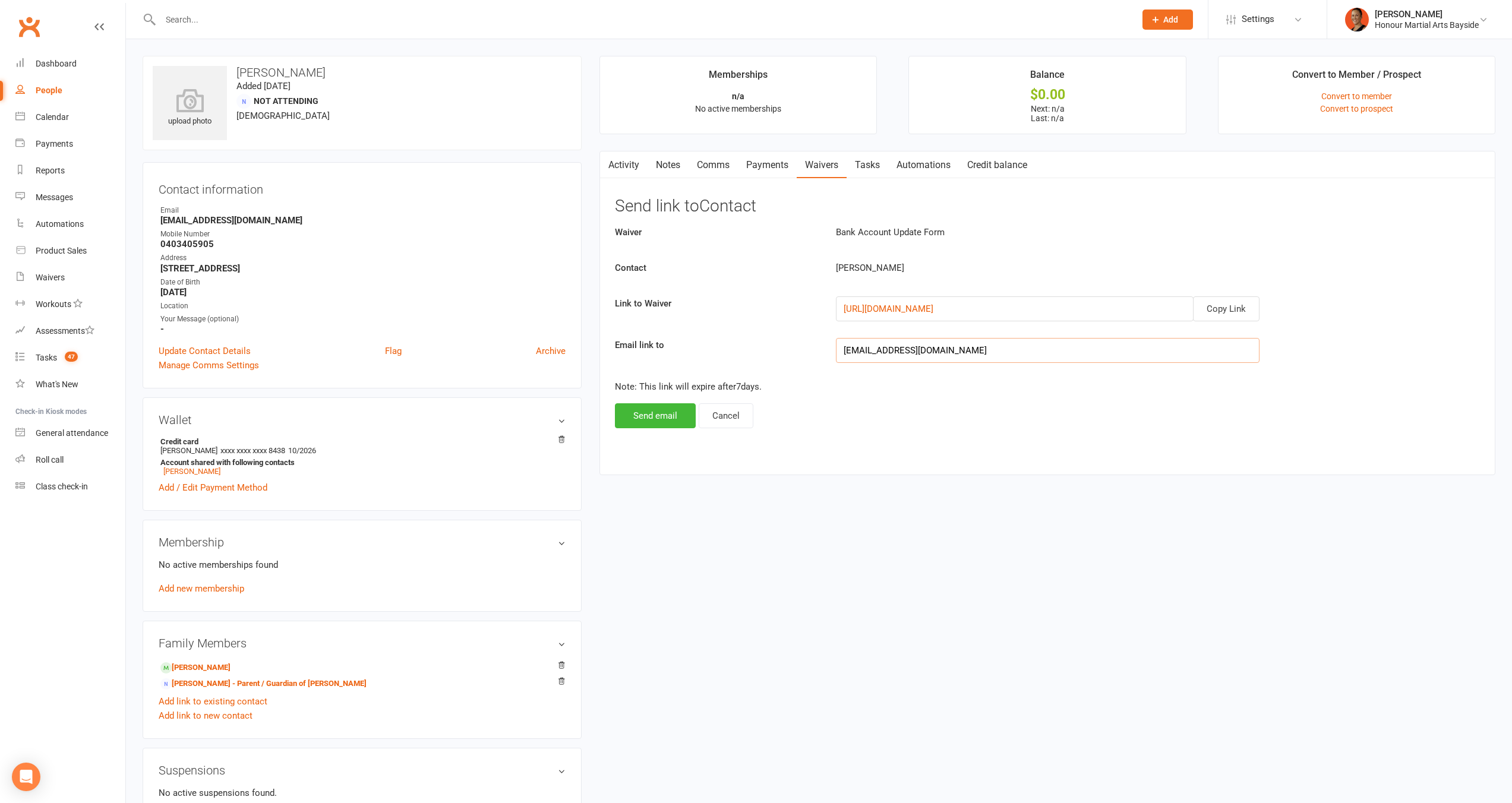
click at [1024, 354] on input "aduncanspainting@gmail.com" at bounding box center [1048, 350] width 424 height 25
click at [1025, 354] on input "aduncanspainting@gmail.com" at bounding box center [1048, 350] width 424 height 25
paste input "Melanie.mason@live.com.au"
type input "Melanie.mason@live.com.au"
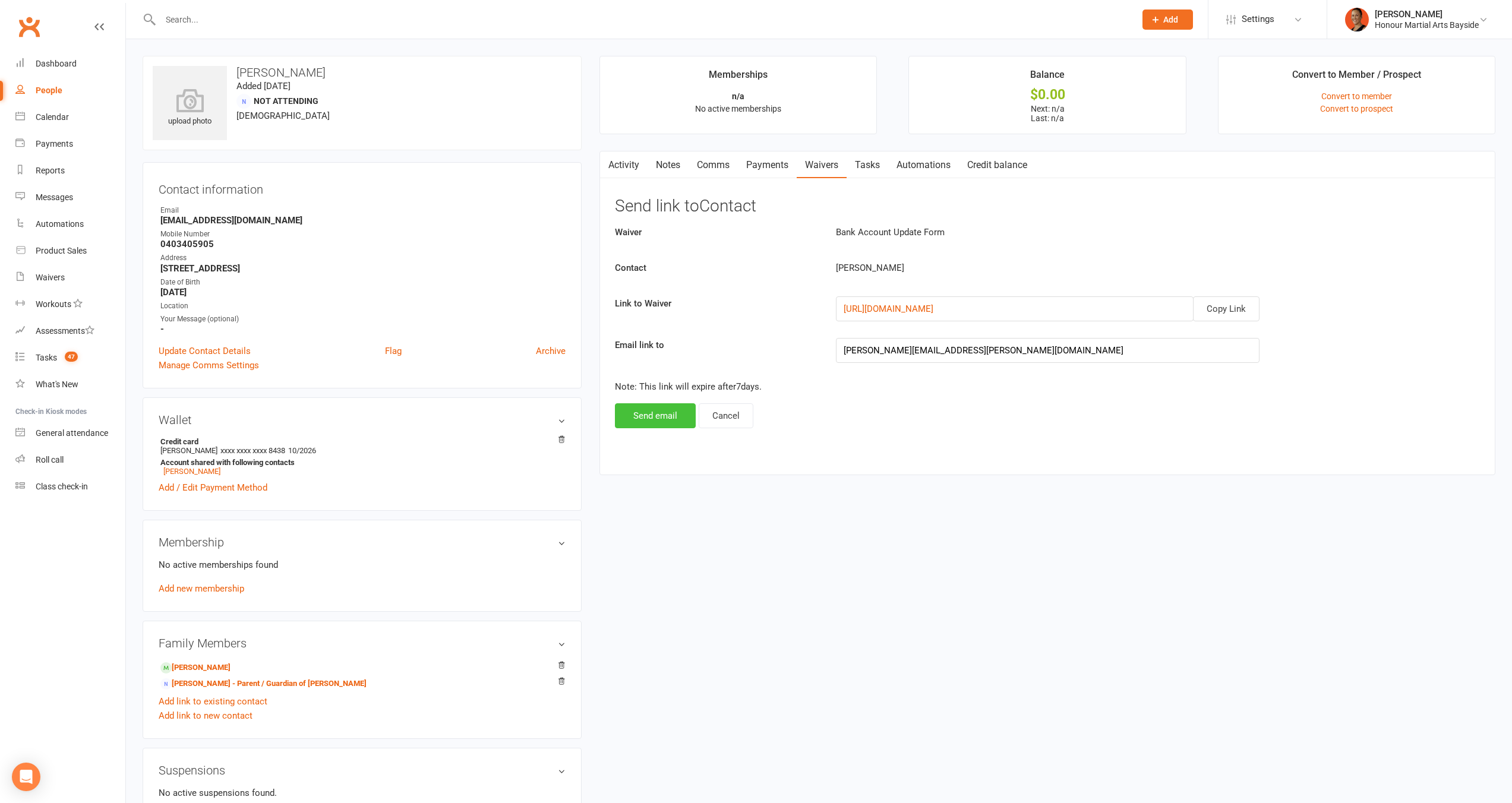
click at [666, 413] on button "Send email" at bounding box center [656, 415] width 81 height 25
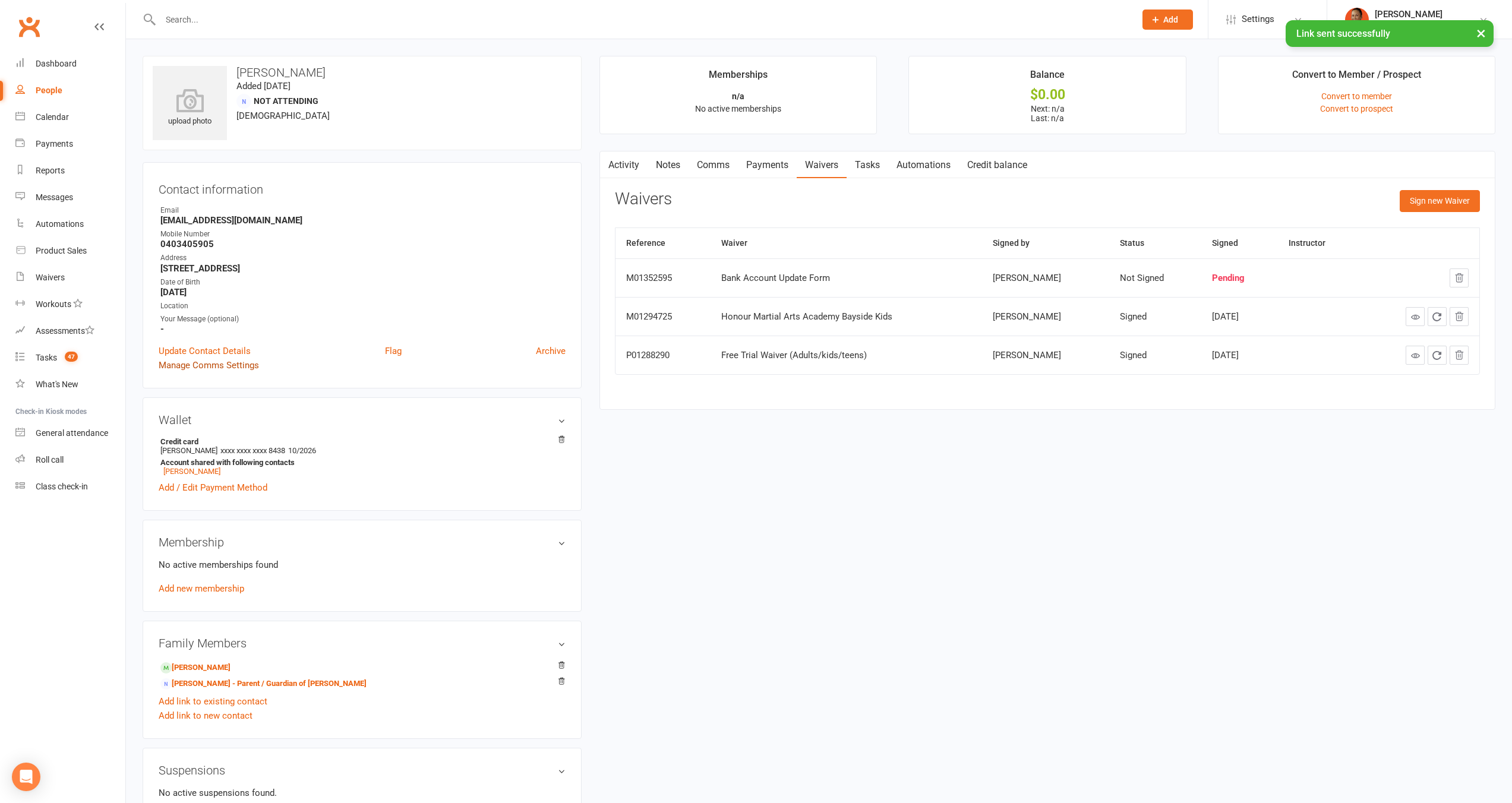
click at [252, 364] on link "Manage Comms Settings" at bounding box center [209, 365] width 101 height 15
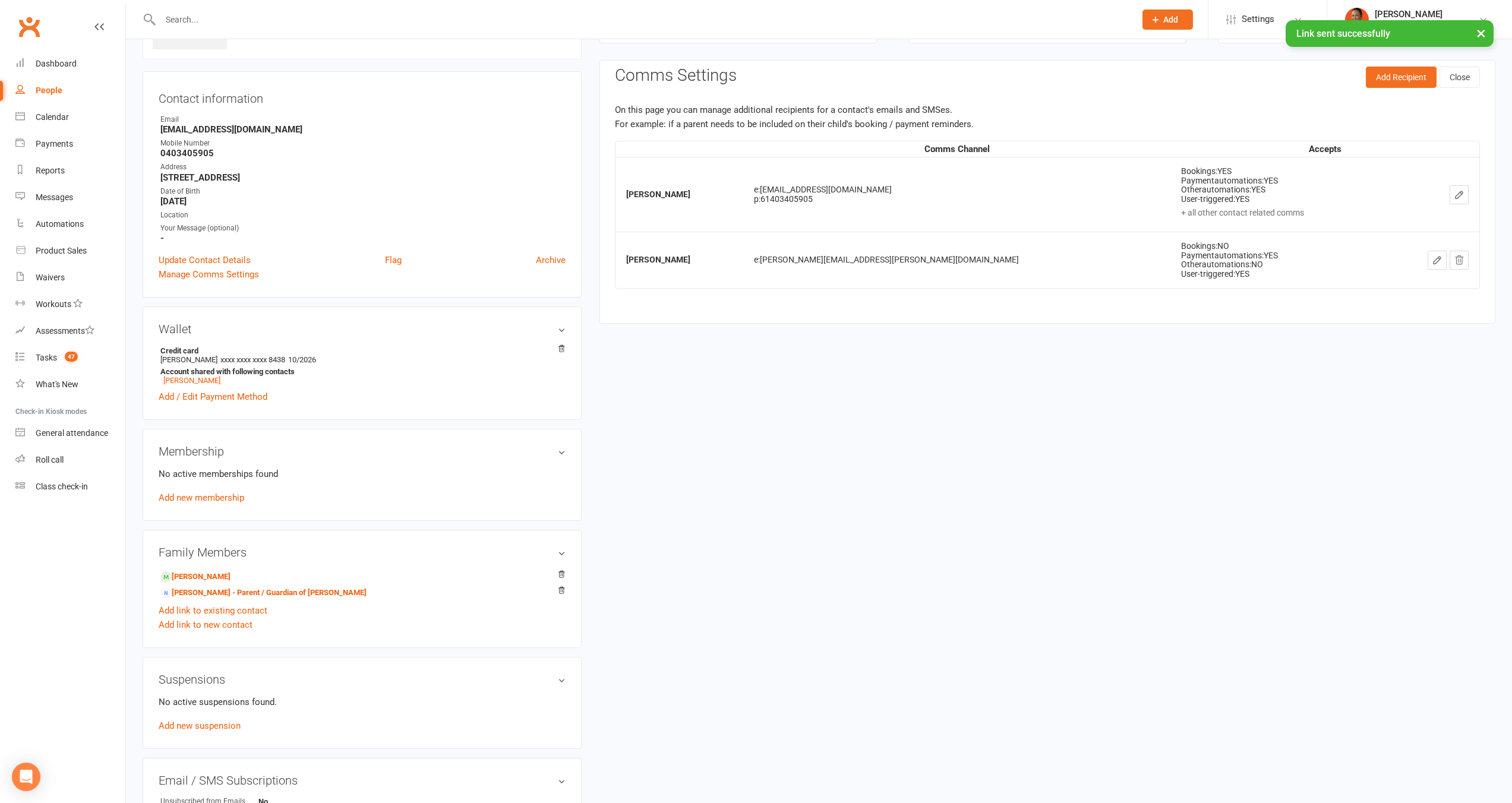
scroll to position [91, 0]
click at [1460, 260] on icon "button" at bounding box center [1458, 260] width 11 height 11
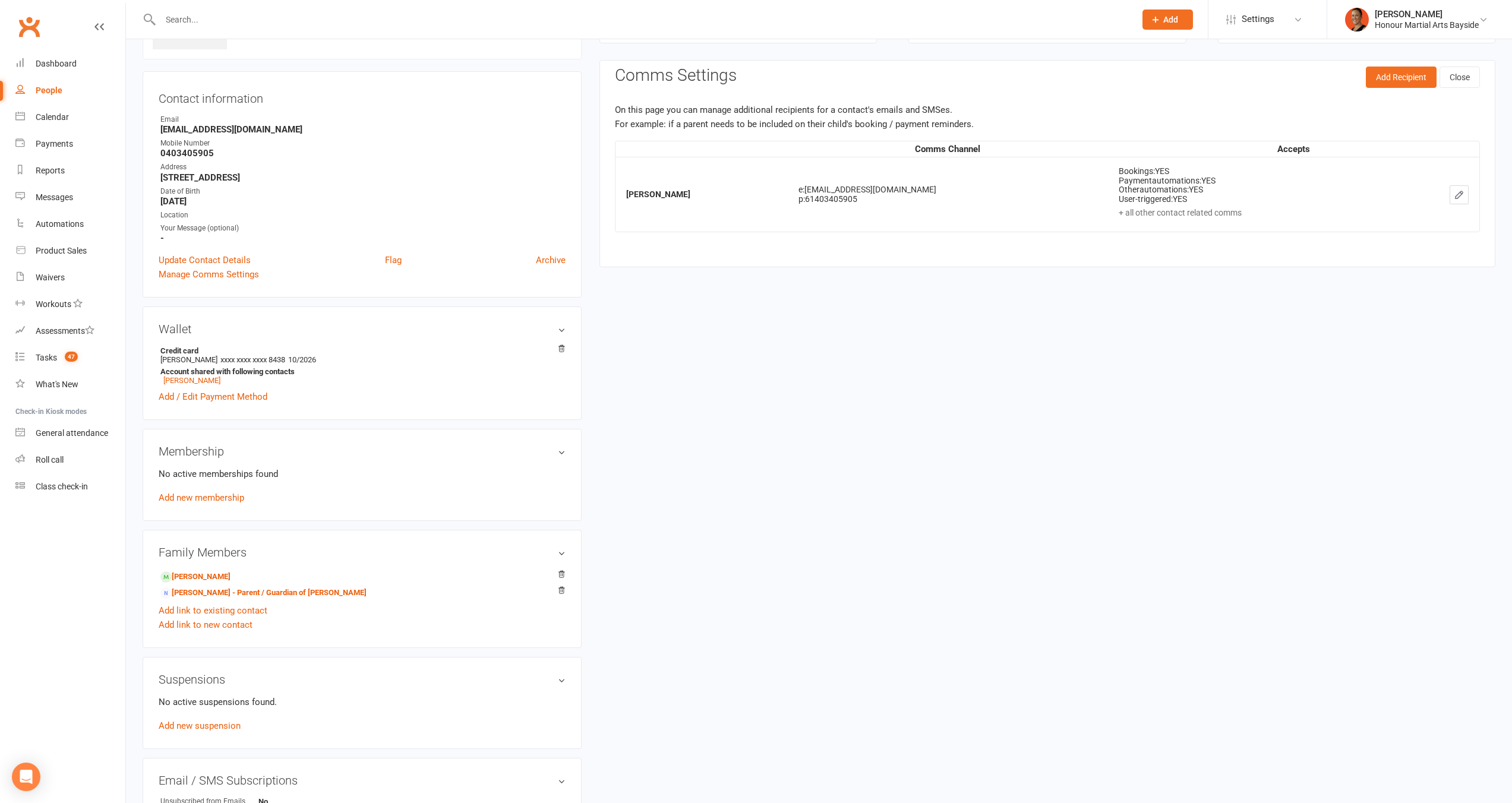
scroll to position [0, 0]
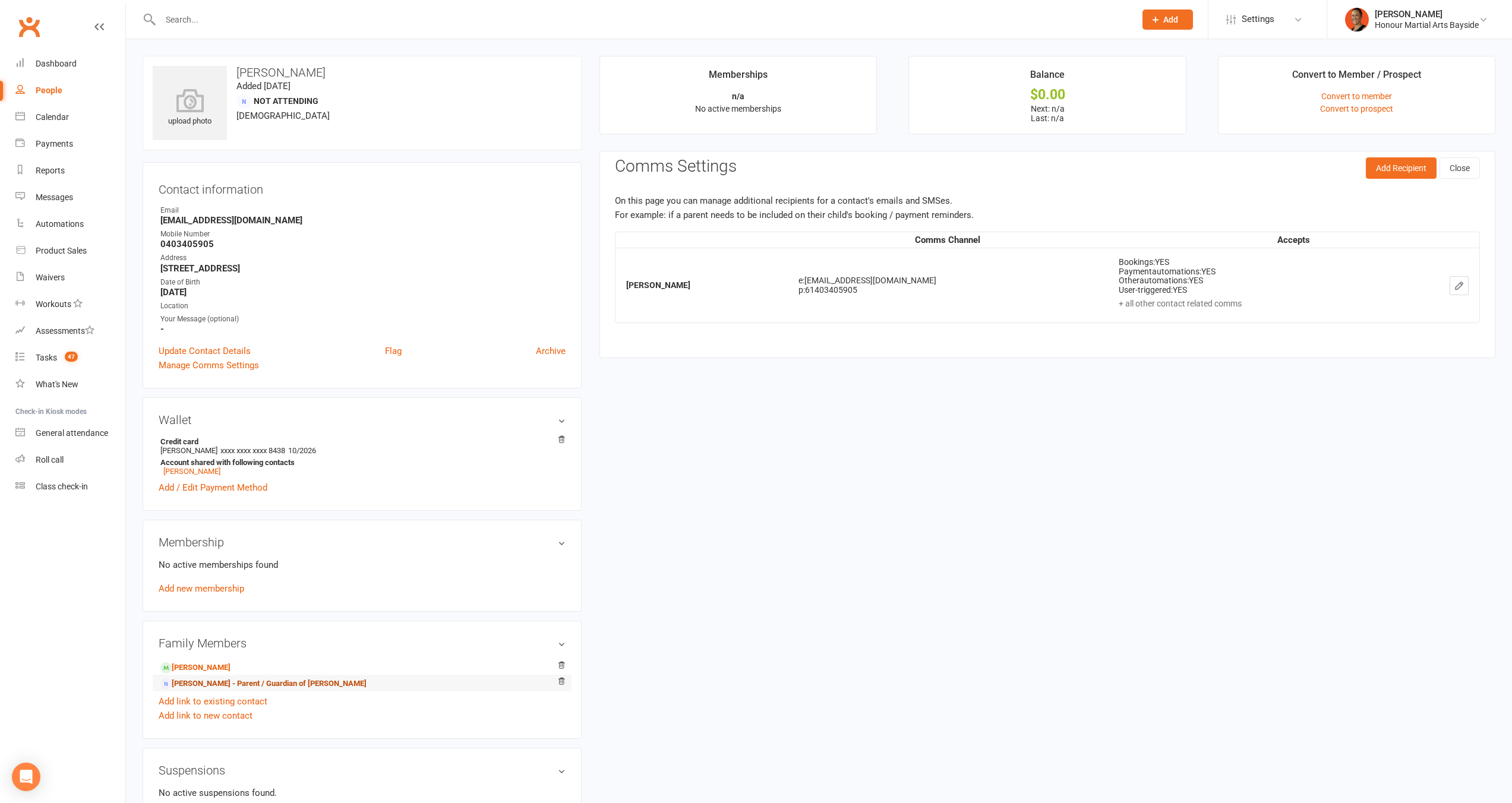
click at [280, 681] on link "Melanie Mason - Parent / Guardian of noah duncan" at bounding box center [264, 683] width 206 height 12
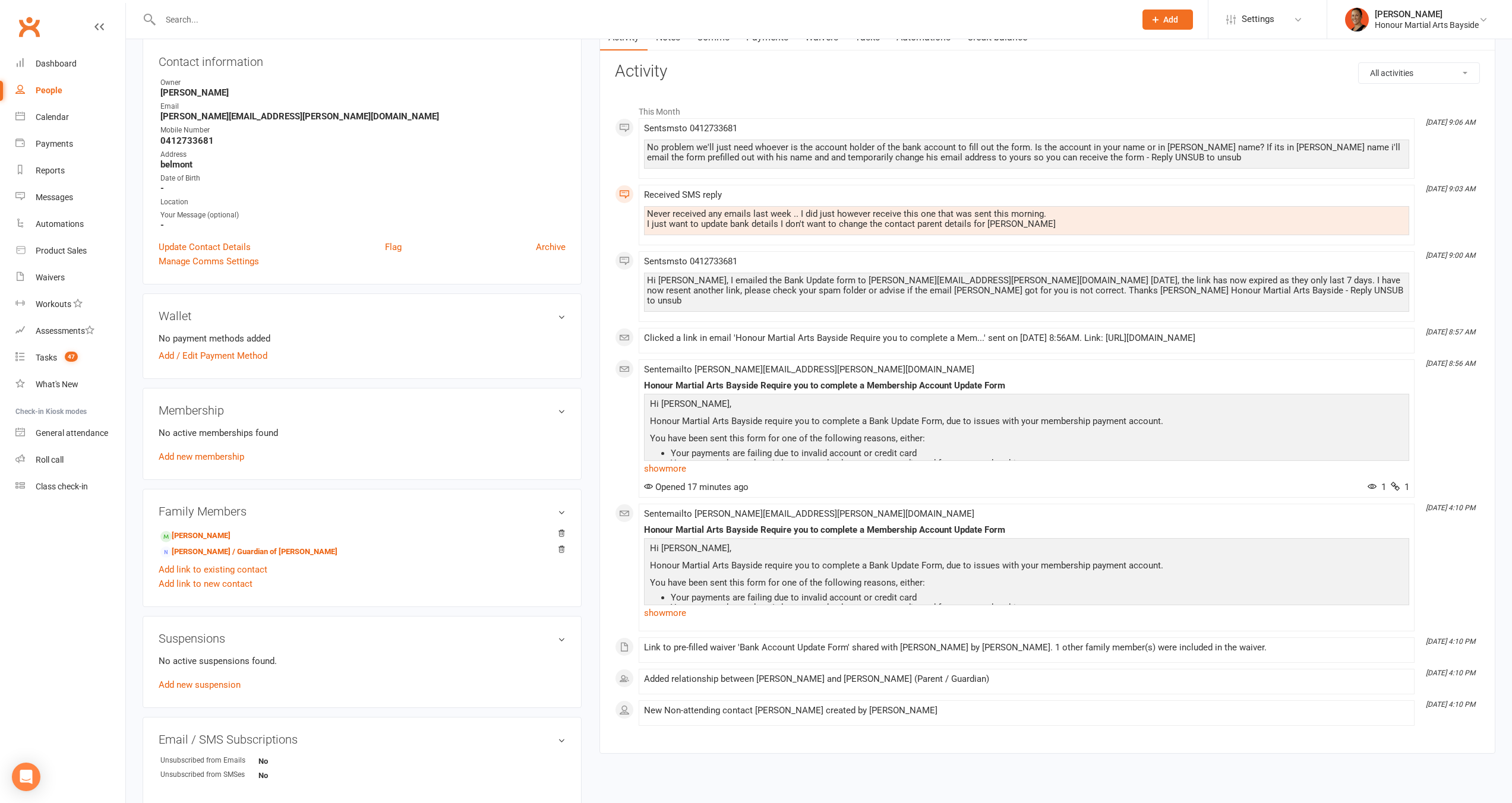
scroll to position [243, 0]
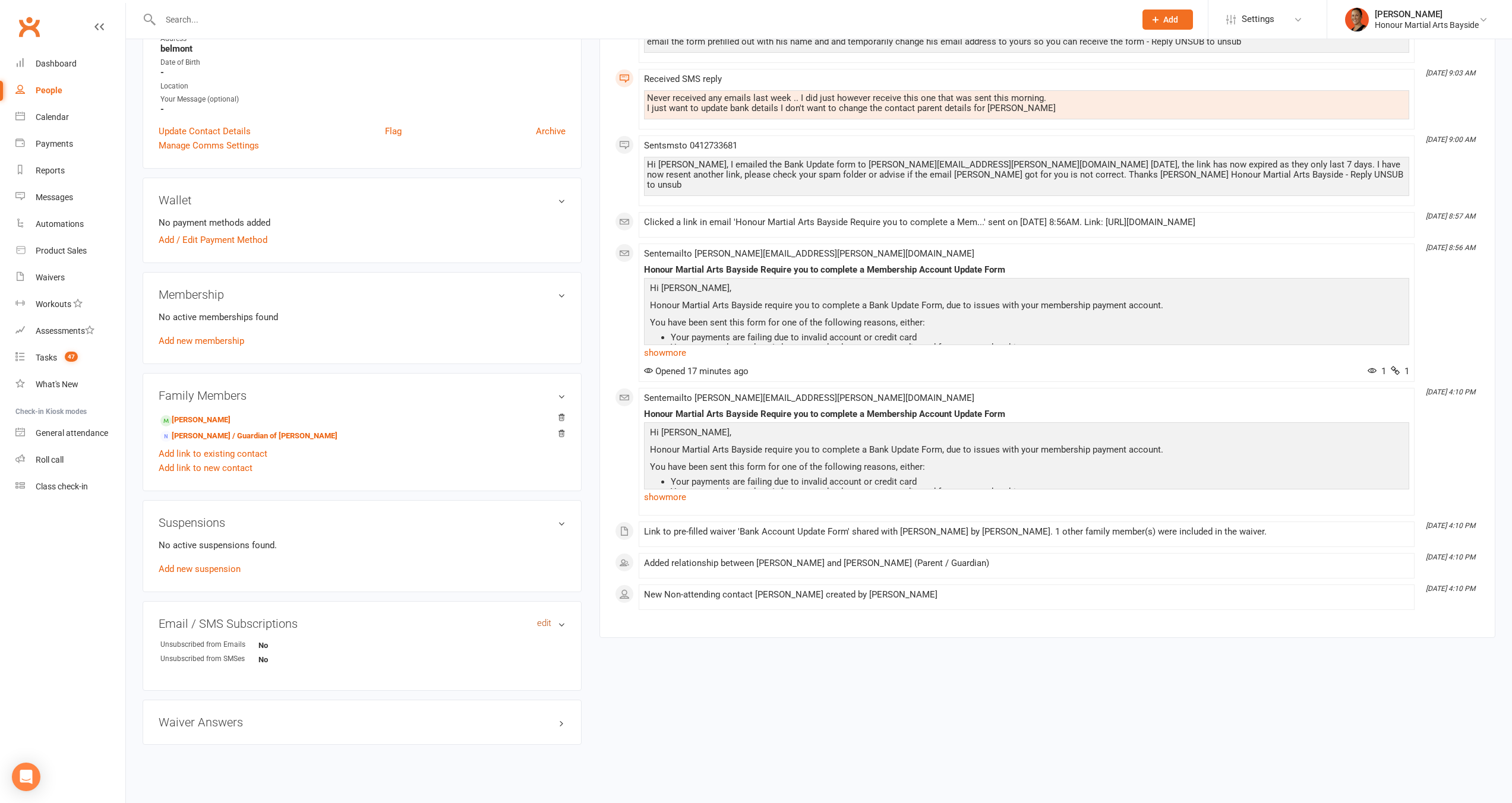
click at [549, 621] on link "edit" at bounding box center [545, 623] width 15 height 10
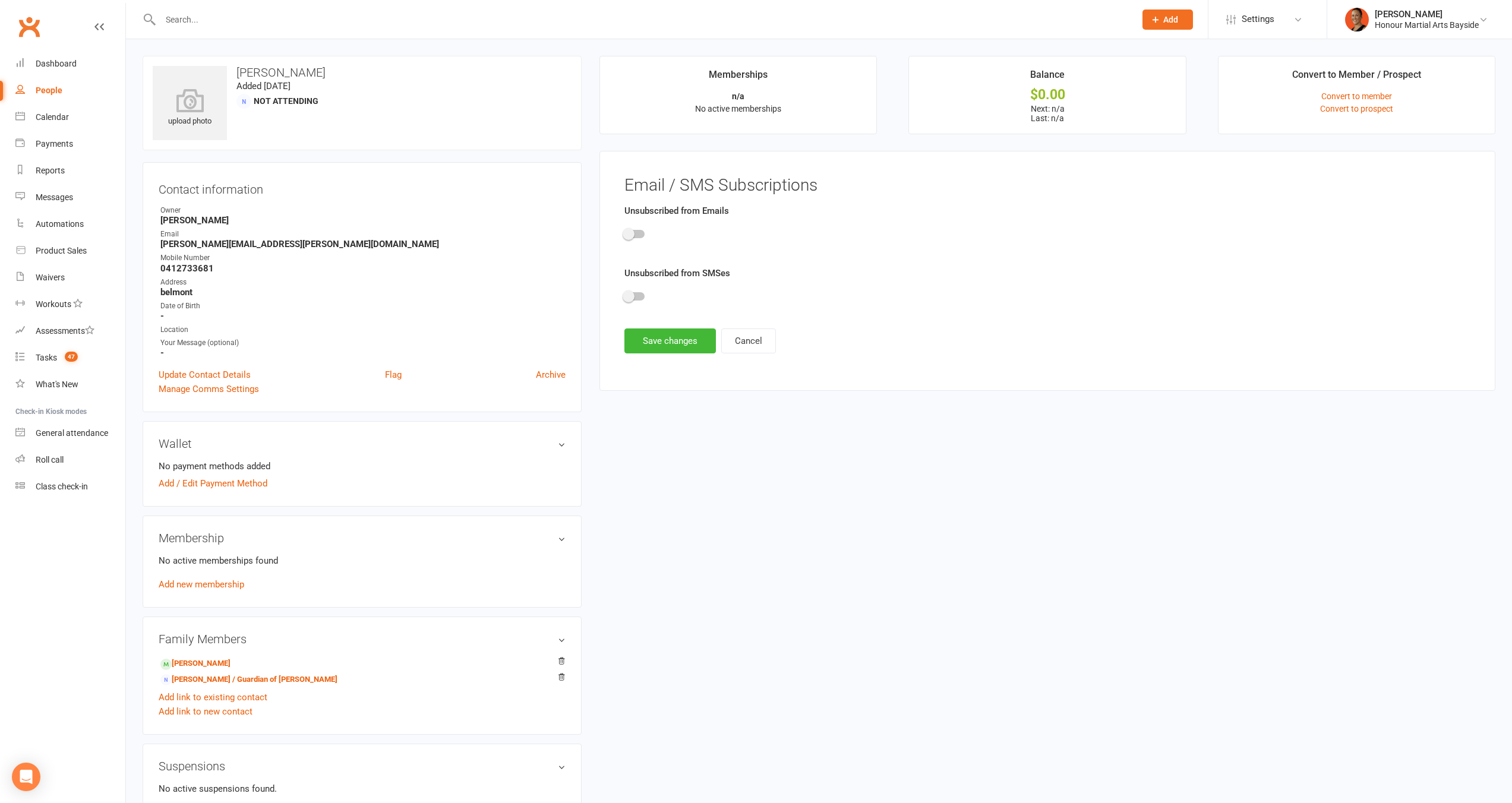
scroll to position [7, 0]
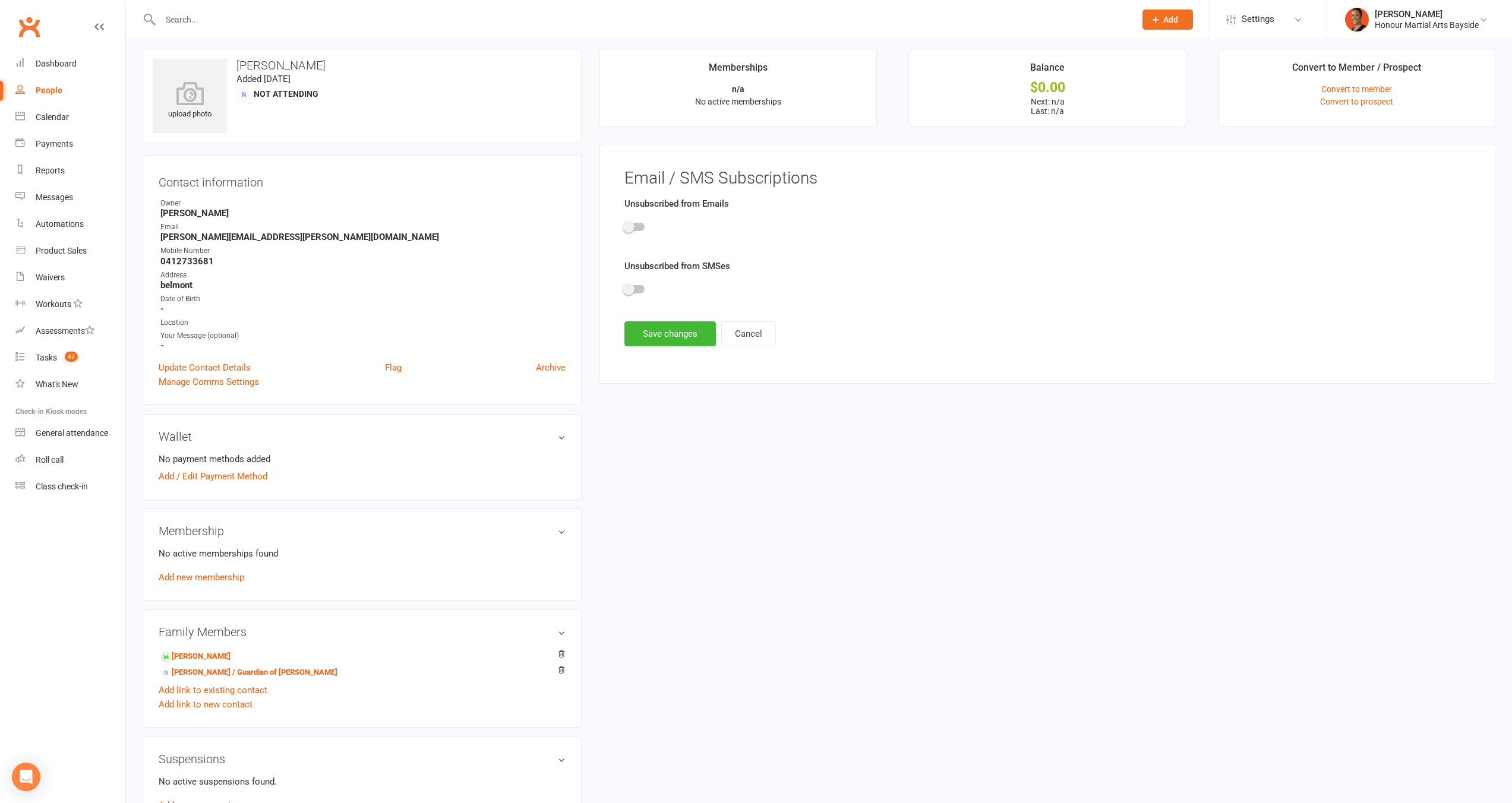
click at [633, 220] on div at bounding box center [1047, 229] width 846 height 27
click at [632, 223] on span at bounding box center [628, 226] width 12 height 12
click at [624, 225] on input "checkbox" at bounding box center [624, 225] width 0 height 0
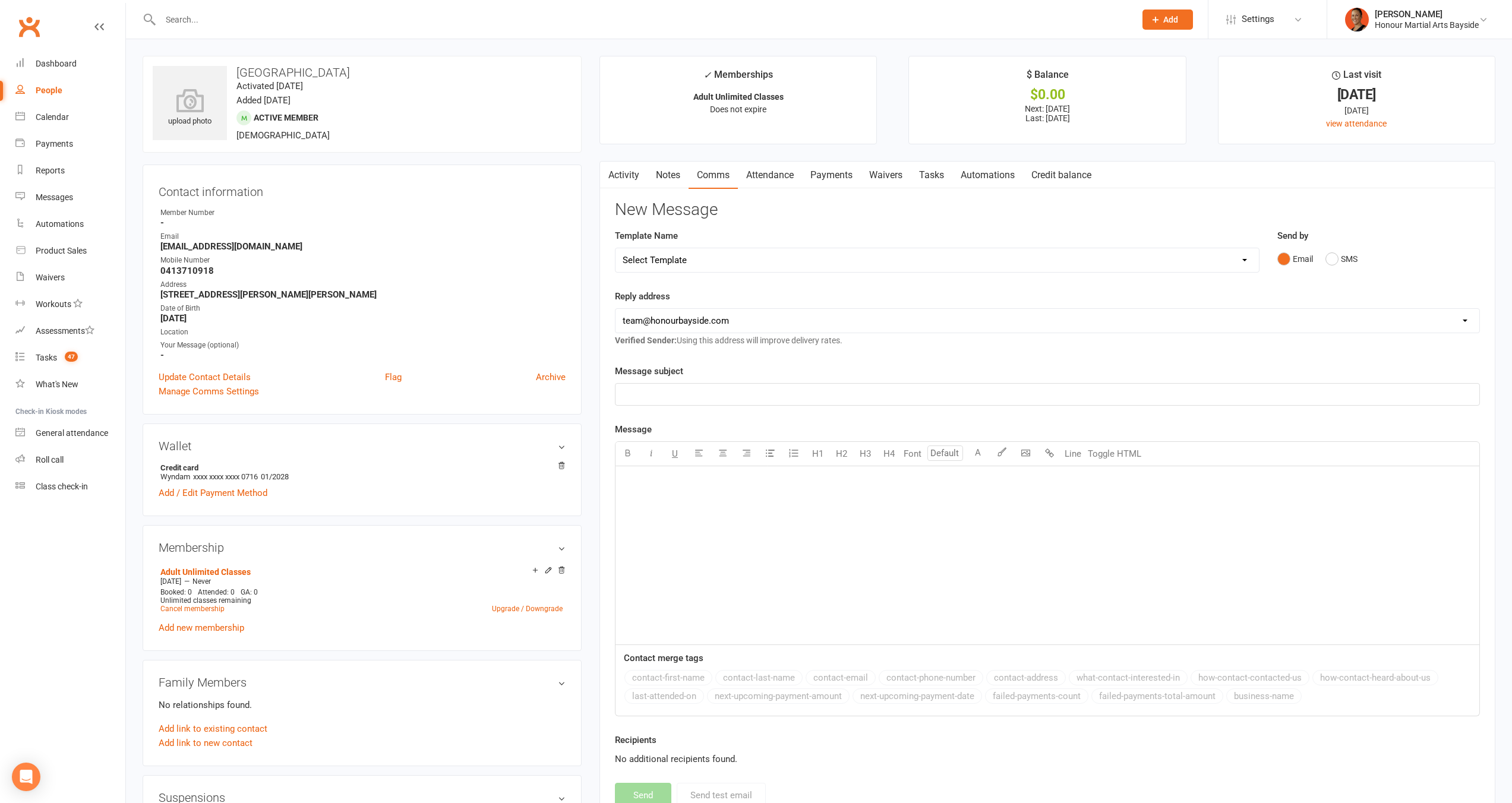
click at [823, 179] on link "Payments" at bounding box center [831, 175] width 58 height 28
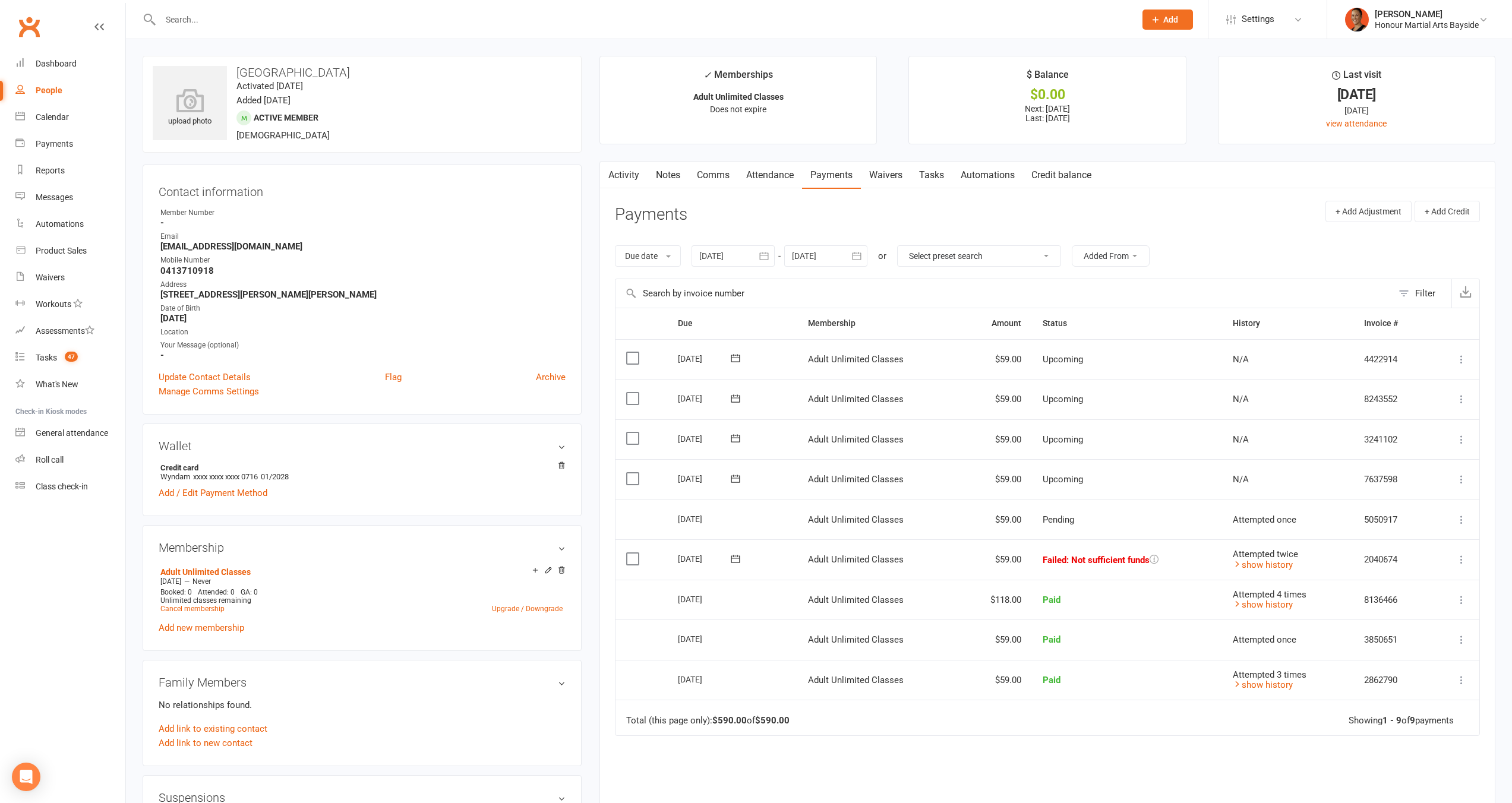
click at [734, 483] on icon at bounding box center [735, 479] width 12 height 12
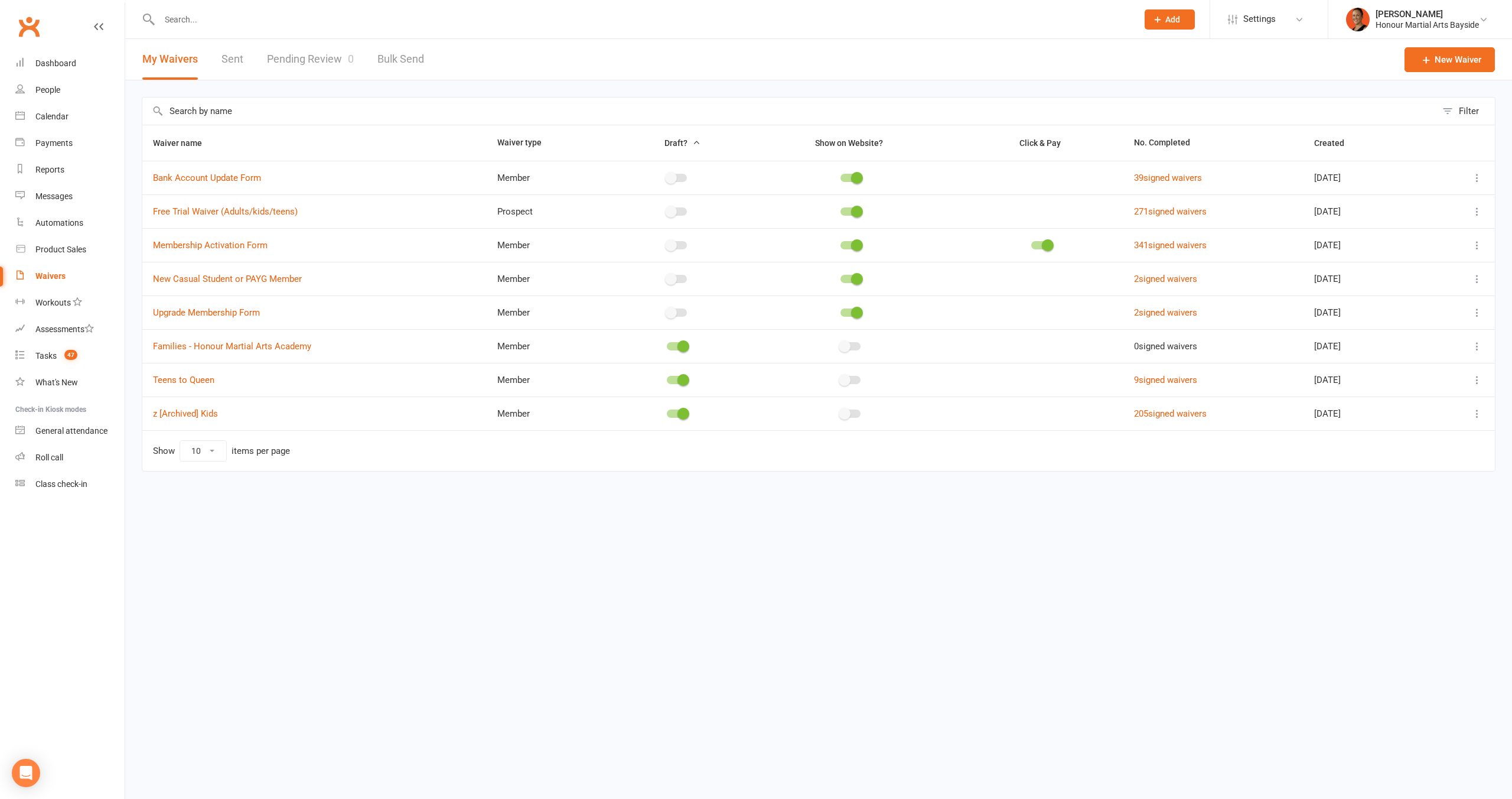
click at [306, 64] on link "Pending Review 0" at bounding box center [311, 59] width 87 height 41
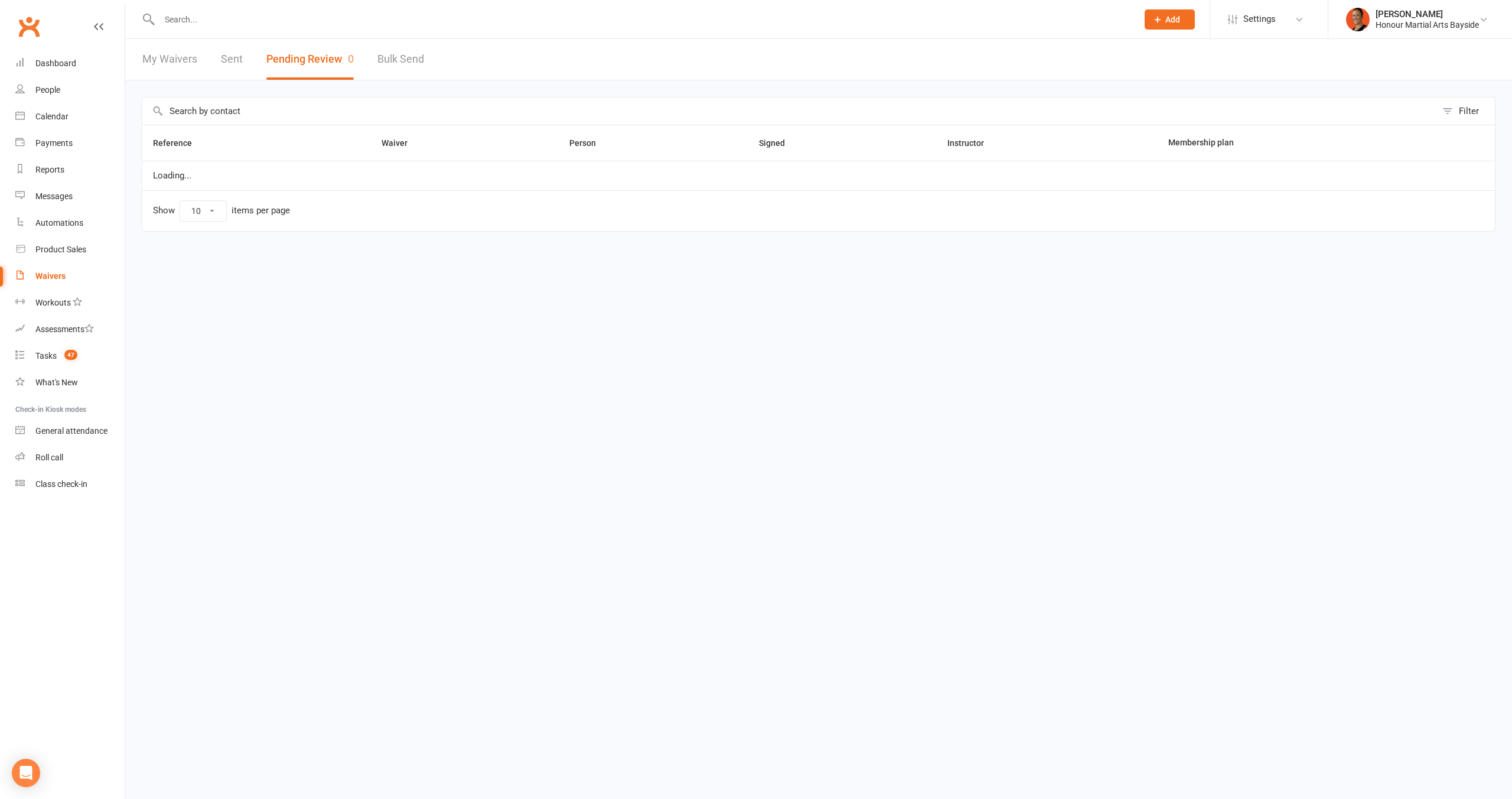
select select "100"
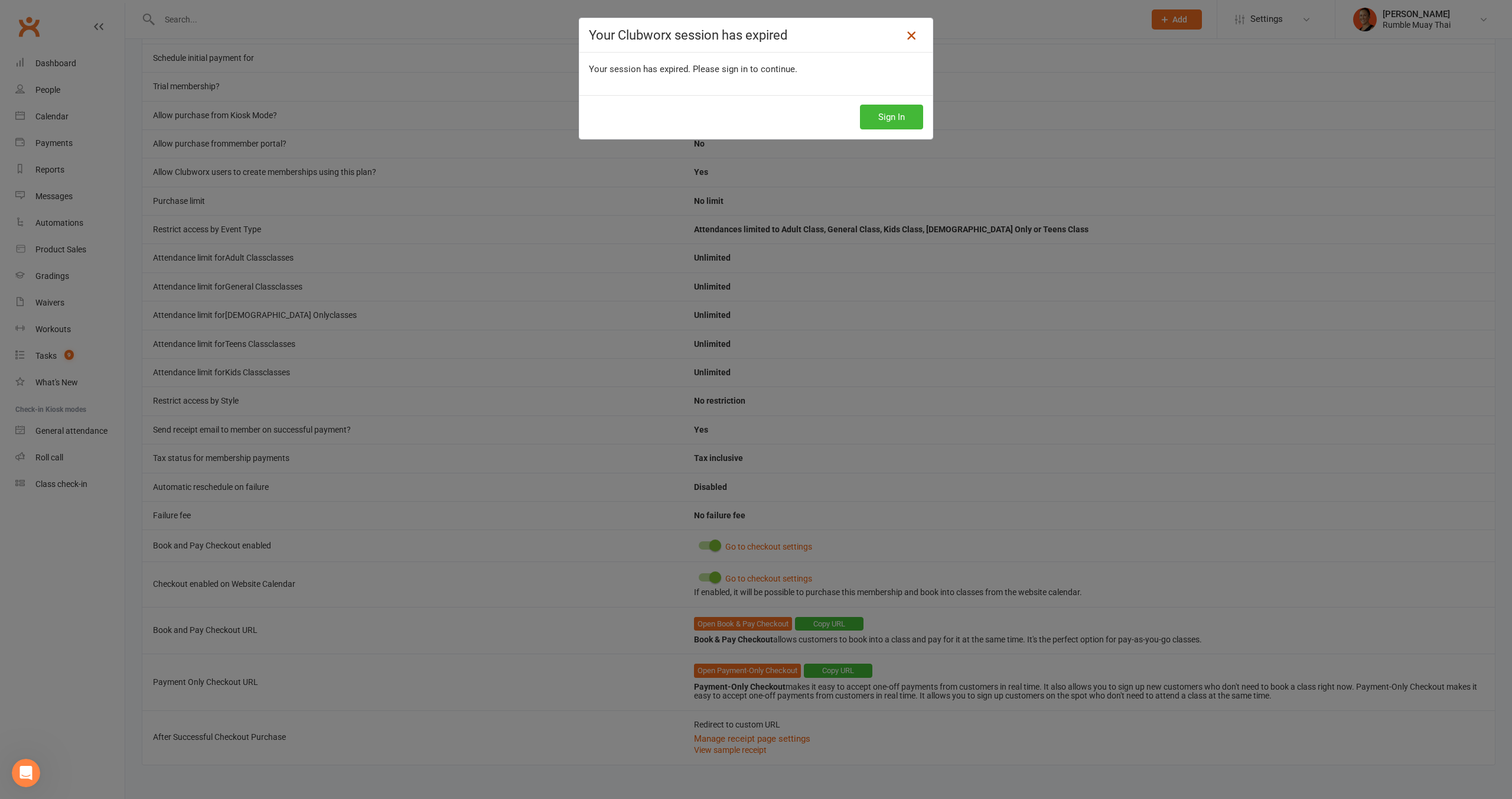
click at [912, 35] on icon at bounding box center [912, 36] width 15 height 15
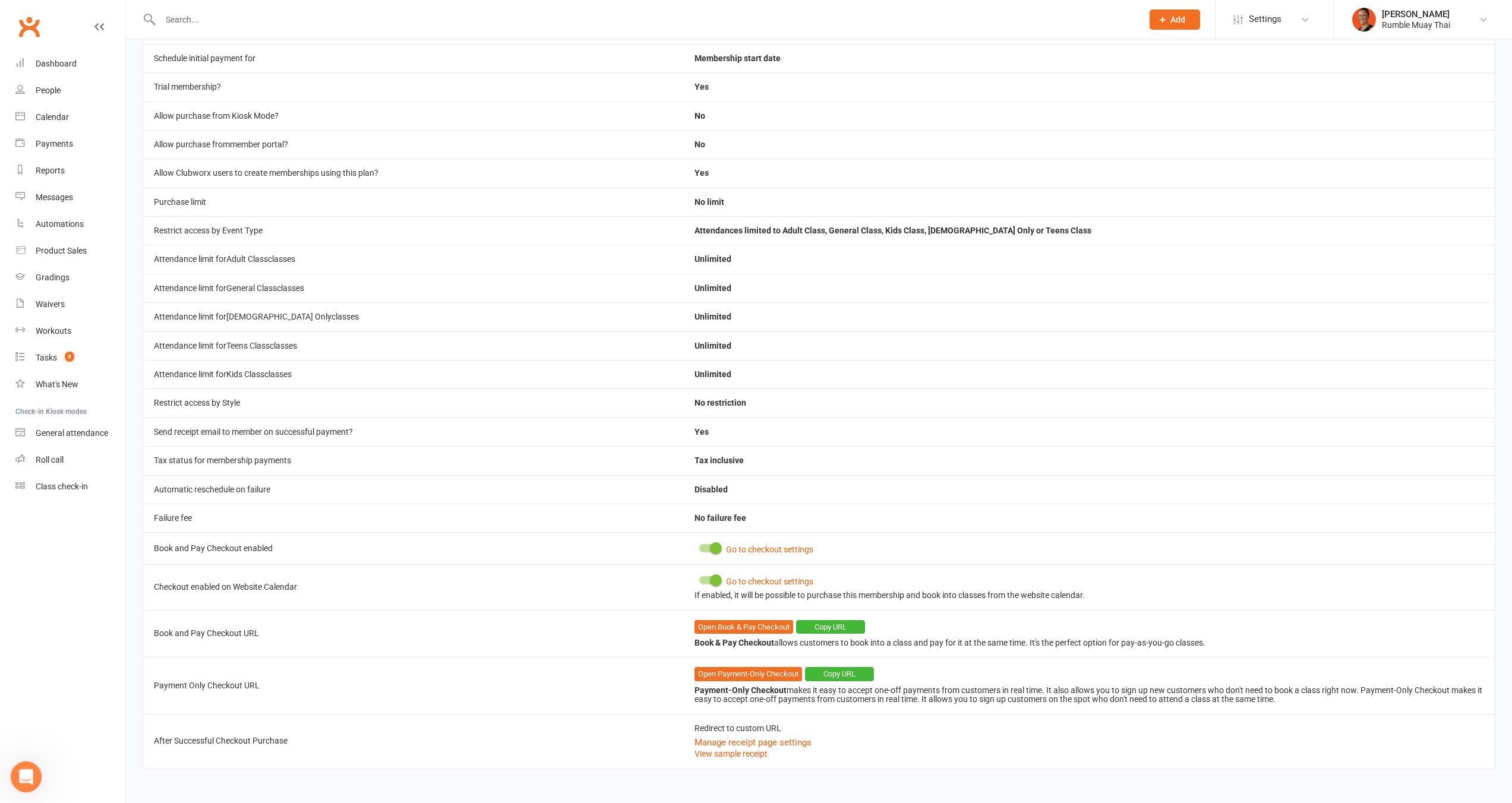
click at [16, 771] on div "Open Intercom Messenger" at bounding box center [24, 775] width 39 height 39
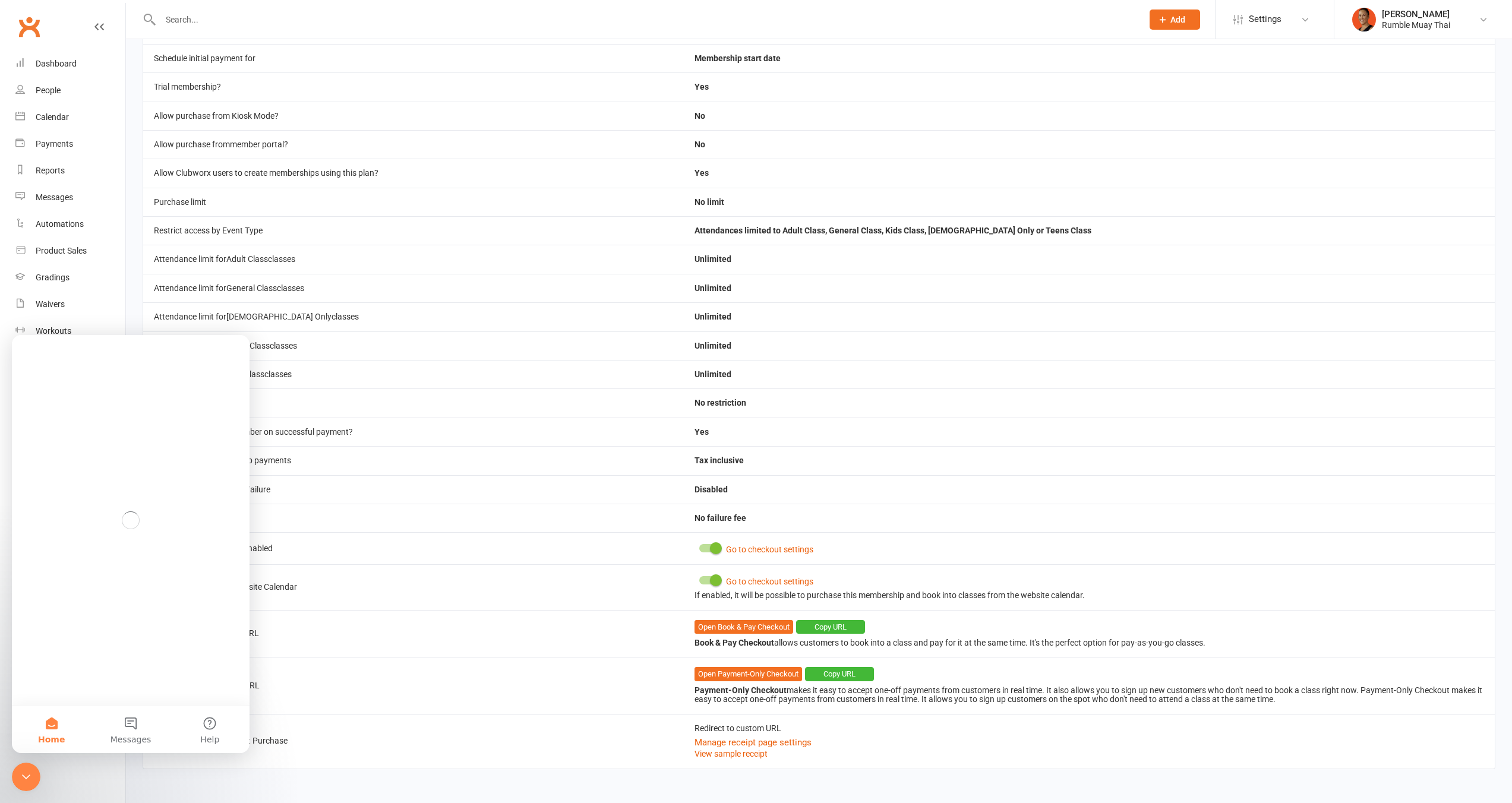
click at [137, 754] on main "Category SPECIAL: Adults (ages 17yrs & Older) Privileges Unlimited classes When…" at bounding box center [819, 301] width 1386 height 968
click at [139, 741] on span "Messages" at bounding box center [131, 739] width 41 height 8
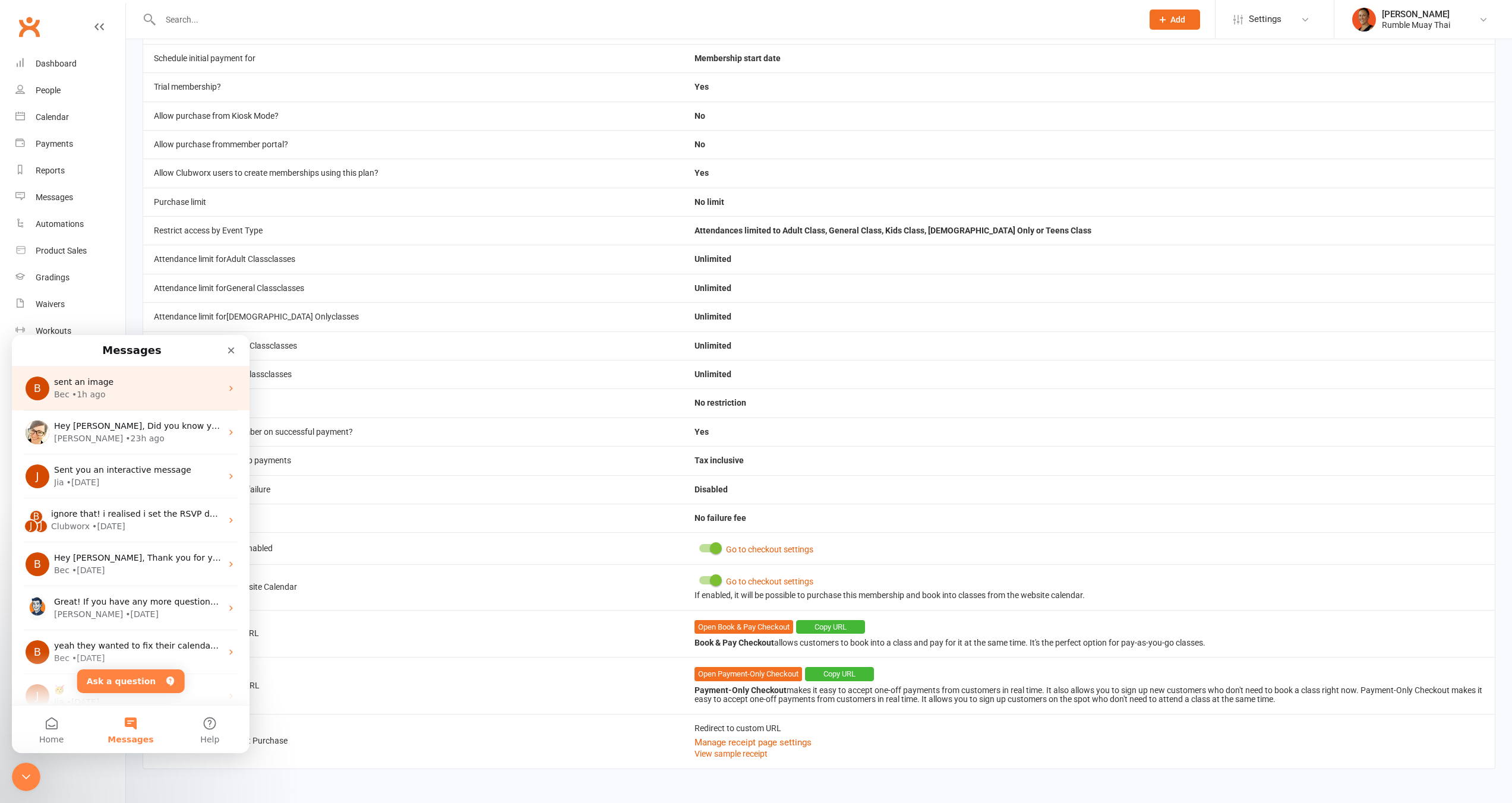
click at [116, 406] on div "B sent an image Bec • 1h ago" at bounding box center [131, 389] width 238 height 44
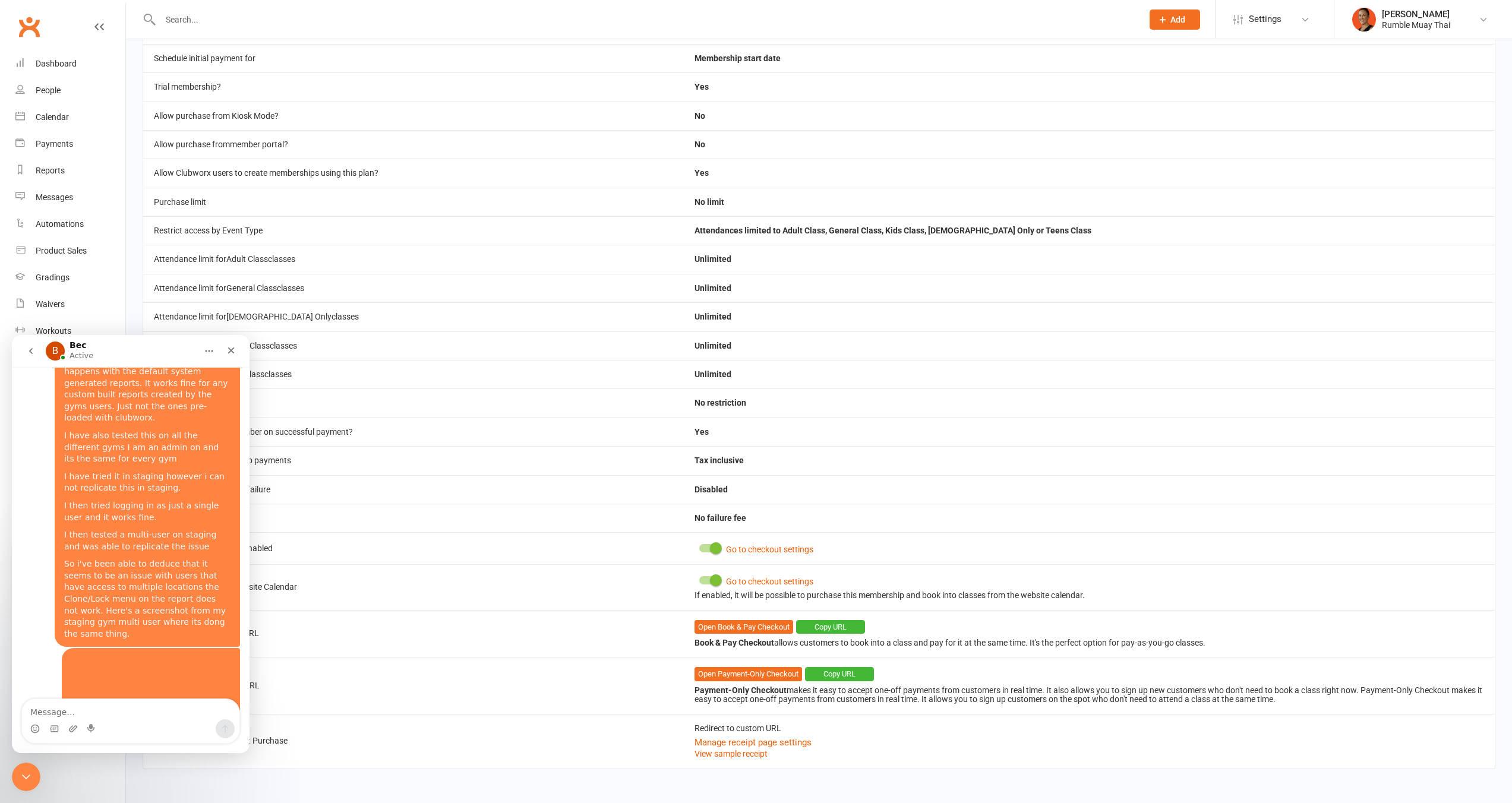
scroll to position [1448, 0]
